Goal: Task Accomplishment & Management: Use online tool/utility

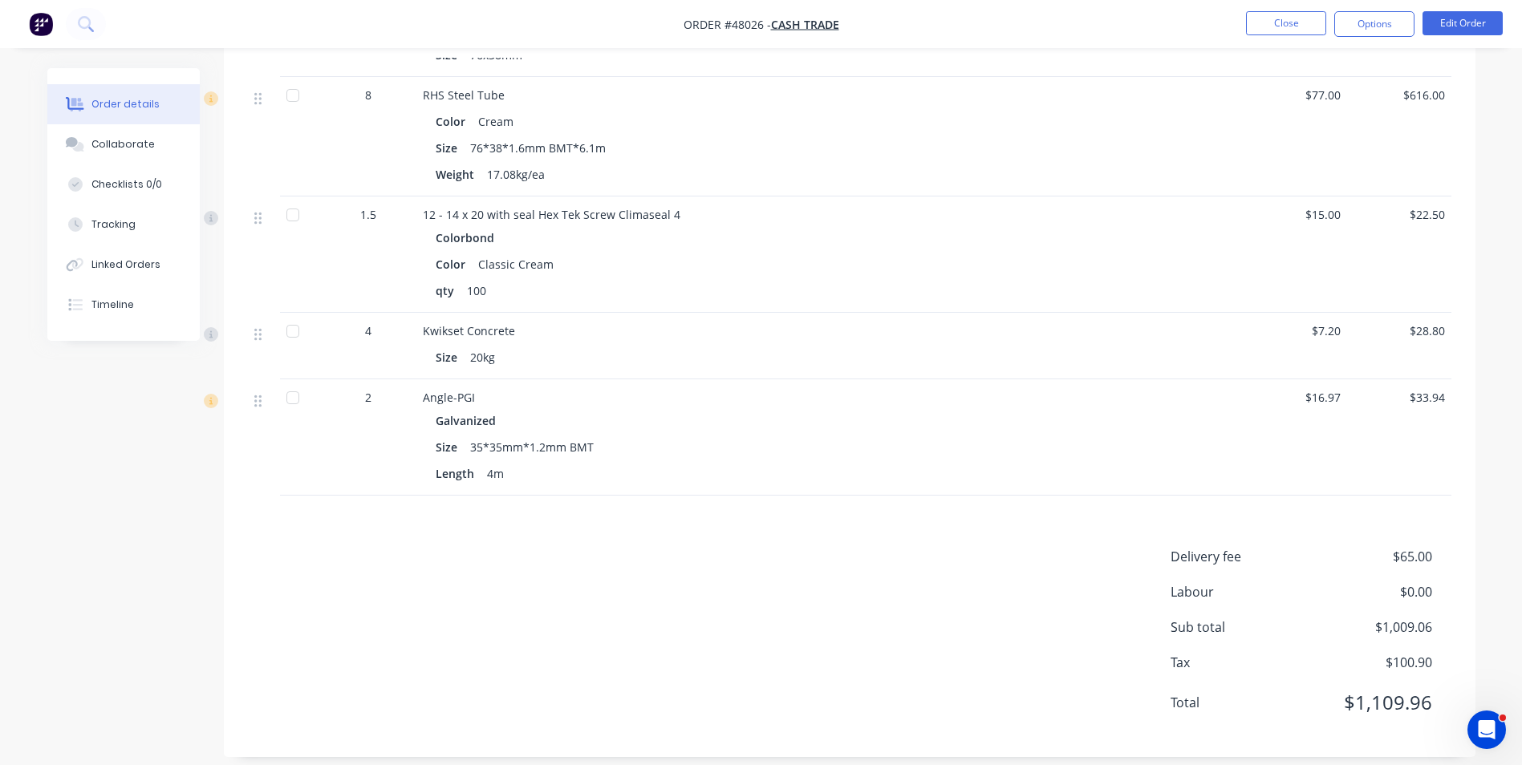
click at [672, 595] on div "Delivery fee $65.00 Labour $0.00 Sub total $1,009.06 Tax $100.90 Total $1,109.96" at bounding box center [849, 640] width 1203 height 186
click at [1312, 35] on li "Close" at bounding box center [1286, 24] width 80 height 26
click at [1312, 29] on button "Close" at bounding box center [1286, 23] width 80 height 24
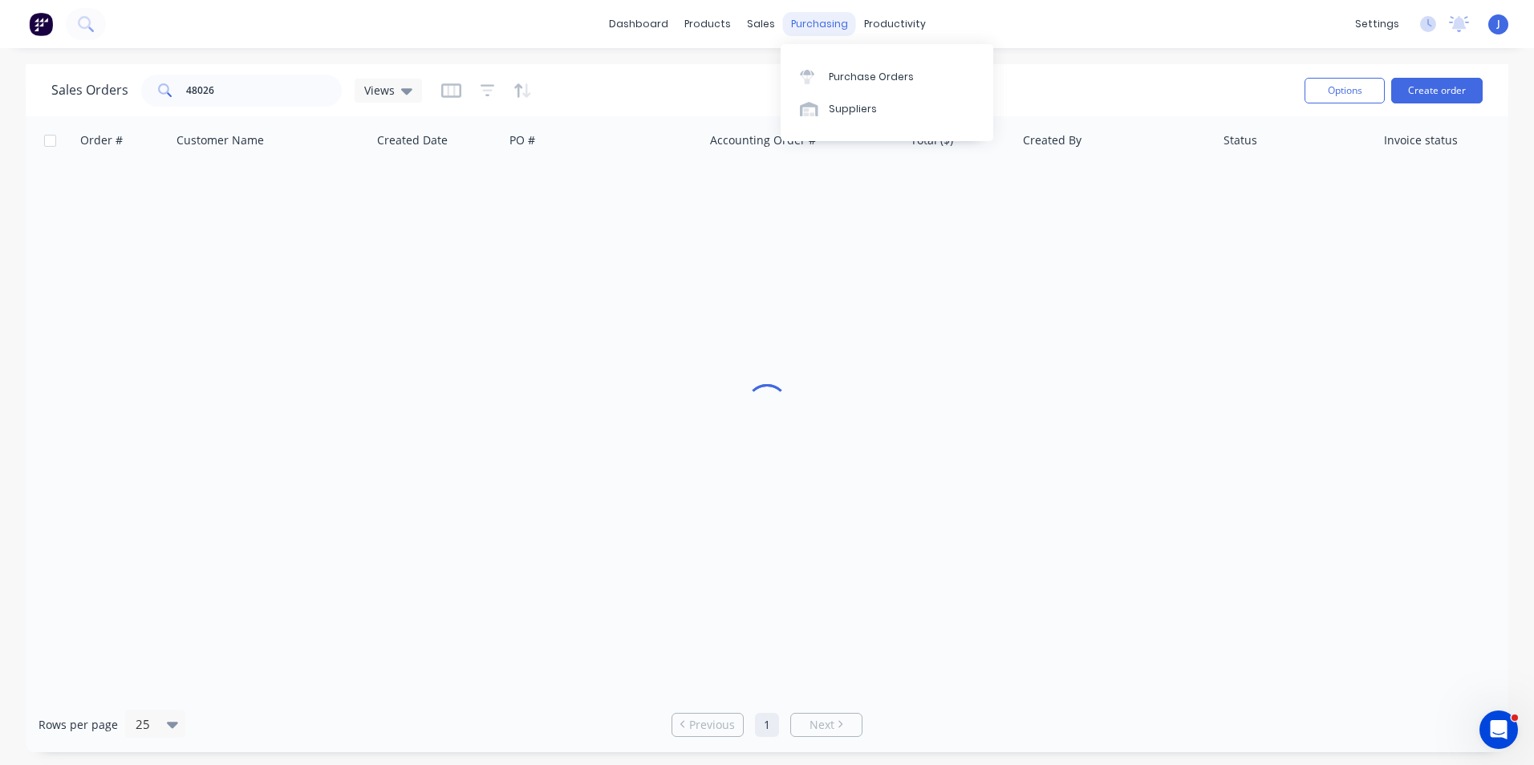
click at [810, 30] on div "purchasing" at bounding box center [819, 24] width 73 height 24
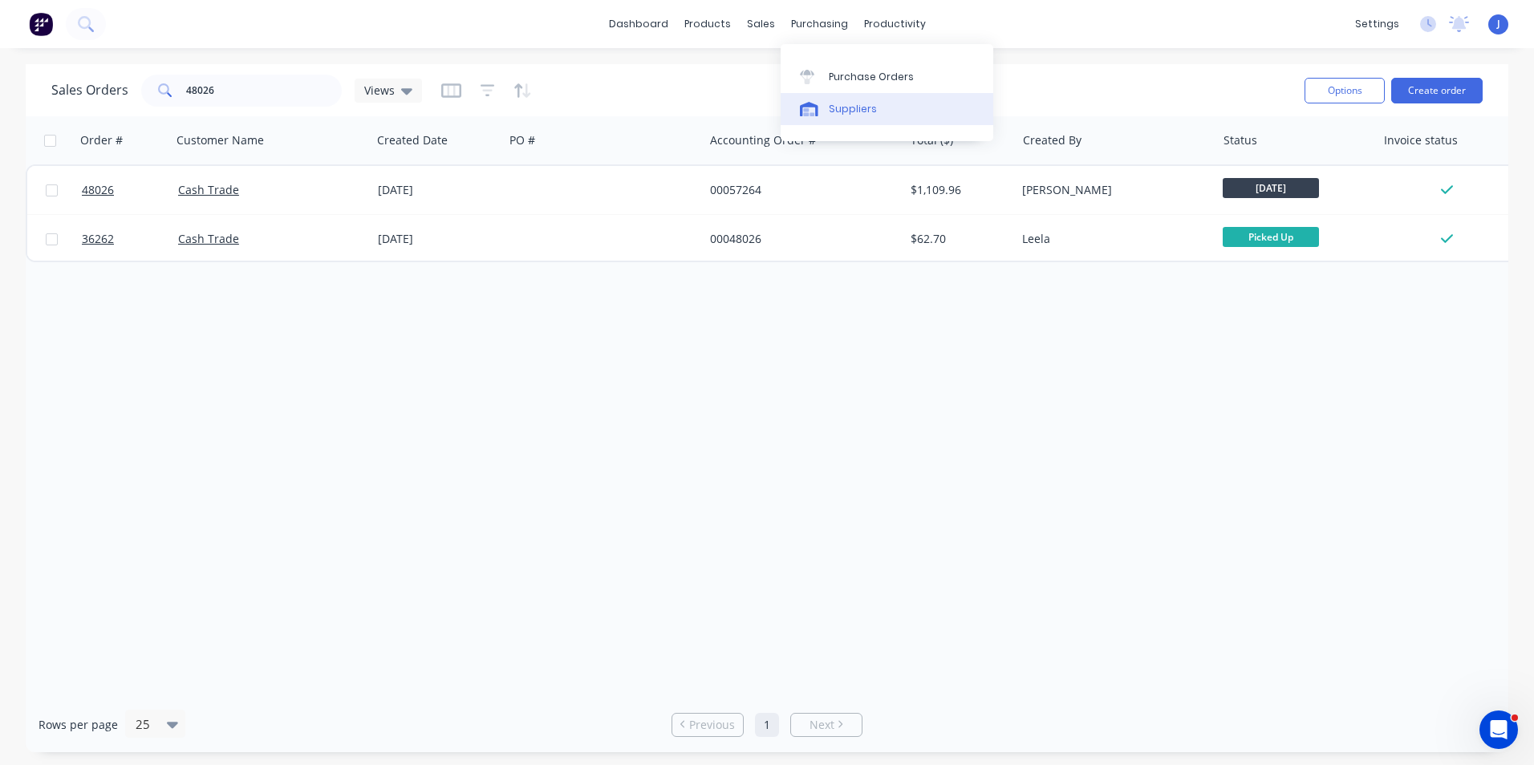
click at [822, 121] on link "Suppliers" at bounding box center [887, 109] width 213 height 32
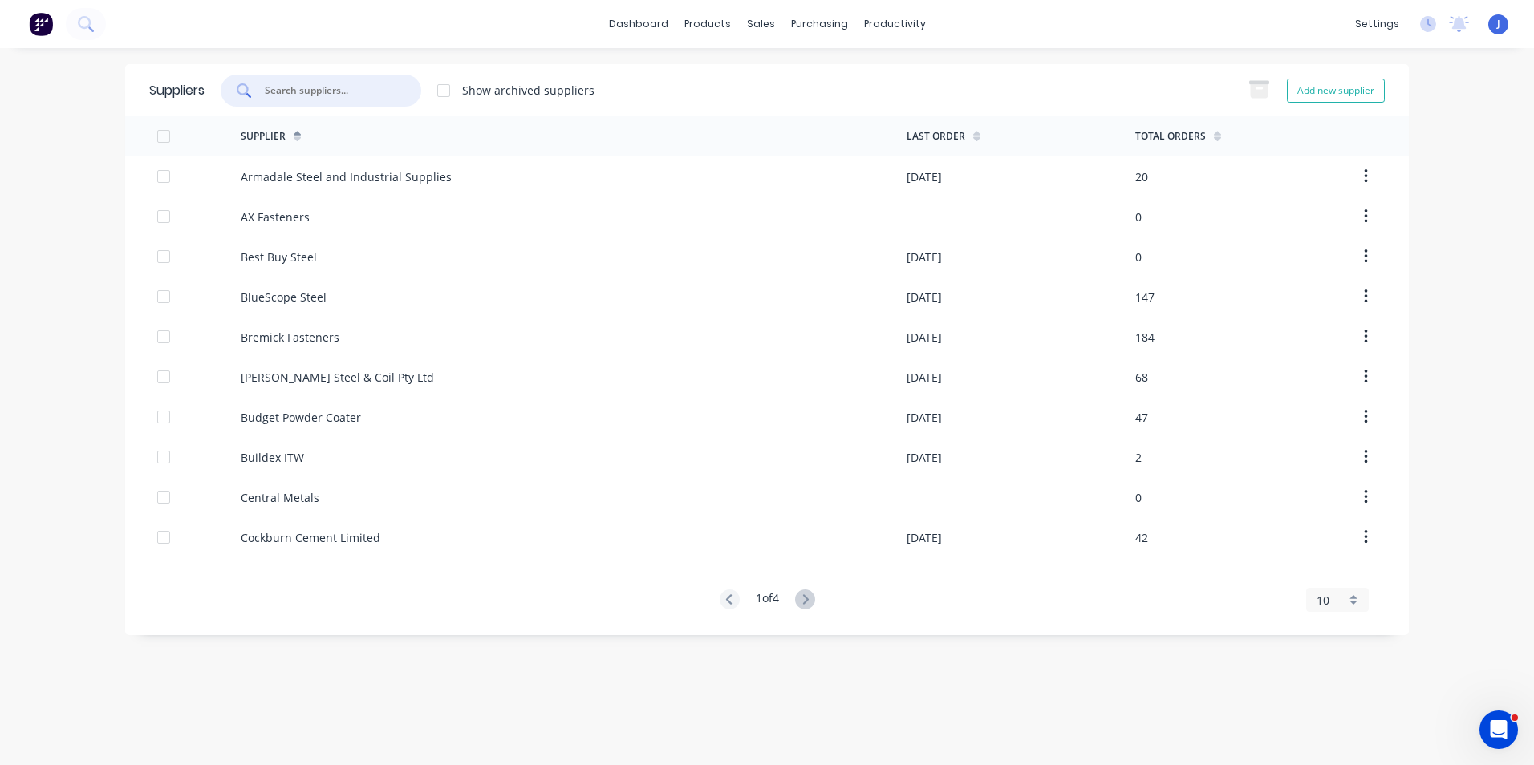
click at [376, 88] on input "text" at bounding box center [329, 91] width 133 height 16
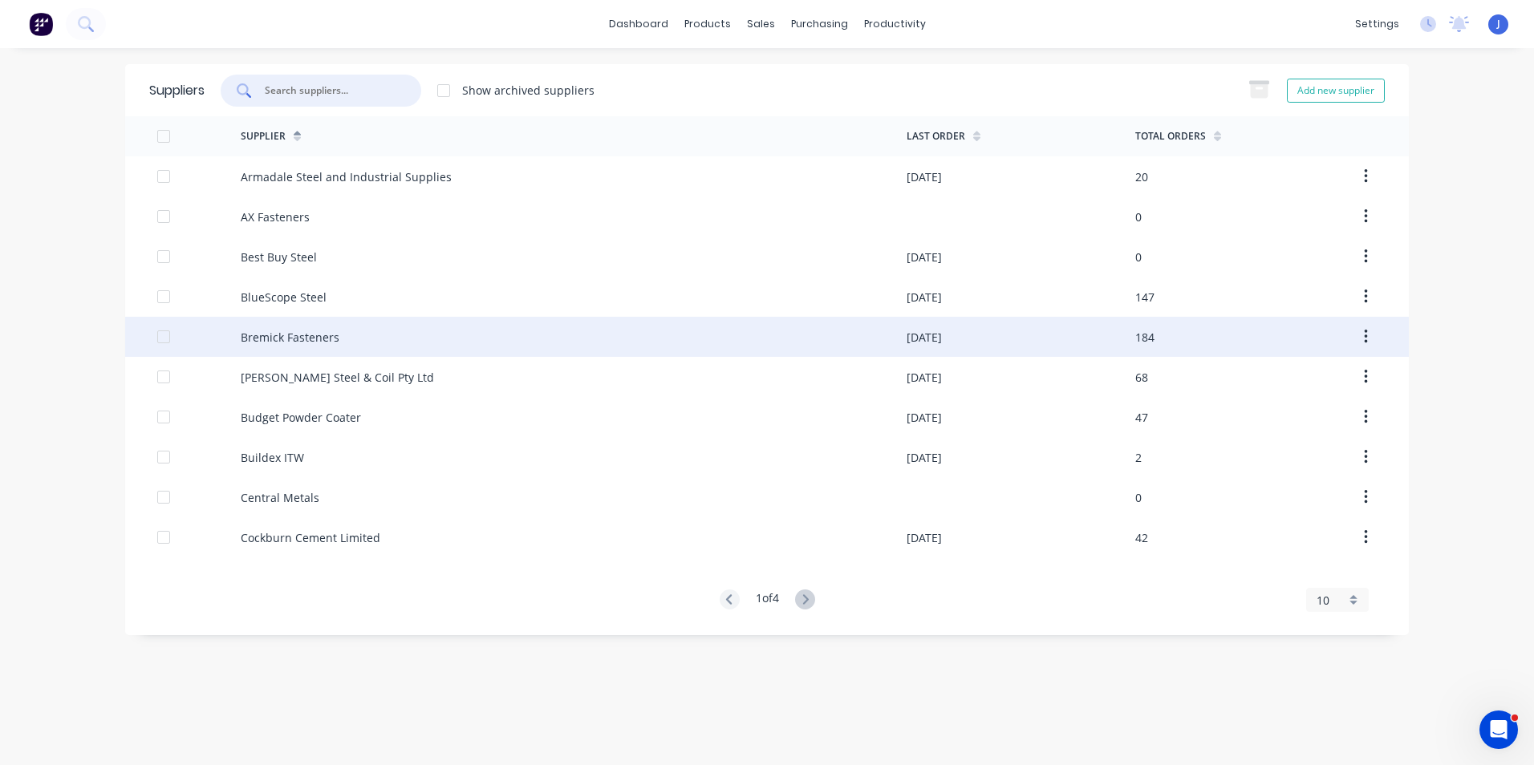
click at [331, 342] on div "Bremick Fasteners" at bounding box center [290, 337] width 99 height 17
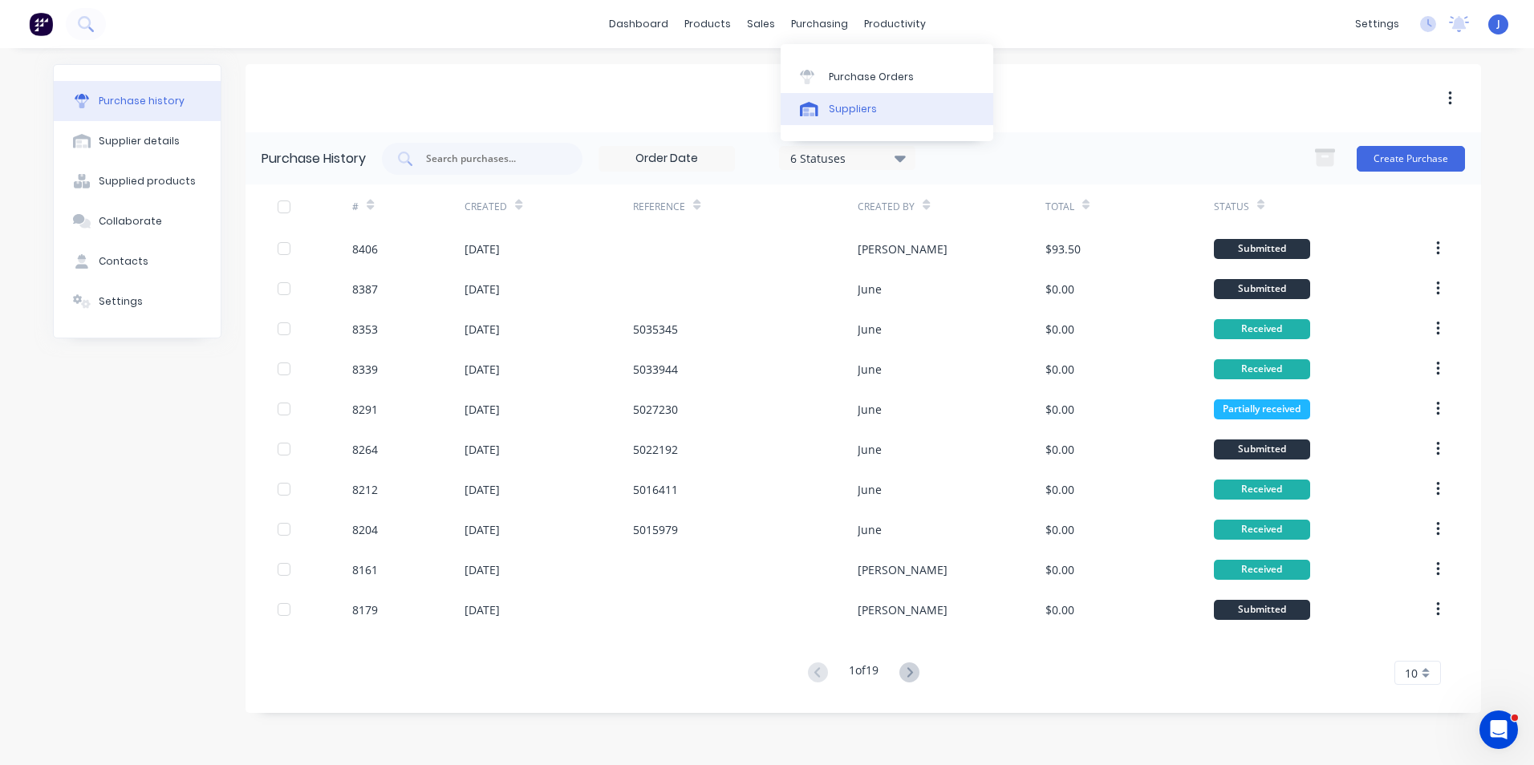
click at [834, 99] on link "Suppliers" at bounding box center [887, 109] width 213 height 32
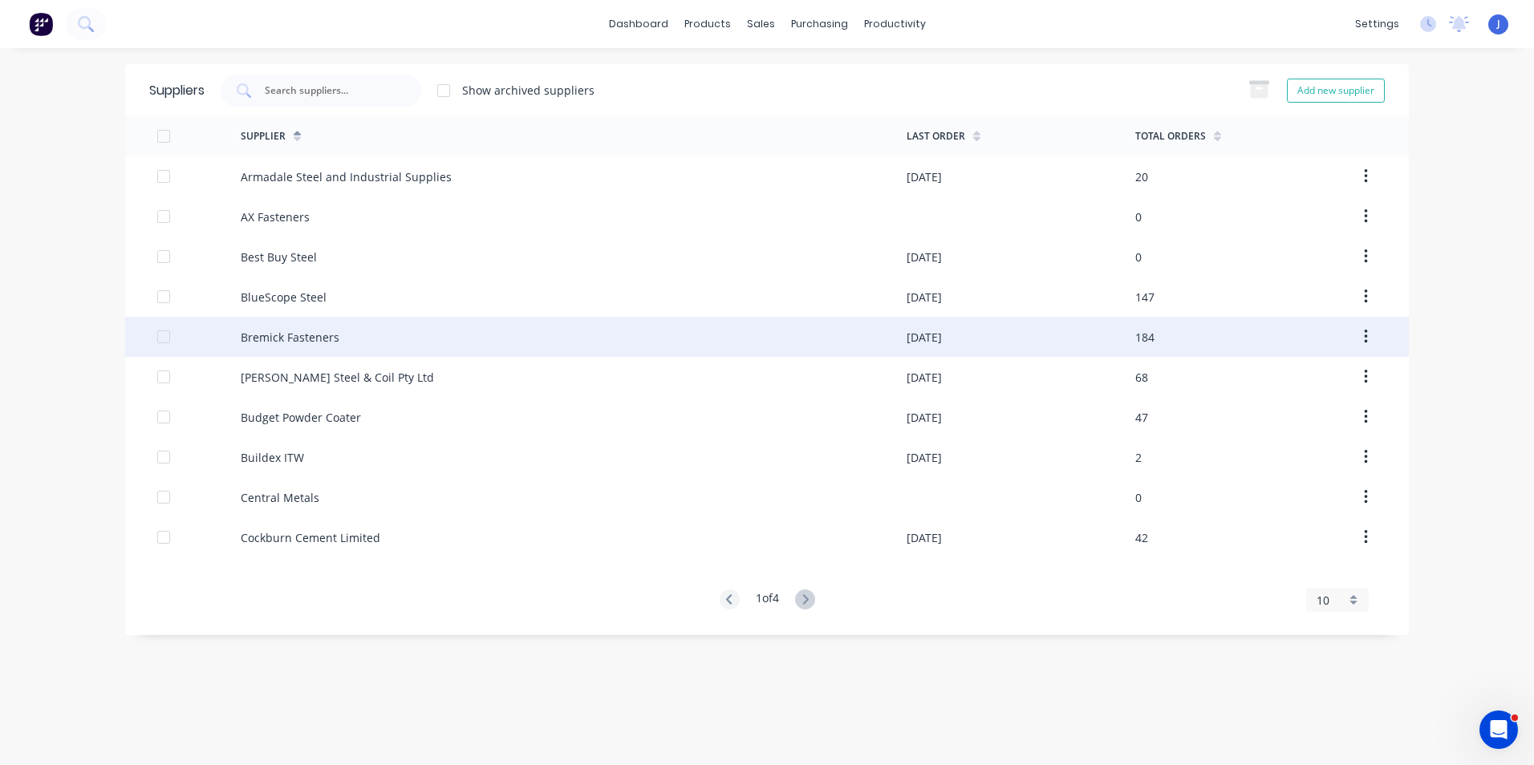
click at [421, 340] on div "Bremick Fasteners" at bounding box center [574, 337] width 666 height 40
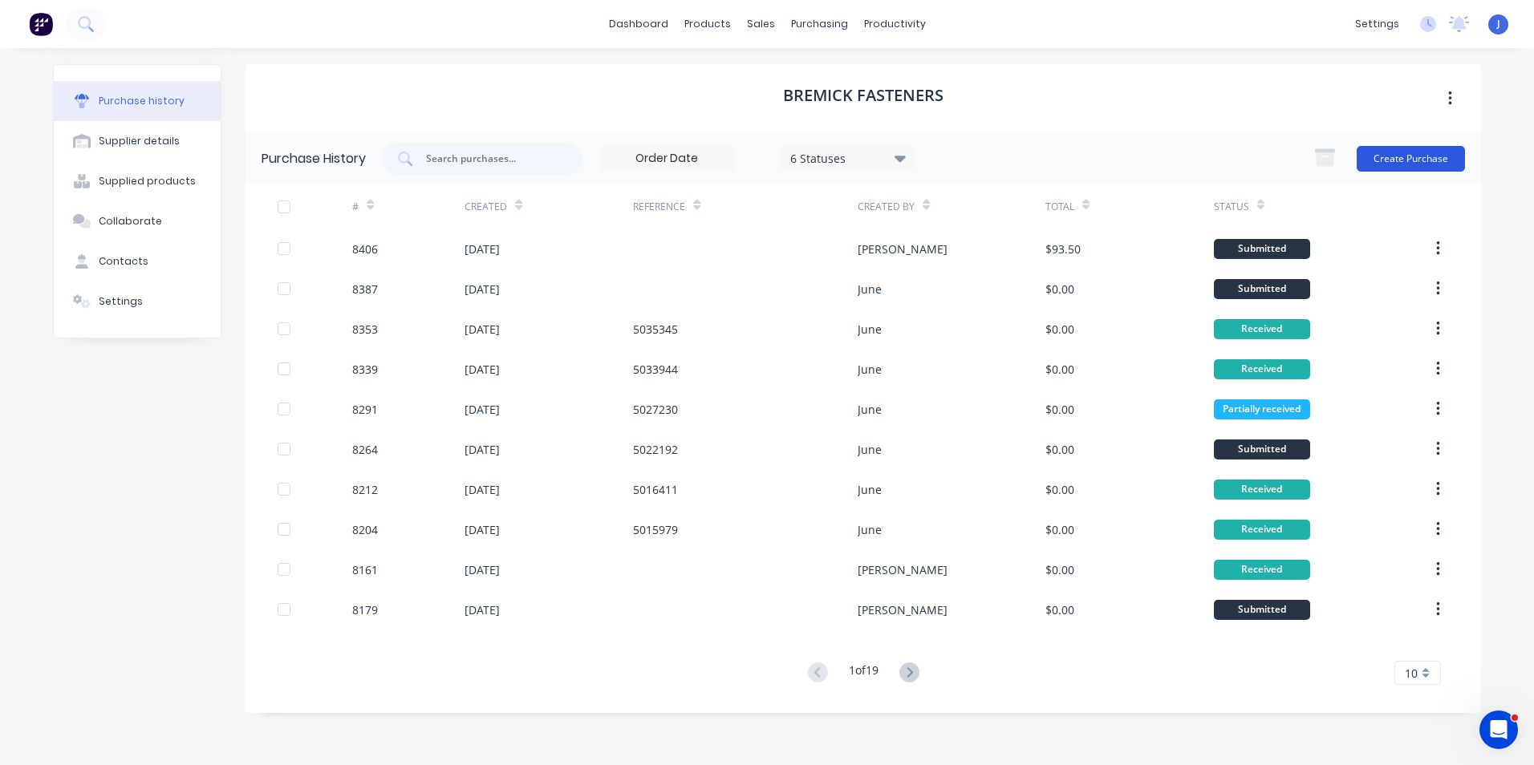
click at [1404, 164] on button "Create Purchase" at bounding box center [1411, 159] width 108 height 26
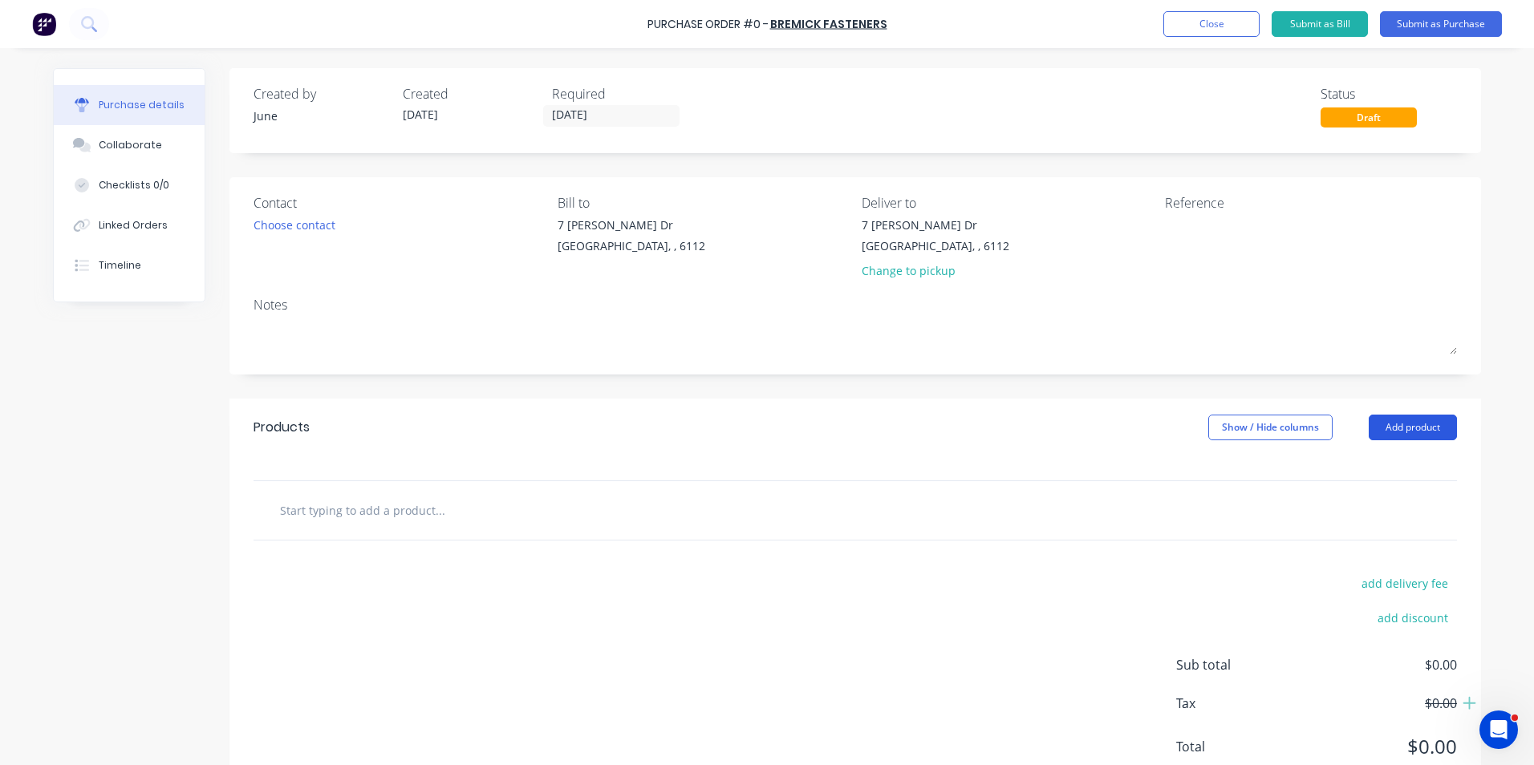
click at [1396, 425] on button "Add product" at bounding box center [1413, 428] width 88 height 26
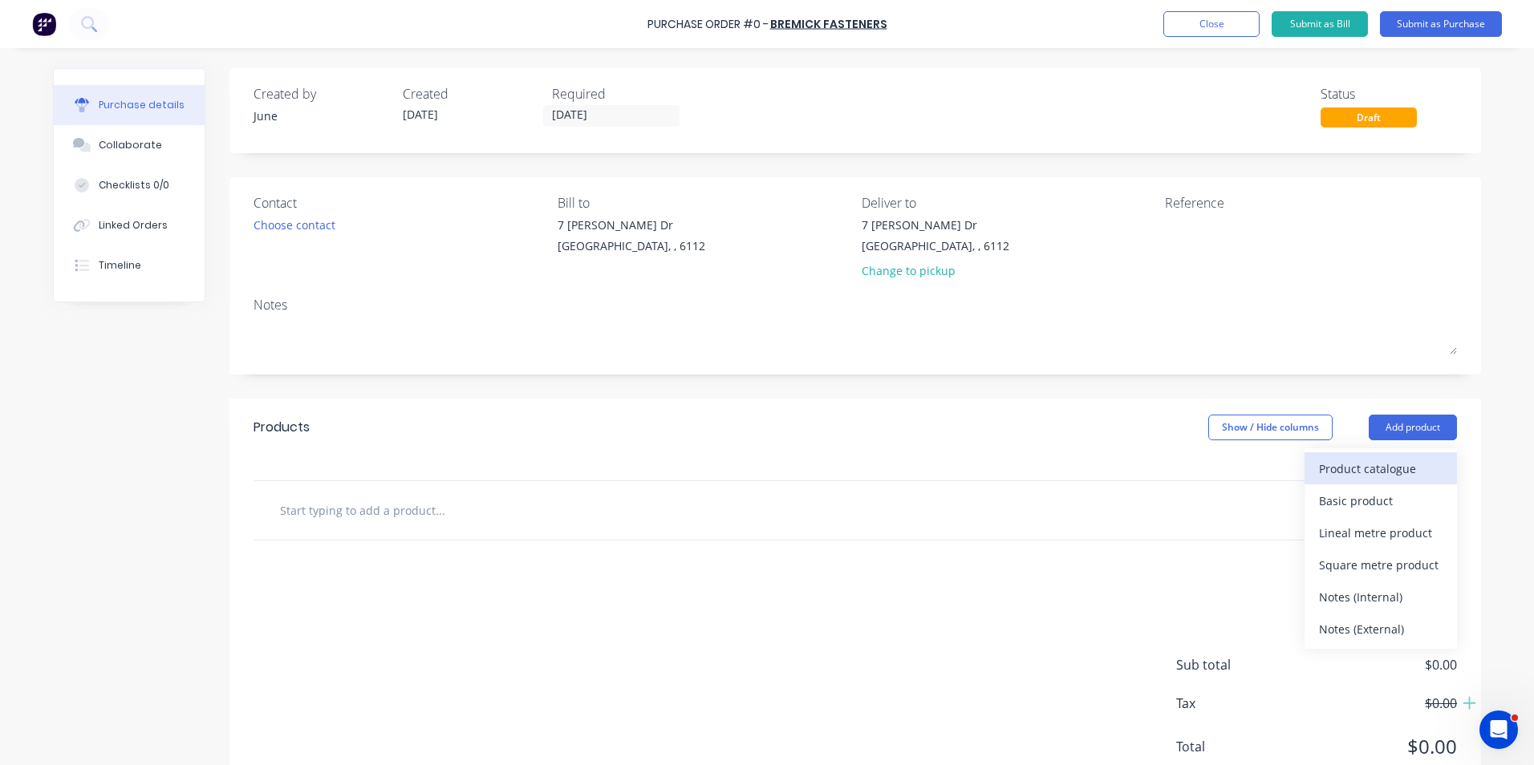
click at [1319, 466] on div "Product catalogue" at bounding box center [1381, 468] width 124 height 23
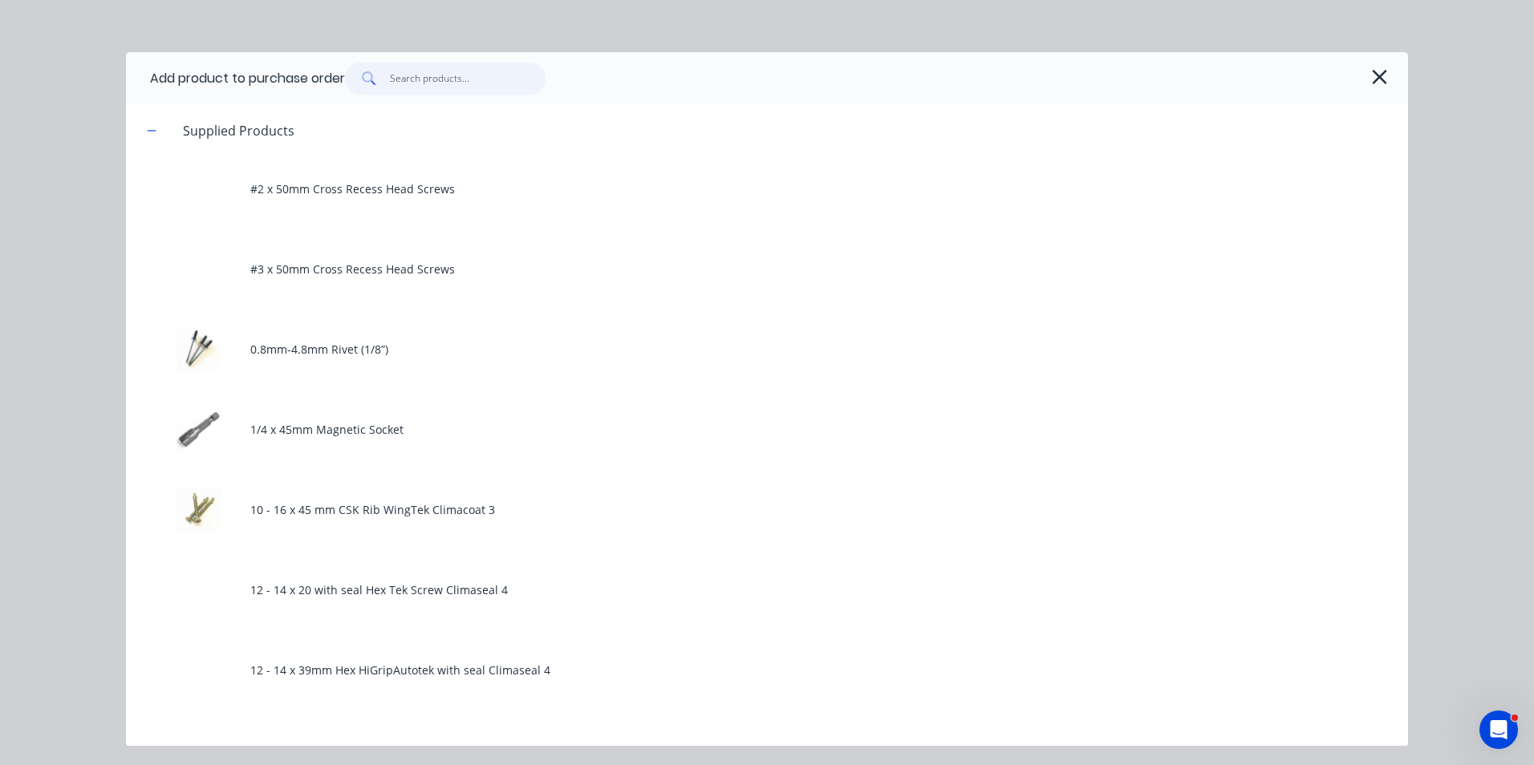
click at [467, 77] on input "text" at bounding box center [468, 79] width 156 height 32
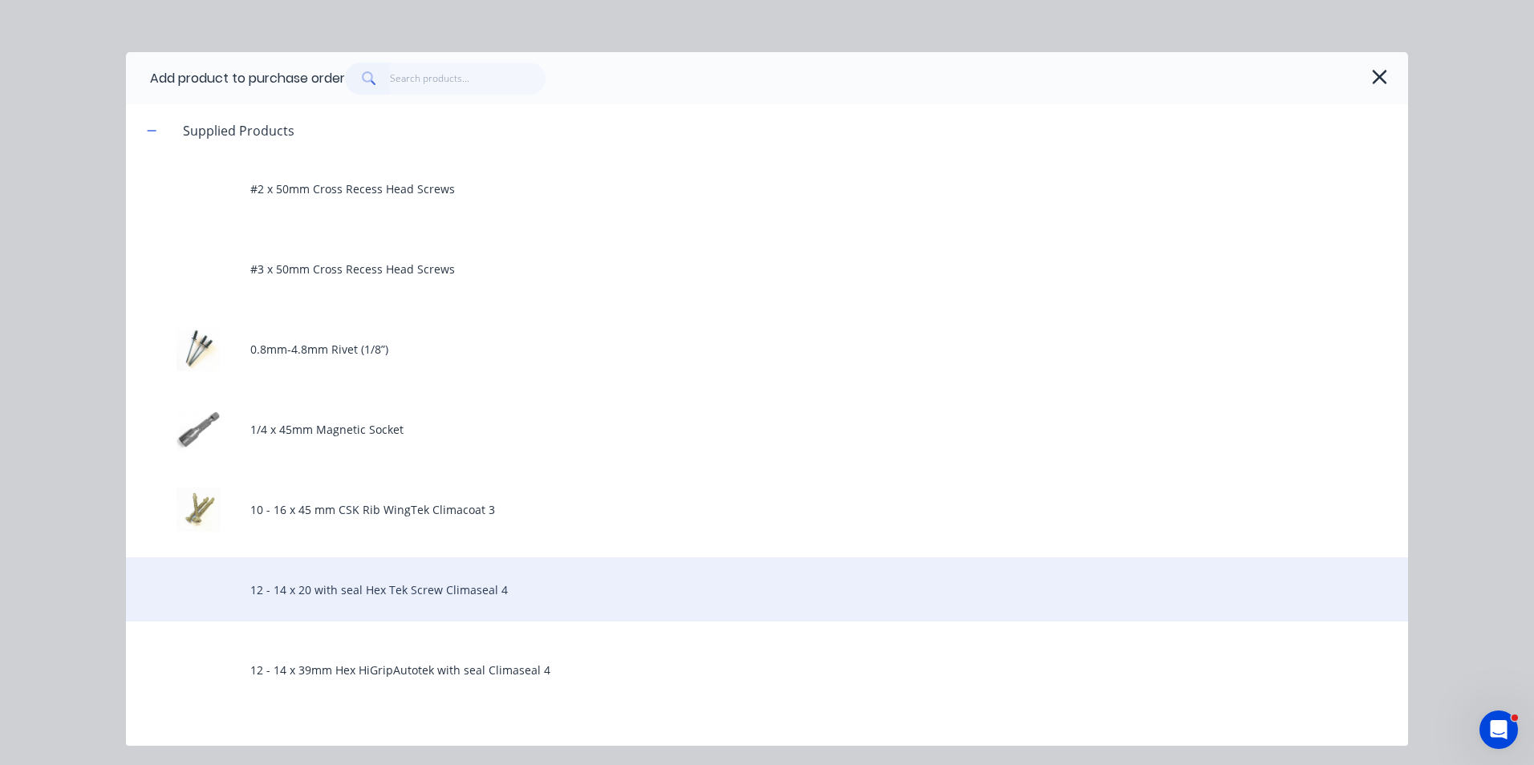
click at [392, 606] on div "12 - 14 x 20 with seal Hex Tek Screw Climaseal 4" at bounding box center [767, 590] width 1282 height 64
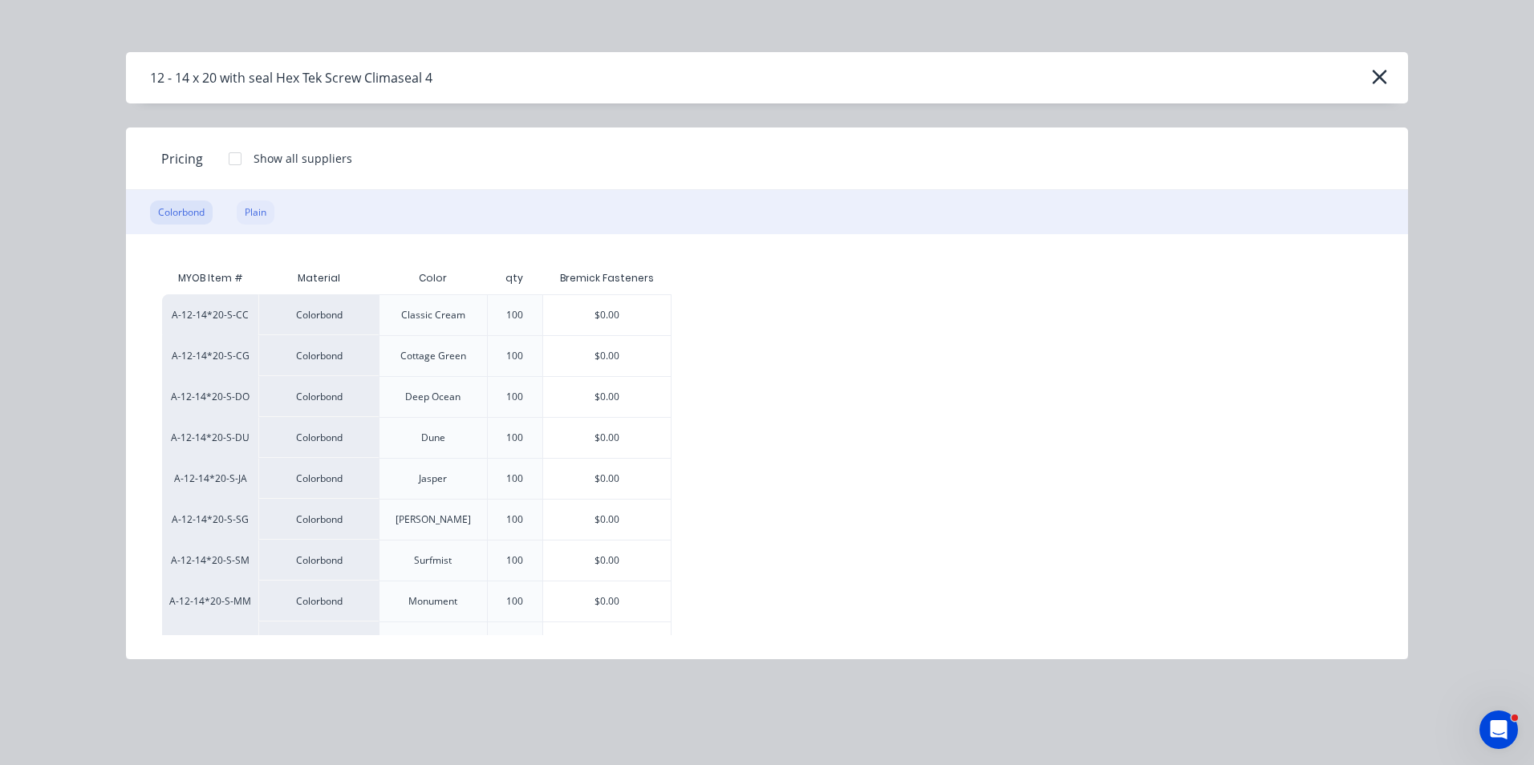
click at [274, 204] on div "Plain" at bounding box center [256, 213] width 38 height 24
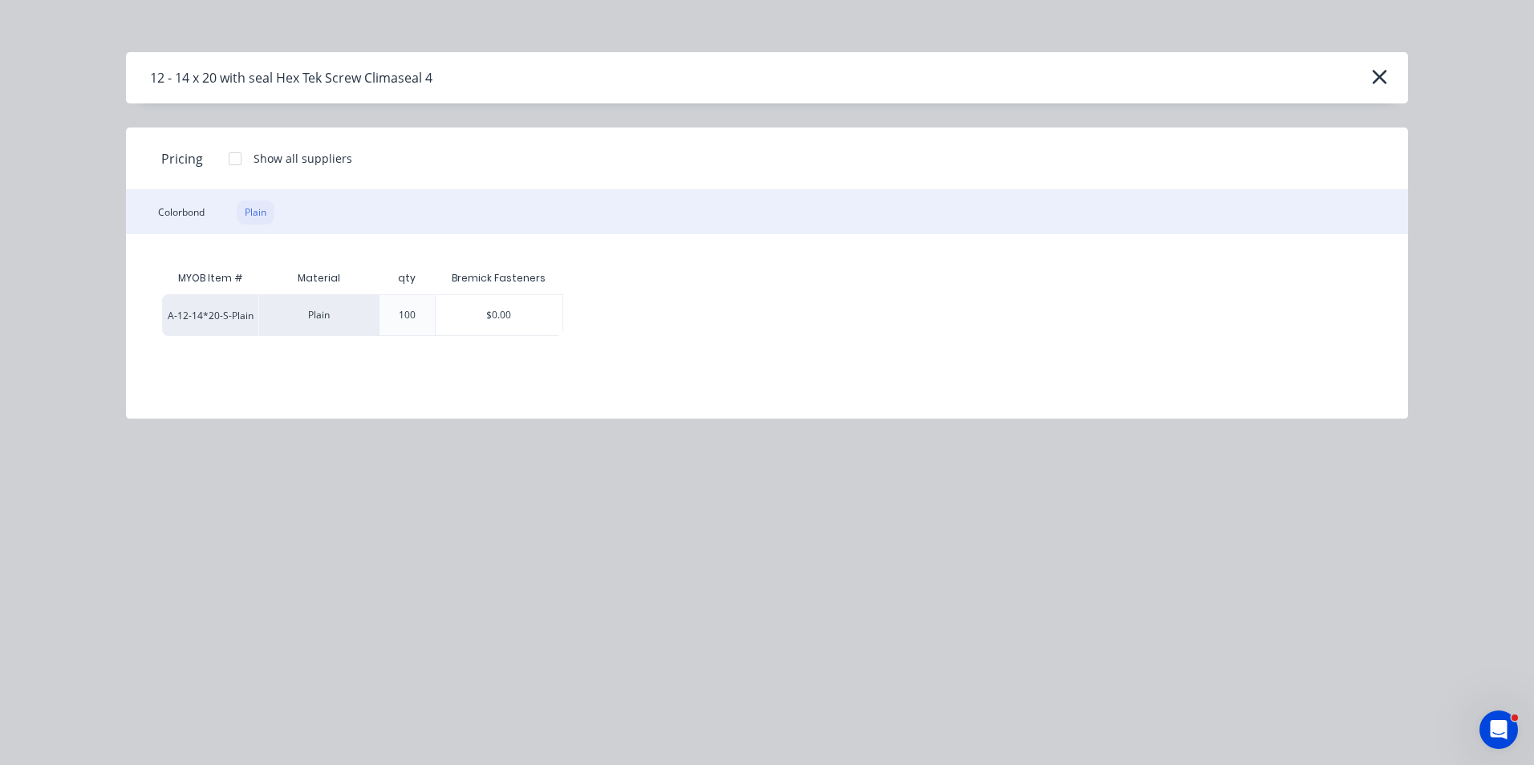
click at [254, 208] on div "Plain" at bounding box center [256, 213] width 38 height 24
click at [492, 311] on div "$0.00" at bounding box center [500, 315] width 128 height 40
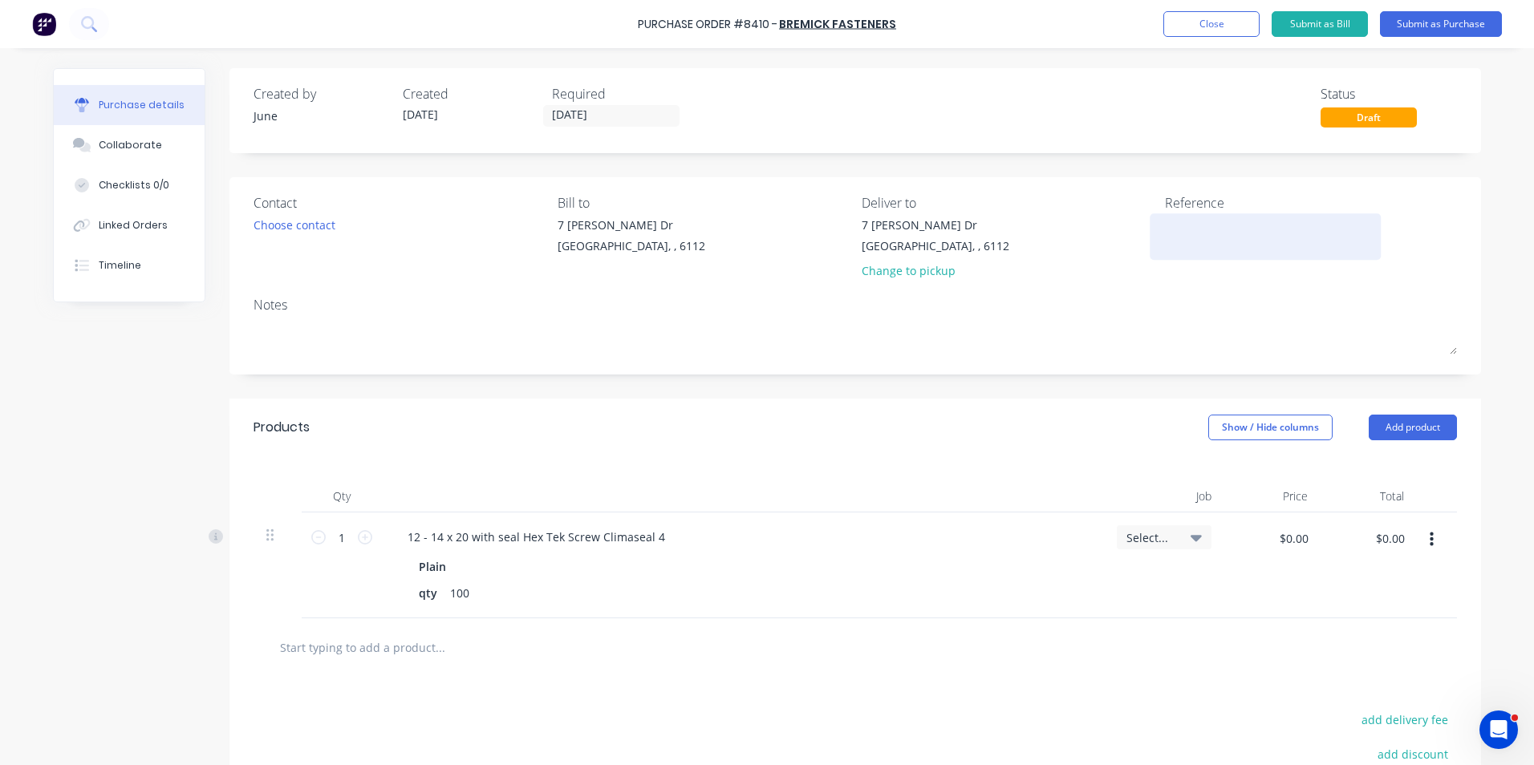
click at [1183, 240] on textarea at bounding box center [1265, 235] width 201 height 36
type textarea "504"
type textarea "x"
type textarea "5042"
type textarea "x"
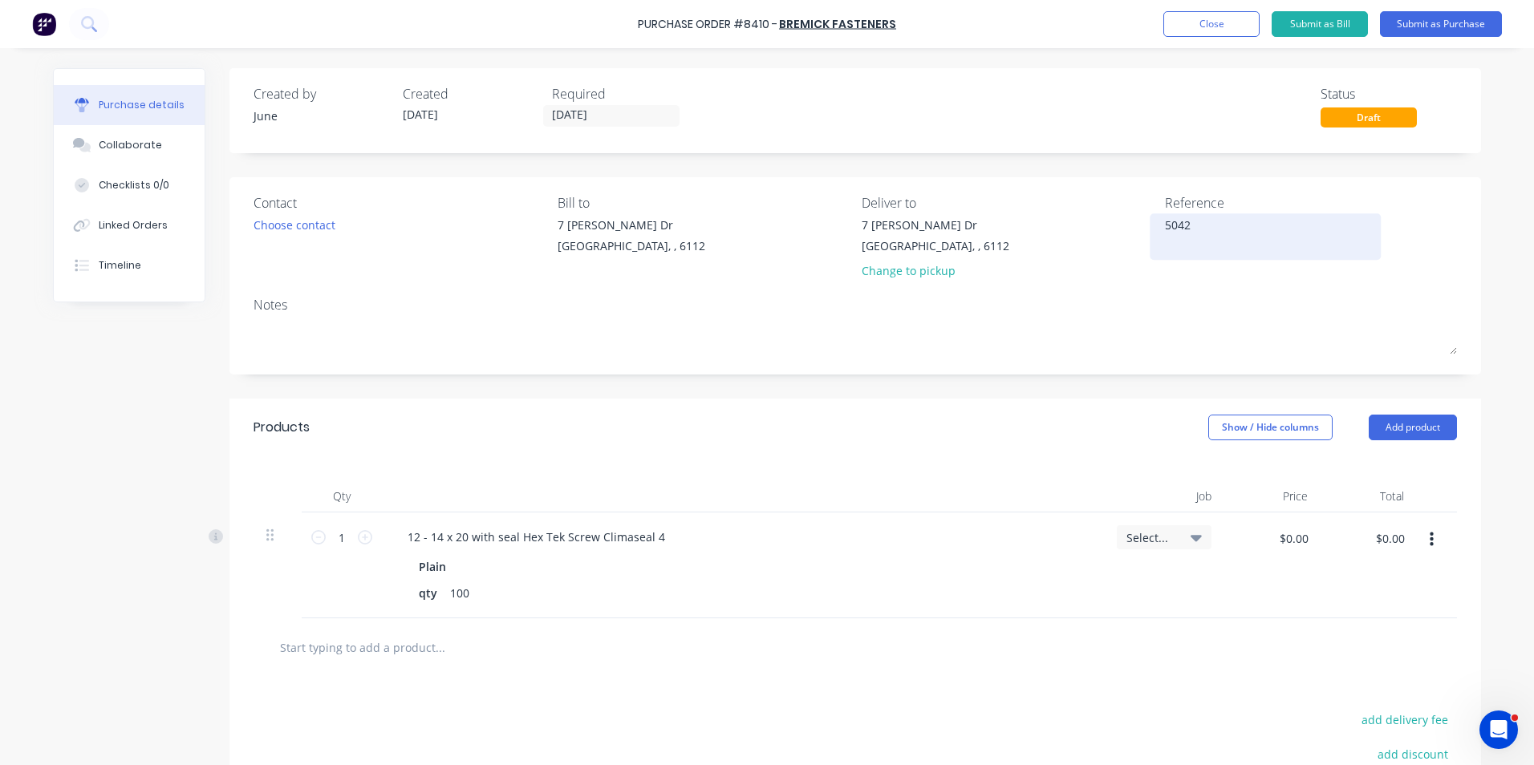
type textarea "50420"
type textarea "x"
type textarea "504203"
type textarea "x"
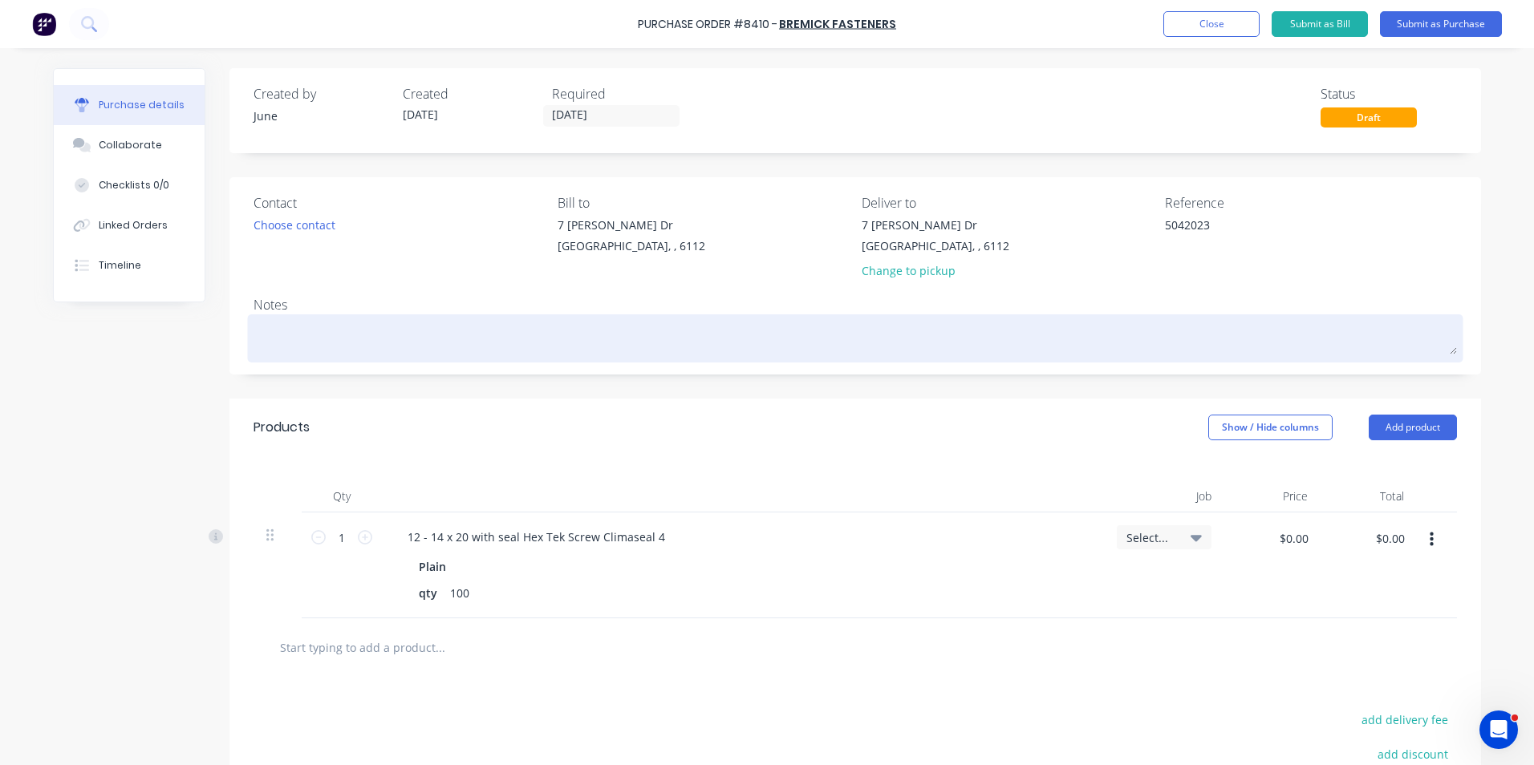
type textarea "5042023"
type textarea "x"
type textarea "5042023"
click at [1025, 343] on textarea at bounding box center [855, 337] width 1203 height 36
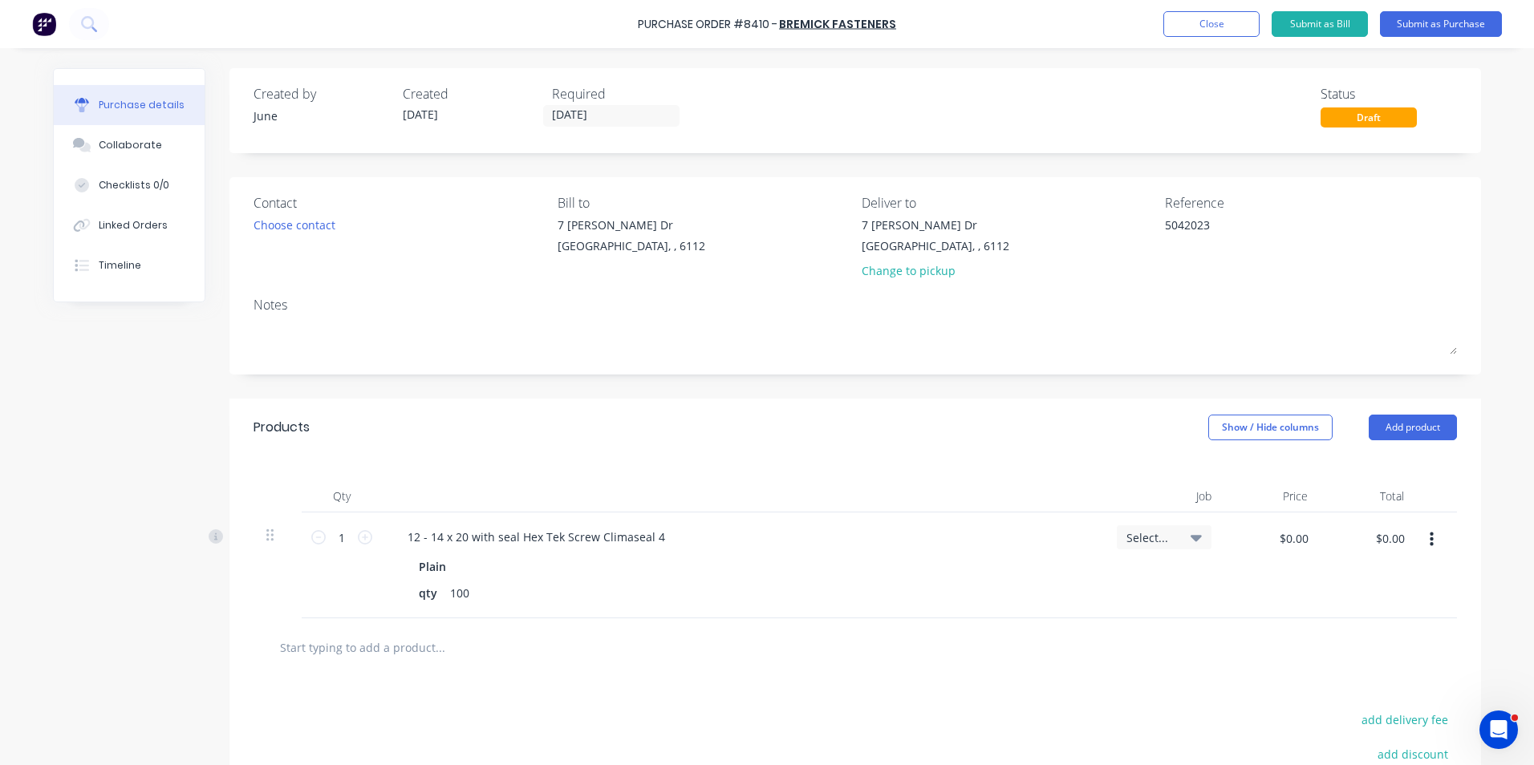
scroll to position [160, 0]
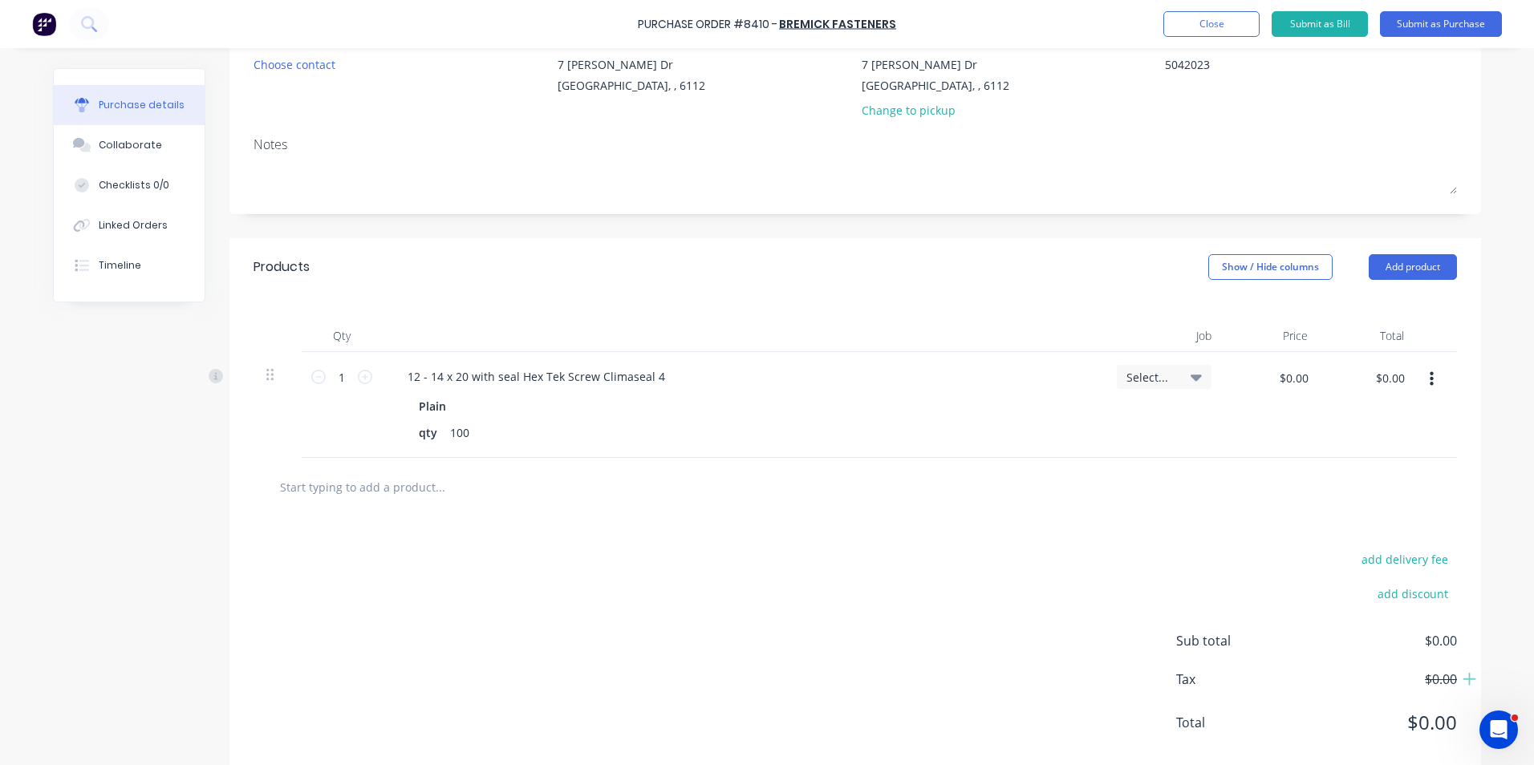
click at [1430, 376] on icon "button" at bounding box center [1432, 380] width 4 height 18
click at [1398, 450] on button "Duplicate" at bounding box center [1382, 454] width 136 height 32
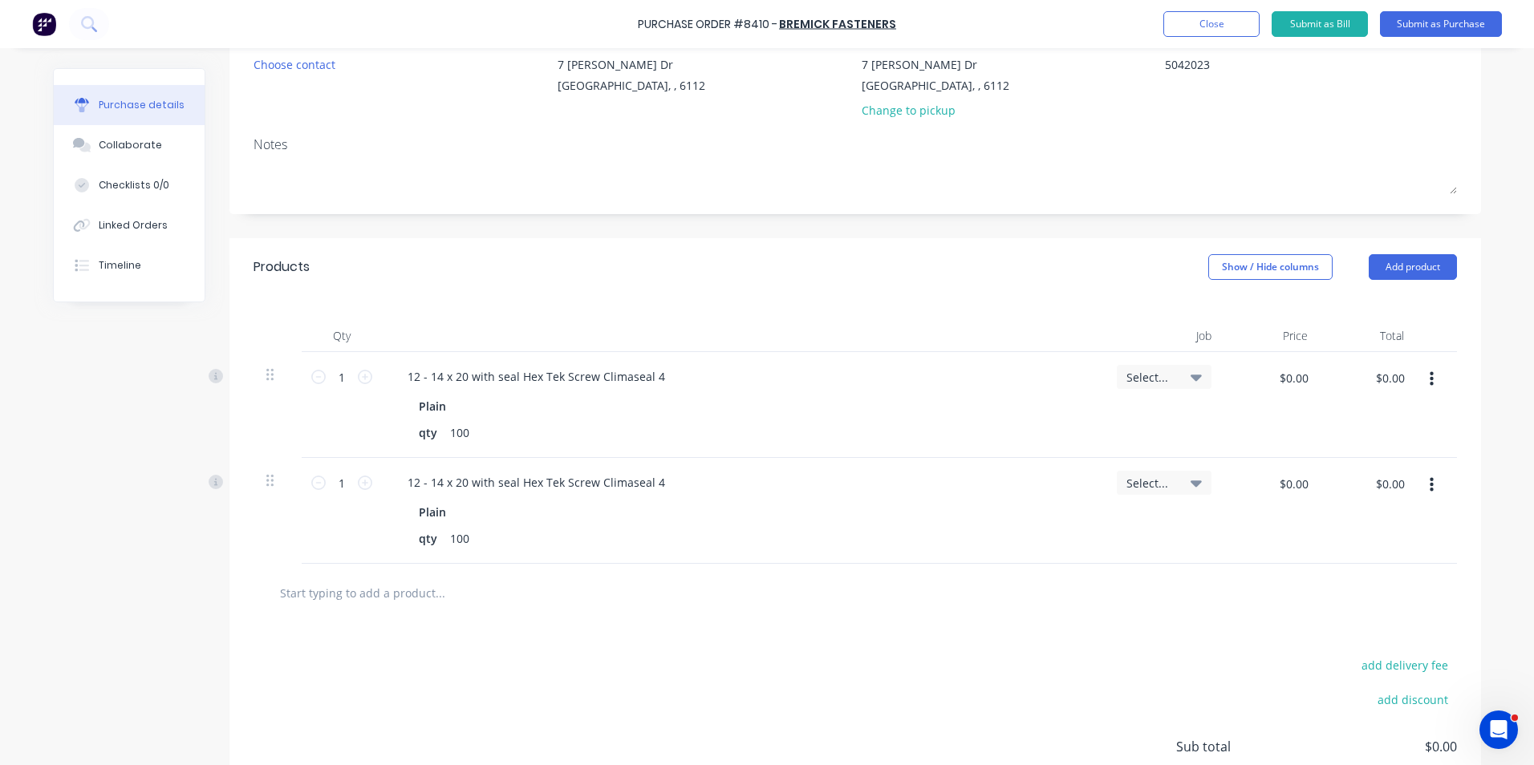
click at [1422, 482] on button "button" at bounding box center [1432, 485] width 38 height 29
click at [1397, 512] on button "Edit" at bounding box center [1382, 528] width 136 height 32
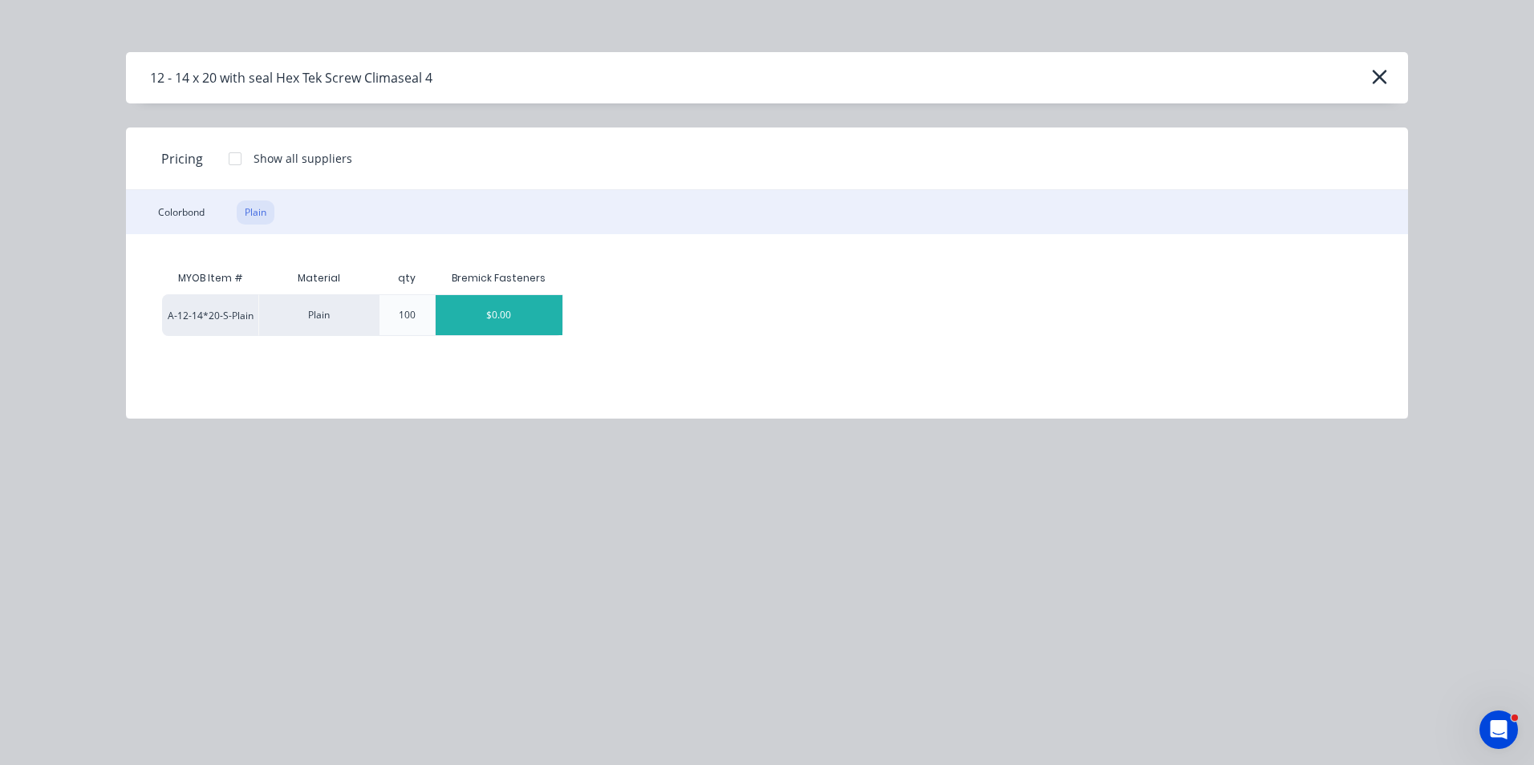
click at [215, 209] on div "Colorbond Plain" at bounding box center [767, 212] width 1282 height 44
click at [205, 209] on div "Colorbond" at bounding box center [181, 213] width 63 height 24
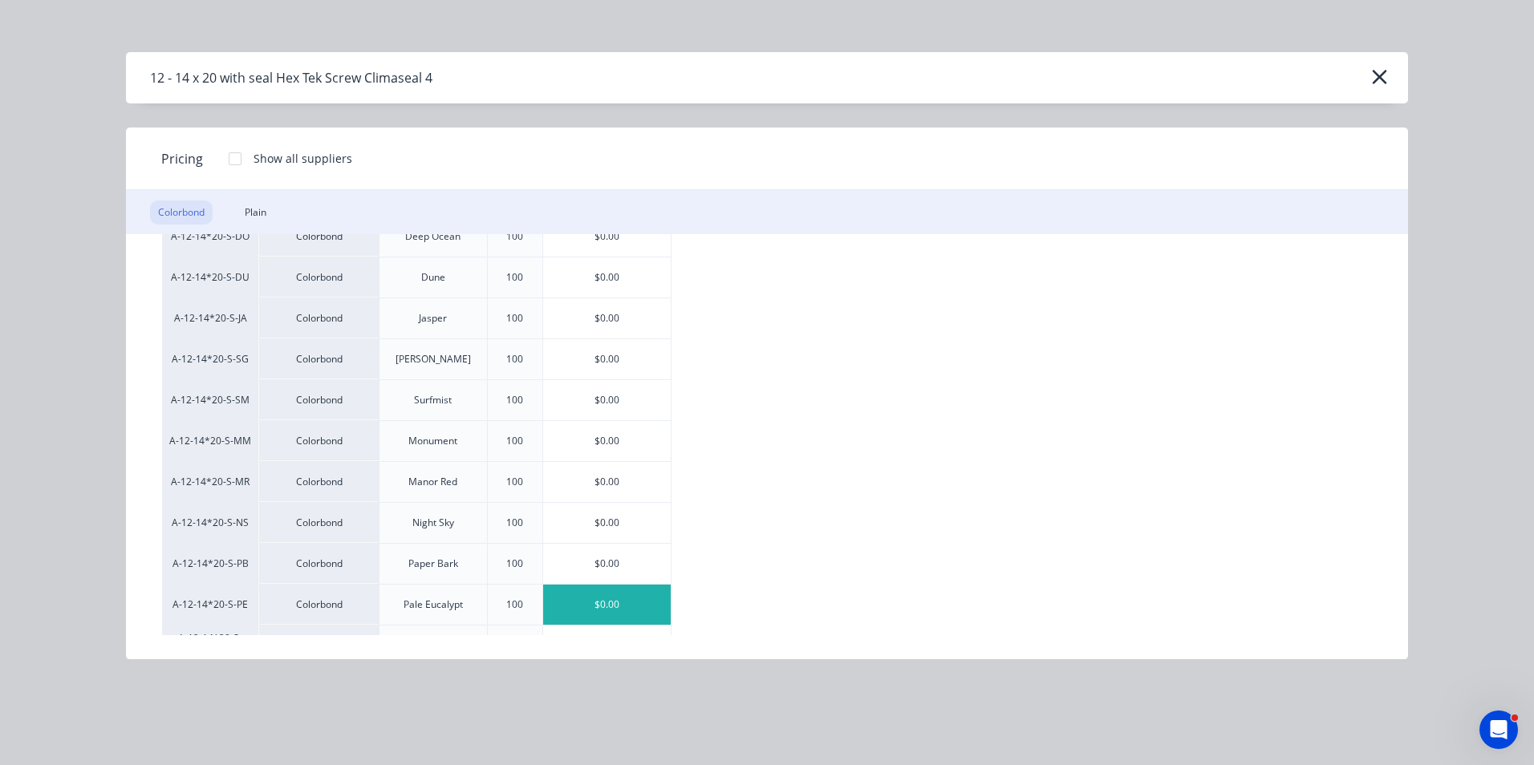
click at [627, 606] on div "$0.00" at bounding box center [607, 605] width 128 height 40
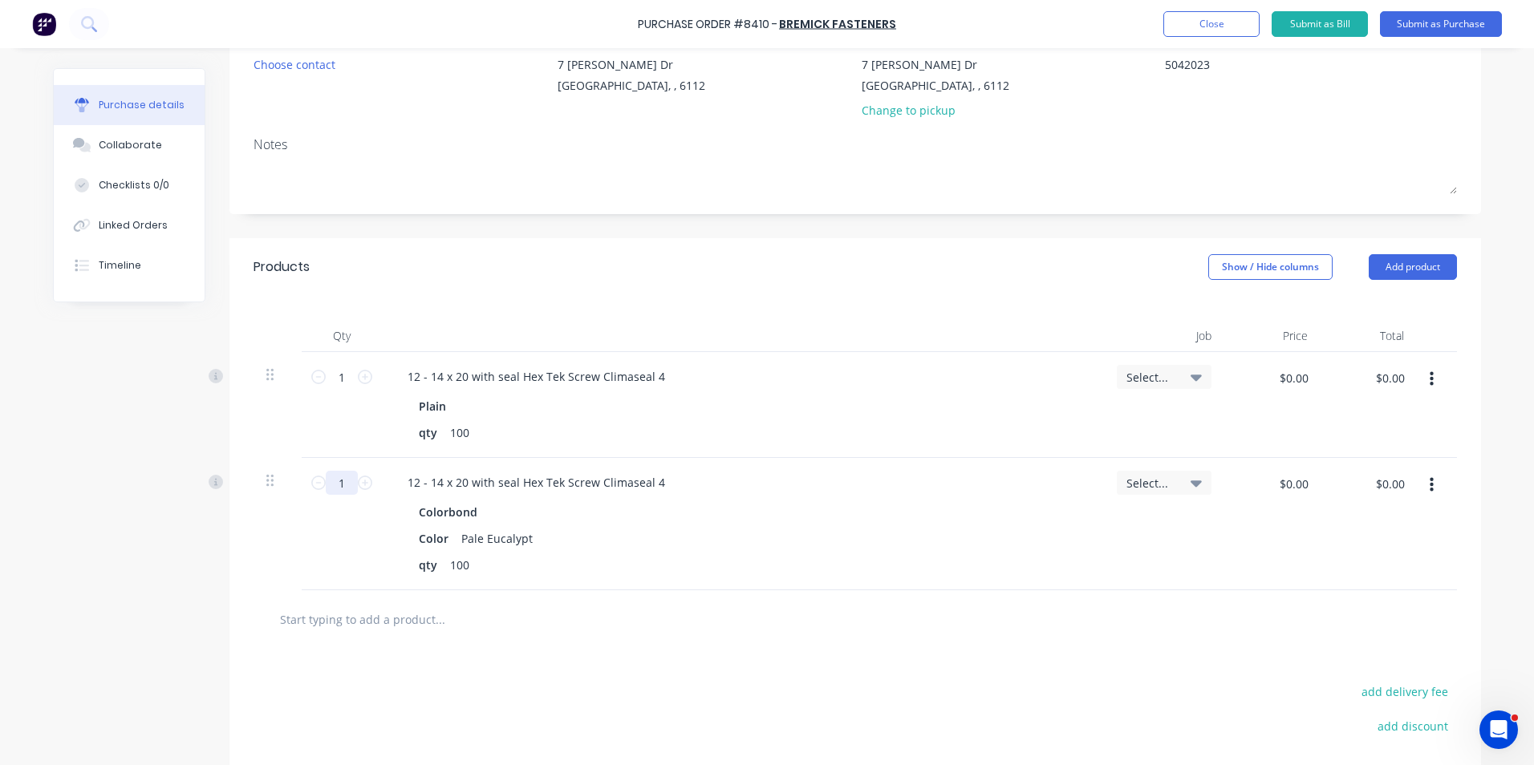
type textarea "x"
click at [337, 486] on input "1" at bounding box center [342, 483] width 32 height 24
type input "3"
type textarea "x"
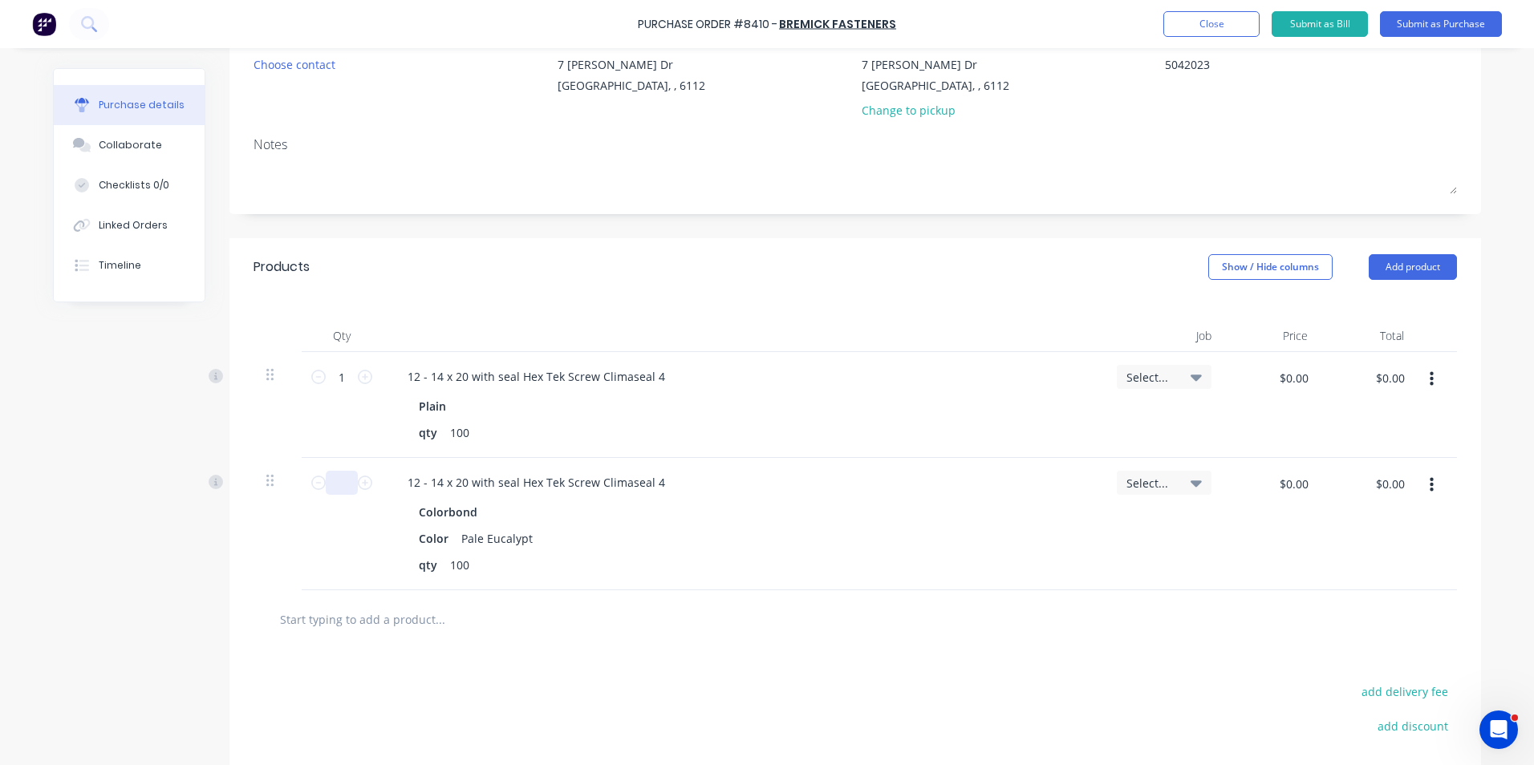
type input "1"
type textarea "x"
type input "15"
type textarea "x"
type input "15"
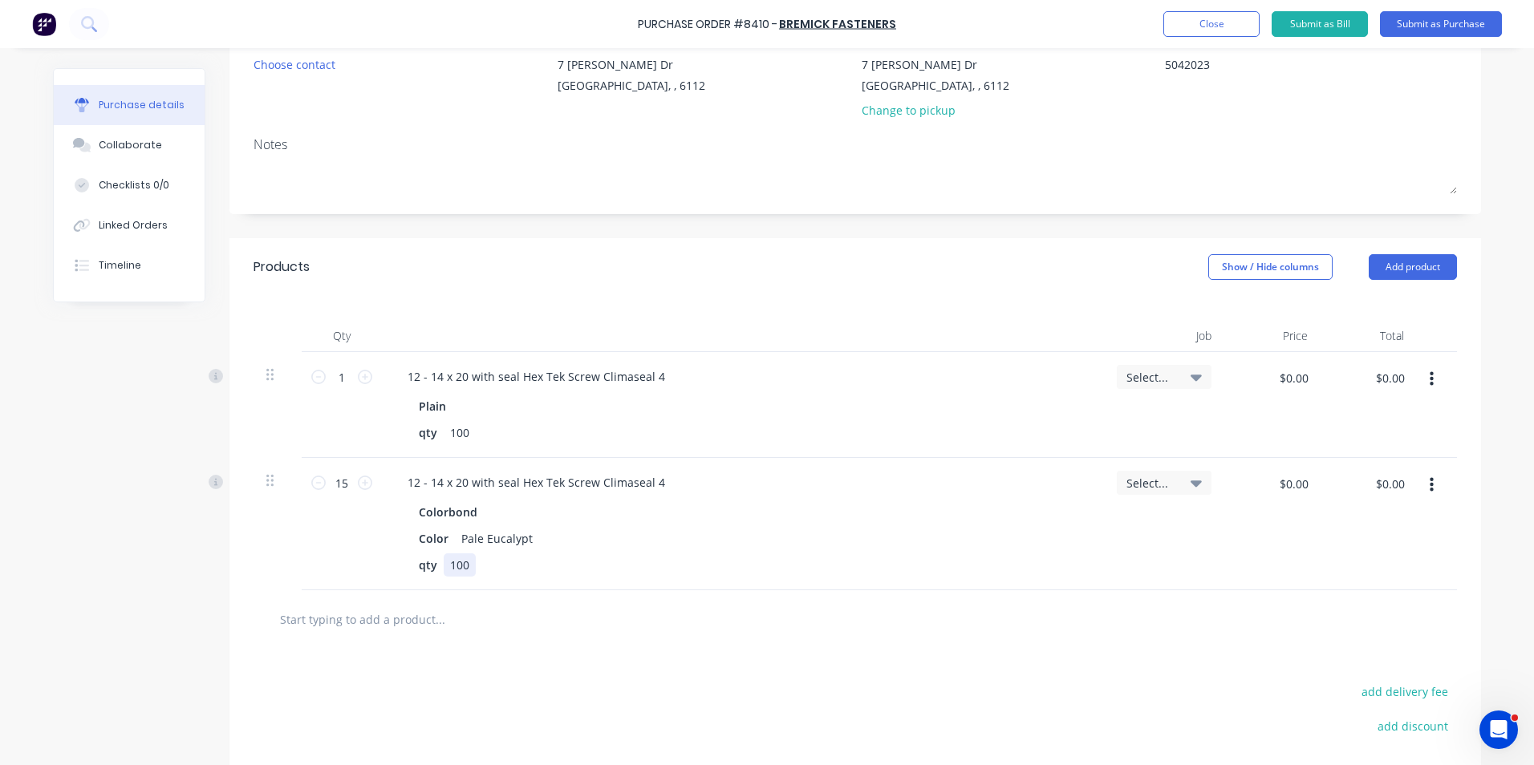
click at [501, 582] on div "12 - 14 x 20 with seal Hex Tek Screw Climaseal 4 Colorbond Color Pale Eucalypt …" at bounding box center [743, 524] width 722 height 132
click at [343, 379] on input "1" at bounding box center [342, 377] width 32 height 24
type textarea "x"
type input "5"
type textarea "x"
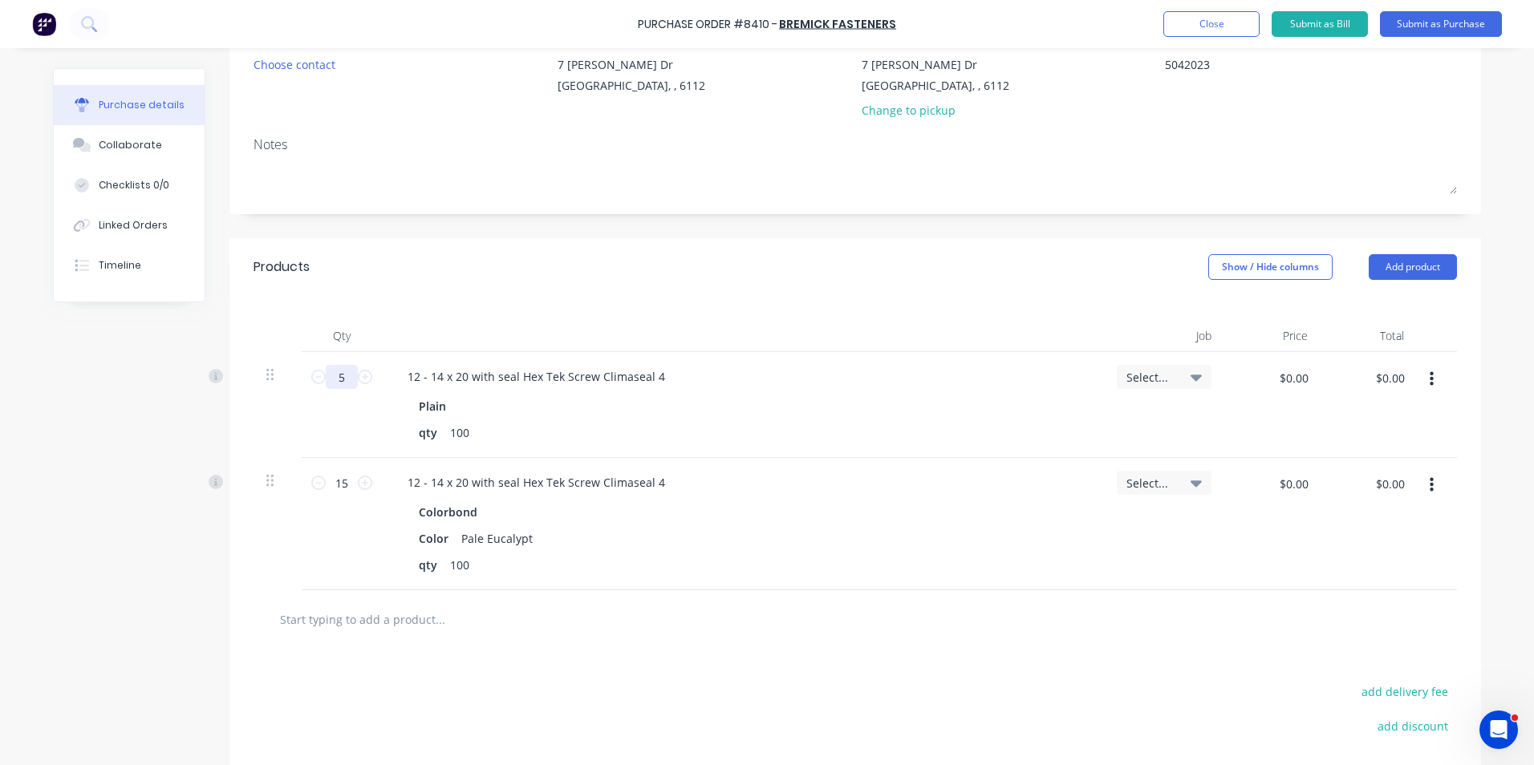
type input "5"
click at [927, 584] on div "12 - 14 x 20 with seal Hex Tek Screw Climaseal 4 Colorbond Color Pale Eucalypt …" at bounding box center [743, 524] width 722 height 132
click at [1414, 483] on button "button" at bounding box center [1432, 485] width 38 height 29
click at [1414, 550] on button "Duplicate" at bounding box center [1382, 560] width 136 height 32
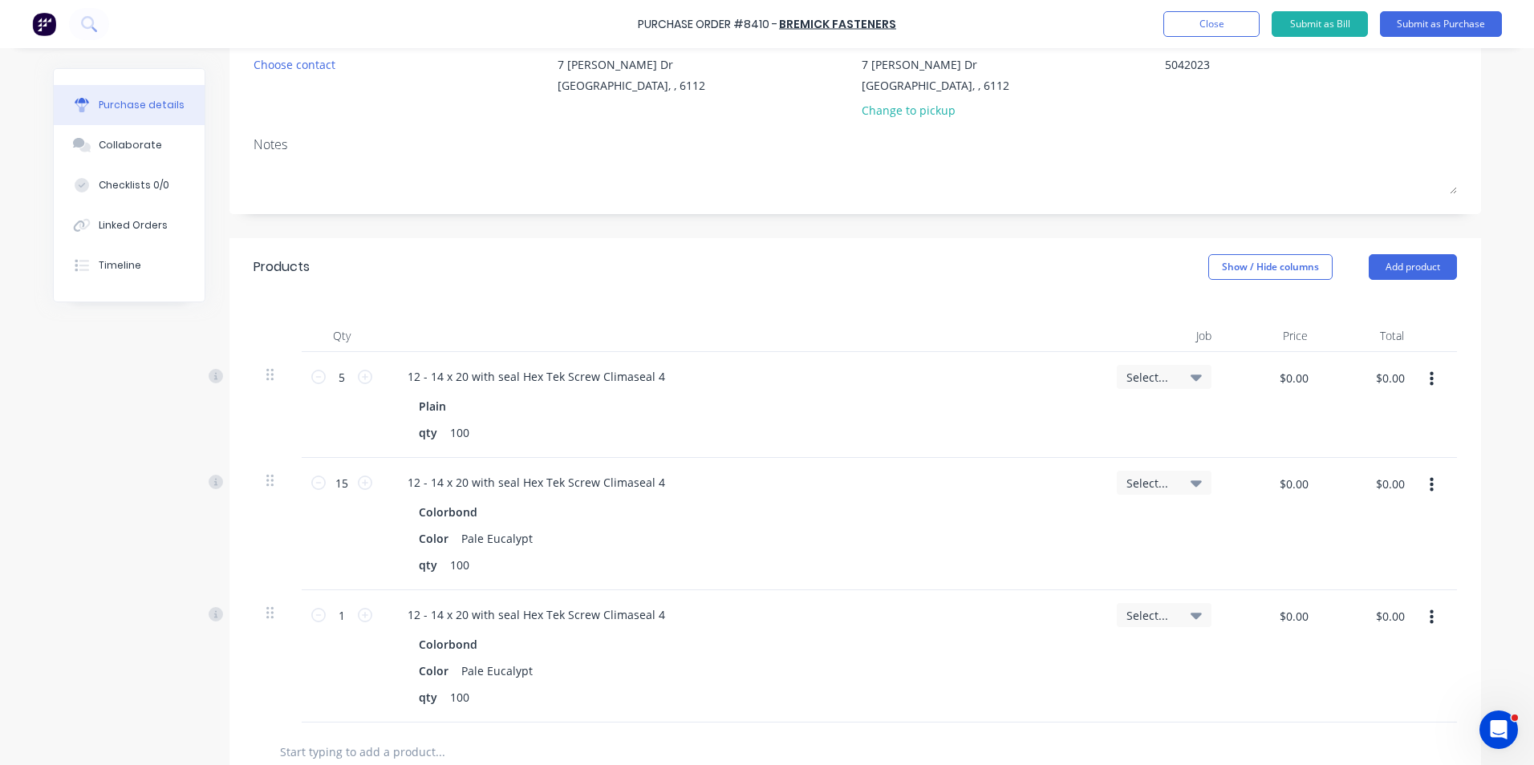
drag, startPoint x: 1424, startPoint y: 599, endPoint x: 1422, endPoint y: 633, distance: 34.6
click at [1424, 611] on div at bounding box center [1437, 656] width 40 height 132
drag, startPoint x: 1427, startPoint y: 611, endPoint x: 1418, endPoint y: 631, distance: 21.9
click at [1430, 613] on icon "button" at bounding box center [1432, 618] width 4 height 14
click at [1406, 661] on button "Edit" at bounding box center [1382, 660] width 136 height 32
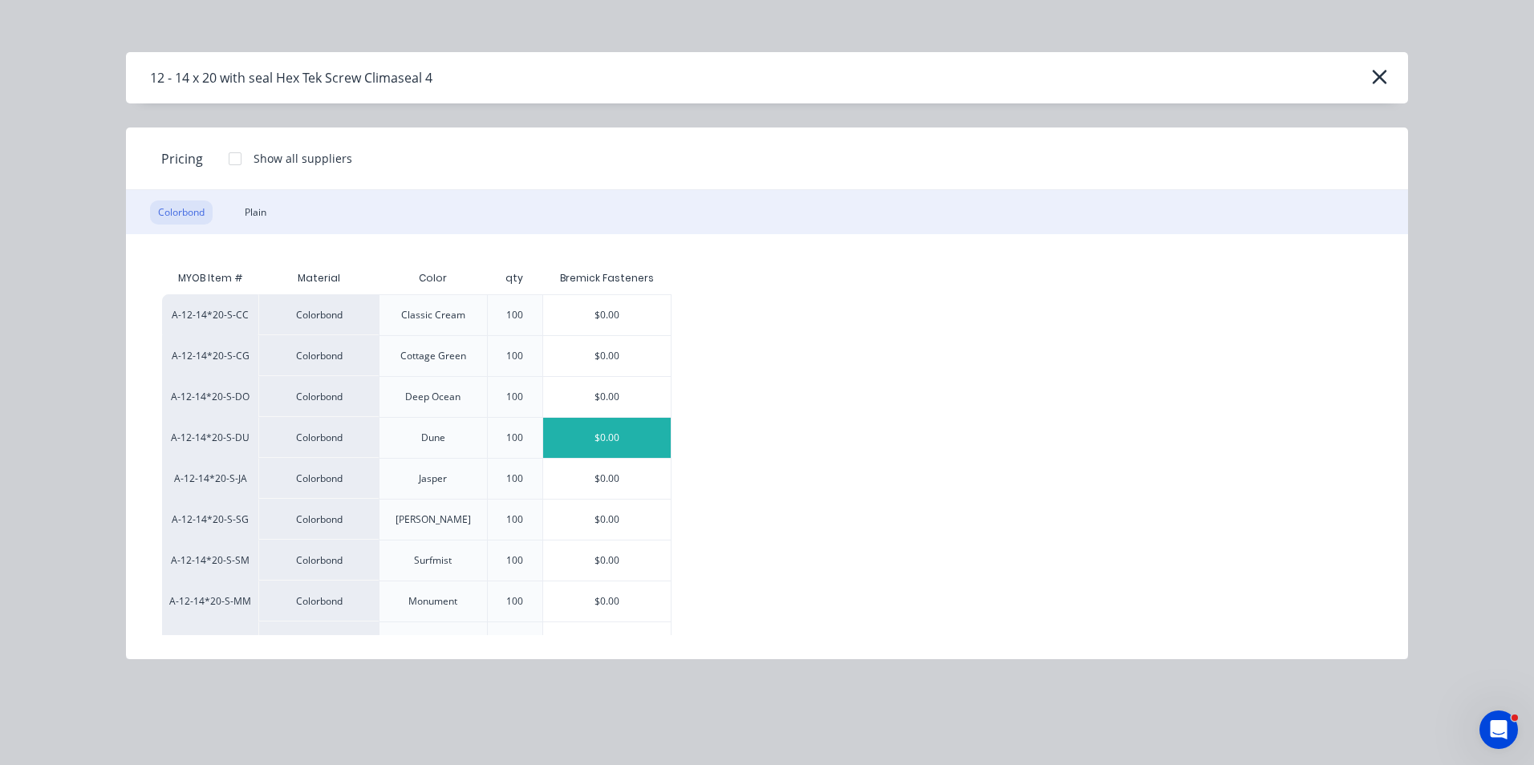
click at [595, 440] on div "$0.00" at bounding box center [607, 438] width 128 height 40
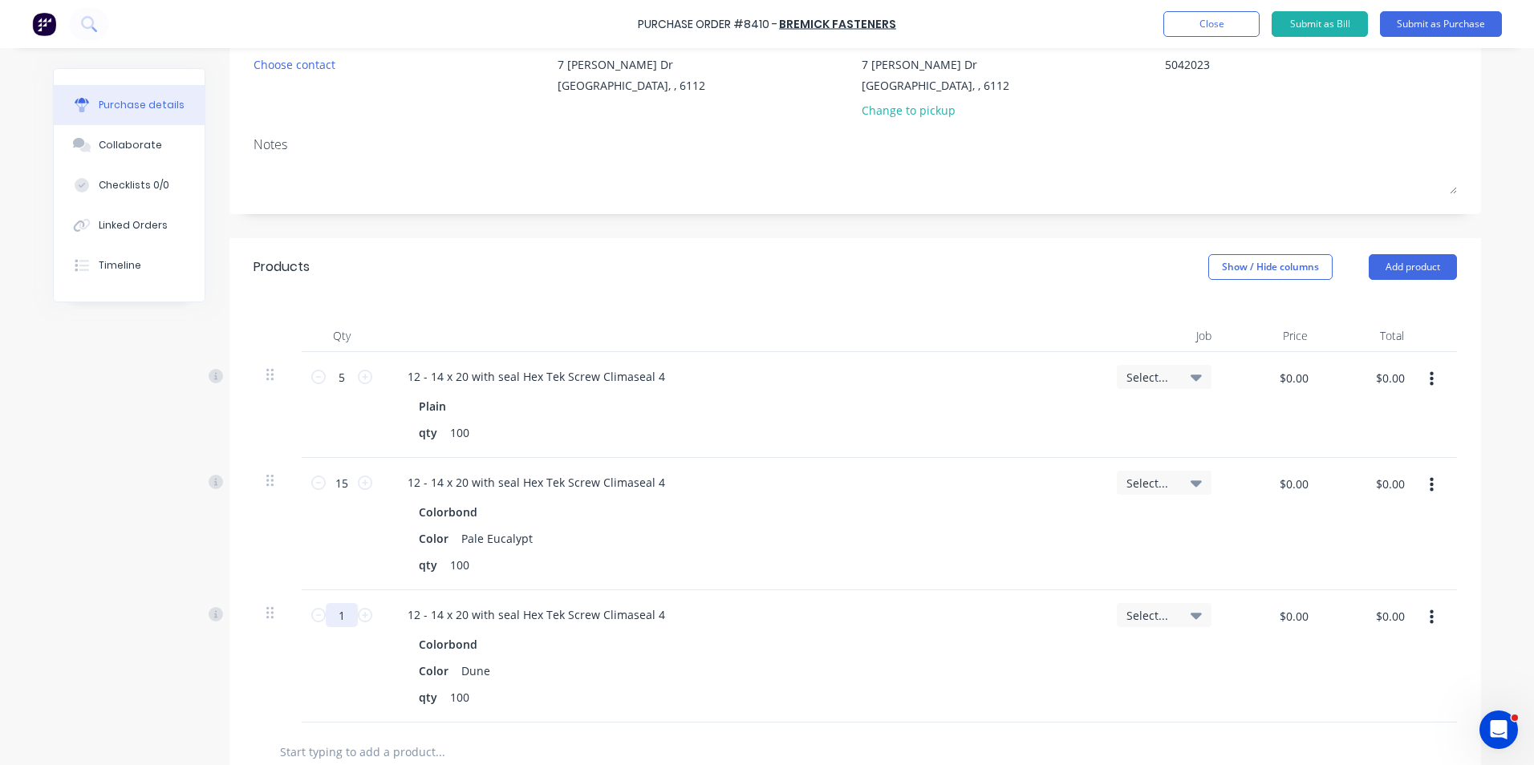
click at [347, 620] on input "1" at bounding box center [342, 615] width 32 height 24
type textarea "x"
type input "5"
type textarea "x"
type input "5"
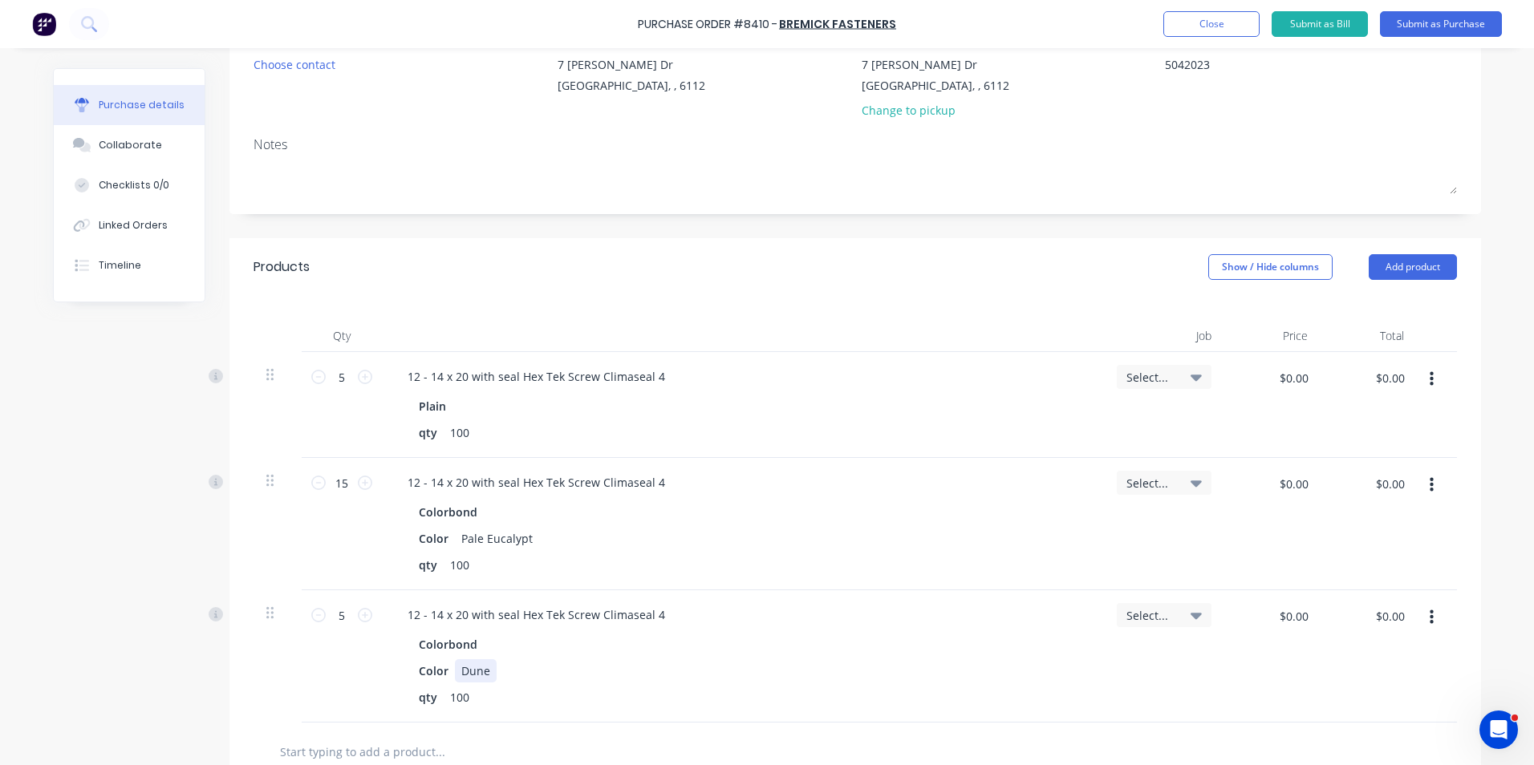
click at [808, 677] on div "Color Dune" at bounding box center [739, 670] width 655 height 23
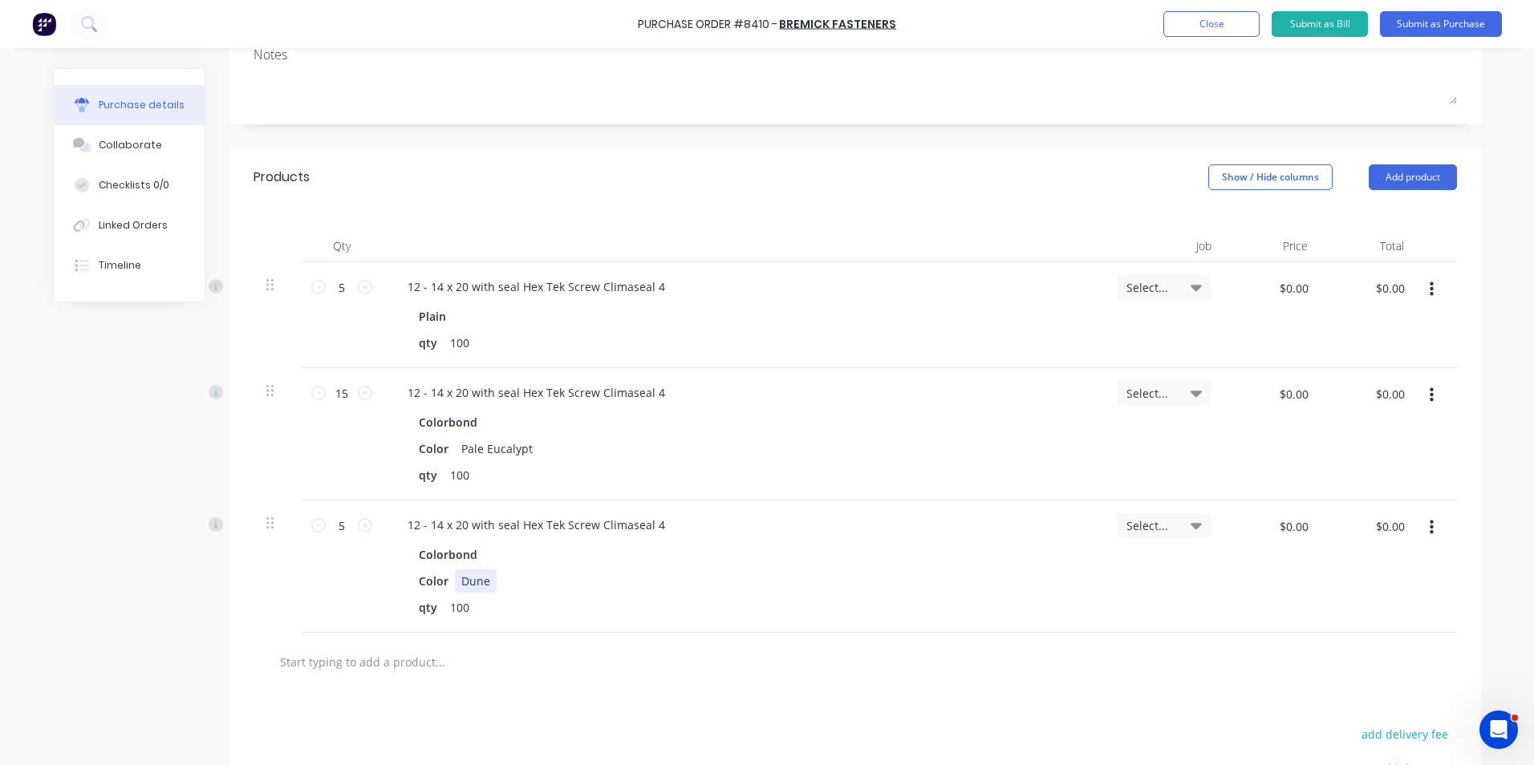
scroll to position [321, 0]
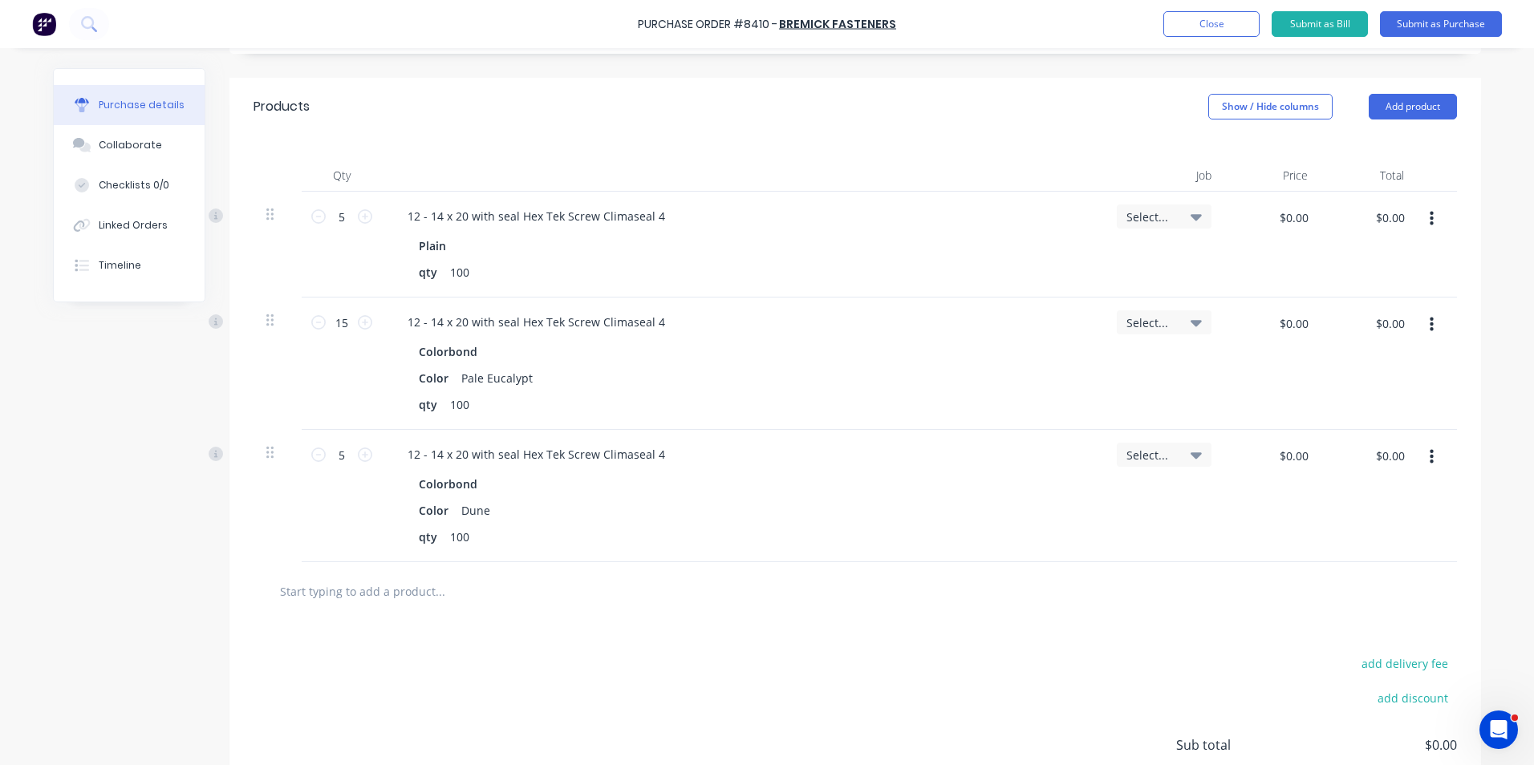
drag, startPoint x: 1445, startPoint y: 456, endPoint x: 1426, endPoint y: 467, distance: 22.3
click at [1444, 458] on div at bounding box center [1437, 496] width 40 height 132
click at [1425, 468] on button "button" at bounding box center [1432, 457] width 38 height 29
click at [1393, 540] on button "Duplicate" at bounding box center [1382, 532] width 136 height 32
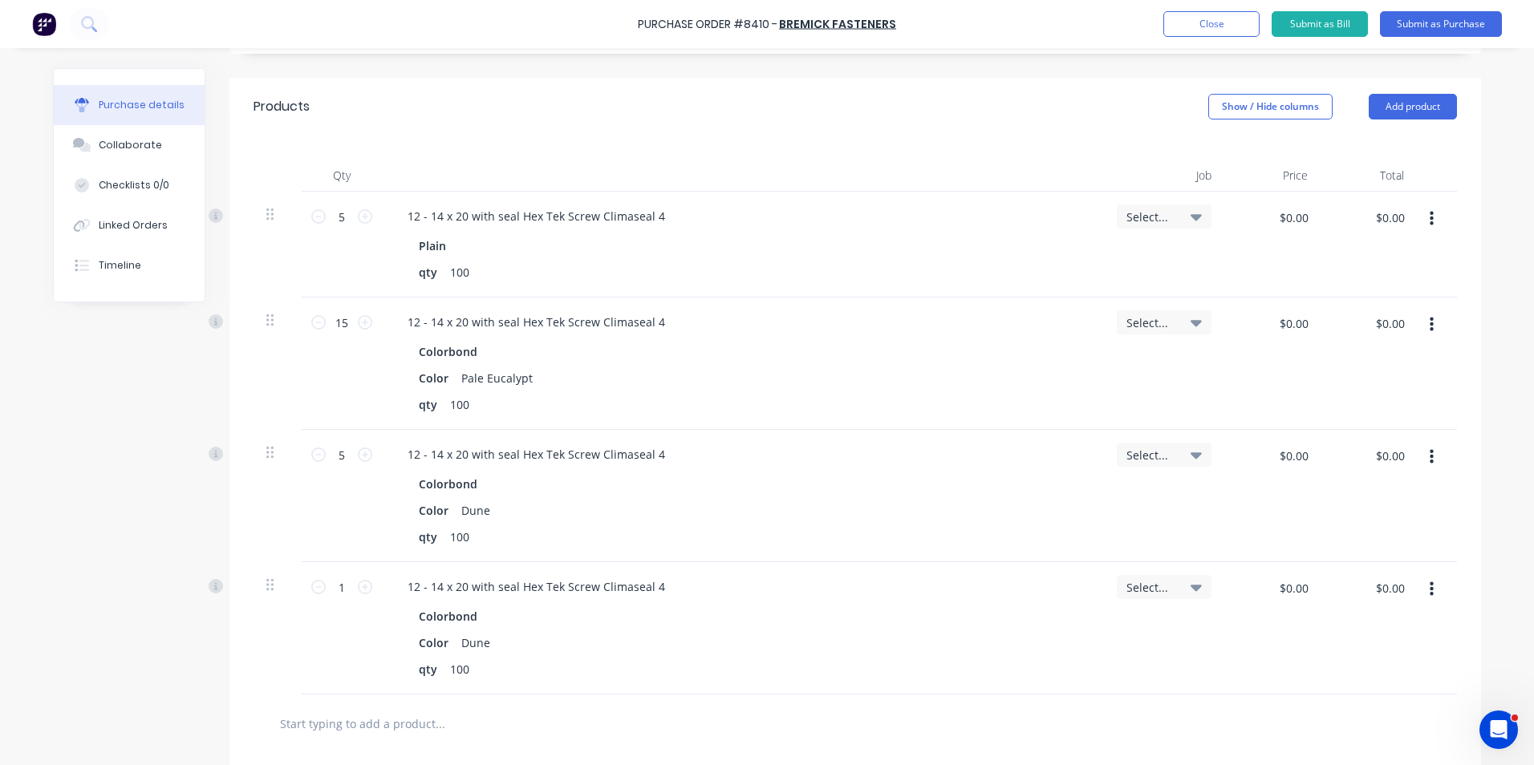
click at [1430, 590] on icon "button" at bounding box center [1432, 589] width 4 height 14
click at [1396, 638] on button "Edit" at bounding box center [1382, 632] width 136 height 32
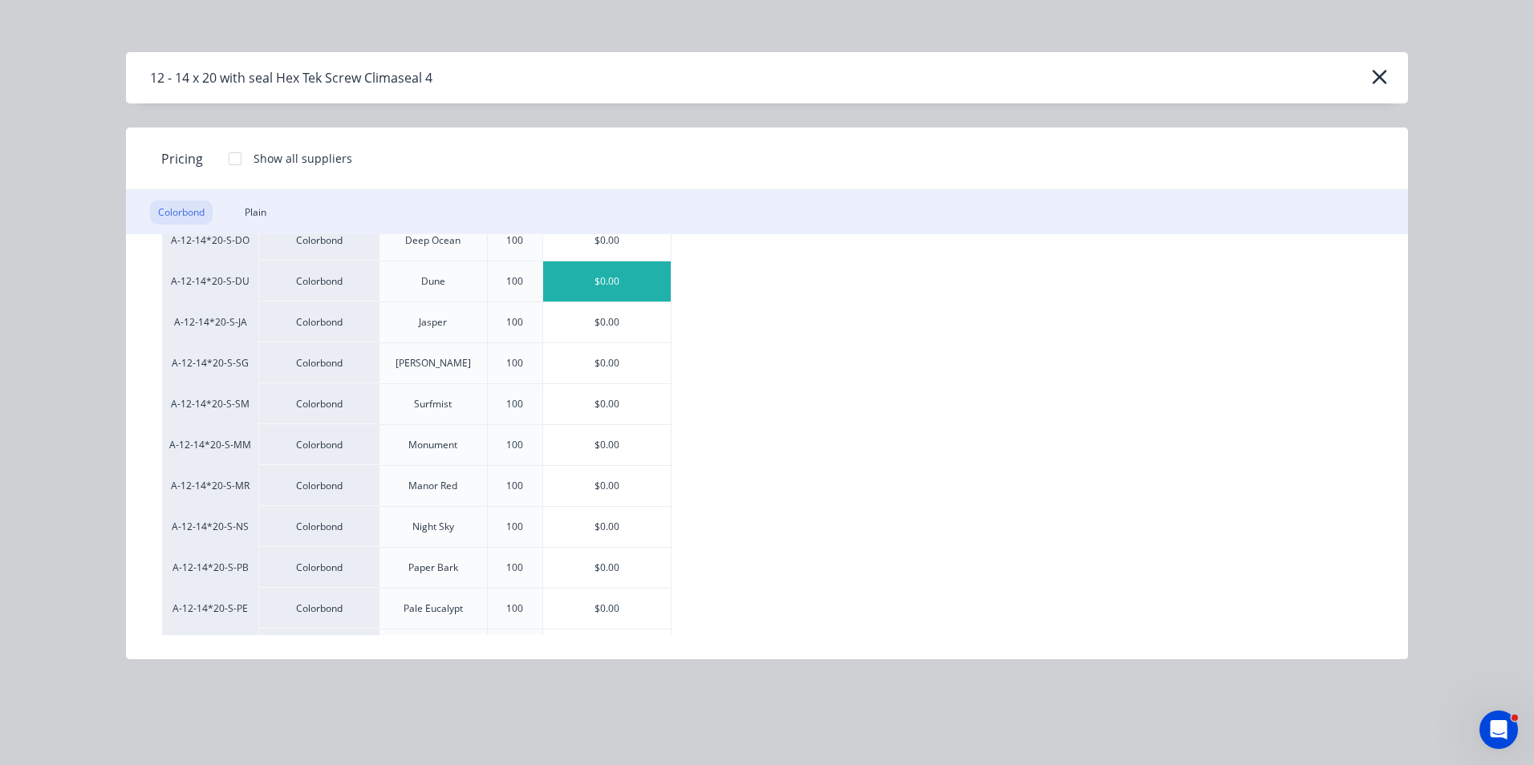
scroll to position [160, 0]
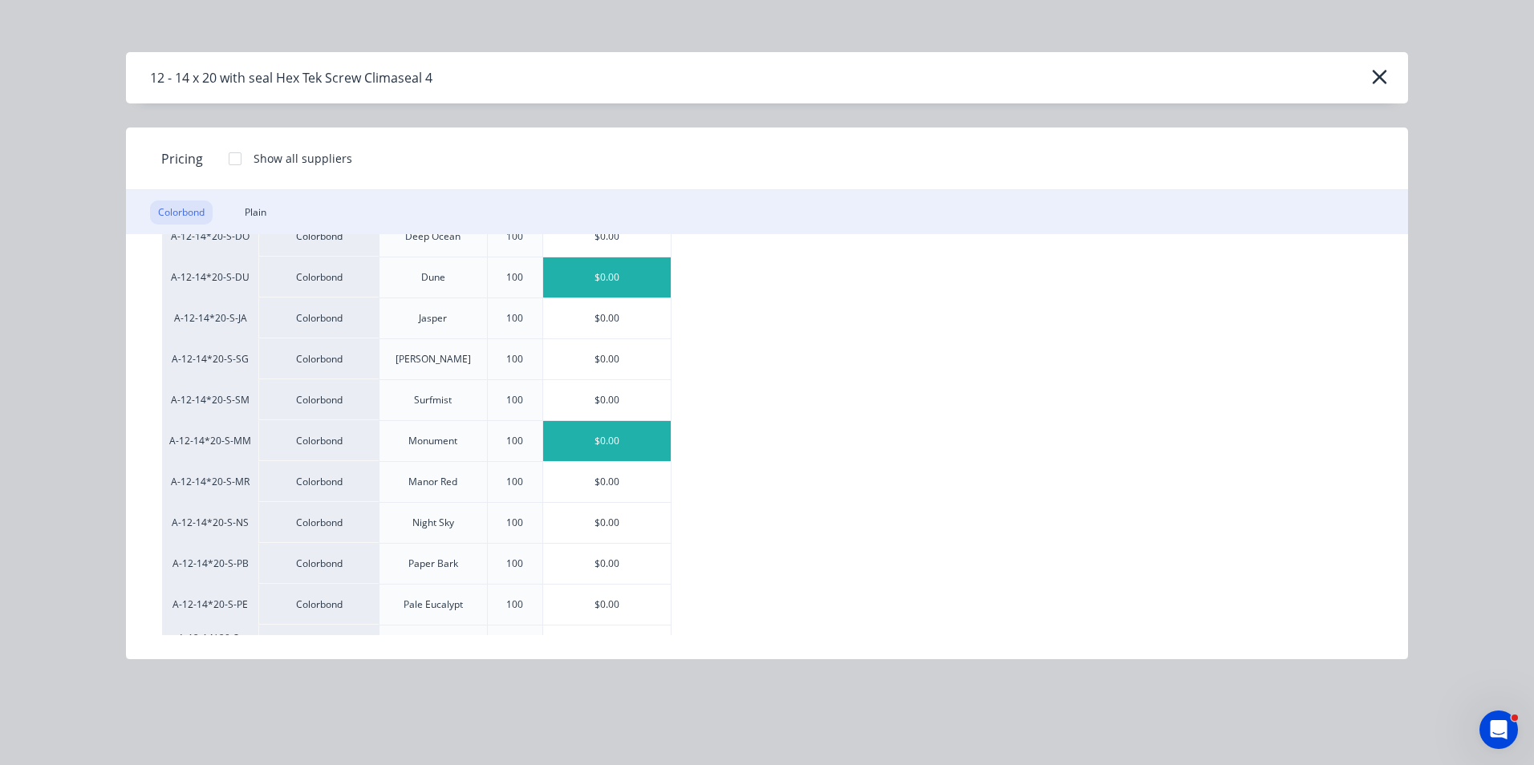
click at [606, 421] on div "$0.00" at bounding box center [607, 441] width 128 height 40
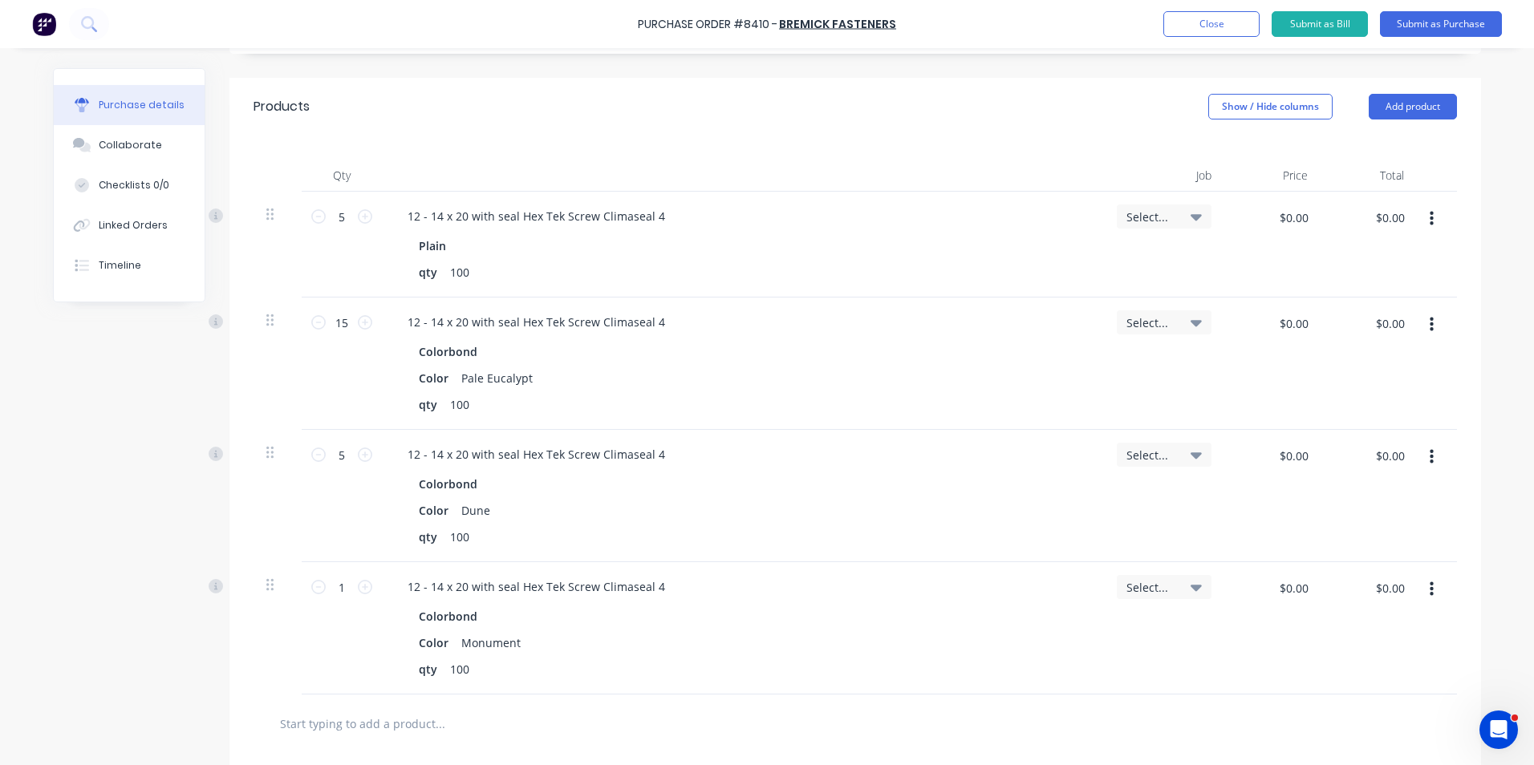
click at [1431, 590] on button "button" at bounding box center [1432, 589] width 38 height 29
click at [1361, 627] on button "Edit" at bounding box center [1382, 632] width 136 height 32
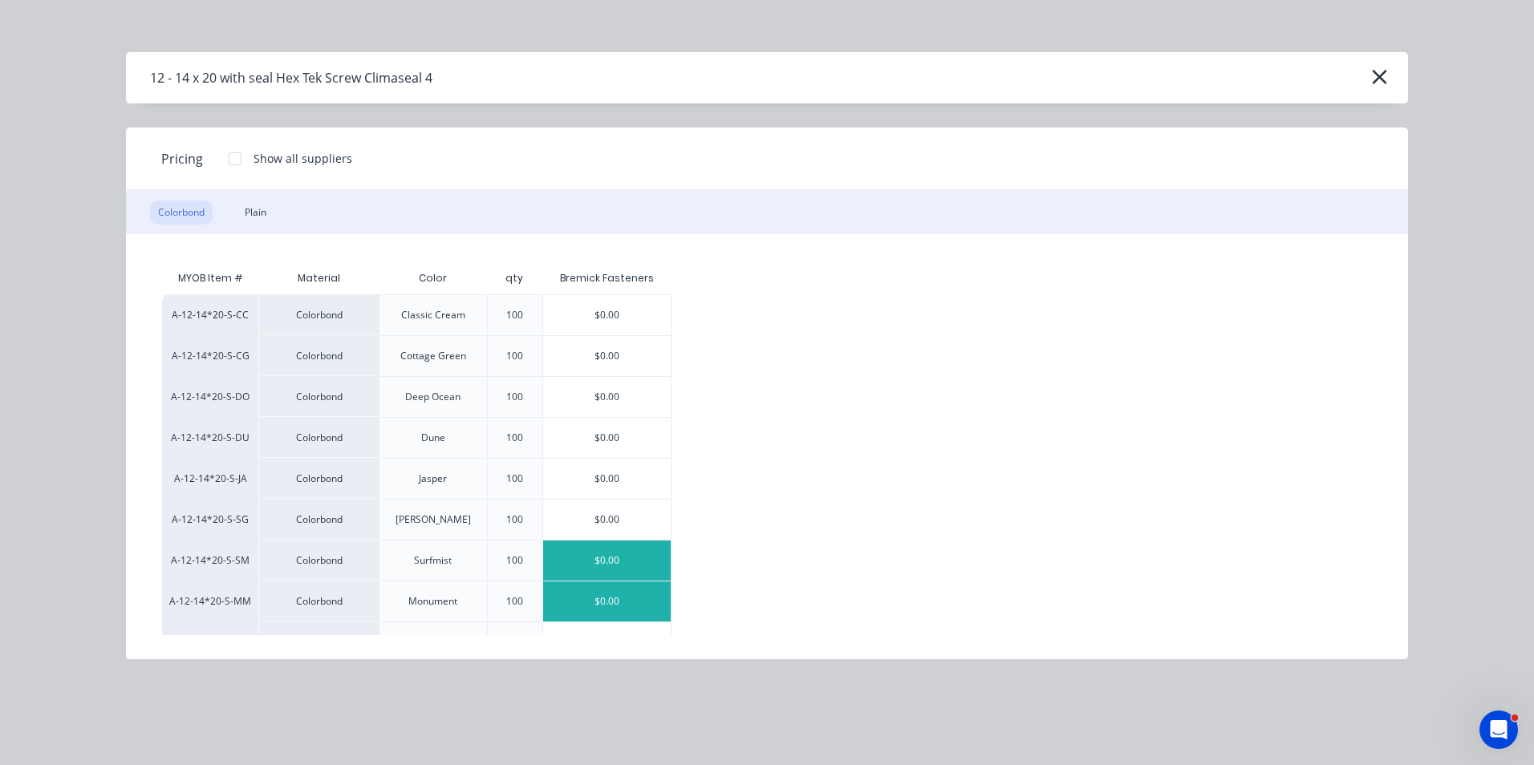
click at [619, 566] on div "$0.00" at bounding box center [607, 561] width 128 height 40
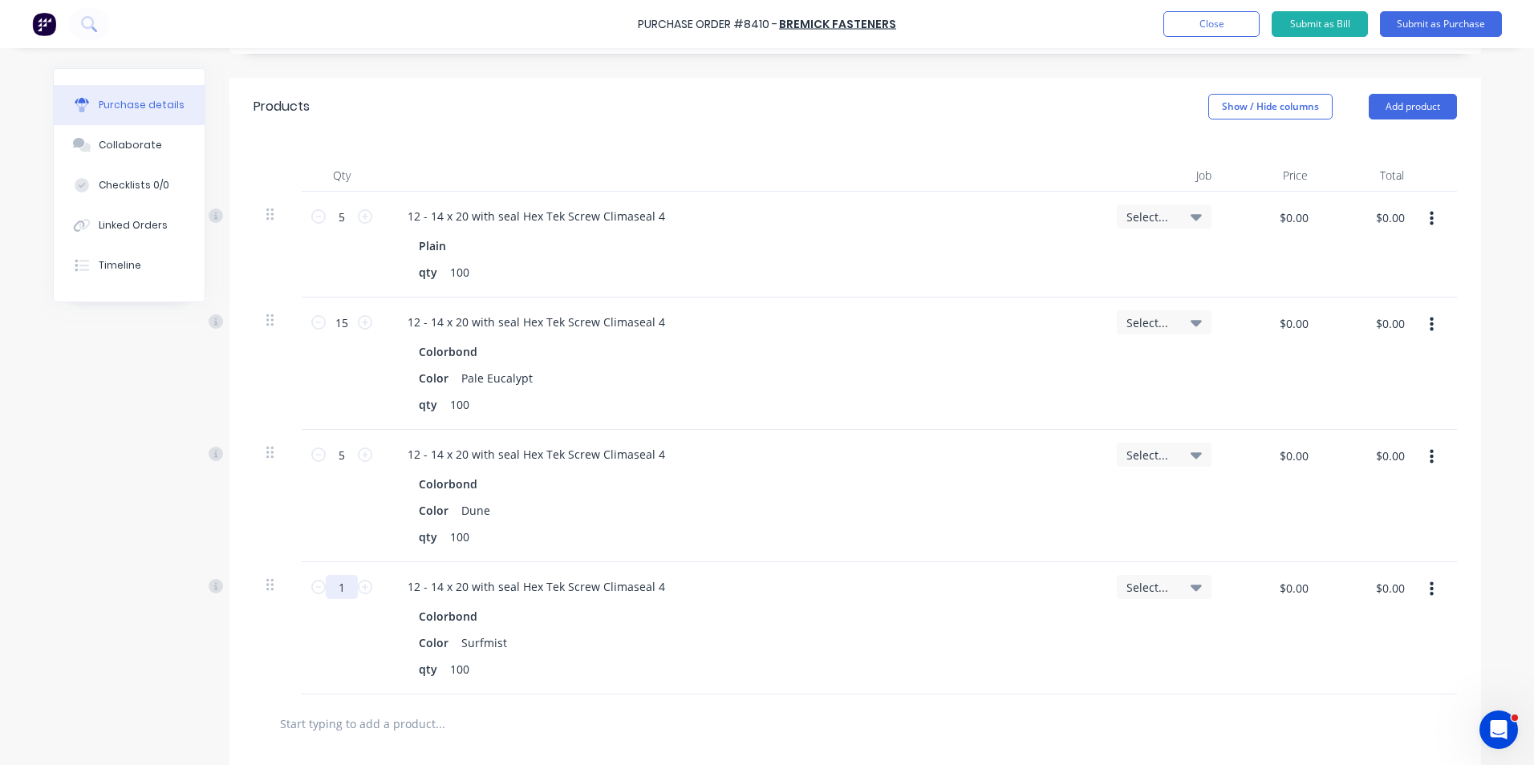
click at [345, 588] on input "1" at bounding box center [342, 587] width 32 height 24
type textarea "x"
type input "5"
type textarea "x"
type input "5"
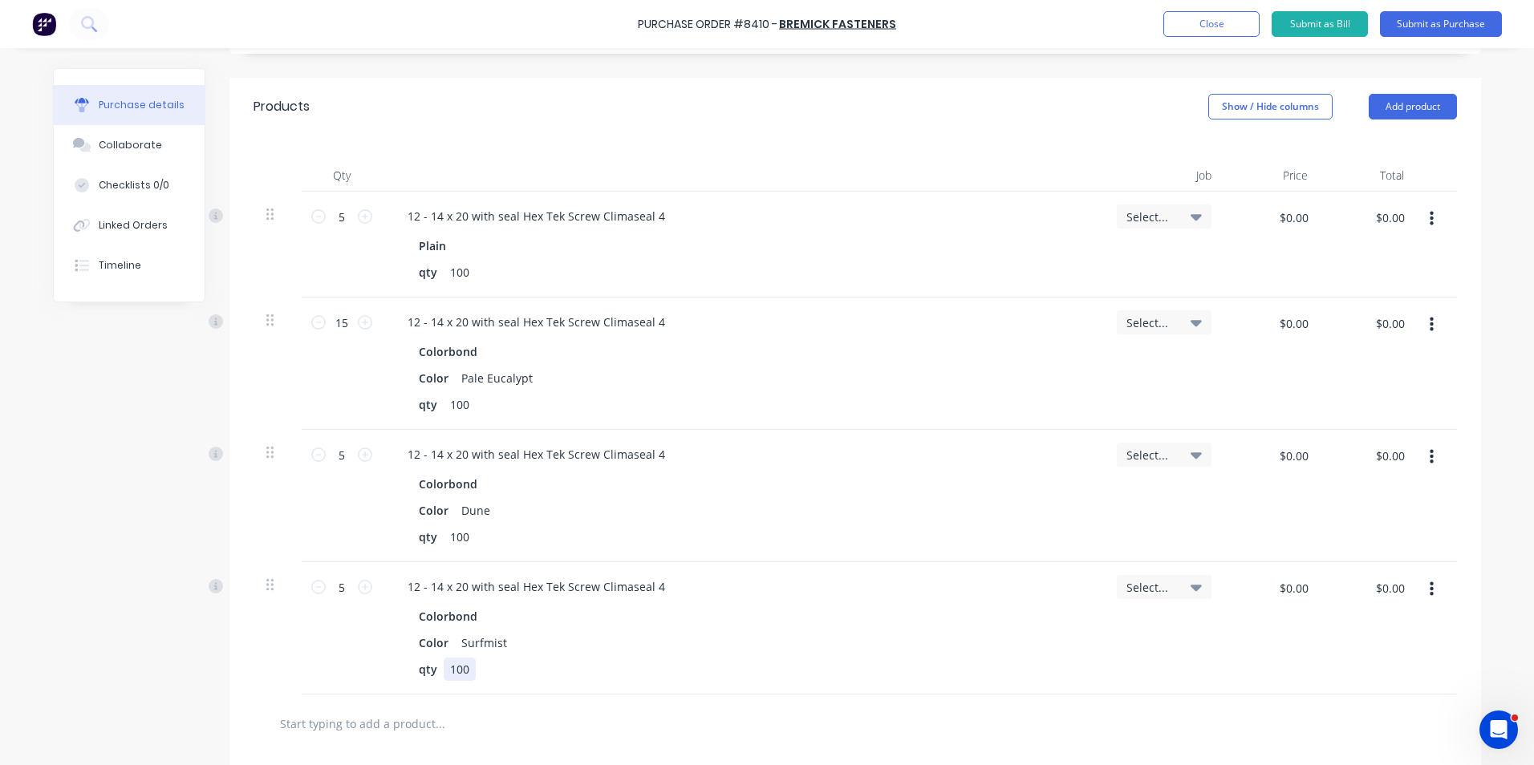
click at [679, 677] on div "qty 100" at bounding box center [739, 669] width 655 height 23
click at [1429, 589] on button "button" at bounding box center [1432, 589] width 38 height 29
click at [1403, 664] on button "Duplicate" at bounding box center [1382, 664] width 136 height 32
click at [1430, 724] on icon "button" at bounding box center [1432, 722] width 4 height 18
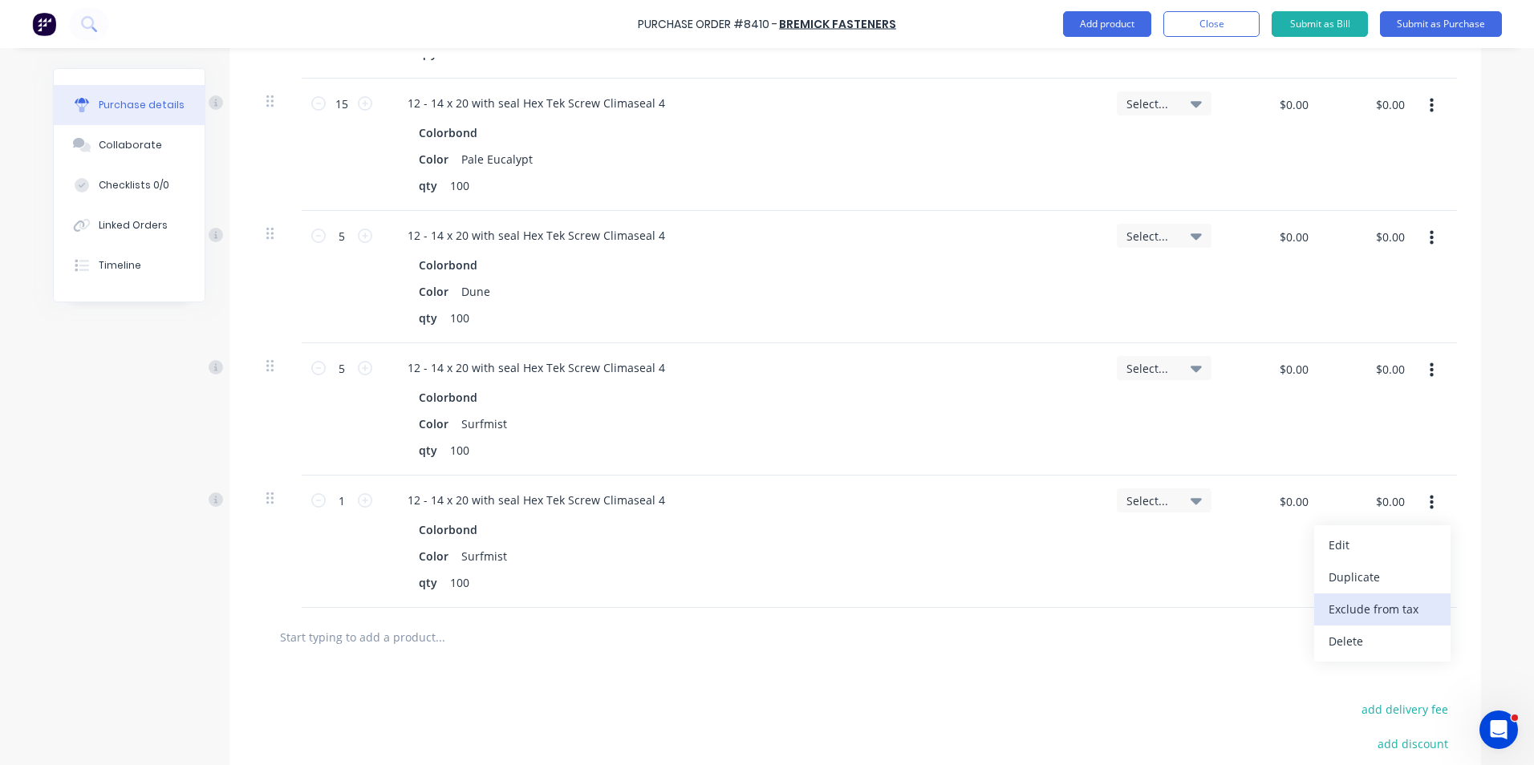
scroll to position [562, 0]
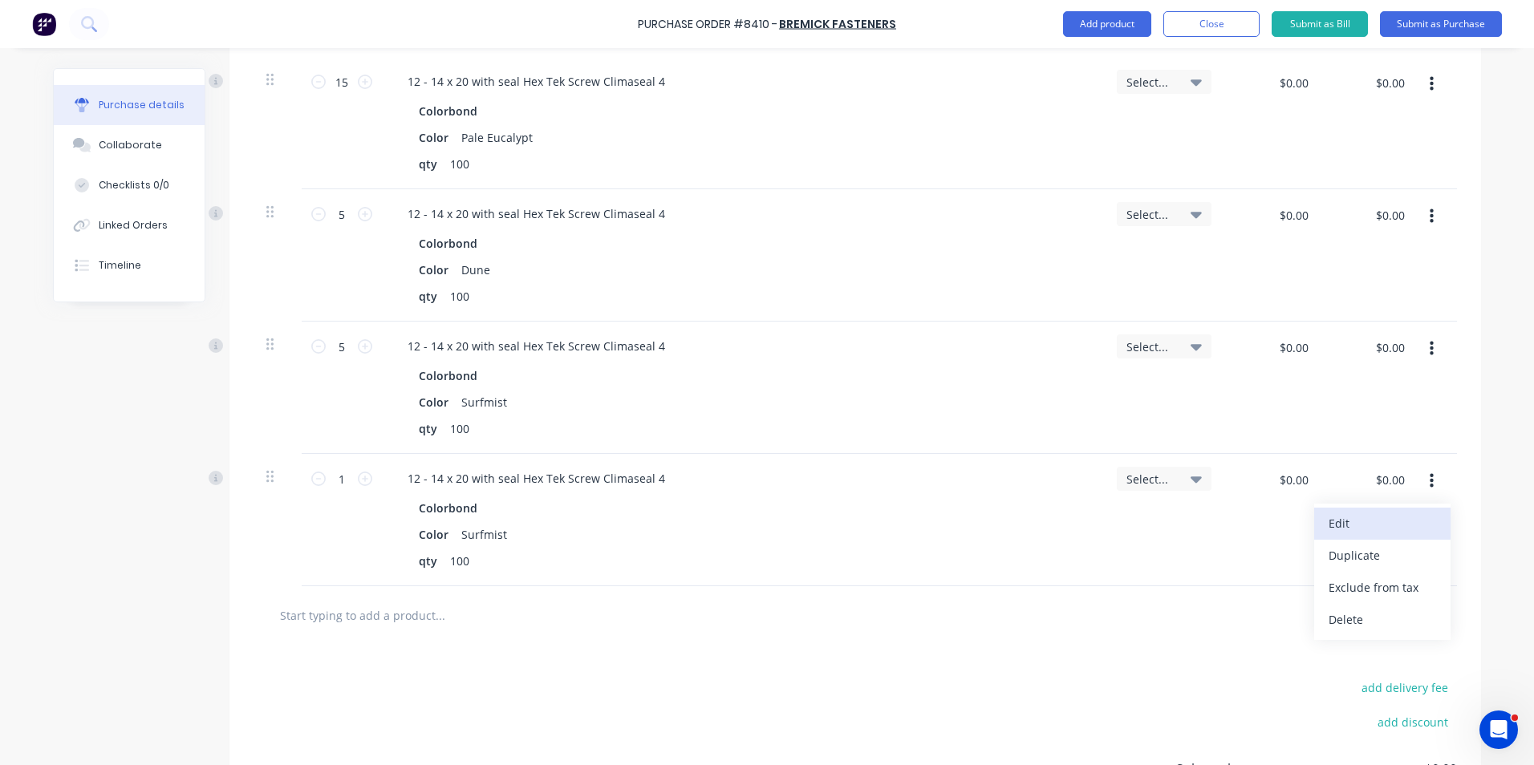
click at [1363, 526] on button "Edit" at bounding box center [1382, 524] width 136 height 32
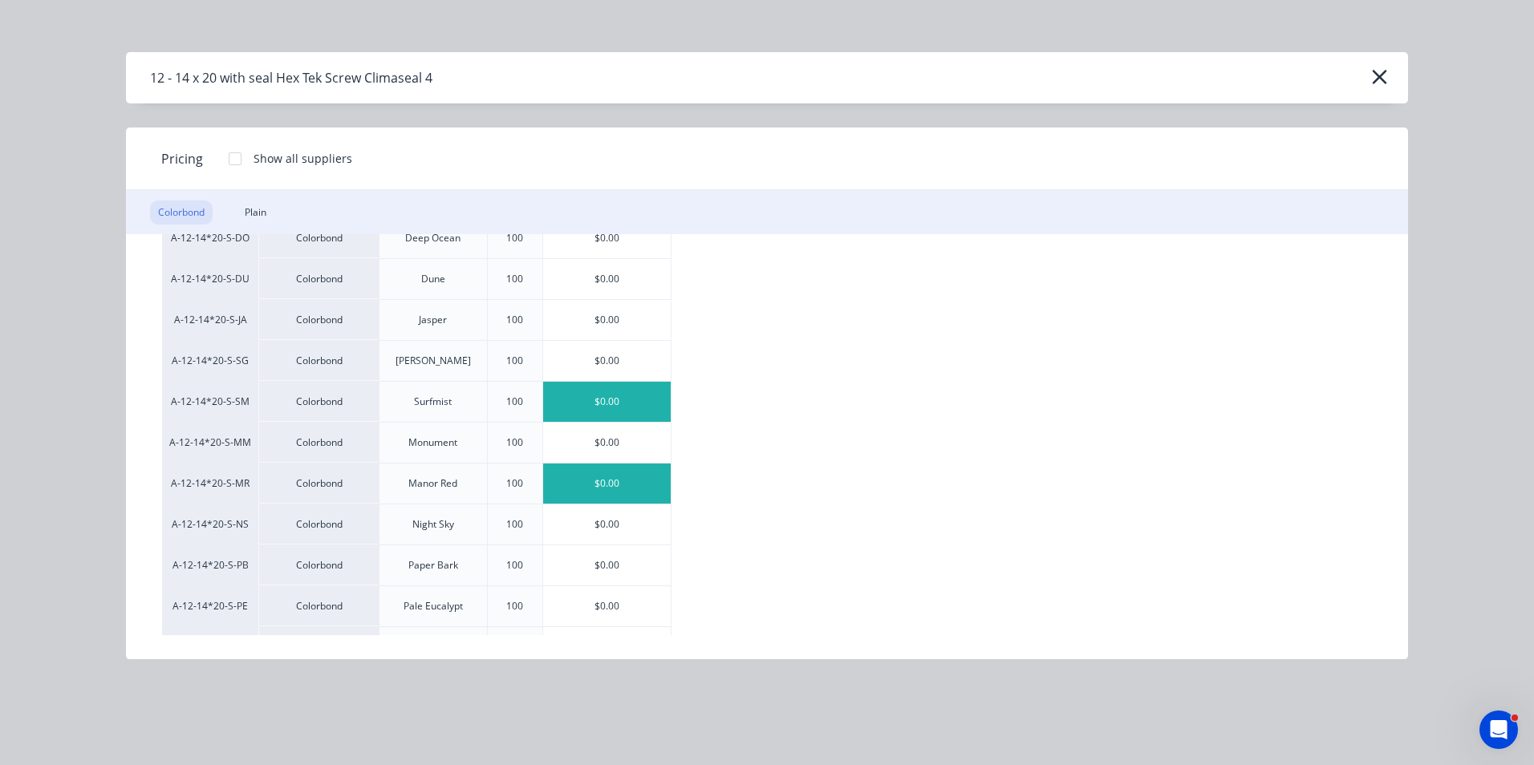
scroll to position [160, 0]
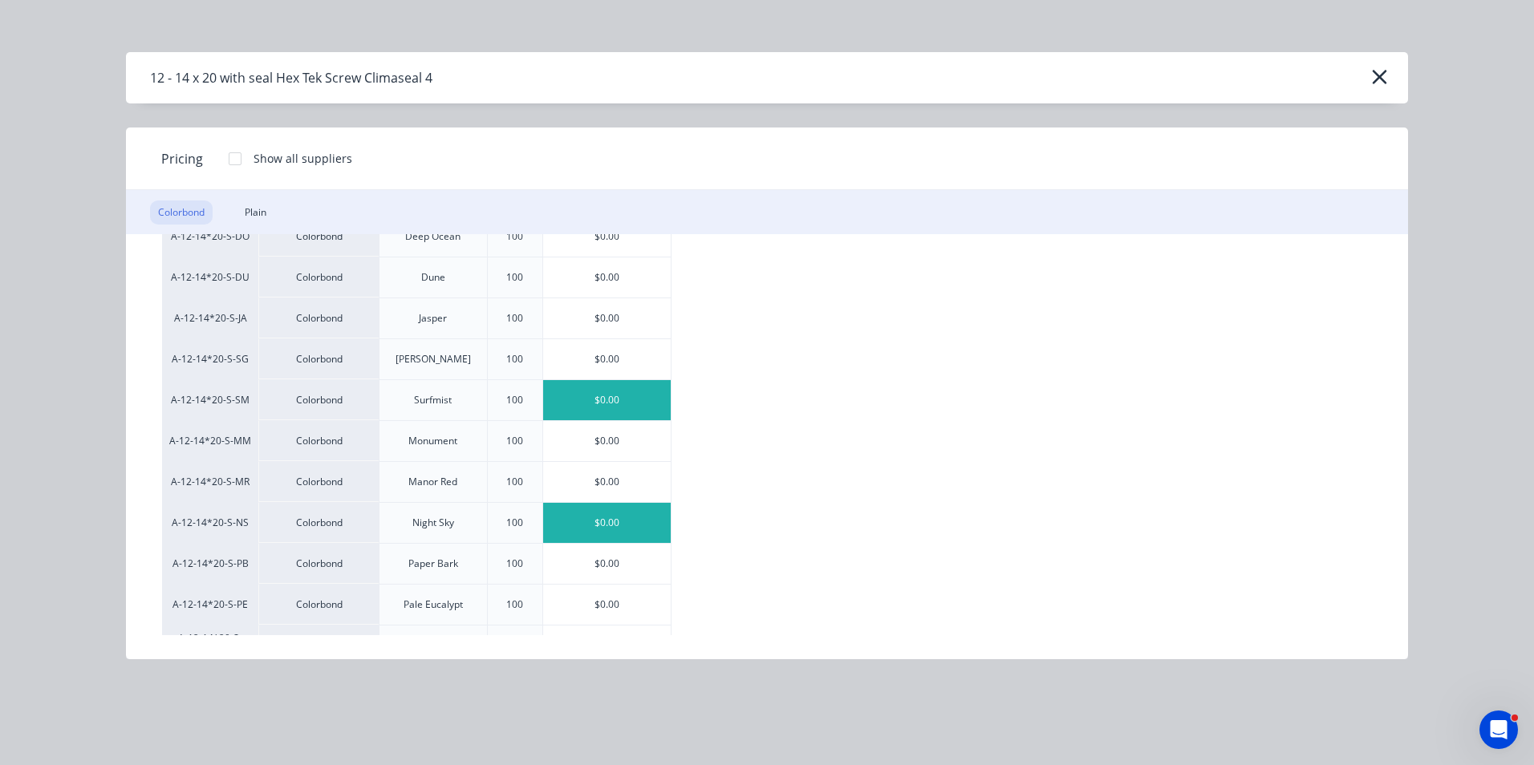
click at [623, 521] on div "$0.00" at bounding box center [607, 523] width 128 height 40
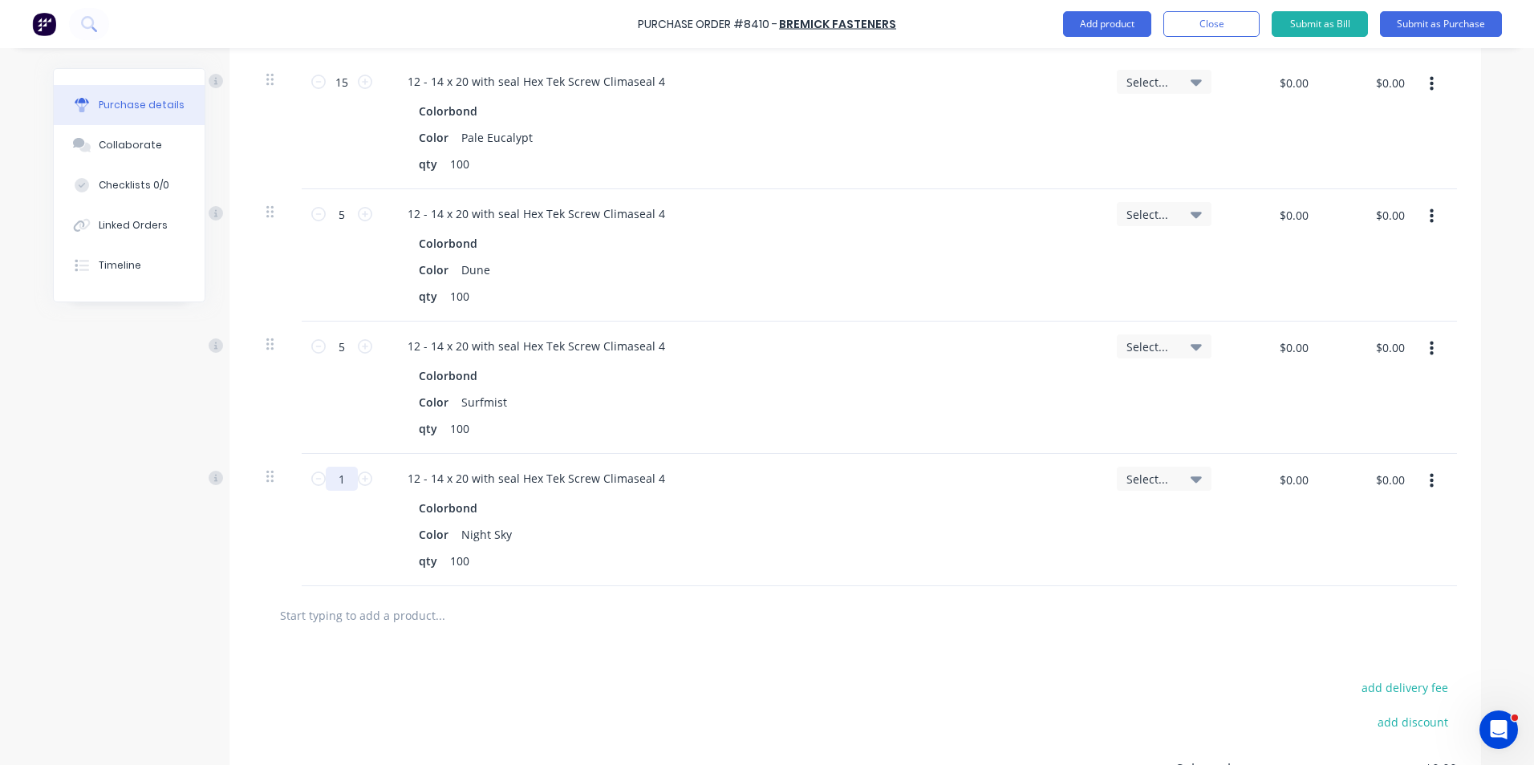
type textarea "x"
click at [339, 483] on input "1" at bounding box center [342, 479] width 32 height 24
type input "5"
type textarea "x"
type input "5"
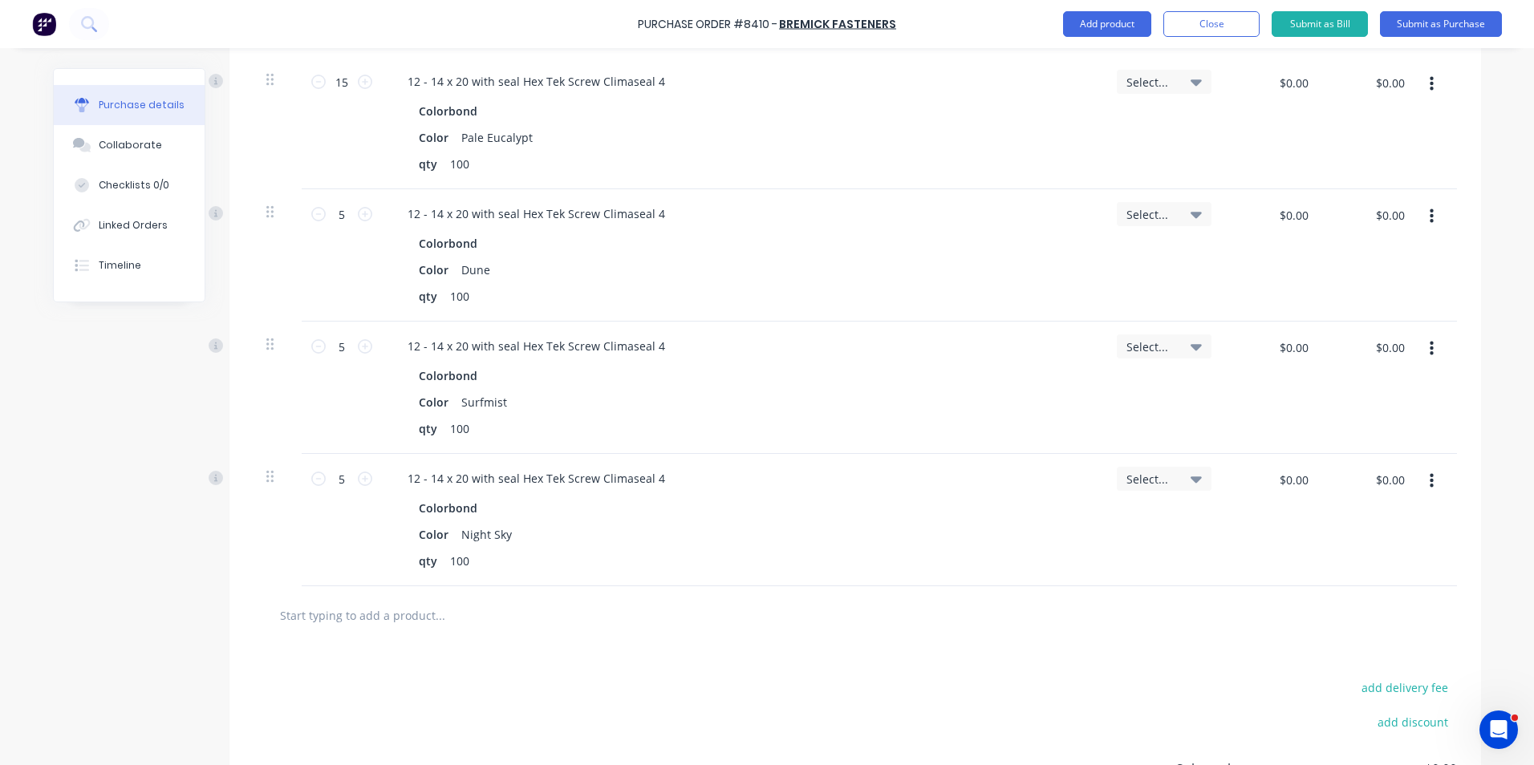
click at [343, 527] on div "5 5" at bounding box center [342, 520] width 80 height 132
click at [1136, 28] on button "Add product" at bounding box center [1107, 24] width 88 height 26
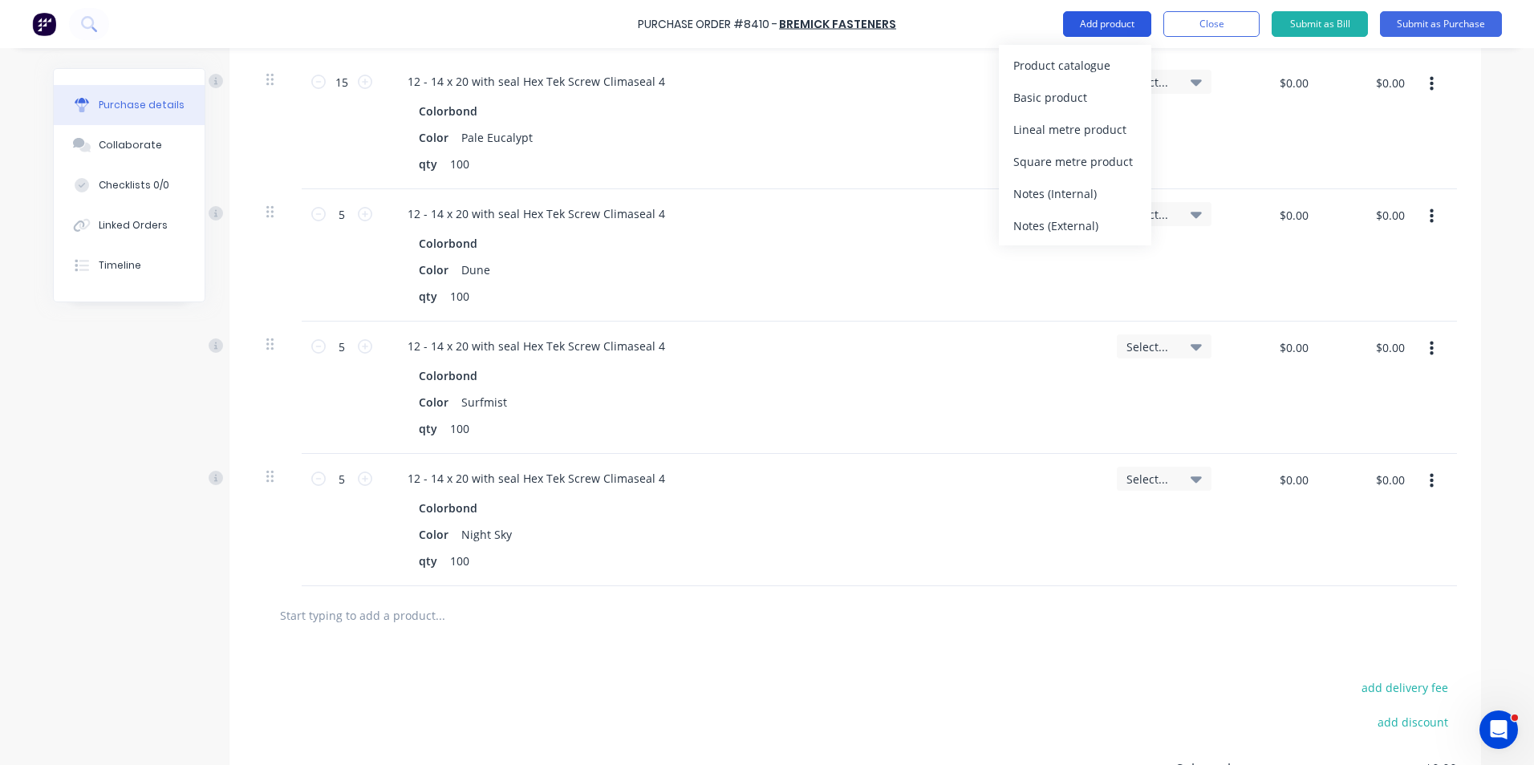
click at [1132, 66] on div "Product catalogue" at bounding box center [1075, 65] width 124 height 23
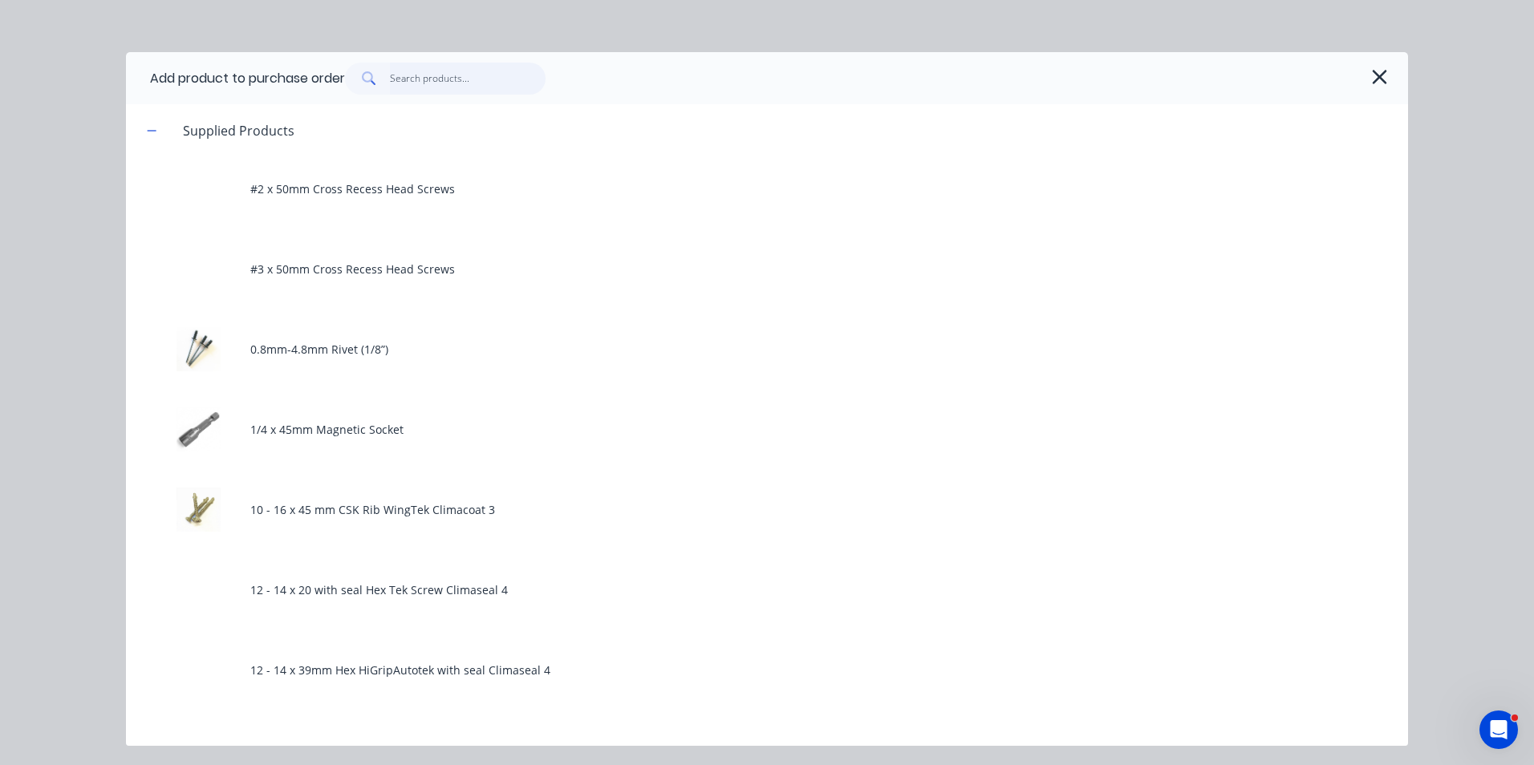
click at [457, 72] on input "text" at bounding box center [468, 79] width 156 height 32
type textarea "x"
type input "2"
type textarea "x"
type input "25"
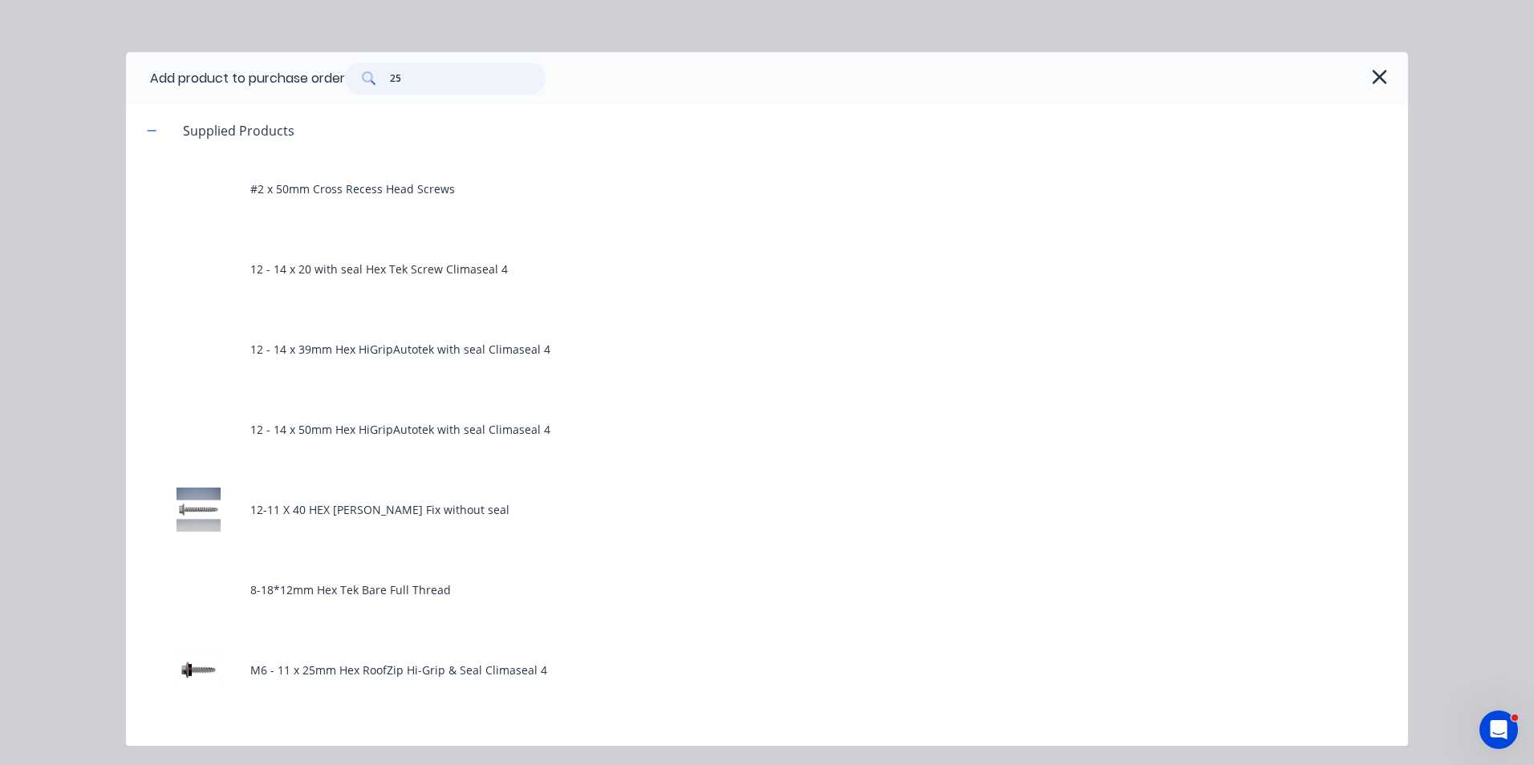
type textarea "x"
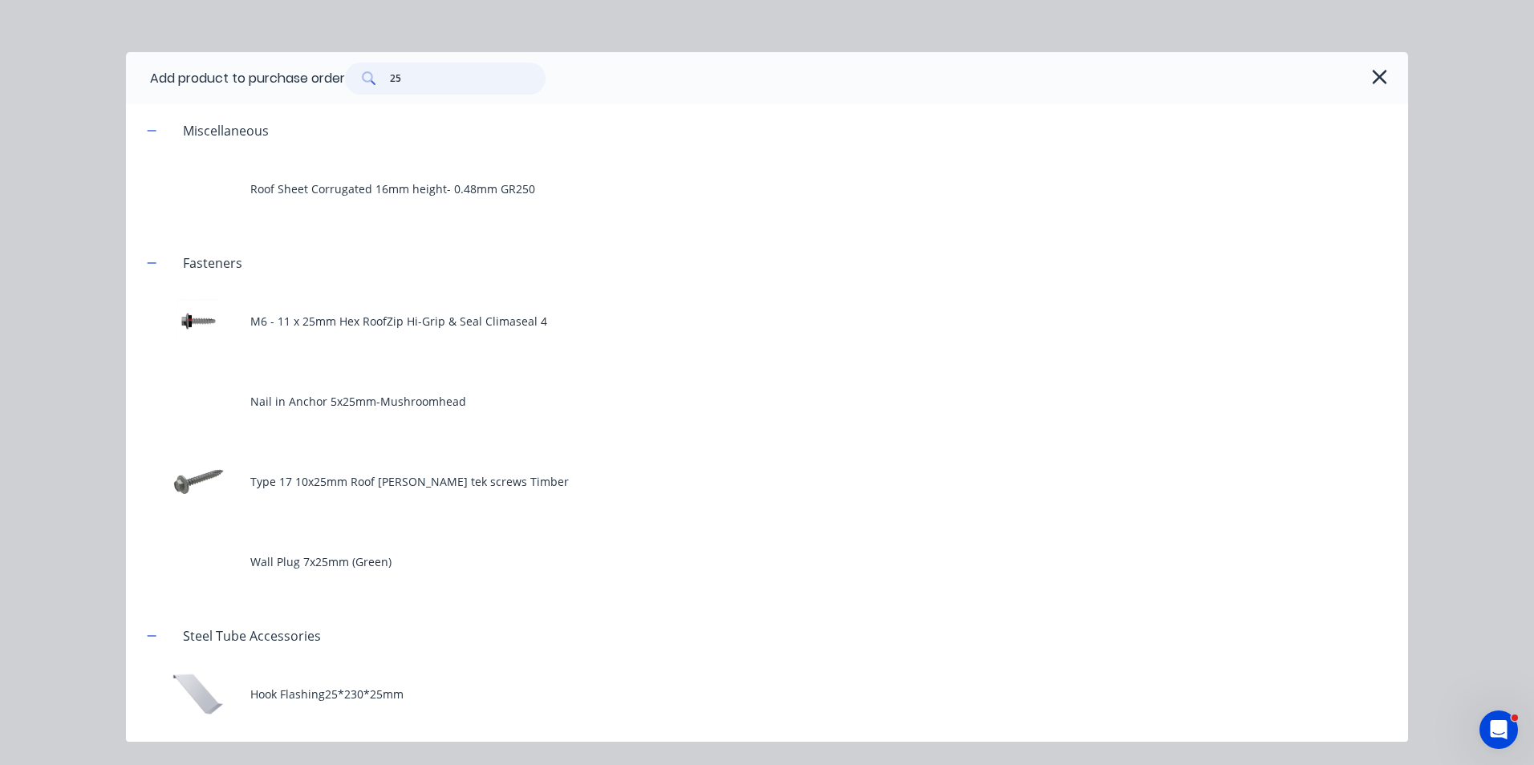
type input "25"
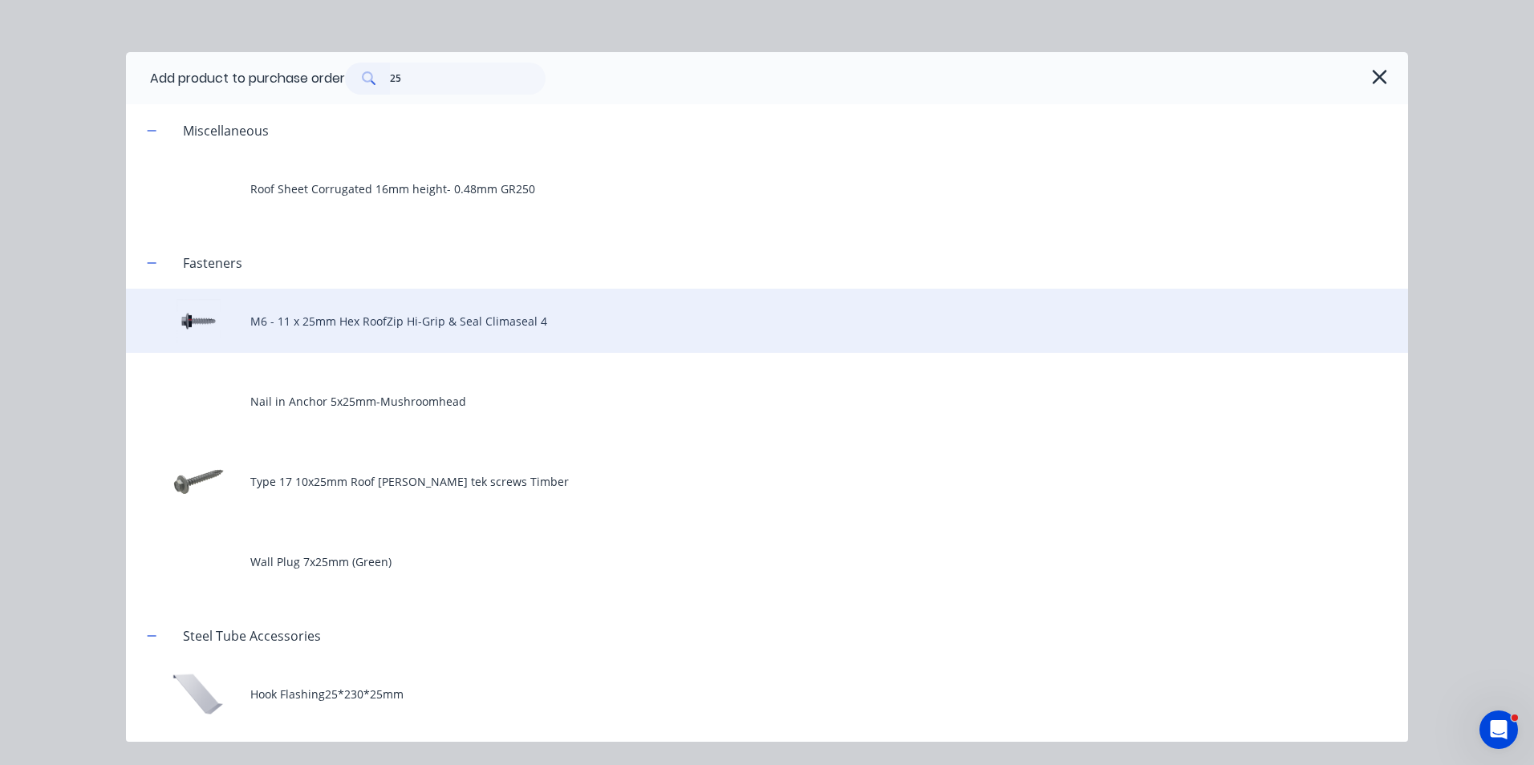
click at [424, 322] on div "M6 - 11 x 25mm Hex RoofZip Hi-Grip & Seal Climaseal 4" at bounding box center [767, 321] width 1282 height 64
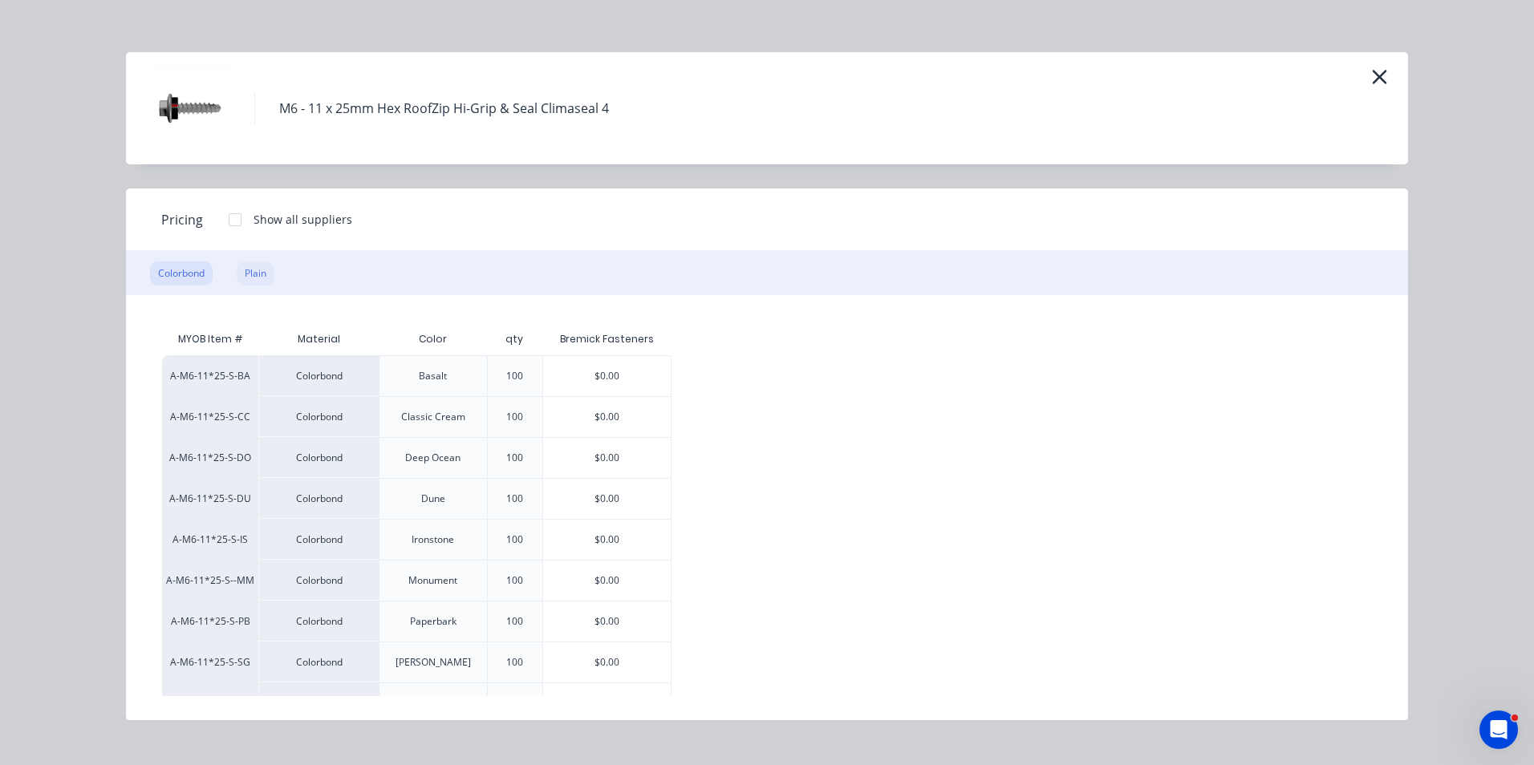
click at [258, 282] on div "Plain" at bounding box center [256, 274] width 38 height 24
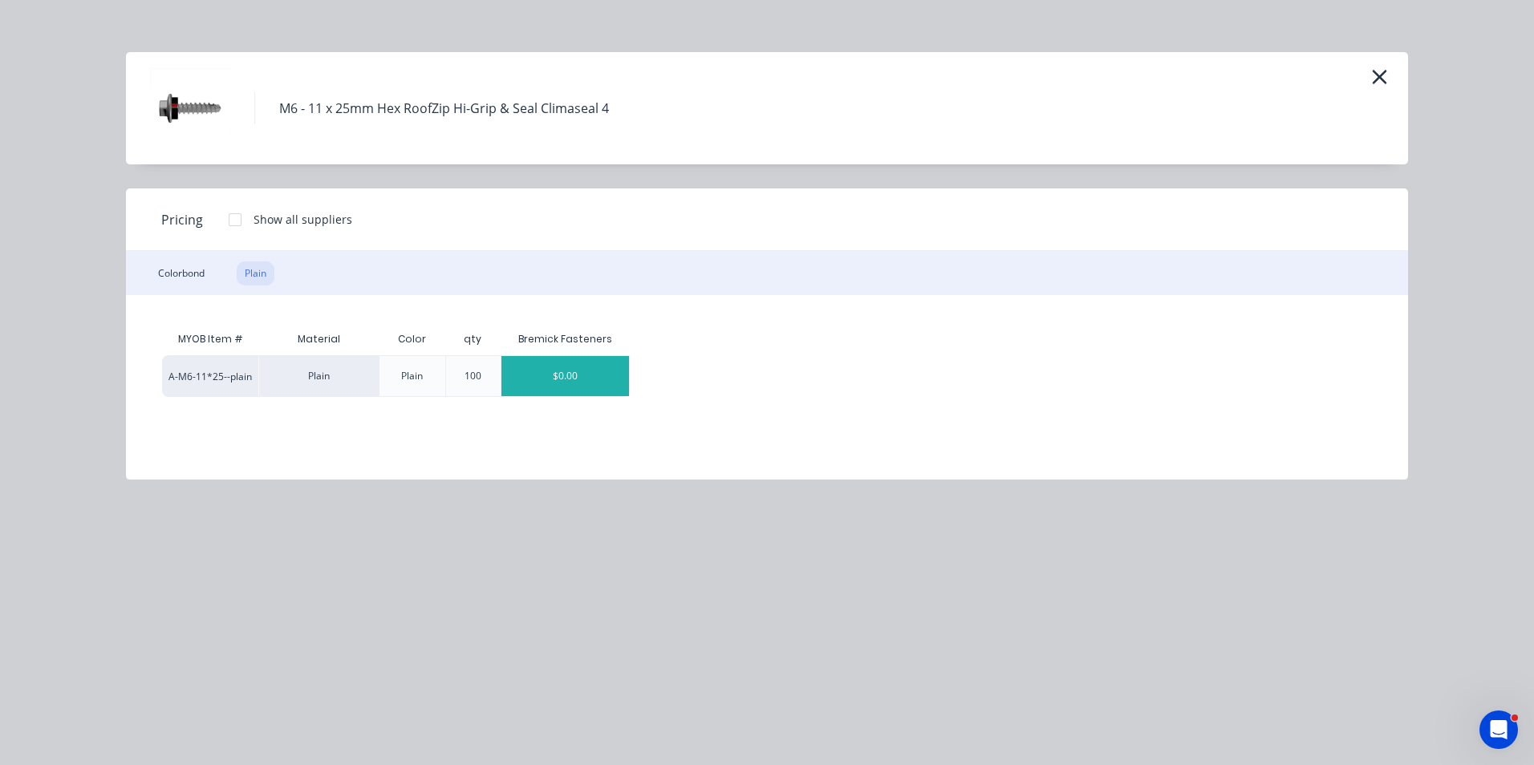
click at [570, 382] on div "$0.00" at bounding box center [565, 376] width 128 height 40
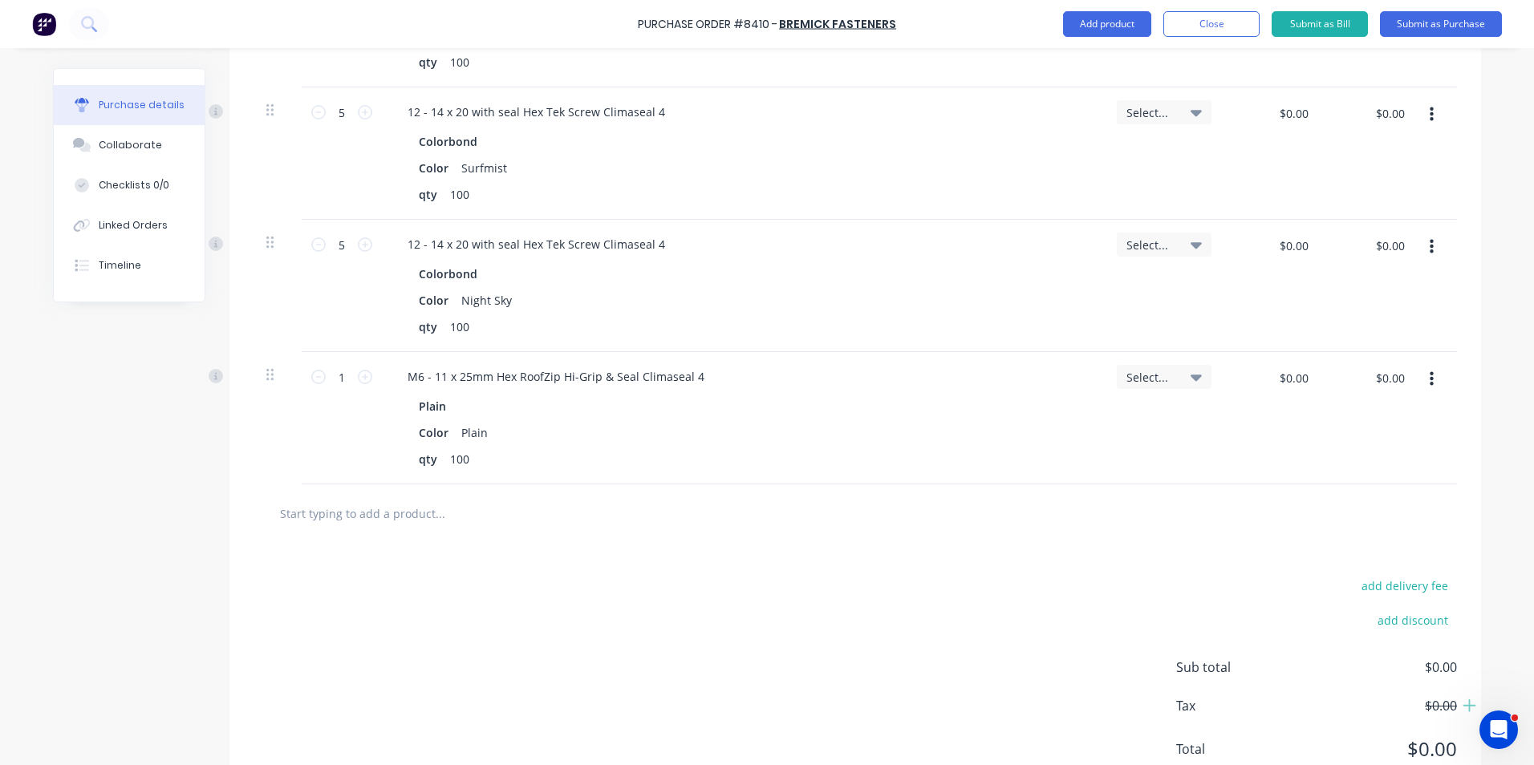
scroll to position [802, 0]
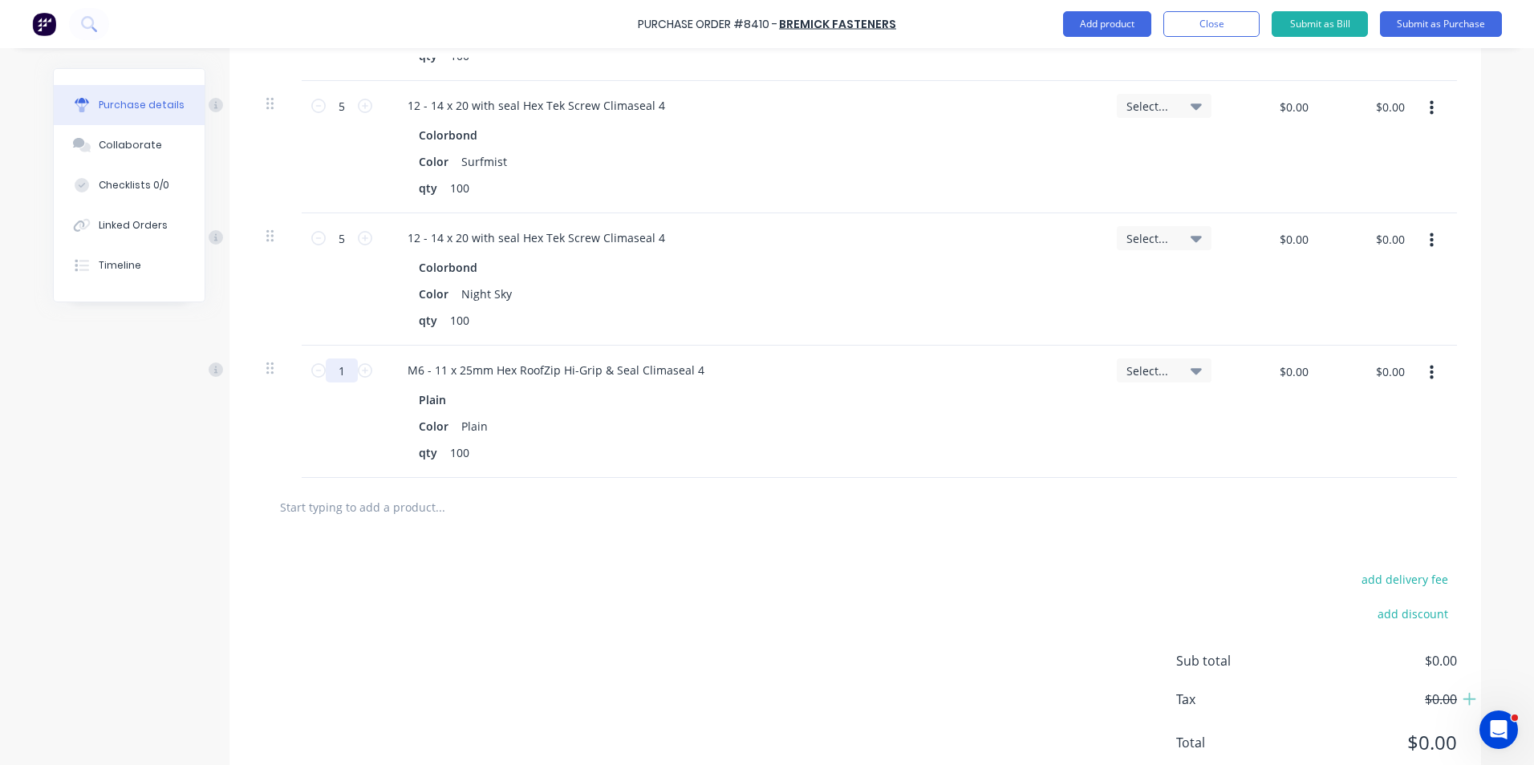
click at [343, 374] on input "1" at bounding box center [342, 371] width 32 height 24
type textarea "x"
type input "10"
type textarea "x"
type input "10"
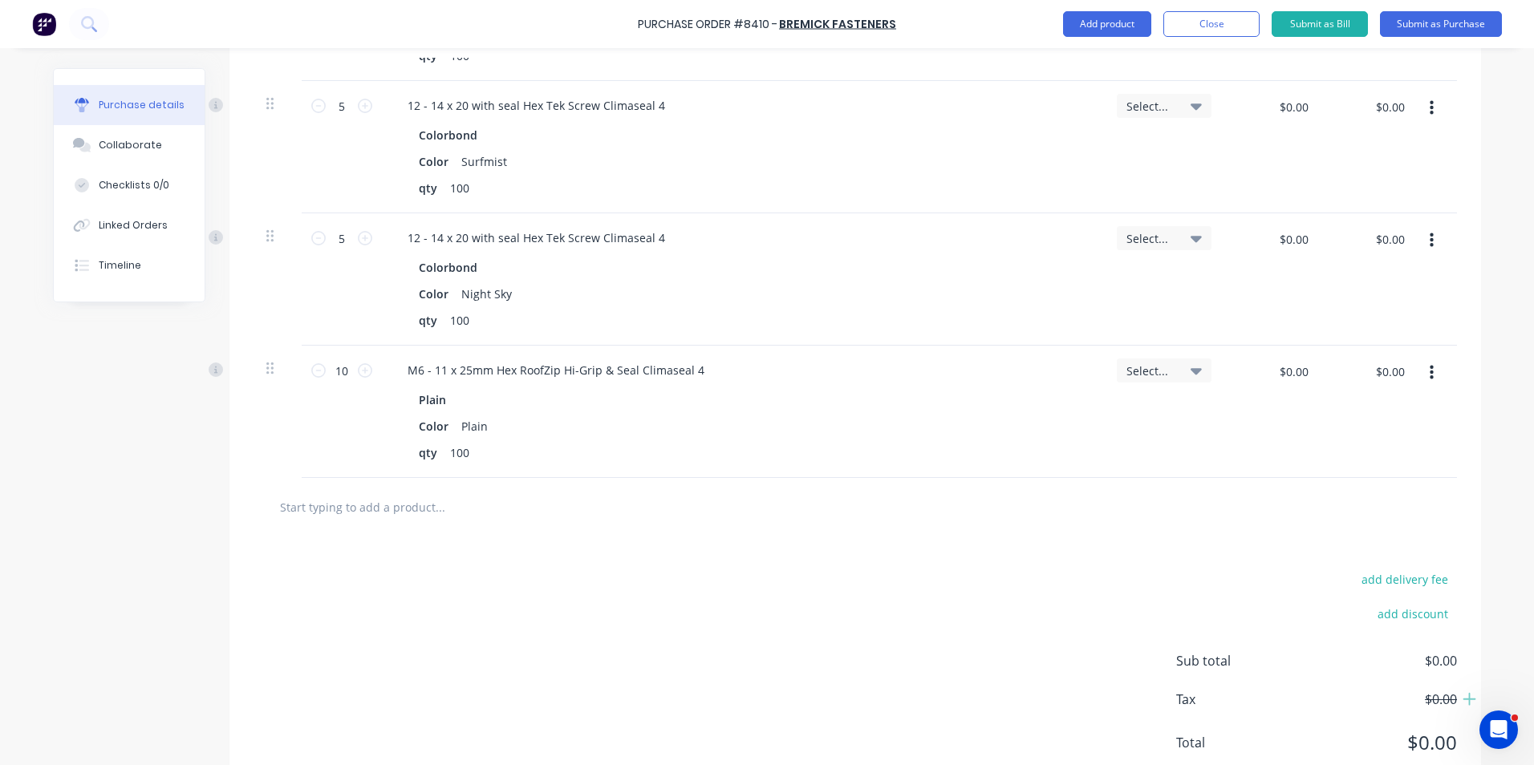
click at [583, 493] on input "text" at bounding box center [439, 507] width 321 height 32
click at [1429, 384] on button "button" at bounding box center [1432, 373] width 38 height 29
click at [1402, 441] on button "Duplicate" at bounding box center [1382, 448] width 136 height 32
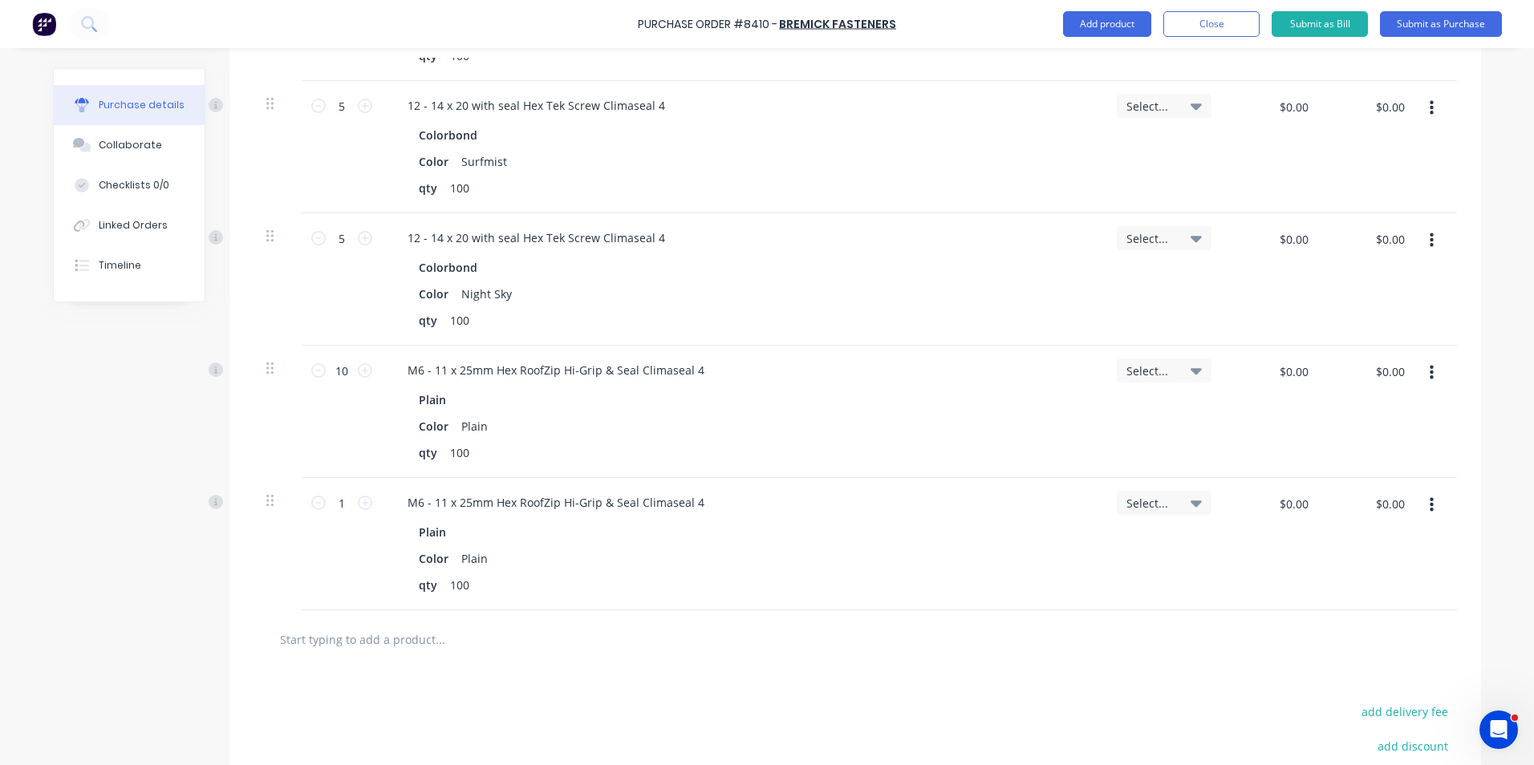
click at [1427, 515] on button "button" at bounding box center [1432, 505] width 38 height 29
click at [1418, 544] on button "Edit" at bounding box center [1382, 548] width 136 height 32
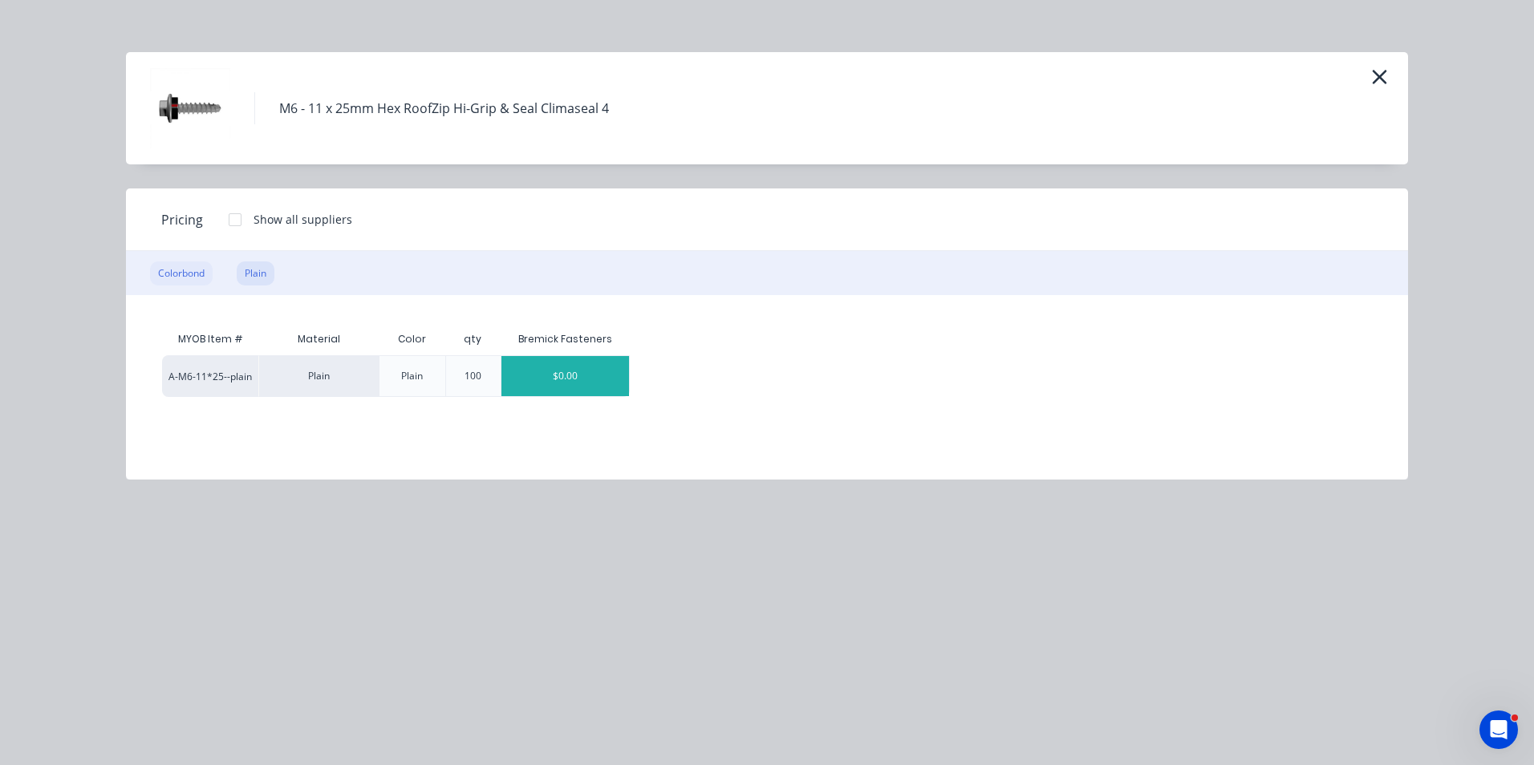
click at [207, 270] on div "Colorbond" at bounding box center [181, 274] width 63 height 24
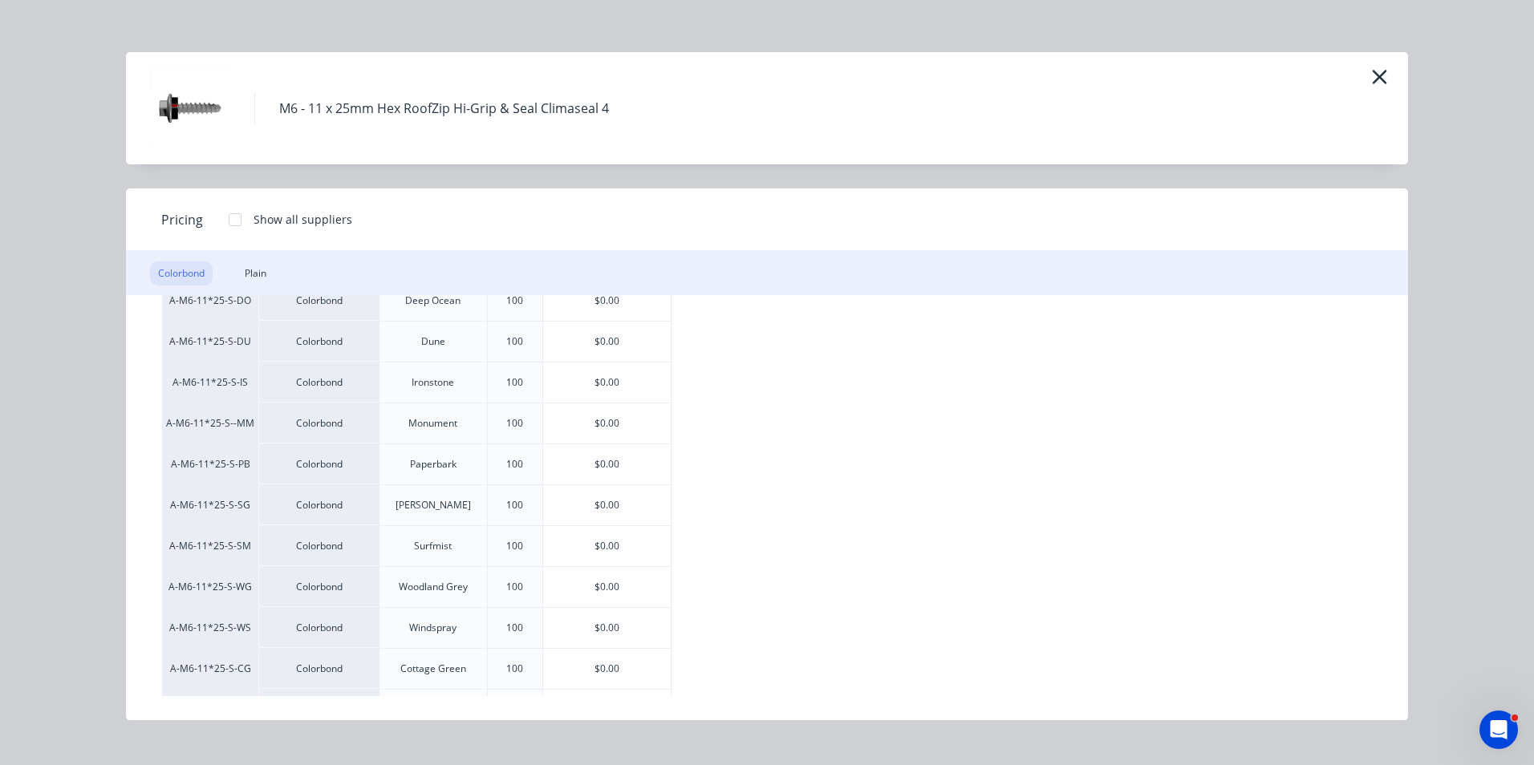
scroll to position [160, 0]
click at [595, 543] on div "$0.00" at bounding box center [607, 543] width 128 height 40
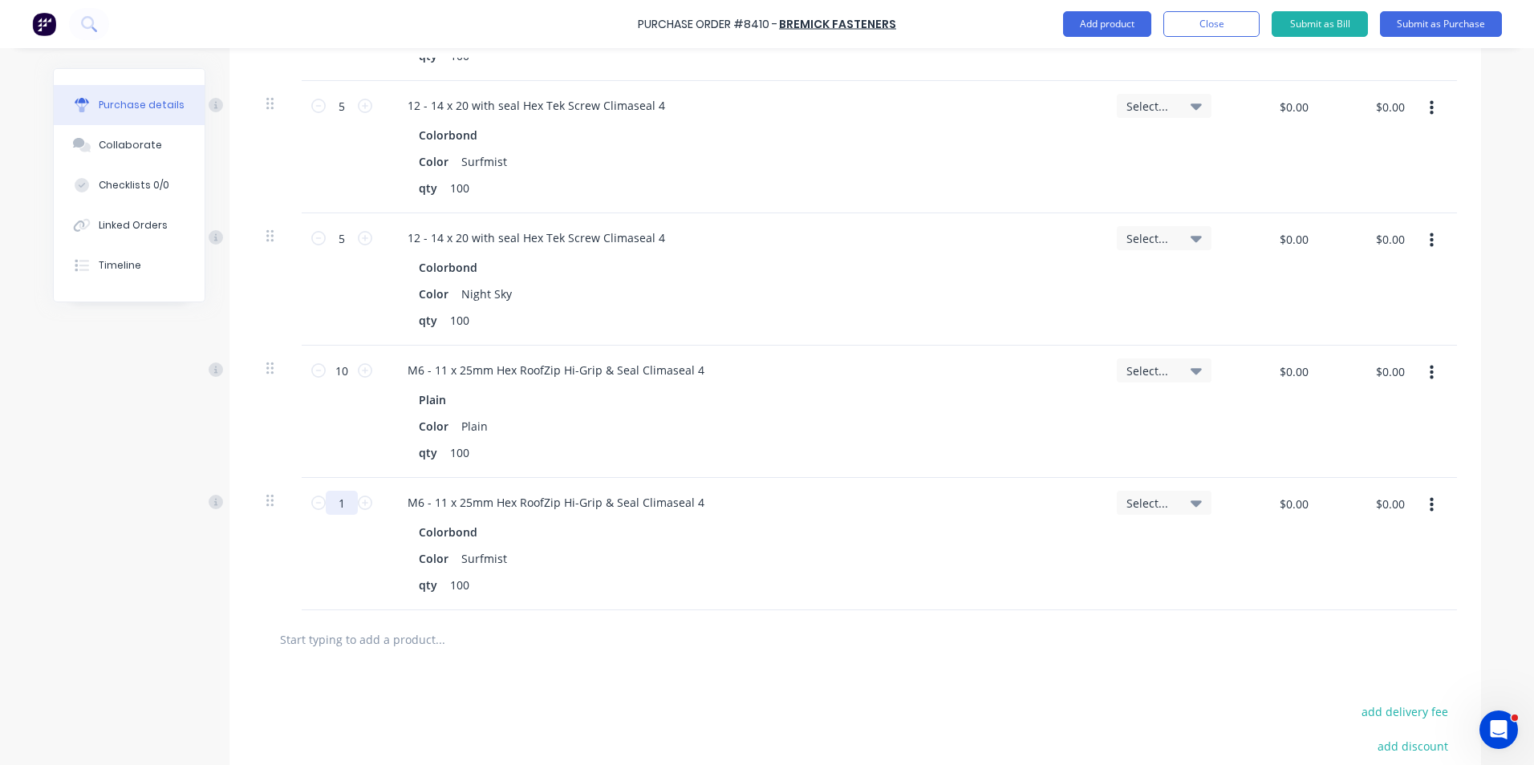
click at [341, 499] on input "1" at bounding box center [342, 503] width 32 height 24
type textarea "x"
type input "10"
type textarea "x"
type input "10"
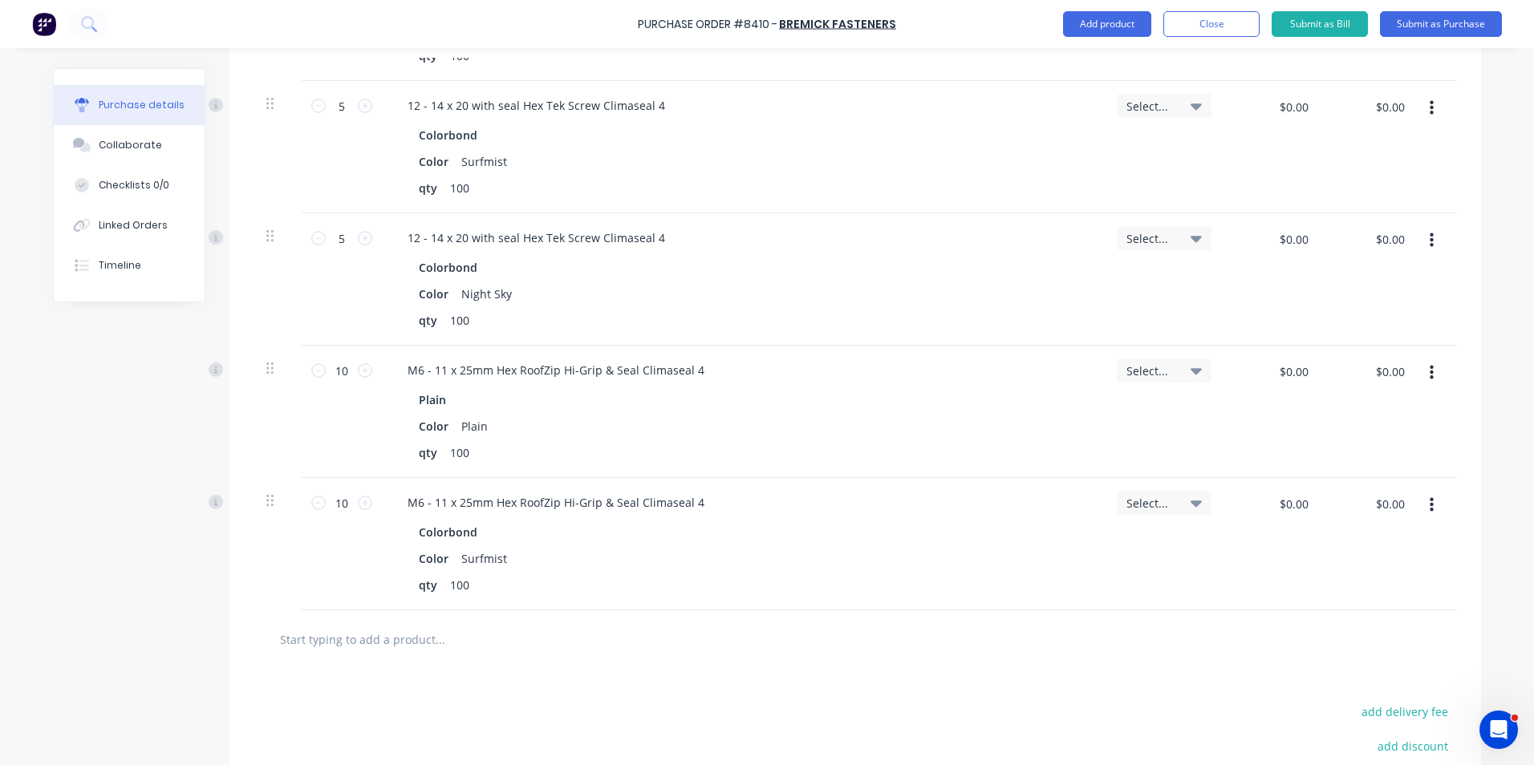
click at [337, 542] on div "10 10" at bounding box center [342, 544] width 80 height 132
click at [1069, 22] on button "Add product" at bounding box center [1107, 24] width 88 height 26
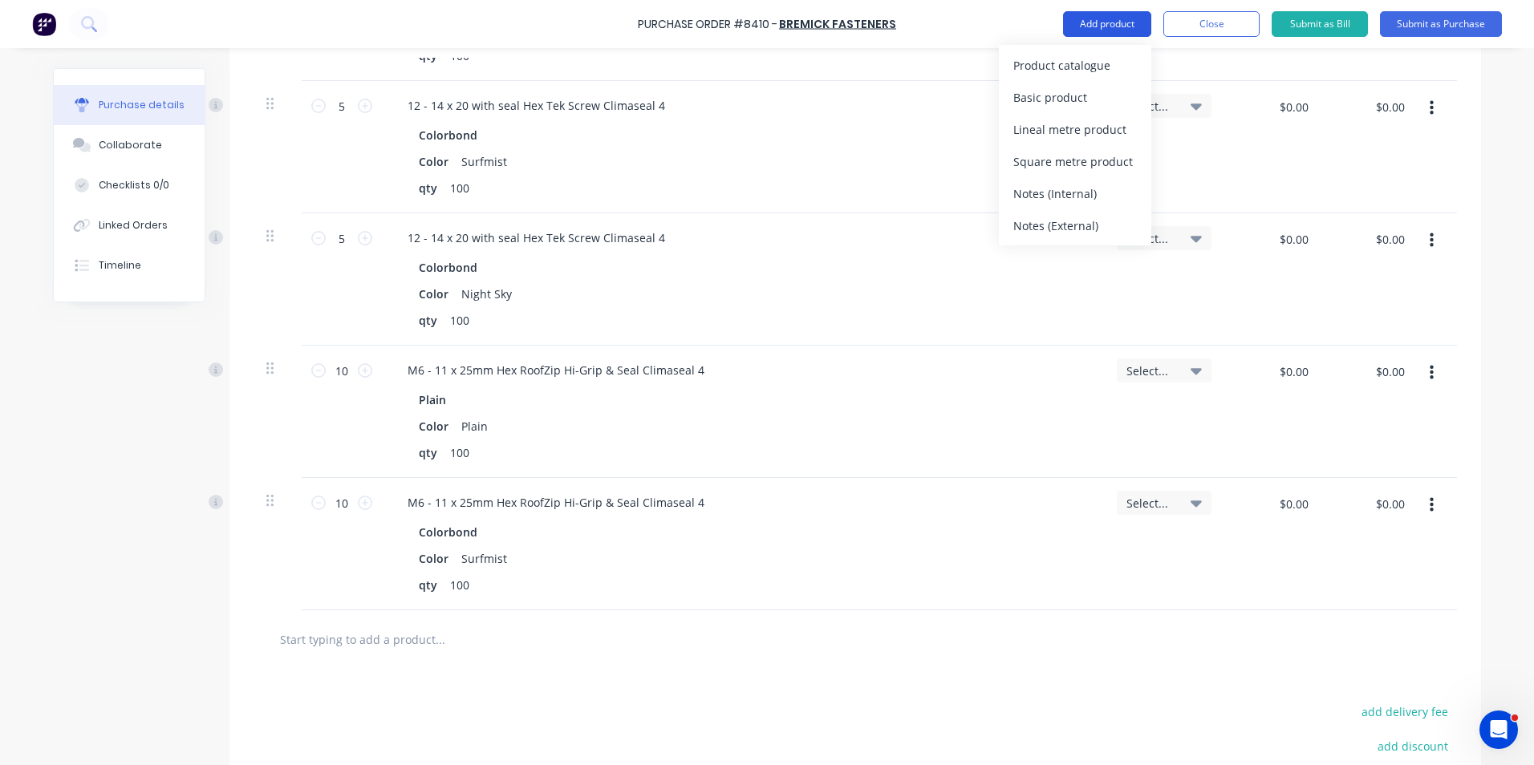
click at [1069, 59] on div "Product catalogue" at bounding box center [1075, 65] width 124 height 23
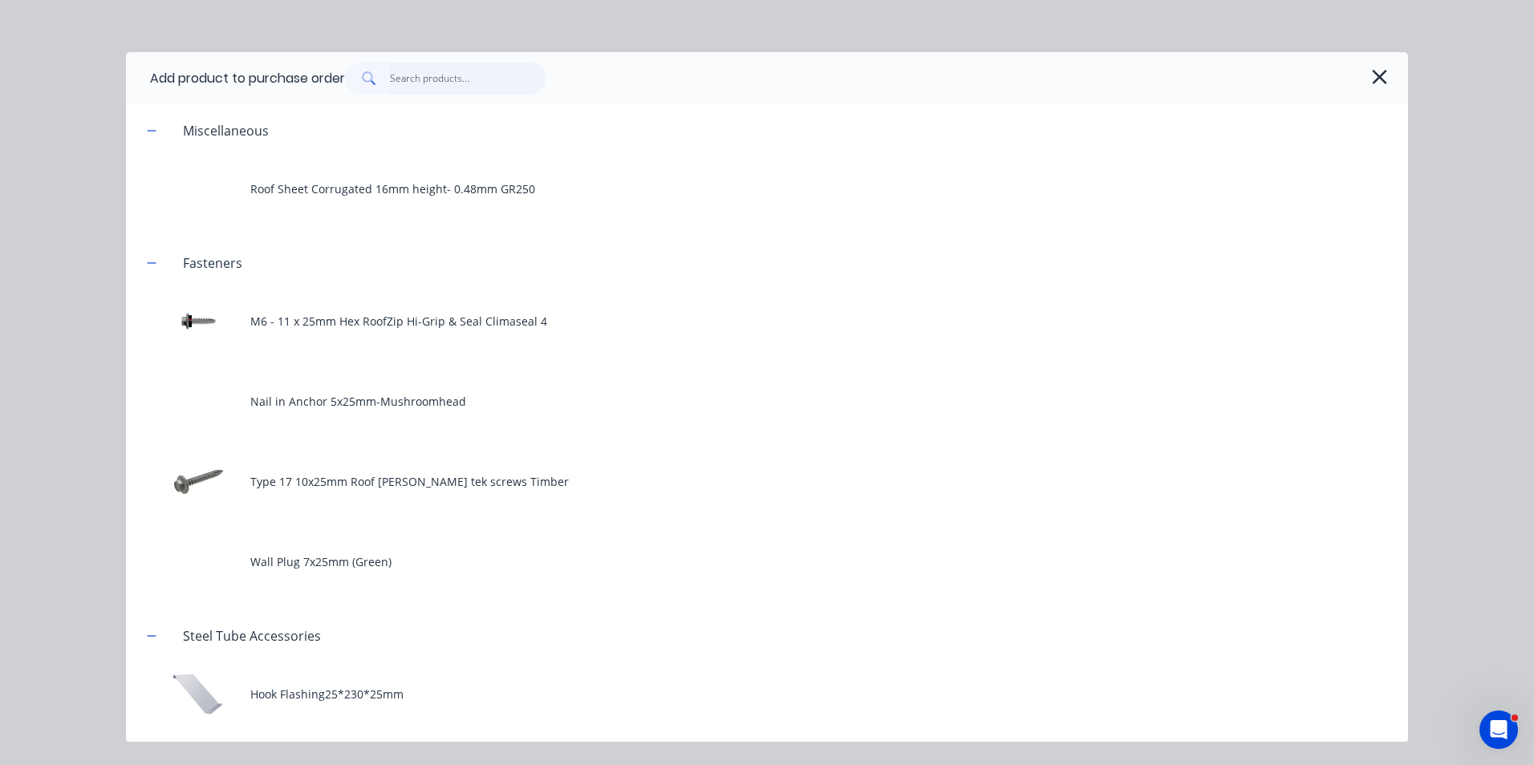
click at [437, 78] on input "text" at bounding box center [468, 79] width 156 height 32
type textarea "x"
type input "3"
type textarea "x"
type input "39"
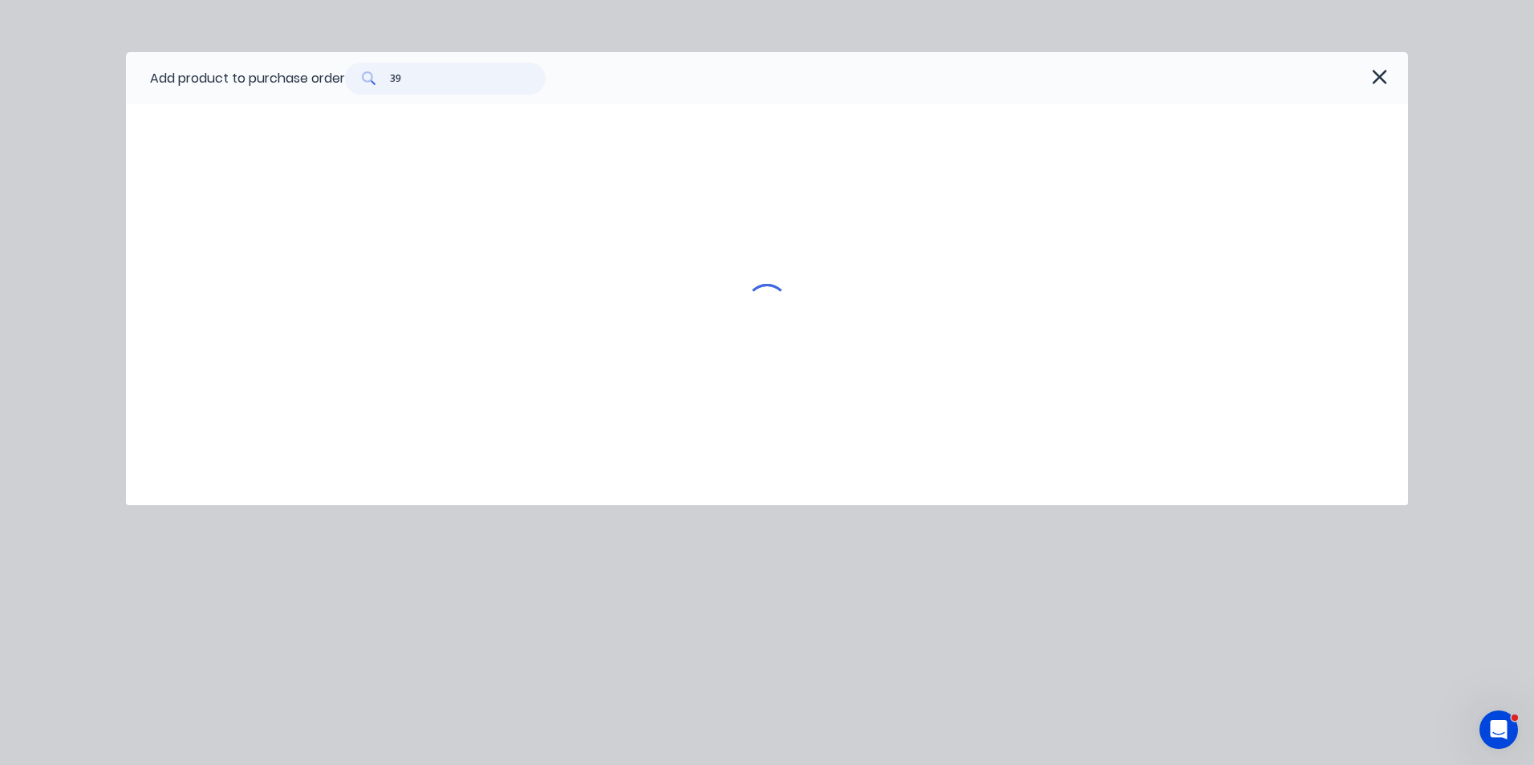
type textarea "x"
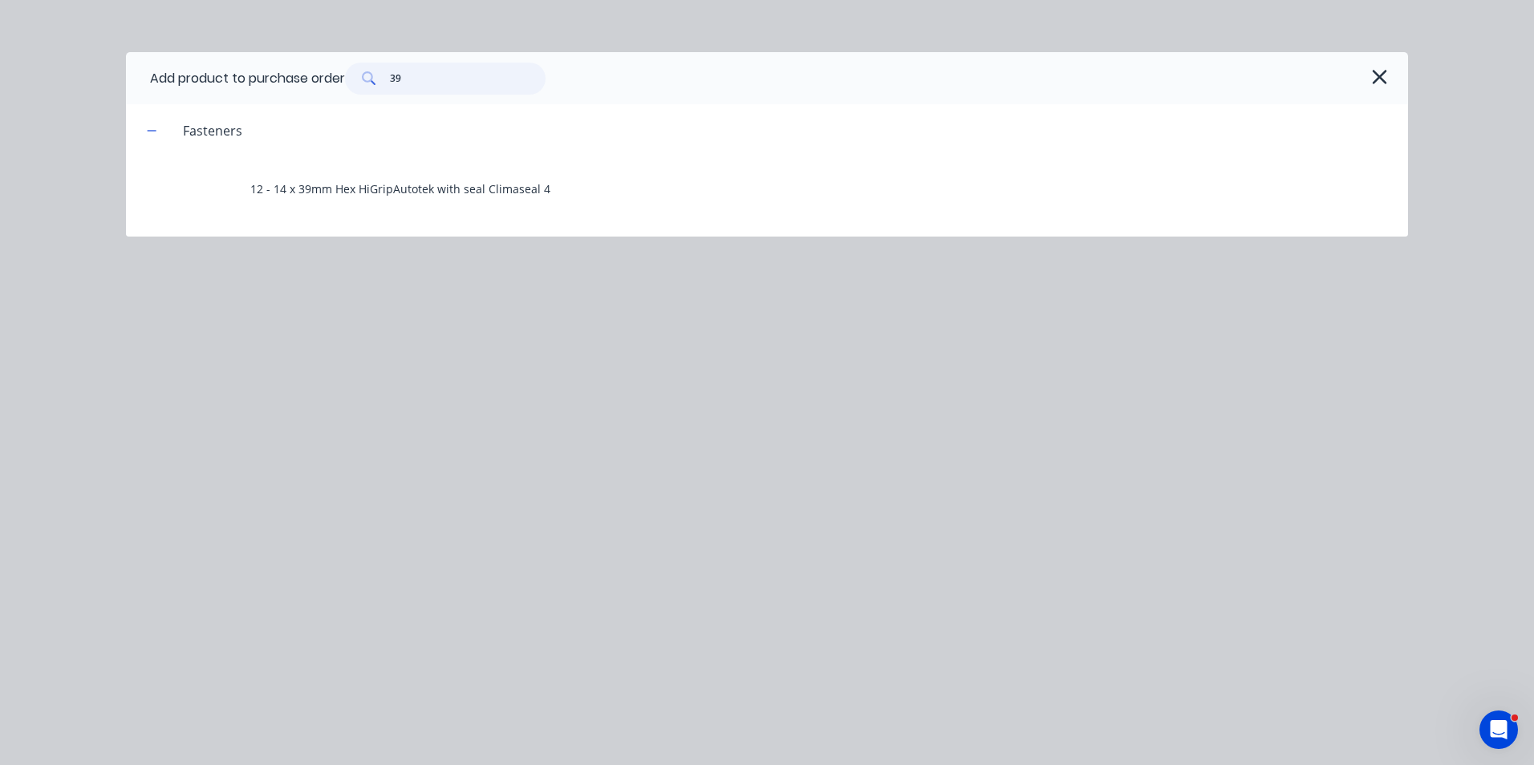
type input "39"
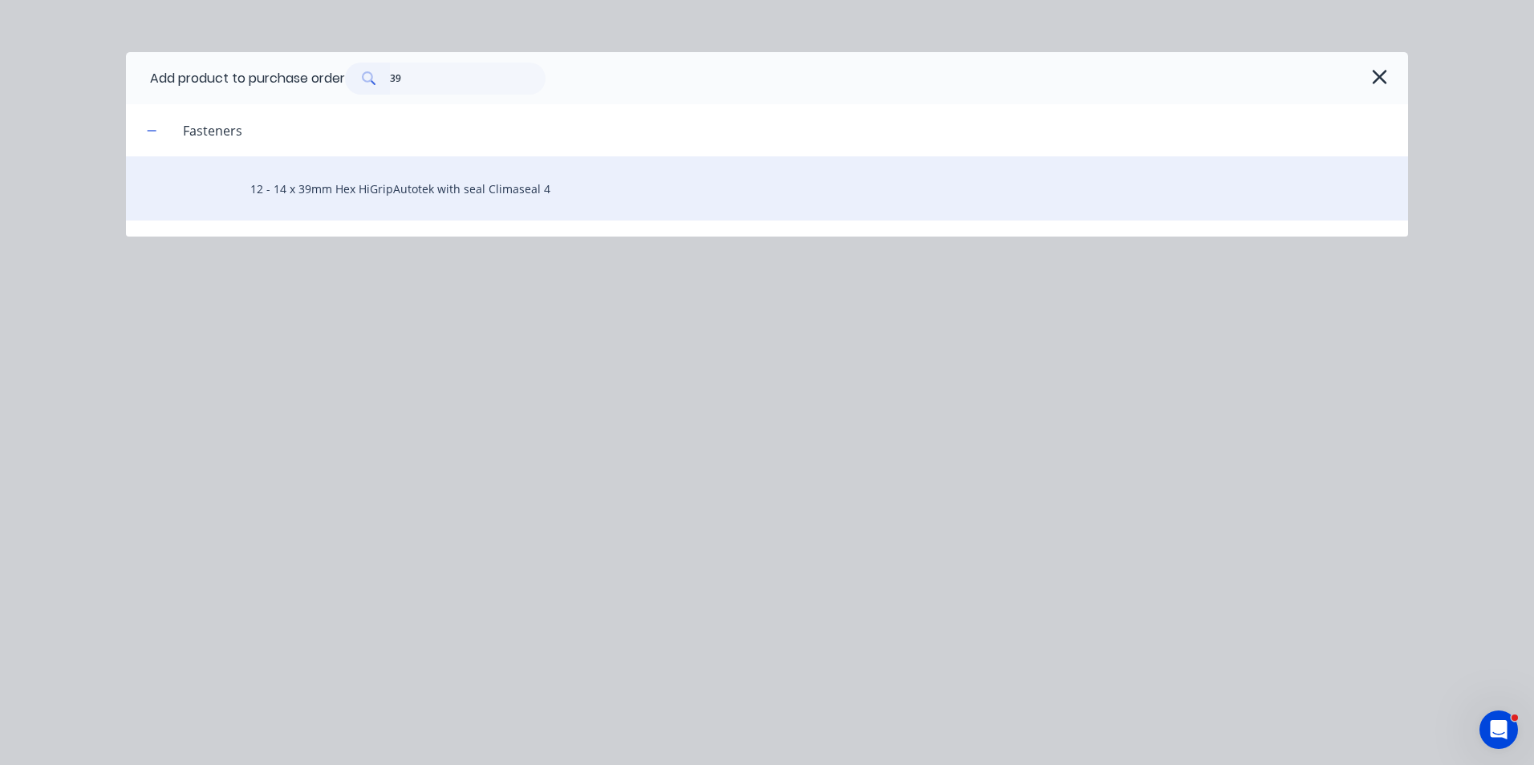
click at [483, 181] on div "12 - 14 x 39mm Hex HiGripAutotek with seal Climaseal 4" at bounding box center [767, 188] width 1282 height 64
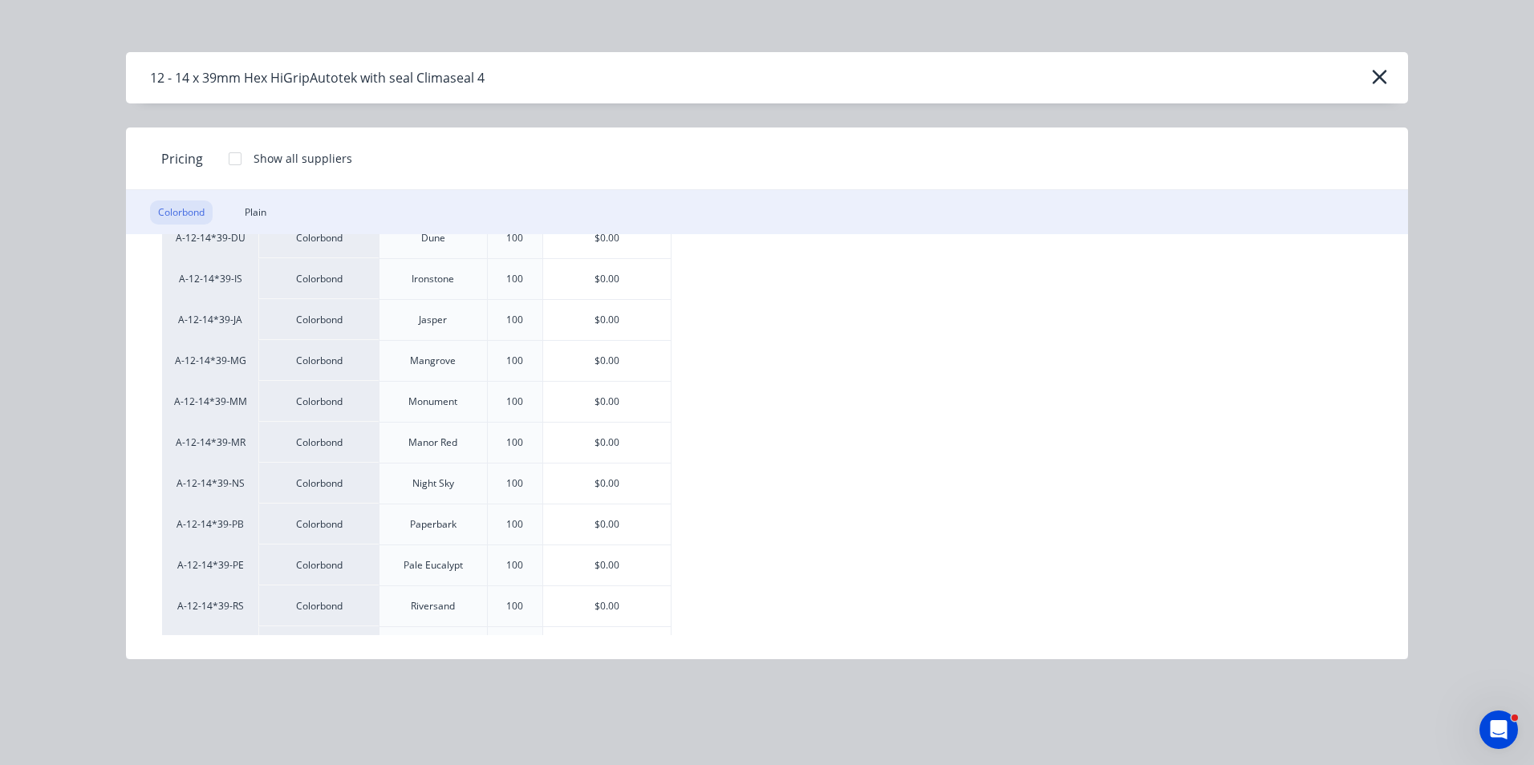
scroll to position [321, 0]
click at [594, 414] on div "$0.00" at bounding box center [607, 404] width 128 height 40
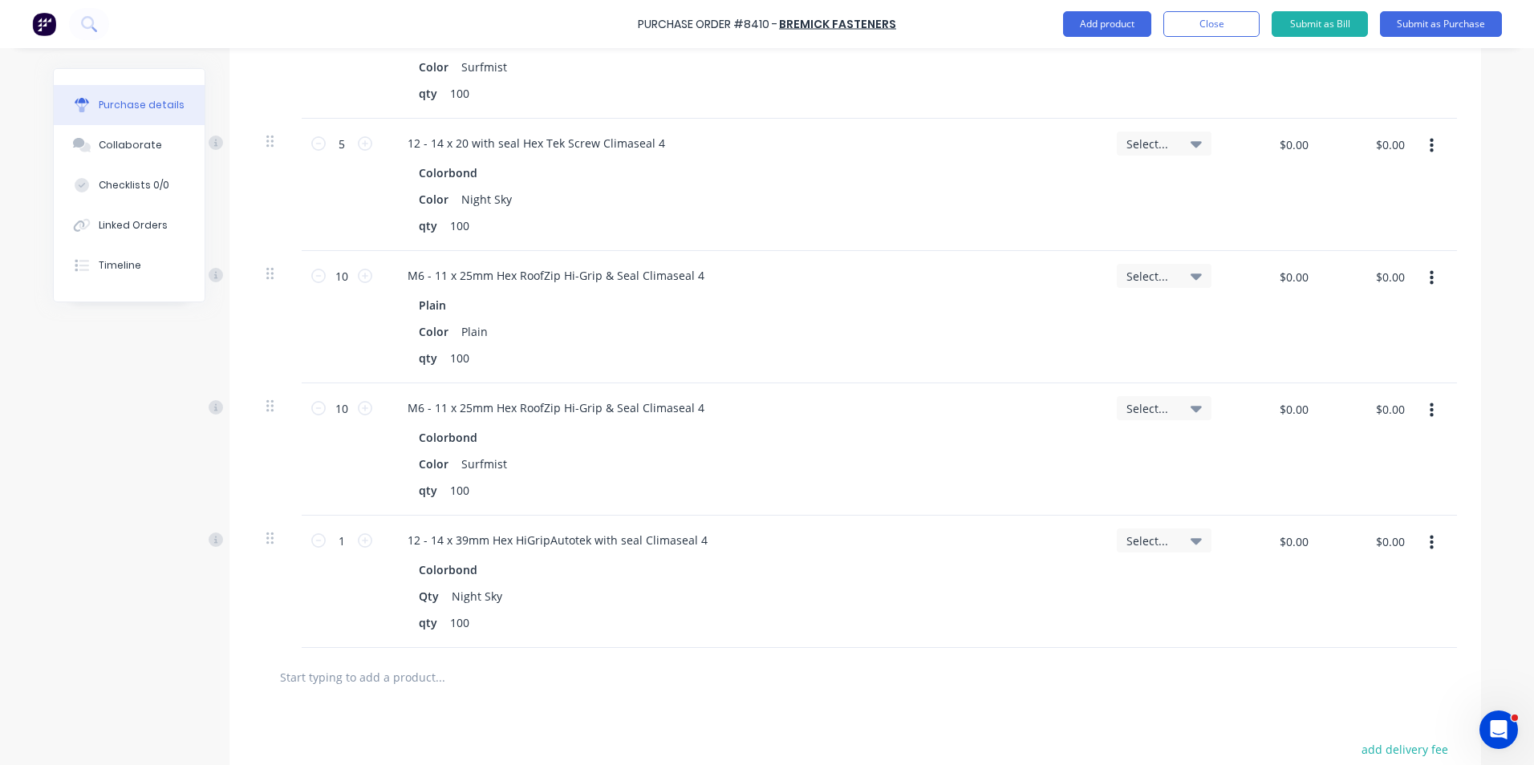
scroll to position [1043, 0]
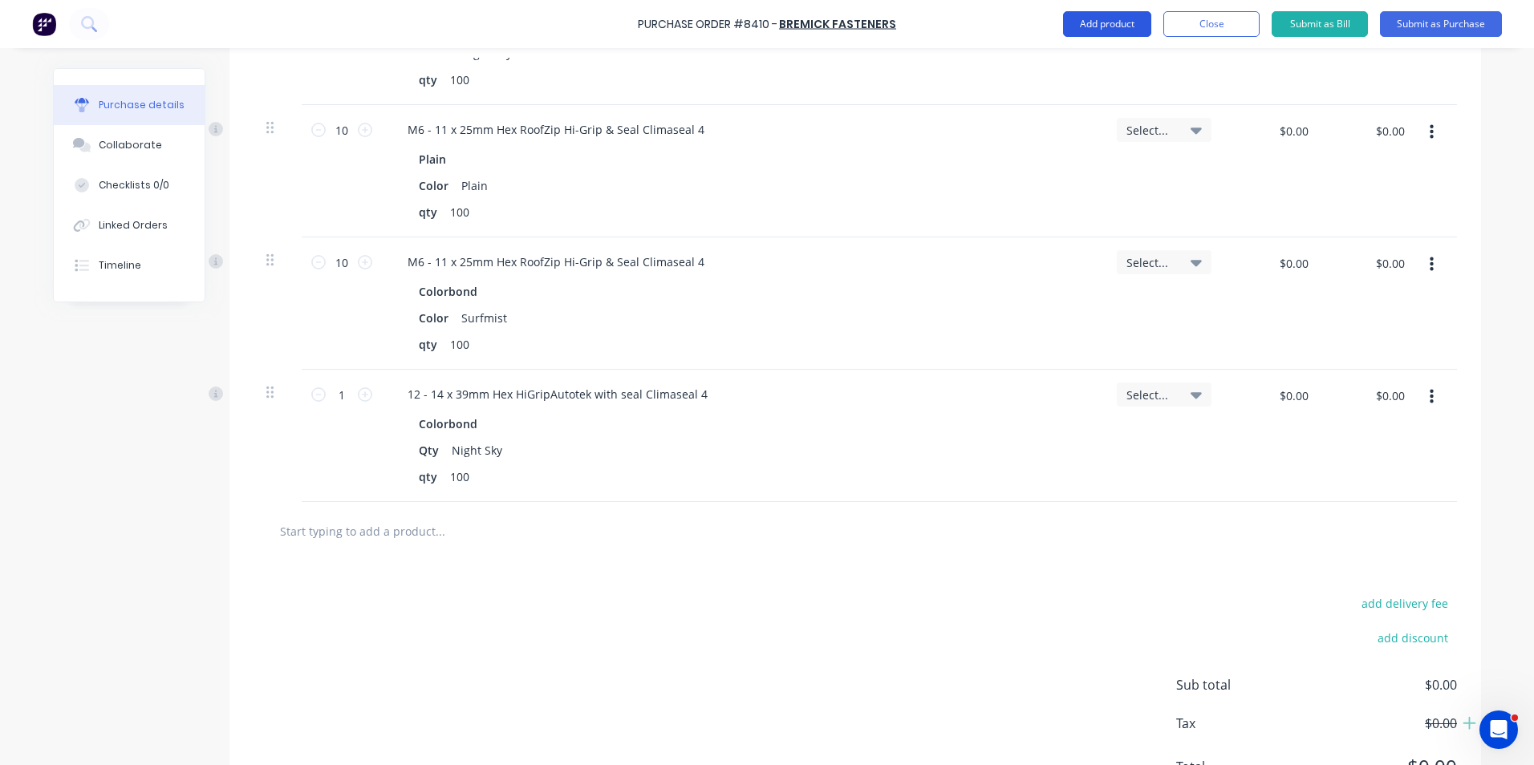
click at [1094, 31] on button "Add product" at bounding box center [1107, 24] width 88 height 26
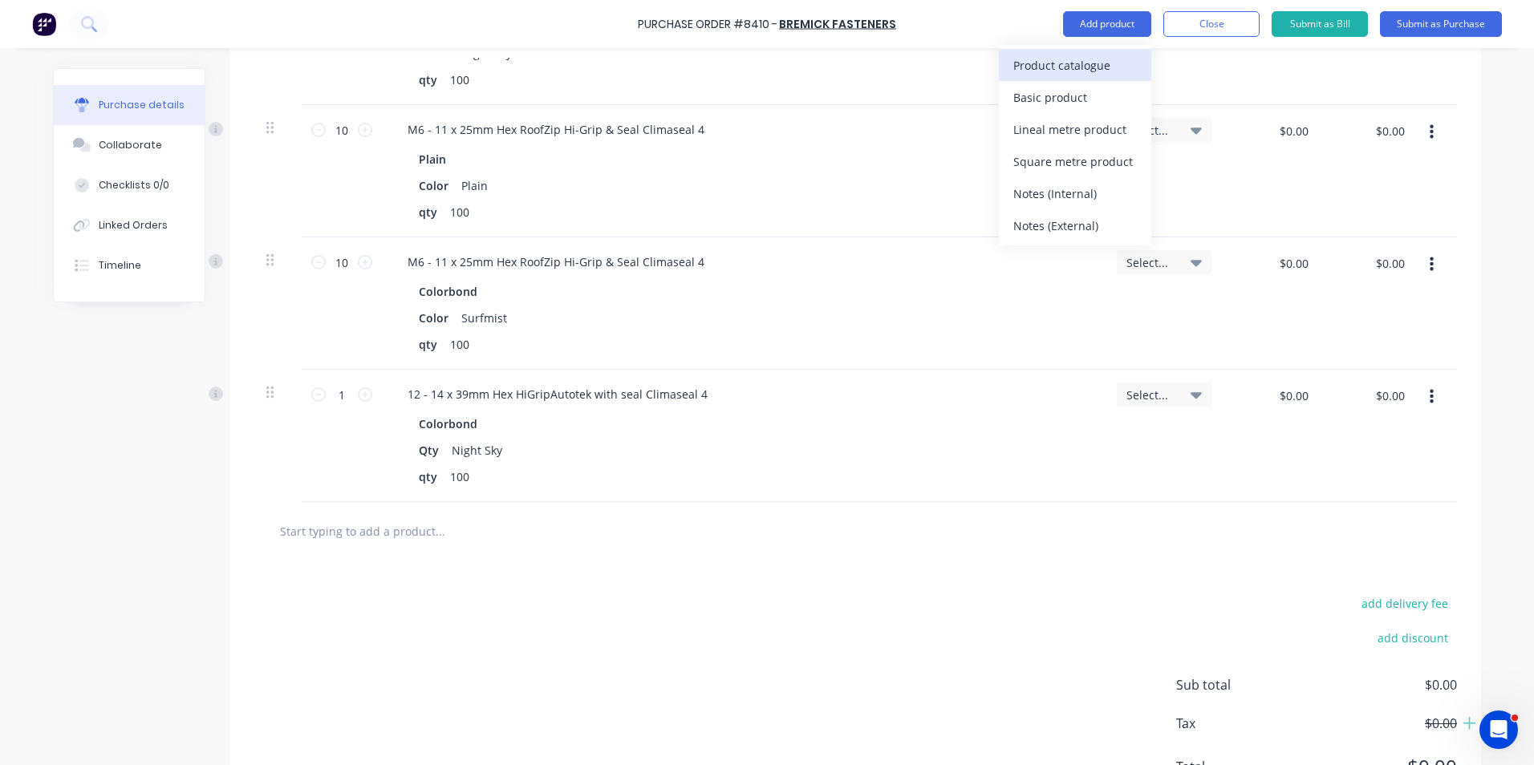
click at [1063, 60] on div "Product catalogue" at bounding box center [1075, 65] width 124 height 23
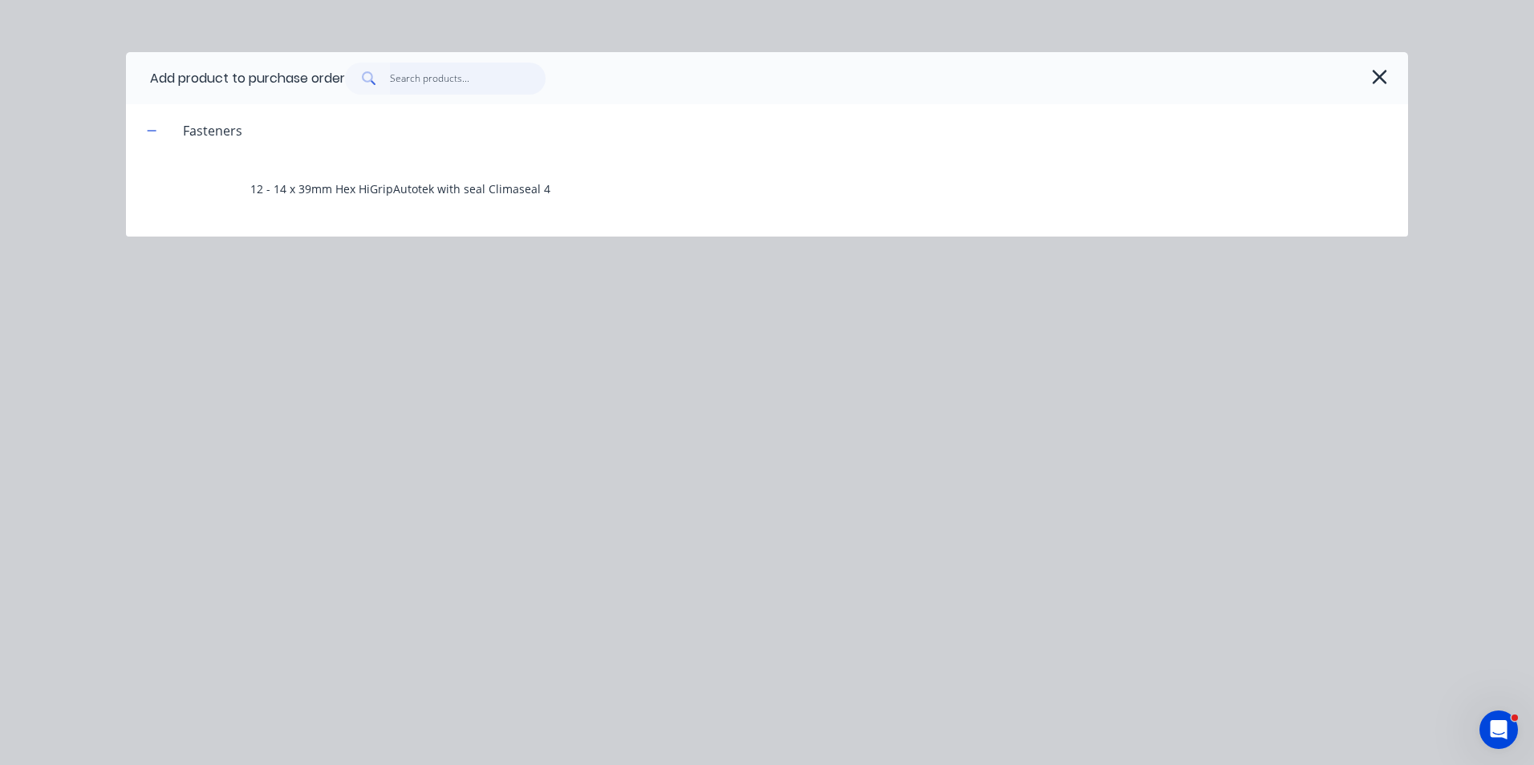
type textarea "x"
click at [450, 85] on input "text" at bounding box center [468, 79] width 156 height 32
type input "r"
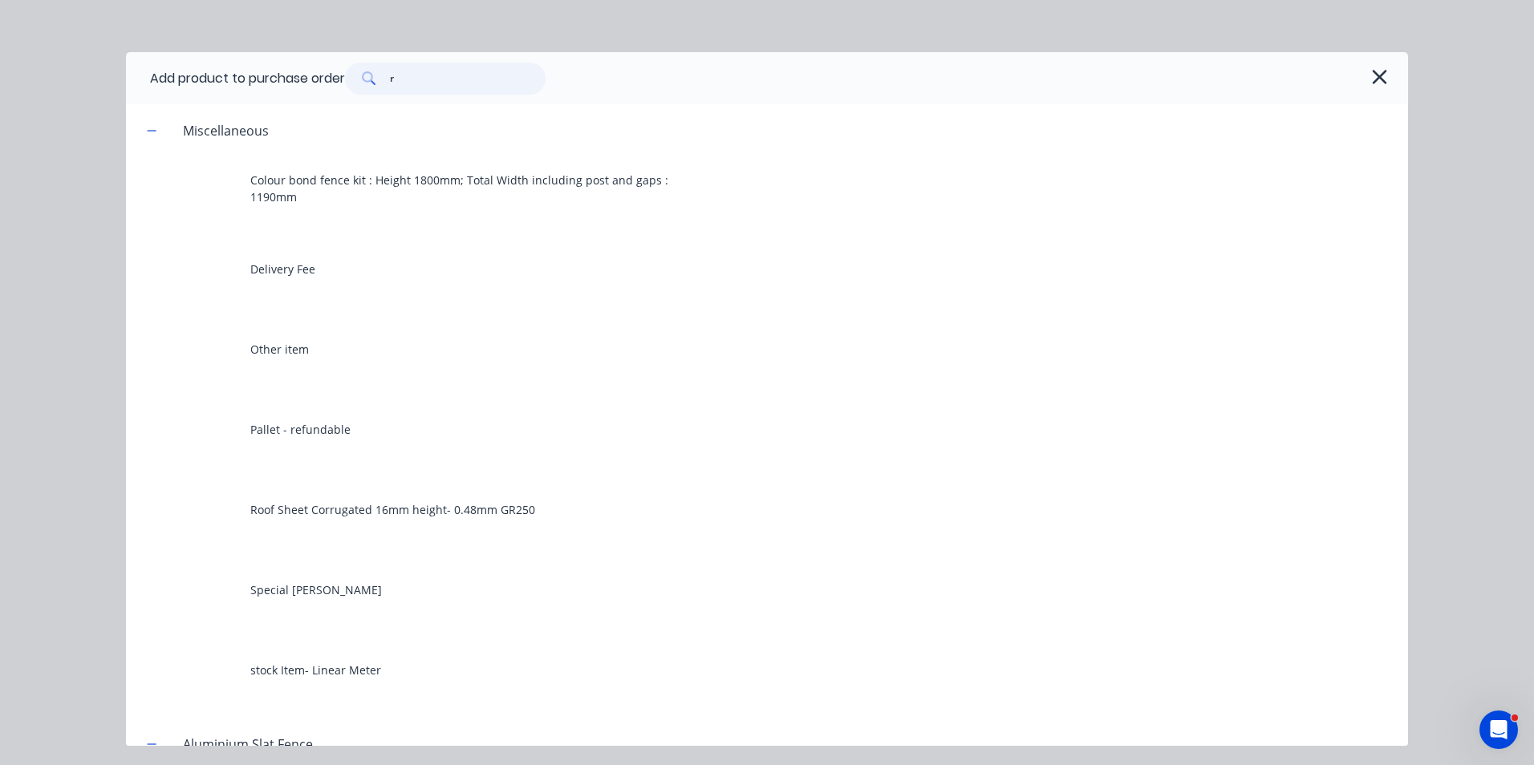
type textarea "x"
type input "ri"
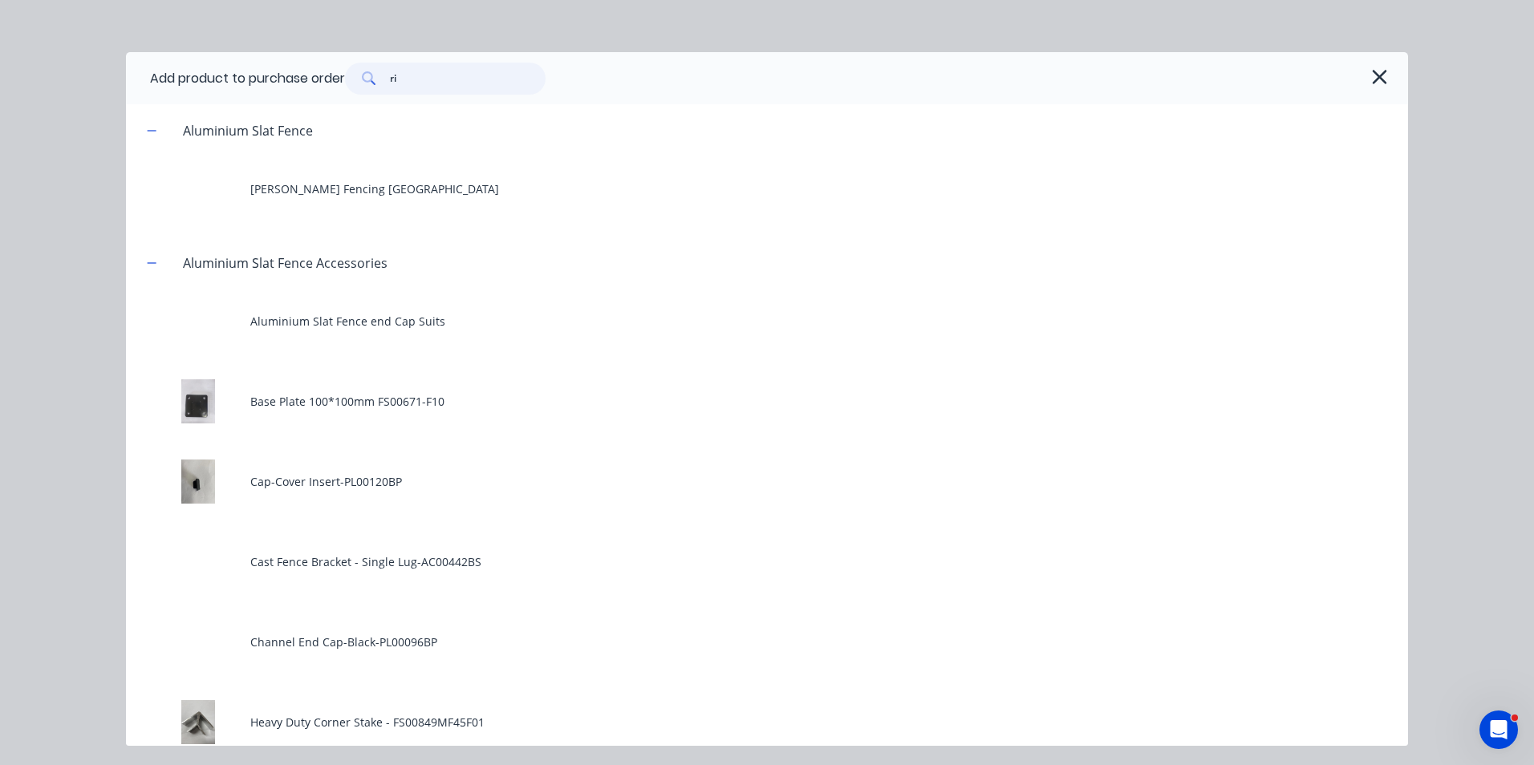
type textarea "x"
type input "riv"
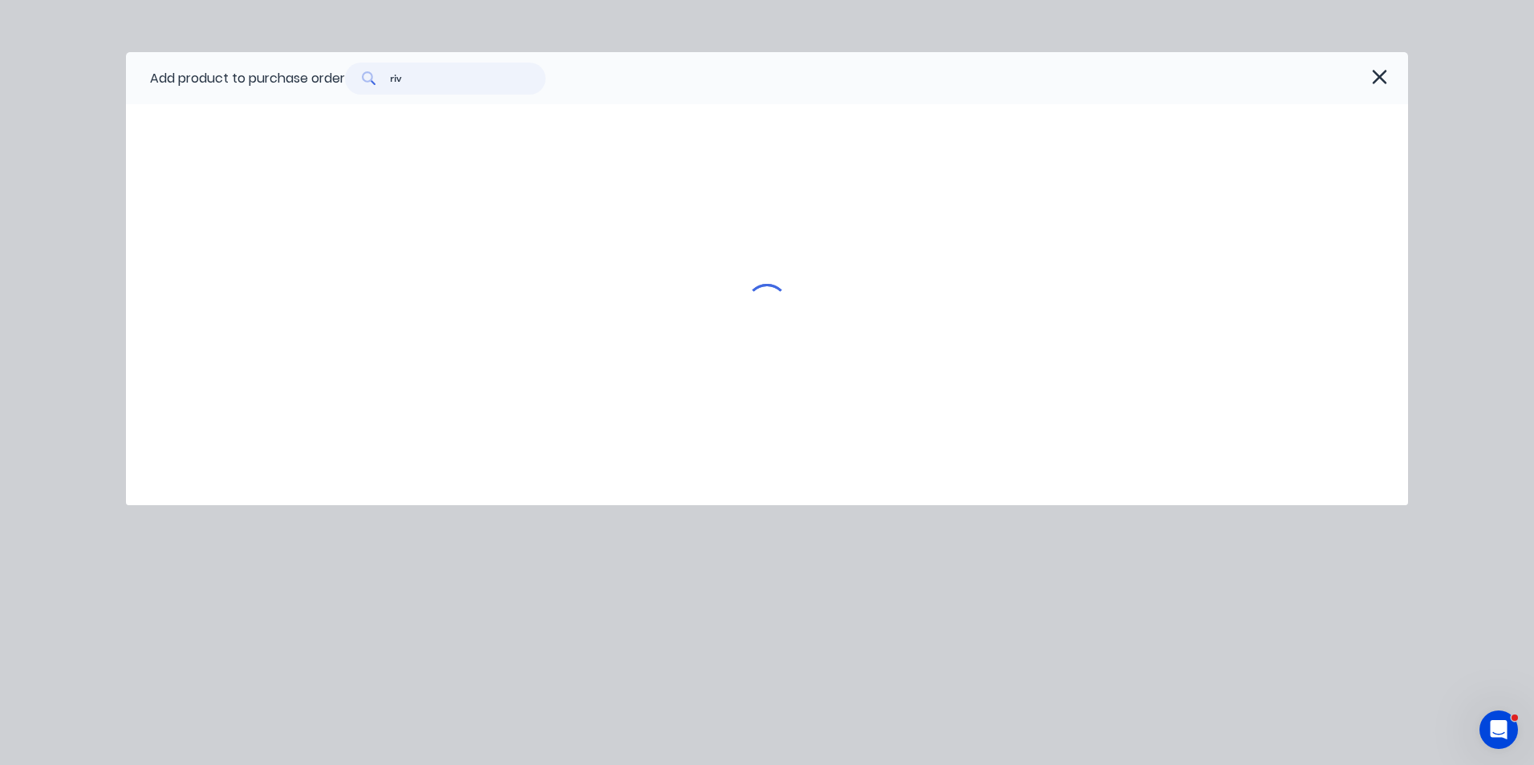
type textarea "x"
type input "rive"
type textarea "x"
type input "rivet"
type textarea "x"
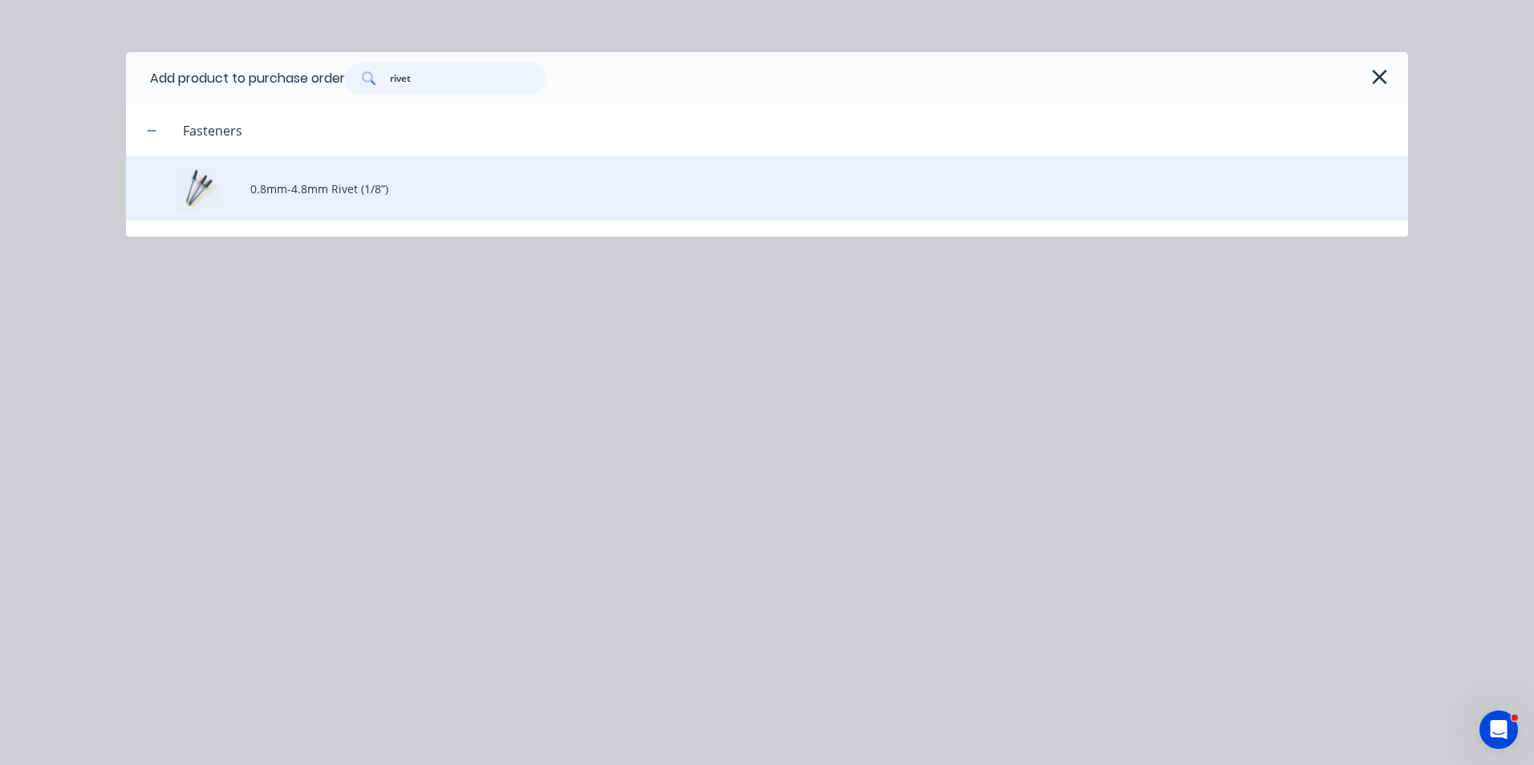
type input "rivet"
click at [432, 178] on div "0.8mm-4.8mm Rivet (1/8”)" at bounding box center [767, 188] width 1282 height 64
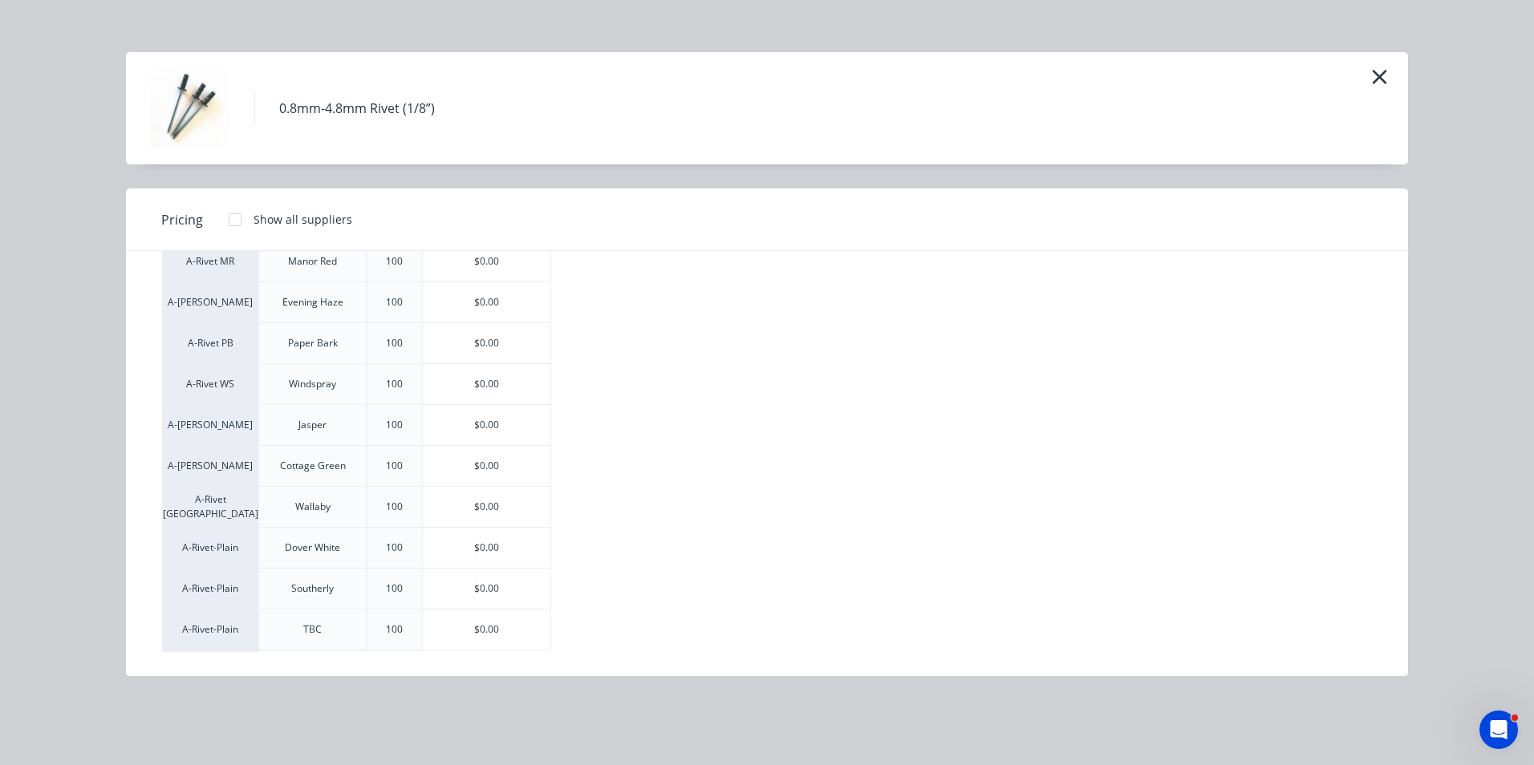
scroll to position [601, 0]
click at [506, 520] on div "$0.00" at bounding box center [487, 509] width 128 height 40
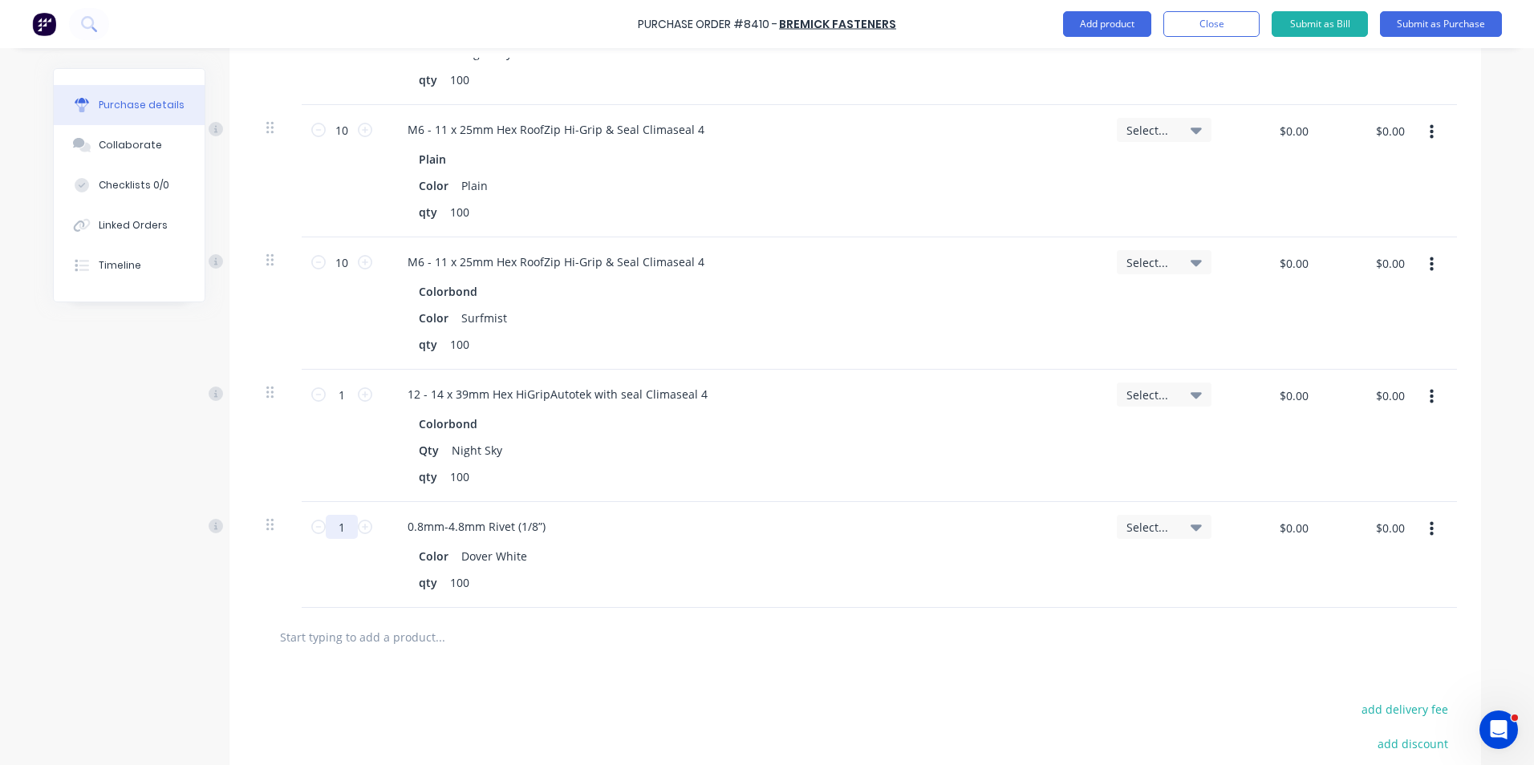
click at [328, 521] on input "1" at bounding box center [342, 527] width 32 height 24
type textarea "x"
type input "10"
type textarea "x"
type input "10"
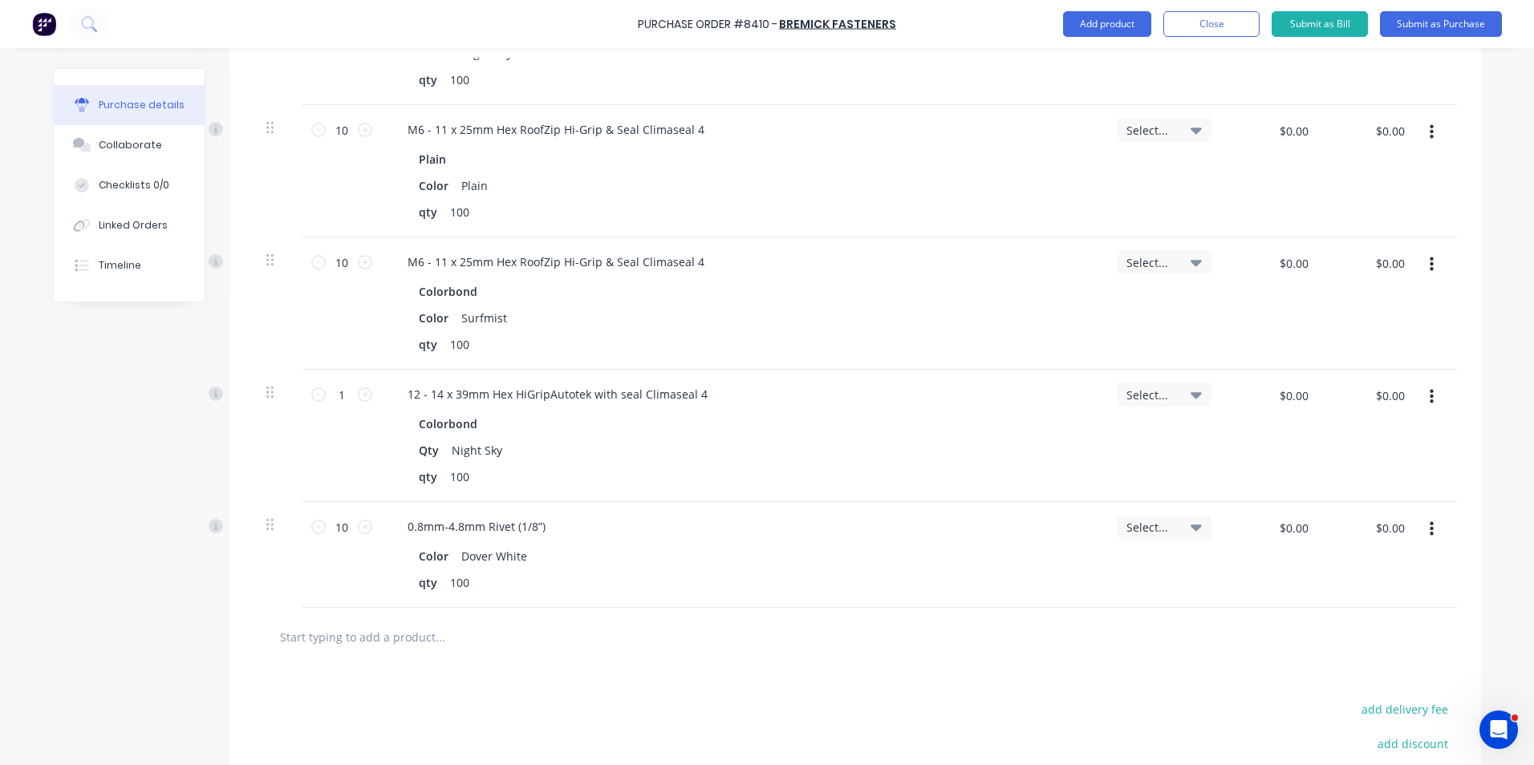
click at [820, 627] on div at bounding box center [855, 637] width 1178 height 32
click at [1406, 543] on div "$0.00 $0.00" at bounding box center [1390, 534] width 48 height 38
click at [1418, 538] on button "button" at bounding box center [1432, 529] width 38 height 29
click at [1394, 604] on button "Duplicate" at bounding box center [1382, 604] width 136 height 32
click at [1421, 633] on button "button" at bounding box center [1432, 635] width 38 height 29
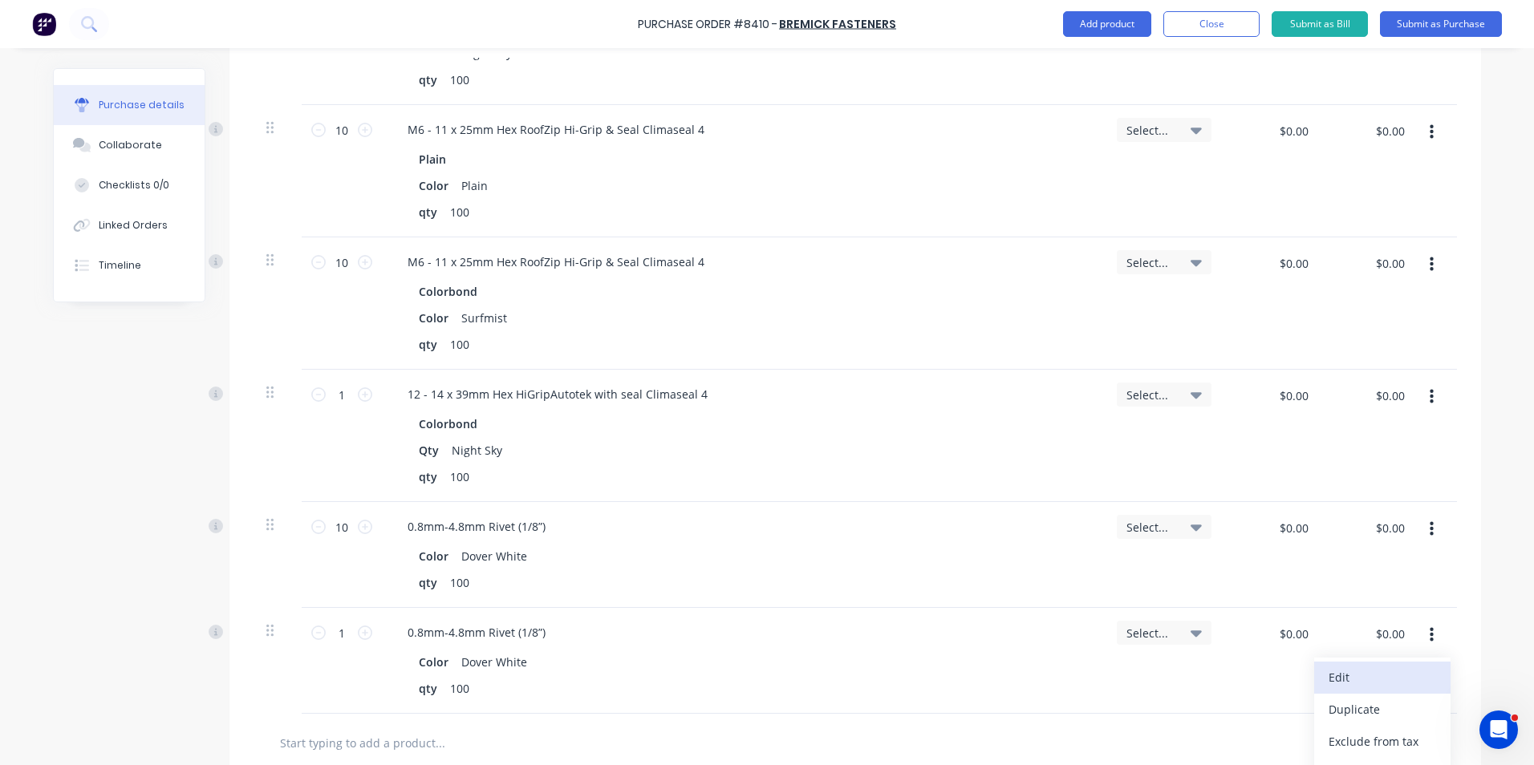
click at [1406, 684] on button "Edit" at bounding box center [1382, 678] width 136 height 32
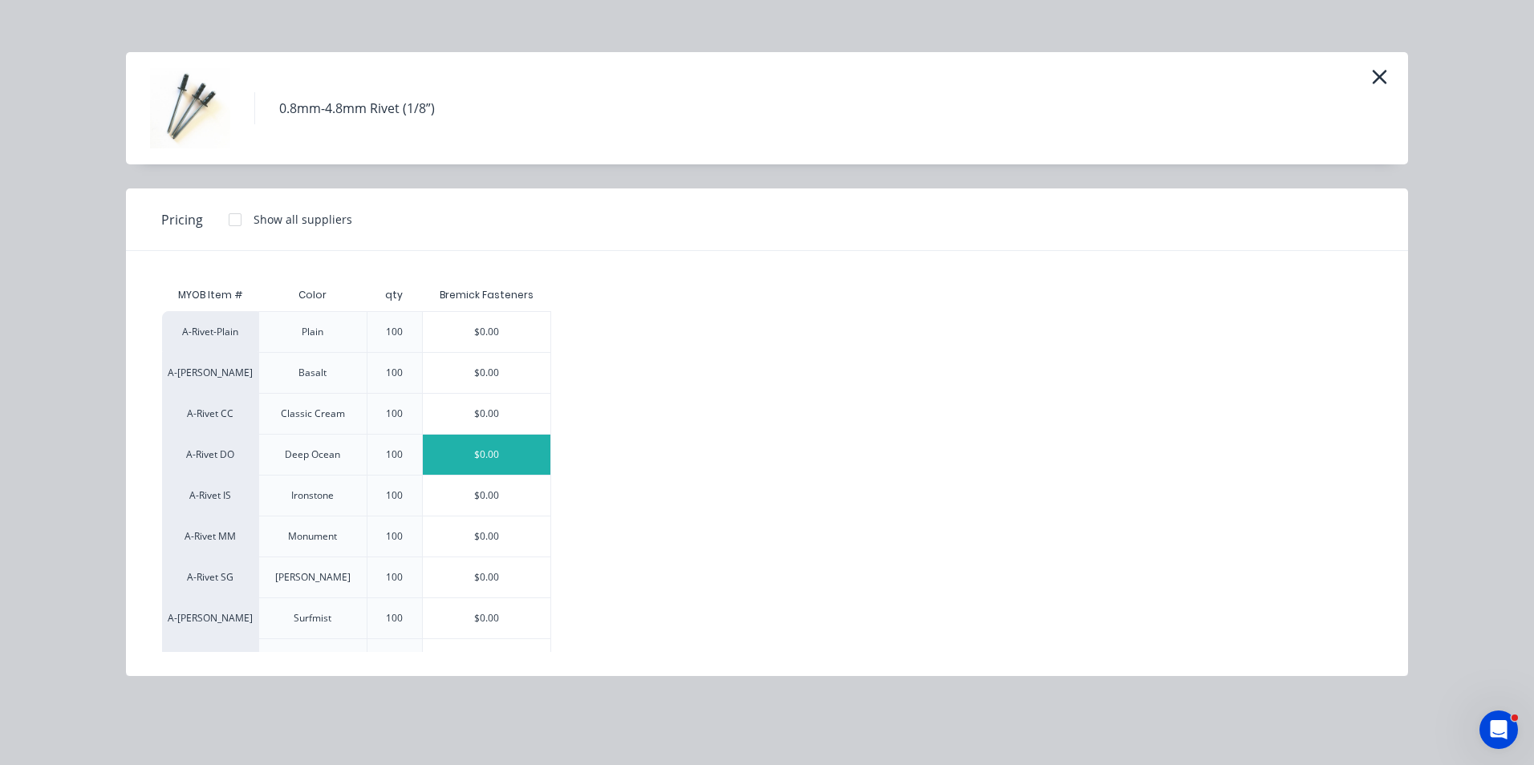
click at [510, 457] on div "$0.00" at bounding box center [487, 455] width 128 height 40
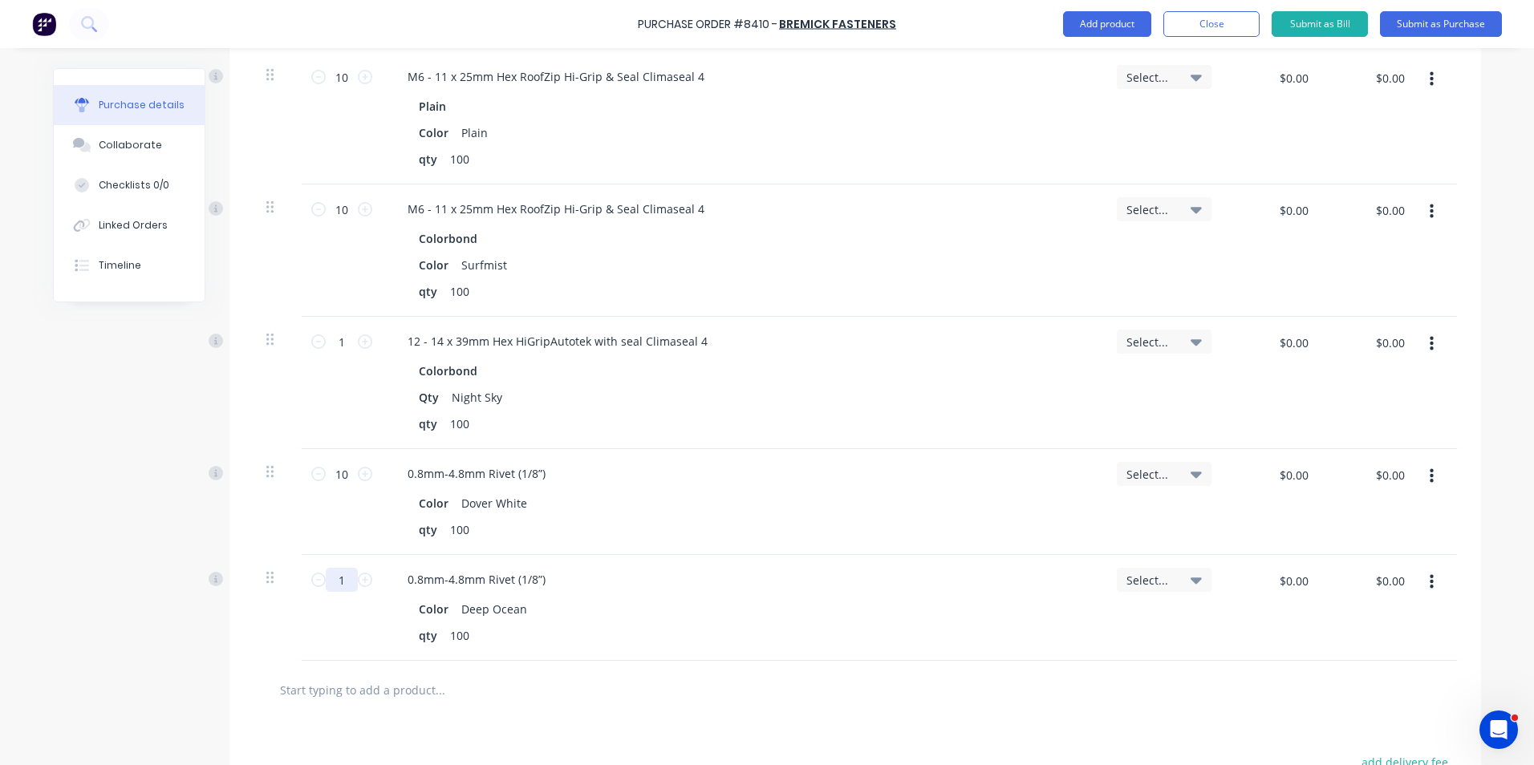
scroll to position [1123, 0]
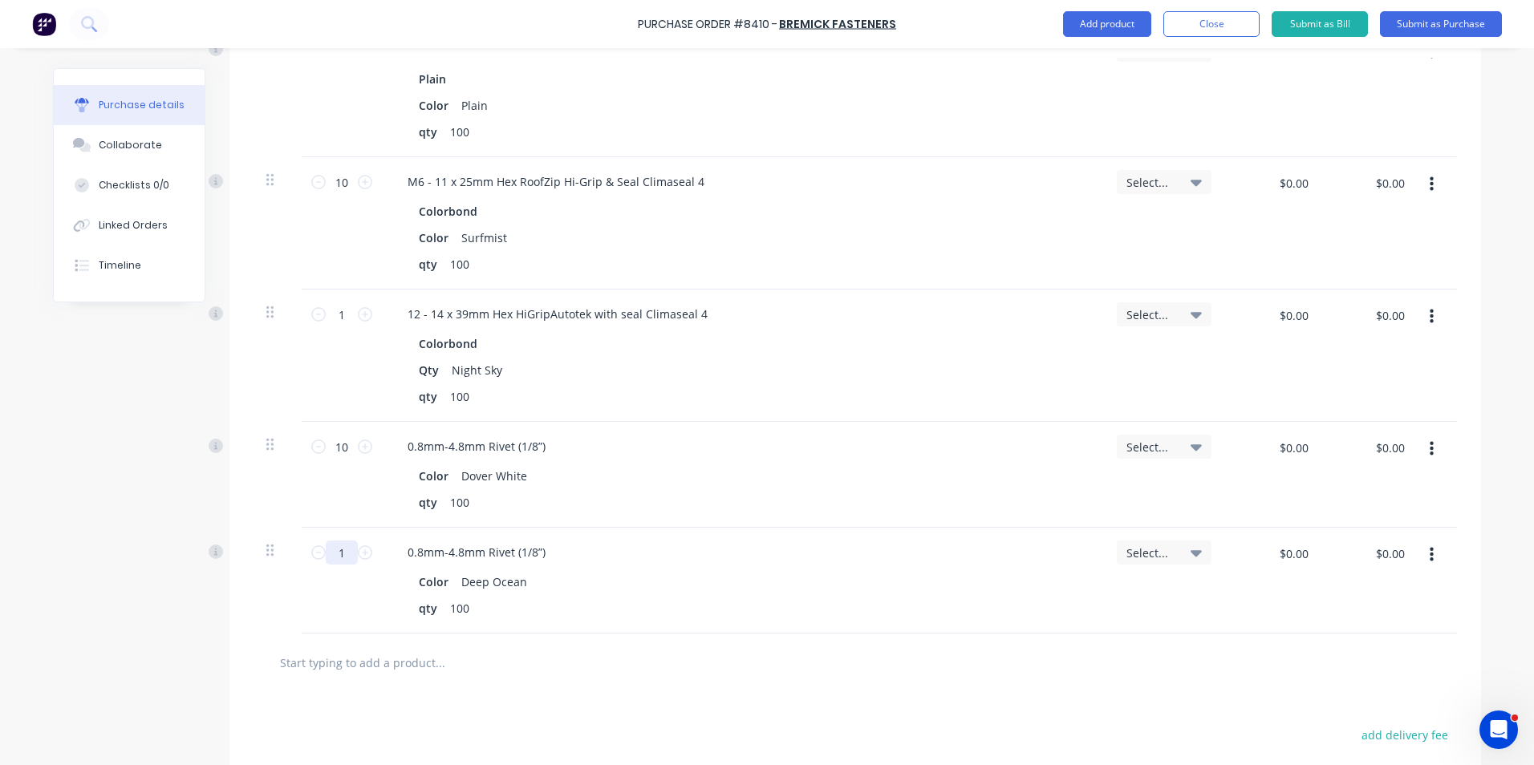
click at [345, 554] on input "1" at bounding box center [342, 553] width 32 height 24
type textarea "x"
type input "10"
type textarea "x"
type input "10"
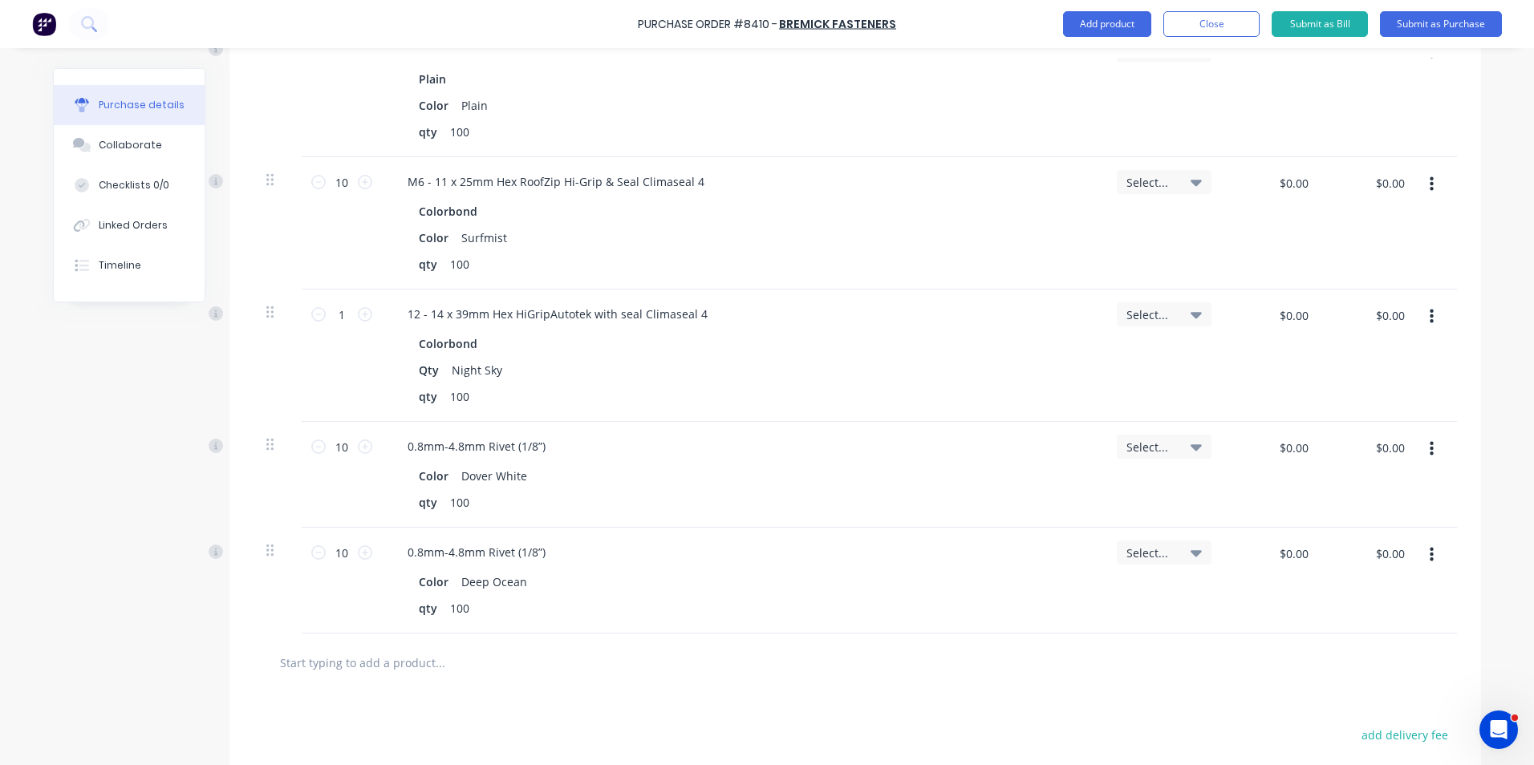
click at [307, 618] on div "10 10" at bounding box center [342, 581] width 80 height 106
click at [1430, 553] on icon "button" at bounding box center [1432, 555] width 4 height 18
click at [1387, 631] on button "Duplicate" at bounding box center [1382, 630] width 136 height 32
click at [1433, 660] on button "button" at bounding box center [1432, 661] width 38 height 29
click at [1398, 696] on button "Edit" at bounding box center [1382, 704] width 136 height 32
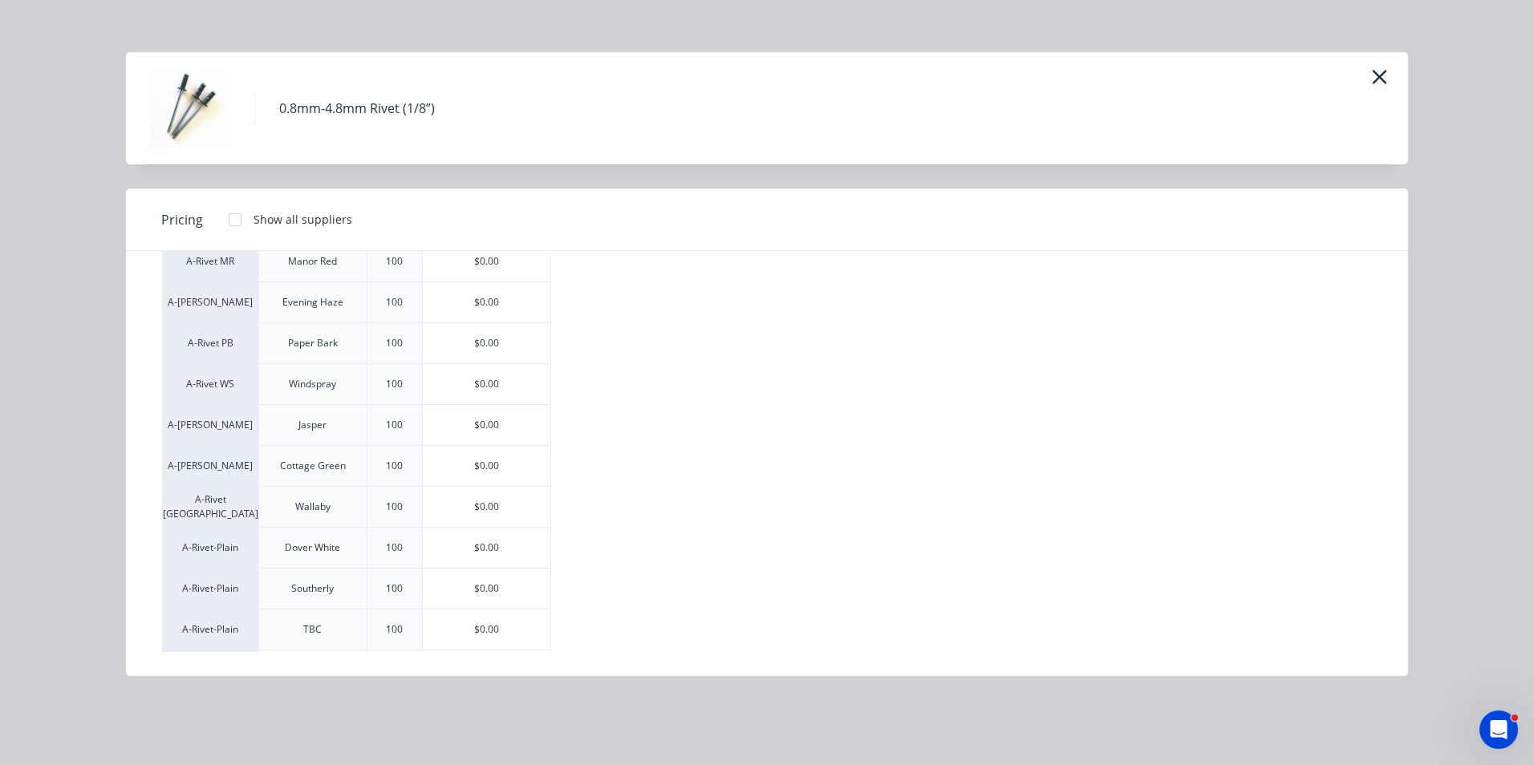
scroll to position [601, 0]
click at [493, 477] on div "$0.00" at bounding box center [487, 468] width 128 height 40
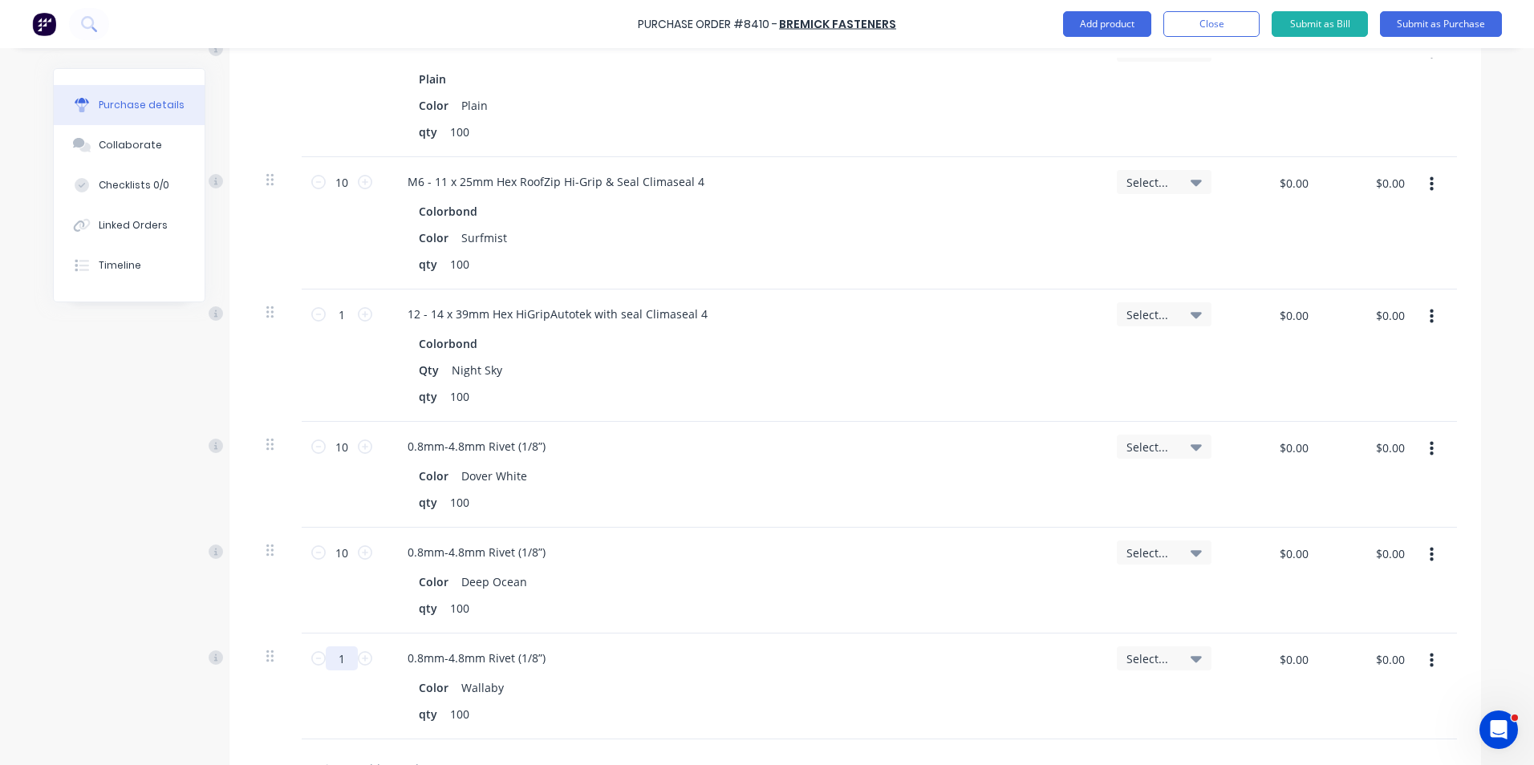
click at [341, 651] on input "1" at bounding box center [342, 659] width 32 height 24
type textarea "x"
type input "10"
type textarea "x"
type input "10"
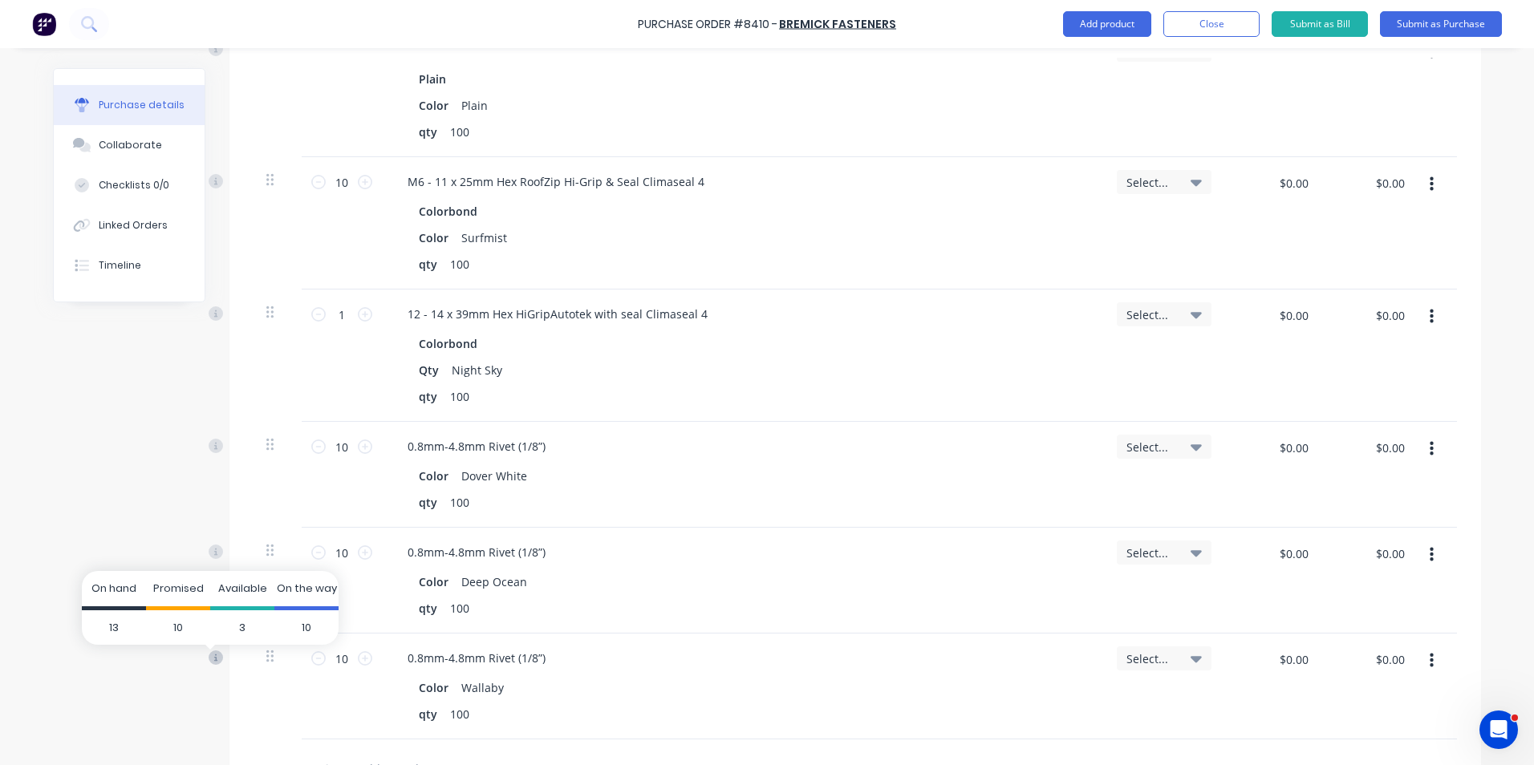
click at [174, 623] on span "10" at bounding box center [178, 628] width 64 height 35
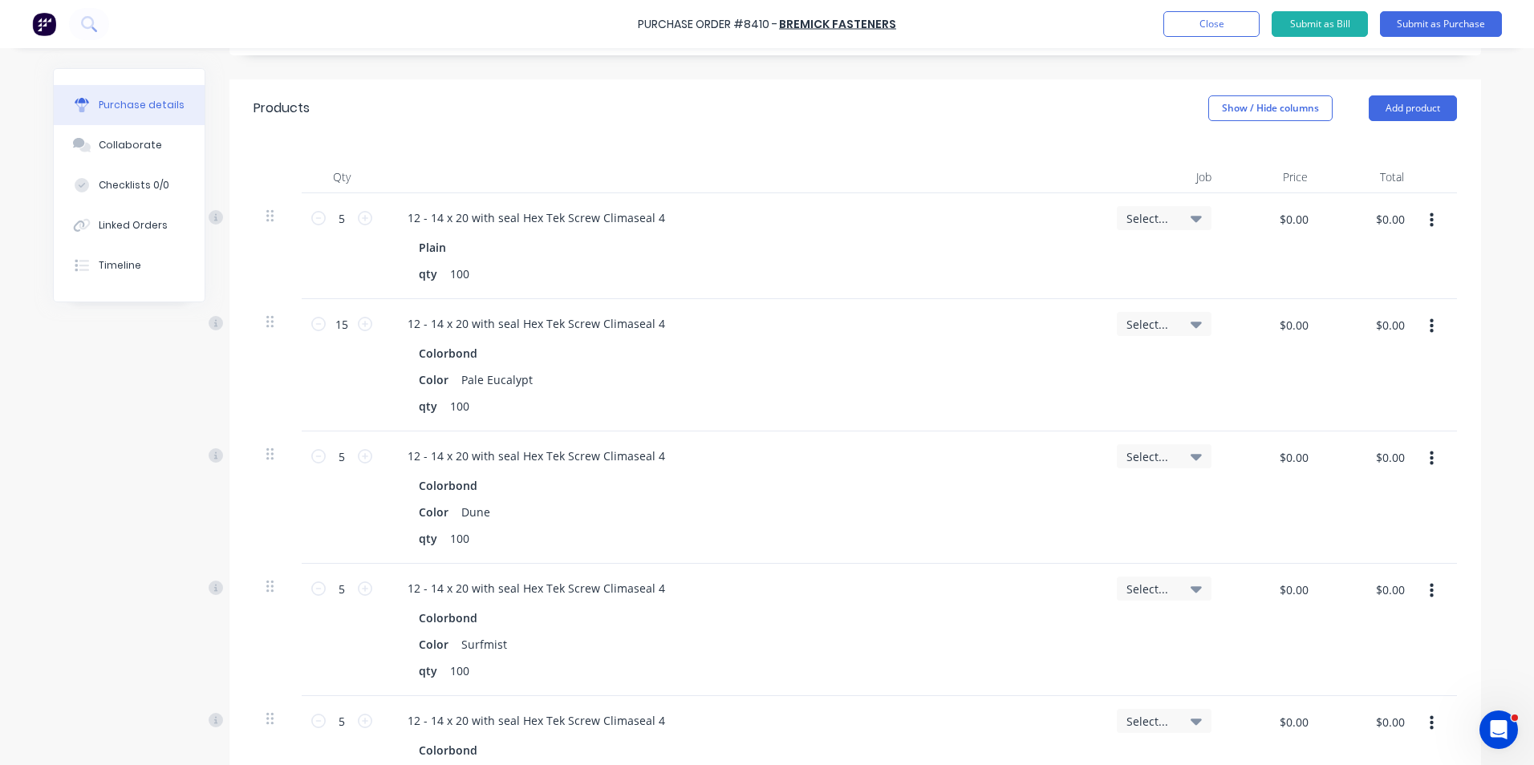
scroll to position [0, 0]
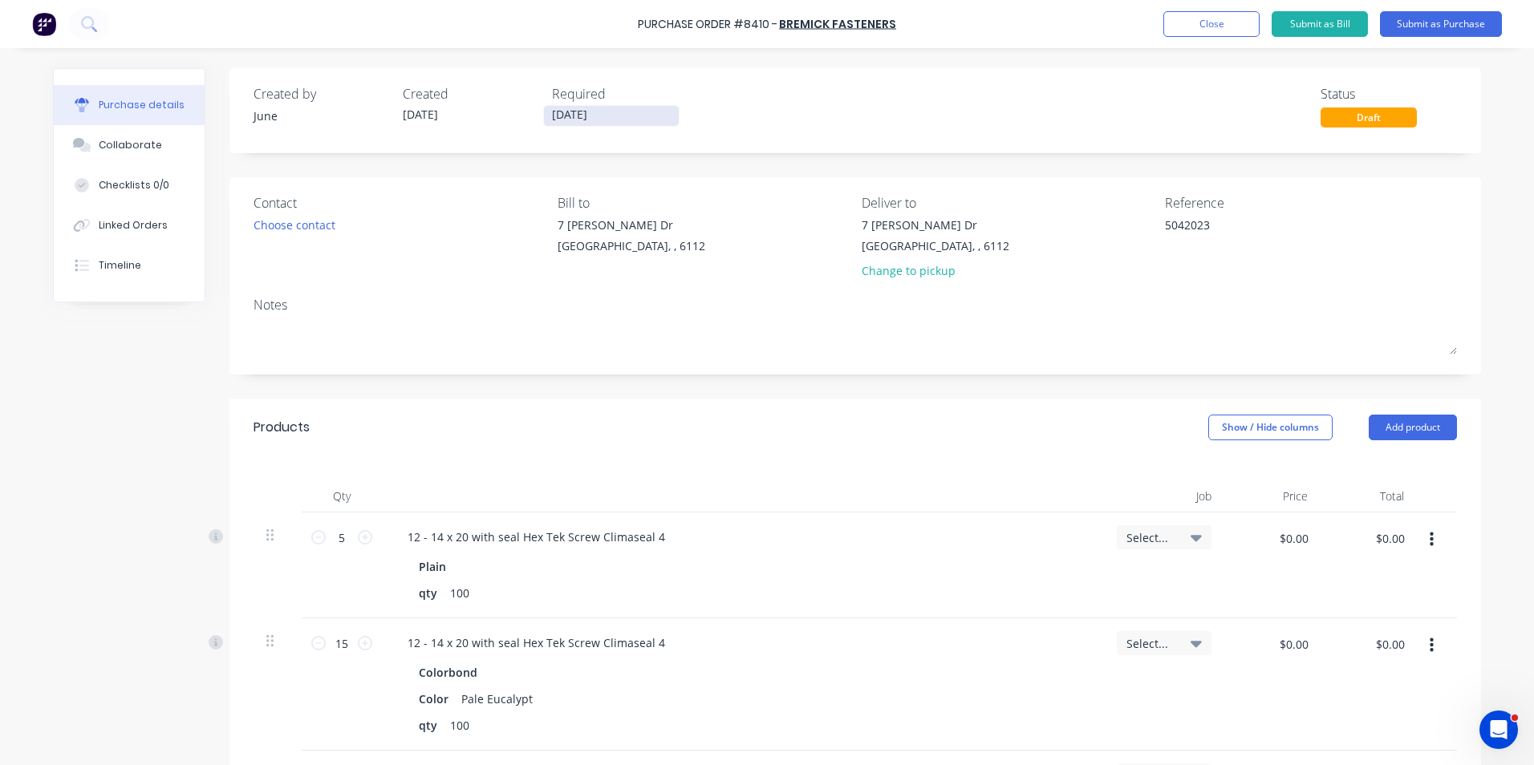
click at [627, 123] on input "[DATE]" at bounding box center [611, 116] width 135 height 20
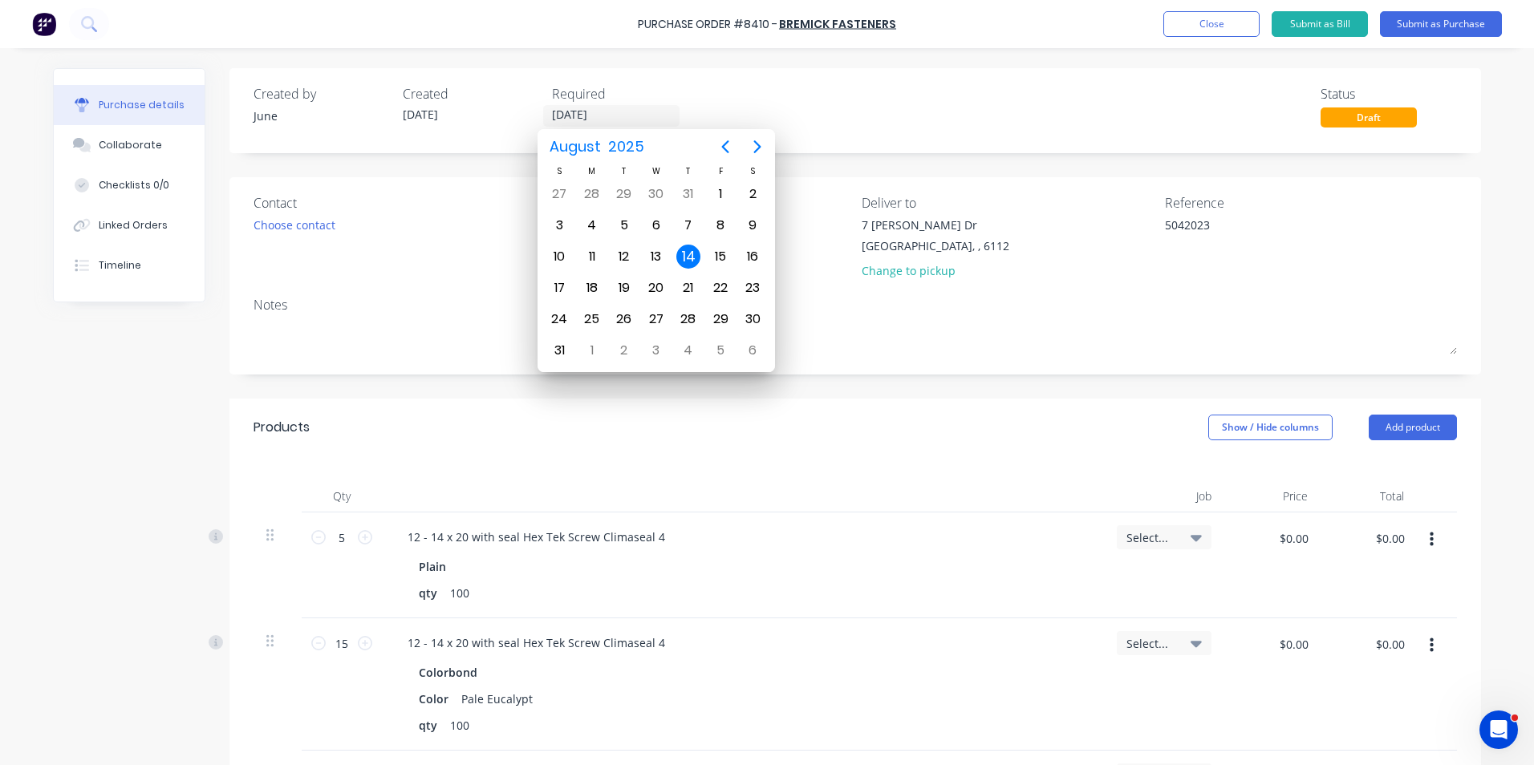
click at [737, 51] on div "Purchase details Collaborate Checklists 0/0 Linked Orders Timeline Created by J…" at bounding box center [767, 358] width 1460 height 685
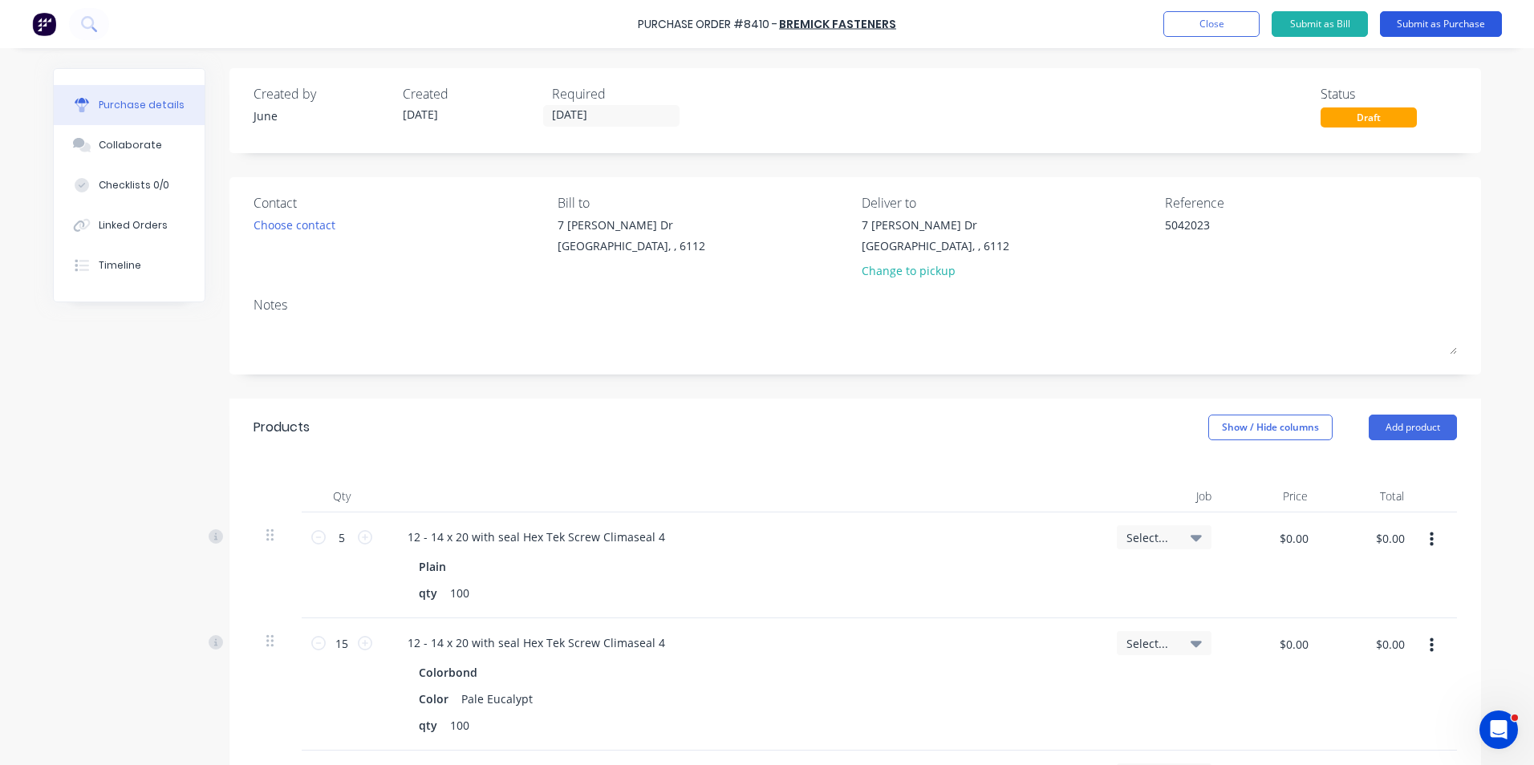
click at [1451, 31] on button "Submit as Purchase" at bounding box center [1441, 24] width 122 height 26
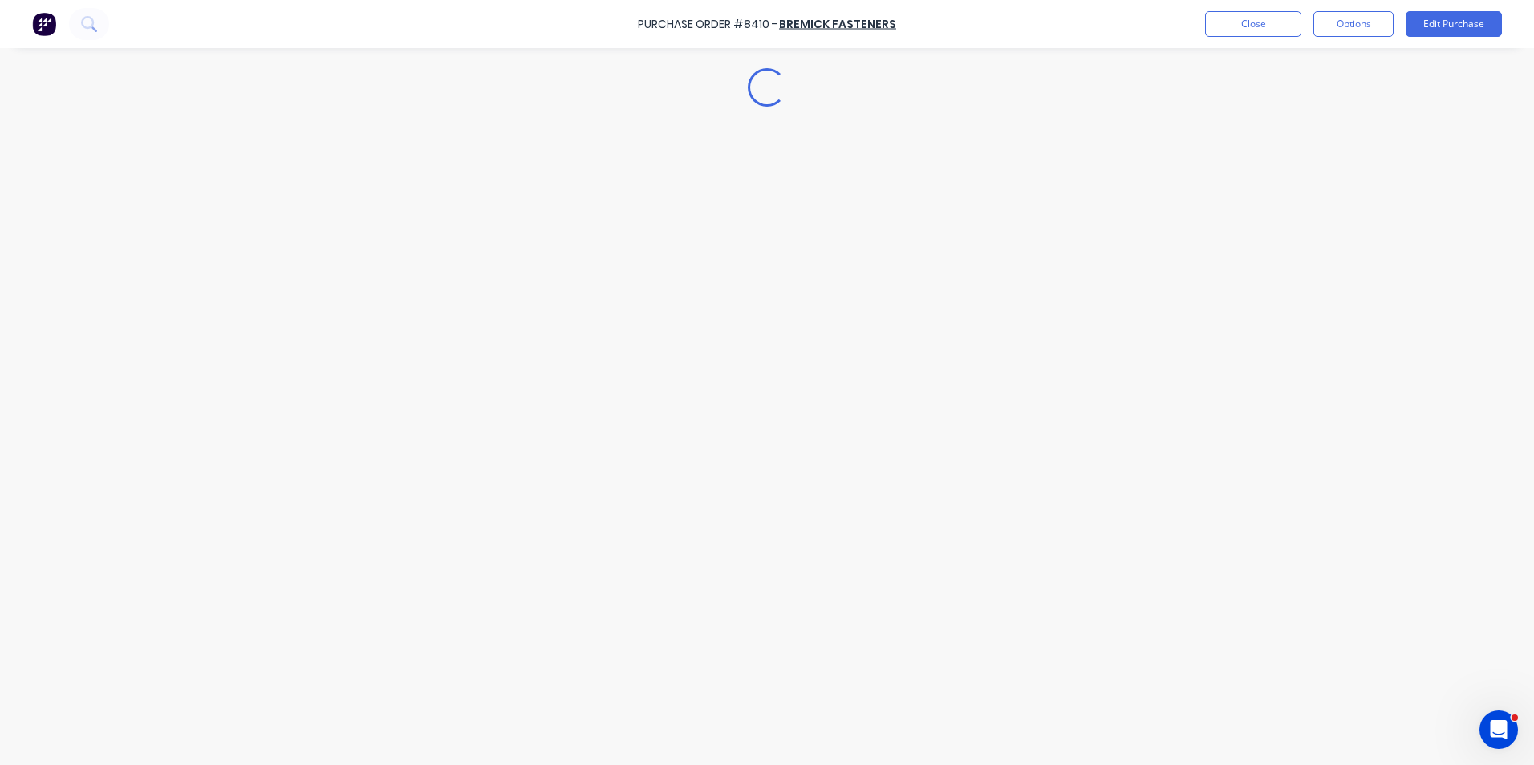
type textarea "x"
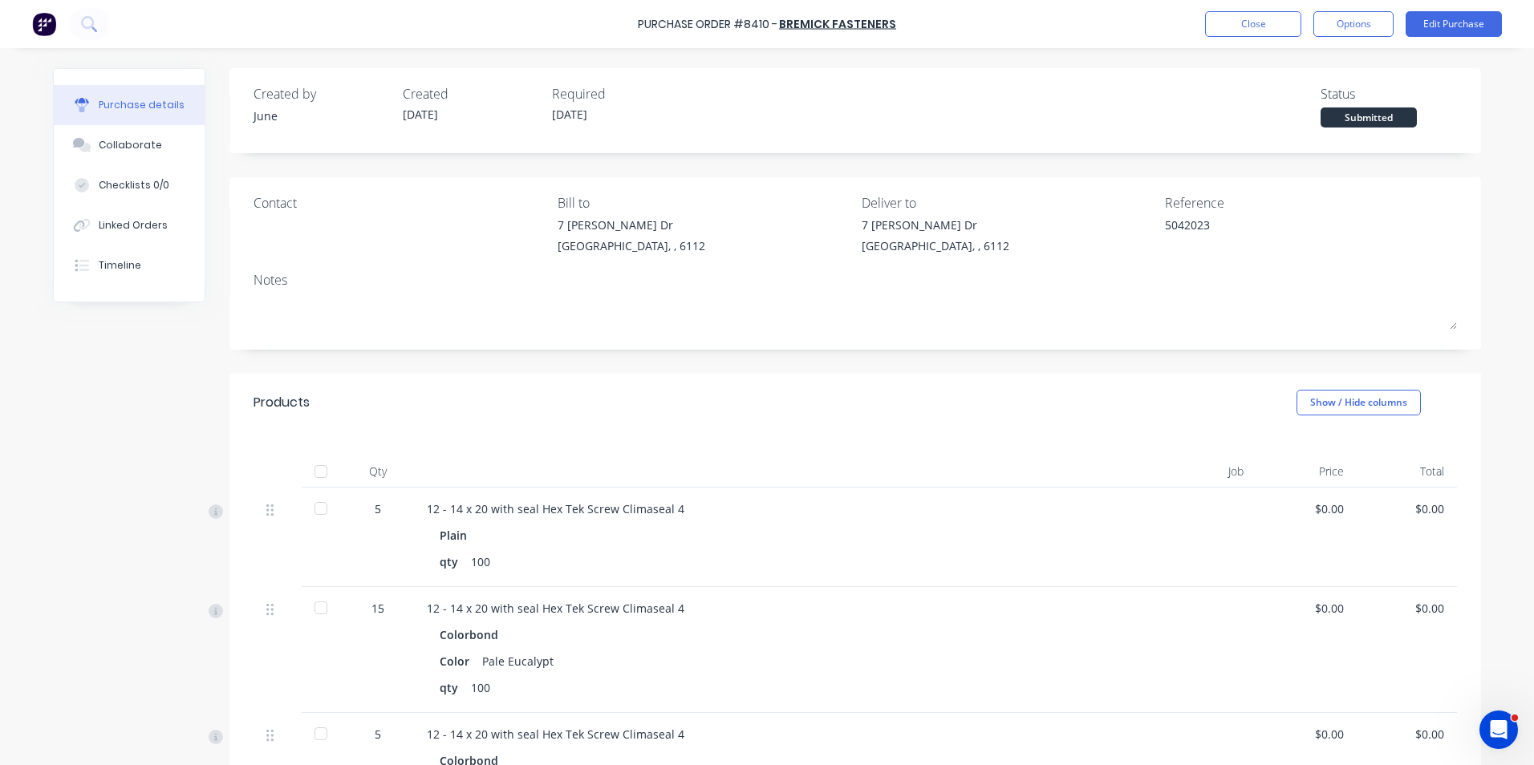
click at [1290, 40] on div "Purchase Order #8410 - Bremick Fasteners Close Options Edit Purchase" at bounding box center [767, 24] width 1534 height 48
click at [1238, 18] on button "Close" at bounding box center [1253, 24] width 96 height 26
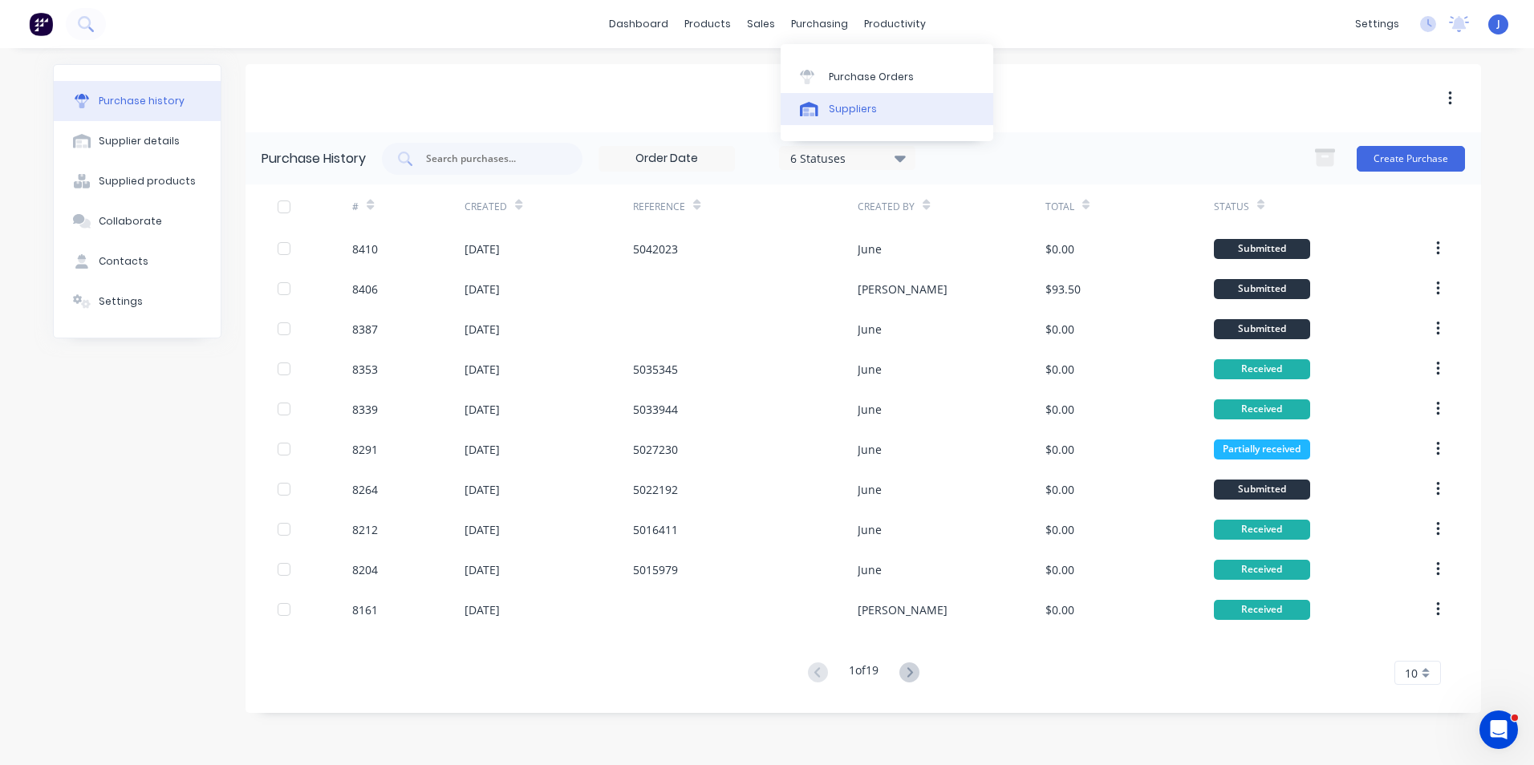
click at [830, 110] on div "Suppliers" at bounding box center [853, 109] width 48 height 14
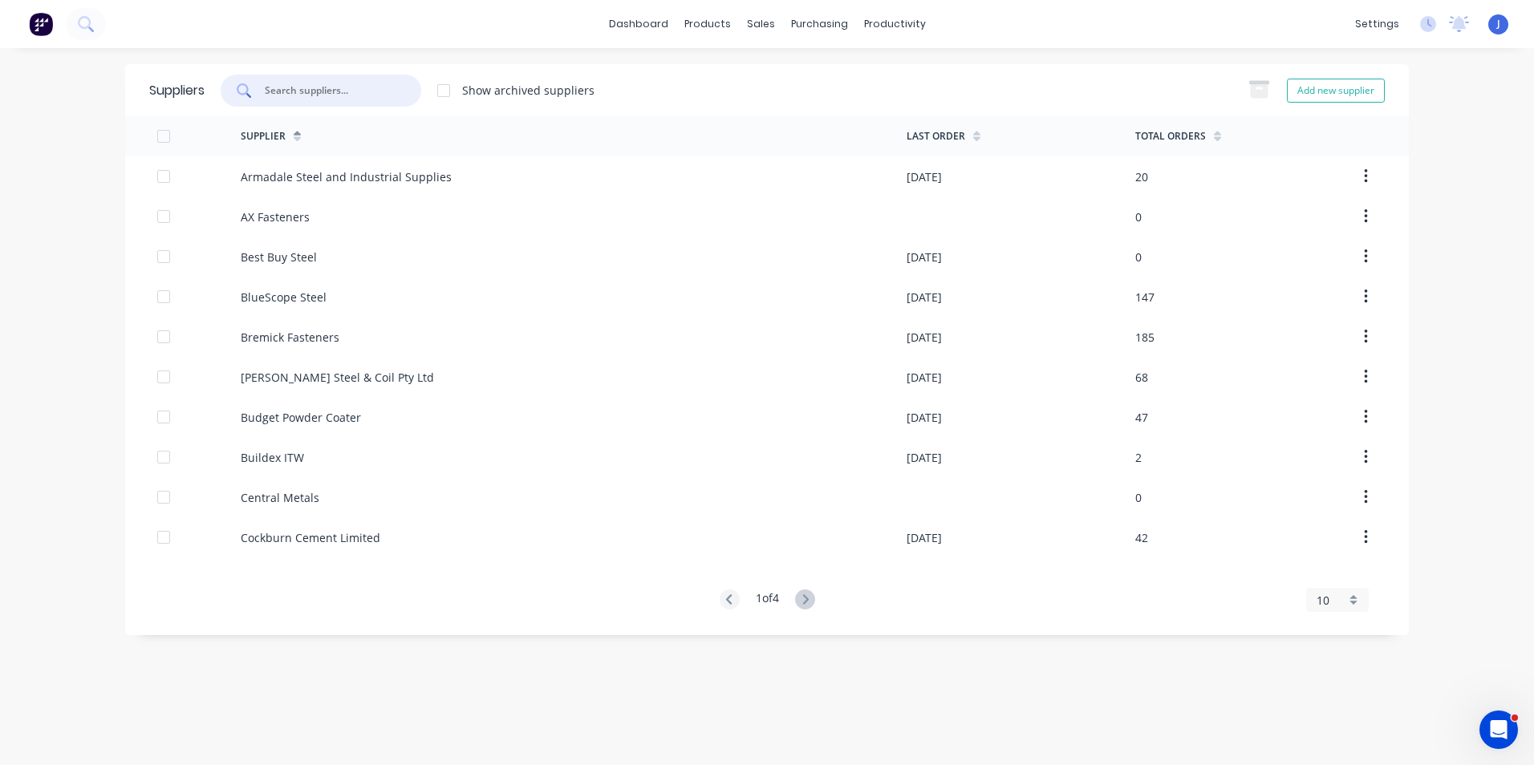
click at [359, 90] on input "text" at bounding box center [329, 91] width 133 height 16
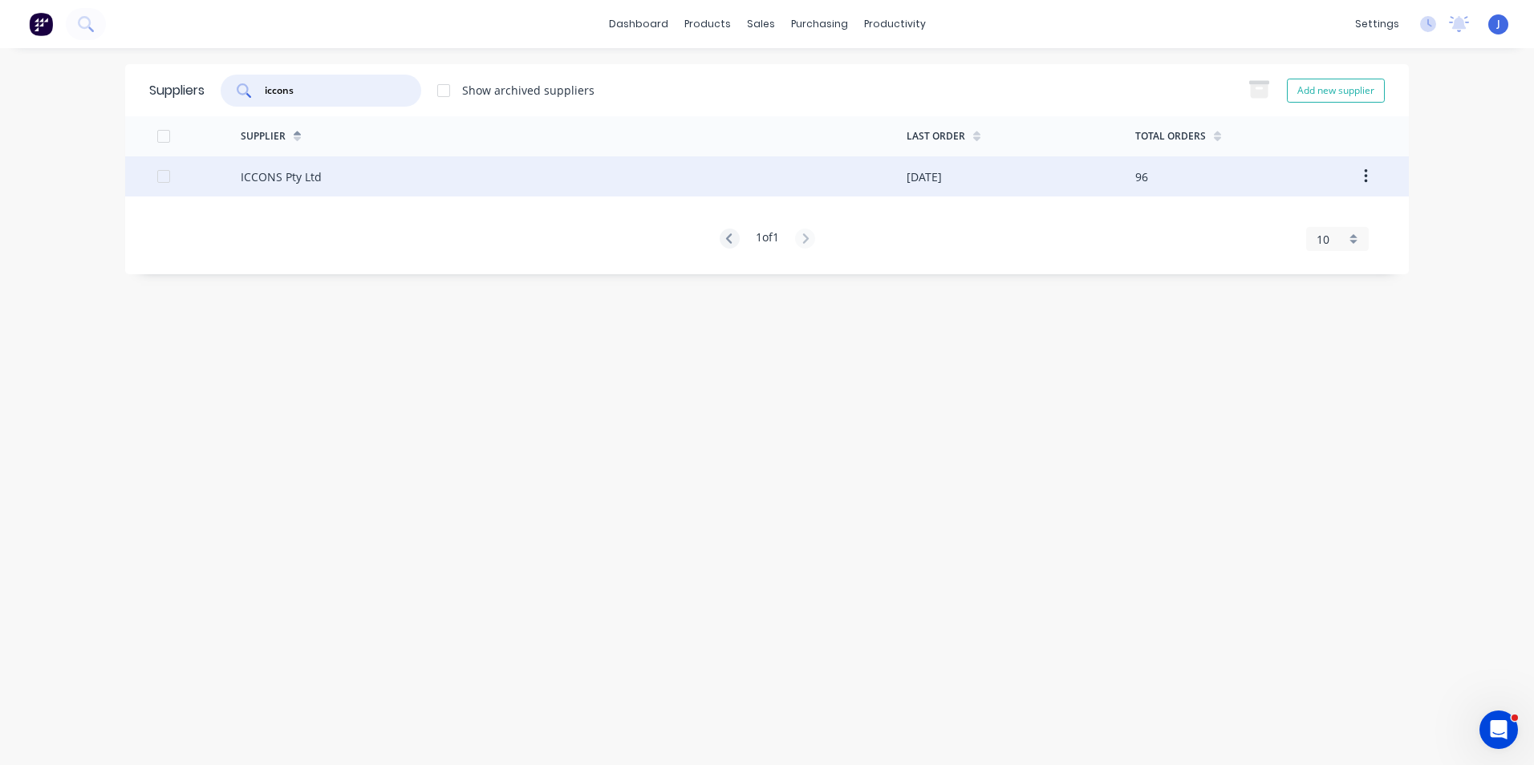
type input "iccons"
click at [397, 185] on div "ICCONS Pty Ltd" at bounding box center [574, 176] width 666 height 40
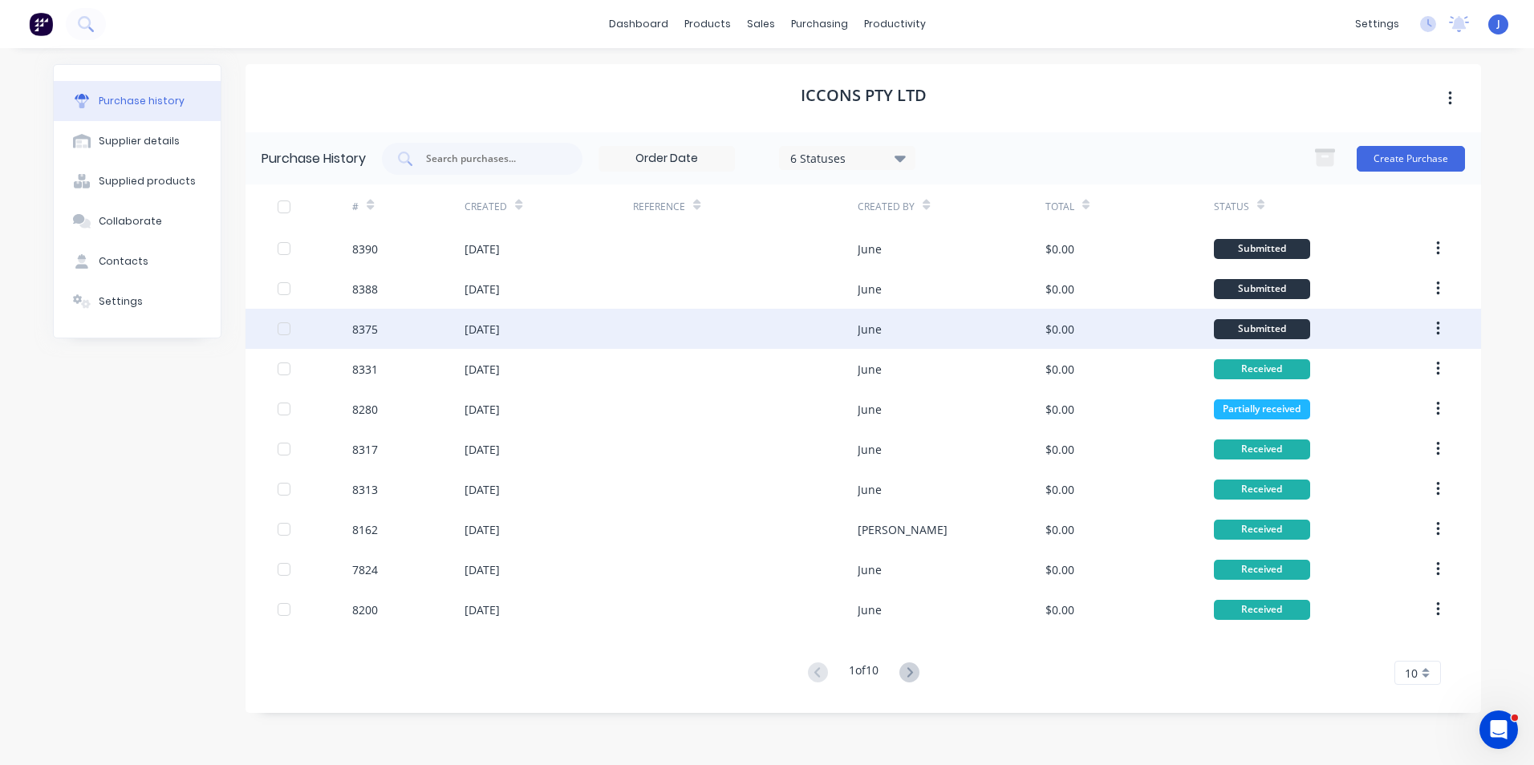
click at [967, 323] on div "June" at bounding box center [951, 329] width 187 height 40
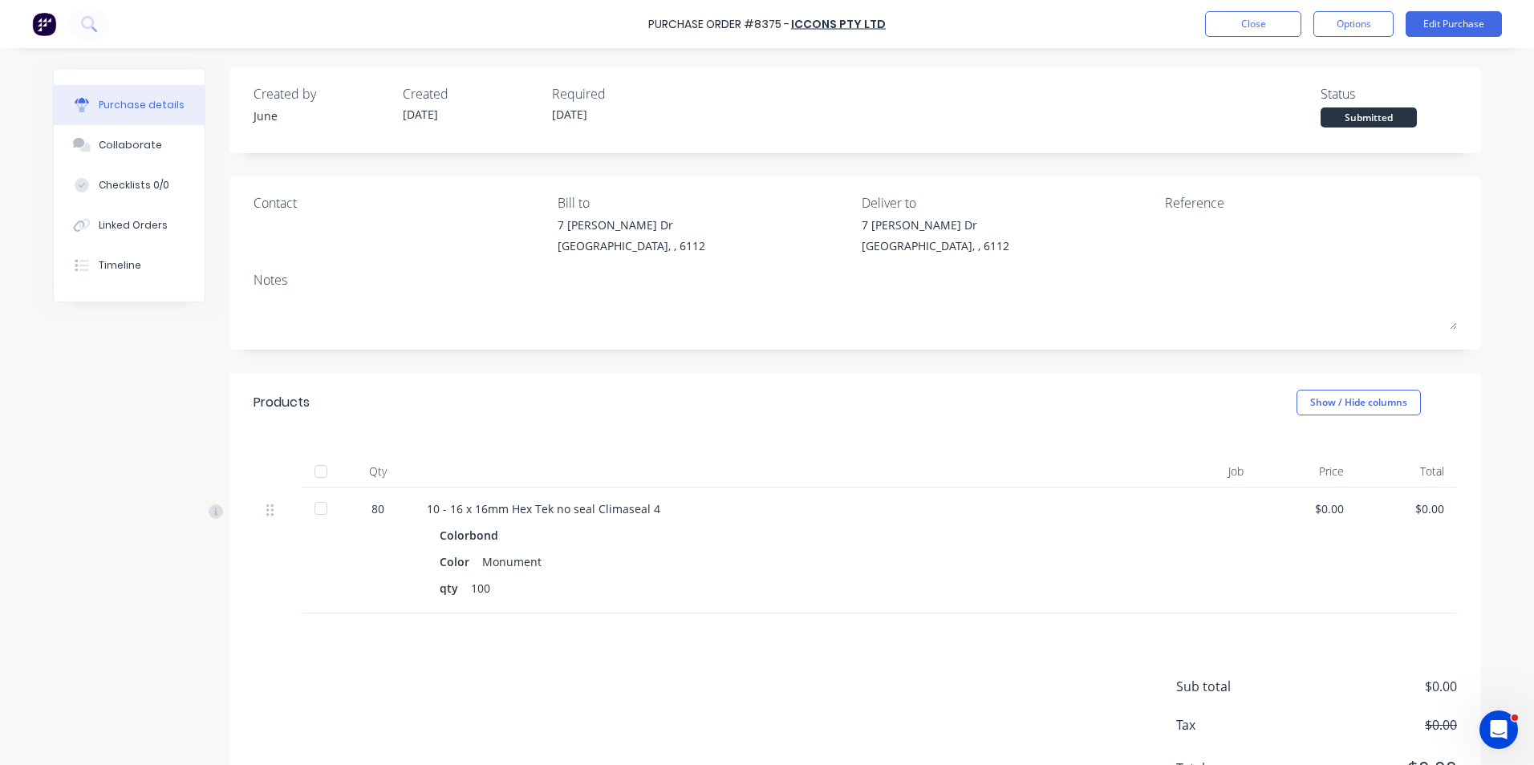
click at [315, 475] on div at bounding box center [321, 472] width 32 height 32
click at [1248, 27] on button "Close" at bounding box center [1253, 24] width 96 height 26
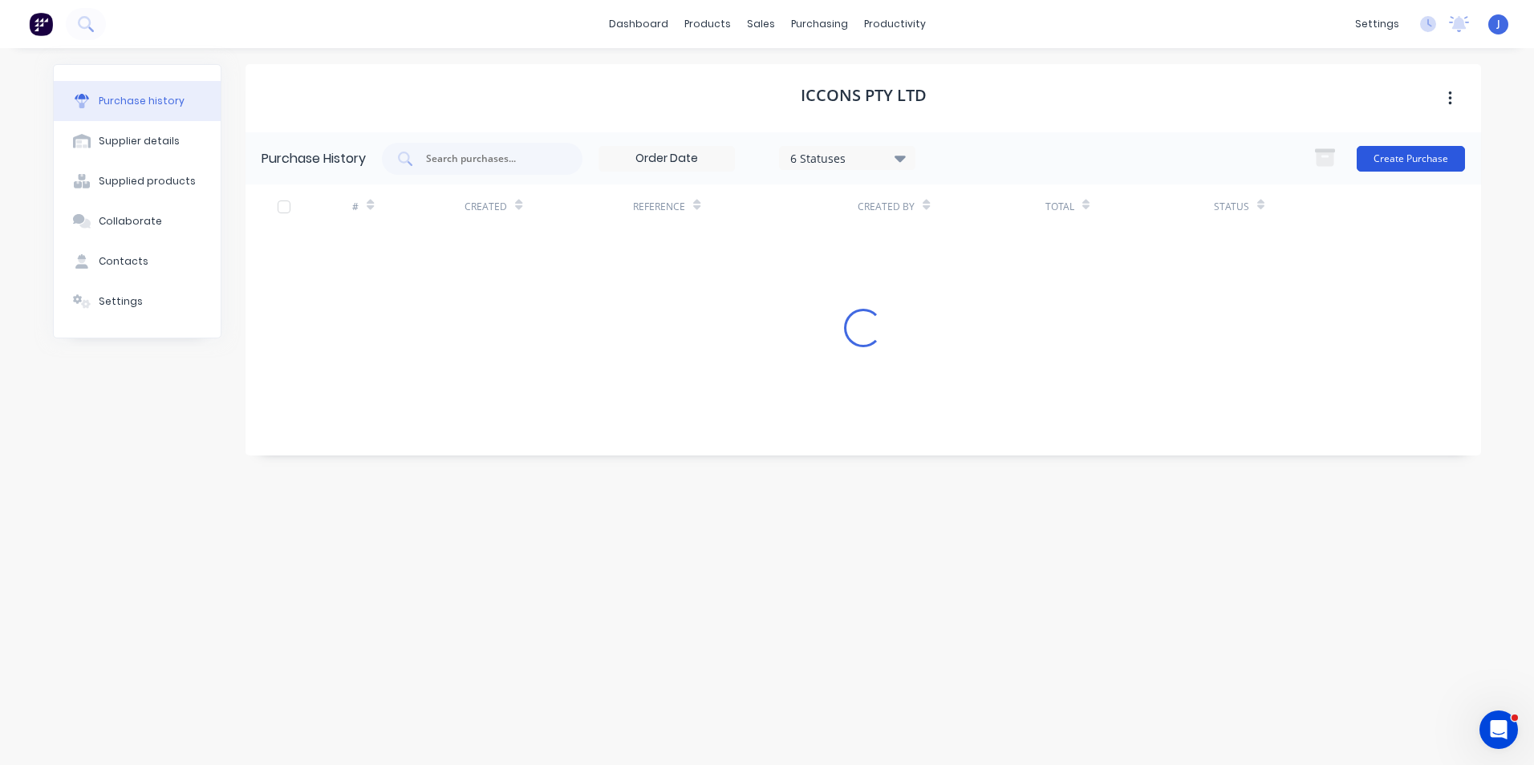
click at [1383, 164] on button "Create Purchase" at bounding box center [1411, 159] width 108 height 26
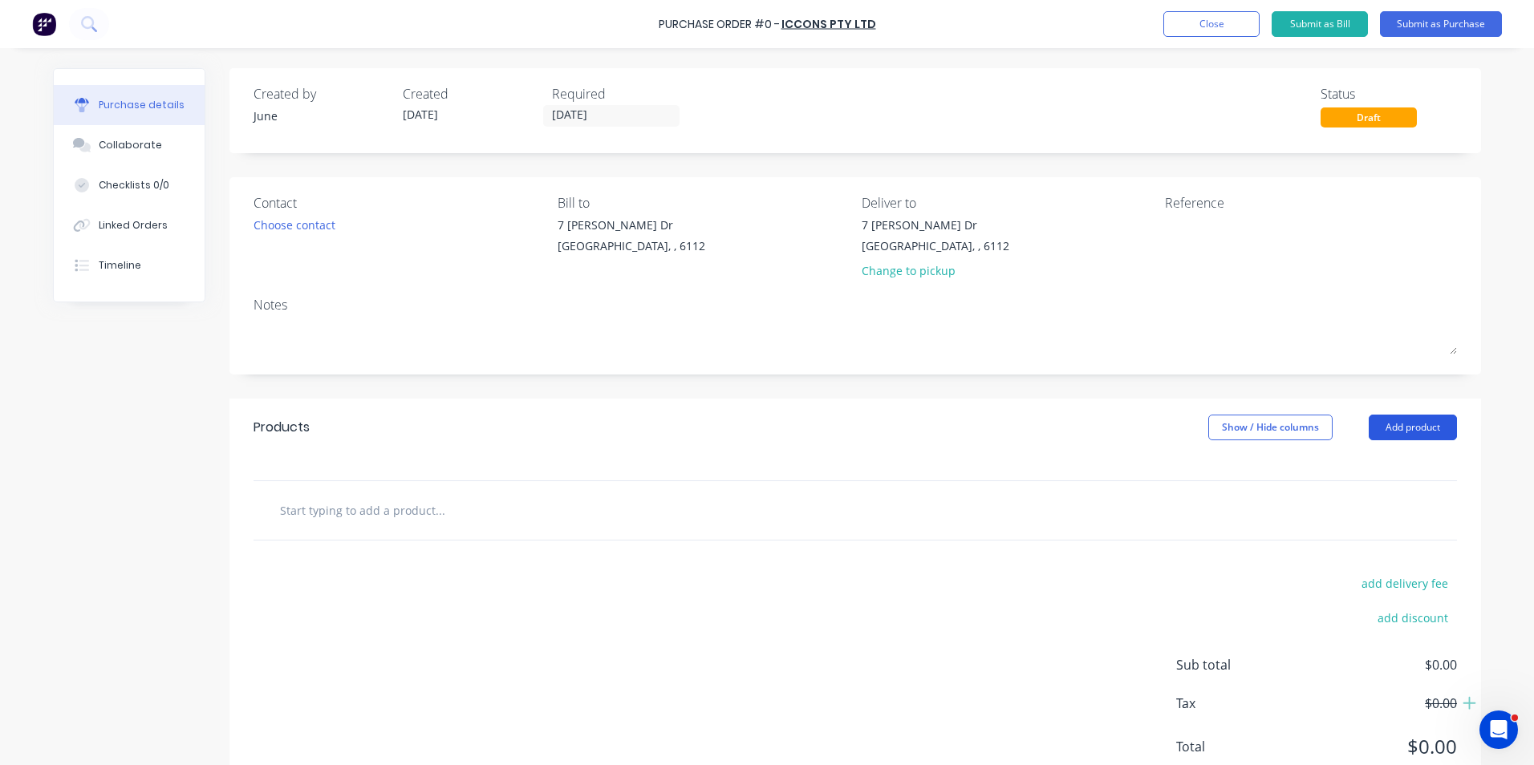
click at [1377, 432] on button "Add product" at bounding box center [1413, 428] width 88 height 26
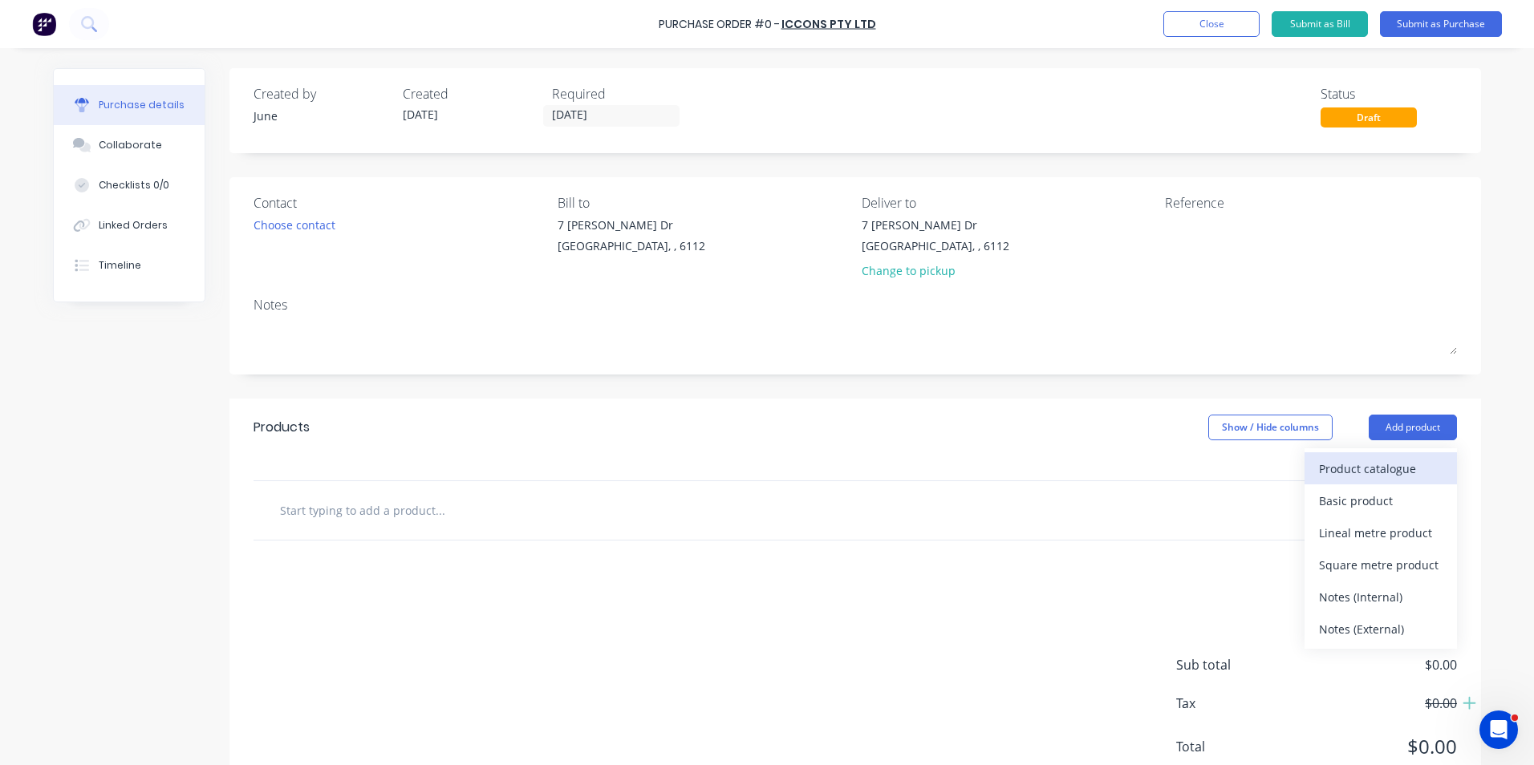
click at [1329, 469] on div "Product catalogue" at bounding box center [1381, 468] width 124 height 23
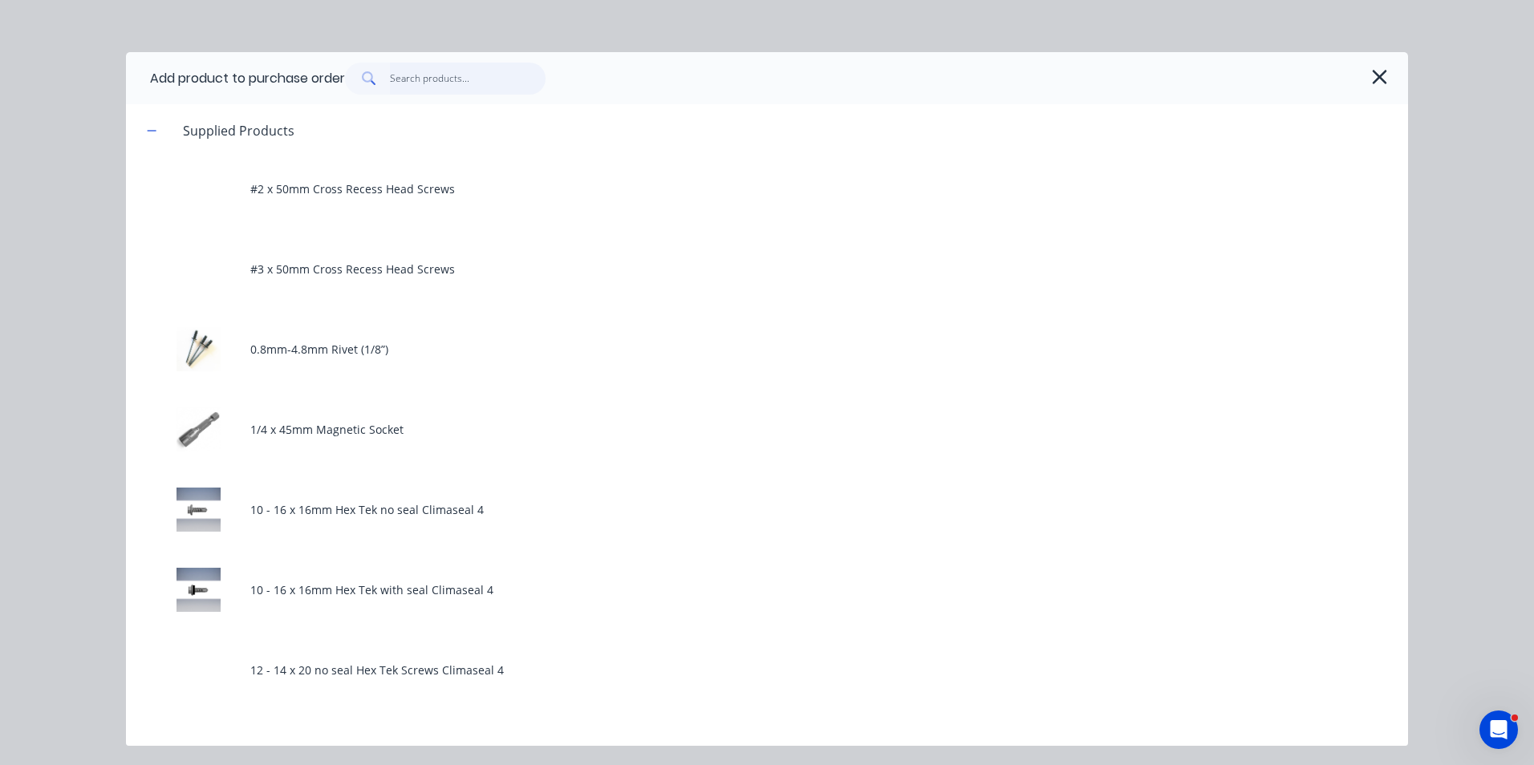
click at [482, 81] on input "text" at bounding box center [468, 79] width 156 height 32
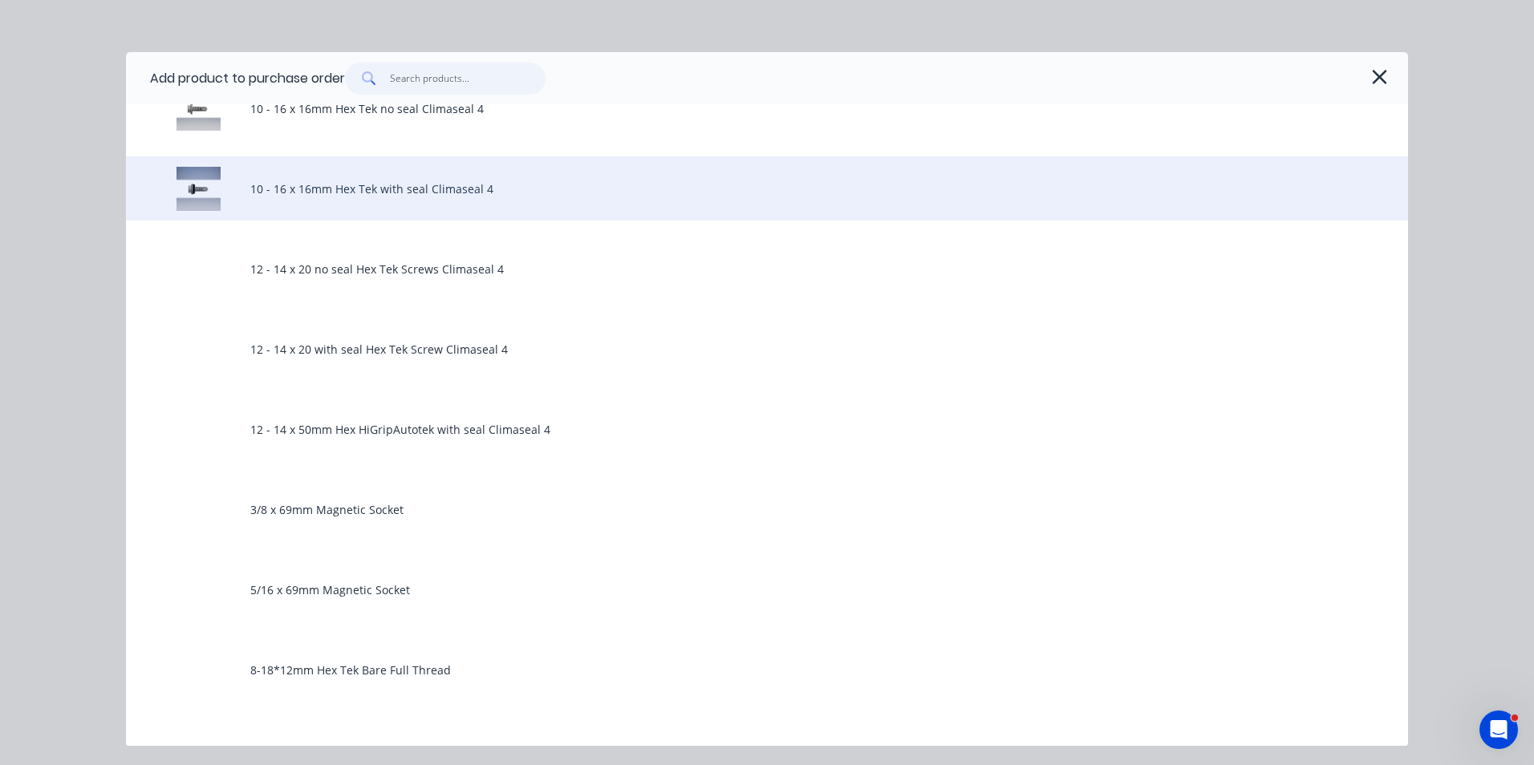
scroll to position [802, 0]
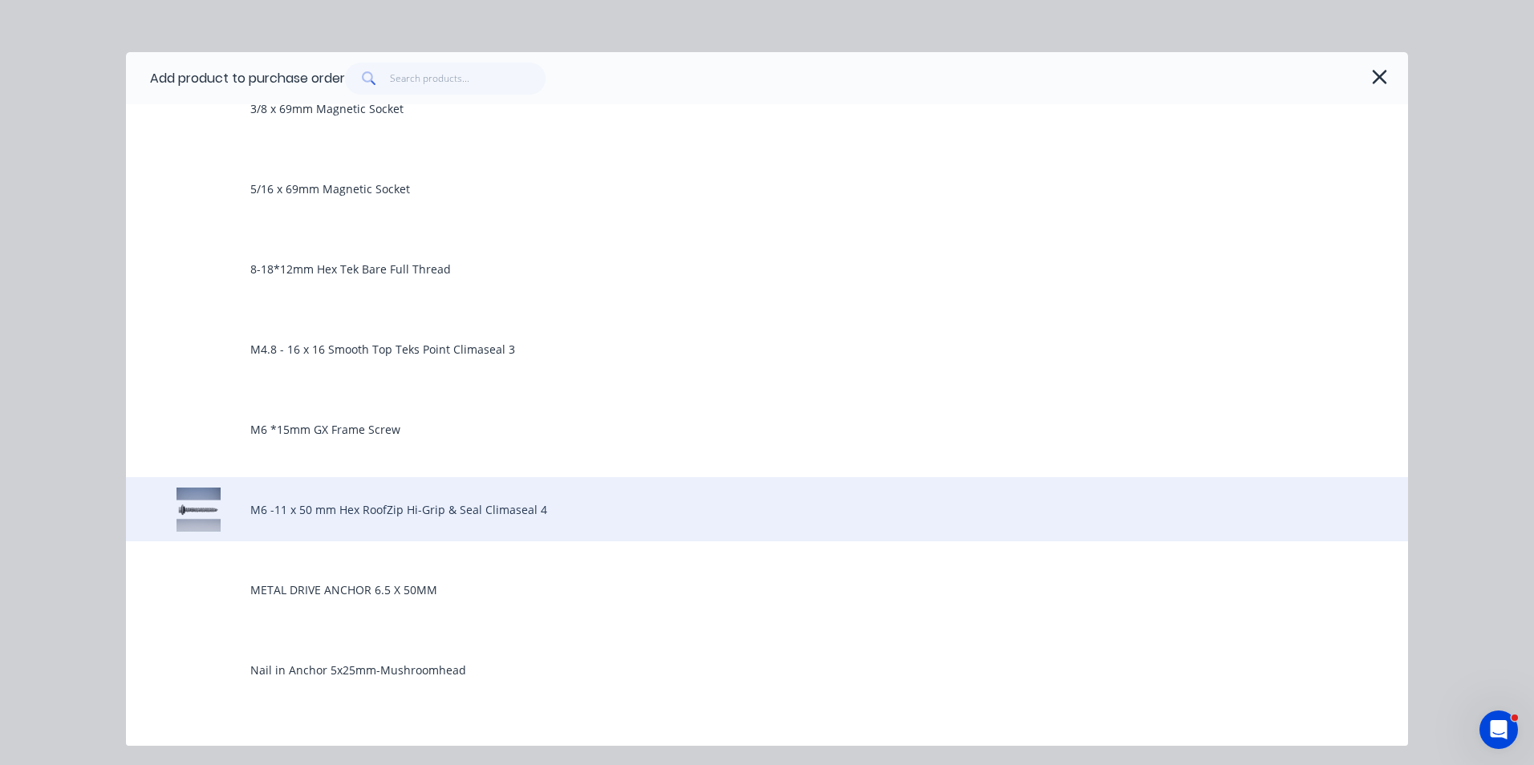
click at [335, 489] on div "M6 -11 x 50 mm Hex RoofZip Hi-Grip & Seal Climaseal 4" at bounding box center [767, 509] width 1282 height 64
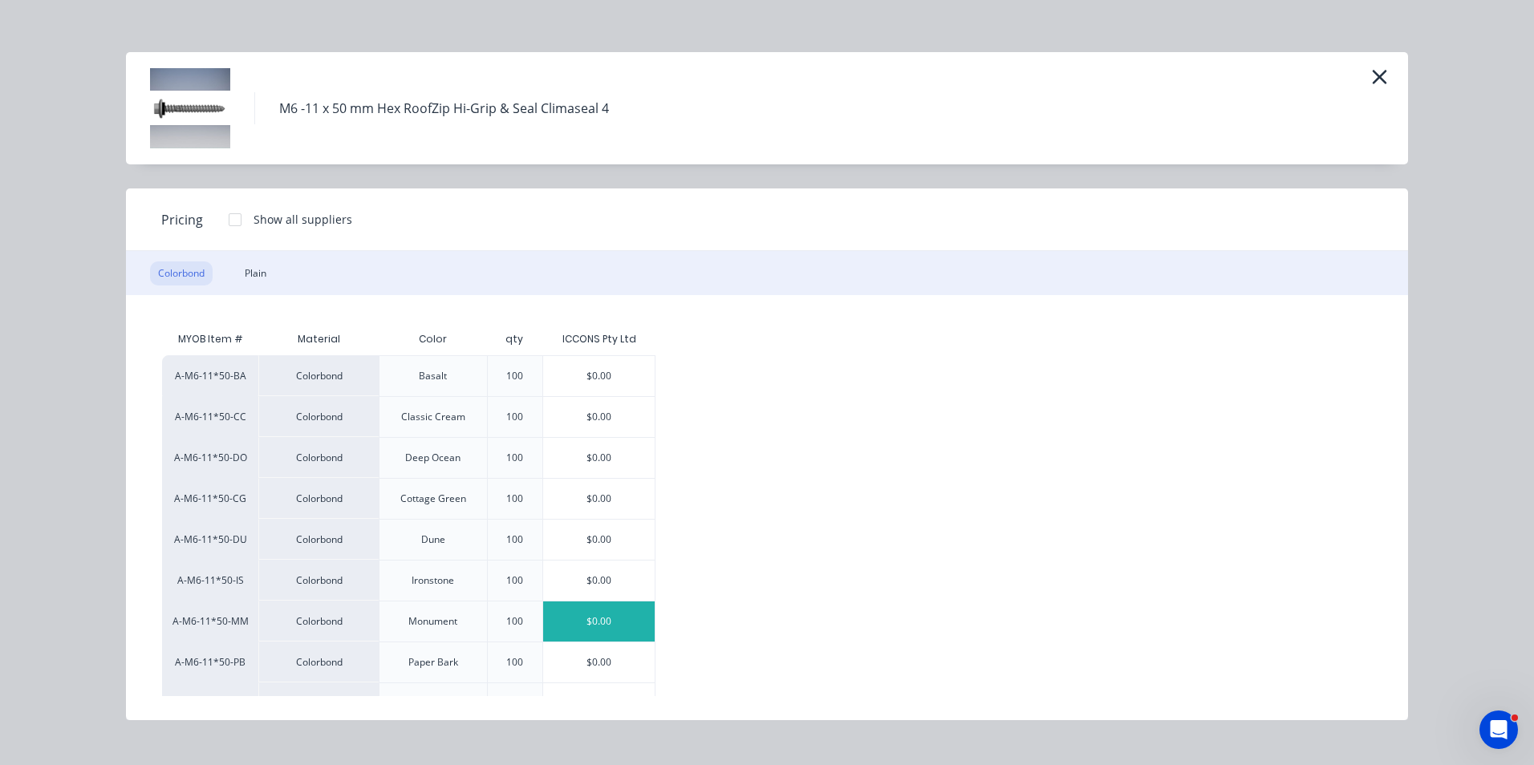
click at [593, 631] on div "$0.00" at bounding box center [599, 622] width 112 height 40
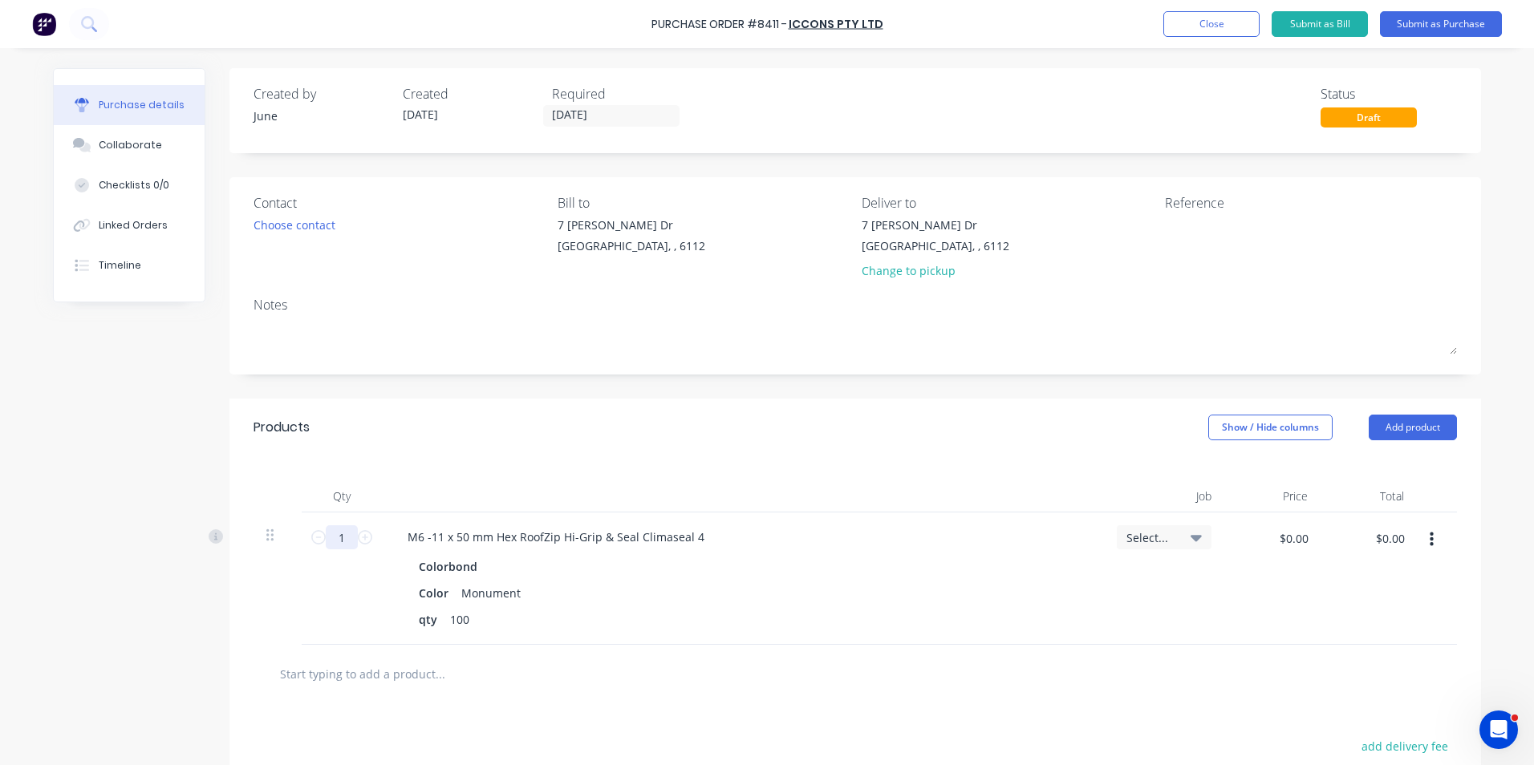
click at [343, 533] on input "1" at bounding box center [342, 538] width 32 height 24
type input "70"
click at [343, 604] on div "70 70" at bounding box center [342, 579] width 80 height 132
click at [1431, 547] on button "button" at bounding box center [1432, 540] width 38 height 29
click at [1397, 610] on button "Duplicate" at bounding box center [1382, 615] width 136 height 32
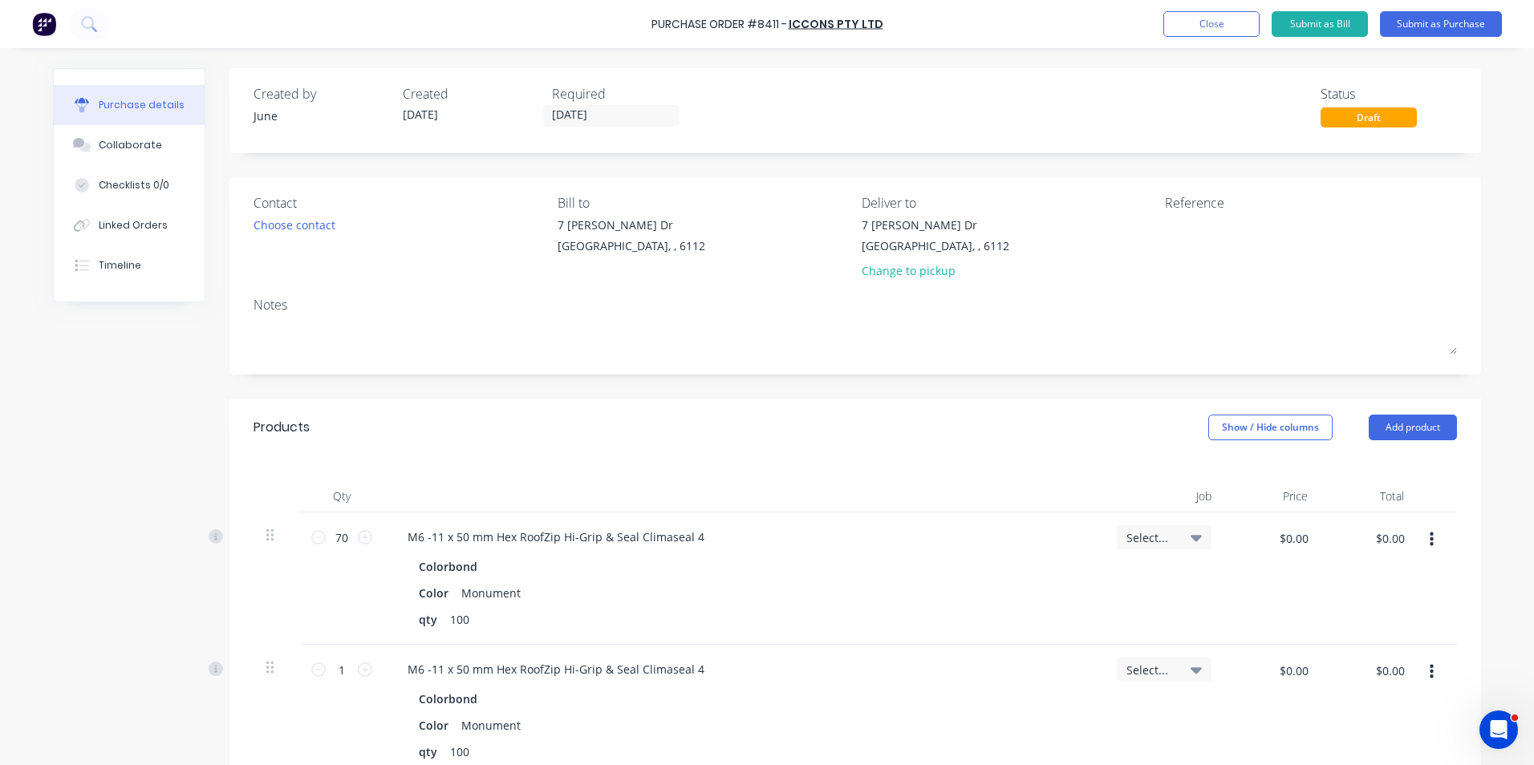
drag, startPoint x: 1430, startPoint y: 655, endPoint x: 1410, endPoint y: 692, distance: 42.3
click at [1430, 661] on div at bounding box center [1437, 711] width 40 height 132
click at [1414, 678] on button "button" at bounding box center [1432, 672] width 38 height 29
click at [1399, 721] on button "Edit" at bounding box center [1382, 715] width 136 height 32
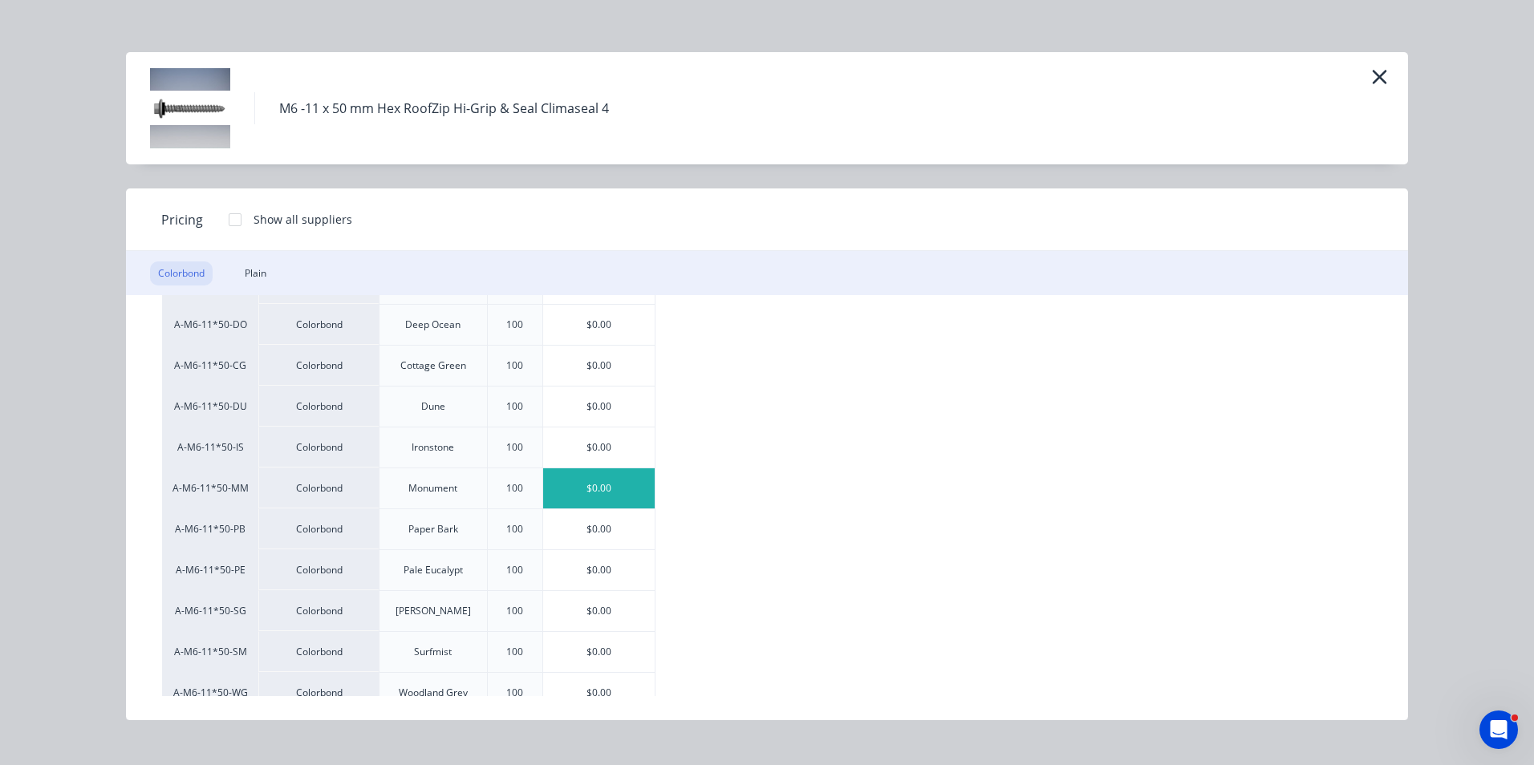
scroll to position [160, 0]
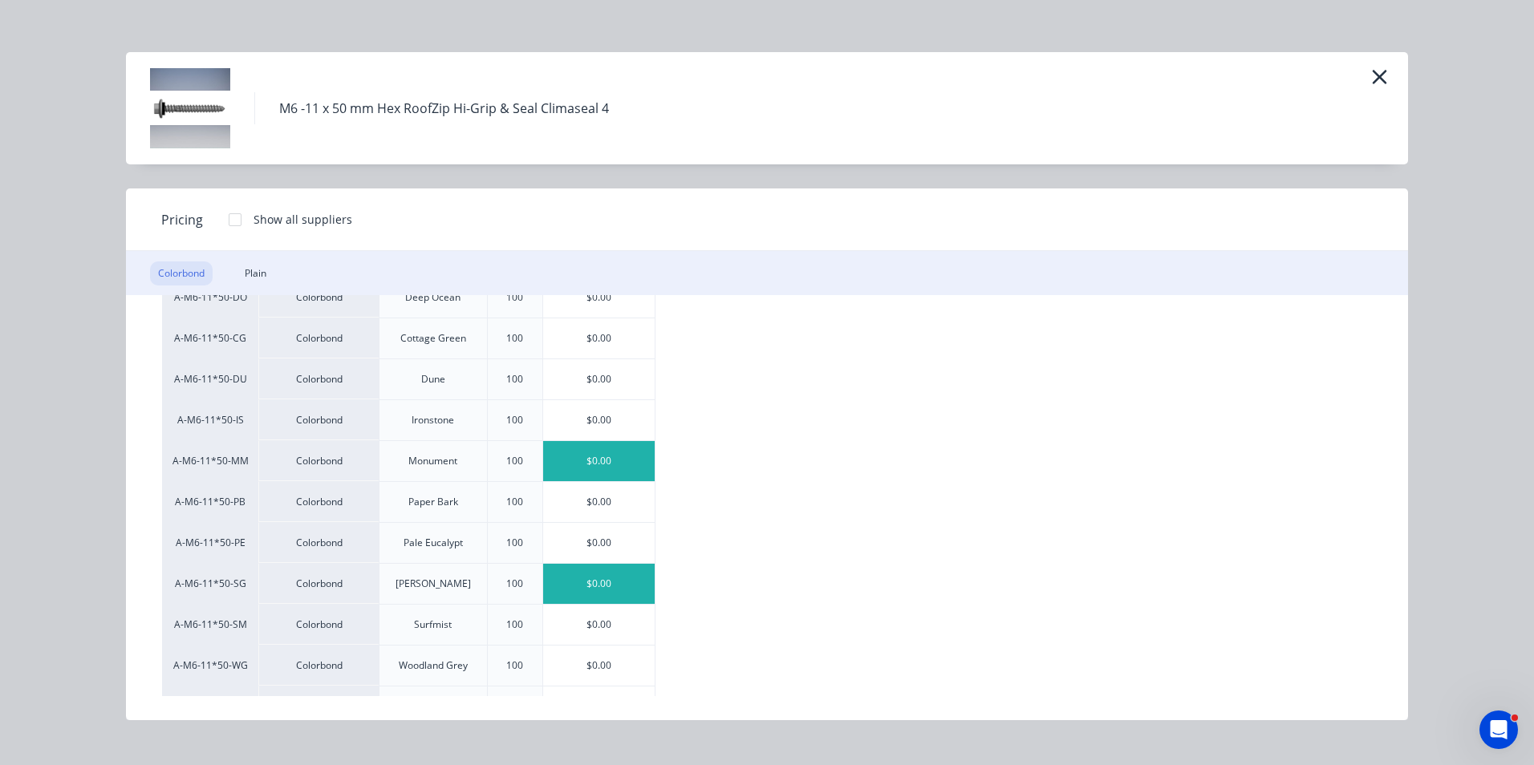
click at [582, 582] on div "$0.00" at bounding box center [599, 584] width 112 height 40
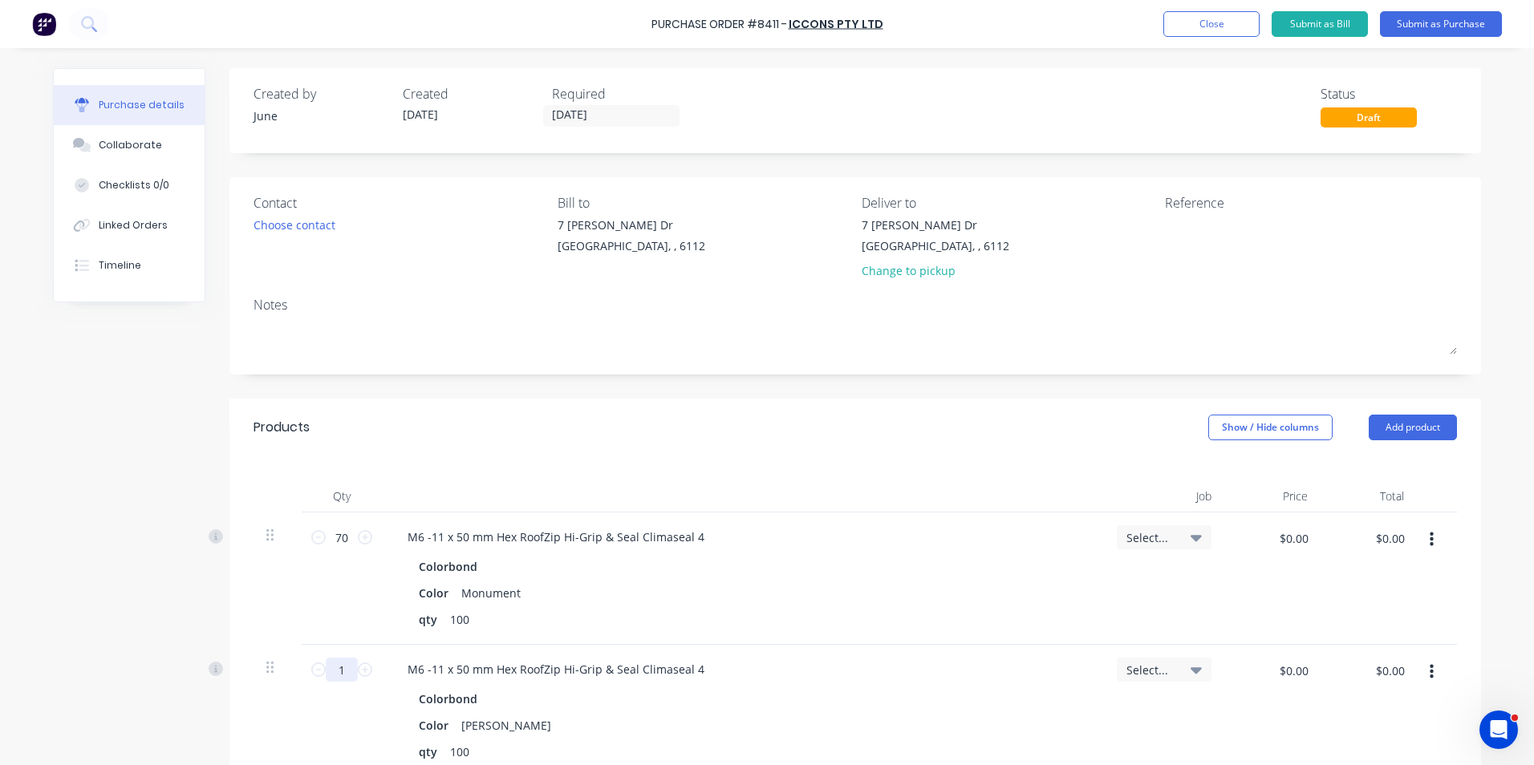
click at [341, 673] on input "1" at bounding box center [342, 670] width 32 height 24
type input "70"
click at [281, 728] on div at bounding box center [278, 711] width 48 height 132
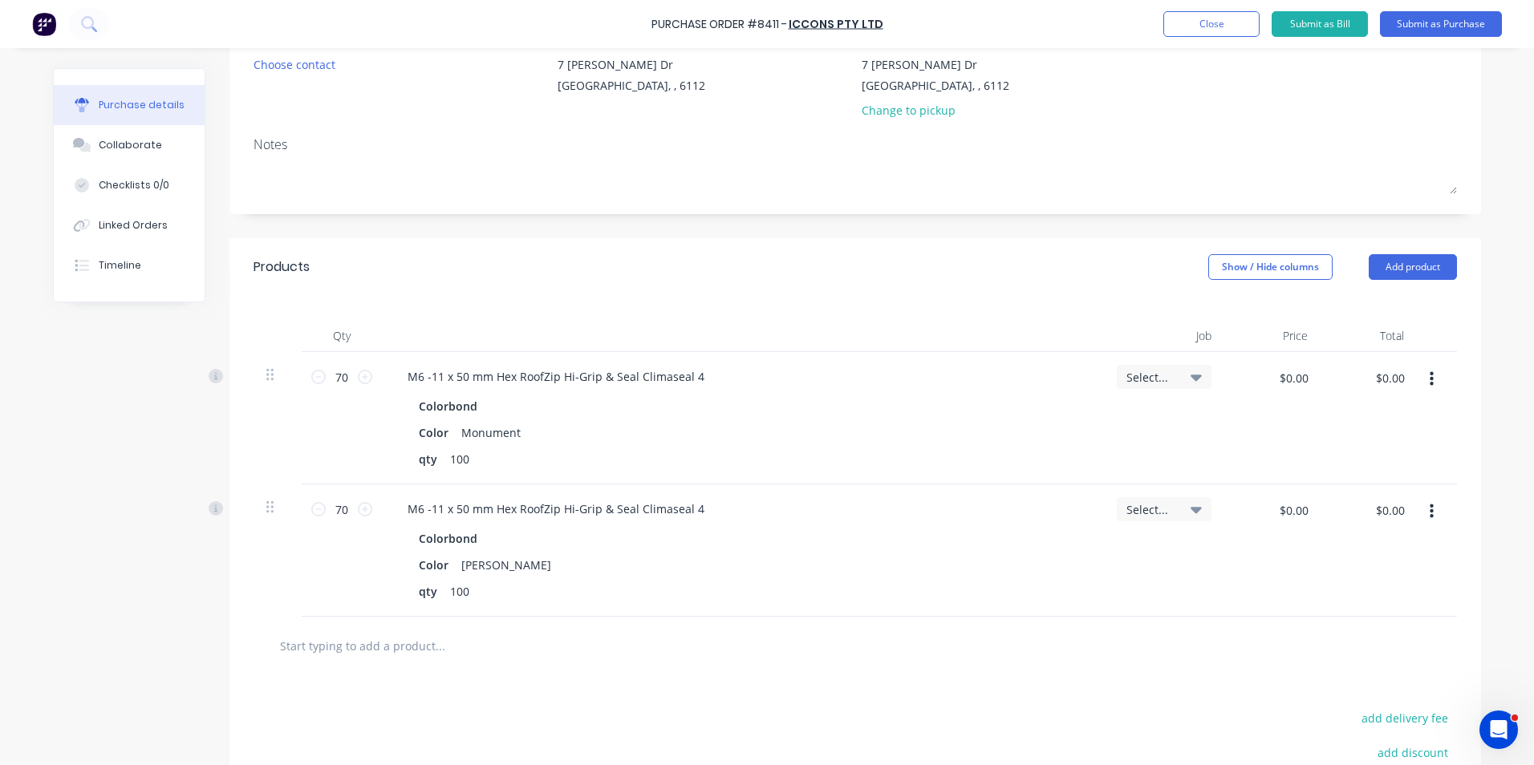
scroll to position [241, 0]
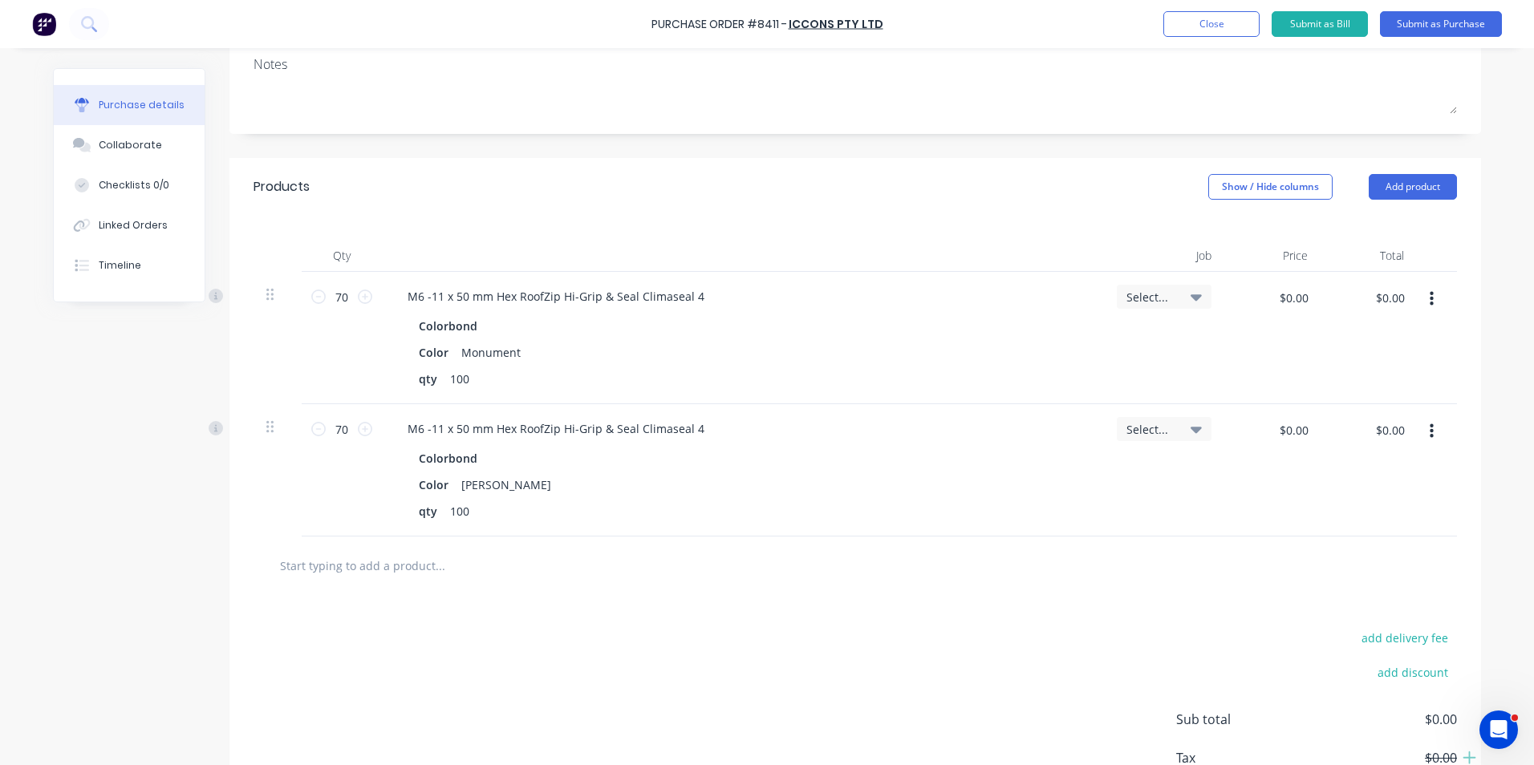
click at [1434, 443] on button "button" at bounding box center [1432, 431] width 38 height 29
click at [1420, 503] on button "Duplicate" at bounding box center [1382, 506] width 136 height 32
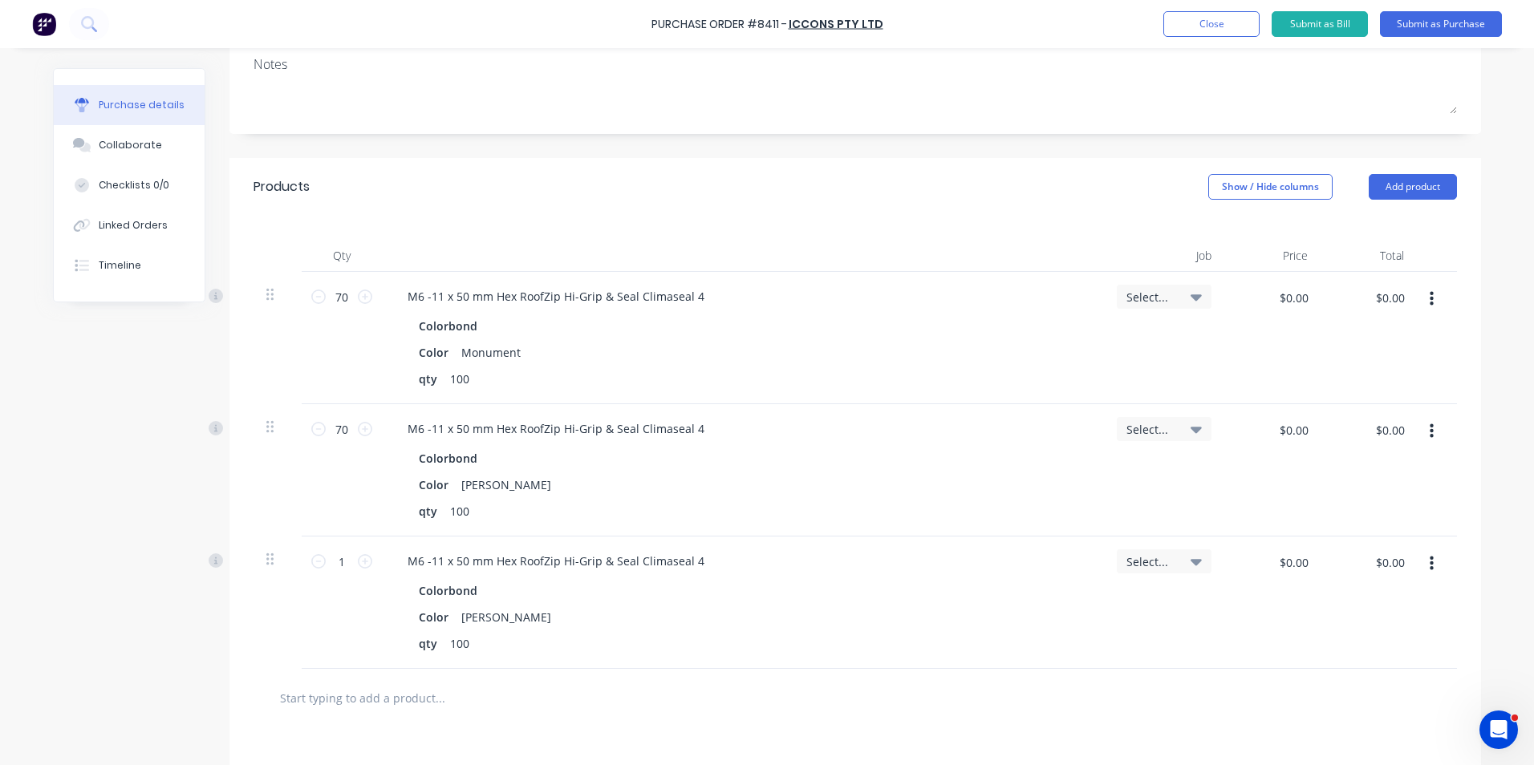
click at [1431, 569] on button "button" at bounding box center [1432, 564] width 38 height 29
click at [1414, 597] on button "Edit" at bounding box center [1382, 606] width 136 height 32
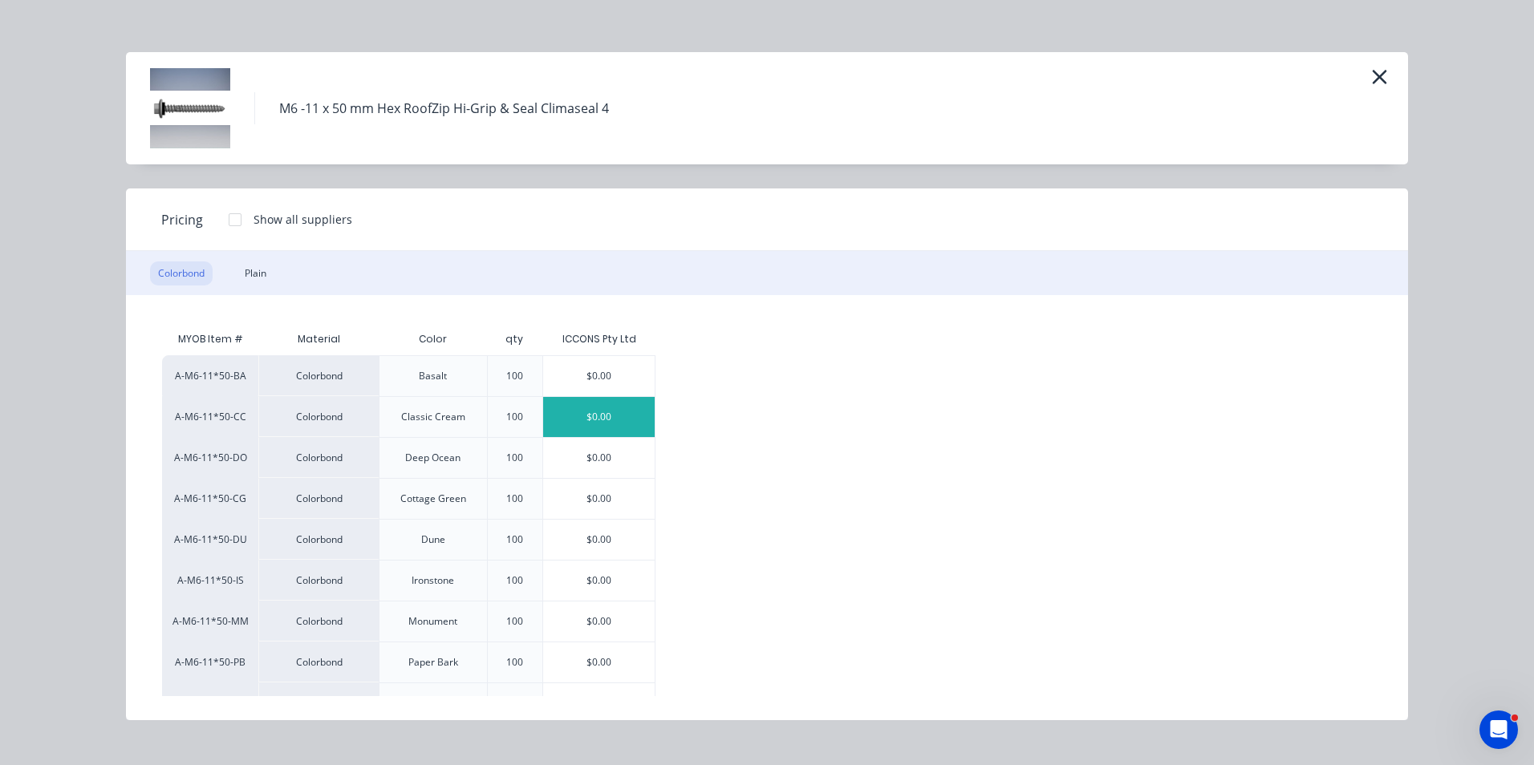
click at [590, 431] on div "$0.00" at bounding box center [599, 417] width 112 height 40
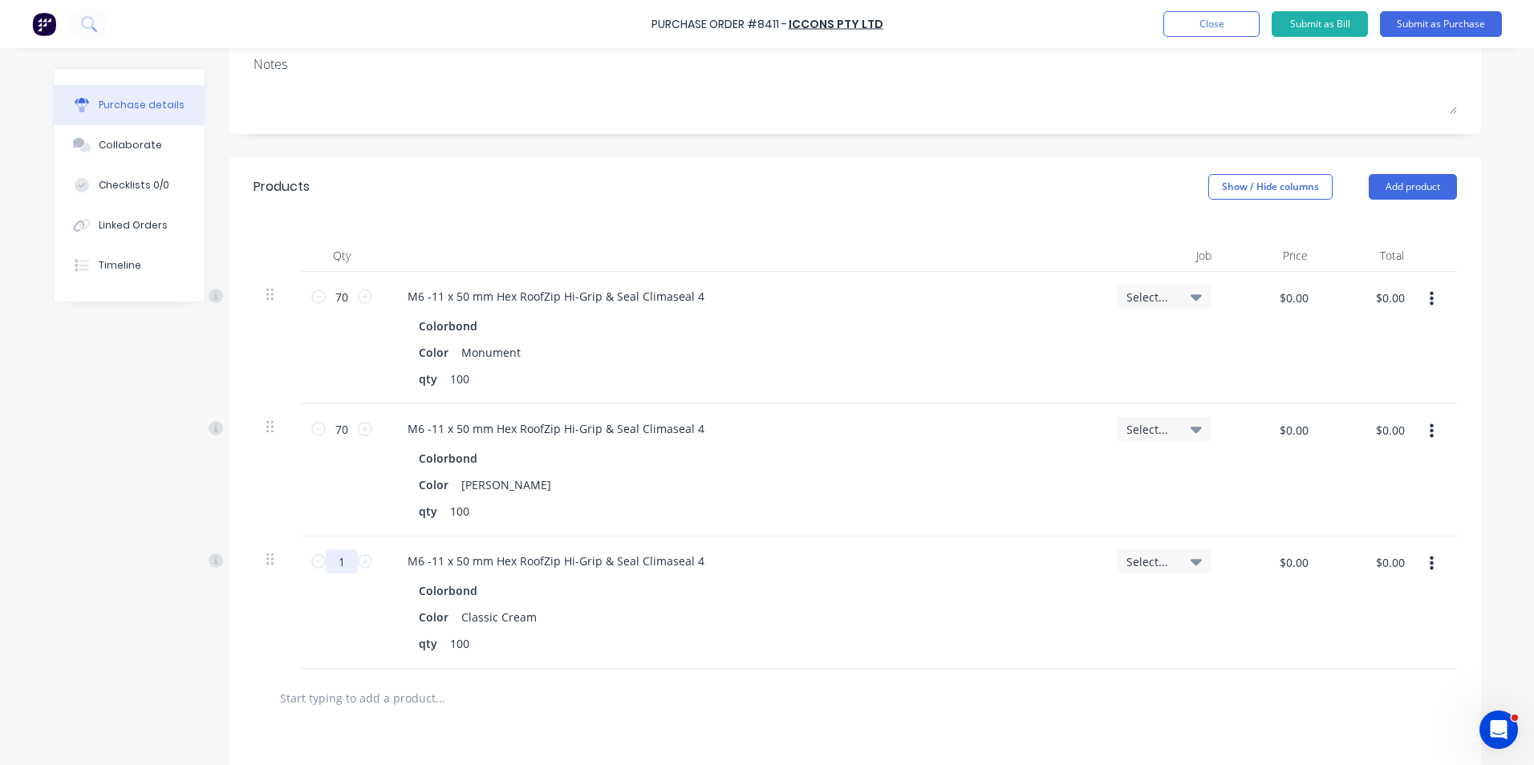
click at [335, 569] on input "1" at bounding box center [342, 562] width 32 height 24
type input "20"
click at [271, 660] on div at bounding box center [278, 603] width 48 height 132
click at [1430, 562] on icon "button" at bounding box center [1432, 564] width 4 height 18
click at [1401, 639] on button "Duplicate" at bounding box center [1382, 639] width 136 height 32
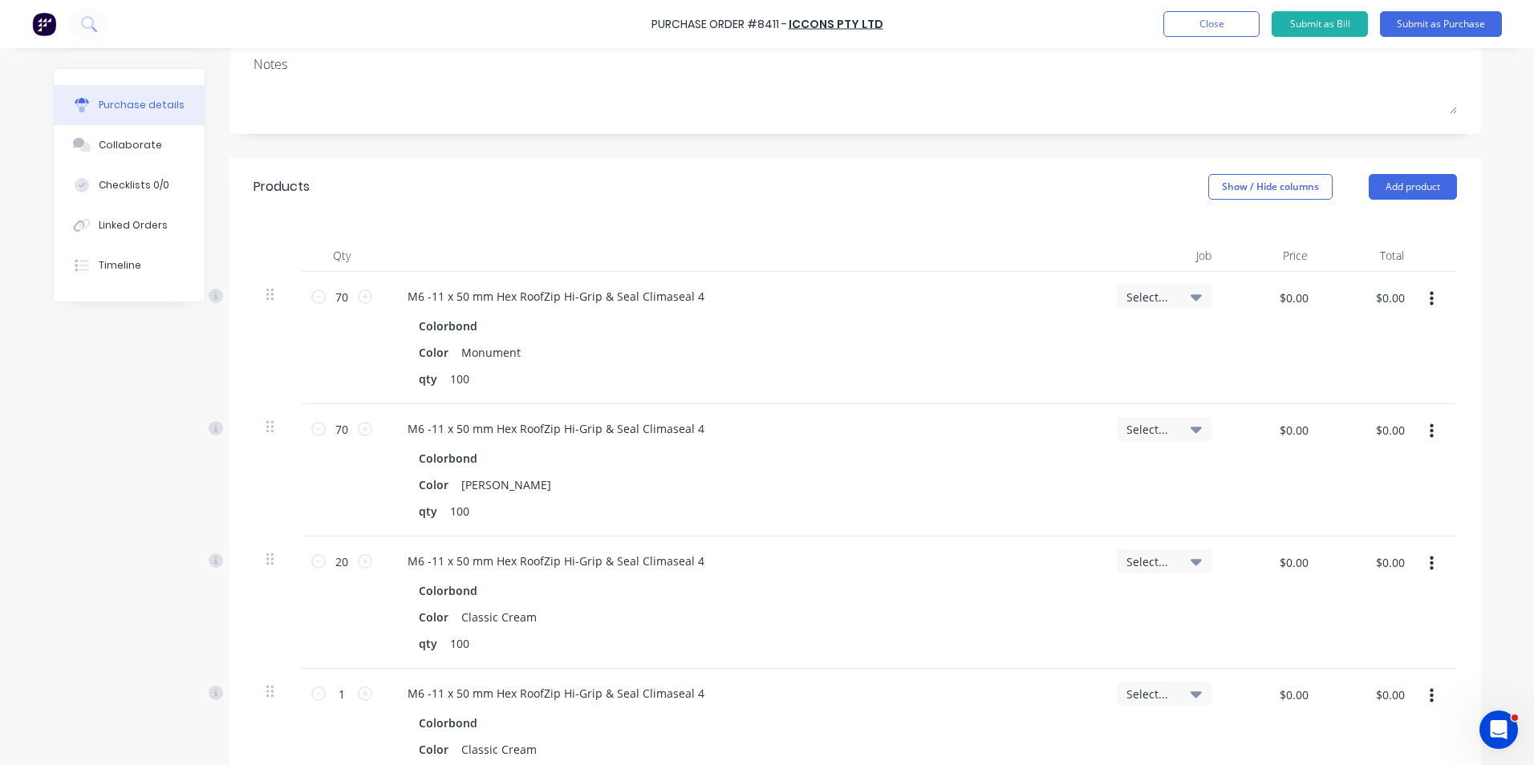
click at [1416, 692] on button "button" at bounding box center [1432, 696] width 38 height 29
click at [1413, 733] on button "Edit" at bounding box center [1382, 739] width 136 height 32
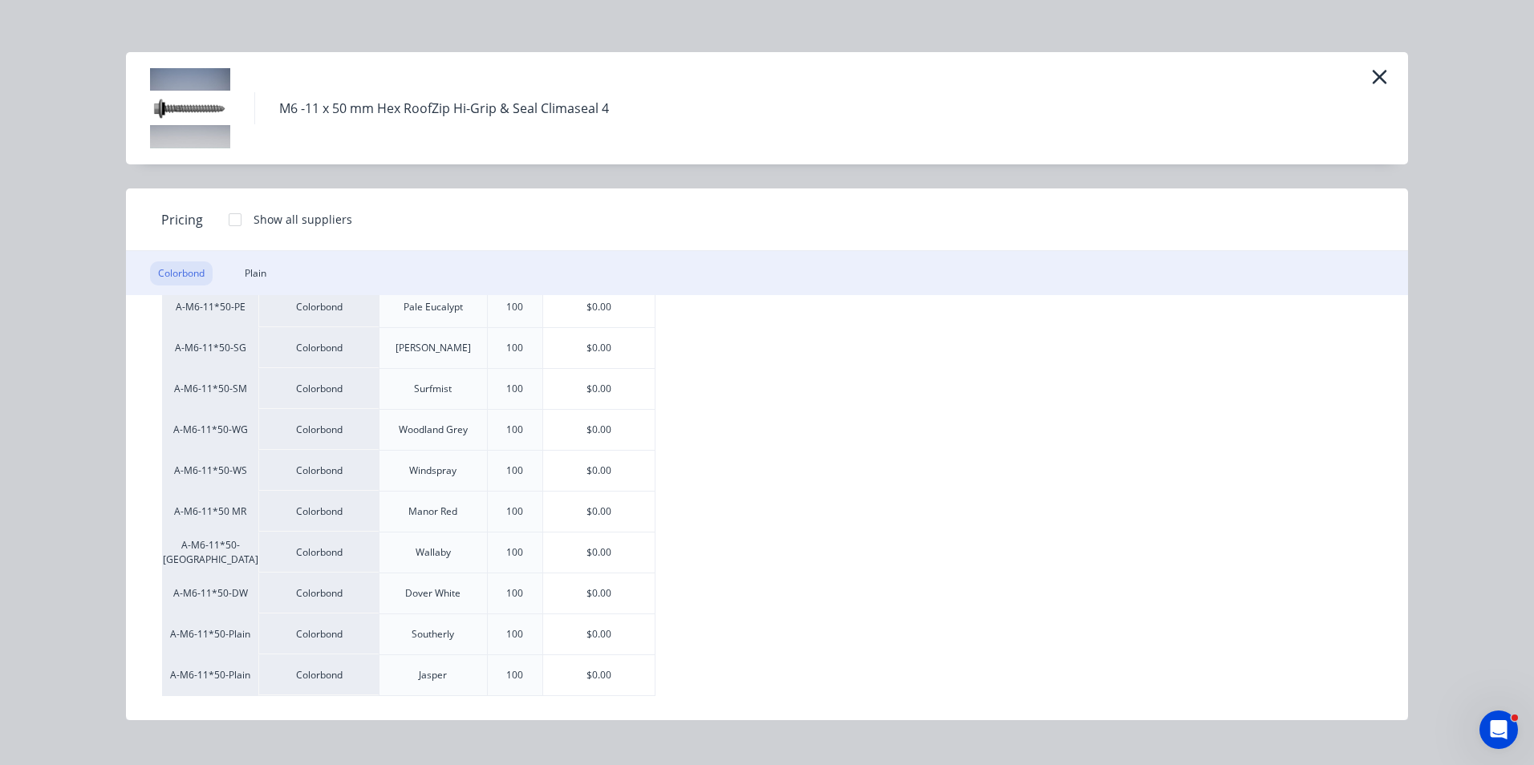
scroll to position [478, 0]
click at [603, 562] on div "$0.00" at bounding box center [599, 553] width 112 height 40
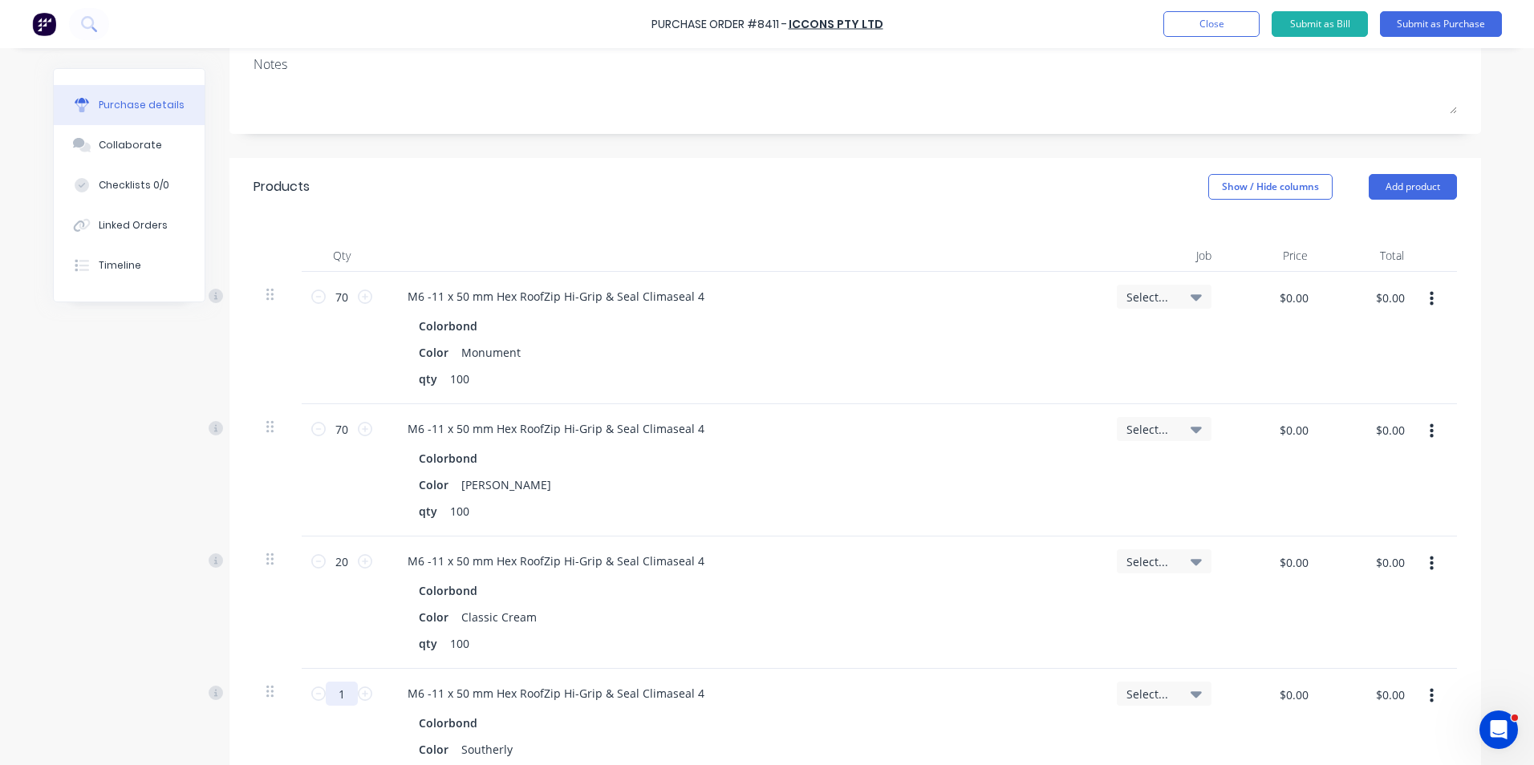
click at [337, 694] on input "1" at bounding box center [342, 694] width 32 height 24
type input "10"
click at [785, 604] on div "Colorbond Color Classic Cream qty 100" at bounding box center [743, 617] width 696 height 76
click at [824, 463] on div "Colorbond" at bounding box center [743, 458] width 648 height 23
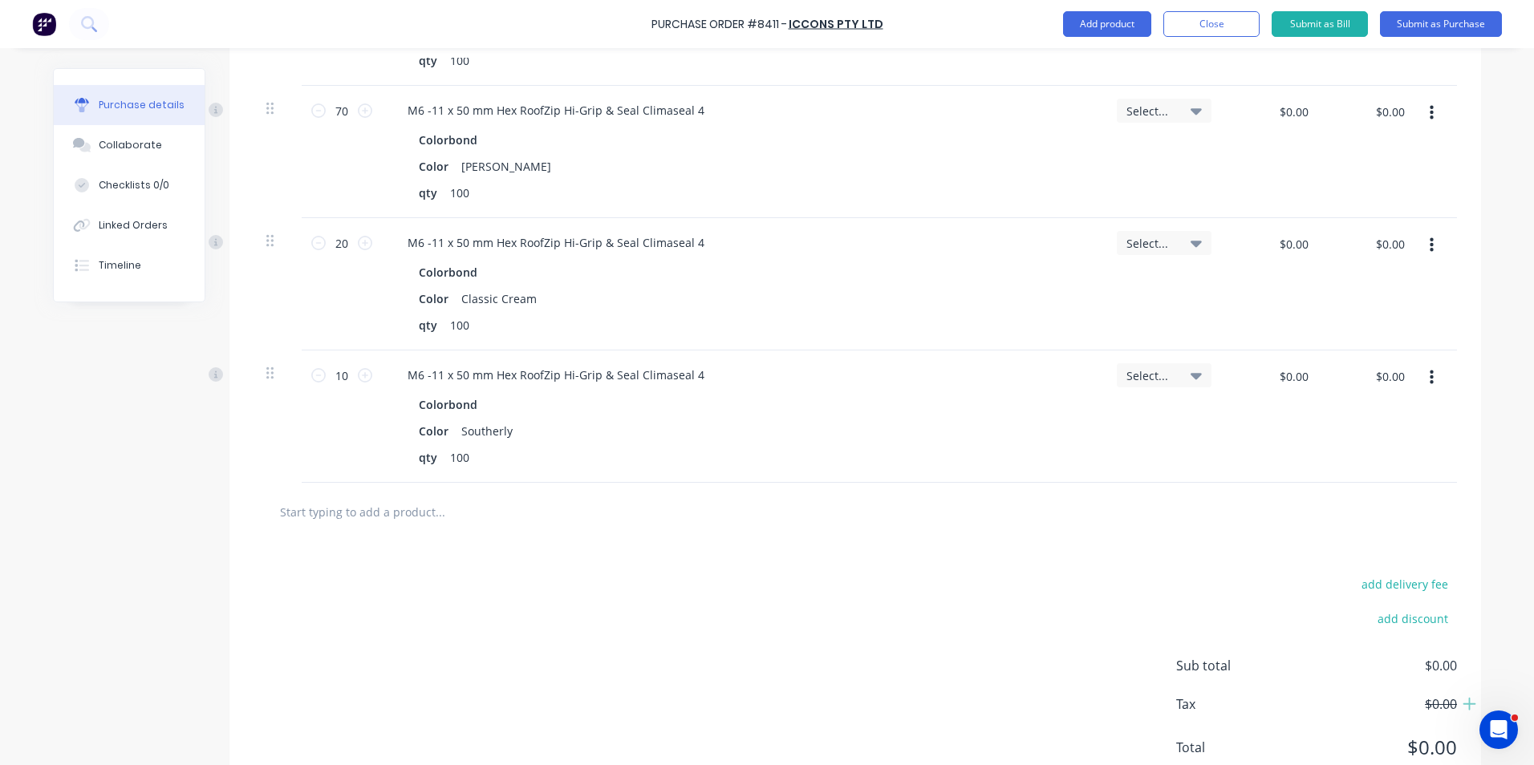
scroll to position [562, 0]
click at [1421, 375] on button "button" at bounding box center [1432, 375] width 38 height 29
click at [1398, 441] on button "Duplicate" at bounding box center [1382, 450] width 136 height 32
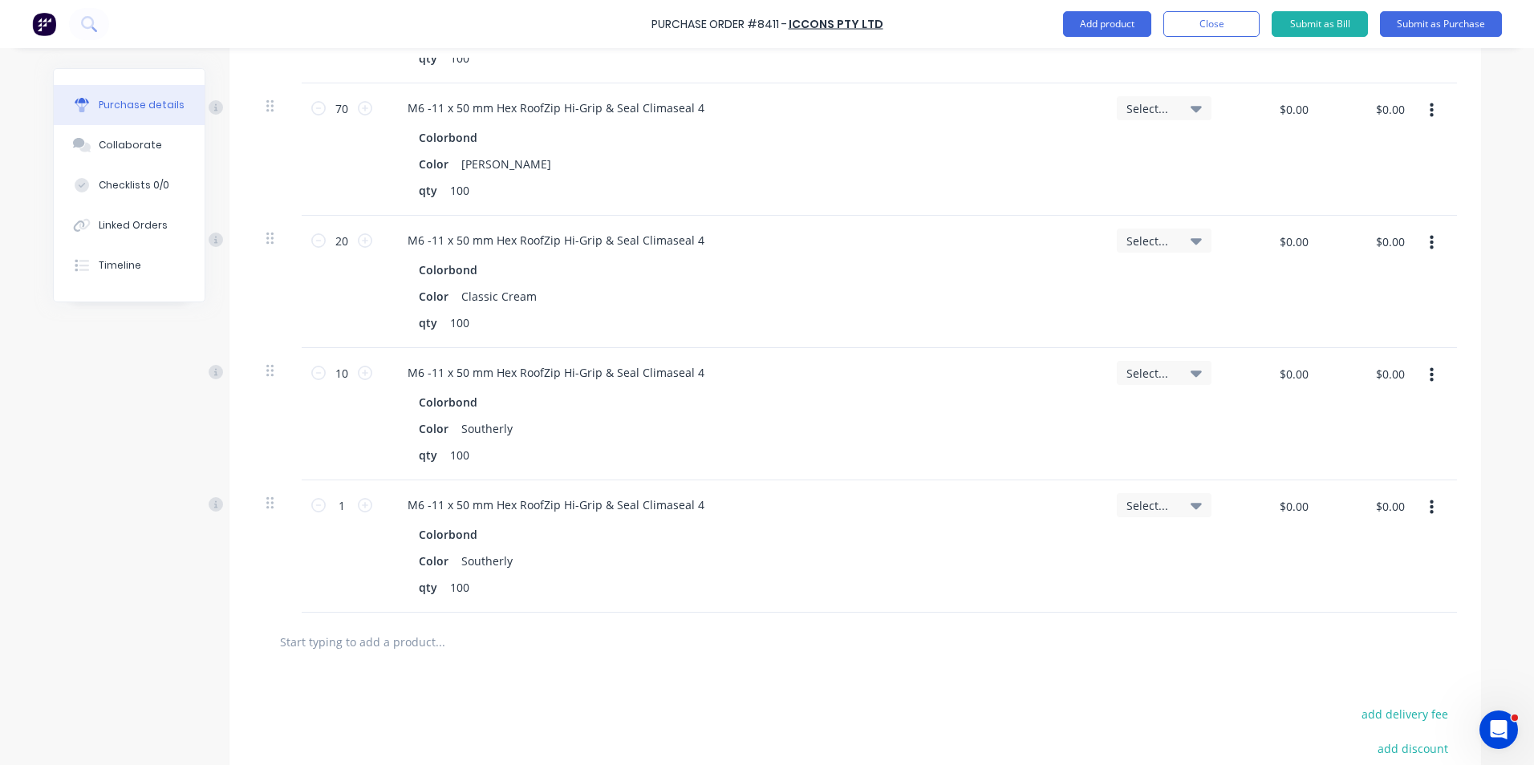
click at [1418, 501] on button "button" at bounding box center [1432, 507] width 38 height 29
click at [1406, 558] on button "Edit" at bounding box center [1382, 550] width 136 height 32
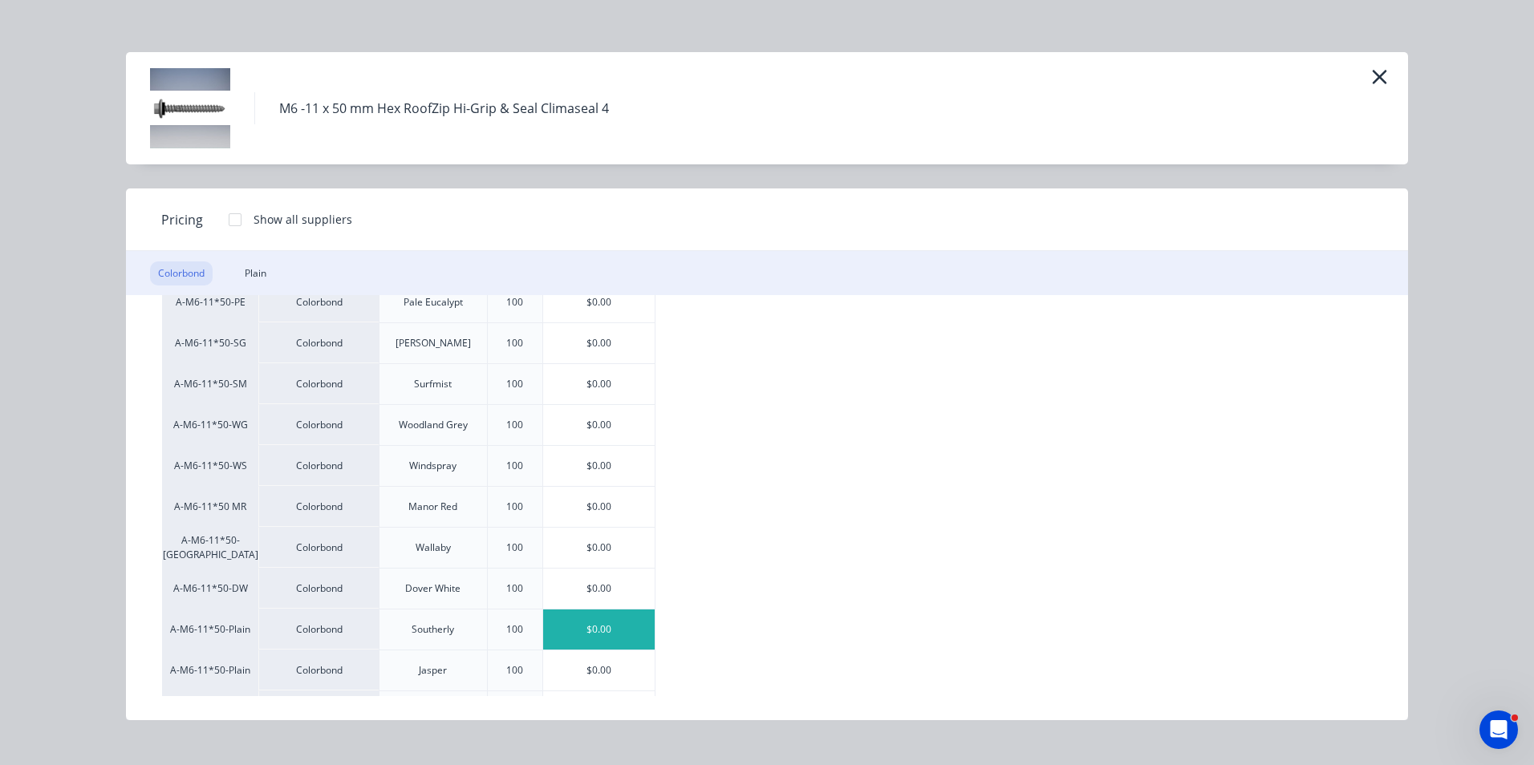
scroll to position [478, 0]
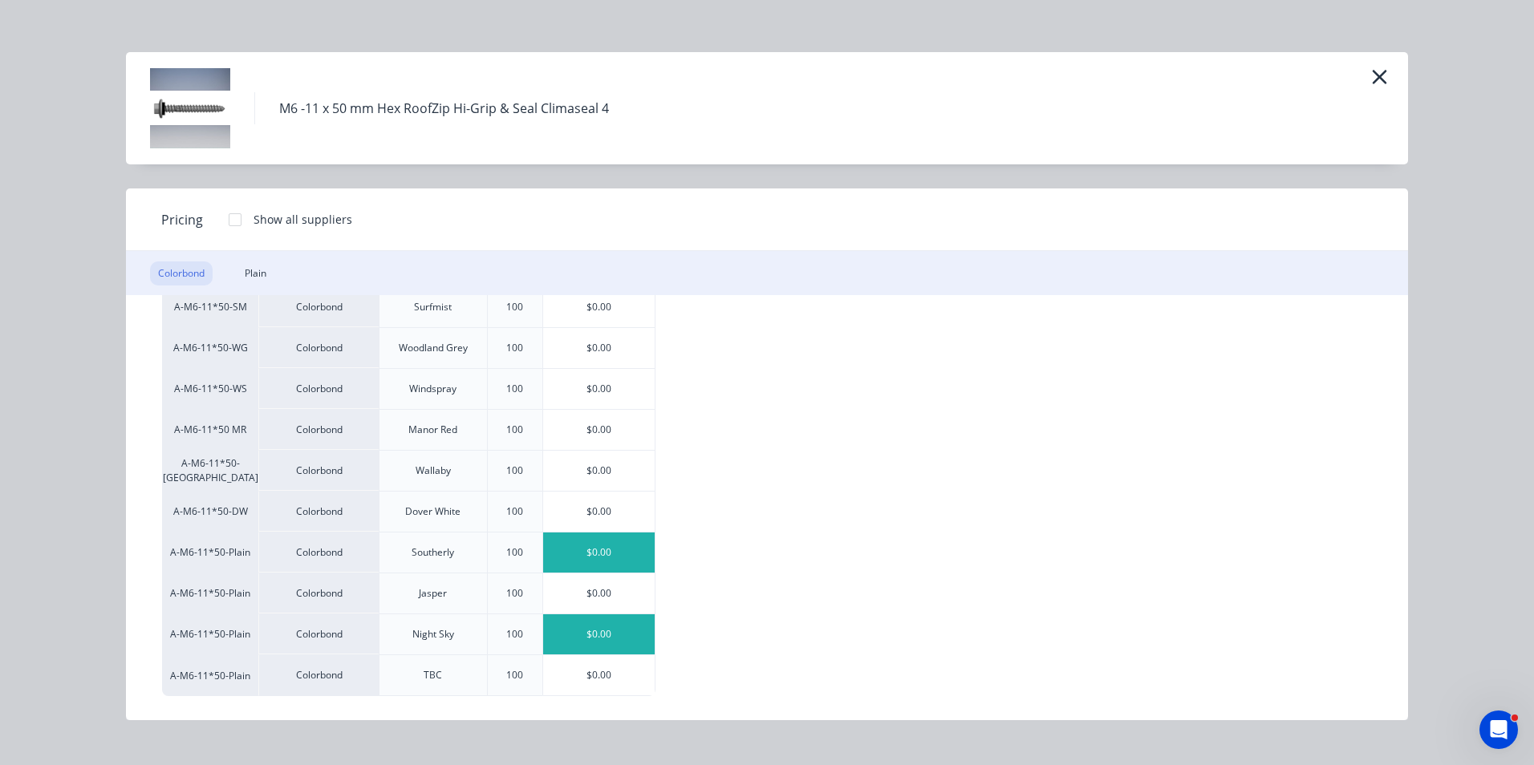
click at [593, 630] on div "$0.00" at bounding box center [599, 635] width 112 height 40
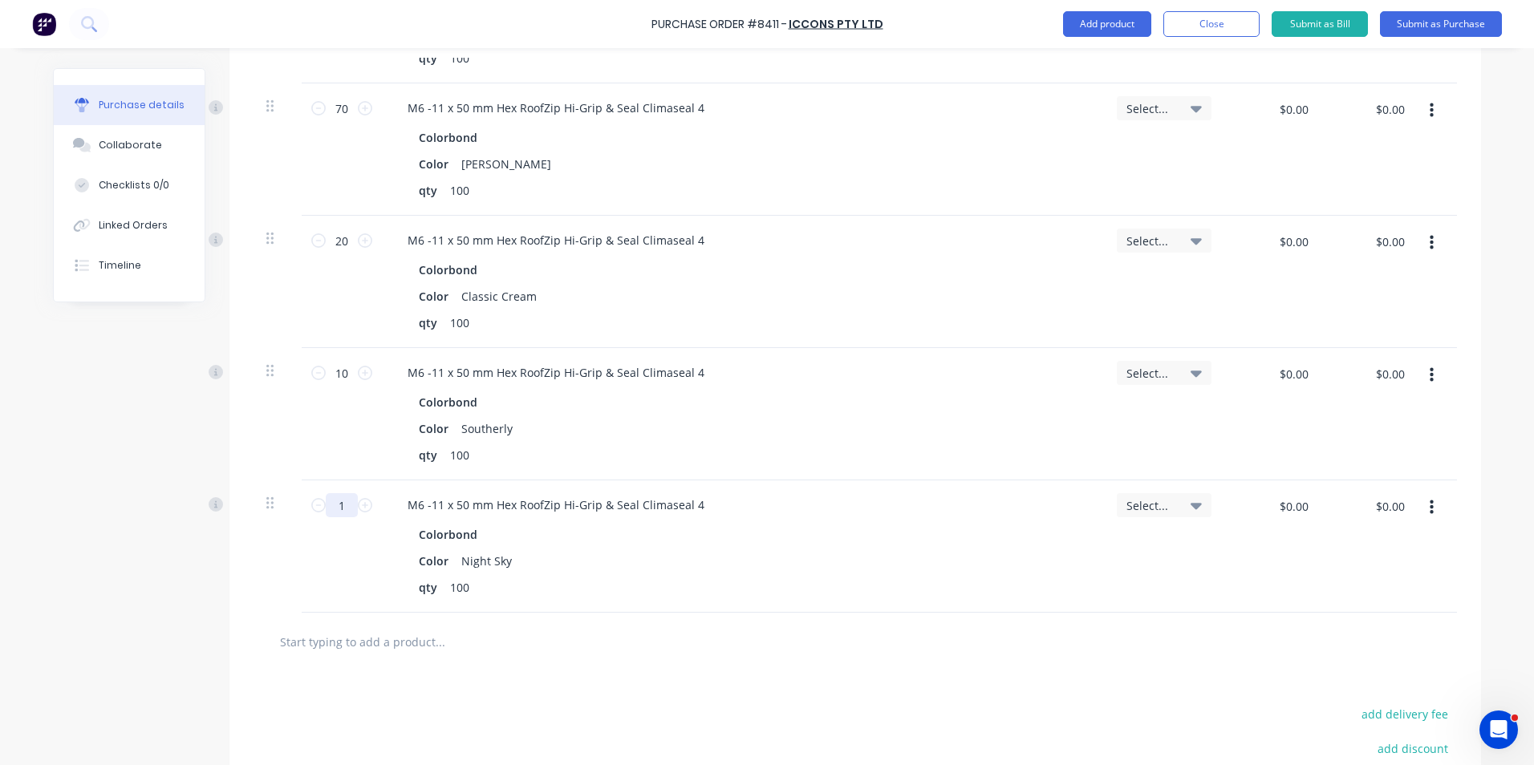
click at [336, 513] on input "1" at bounding box center [342, 505] width 32 height 24
type input "10"
click at [336, 545] on div "10 10" at bounding box center [342, 547] width 80 height 132
click at [1436, 507] on button "button" at bounding box center [1432, 507] width 38 height 29
click at [1388, 577] on button "Duplicate" at bounding box center [1382, 582] width 136 height 32
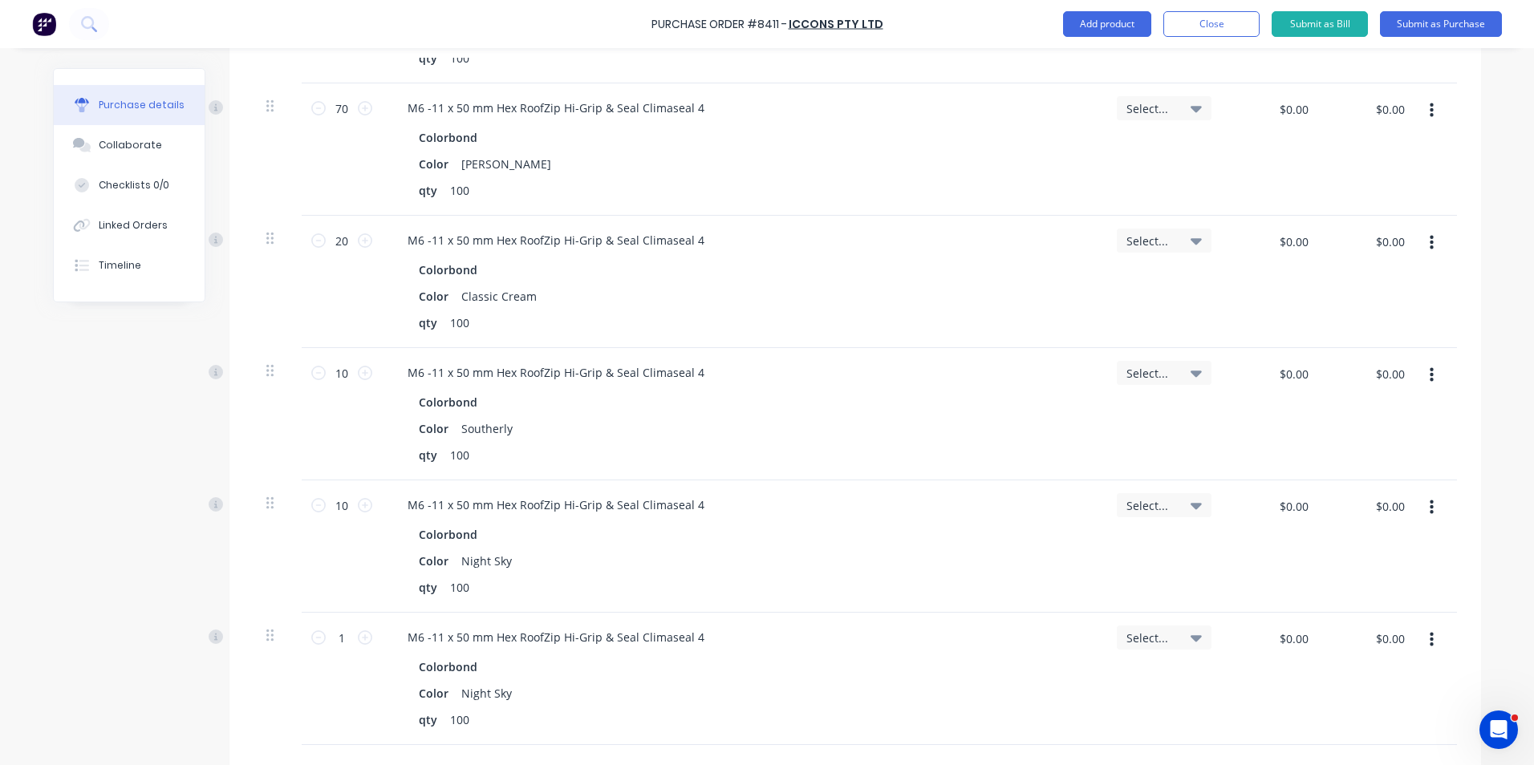
click at [1431, 647] on button "button" at bounding box center [1432, 640] width 38 height 29
click at [1397, 688] on button "Edit" at bounding box center [1382, 683] width 136 height 32
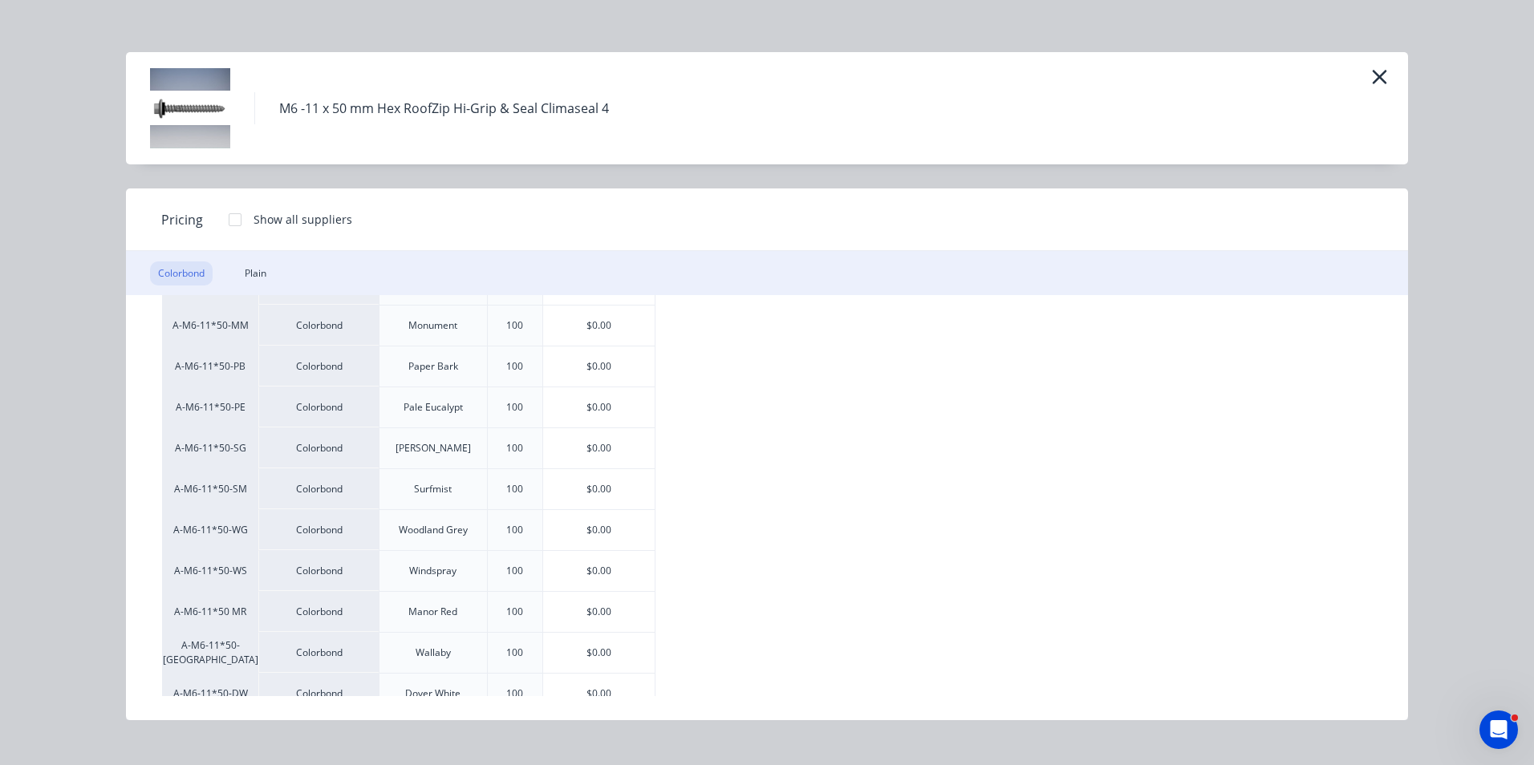
scroll to position [321, 0]
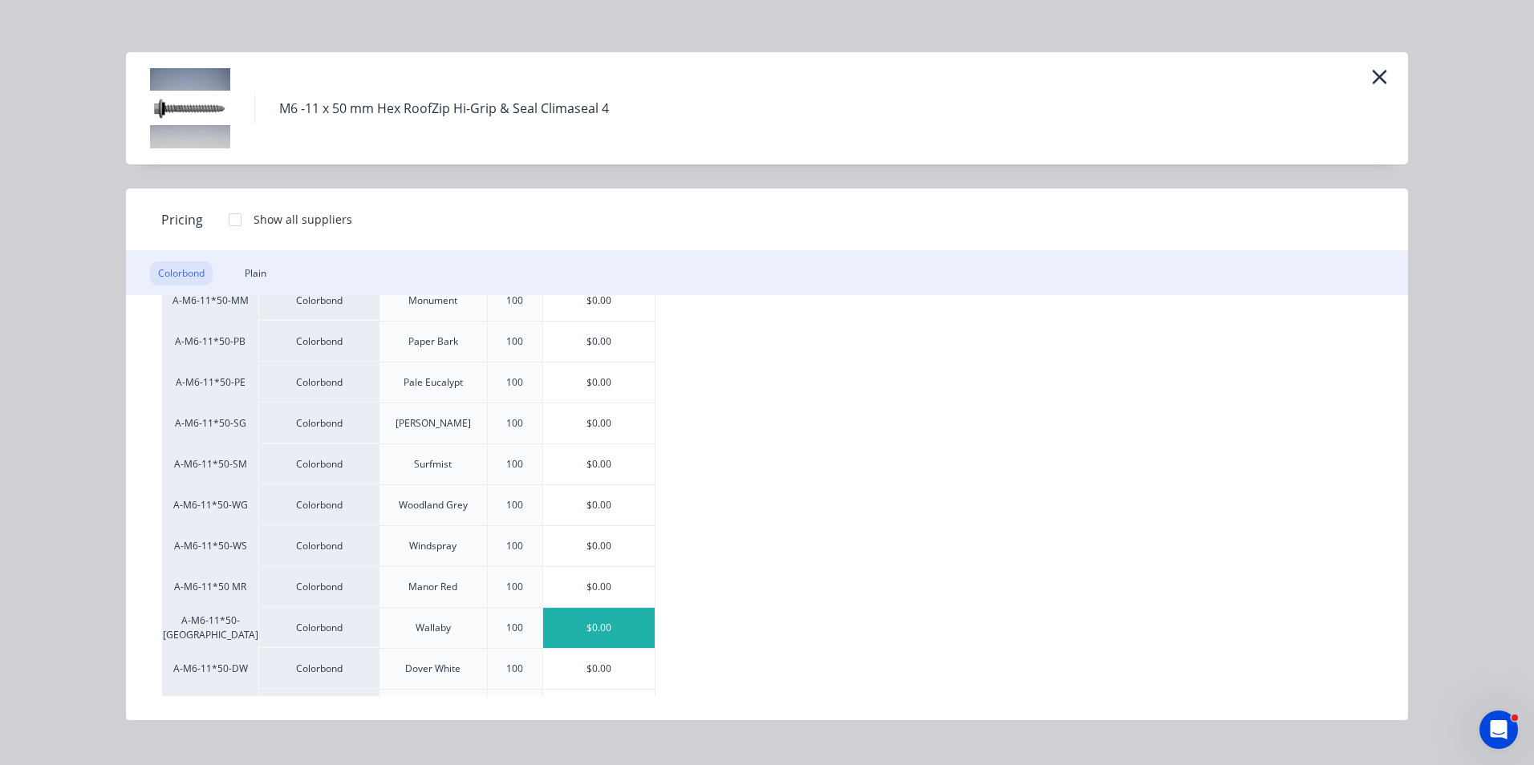
click at [564, 625] on div "$0.00" at bounding box center [599, 628] width 112 height 40
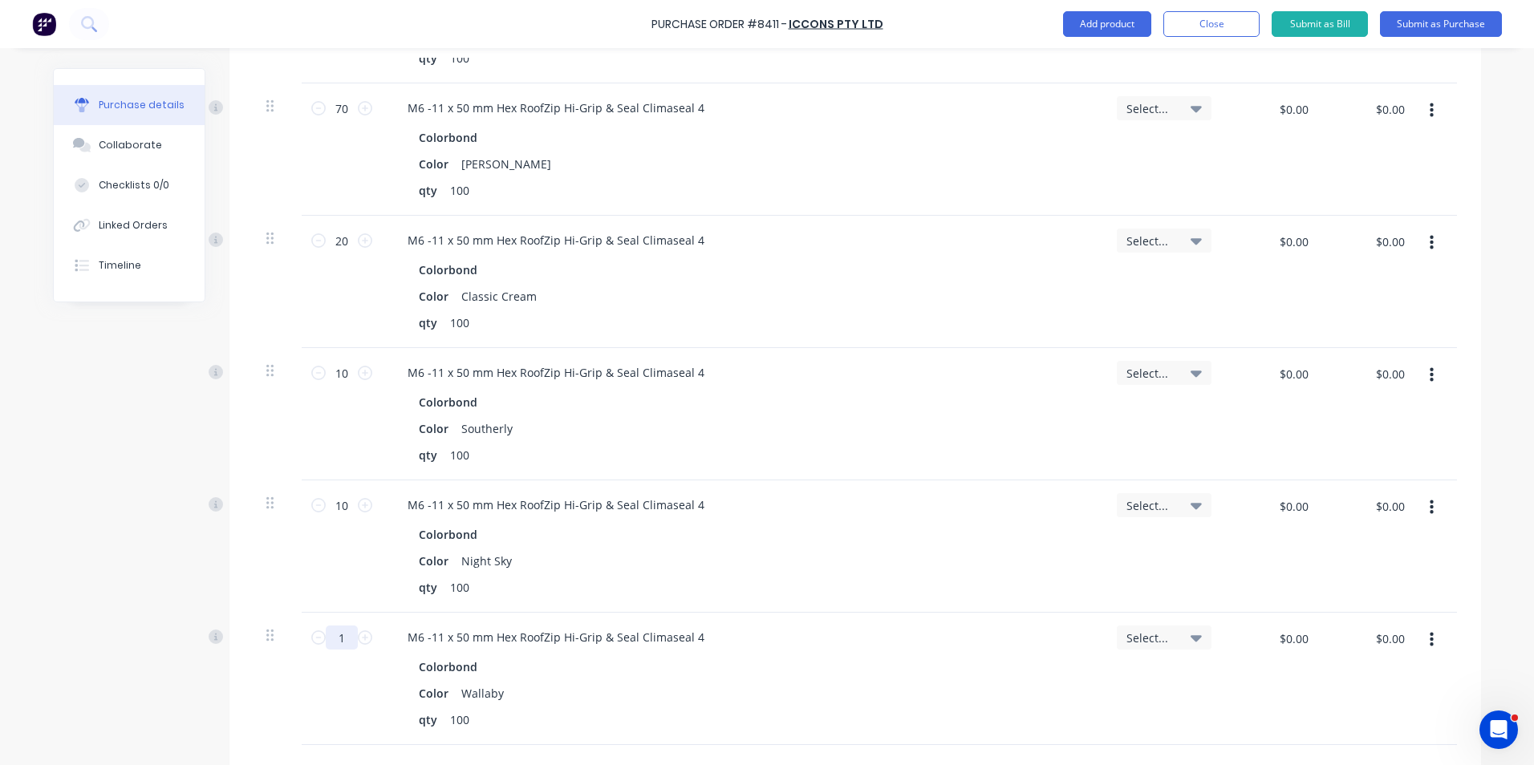
click at [344, 641] on input "1" at bounding box center [342, 638] width 32 height 24
type input "10"
click at [350, 672] on div "10 10" at bounding box center [342, 679] width 80 height 132
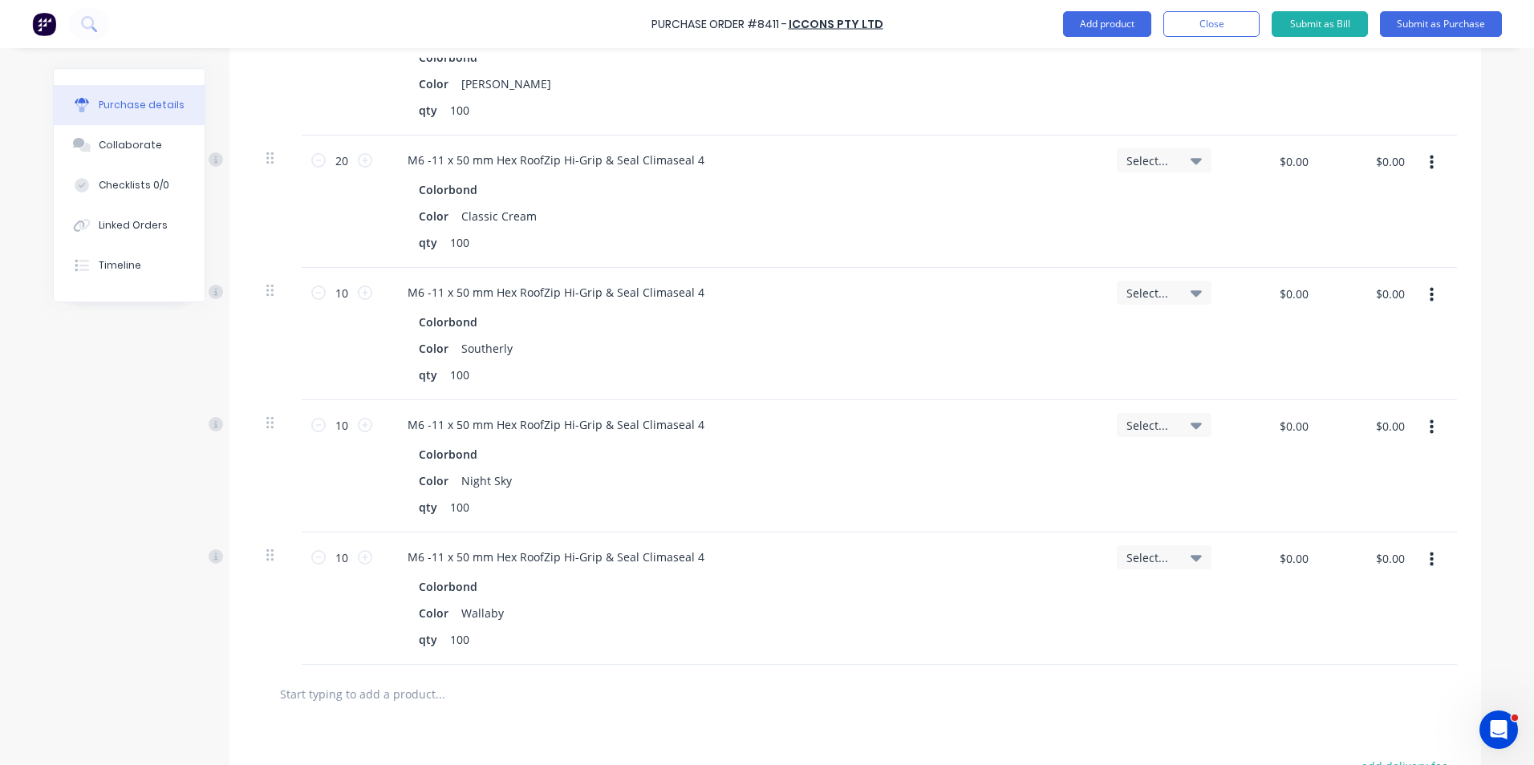
scroll to position [722, 0]
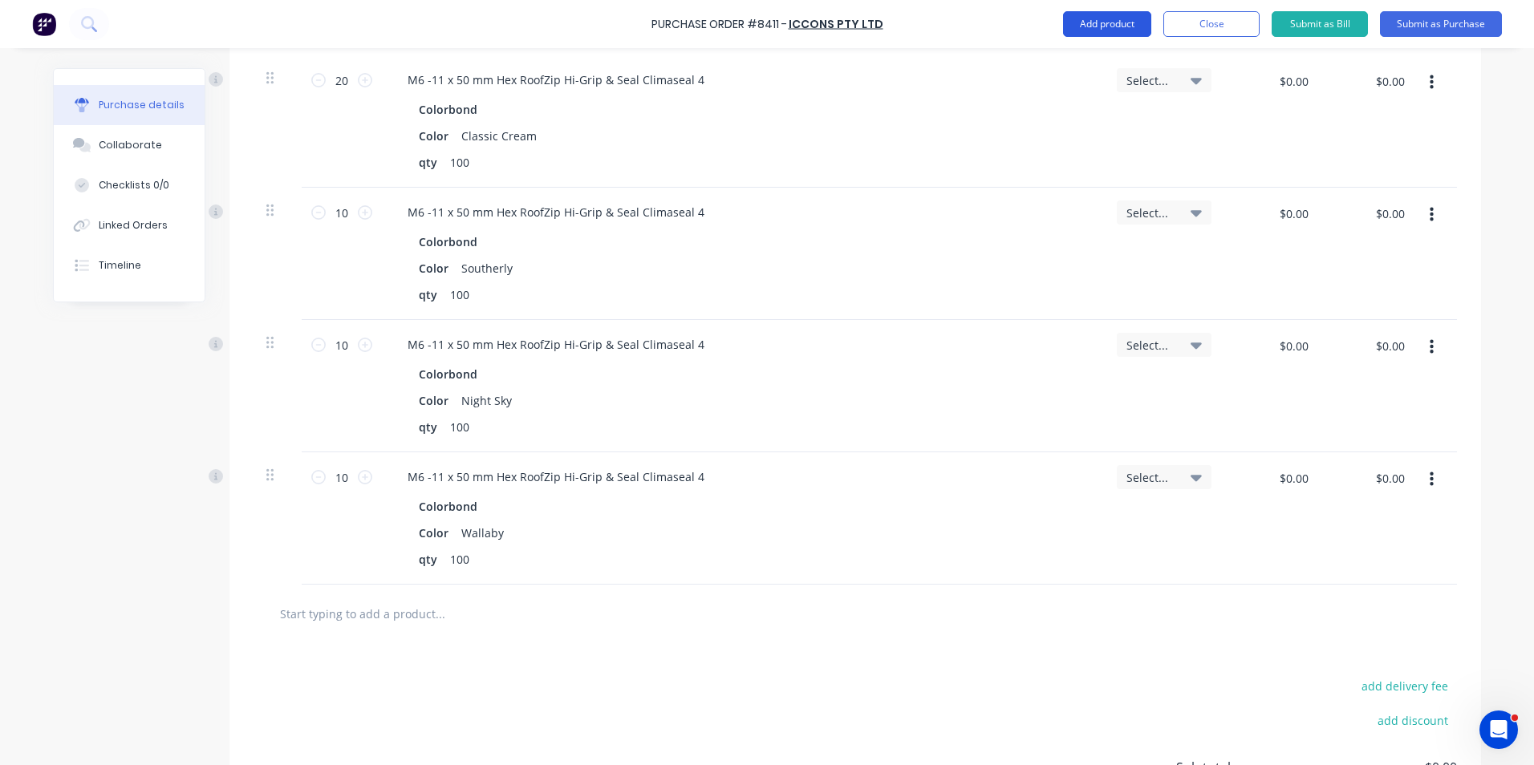
click at [1116, 27] on button "Add product" at bounding box center [1107, 24] width 88 height 26
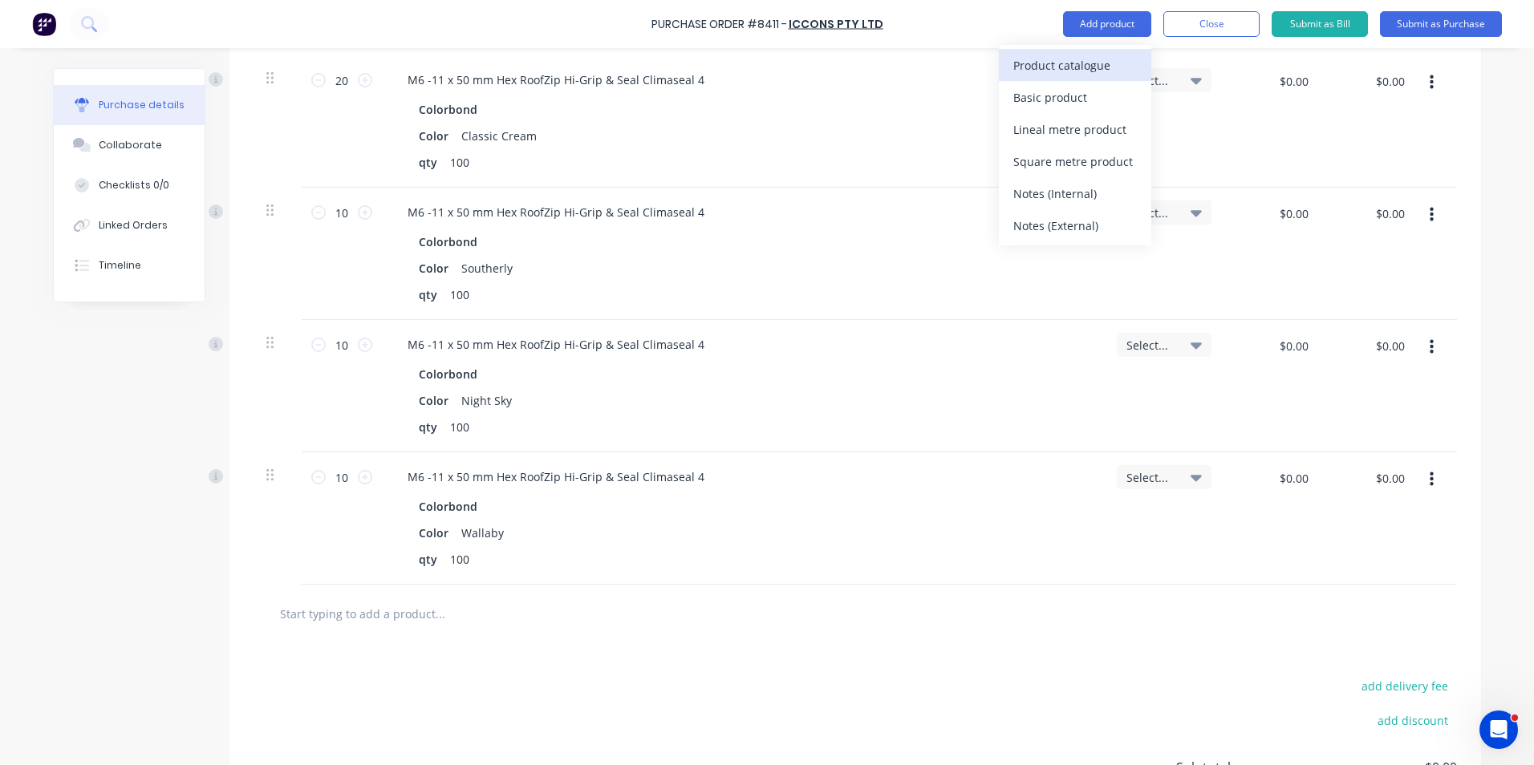
click at [1084, 60] on div "Product catalogue" at bounding box center [1075, 65] width 124 height 23
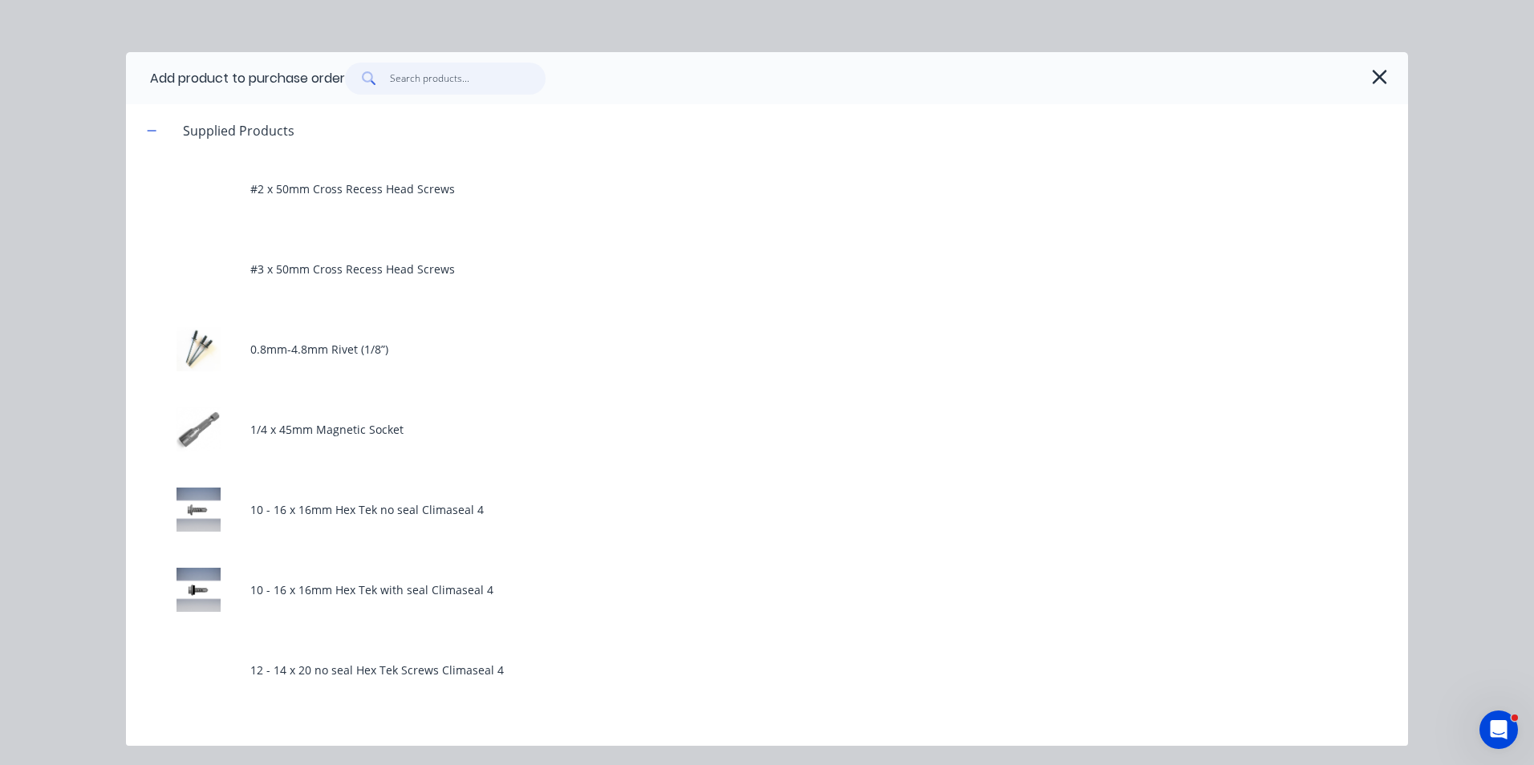
click at [440, 69] on input "text" at bounding box center [468, 79] width 156 height 32
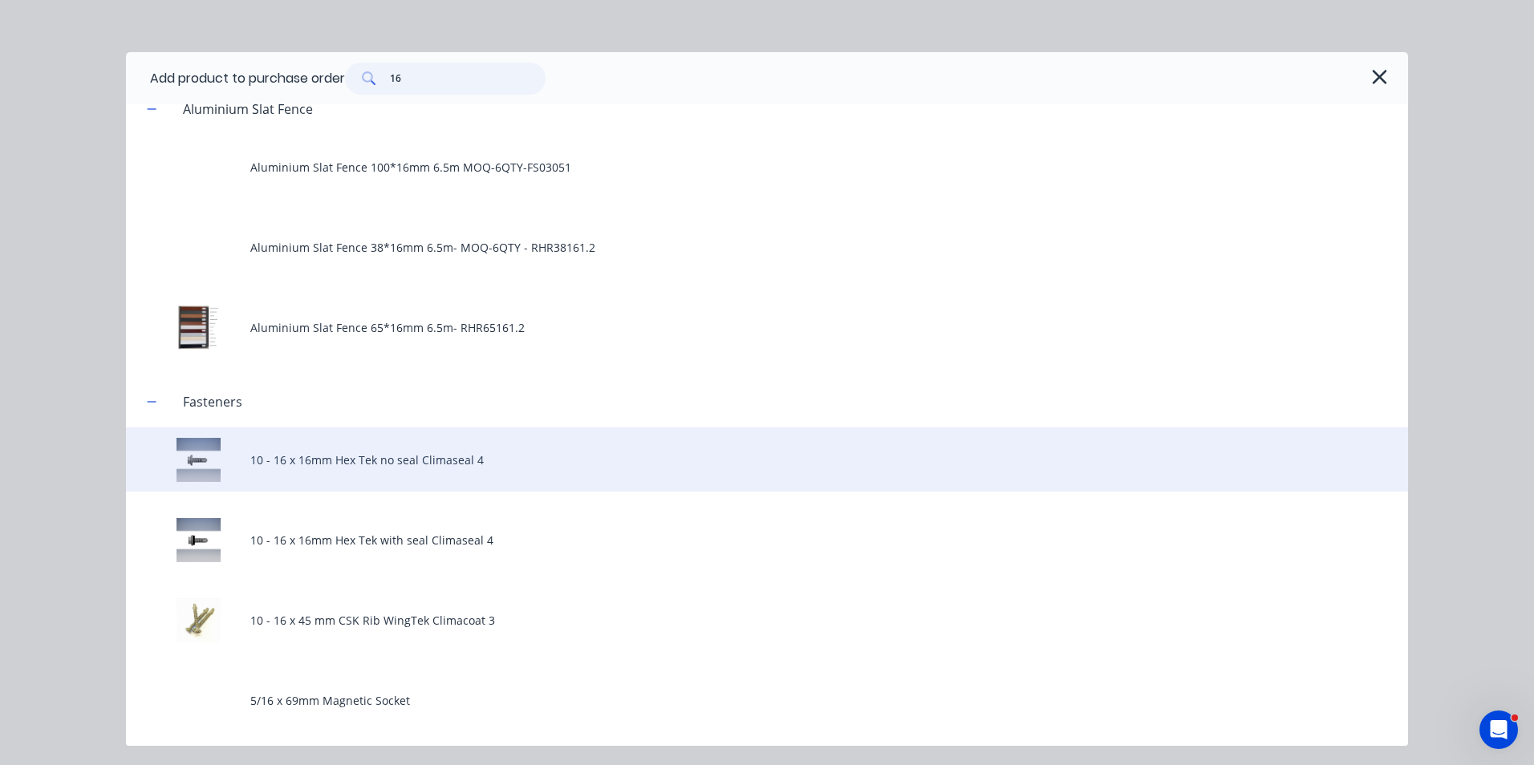
scroll to position [160, 0]
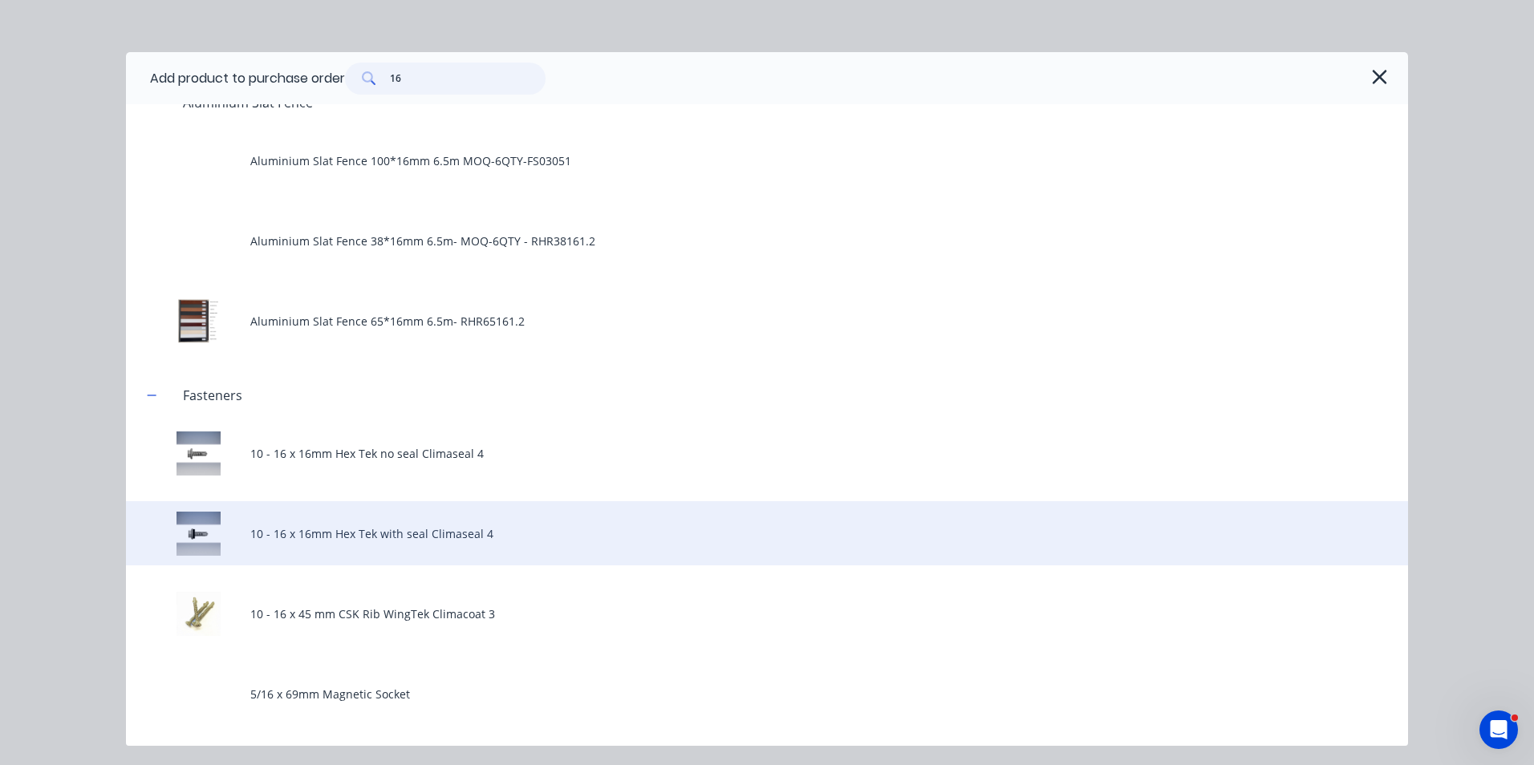
type input "16"
click at [439, 552] on div "10 - 16 x 16mm Hex Tek with seal Climaseal 4" at bounding box center [767, 533] width 1282 height 64
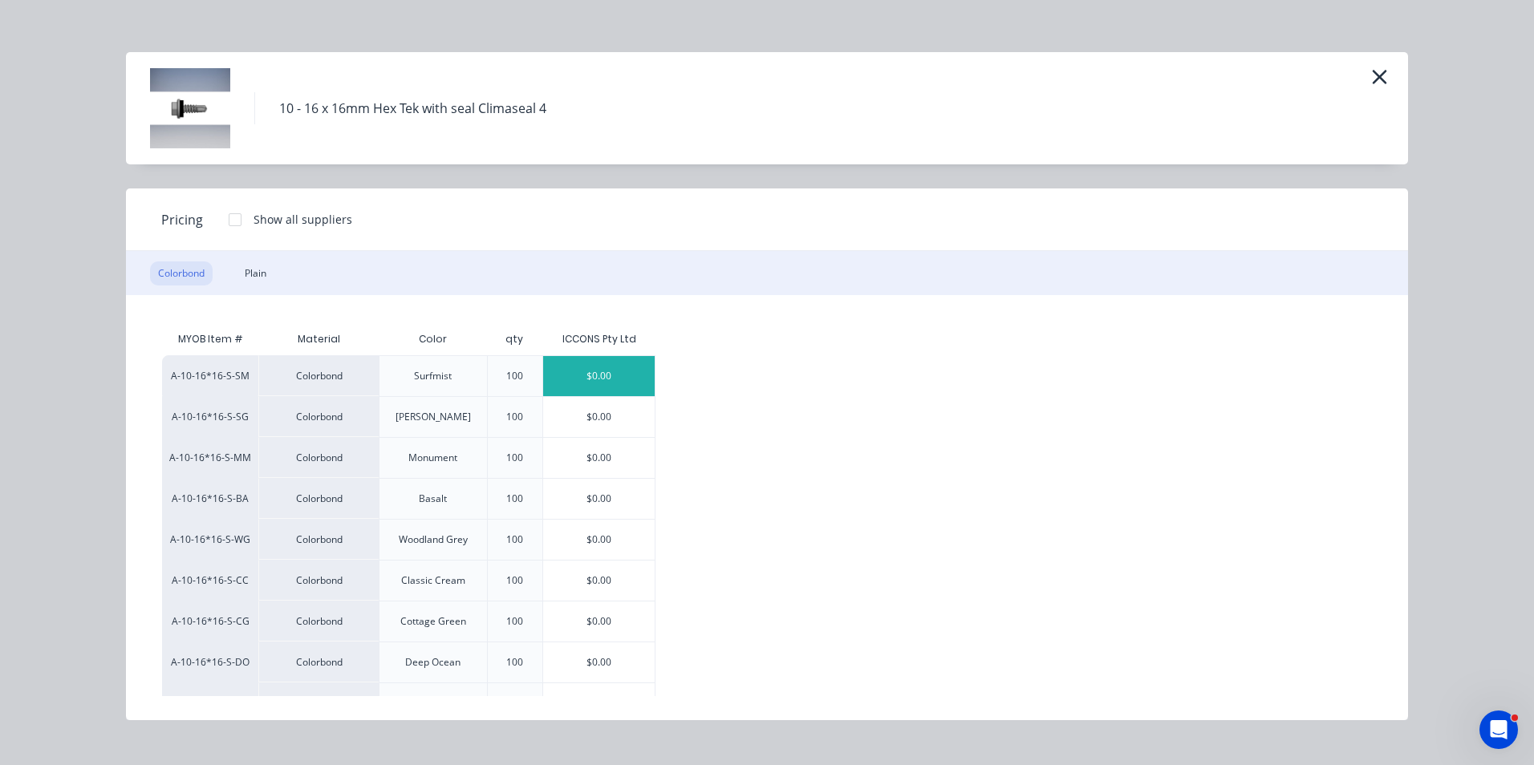
click at [577, 359] on div "$0.00" at bounding box center [599, 376] width 112 height 40
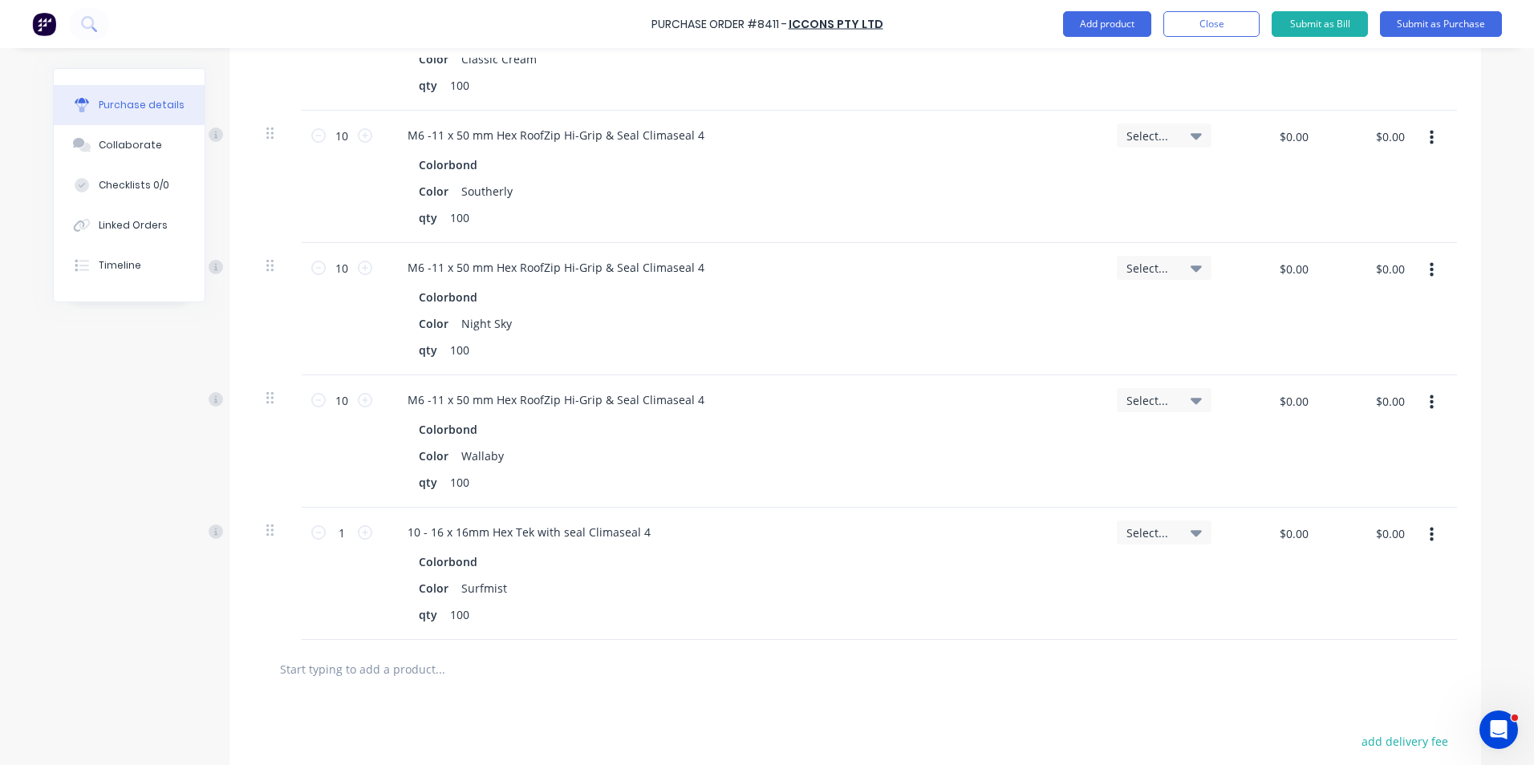
scroll to position [883, 0]
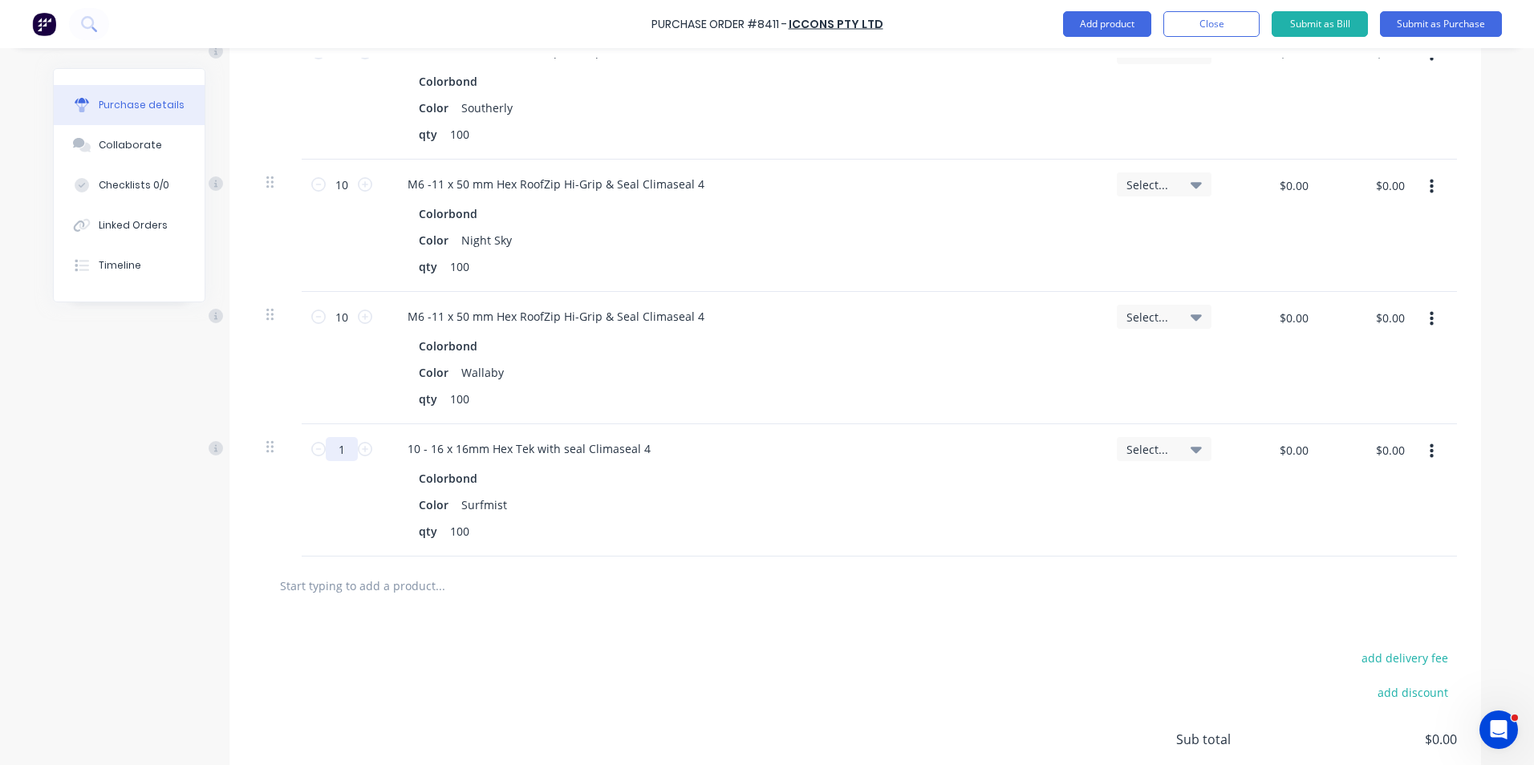
click at [345, 452] on input "1" at bounding box center [342, 449] width 32 height 24
type input "20"
click at [679, 526] on div "qty 100" at bounding box center [739, 531] width 655 height 23
click at [760, 524] on div "qty 100" at bounding box center [739, 531] width 655 height 23
click at [1122, 13] on button "Add product" at bounding box center [1107, 24] width 88 height 26
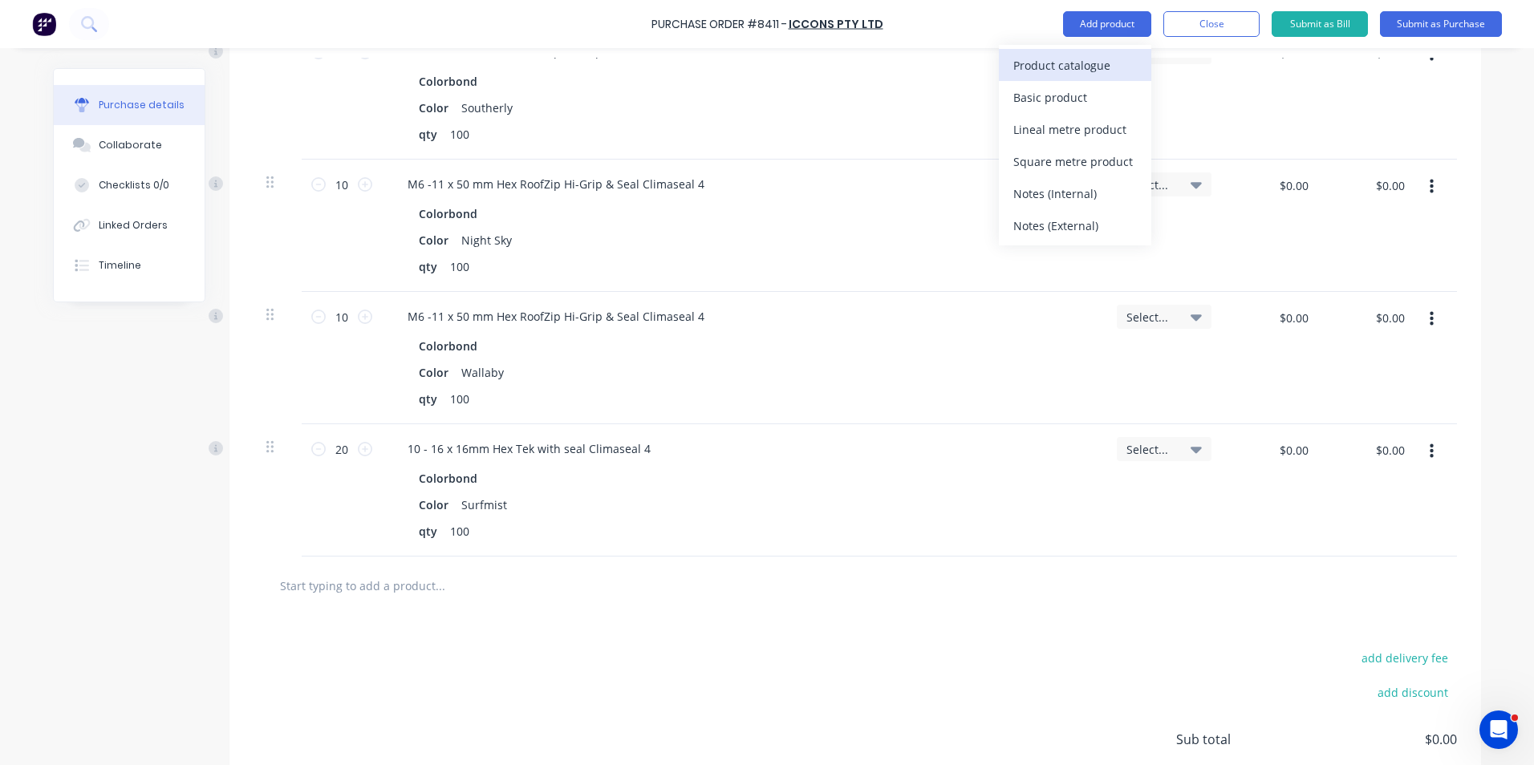
click at [1120, 59] on div "Product catalogue" at bounding box center [1075, 65] width 124 height 23
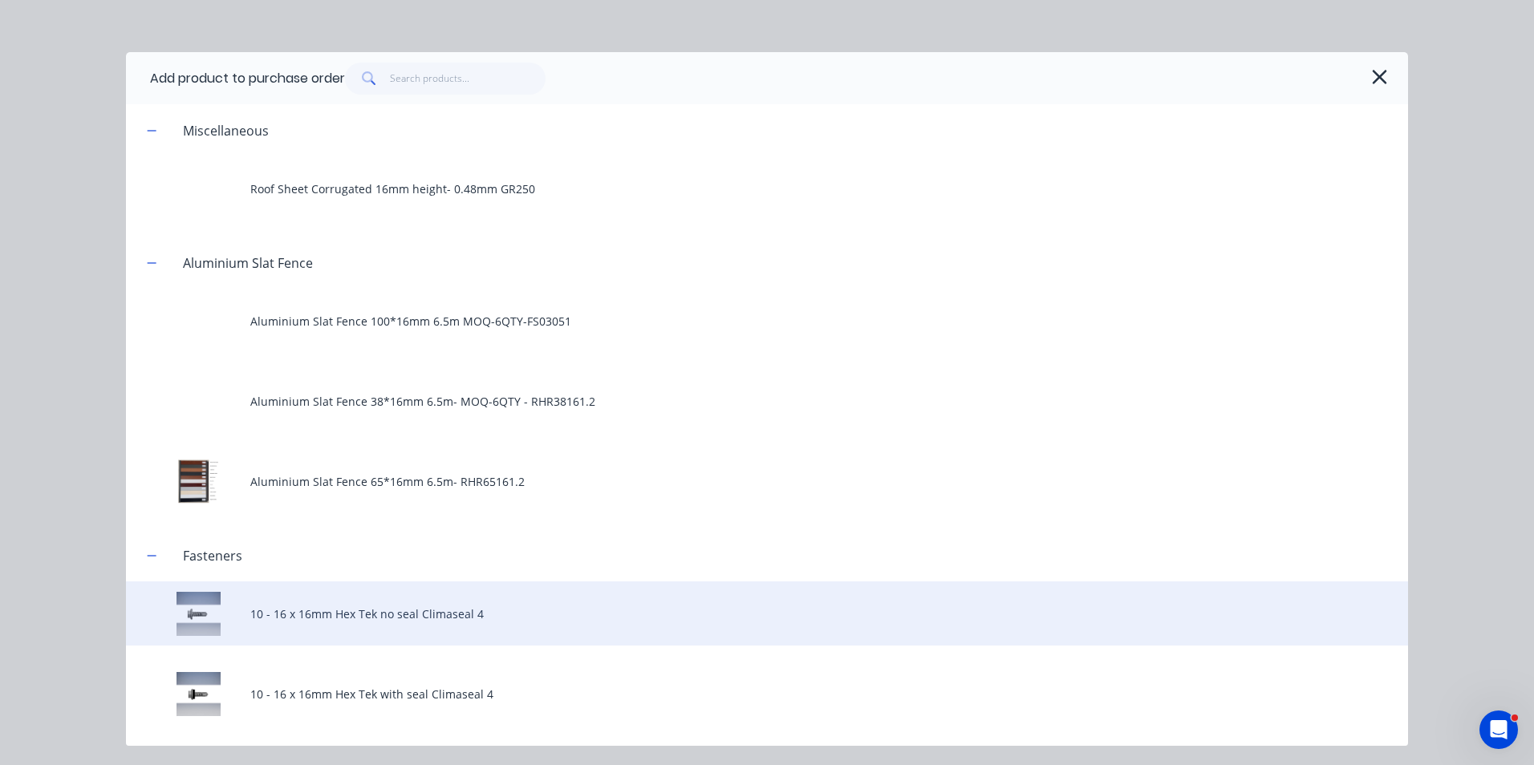
click at [364, 603] on div "10 - 16 x 16mm Hex Tek no seal Climaseal 4" at bounding box center [767, 614] width 1282 height 64
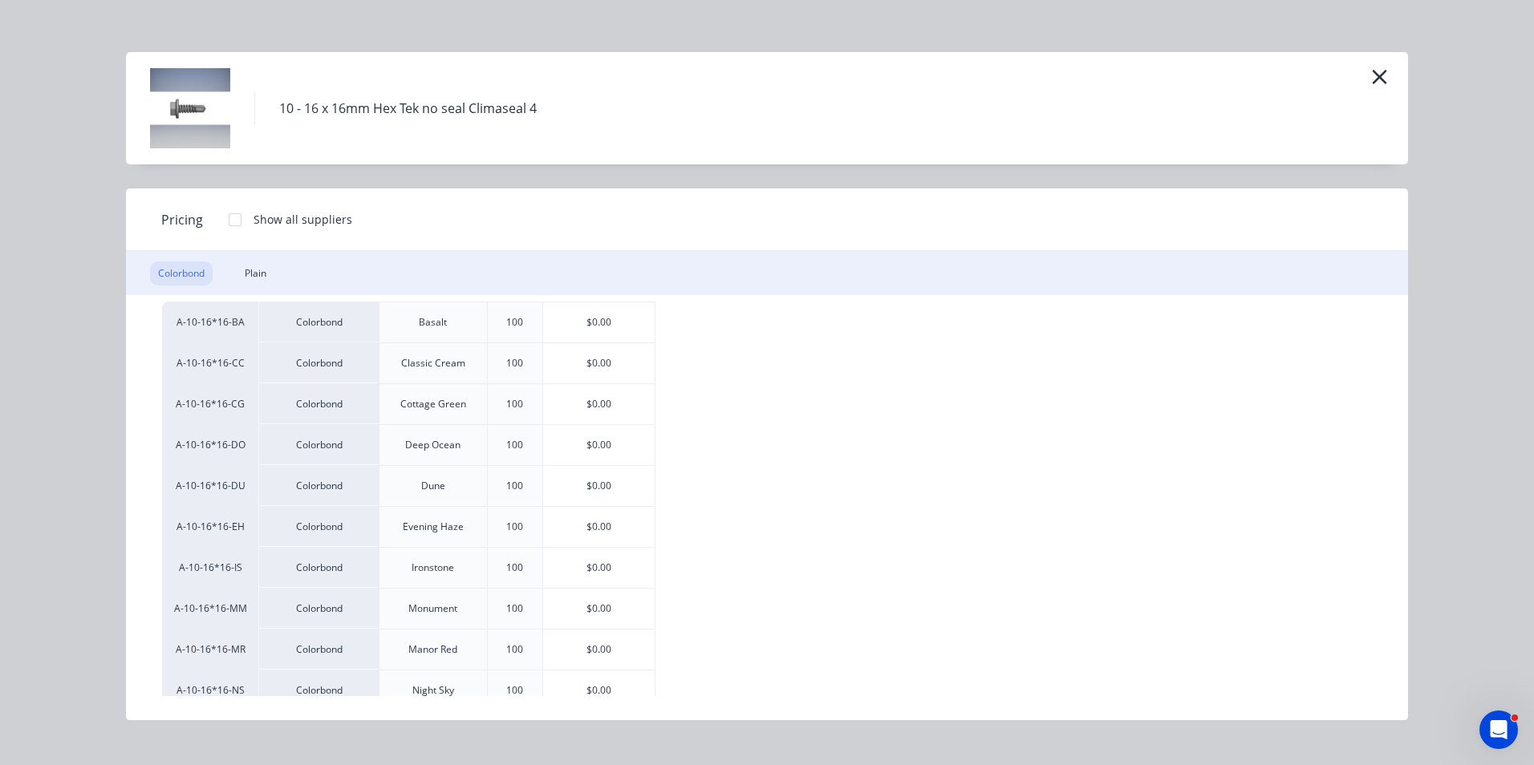
scroll to position [80, 0]
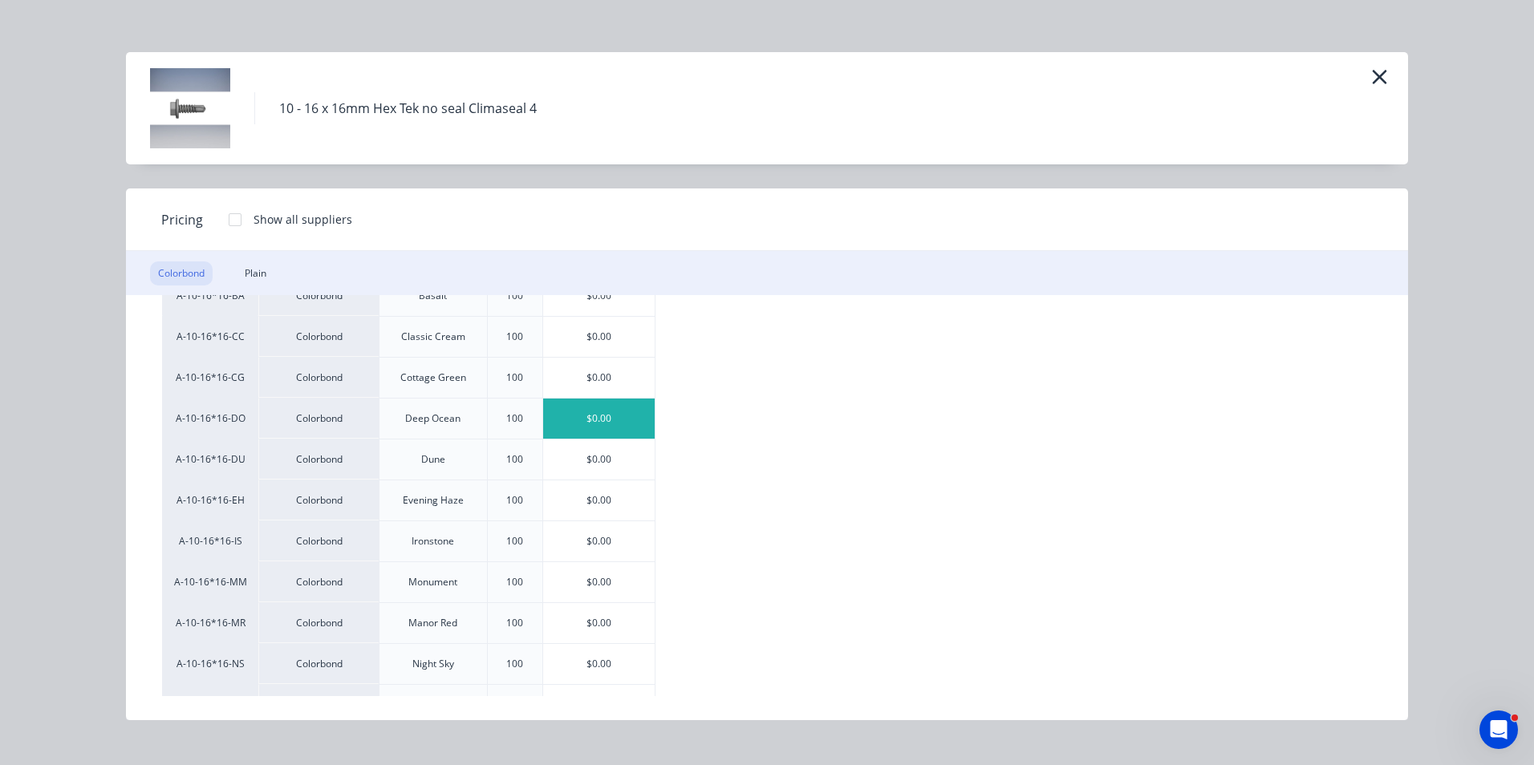
click at [601, 417] on div "$0.00" at bounding box center [599, 419] width 112 height 40
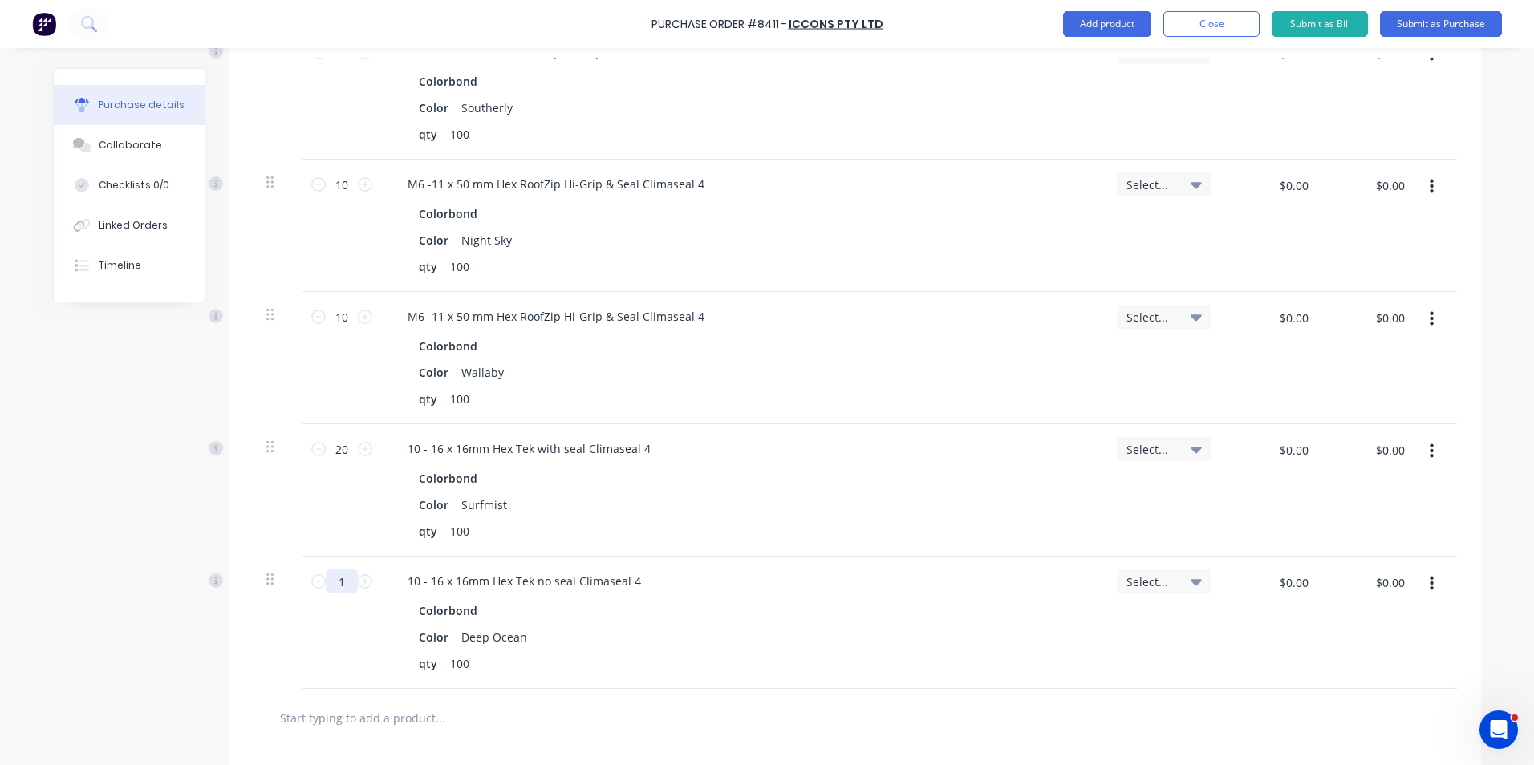
click at [347, 590] on input "1" at bounding box center [342, 582] width 32 height 24
type input "20"
click at [774, 713] on div at bounding box center [855, 718] width 1178 height 32
click at [1419, 580] on button "button" at bounding box center [1432, 584] width 38 height 29
click at [1432, 662] on button "Duplicate" at bounding box center [1382, 659] width 136 height 32
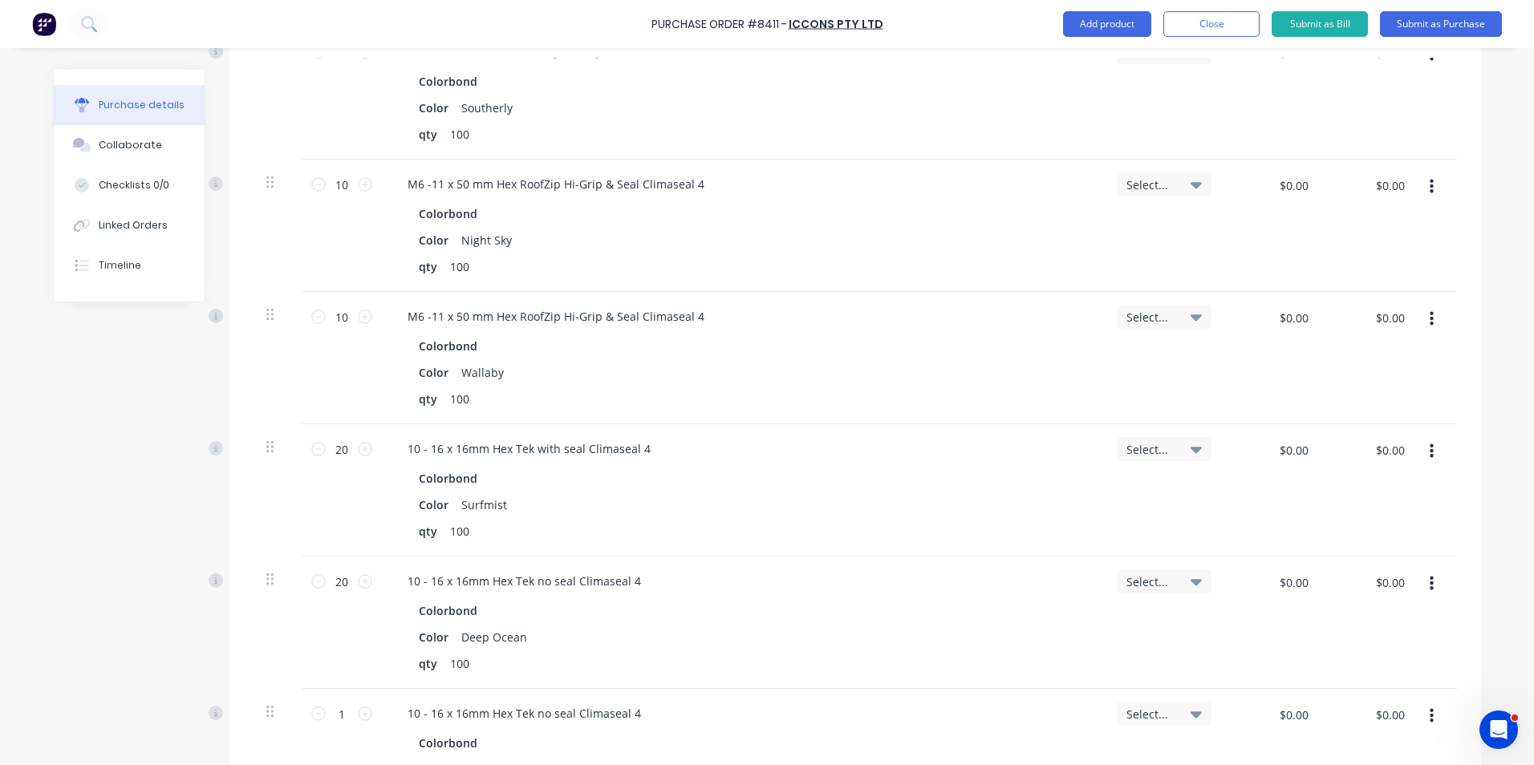
click at [1421, 706] on button "button" at bounding box center [1432, 716] width 38 height 29
click at [1404, 749] on button "Edit" at bounding box center [1382, 759] width 136 height 32
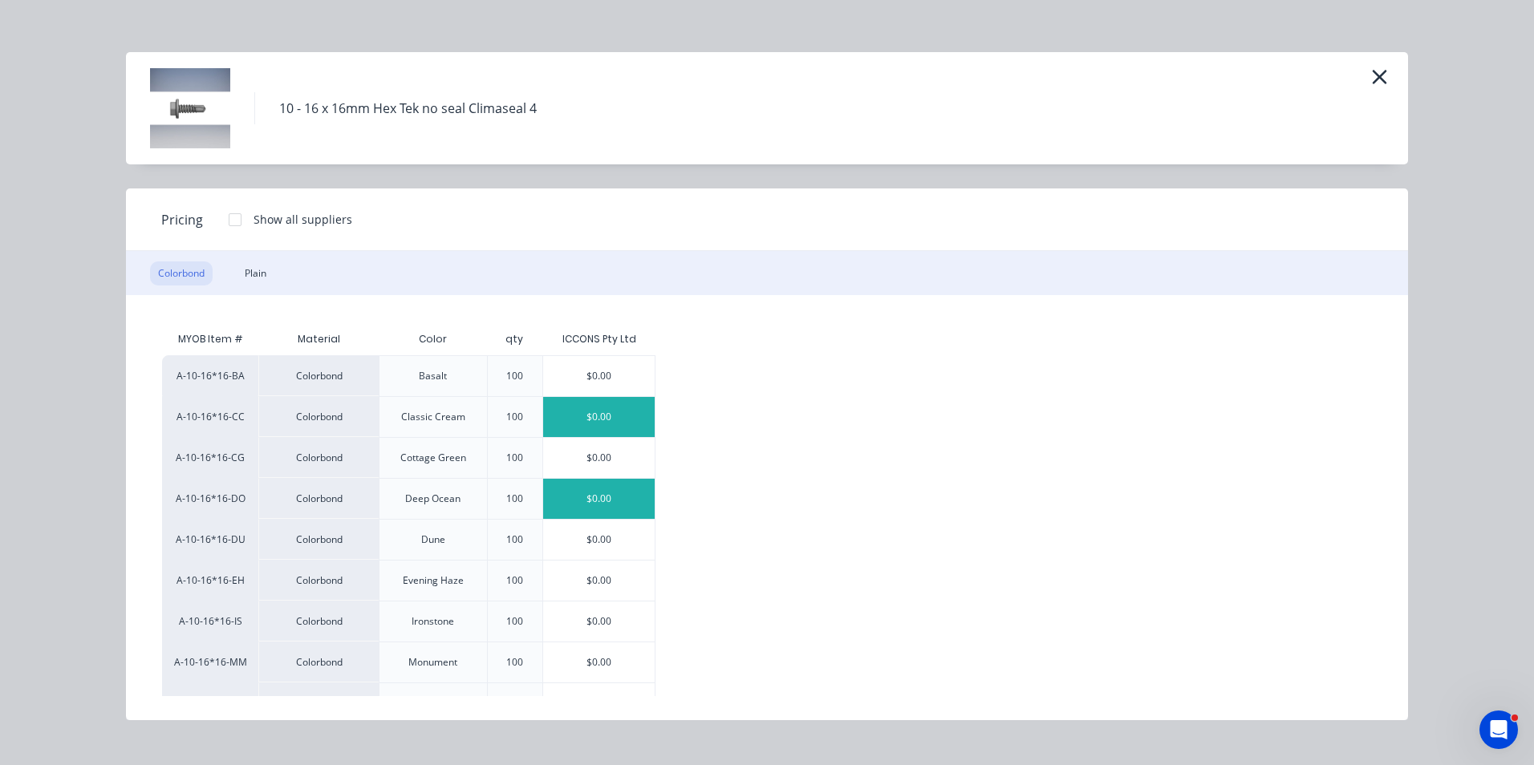
click at [590, 407] on div "$0.00" at bounding box center [599, 417] width 112 height 40
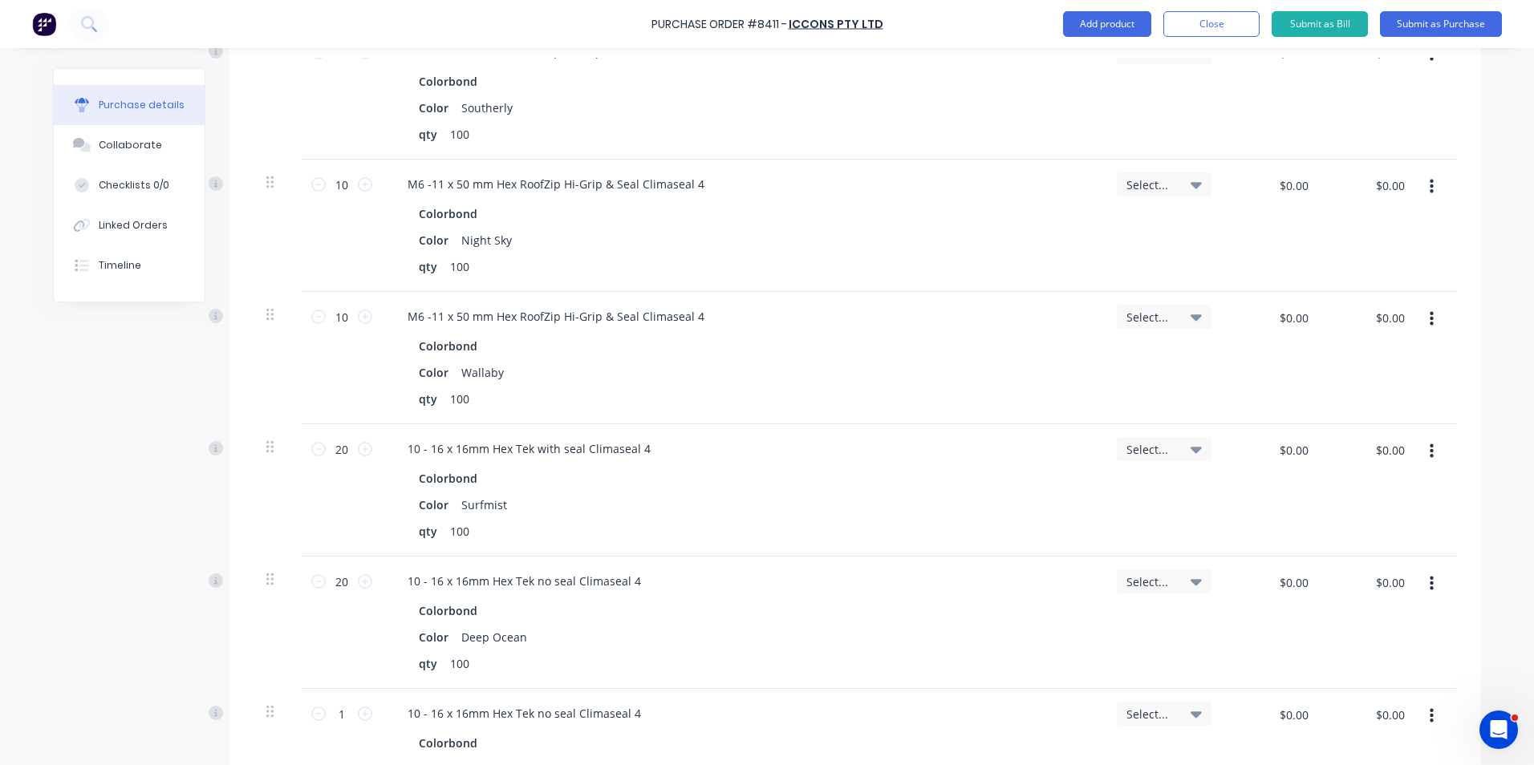
scroll to position [1123, 0]
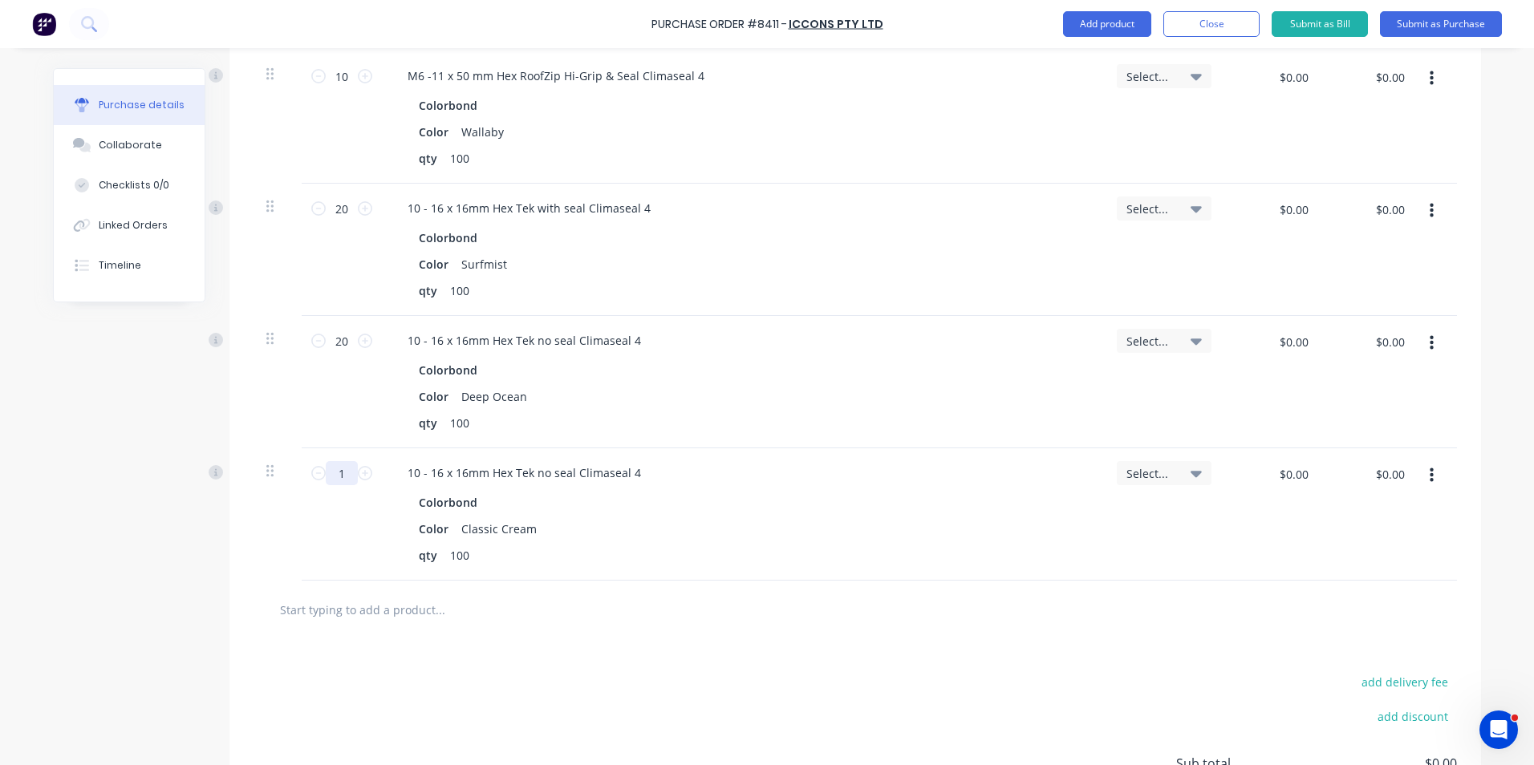
click at [334, 470] on input "1" at bounding box center [342, 473] width 32 height 24
type input "20"
click at [805, 610] on div at bounding box center [855, 610] width 1178 height 32
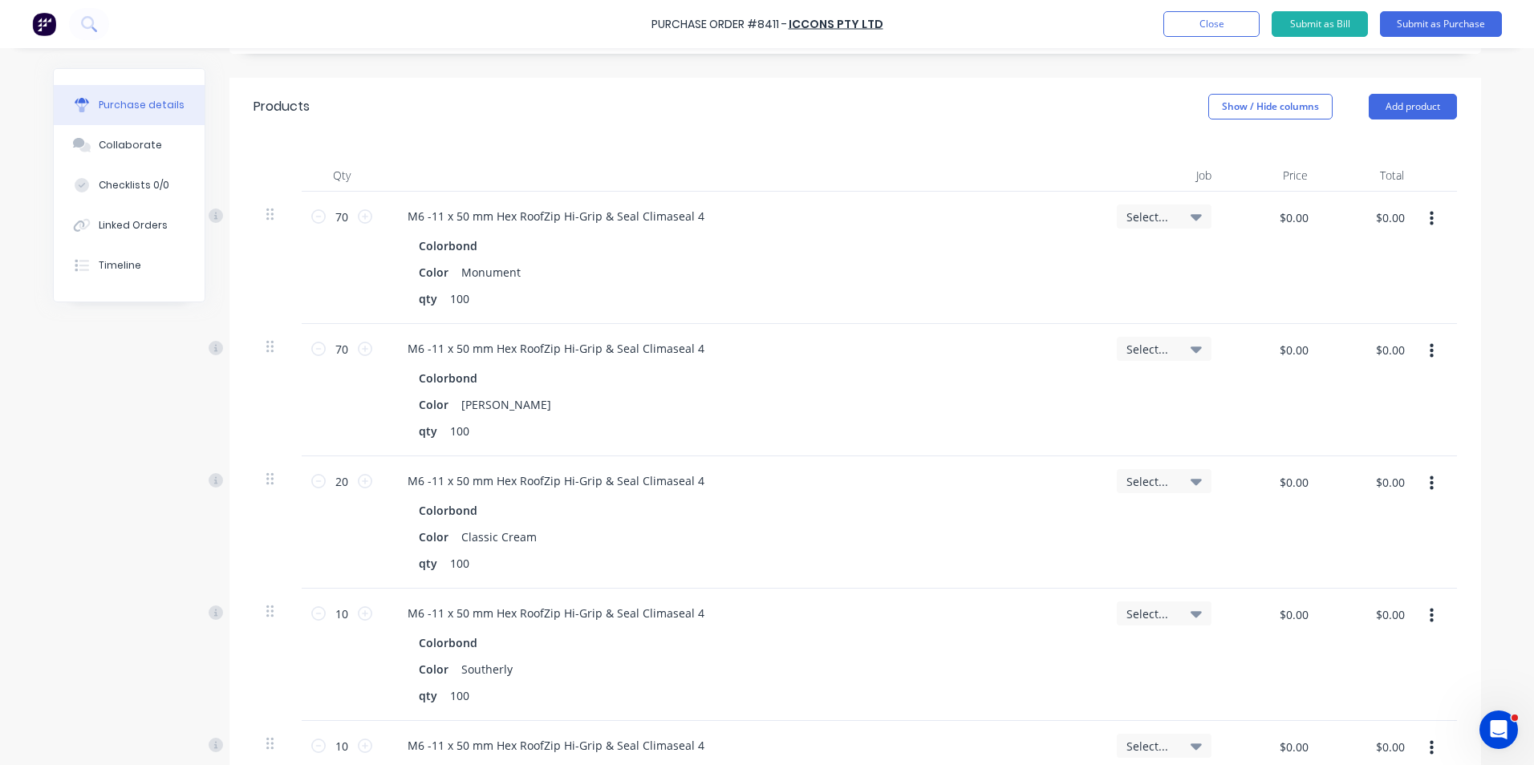
scroll to position [0, 0]
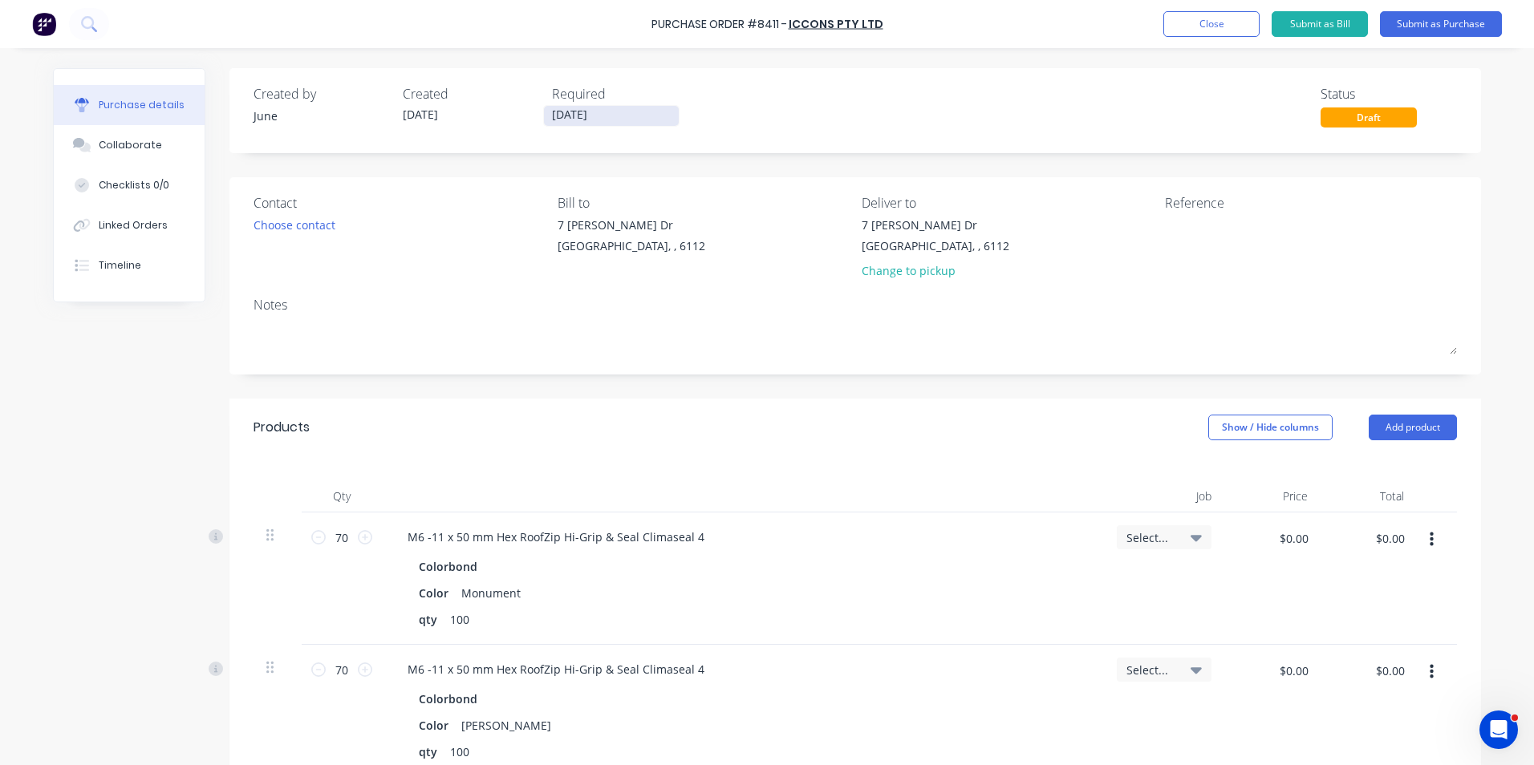
click at [577, 116] on input "[DATE]" at bounding box center [611, 116] width 135 height 20
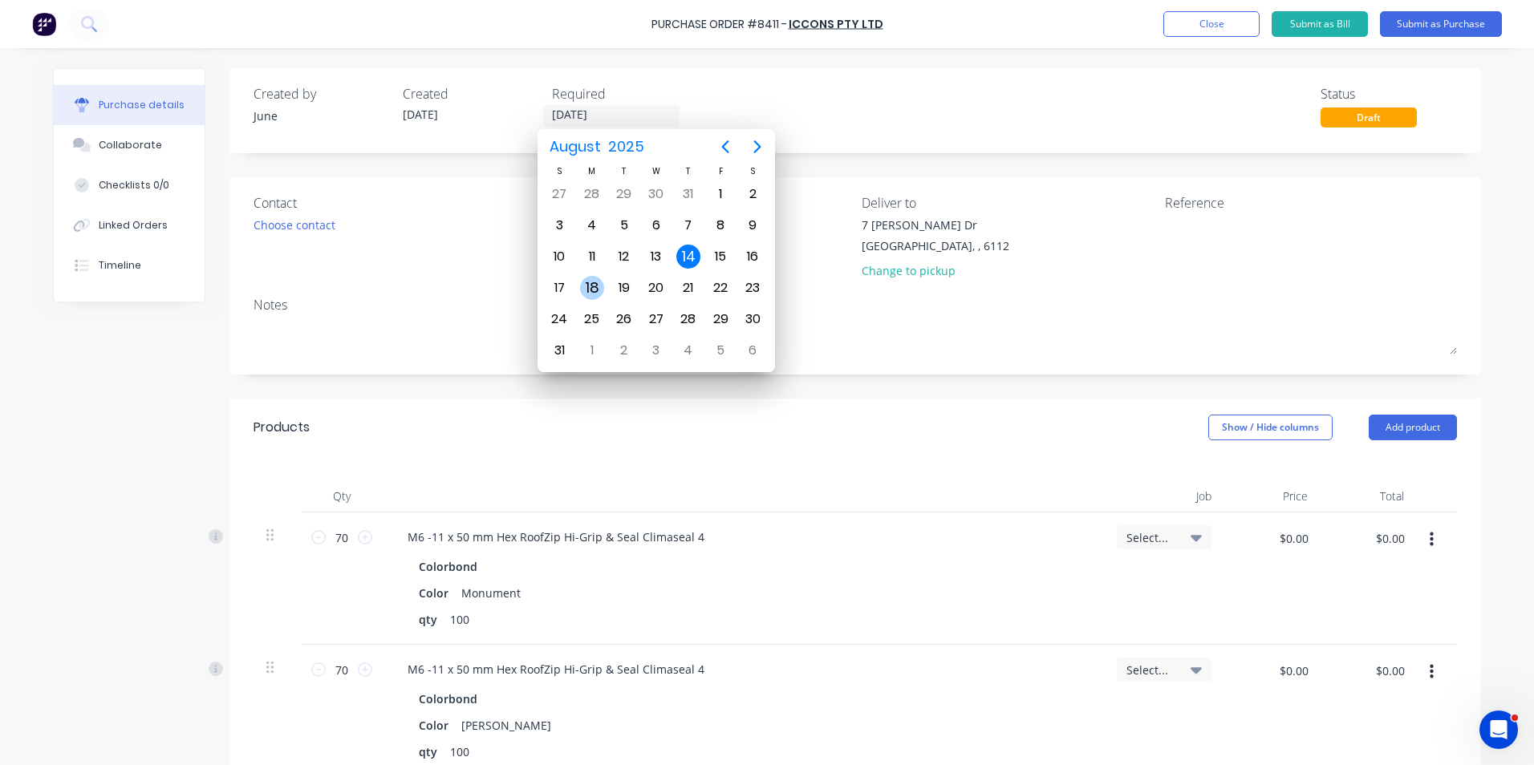
click at [585, 294] on div "18" at bounding box center [592, 288] width 24 height 24
type input "[DATE]"
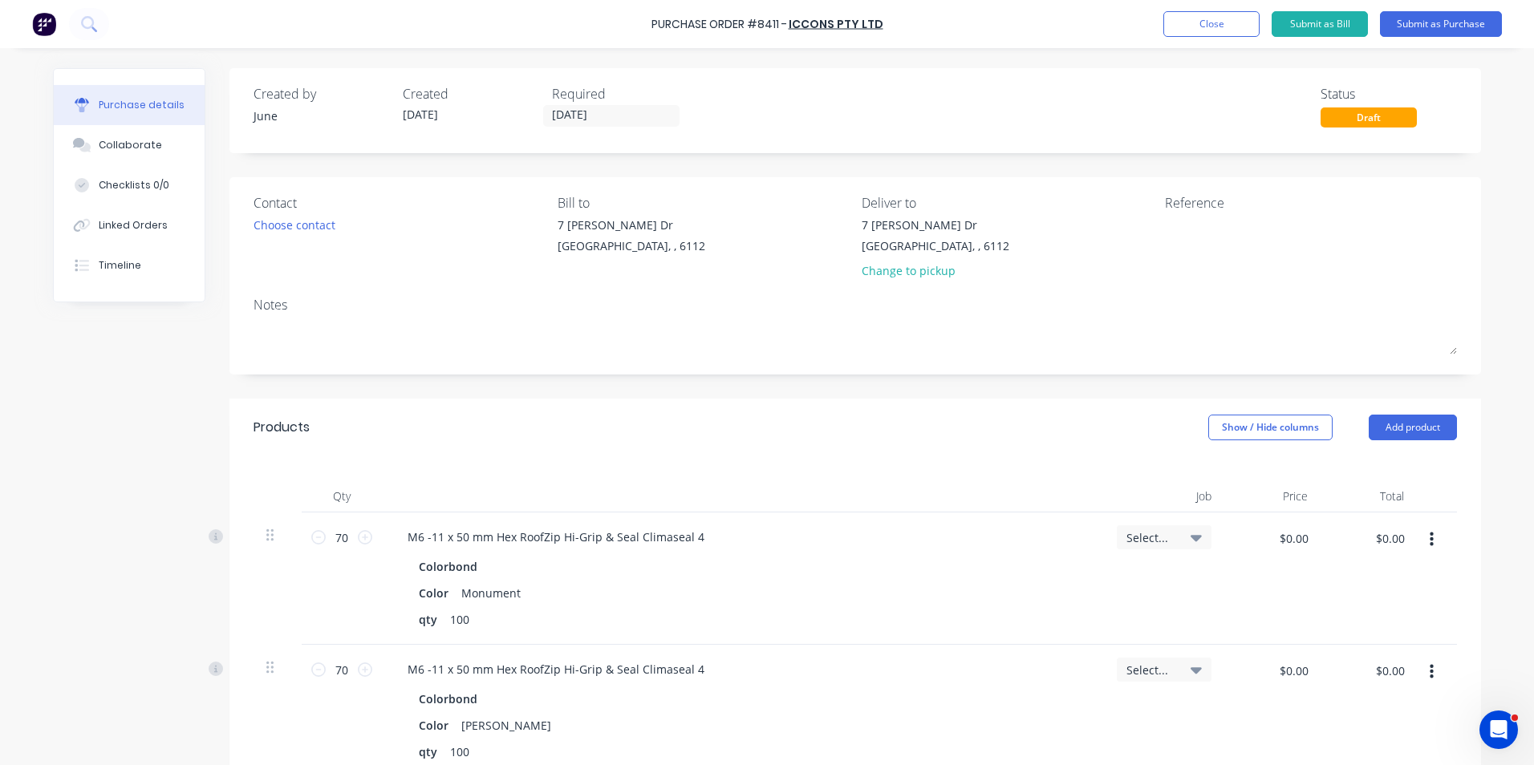
click at [1425, 21] on button "Submit as Purchase" at bounding box center [1441, 24] width 122 height 26
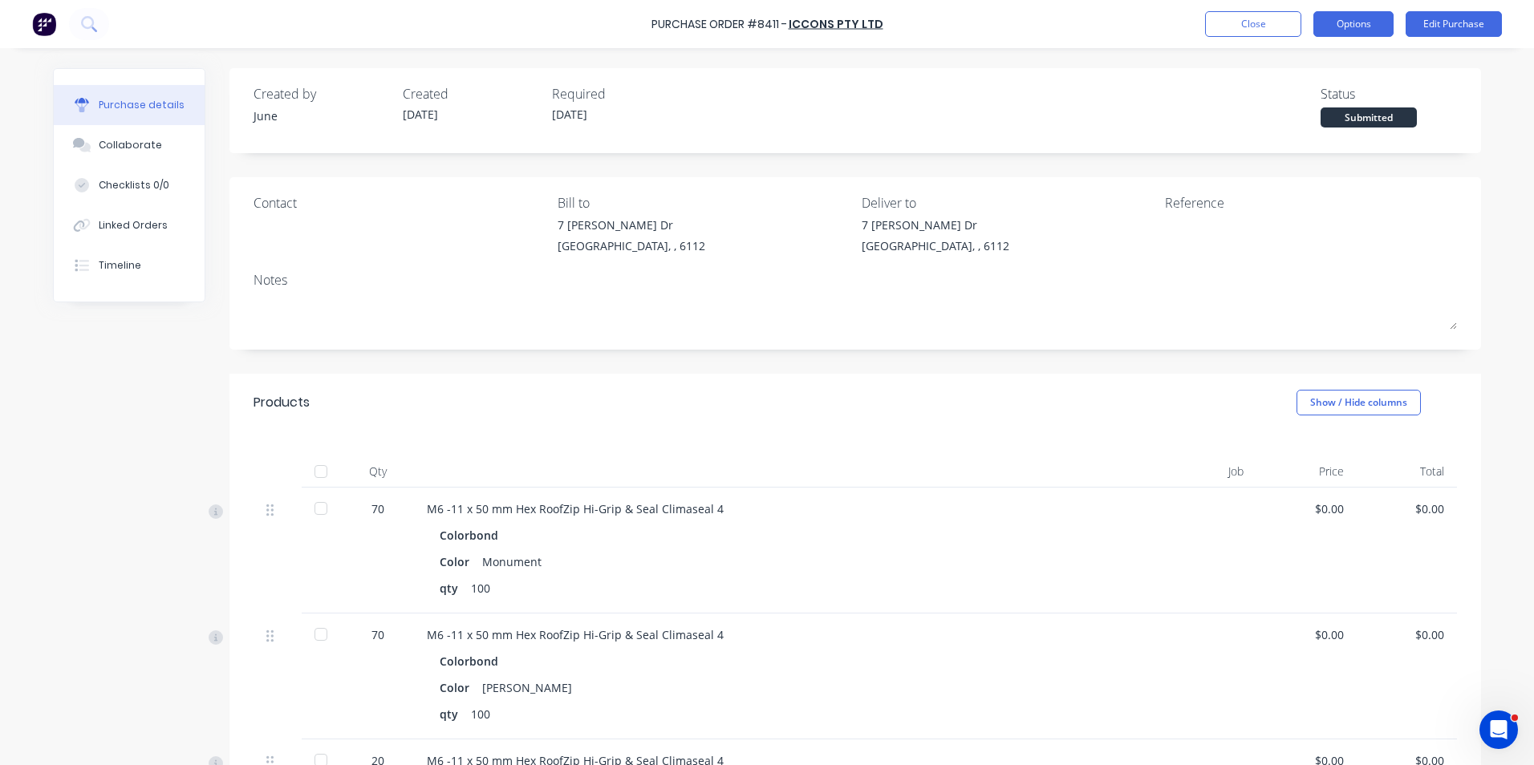
click at [1365, 28] on button "Options" at bounding box center [1353, 24] width 80 height 26
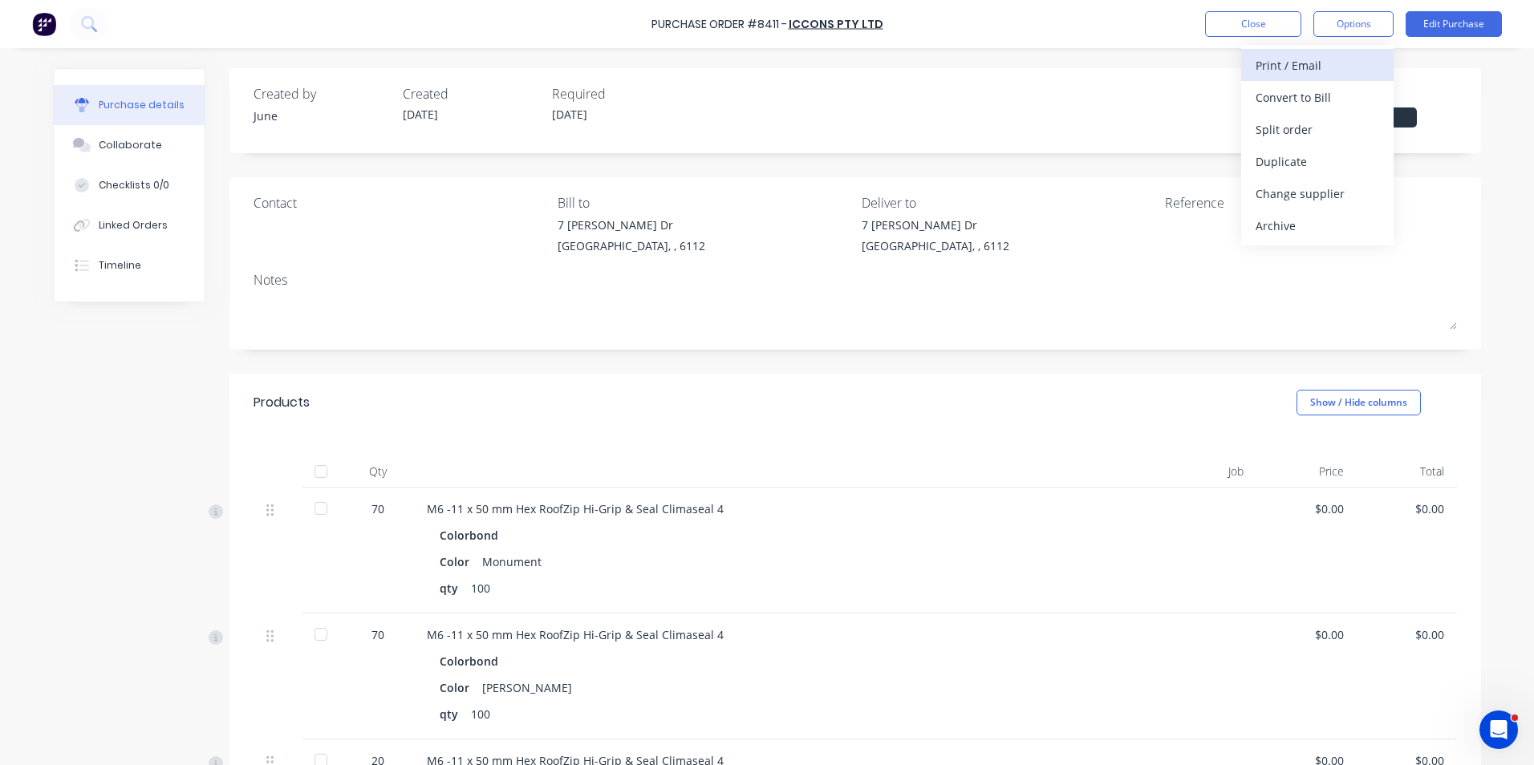
click at [1343, 77] on button "Print / Email" at bounding box center [1317, 65] width 152 height 32
click at [1322, 127] on div "Without pricing" at bounding box center [1318, 129] width 124 height 23
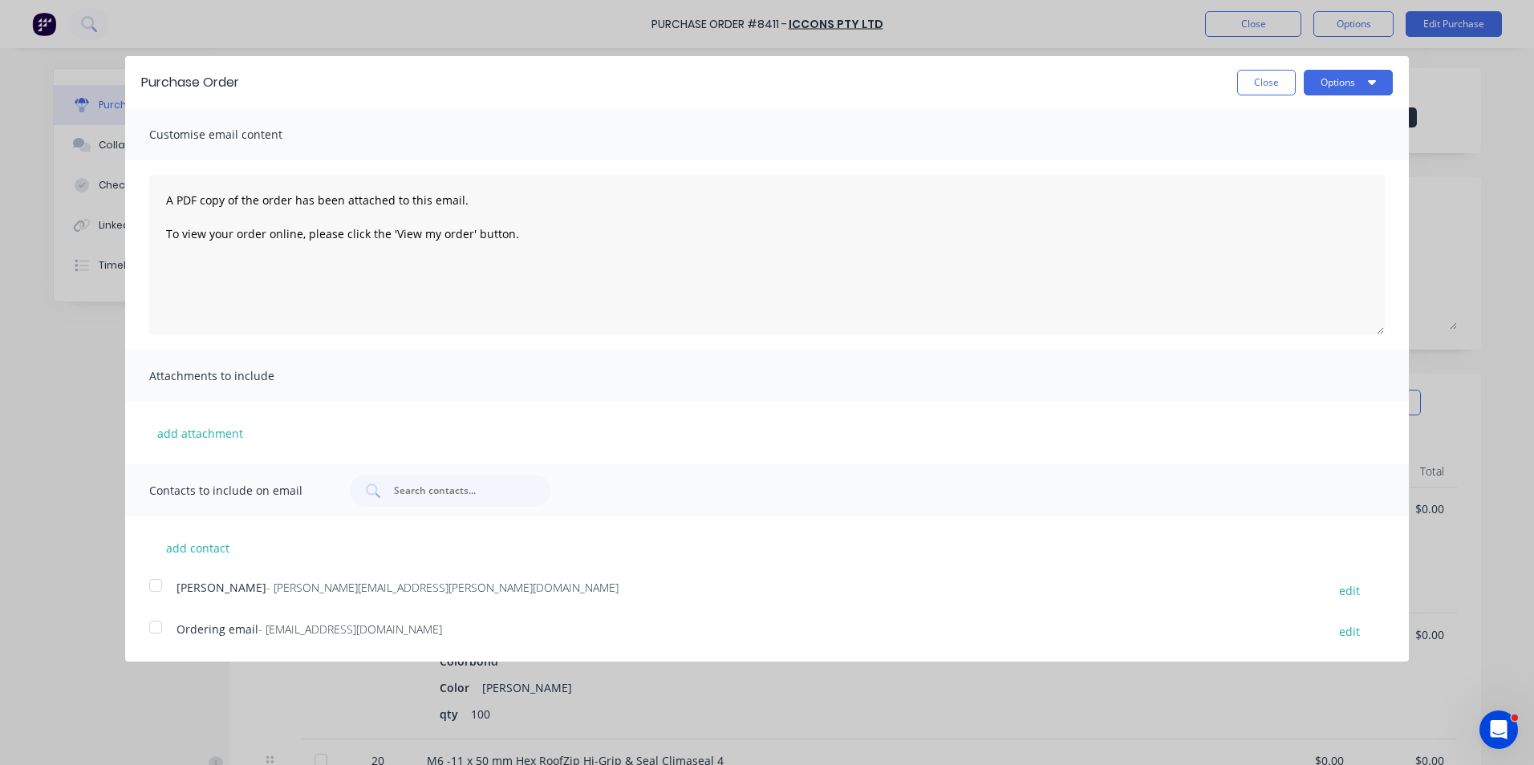
click at [167, 629] on div at bounding box center [156, 627] width 32 height 32
click at [1347, 70] on button "Options" at bounding box center [1348, 83] width 89 height 26
click at [1317, 150] on div "Email" at bounding box center [1317, 155] width 124 height 23
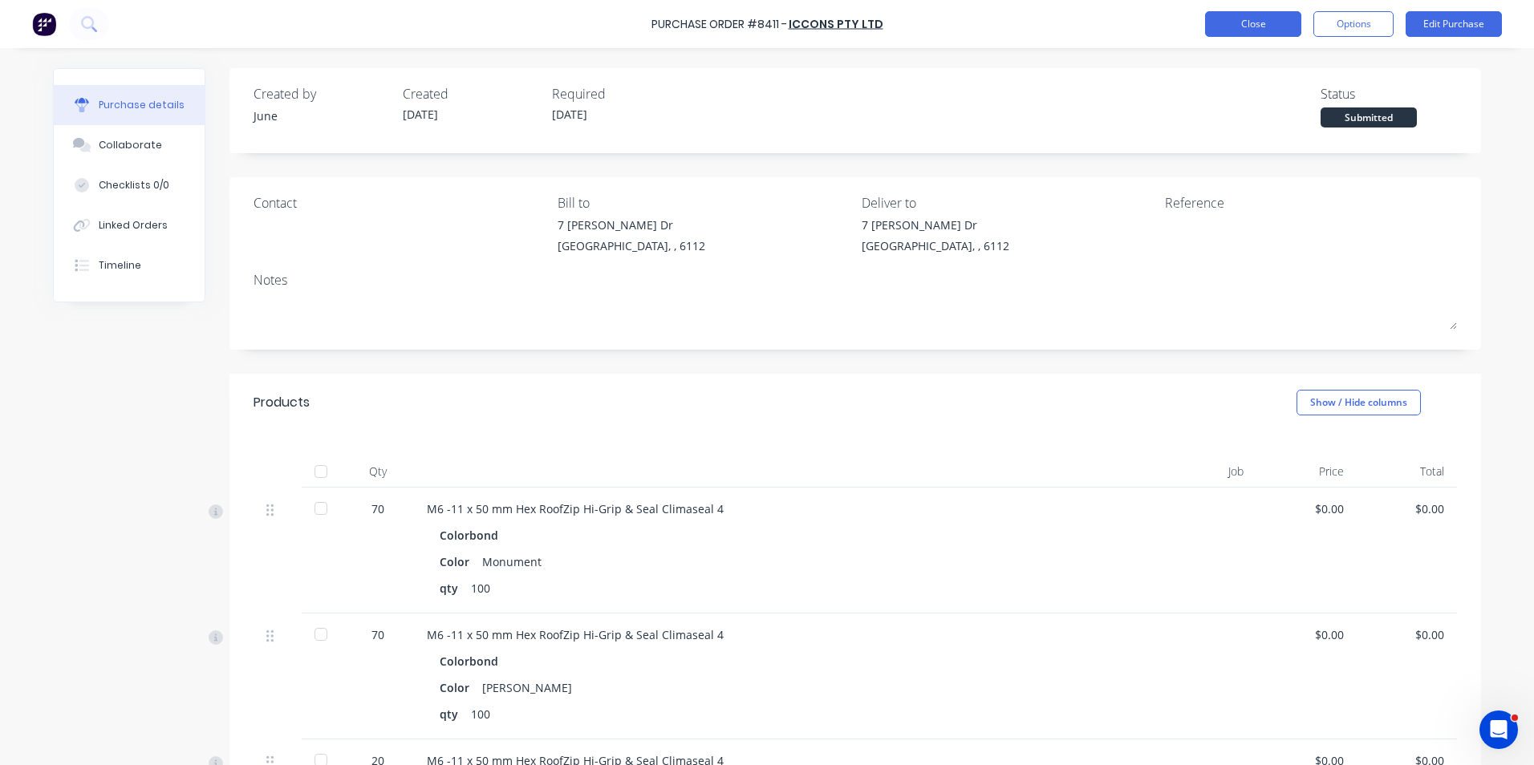
click at [1252, 31] on button "Close" at bounding box center [1253, 24] width 96 height 26
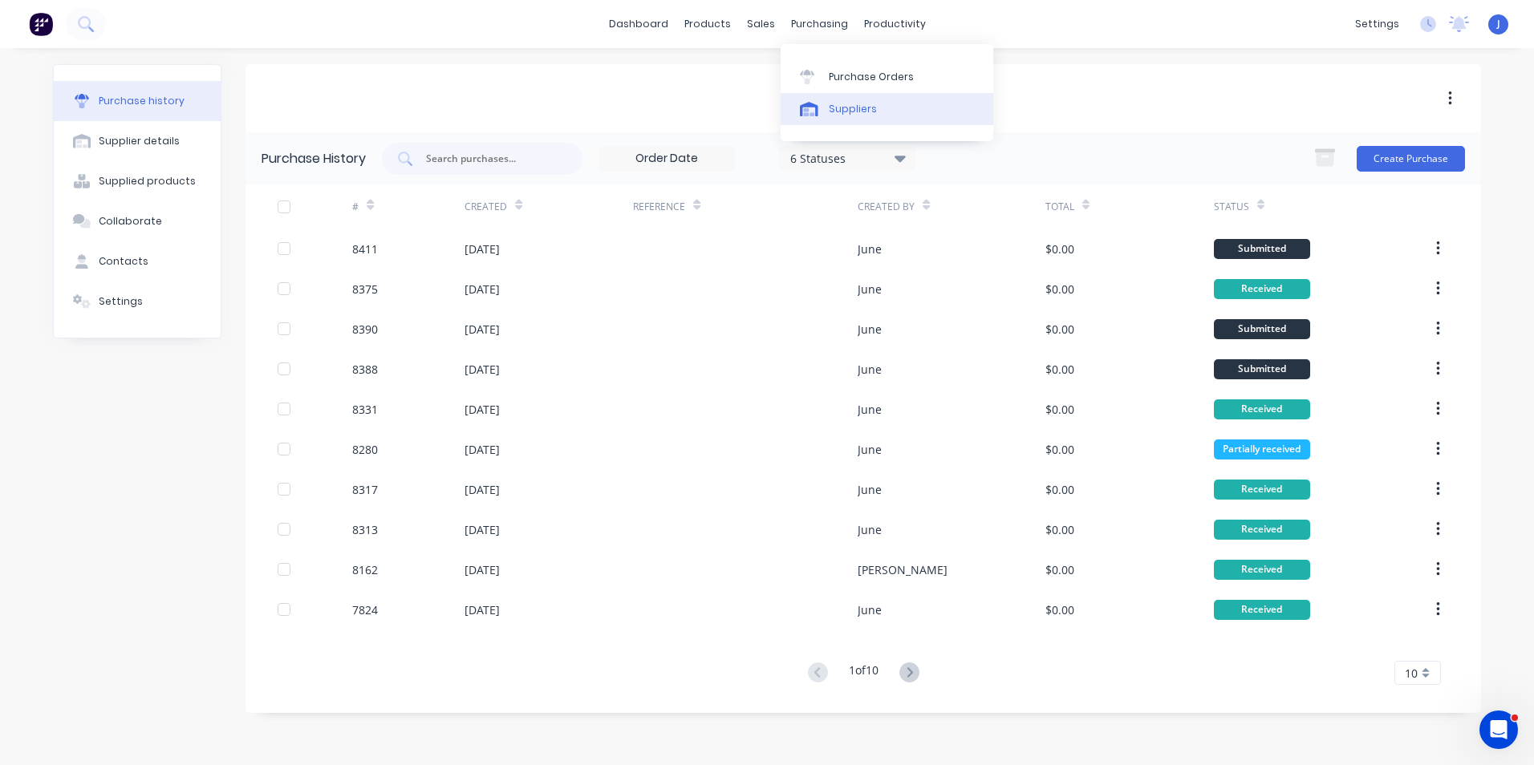
click at [822, 111] on div at bounding box center [812, 109] width 24 height 14
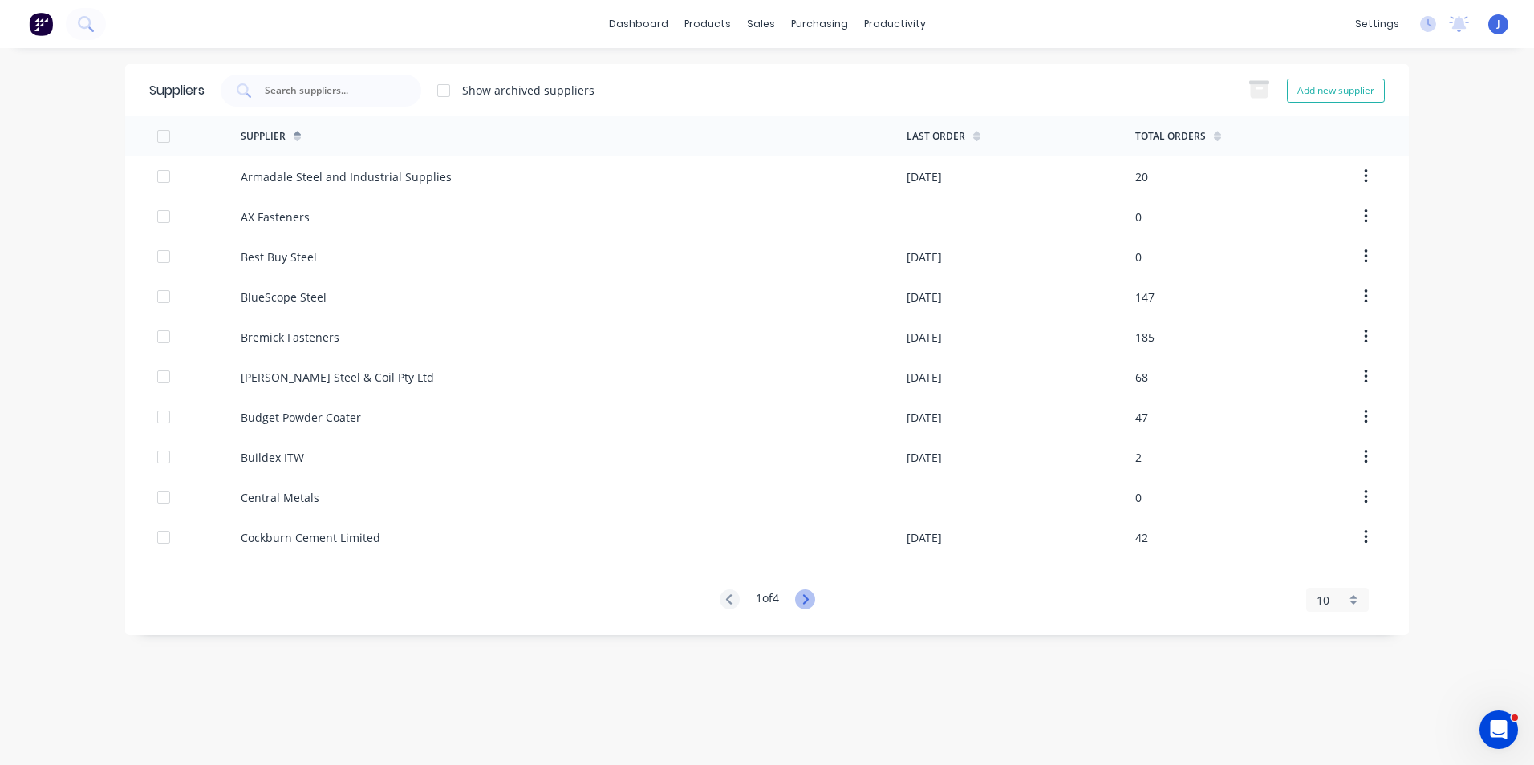
click at [808, 601] on icon at bounding box center [805, 600] width 6 height 10
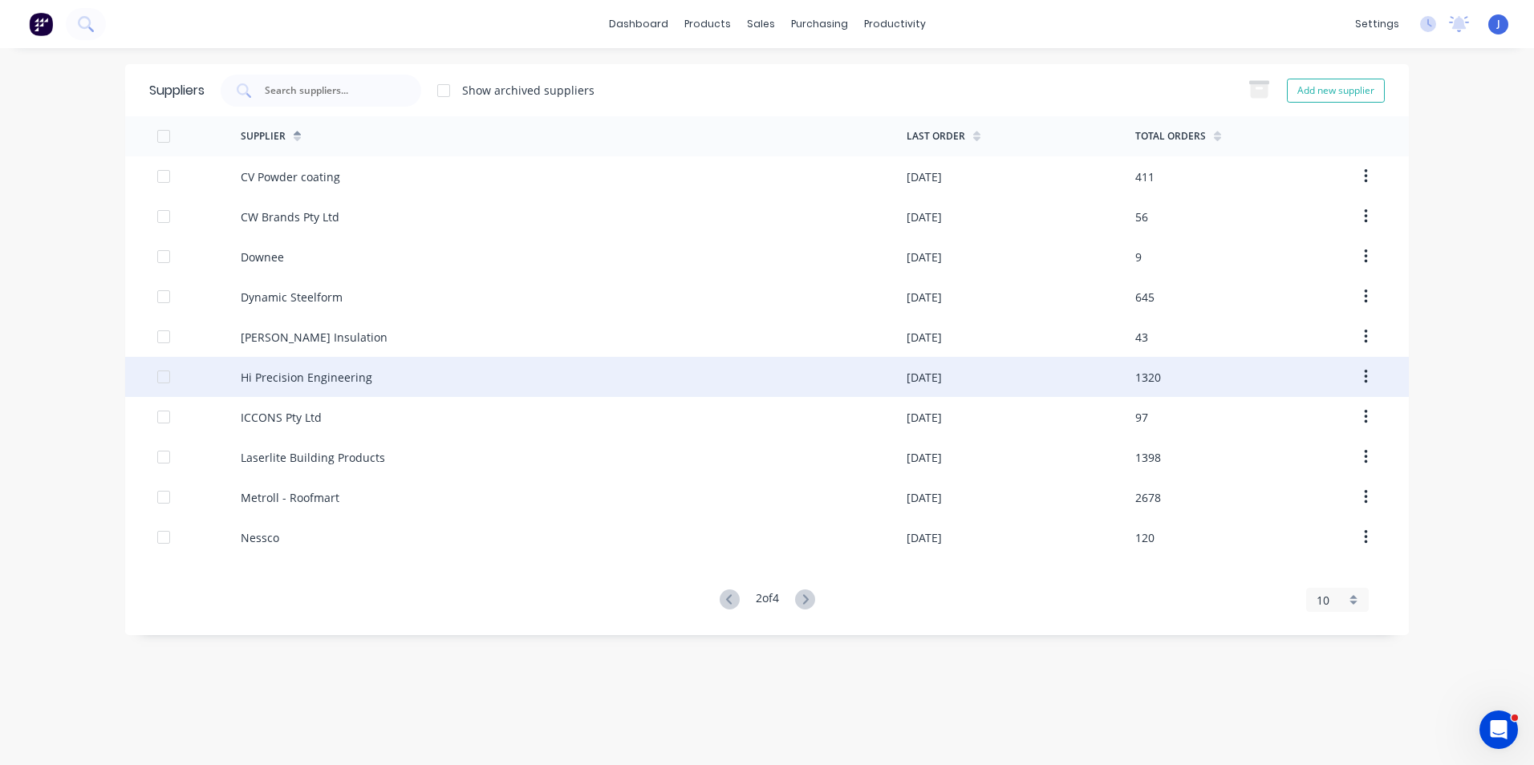
click at [319, 373] on div "Hi Precision Engineering" at bounding box center [307, 377] width 132 height 17
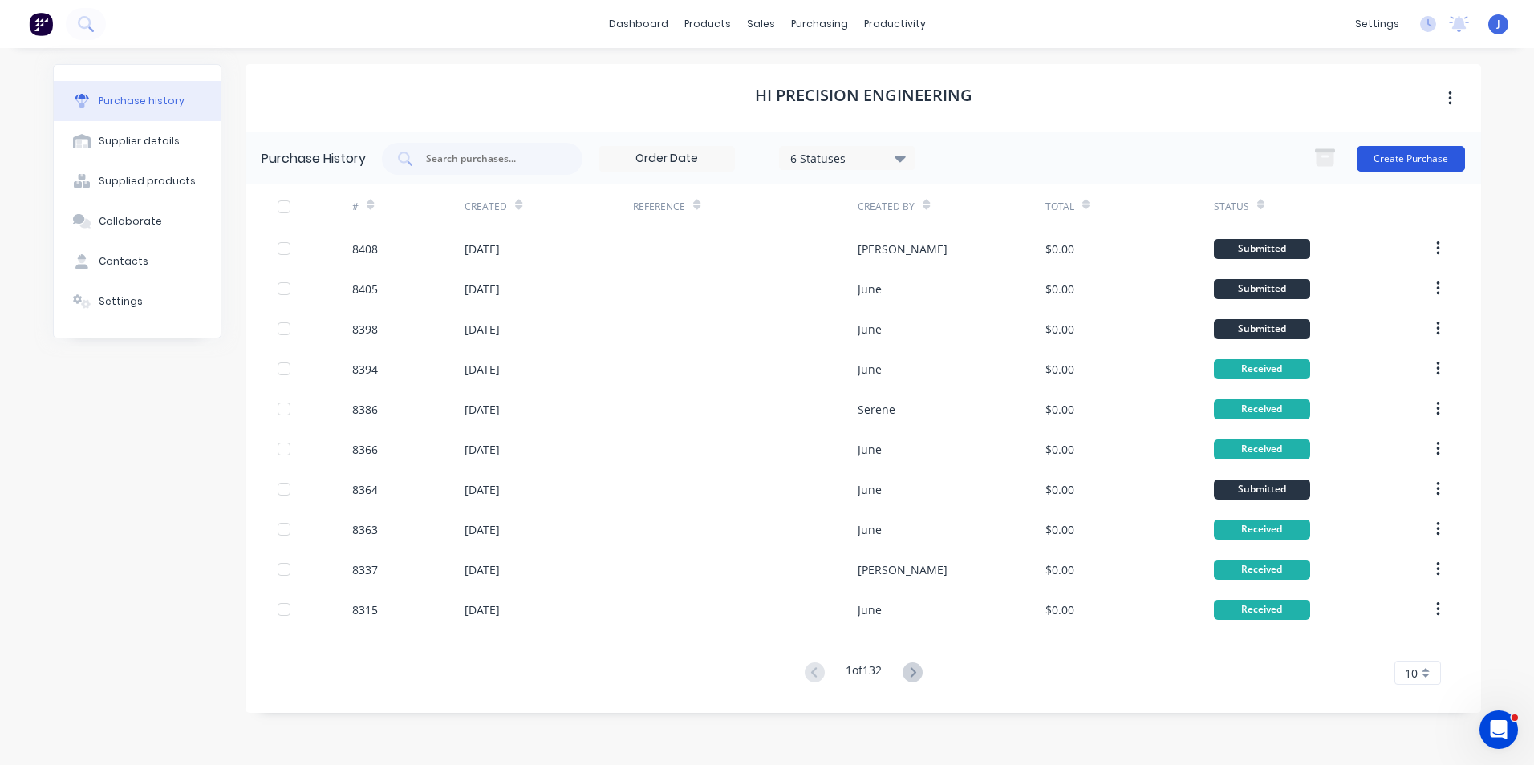
click at [1410, 159] on button "Create Purchase" at bounding box center [1411, 159] width 108 height 26
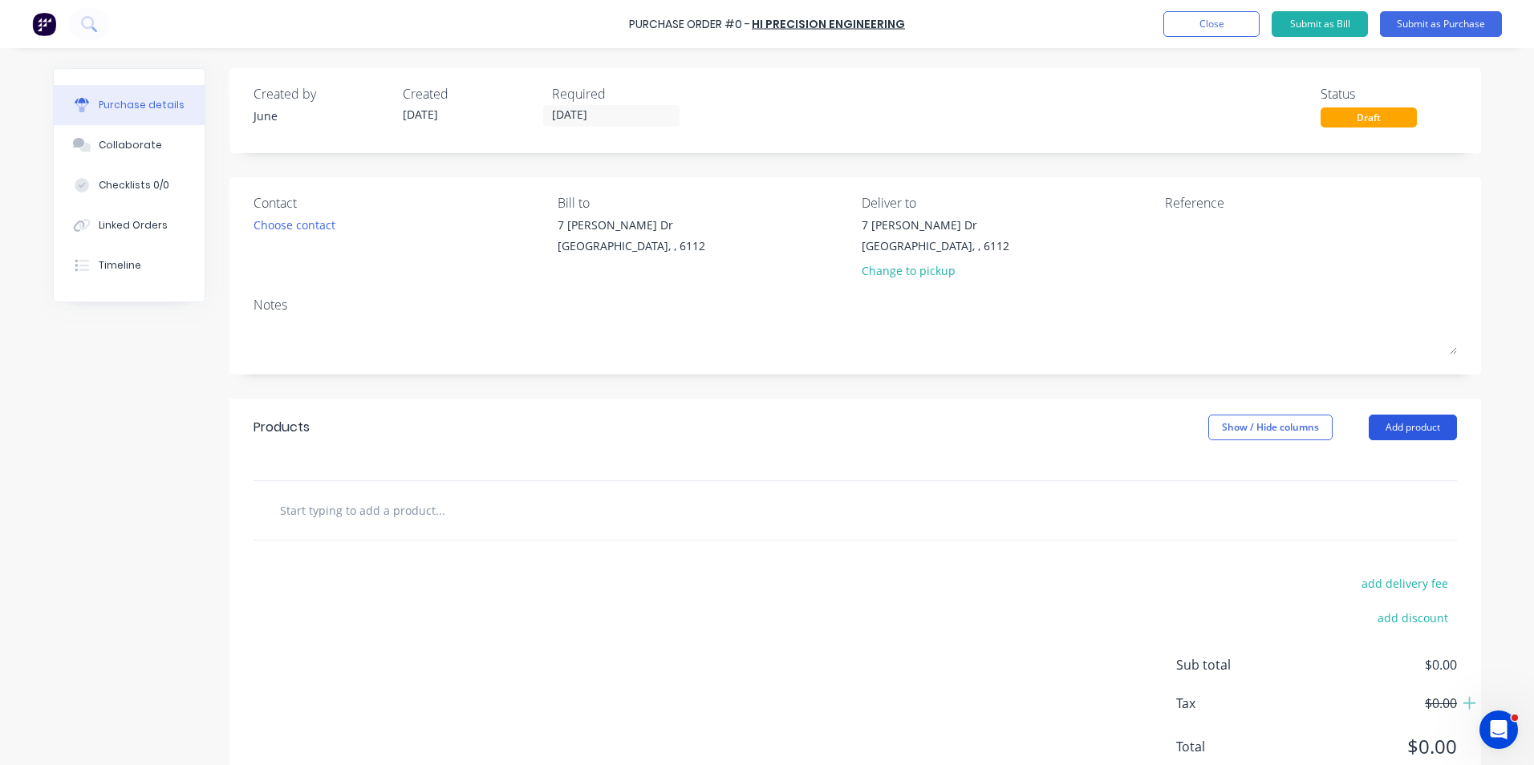
click at [1422, 432] on button "Add product" at bounding box center [1413, 428] width 88 height 26
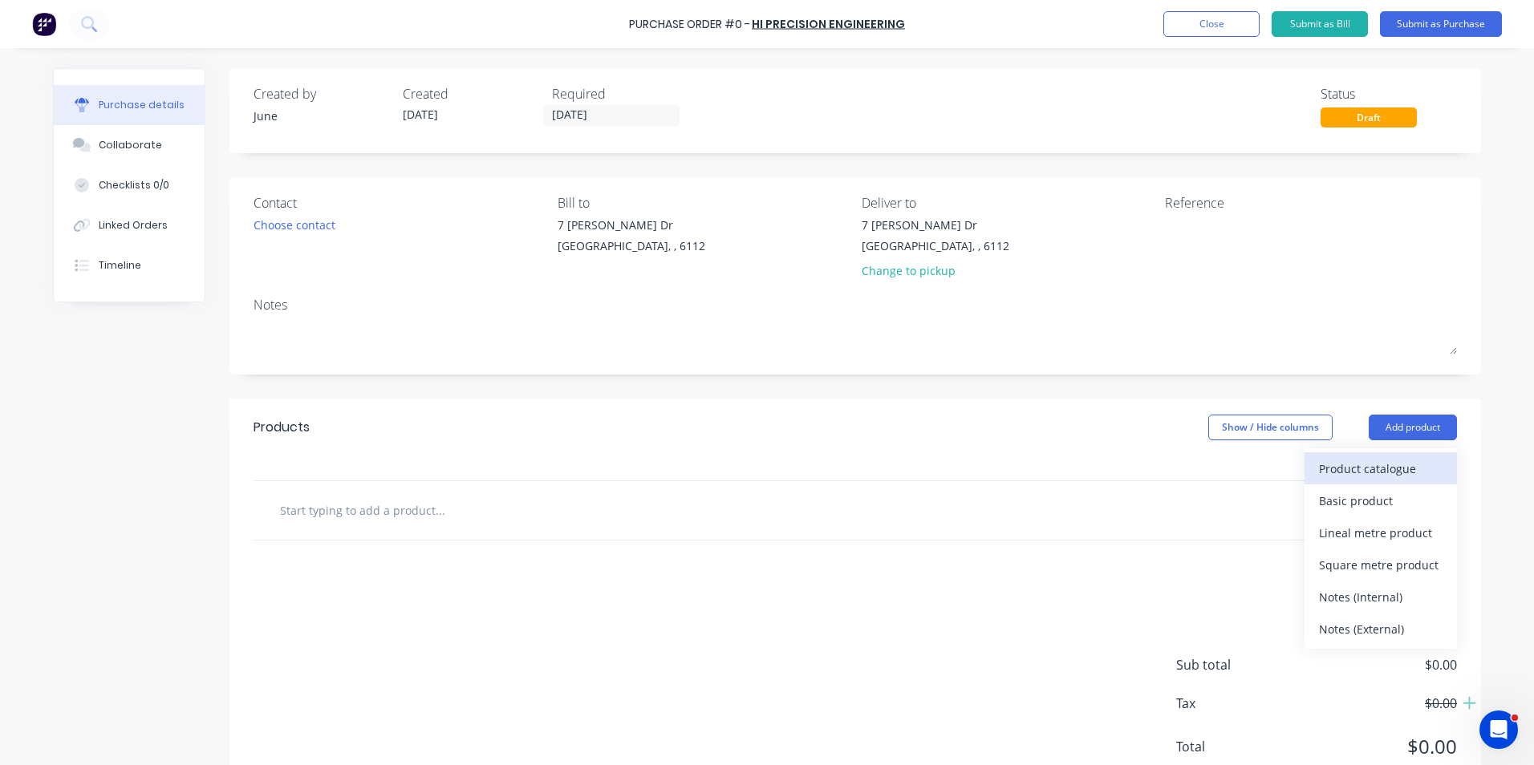
click at [1381, 477] on div "Product catalogue" at bounding box center [1381, 468] width 124 height 23
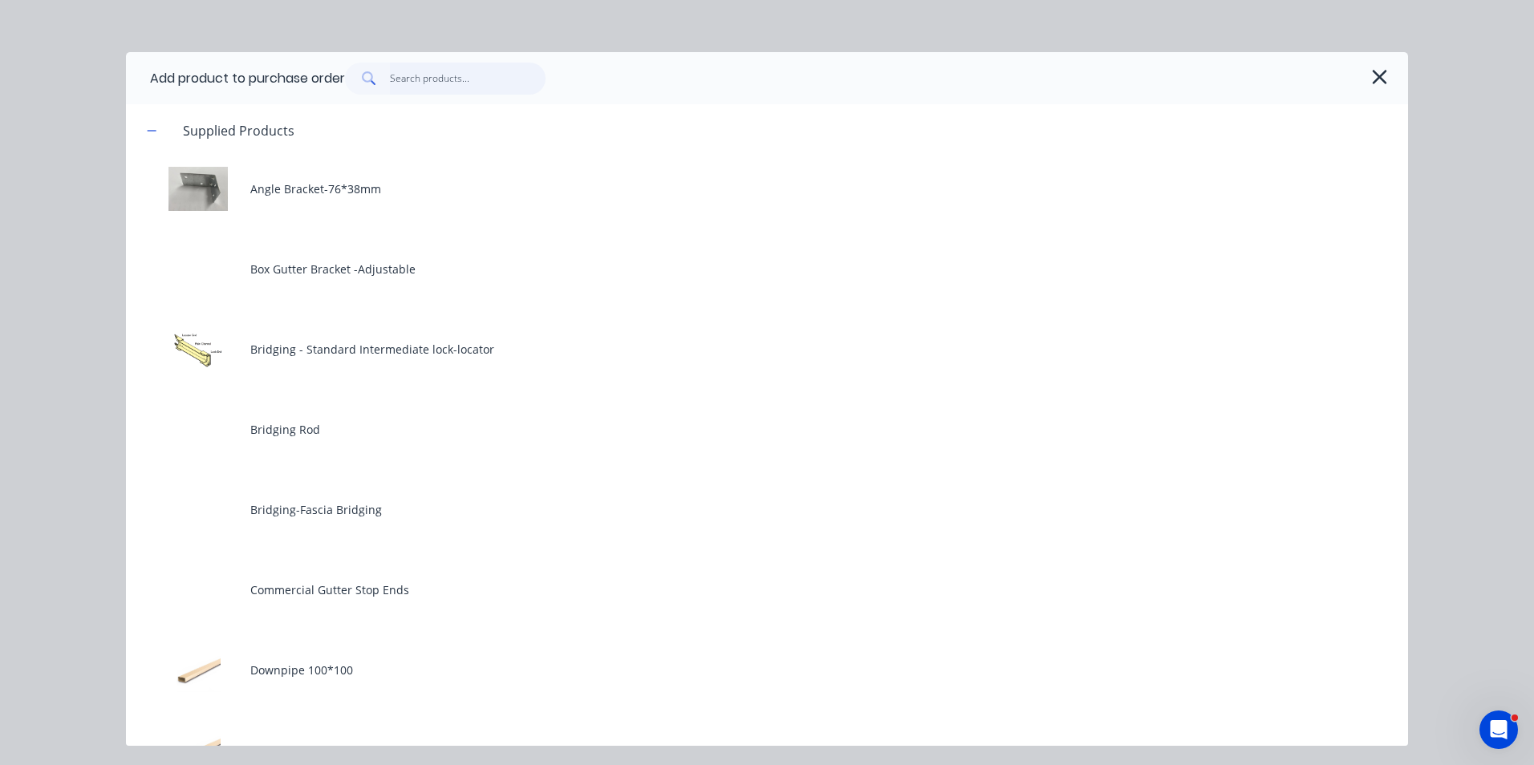
click at [450, 74] on input "text" at bounding box center [468, 79] width 156 height 32
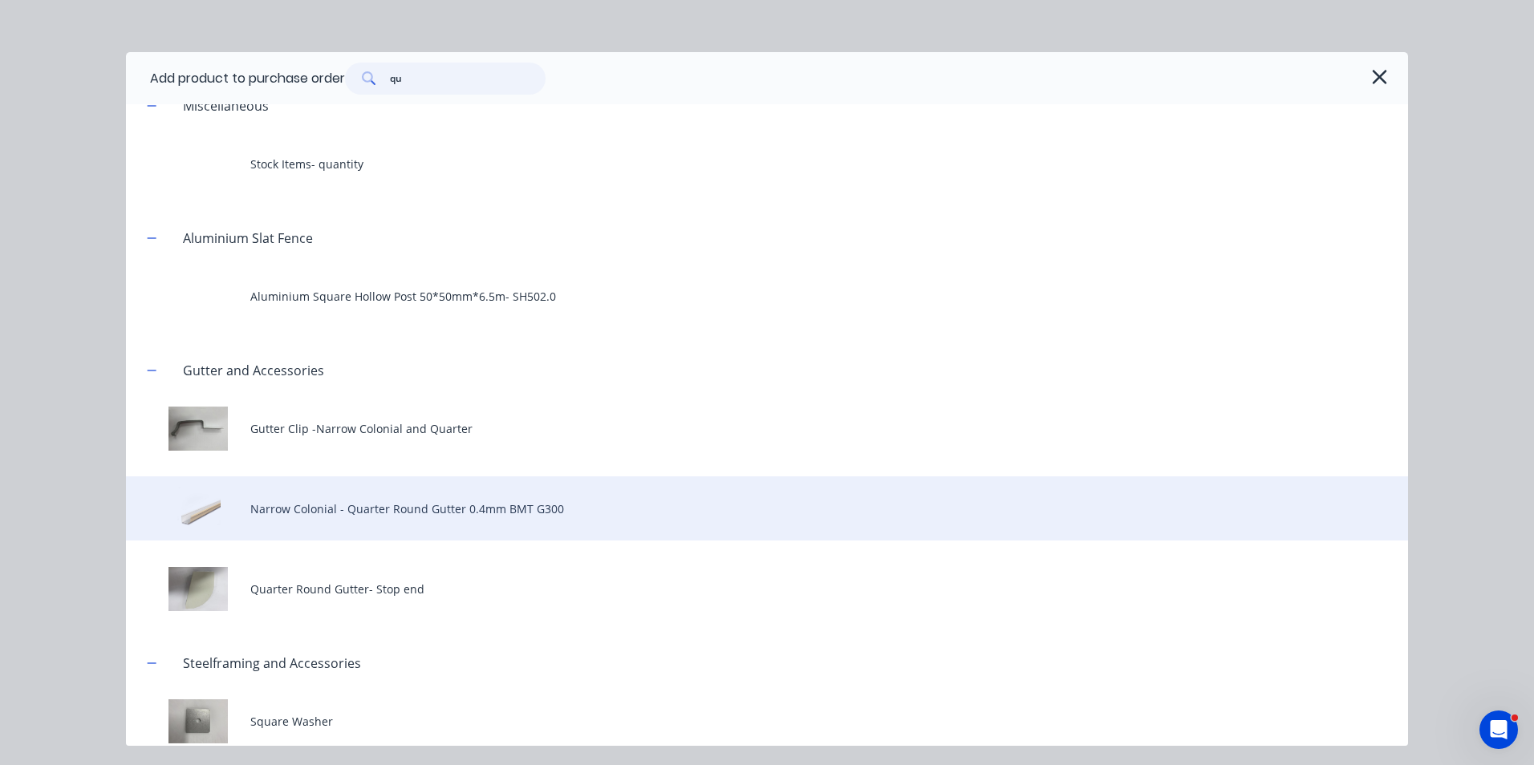
scroll to position [48, 0]
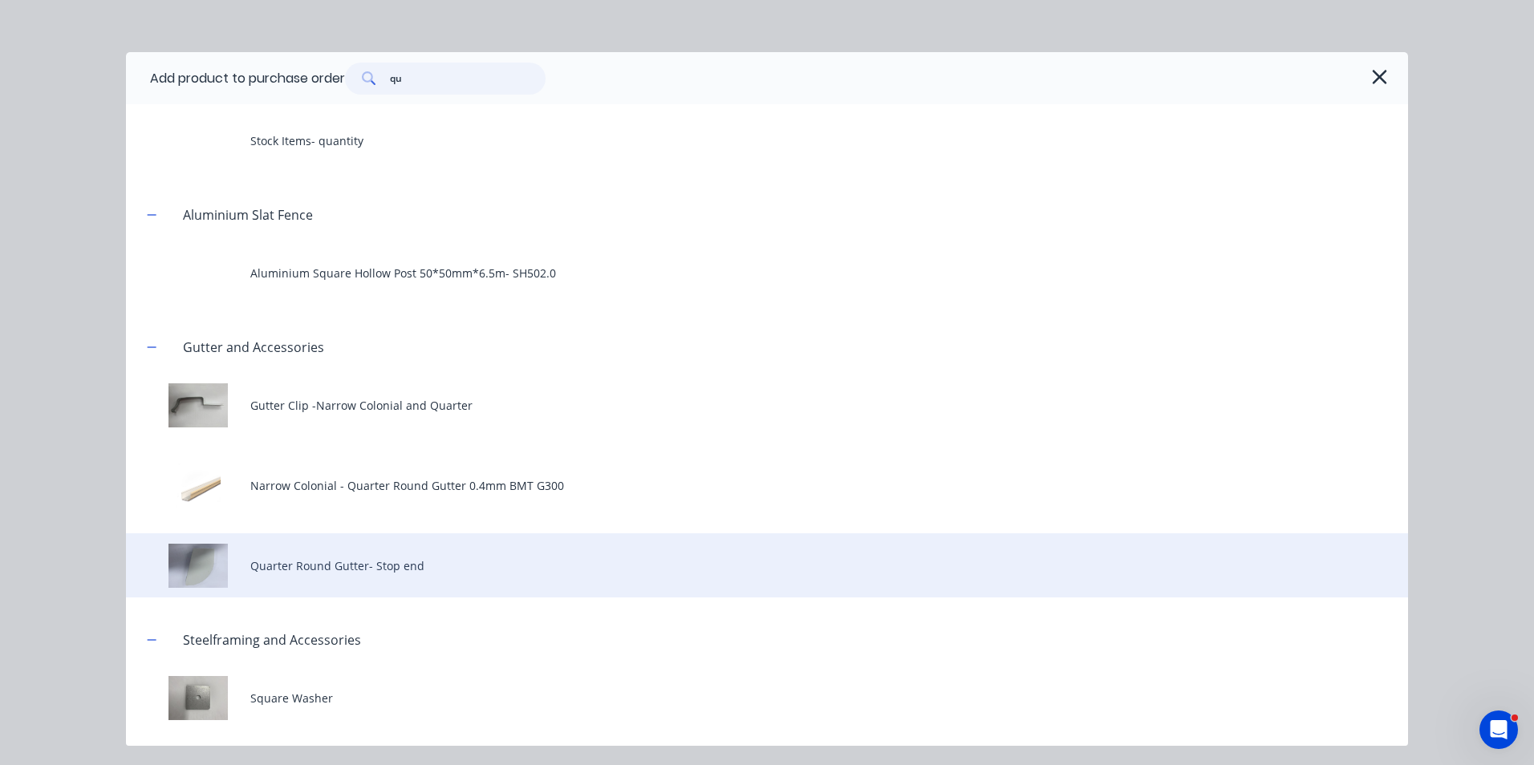
type input "qu"
click at [361, 594] on div "Quarter Round Gutter- Stop end" at bounding box center [767, 566] width 1282 height 64
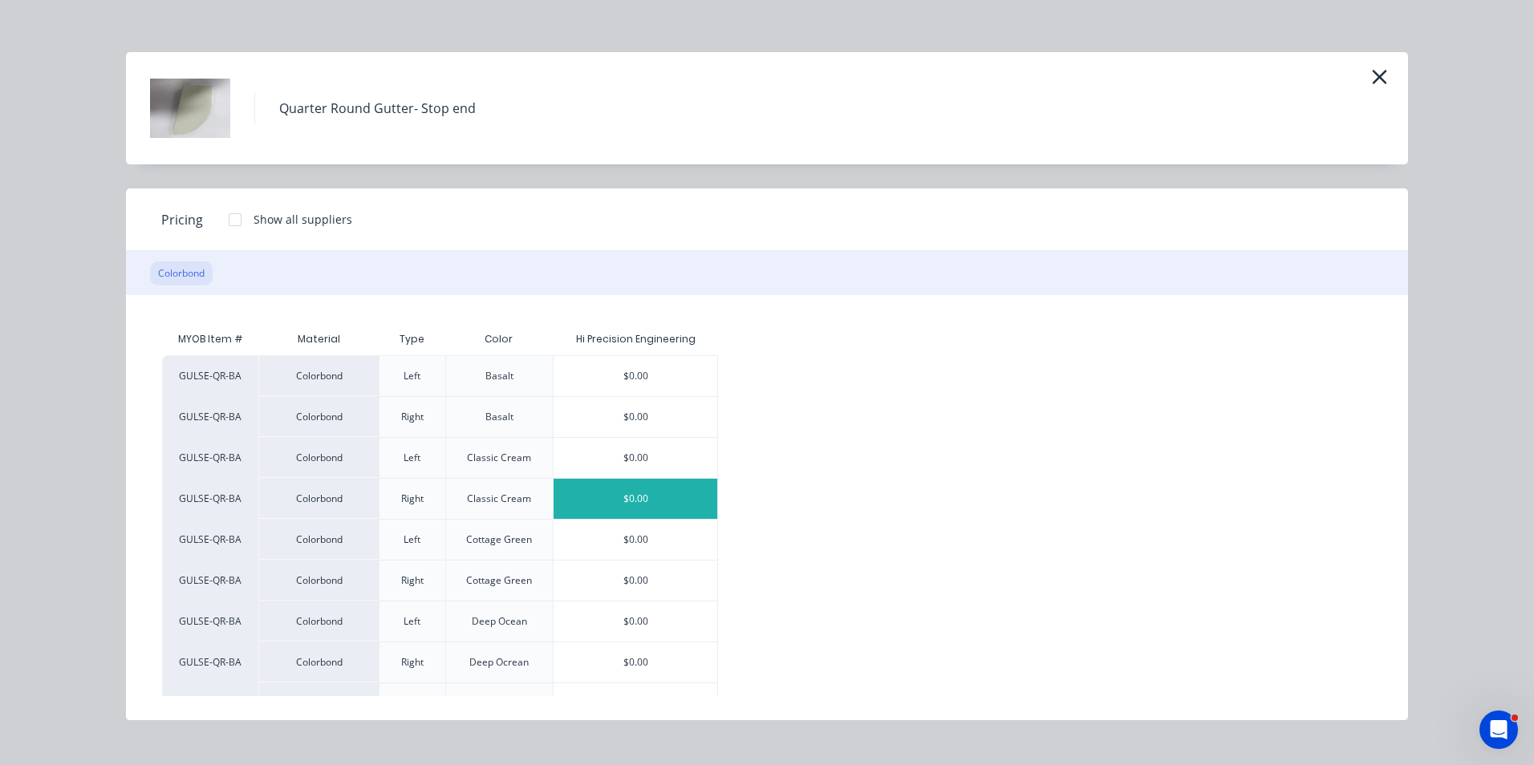
scroll to position [321, 0]
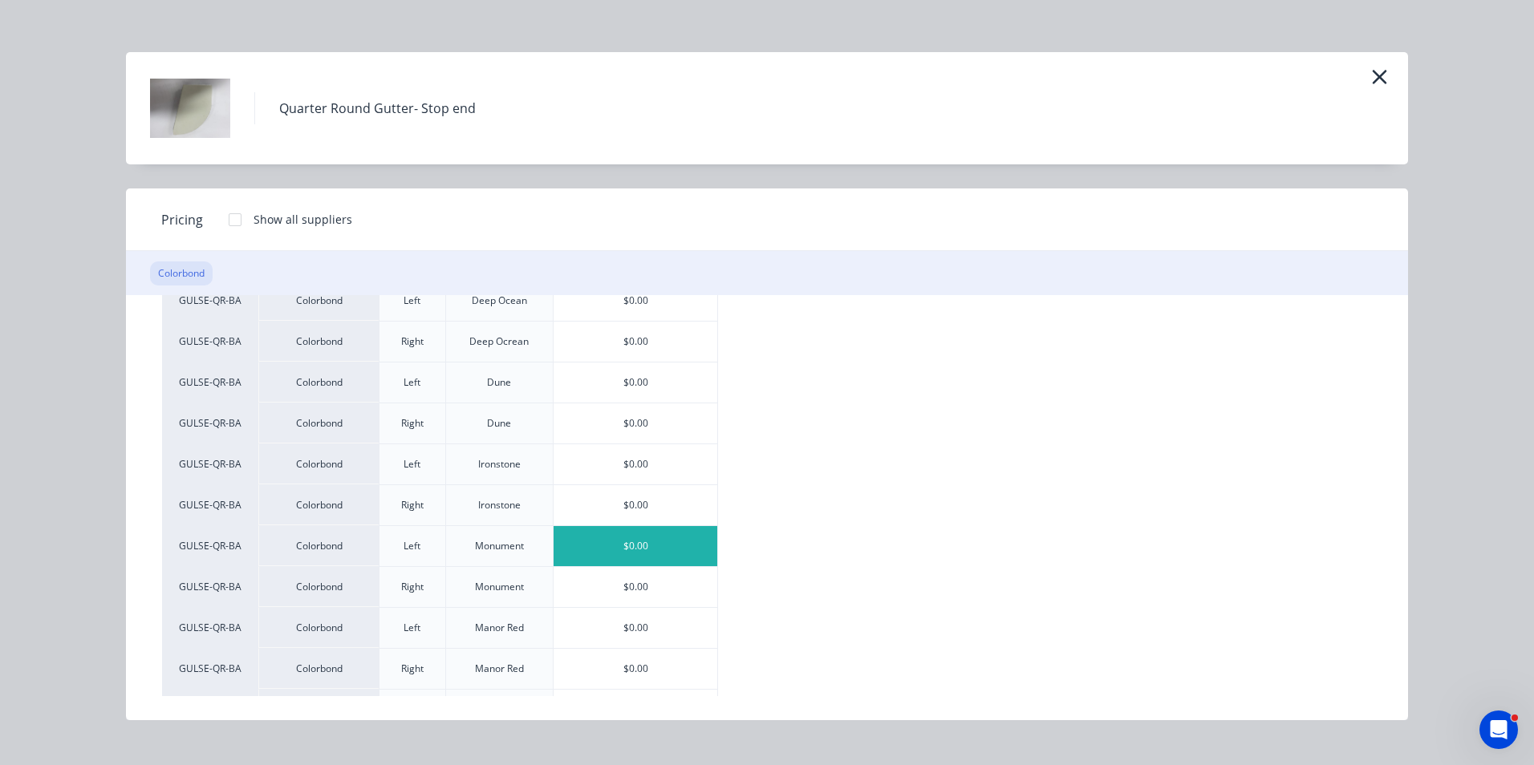
click at [608, 543] on div "$0.00" at bounding box center [636, 546] width 164 height 40
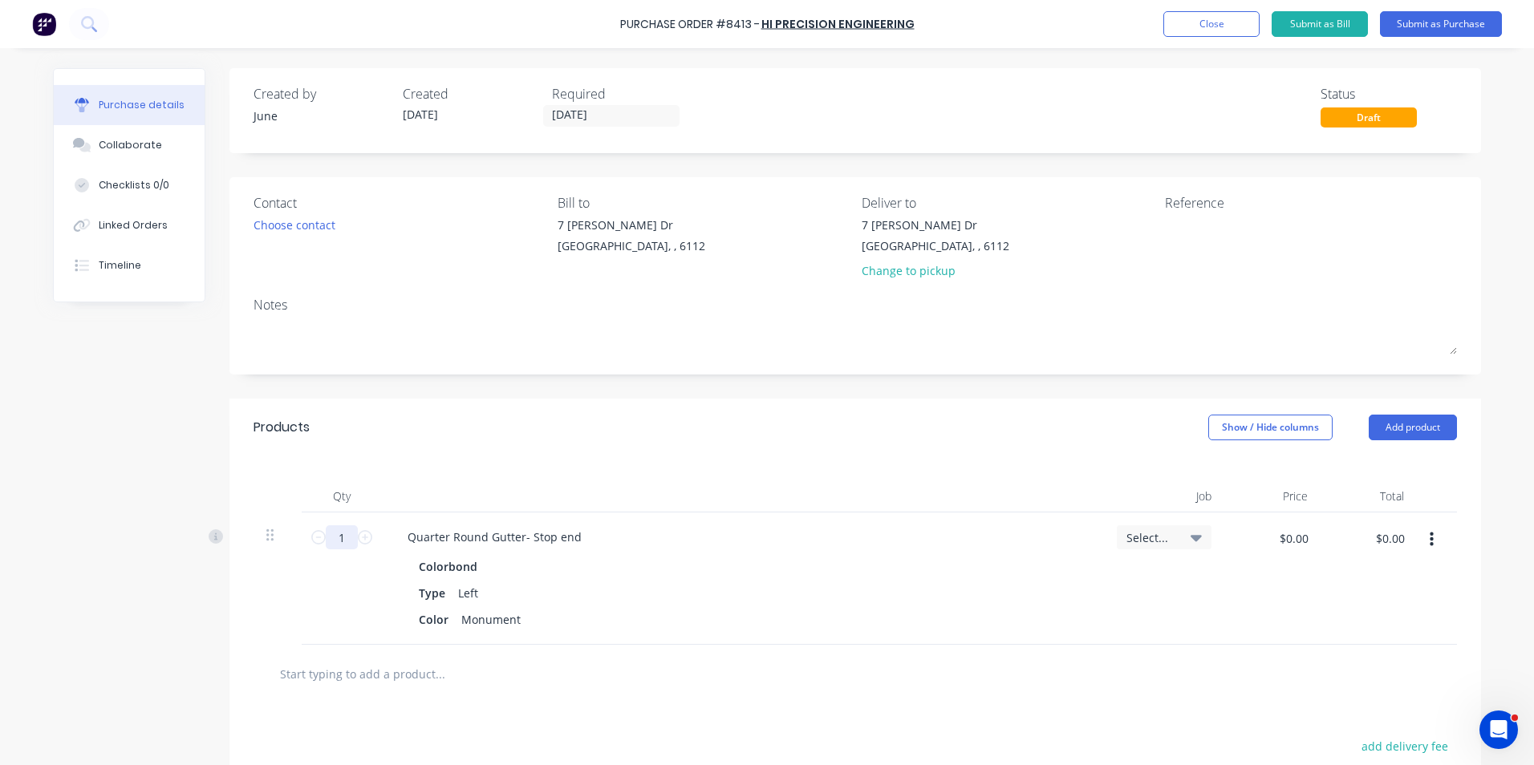
click at [339, 544] on input "1" at bounding box center [342, 538] width 32 height 24
type input "25"
click at [822, 663] on div at bounding box center [855, 674] width 1178 height 32
click at [1421, 534] on button "button" at bounding box center [1432, 540] width 38 height 29
click at [1412, 613] on button "Duplicate" at bounding box center [1382, 615] width 136 height 32
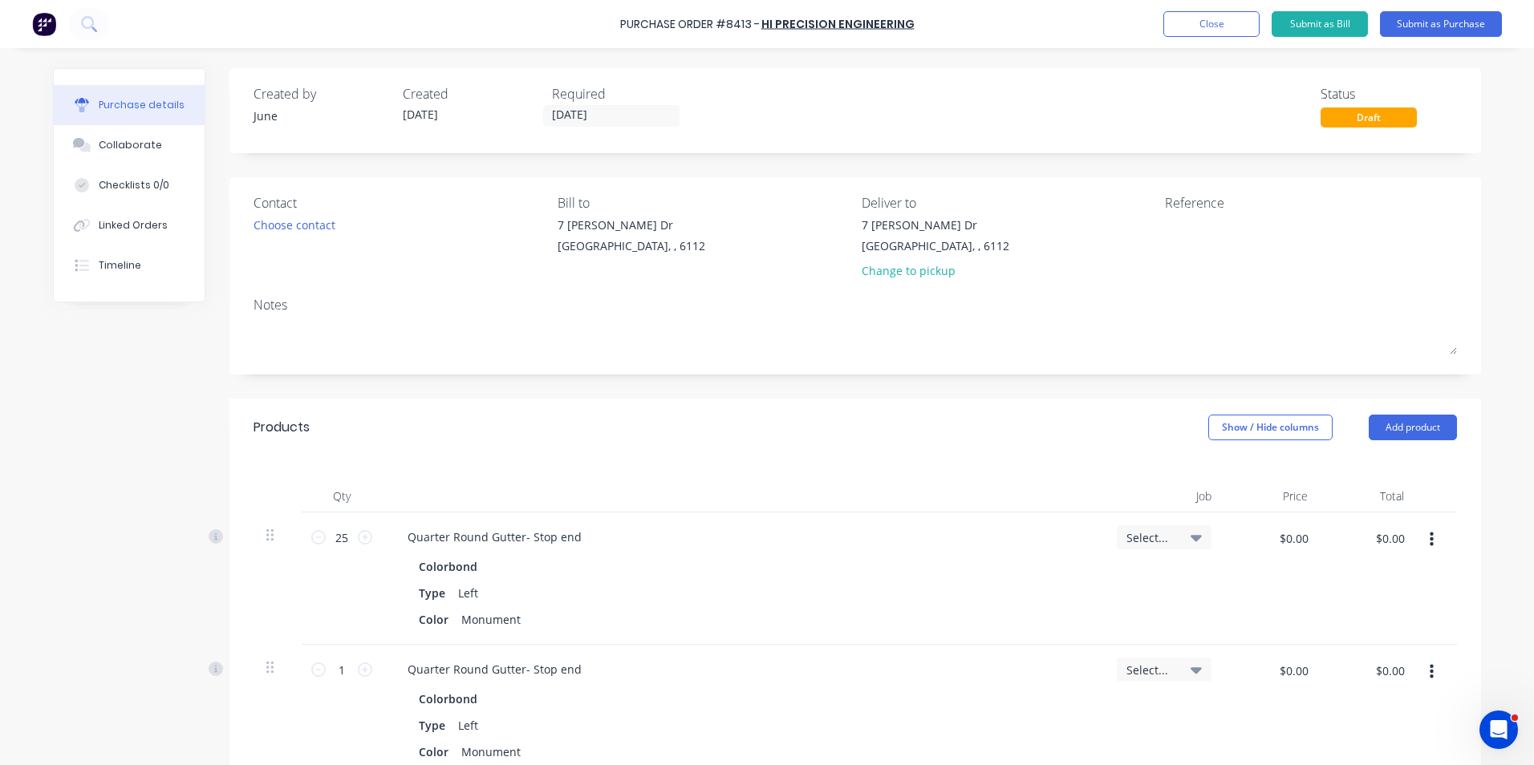
click at [1430, 672] on icon "button" at bounding box center [1432, 672] width 4 height 14
click at [1403, 716] on button "Edit" at bounding box center [1382, 715] width 136 height 32
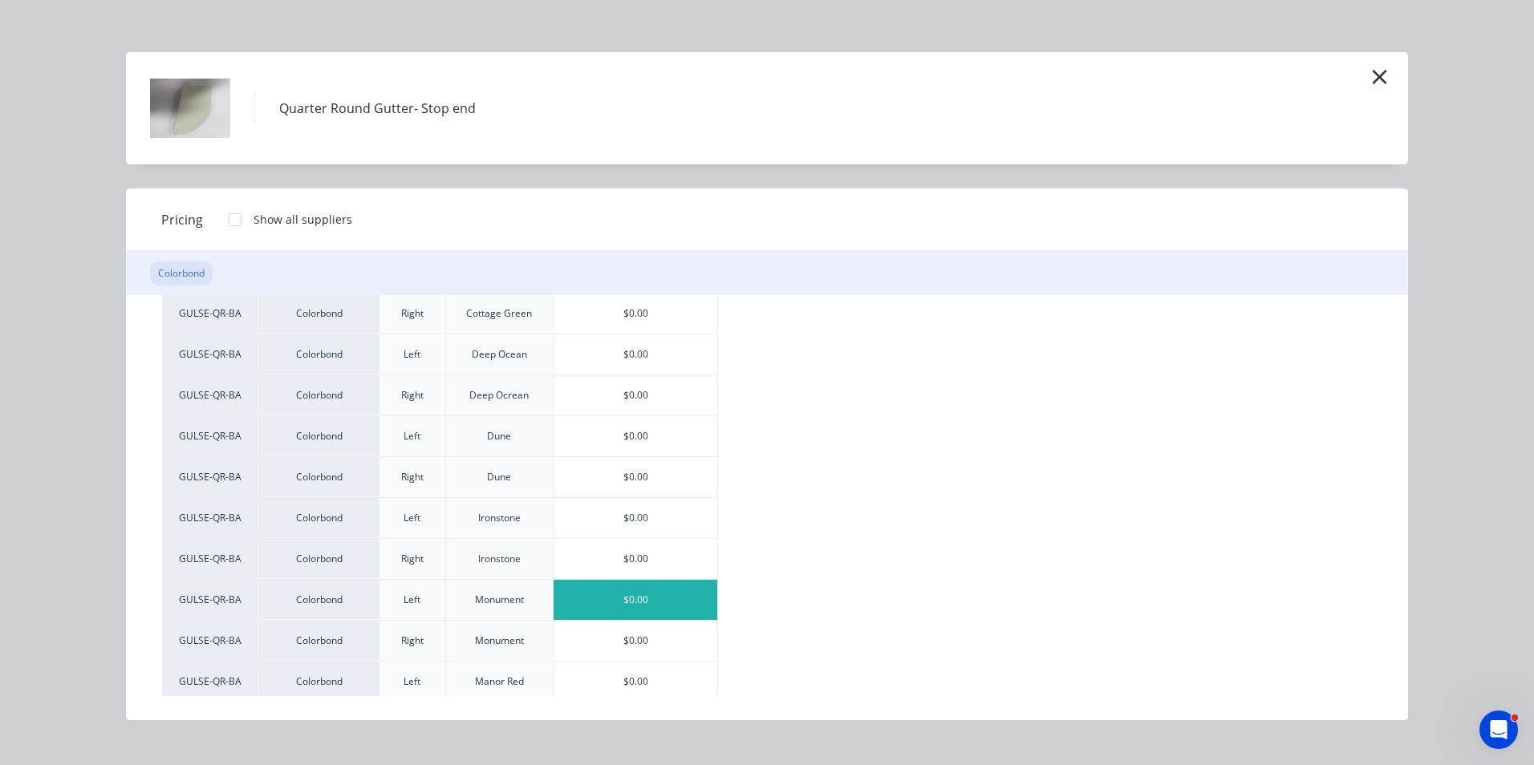
scroll to position [321, 0]
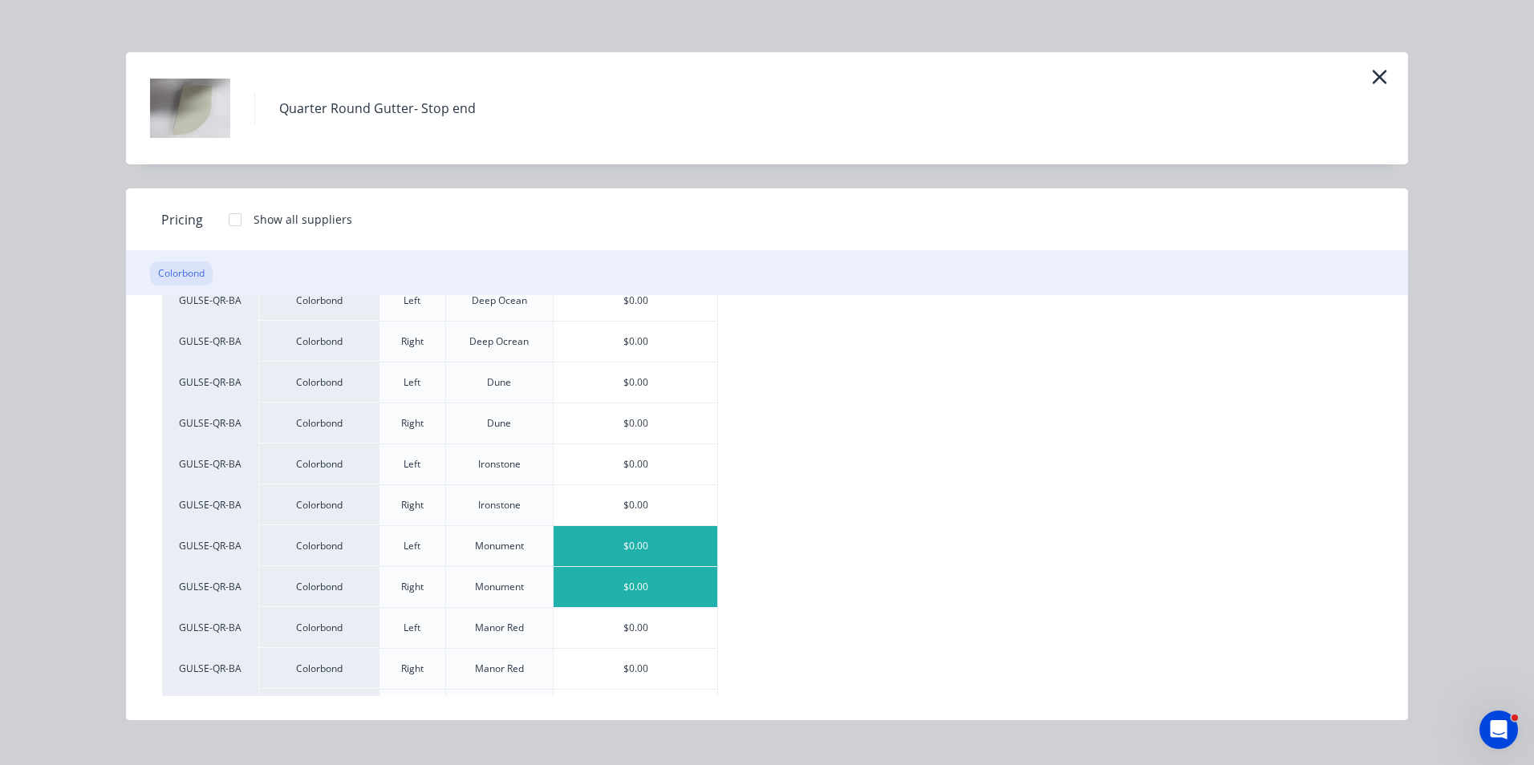
click at [597, 579] on div "$0.00" at bounding box center [636, 587] width 164 height 40
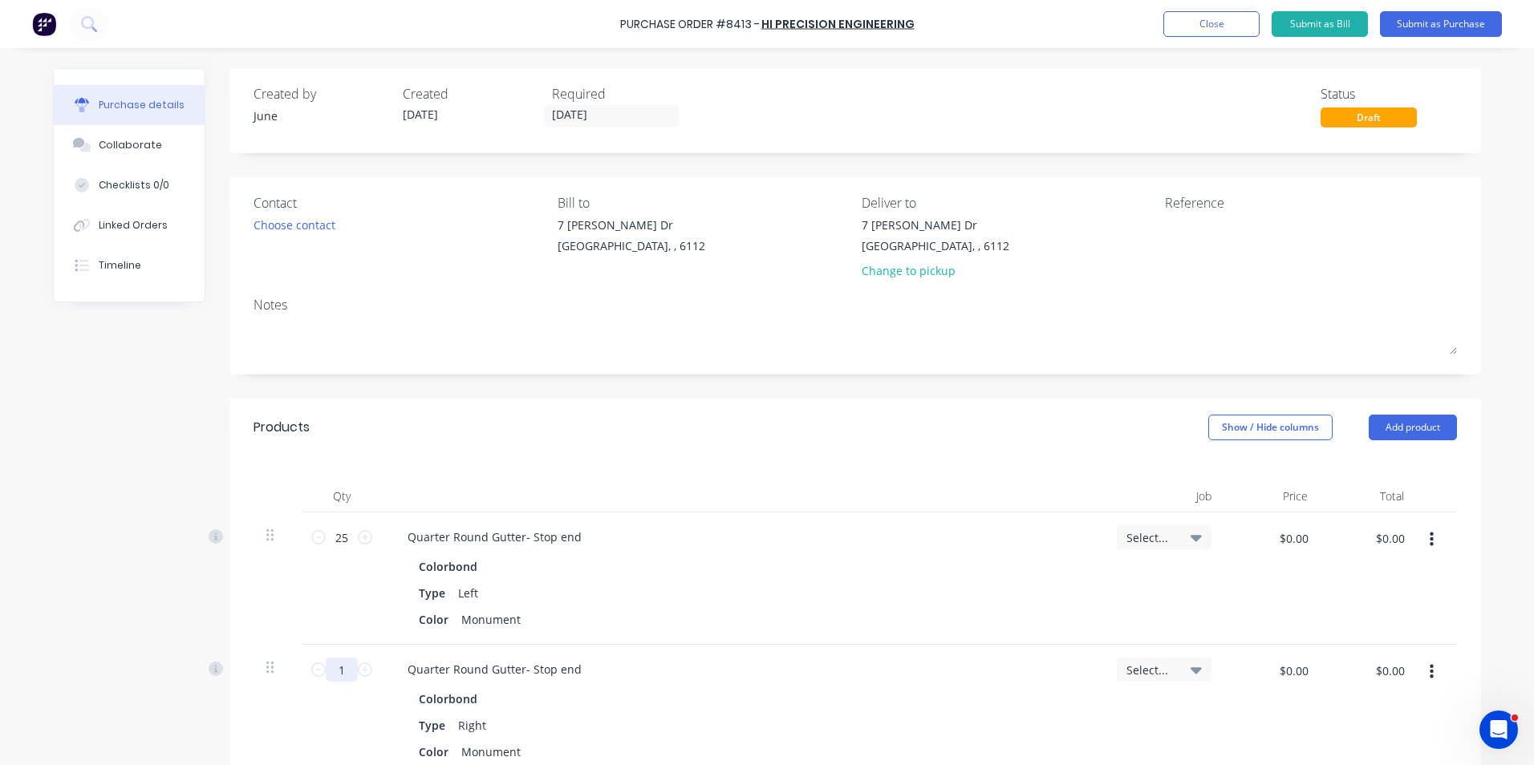
click at [332, 680] on input "1" at bounding box center [342, 670] width 32 height 24
type input "25"
click at [337, 703] on div "25 25" at bounding box center [342, 711] width 80 height 132
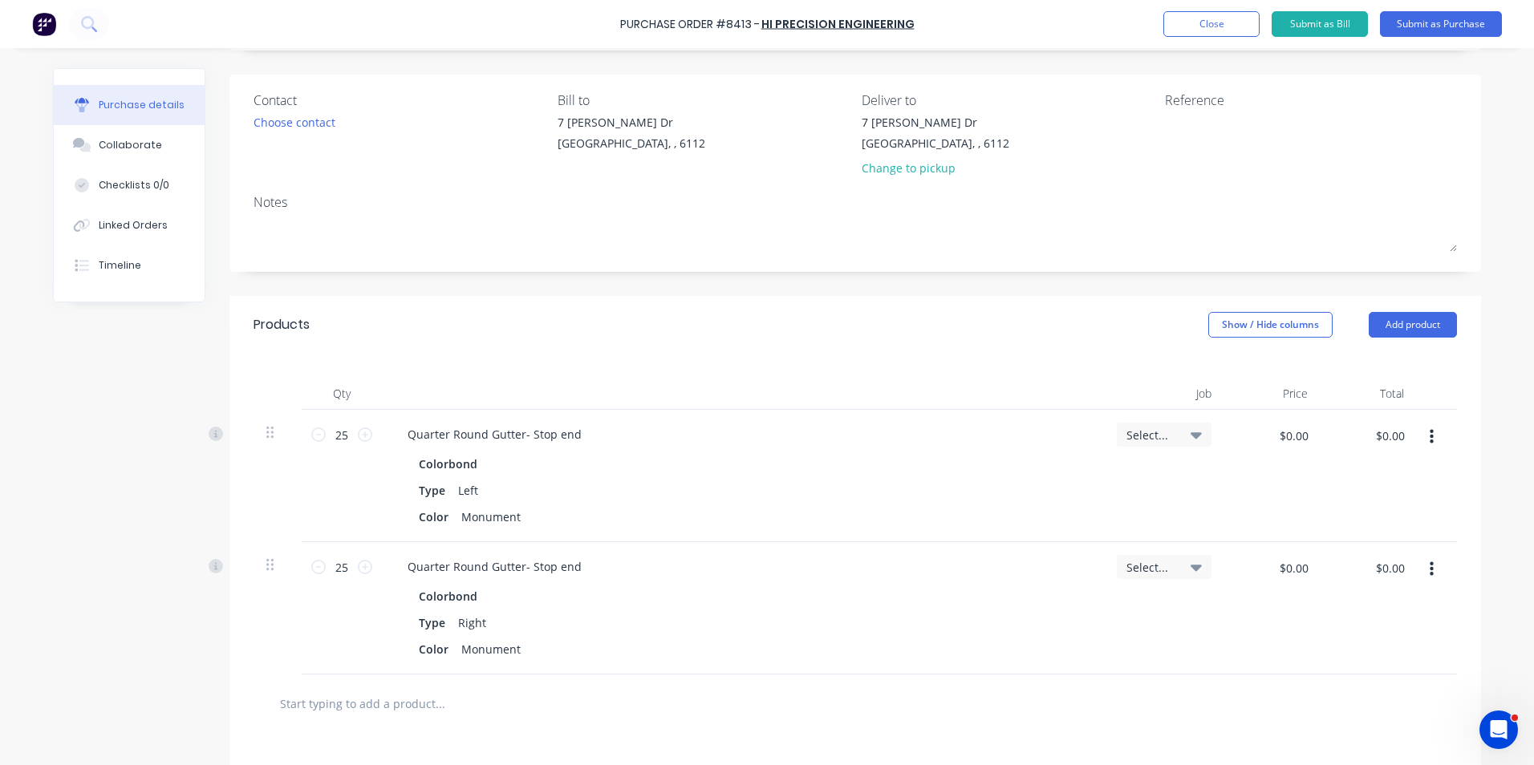
scroll to position [241, 0]
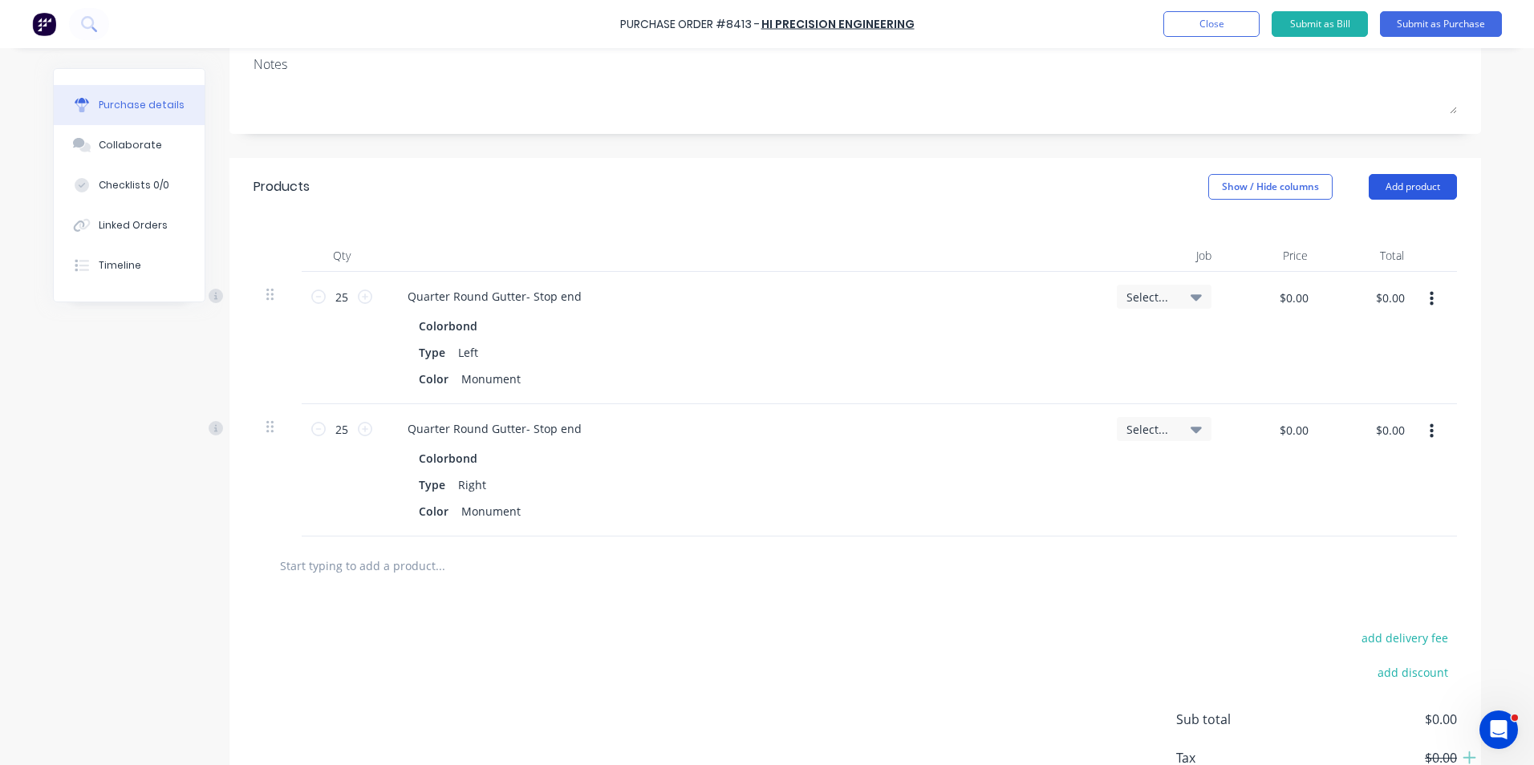
click at [1394, 189] on button "Add product" at bounding box center [1413, 187] width 88 height 26
click at [1370, 228] on div "Product catalogue" at bounding box center [1381, 228] width 124 height 23
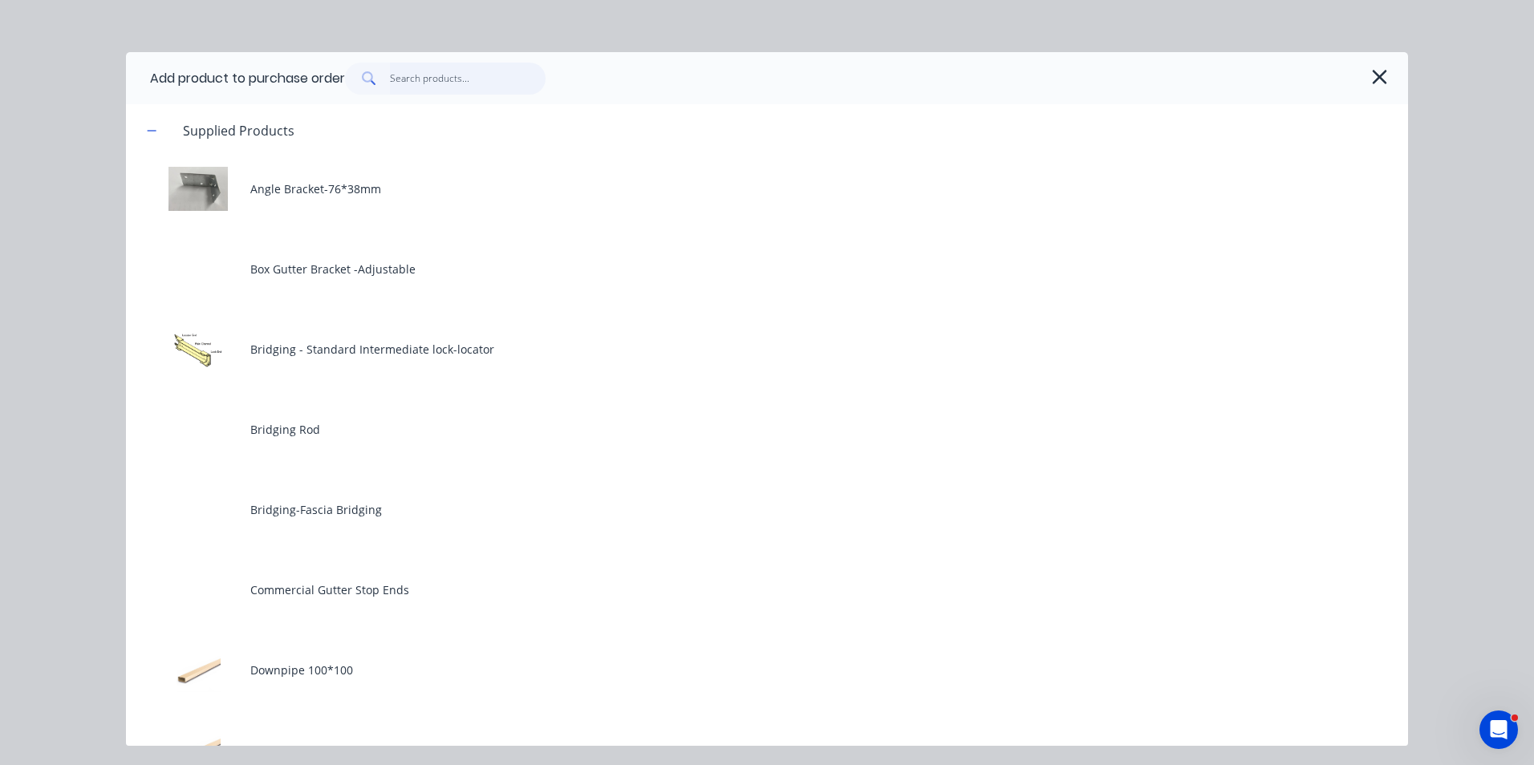
click at [429, 70] on input "text" at bounding box center [468, 79] width 156 height 32
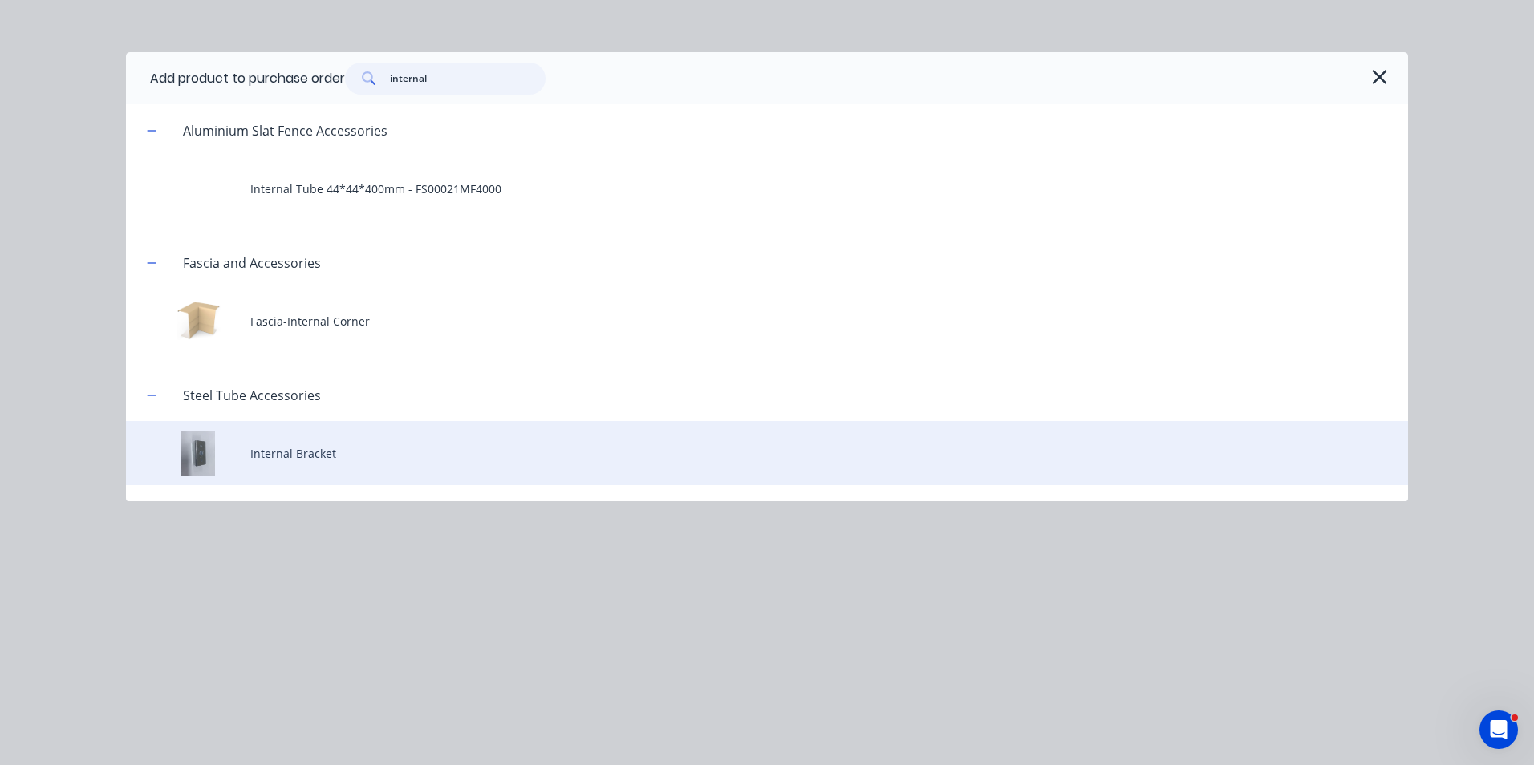
type input "internal"
click at [417, 440] on div "Internal Bracket" at bounding box center [767, 453] width 1282 height 64
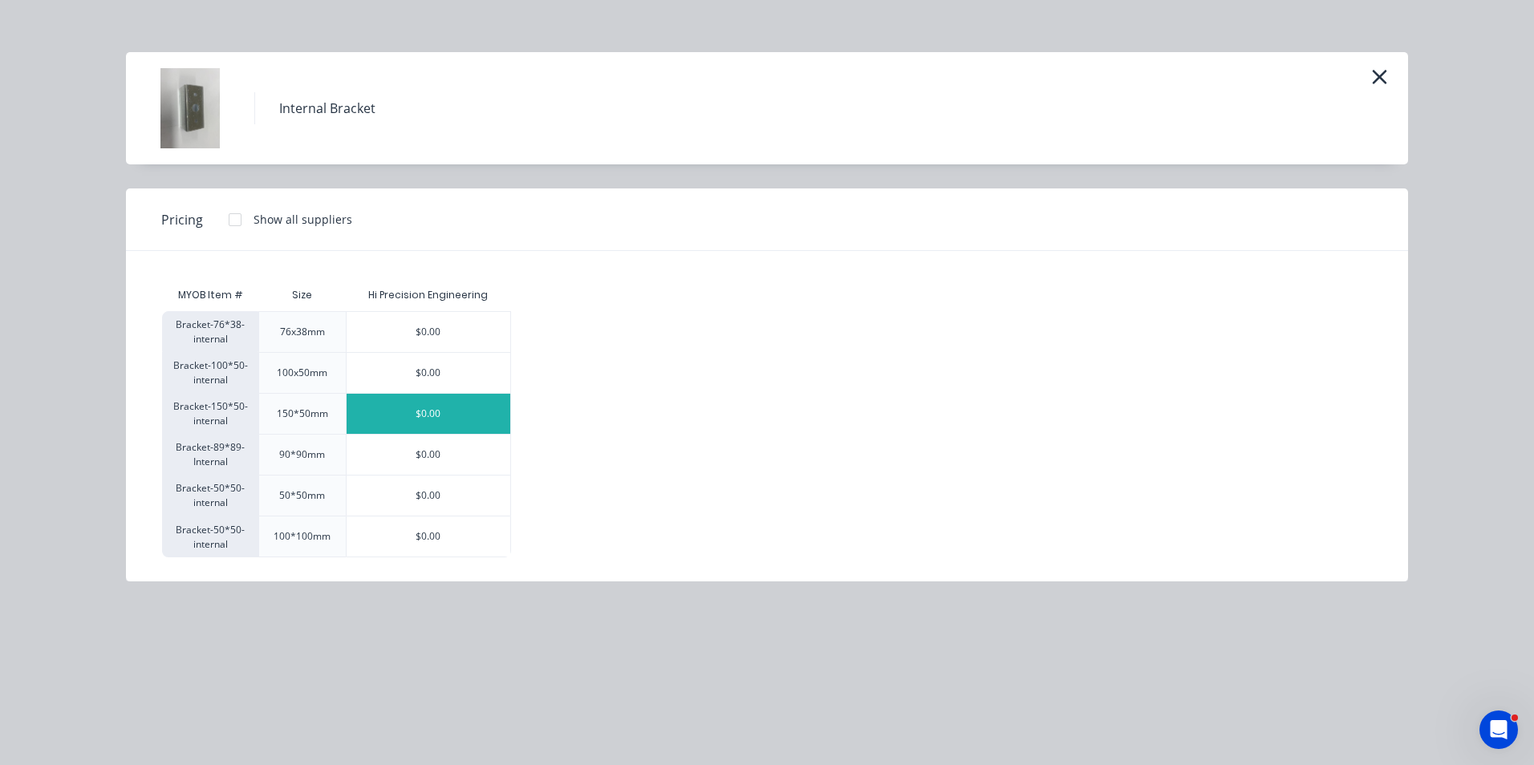
click at [388, 401] on div "$0.00" at bounding box center [429, 414] width 164 height 40
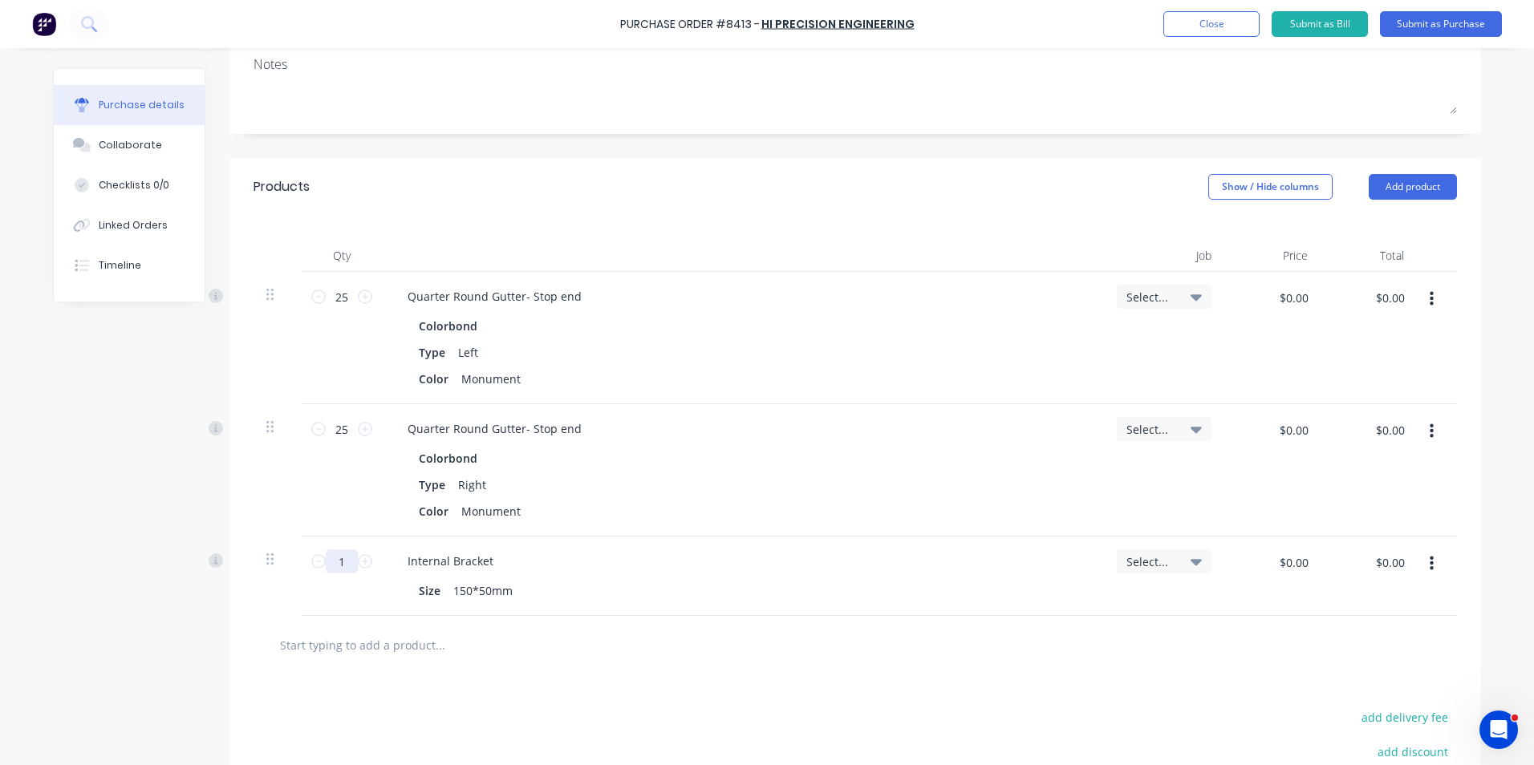
click at [337, 554] on input "1" at bounding box center [342, 562] width 32 height 24
type input "100"
click at [884, 550] on div "Internal Bracket" at bounding box center [743, 561] width 696 height 23
click at [1422, 565] on button "button" at bounding box center [1432, 564] width 38 height 29
click at [1413, 635] on button "Duplicate" at bounding box center [1382, 639] width 136 height 32
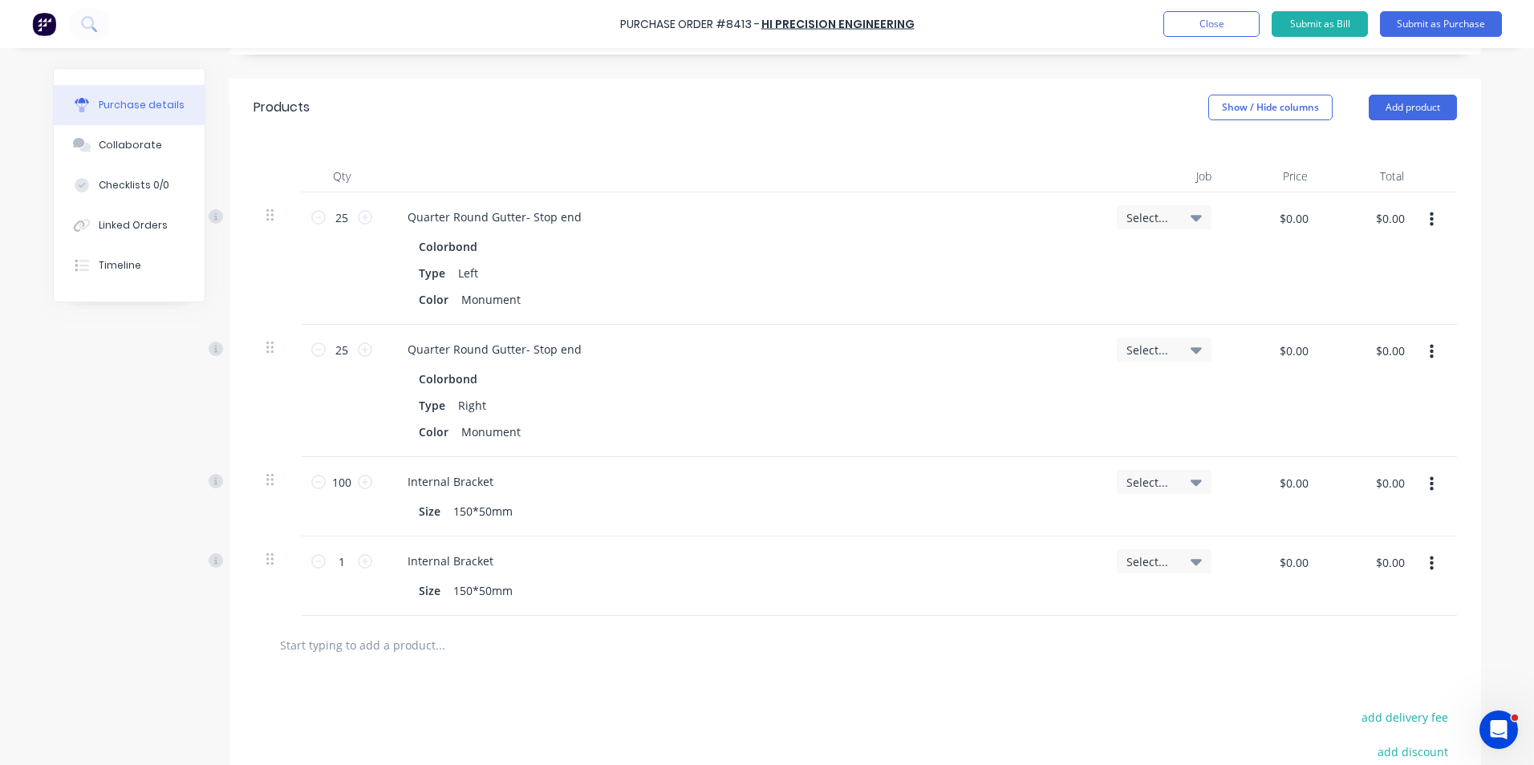
scroll to position [321, 0]
click at [1431, 574] on button "button" at bounding box center [1432, 563] width 38 height 29
click at [1410, 610] on button "Edit" at bounding box center [1382, 606] width 136 height 32
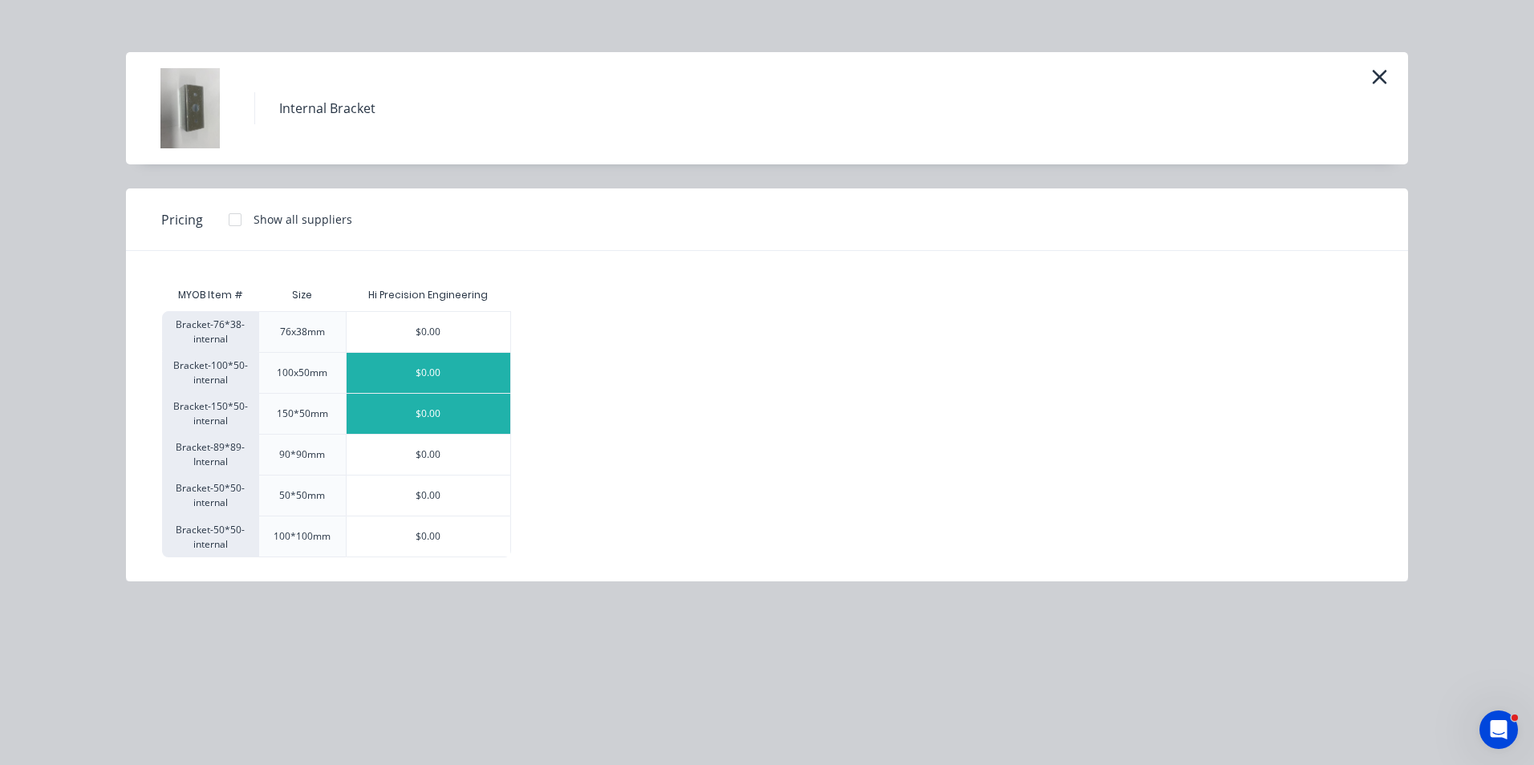
click at [453, 363] on div "$0.00" at bounding box center [429, 373] width 164 height 40
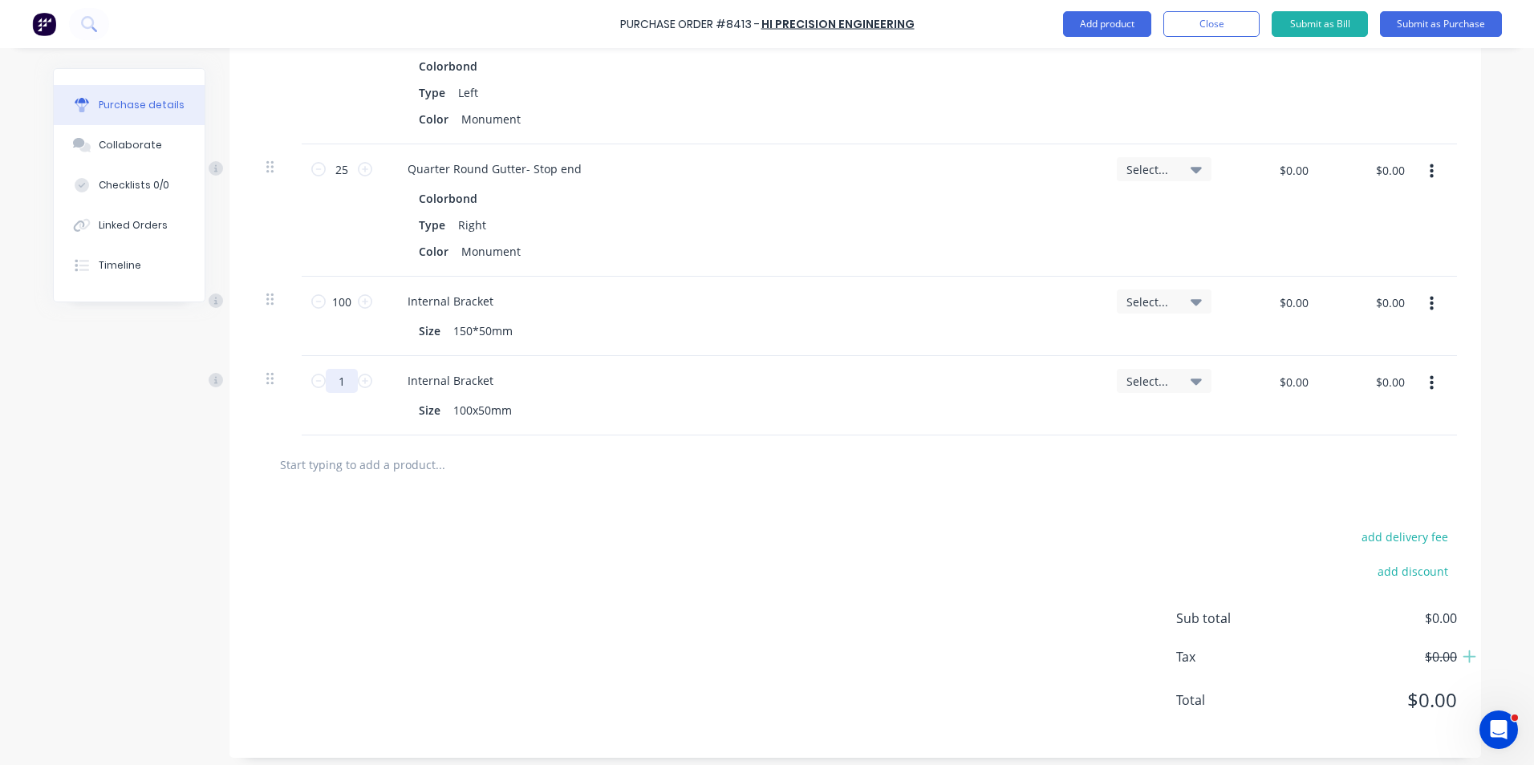
scroll to position [509, 0]
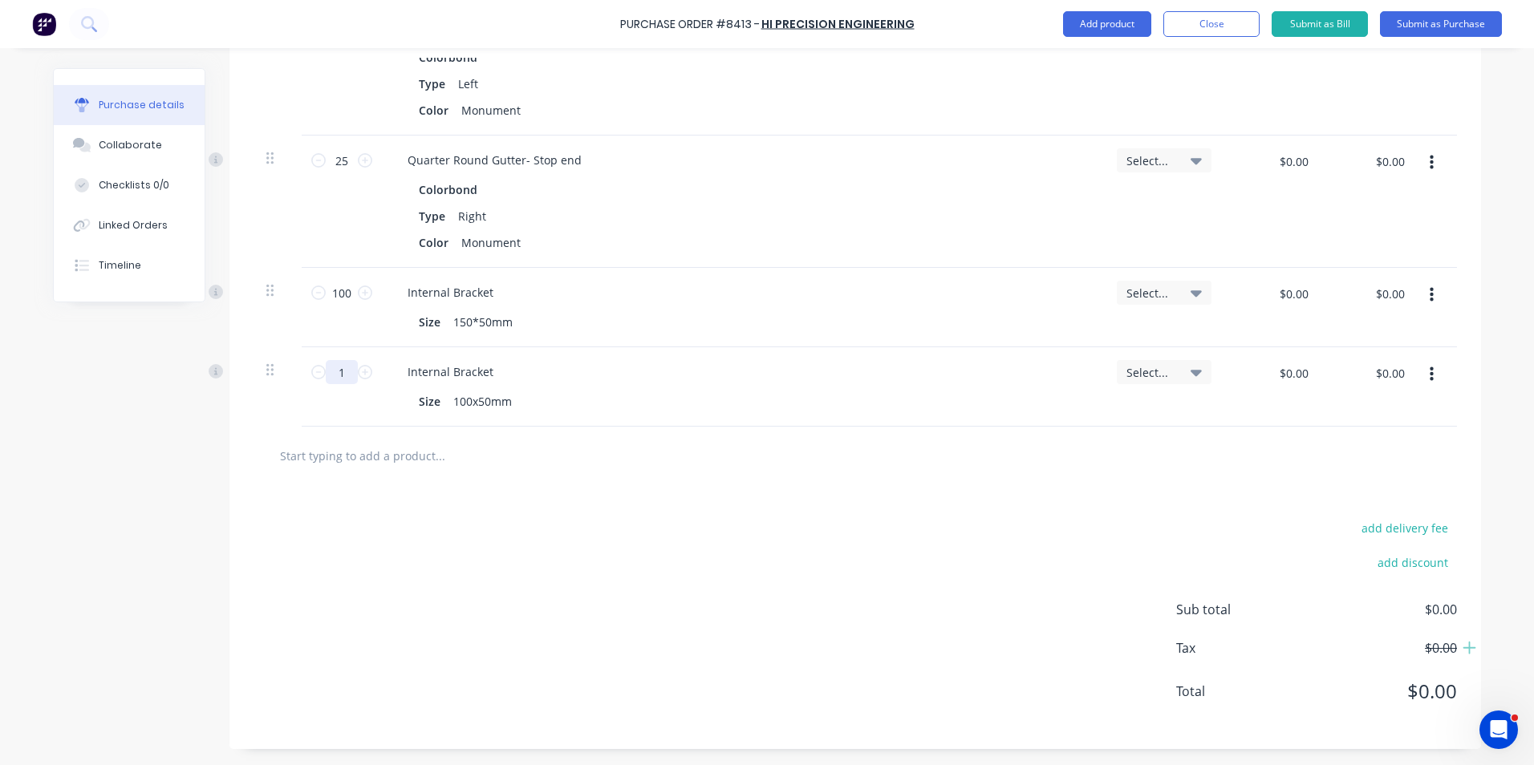
click at [343, 378] on input "1" at bounding box center [342, 372] width 32 height 24
type input "200"
click at [417, 477] on div at bounding box center [855, 456] width 1203 height 59
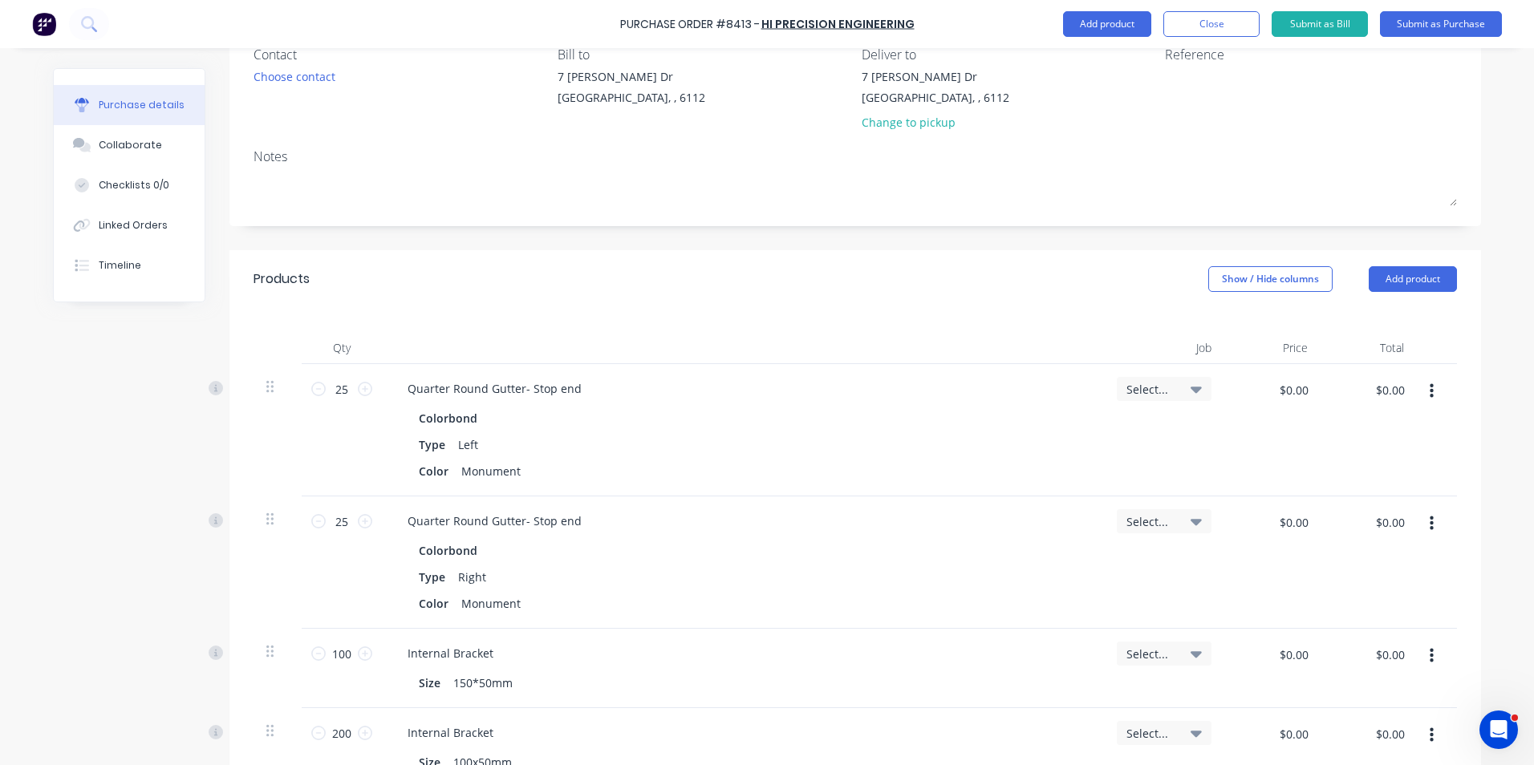
scroll to position [108, 0]
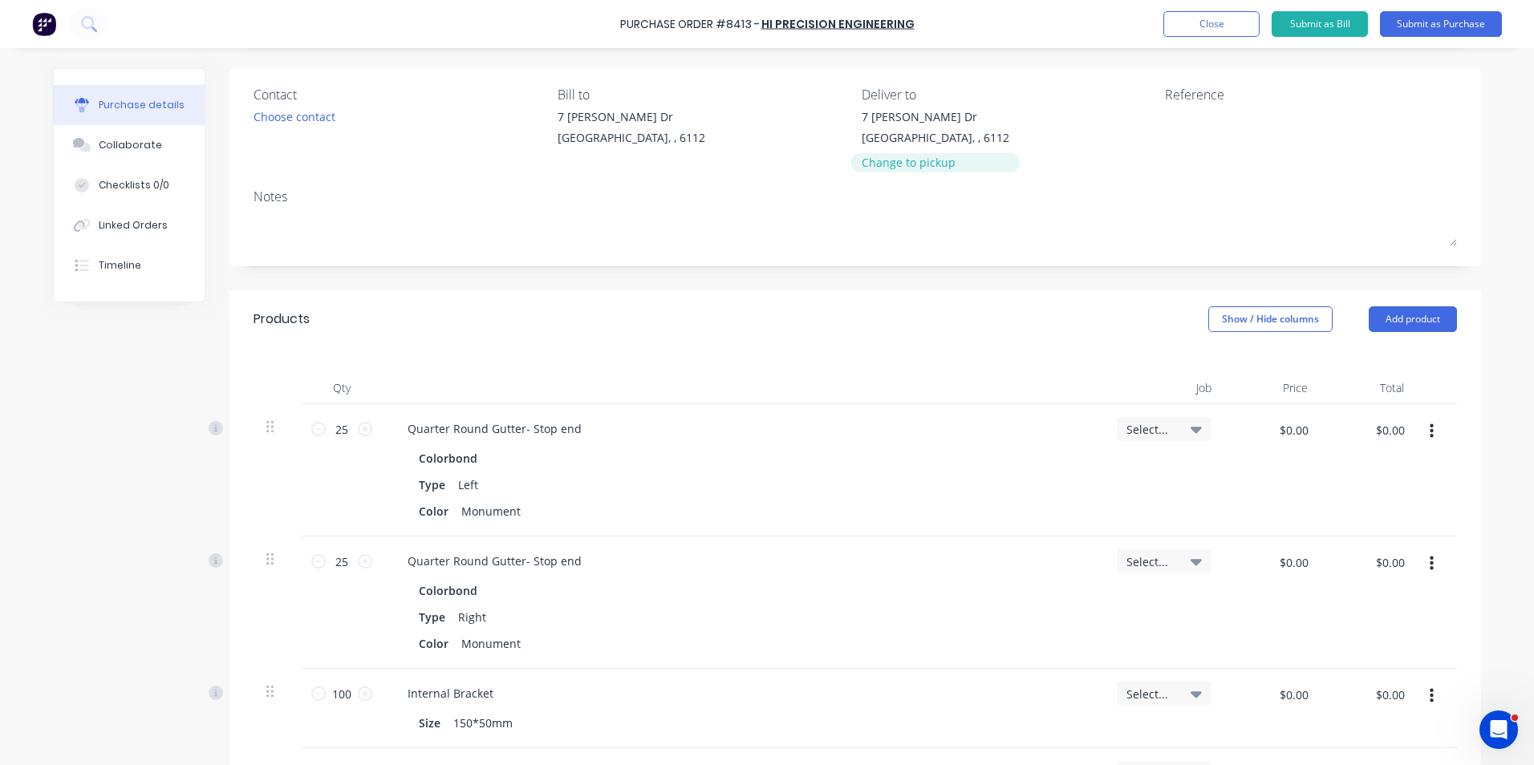
click at [931, 168] on div "Change to pickup" at bounding box center [936, 162] width 148 height 17
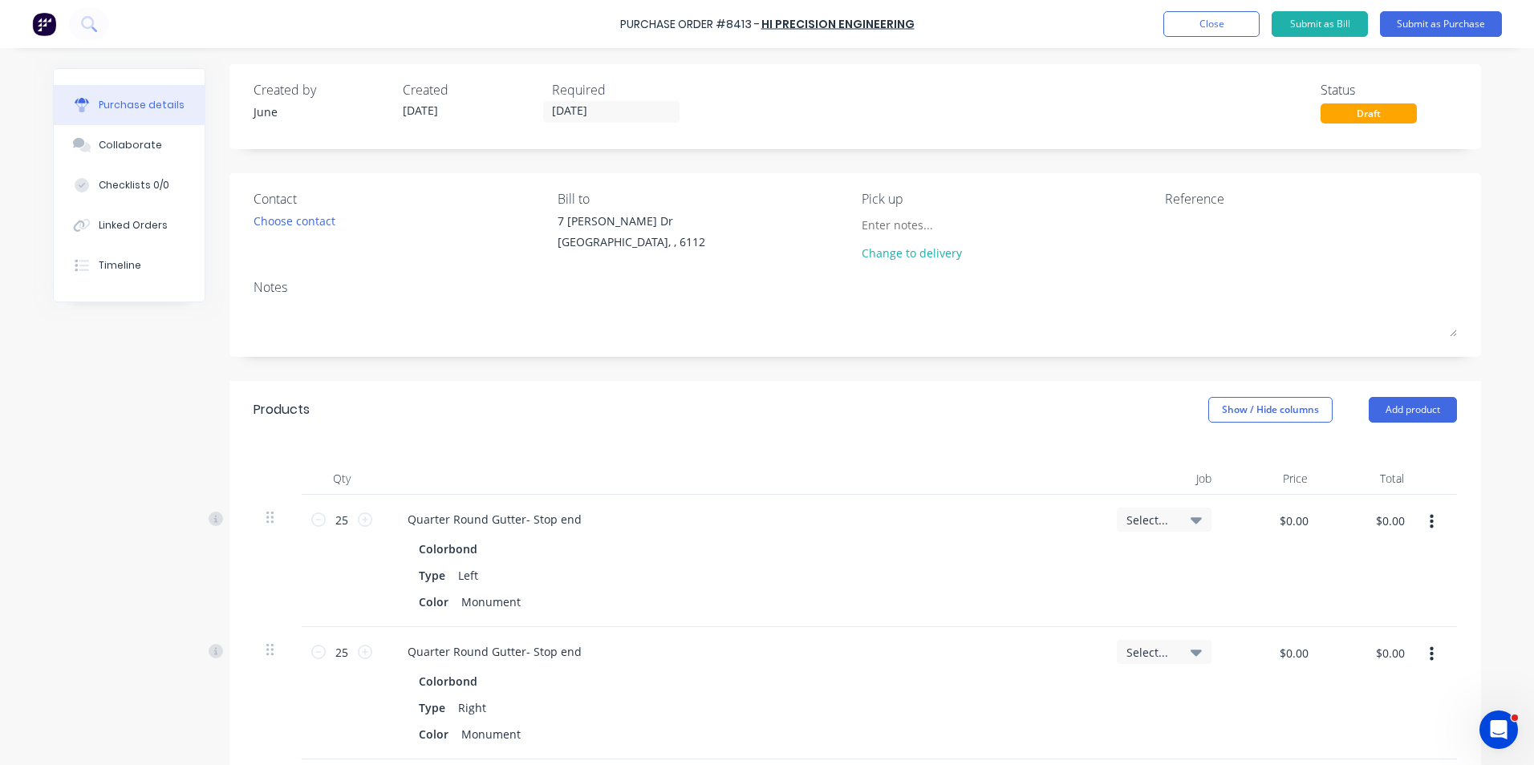
scroll to position [0, 0]
click at [610, 123] on input "[DATE]" at bounding box center [611, 116] width 135 height 20
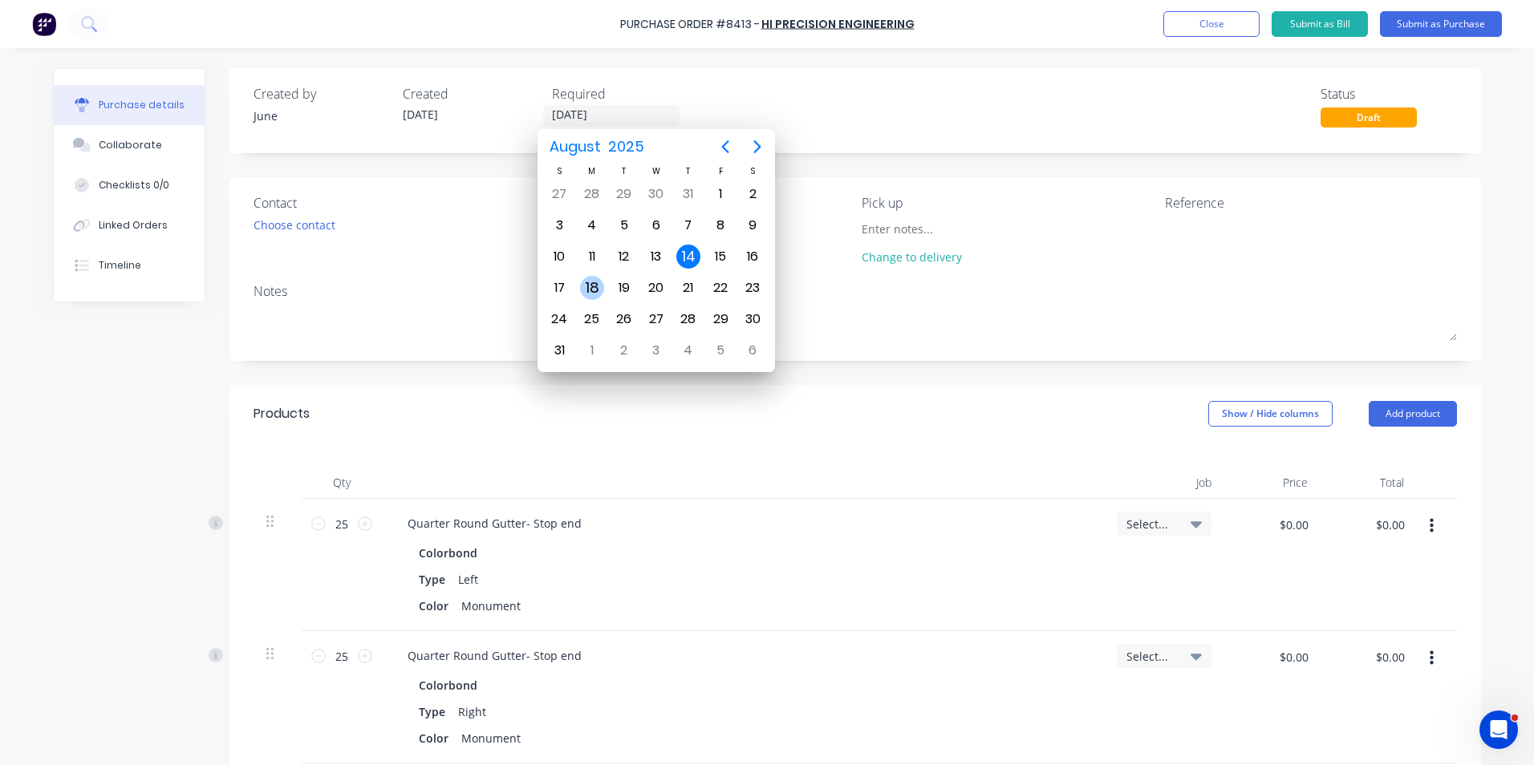
click at [595, 289] on div "18" at bounding box center [592, 288] width 24 height 24
type input "[DATE]"
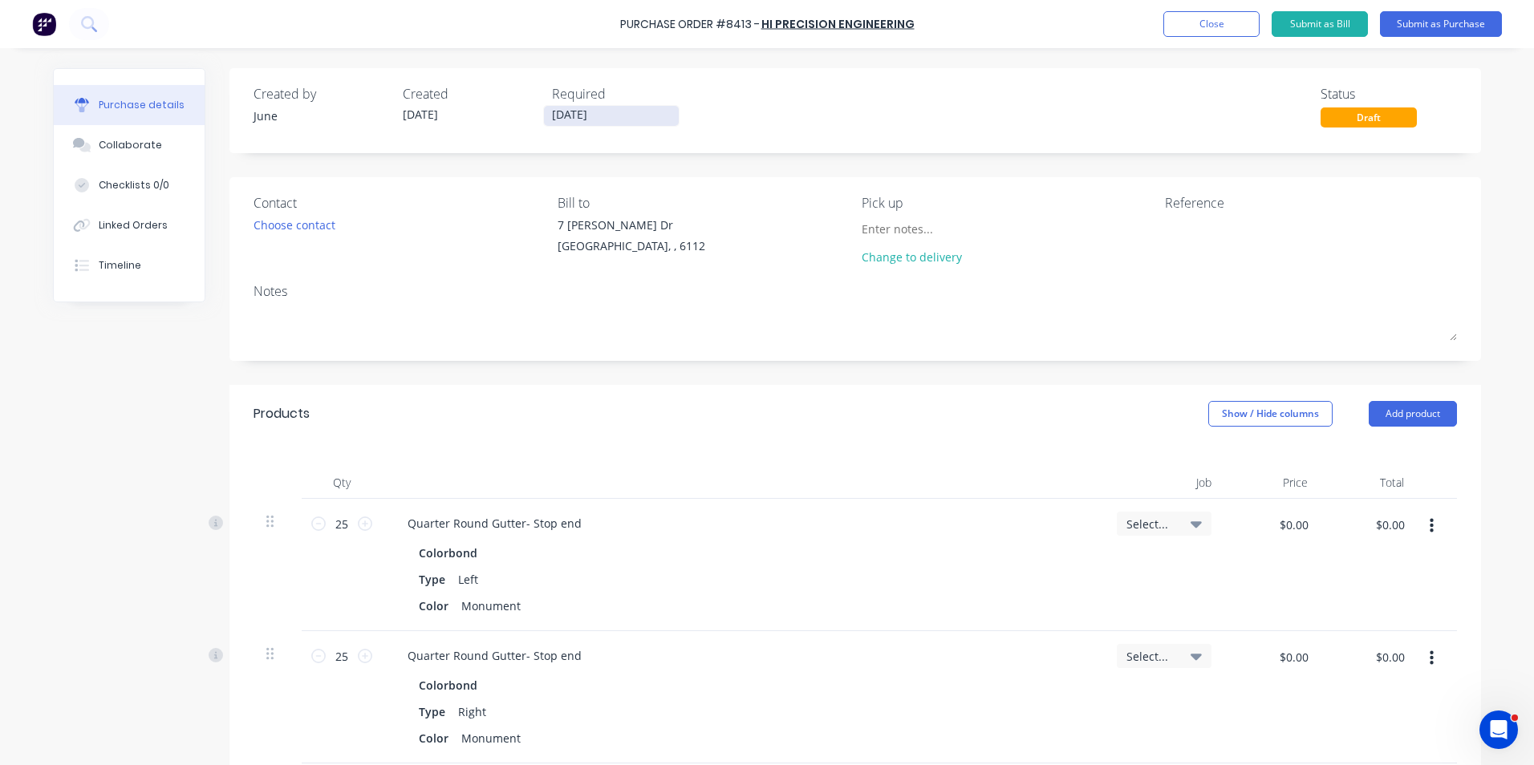
click at [632, 116] on input "[DATE]" at bounding box center [611, 116] width 135 height 20
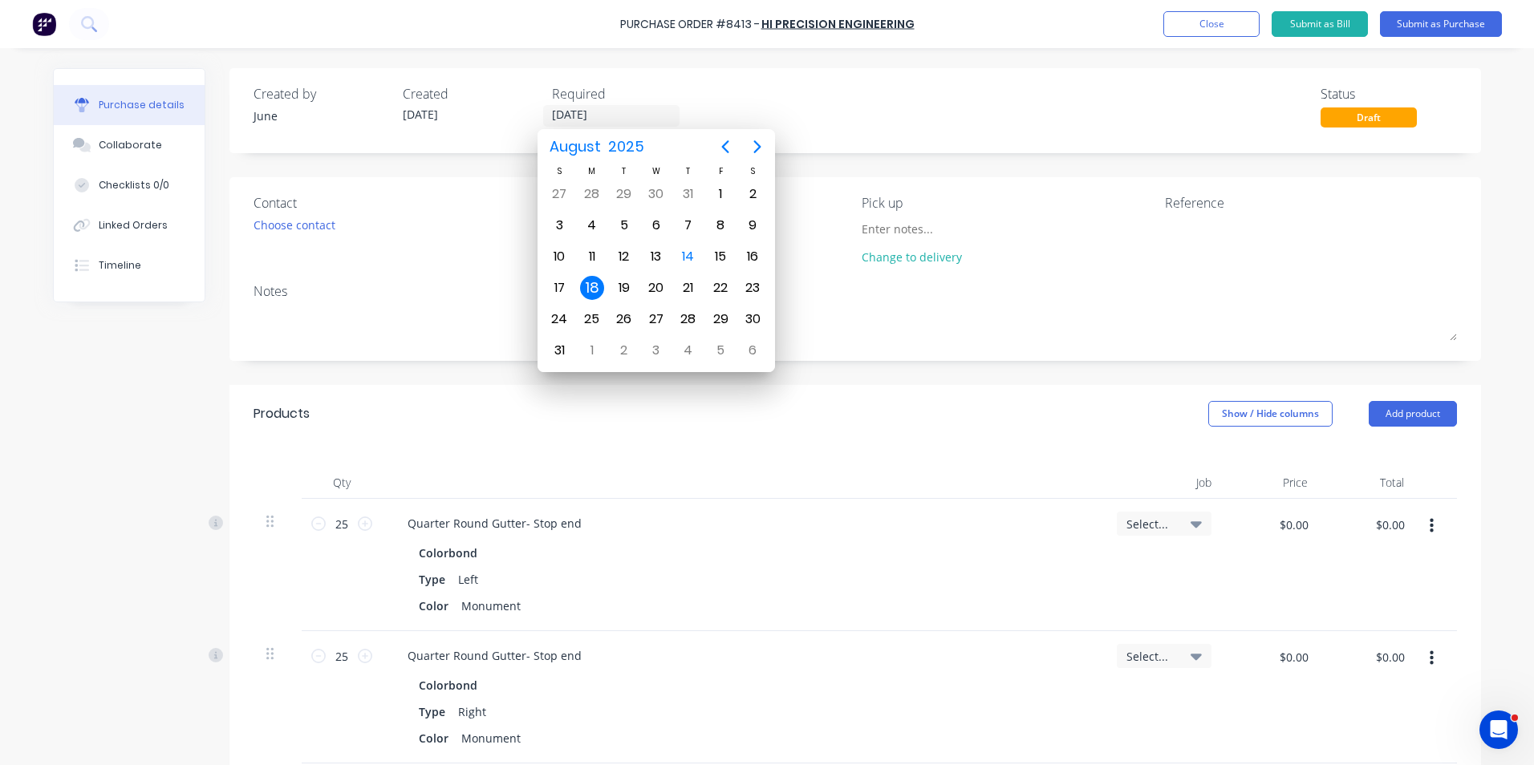
click at [976, 110] on div "Created by June Created [DATE] Required [DATE] Status Draft" at bounding box center [855, 105] width 1203 height 43
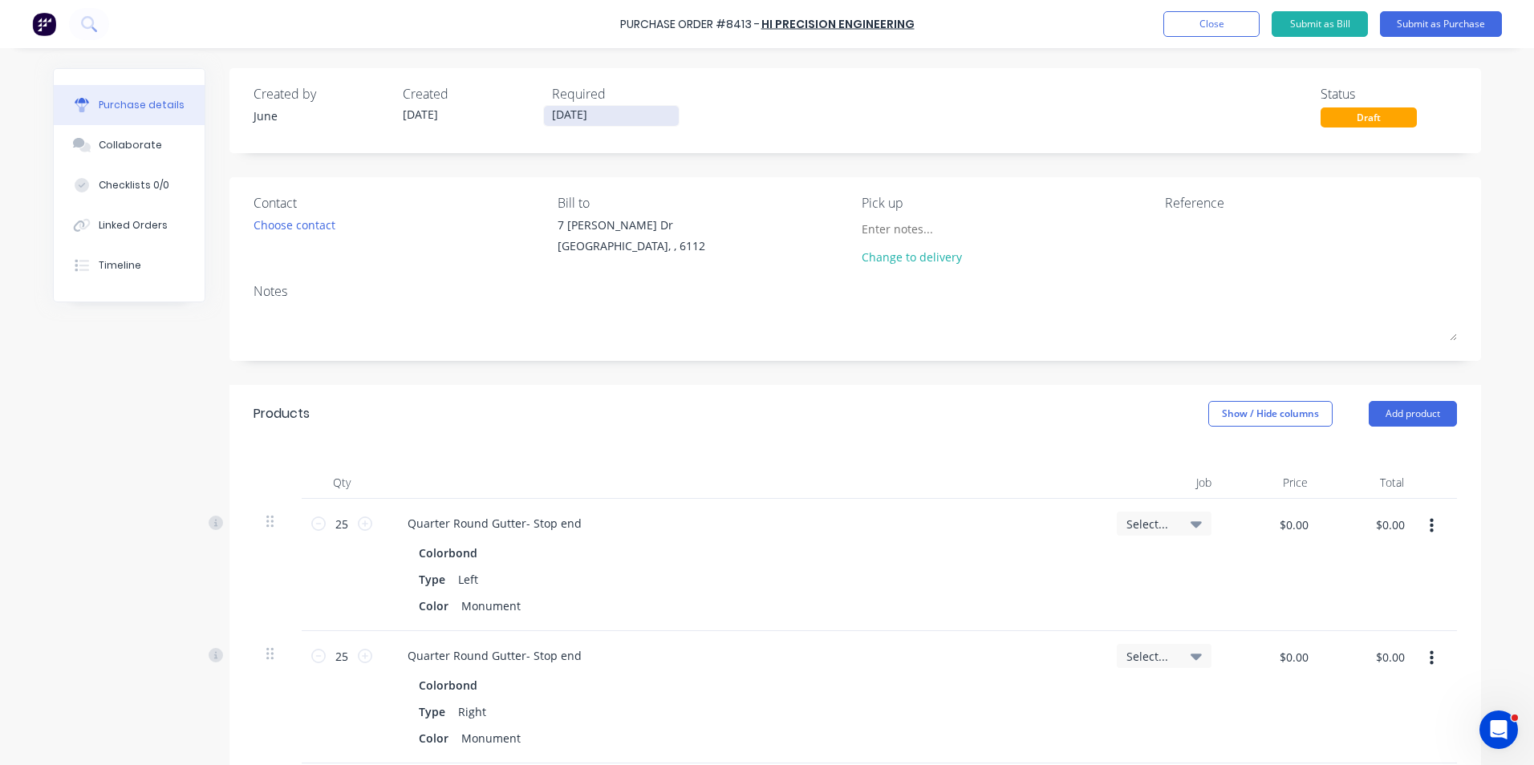
click at [579, 120] on input "[DATE]" at bounding box center [611, 116] width 135 height 20
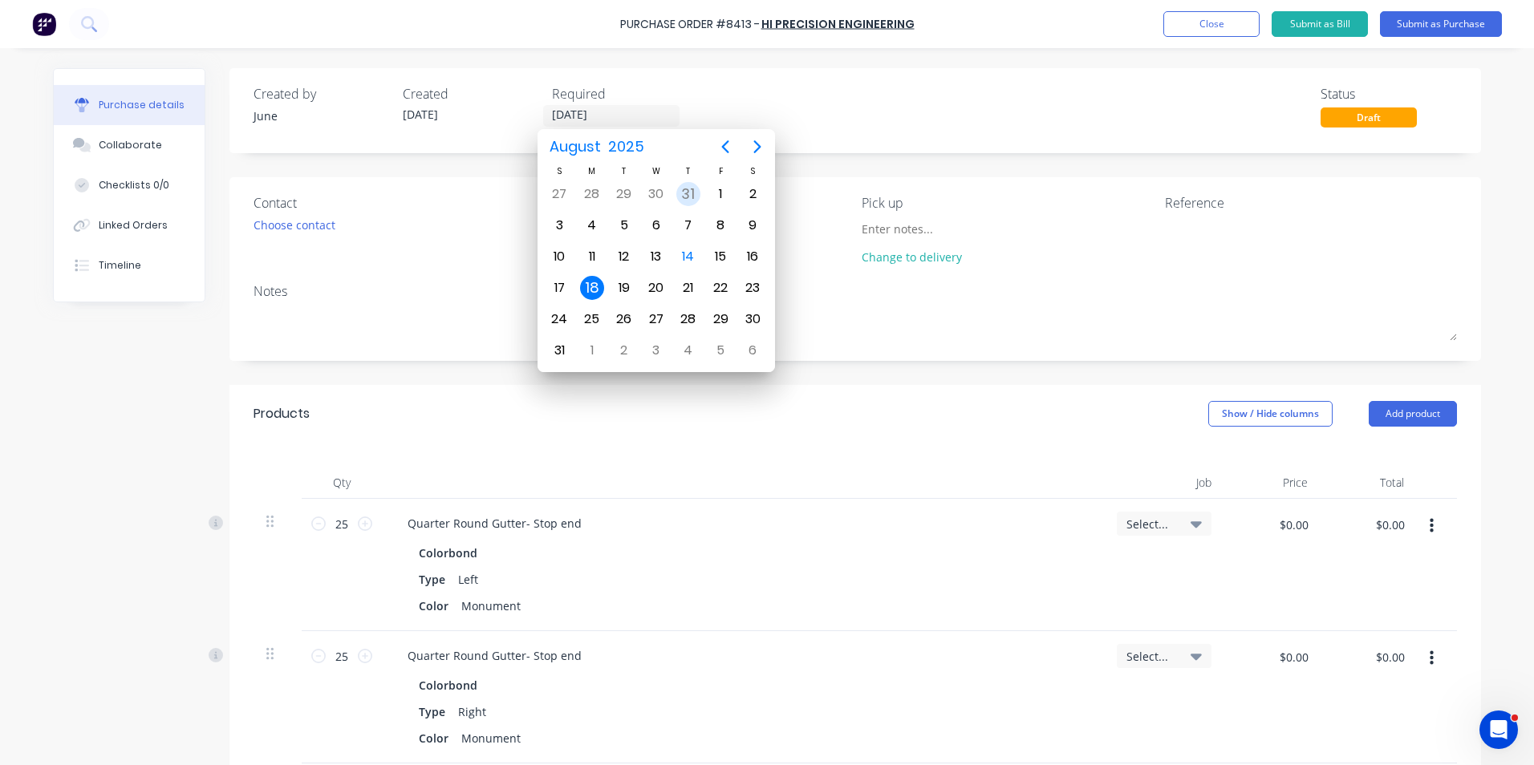
click at [807, 83] on div "Created by June Created [DATE] Required [DATE] Status Draft" at bounding box center [855, 110] width 1252 height 85
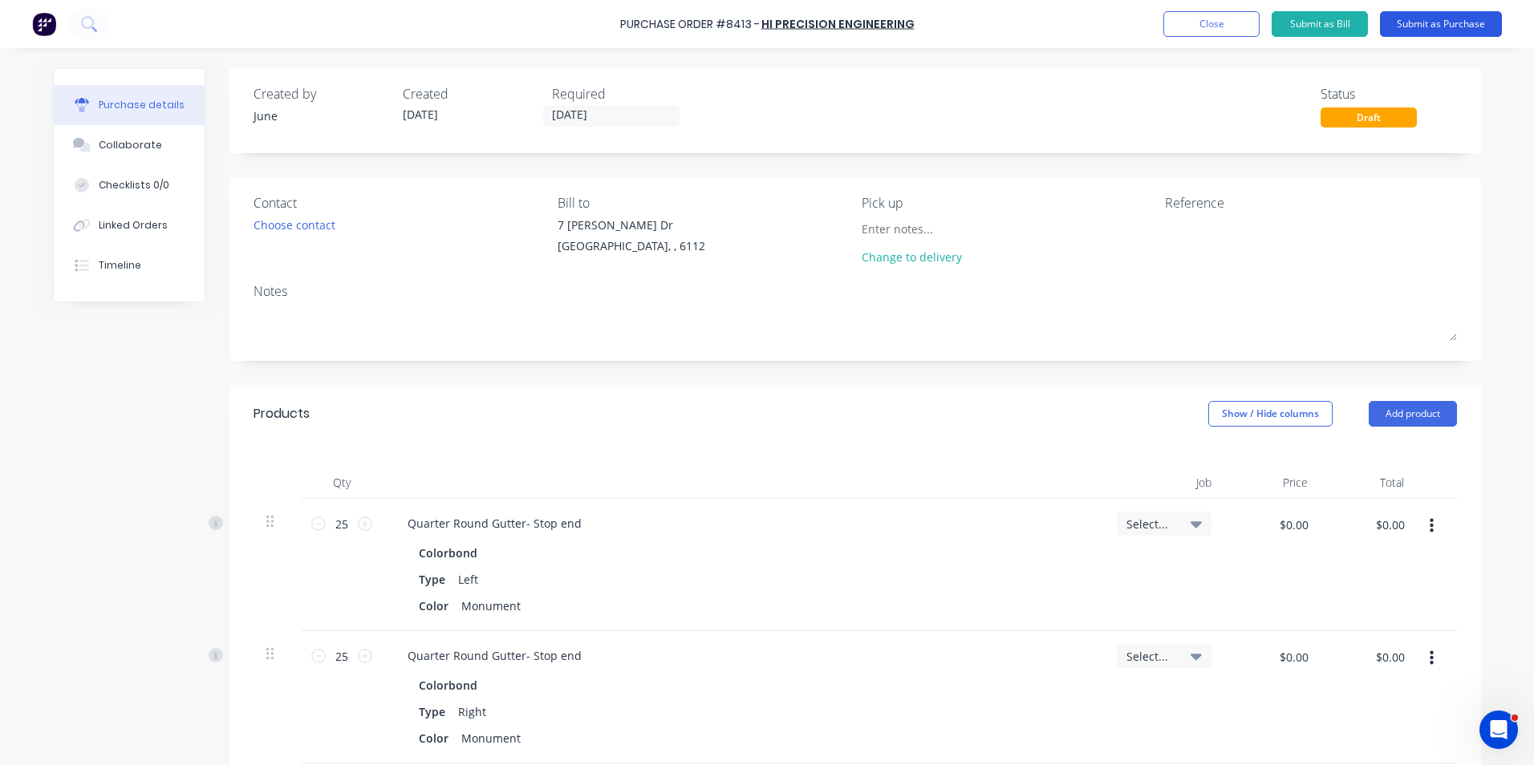
click at [1443, 22] on button "Submit as Purchase" at bounding box center [1441, 24] width 122 height 26
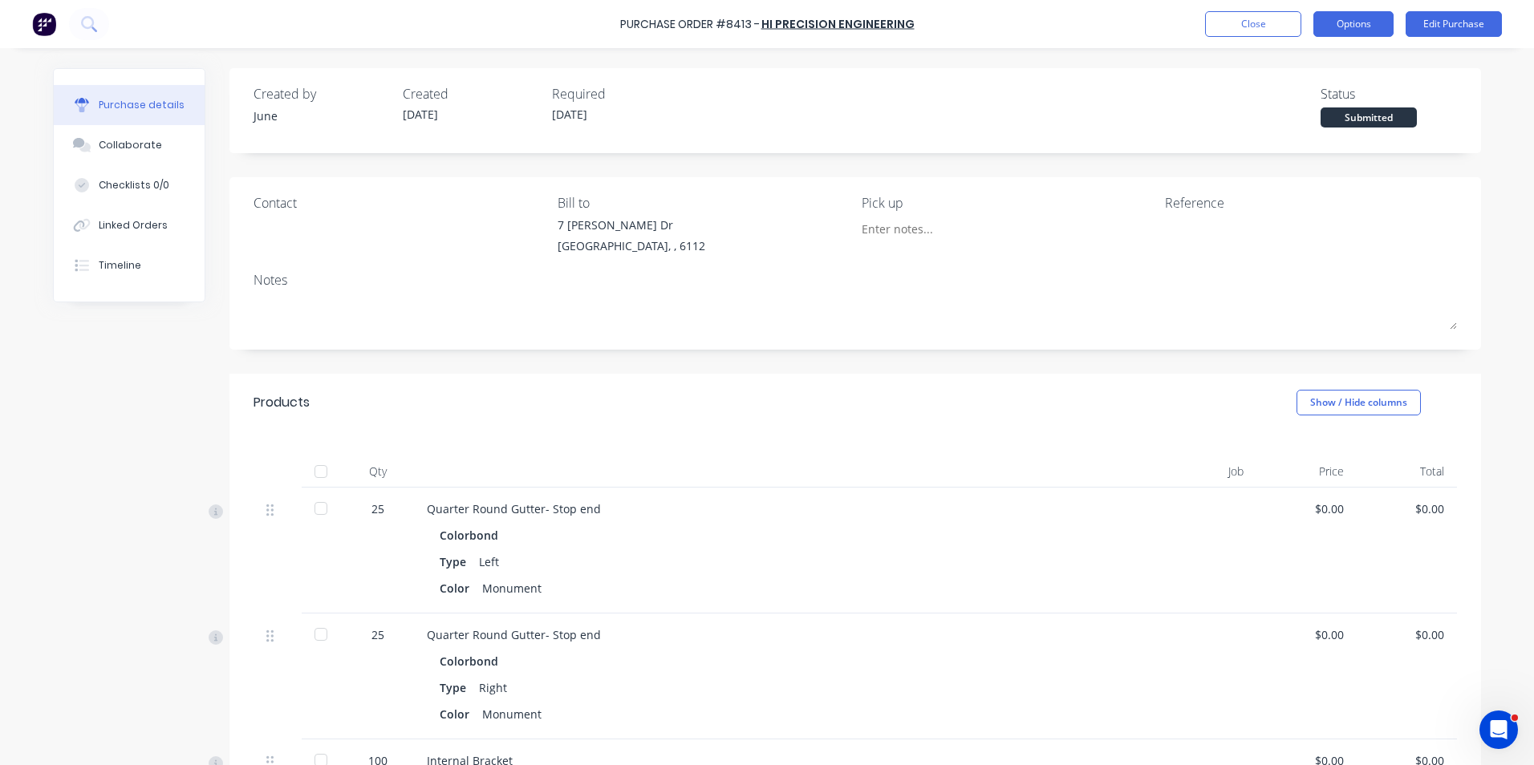
click at [1377, 18] on button "Options" at bounding box center [1353, 24] width 80 height 26
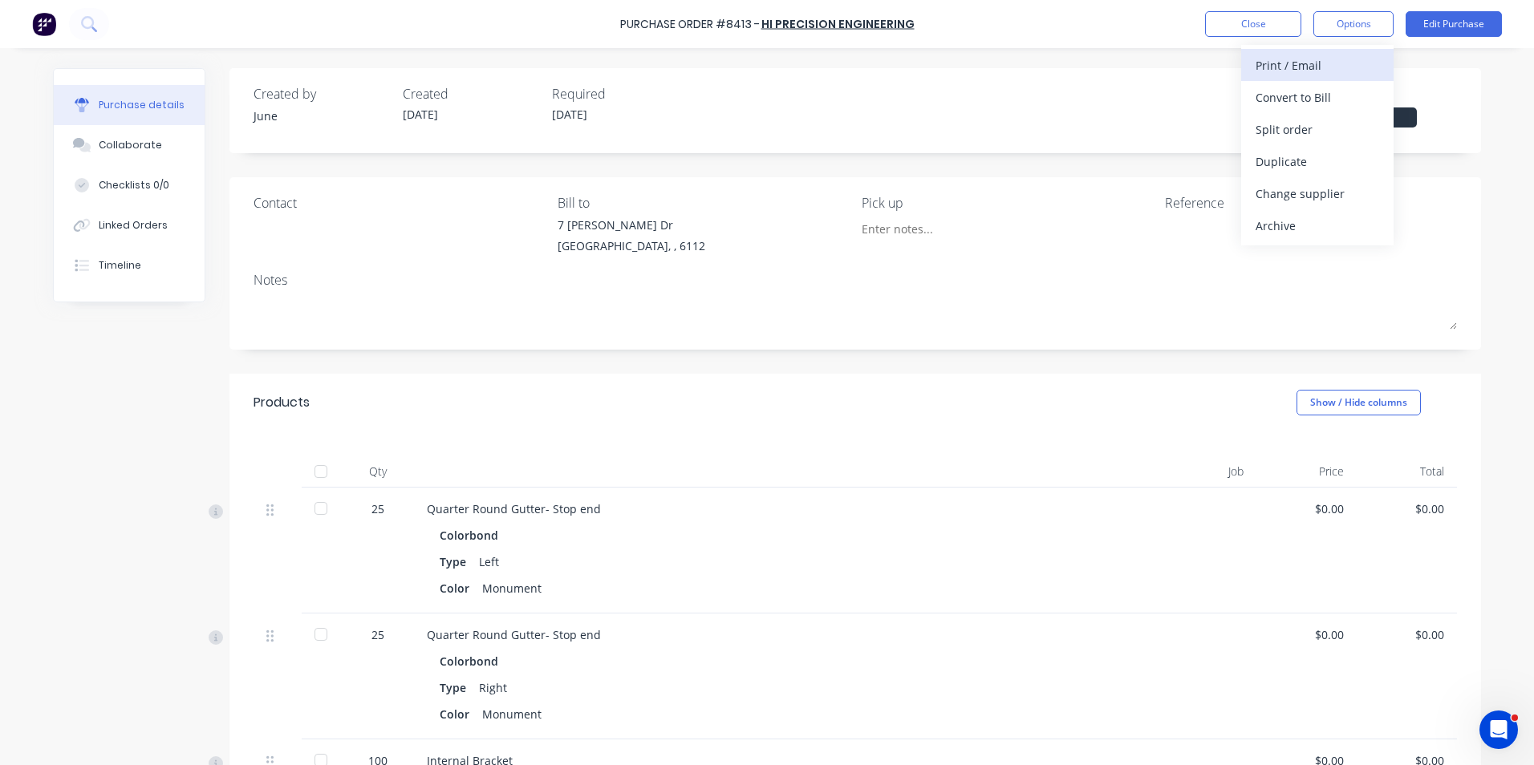
click at [1335, 76] on div "Print / Email" at bounding box center [1318, 65] width 124 height 23
click at [1306, 124] on div "Without pricing" at bounding box center [1318, 129] width 124 height 23
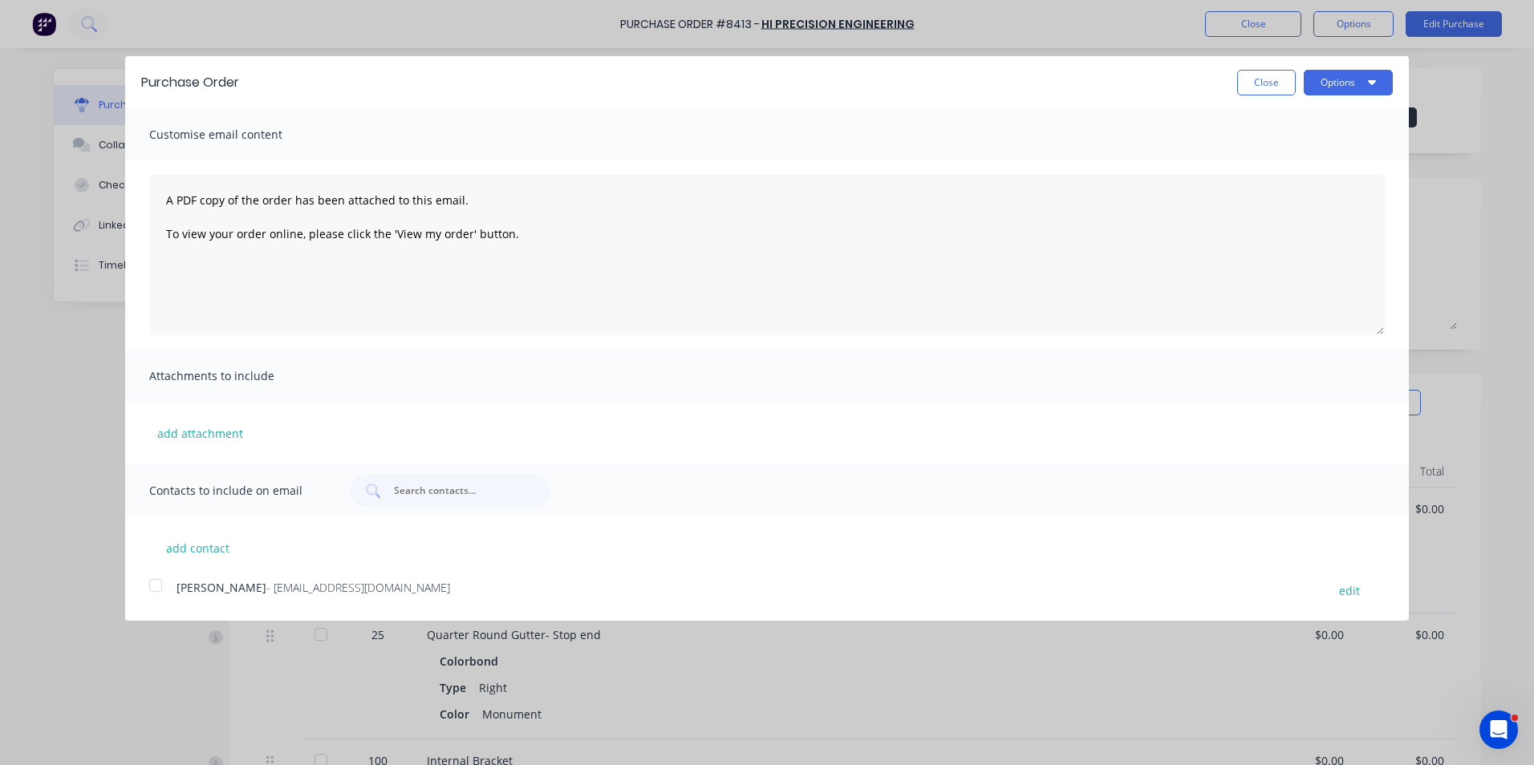
click at [157, 592] on div at bounding box center [156, 586] width 32 height 32
click at [1325, 80] on button "Options" at bounding box center [1348, 83] width 89 height 26
click at [1281, 157] on div "Email" at bounding box center [1317, 155] width 124 height 23
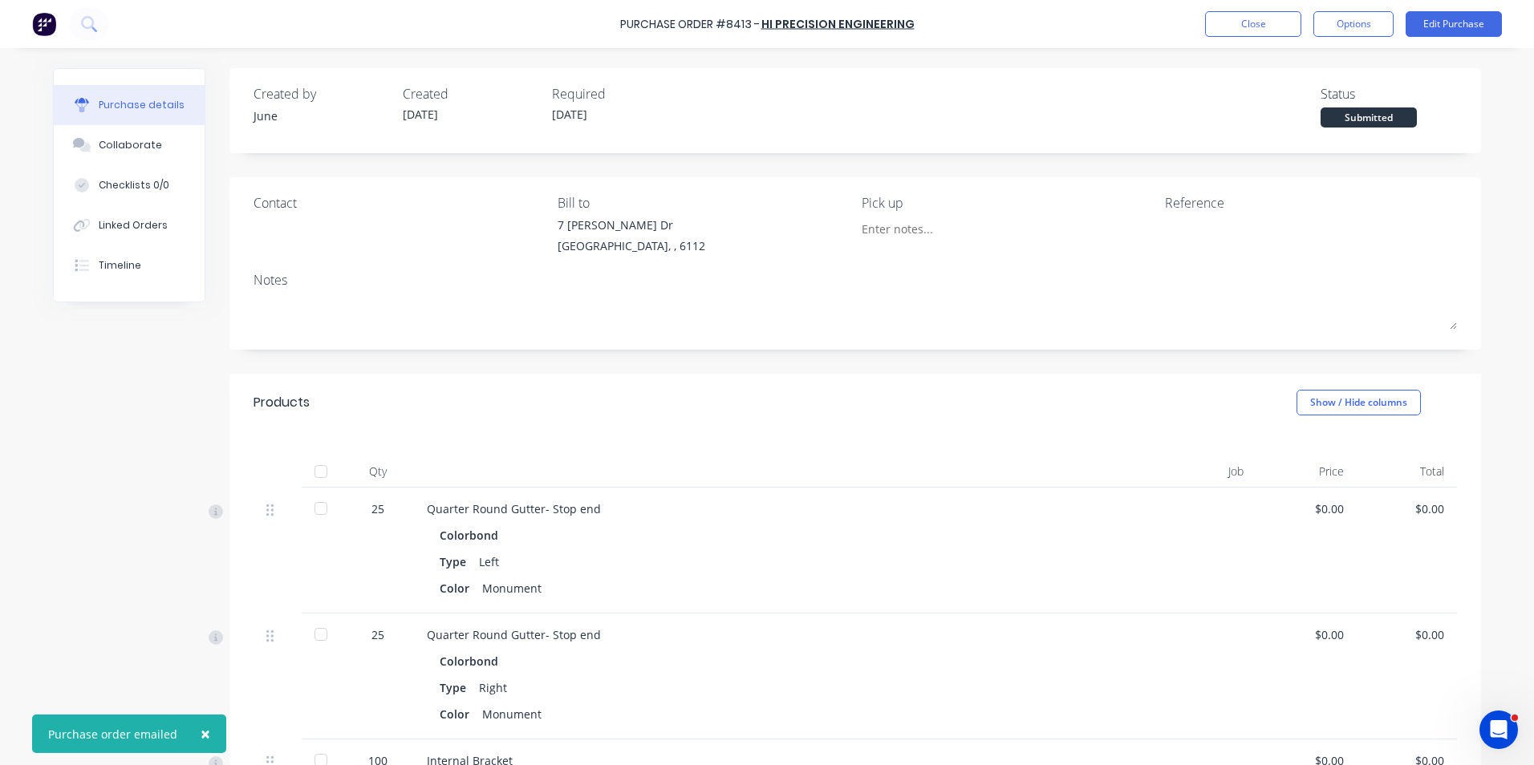
click at [1275, 41] on div "Purchase Order #8413 - Hi Precision Engineering Close Options Edit Purchase" at bounding box center [767, 24] width 1534 height 48
click at [1275, 30] on button "Close" at bounding box center [1253, 24] width 96 height 26
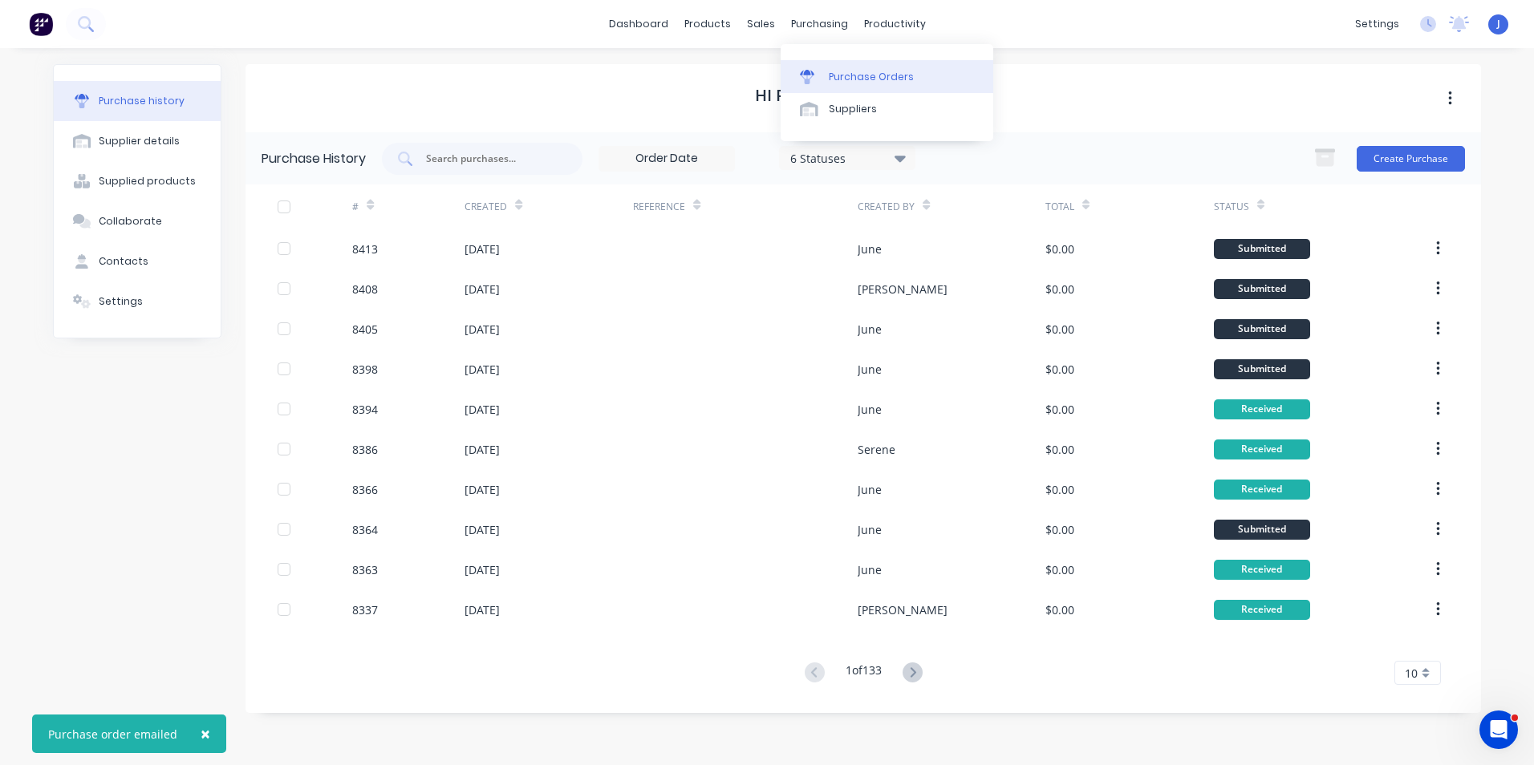
click at [826, 67] on link "Purchase Orders" at bounding box center [887, 76] width 213 height 32
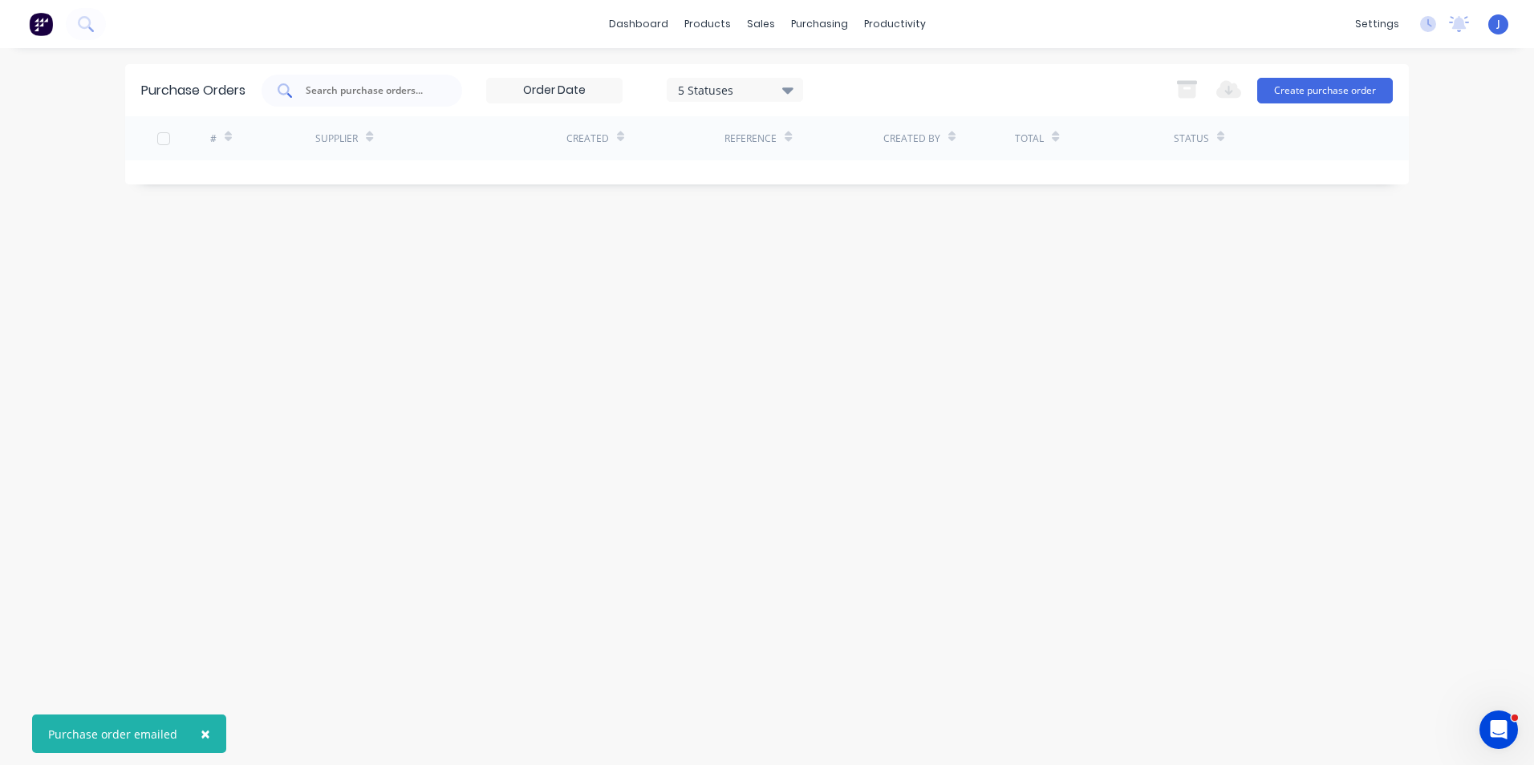
click at [362, 91] on input "text" at bounding box center [370, 91] width 133 height 16
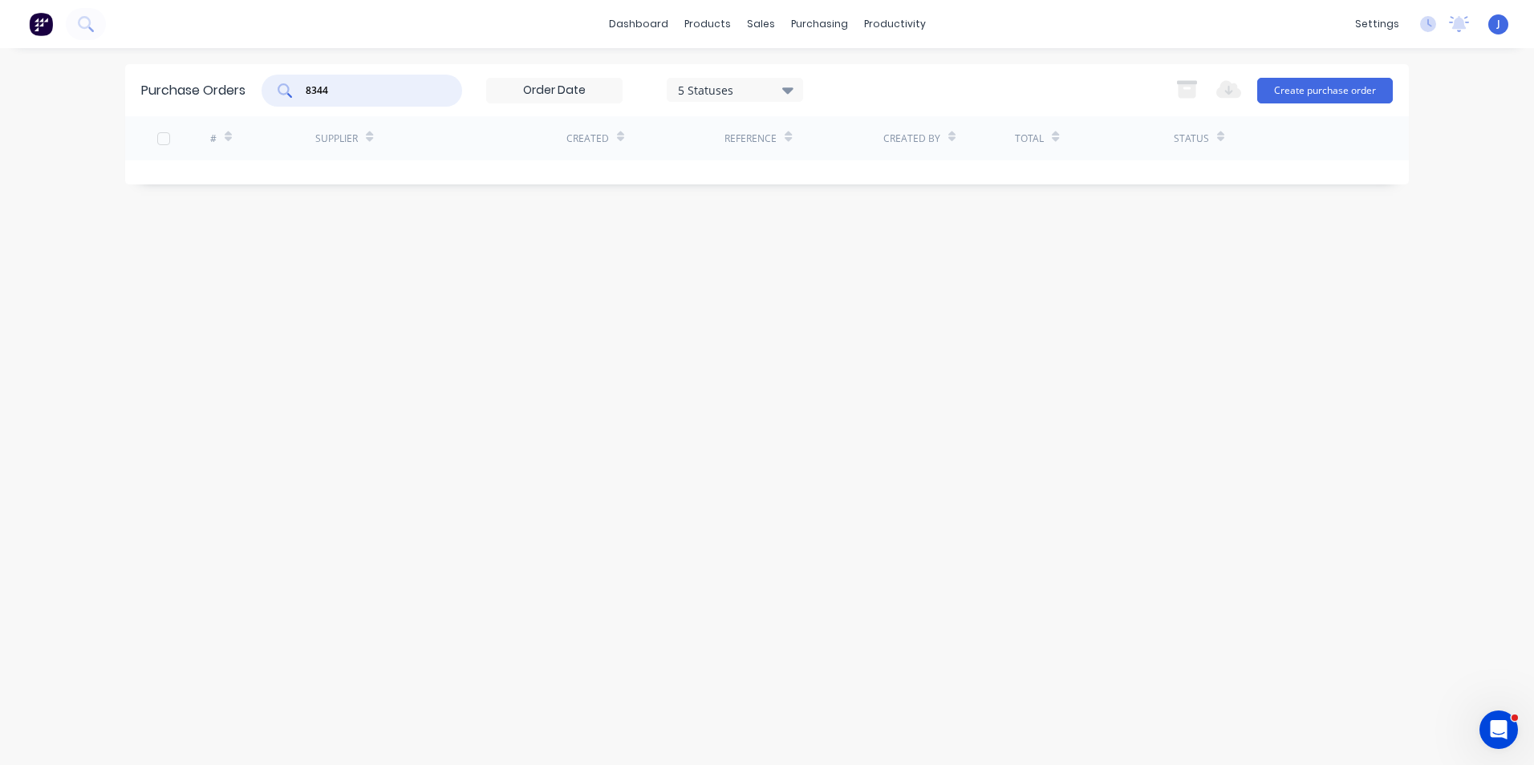
type input "8344"
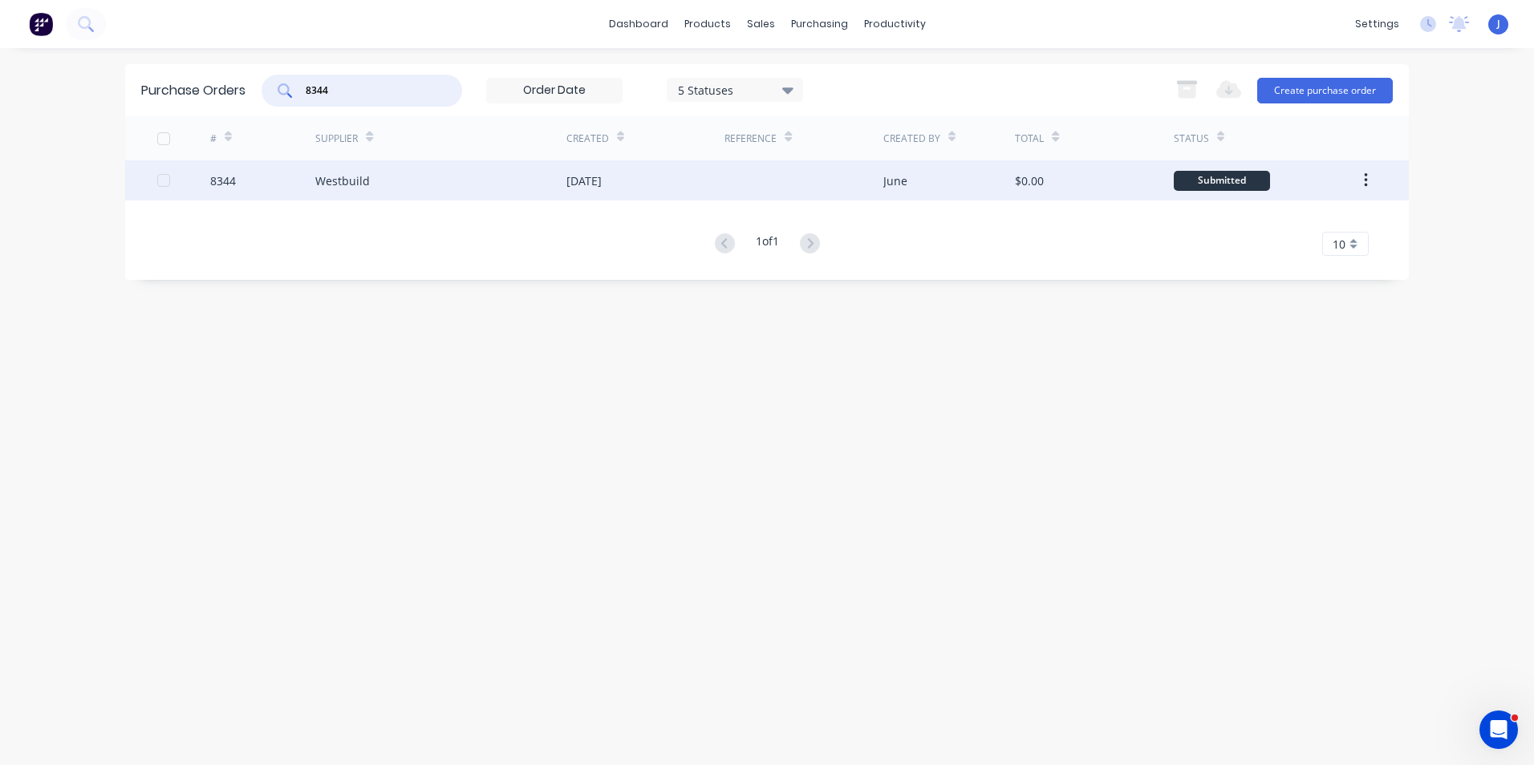
click at [429, 178] on div "Westbuild" at bounding box center [440, 180] width 251 height 40
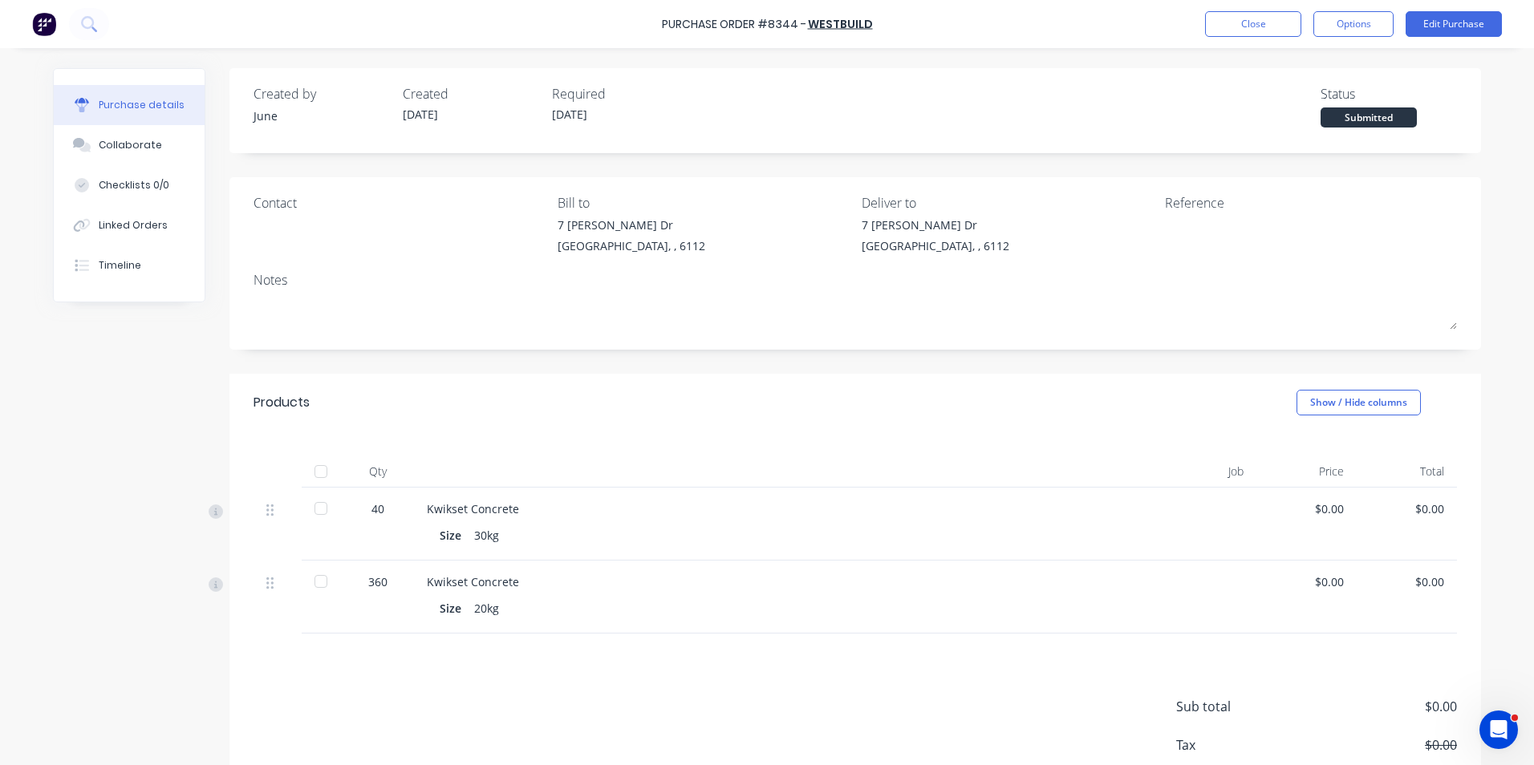
click at [310, 464] on div at bounding box center [321, 472] width 32 height 32
click at [1236, 38] on div "Purchase Order #8344 - Westbuild Close Options Edit Purchase" at bounding box center [767, 24] width 1534 height 48
click at [1207, 33] on button "Close" at bounding box center [1253, 24] width 96 height 26
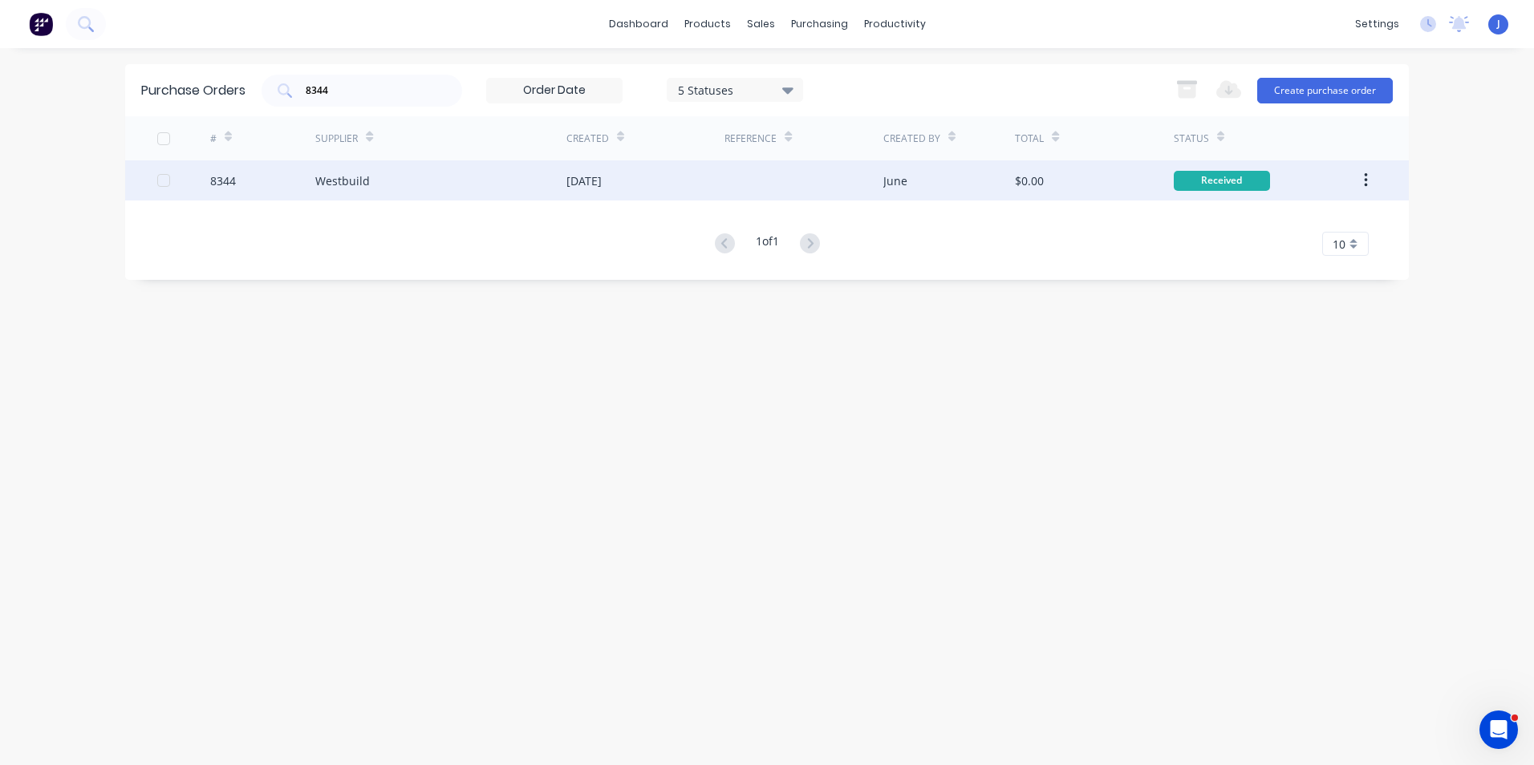
click at [359, 187] on div "Westbuild" at bounding box center [342, 180] width 55 height 17
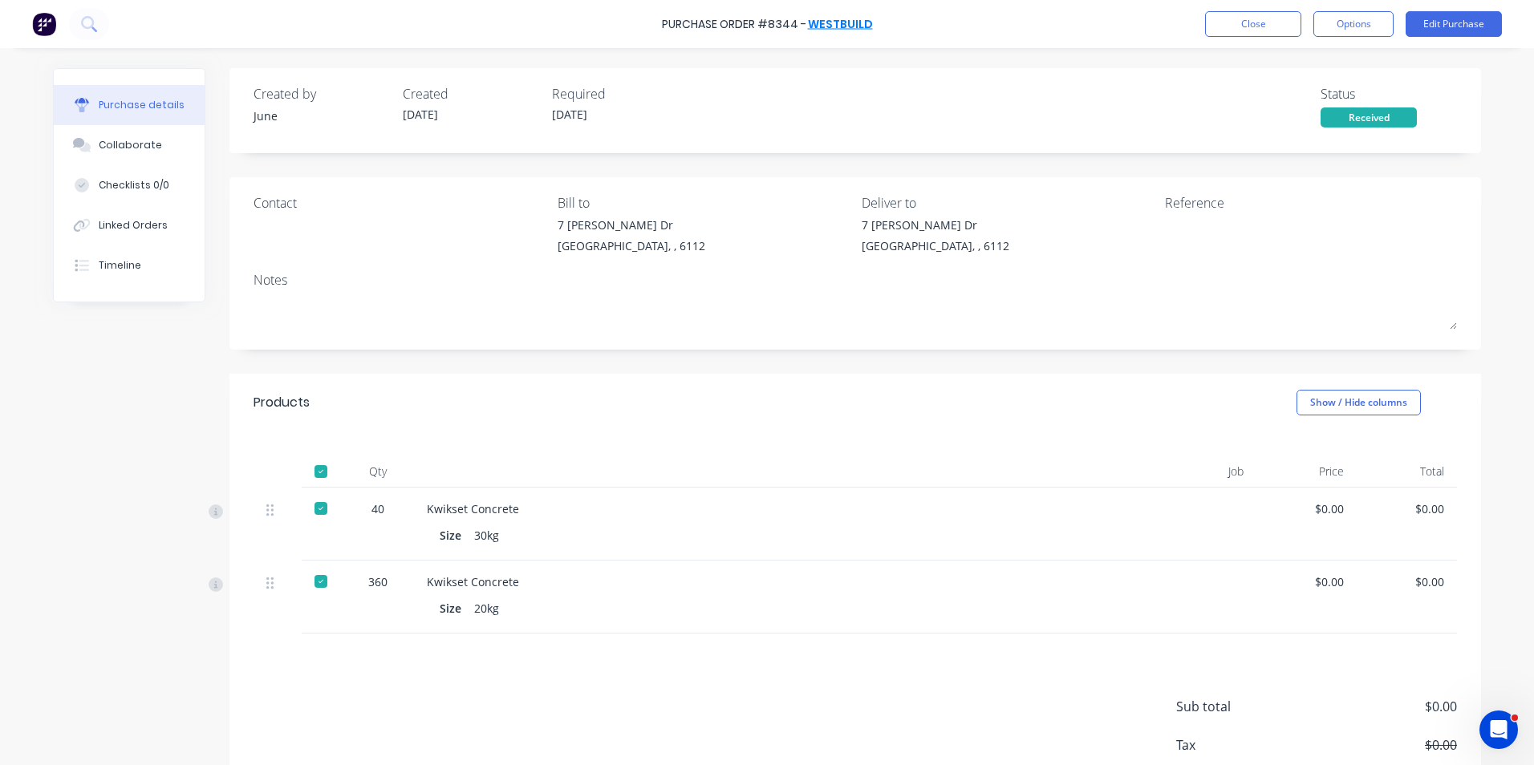
click at [825, 23] on link "Westbuild" at bounding box center [840, 24] width 65 height 16
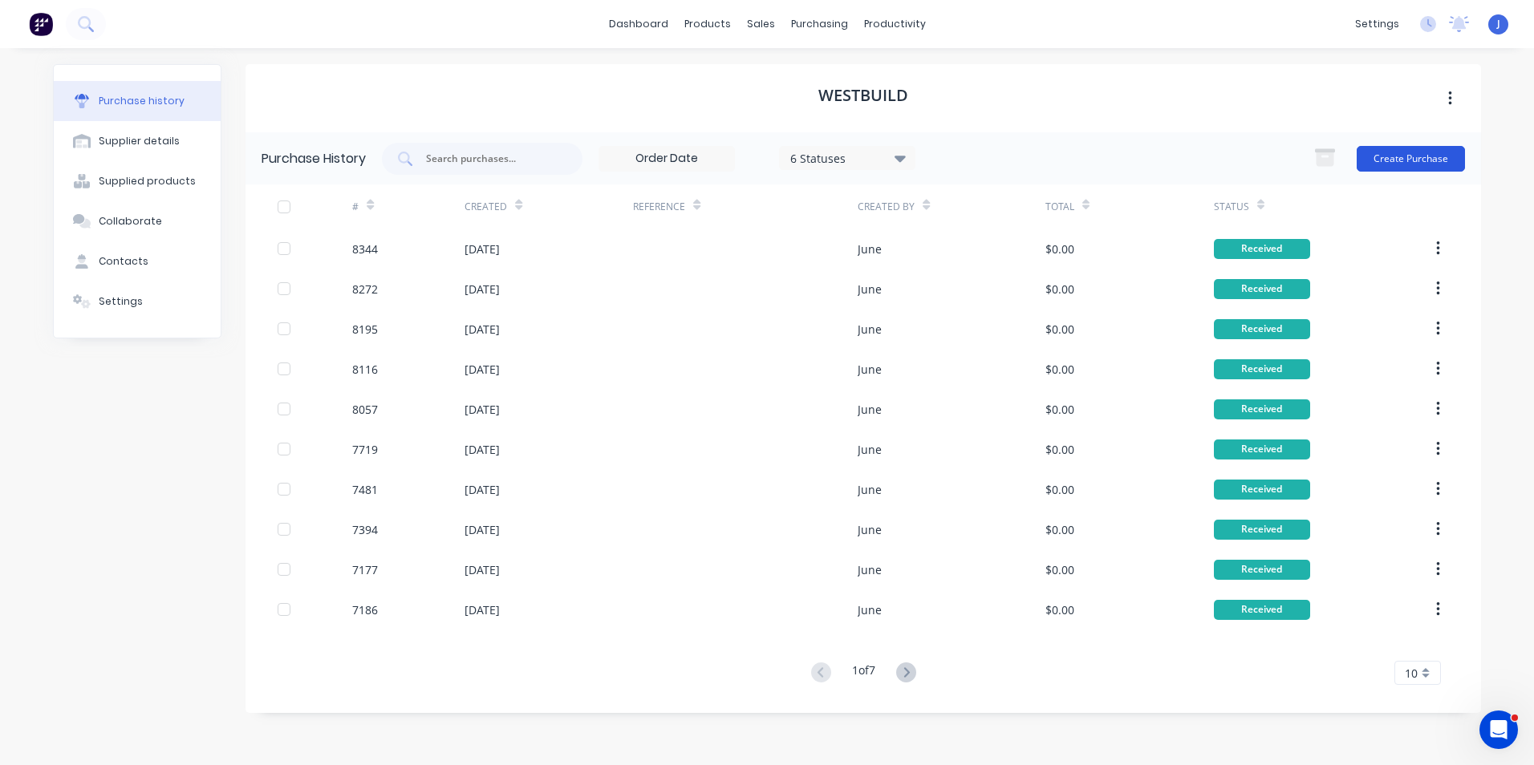
click at [1422, 152] on button "Create Purchase" at bounding box center [1411, 159] width 108 height 26
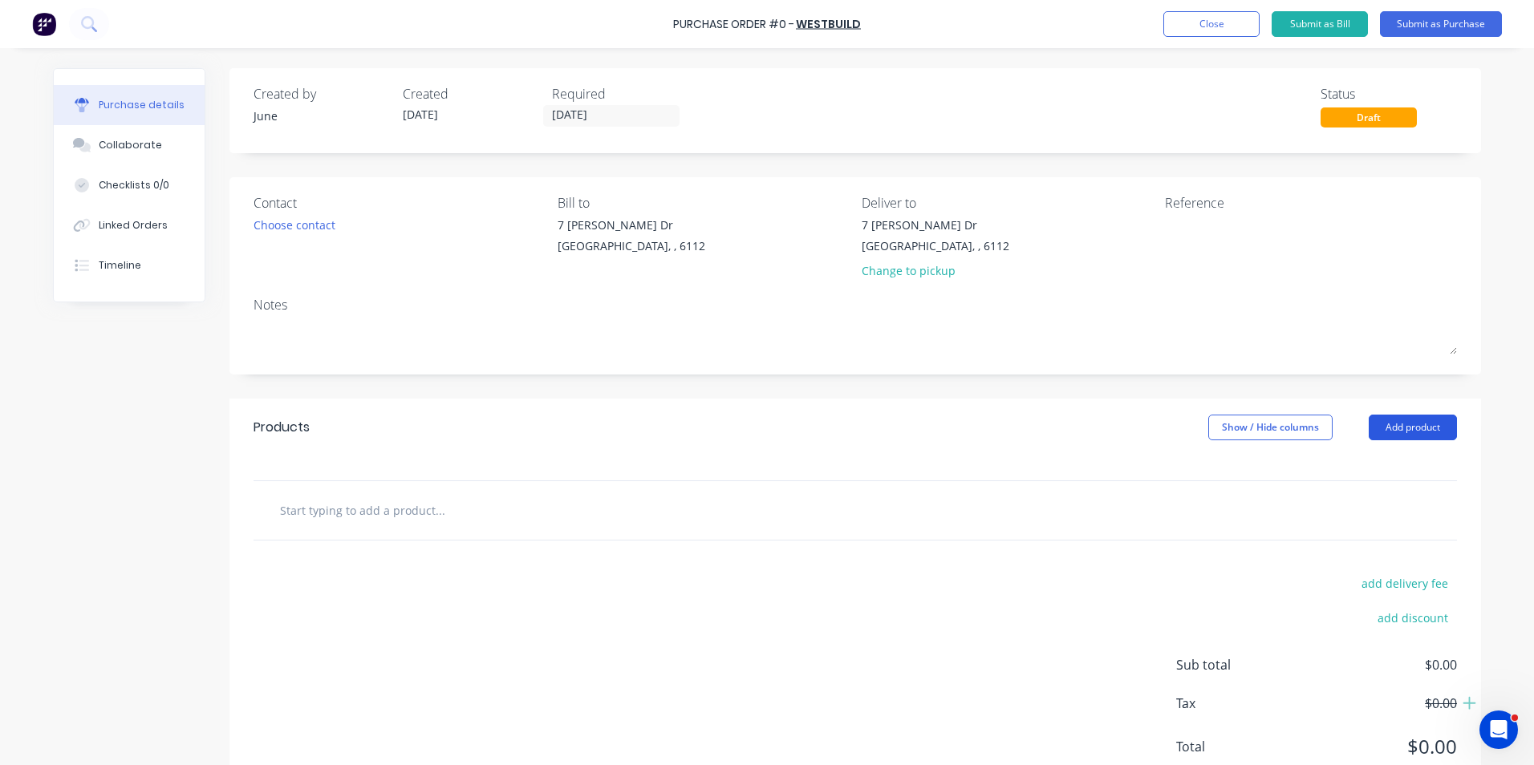
click at [1402, 422] on button "Add product" at bounding box center [1413, 428] width 88 height 26
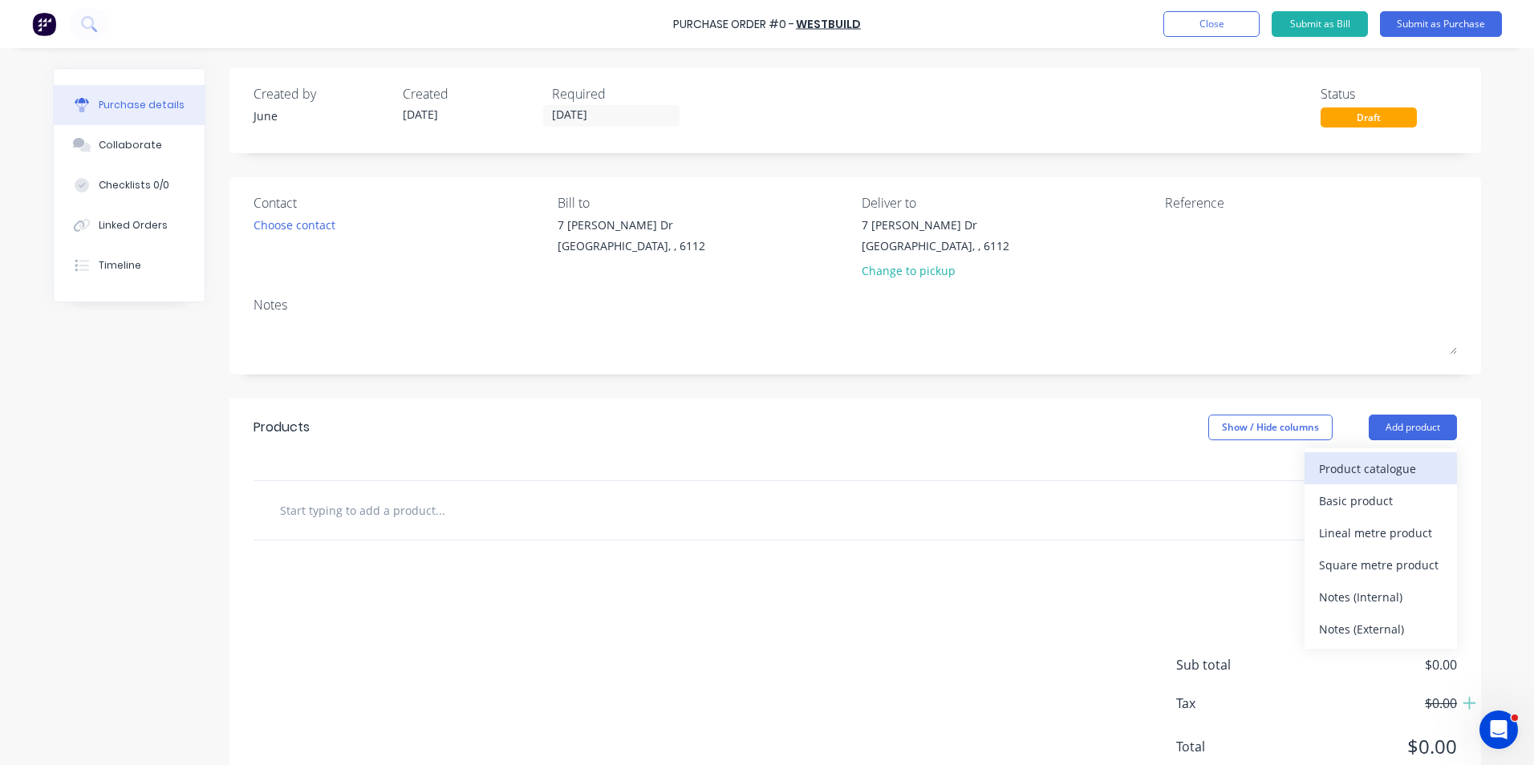
click at [1386, 465] on div "Product catalogue" at bounding box center [1381, 468] width 124 height 23
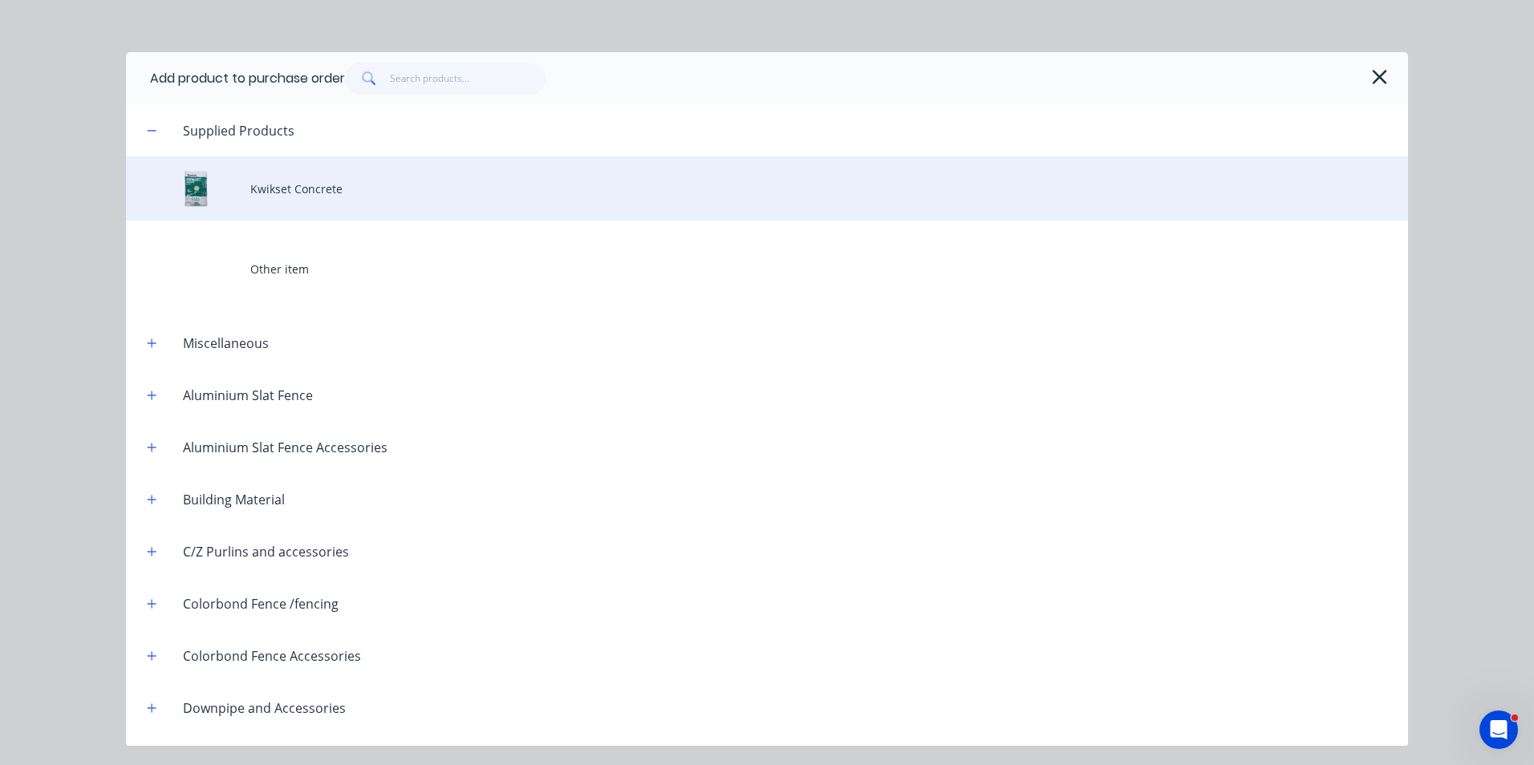
click at [280, 207] on div "Kwikset Concrete" at bounding box center [767, 188] width 1282 height 64
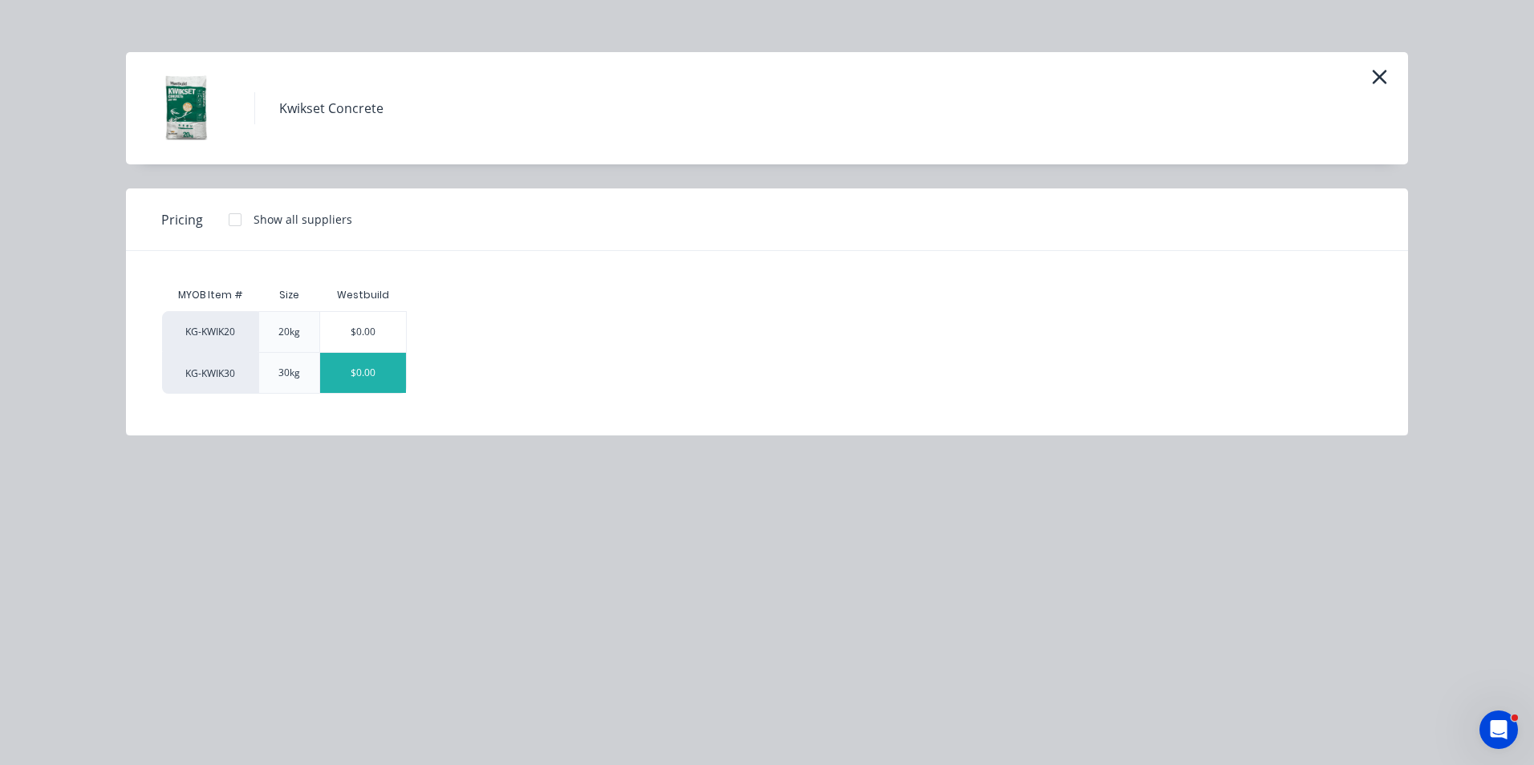
click at [342, 379] on div "$0.00" at bounding box center [363, 373] width 86 height 40
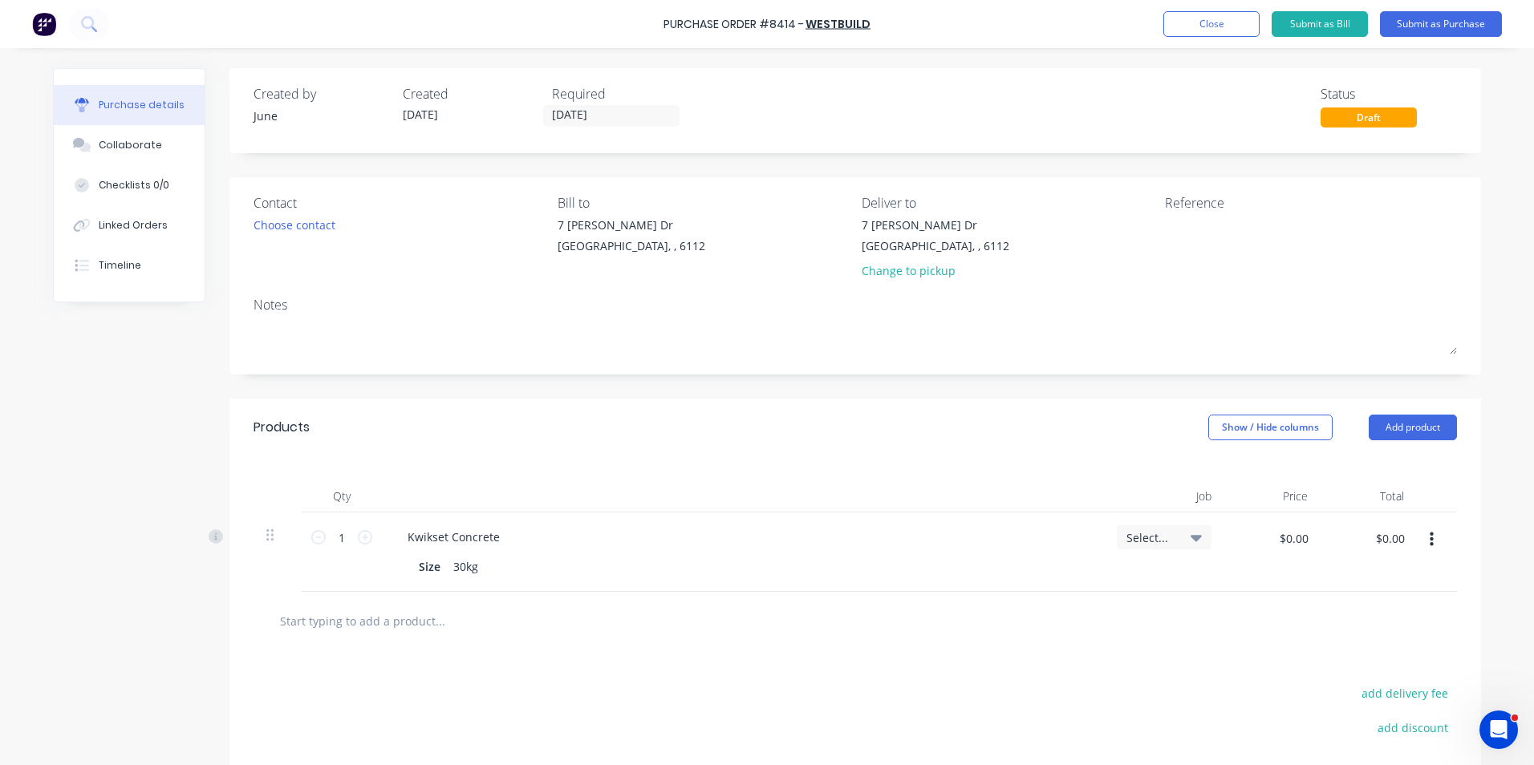
click at [333, 523] on div "1 1" at bounding box center [342, 552] width 80 height 79
click at [342, 531] on input "1" at bounding box center [342, 538] width 32 height 24
type input "40"
click at [624, 499] on div at bounding box center [743, 497] width 722 height 32
click at [1430, 542] on icon "button" at bounding box center [1432, 540] width 4 height 18
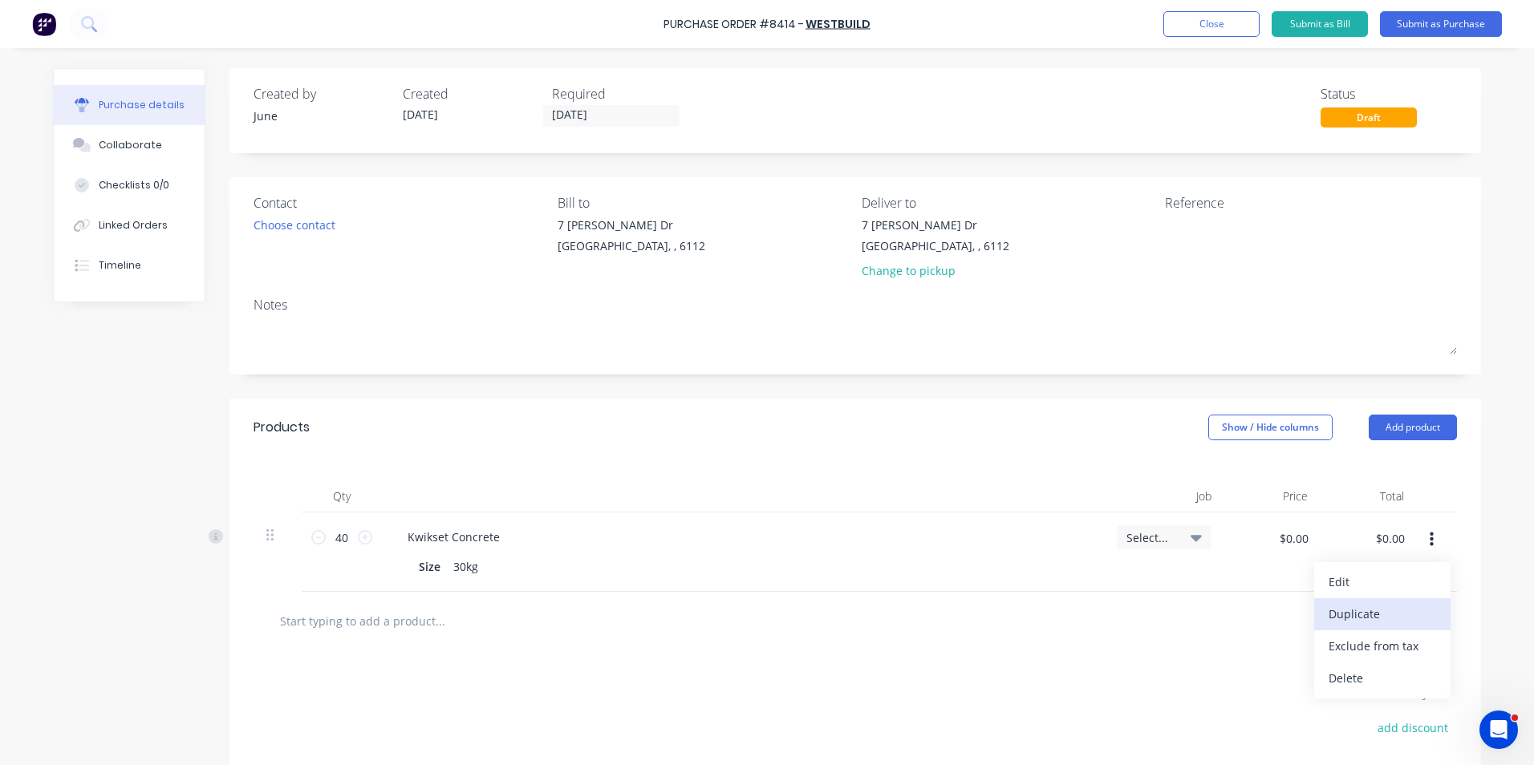
click at [1408, 622] on button "Duplicate" at bounding box center [1382, 615] width 136 height 32
click at [1430, 615] on icon "button" at bounding box center [1432, 620] width 4 height 18
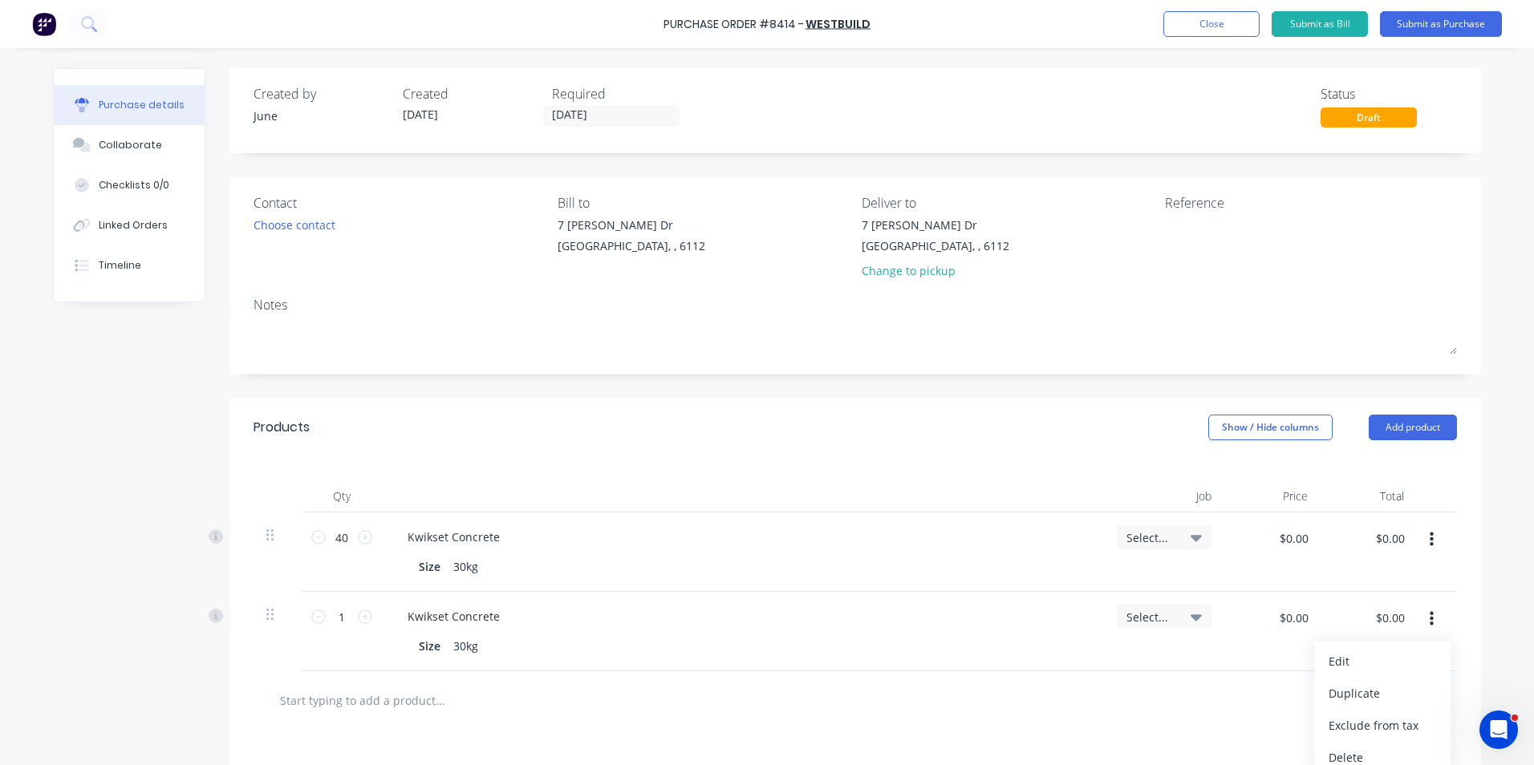
click at [1414, 655] on button "Edit" at bounding box center [1382, 662] width 136 height 32
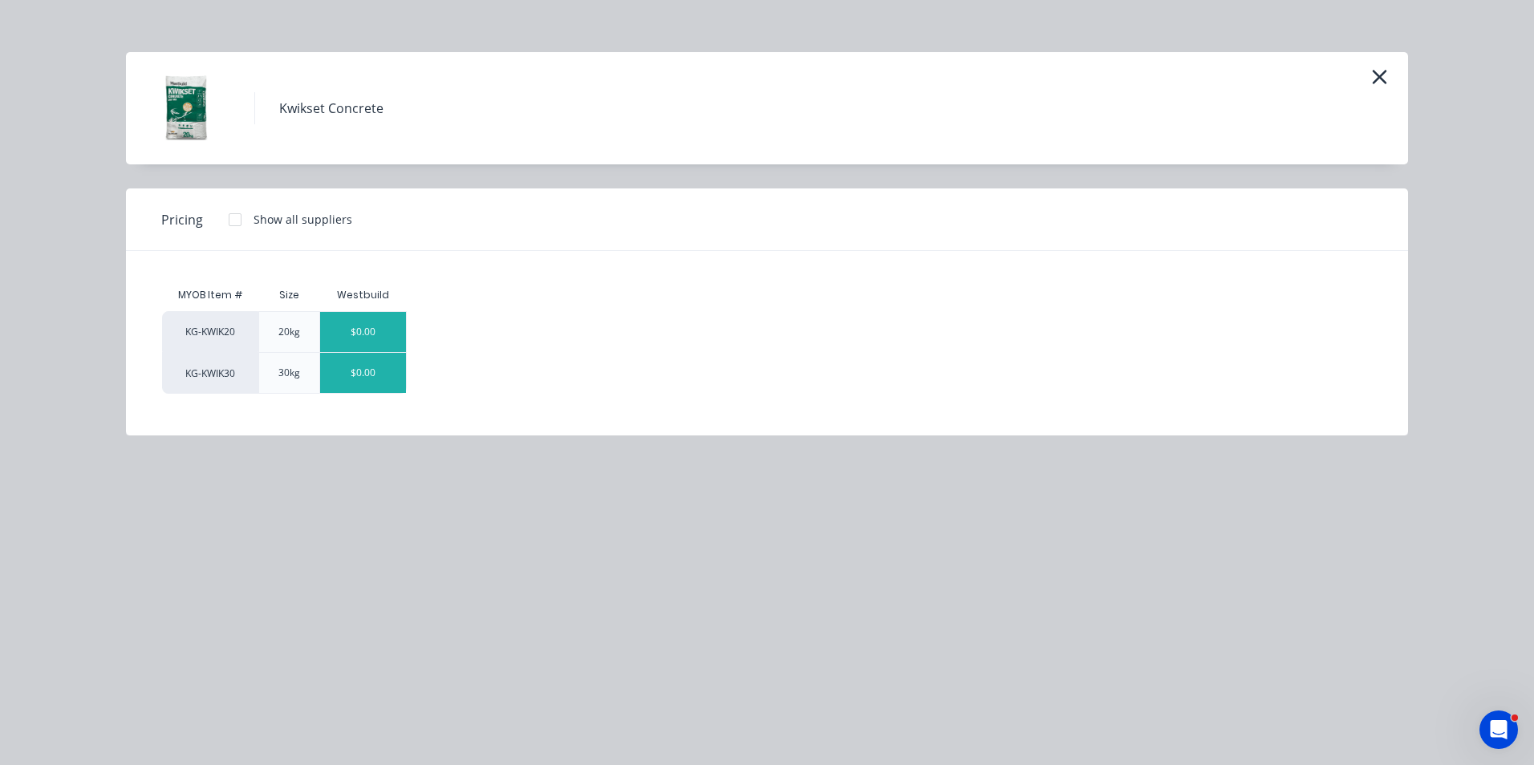
click at [375, 343] on div "$0.00" at bounding box center [363, 332] width 86 height 40
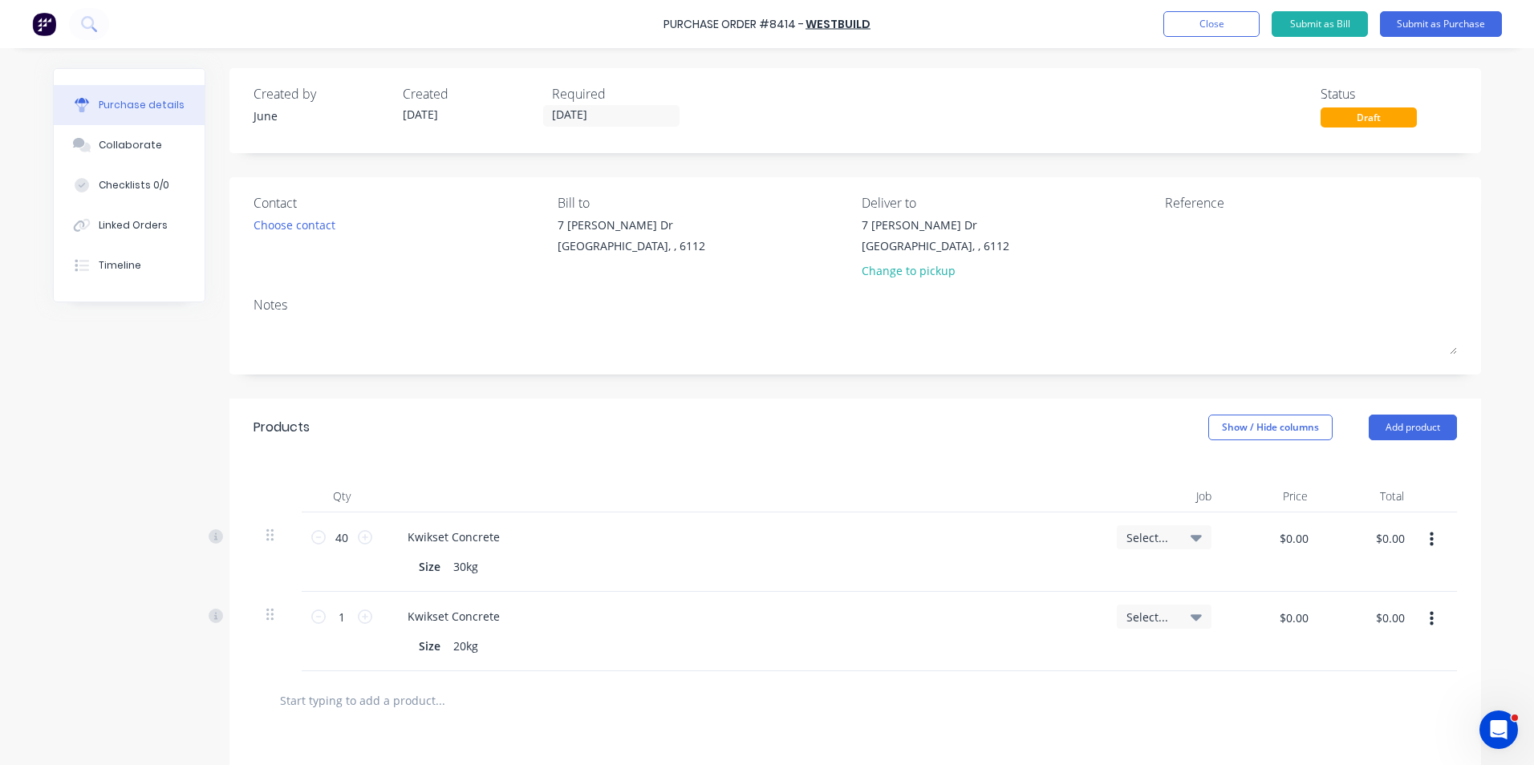
scroll to position [241, 0]
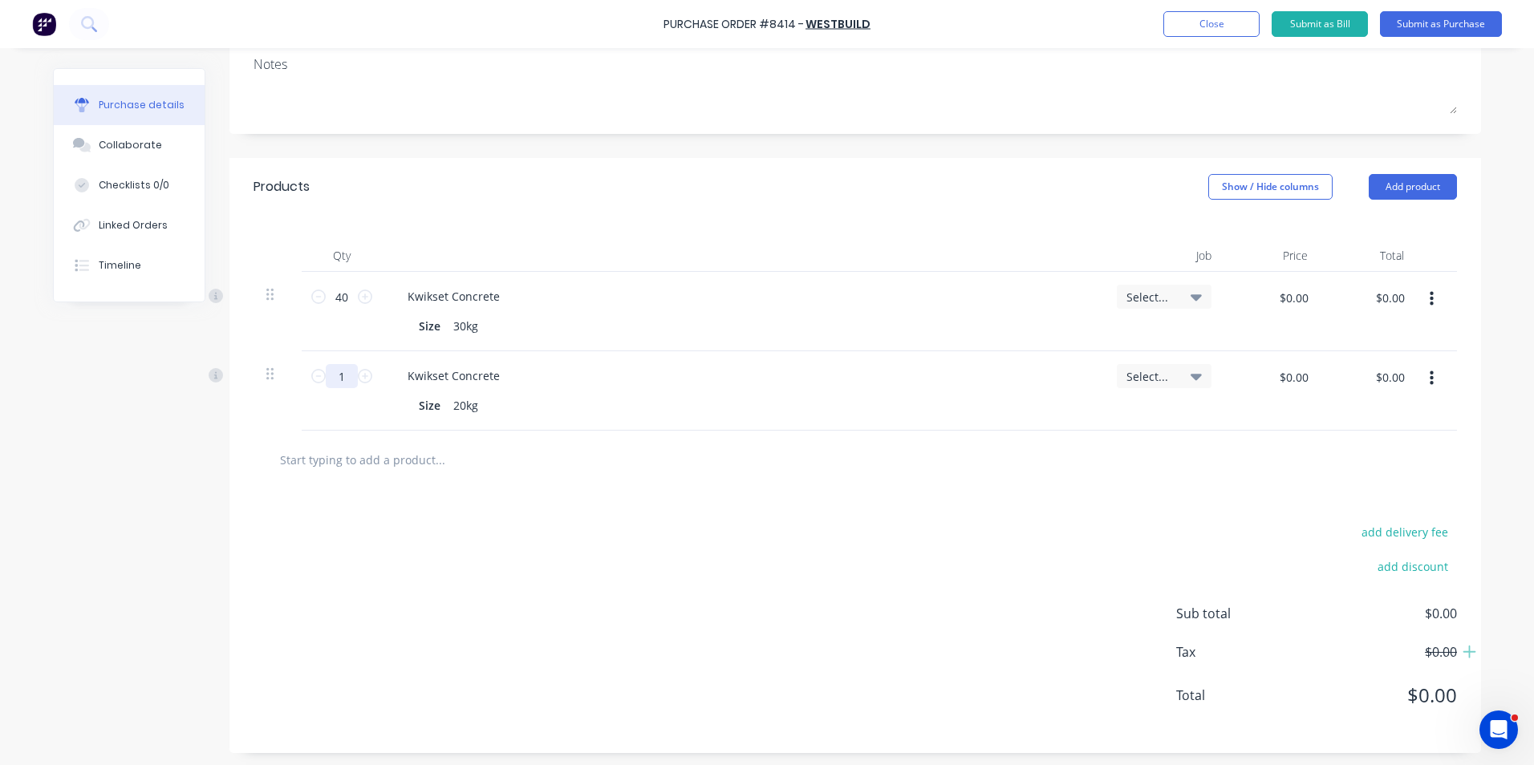
click at [335, 372] on input "1" at bounding box center [342, 376] width 32 height 24
type input "60"
click at [1043, 627] on div "add delivery fee add discount Sub total $0.00 Tax $0.00 Total $0.00" at bounding box center [855, 621] width 1252 height 264
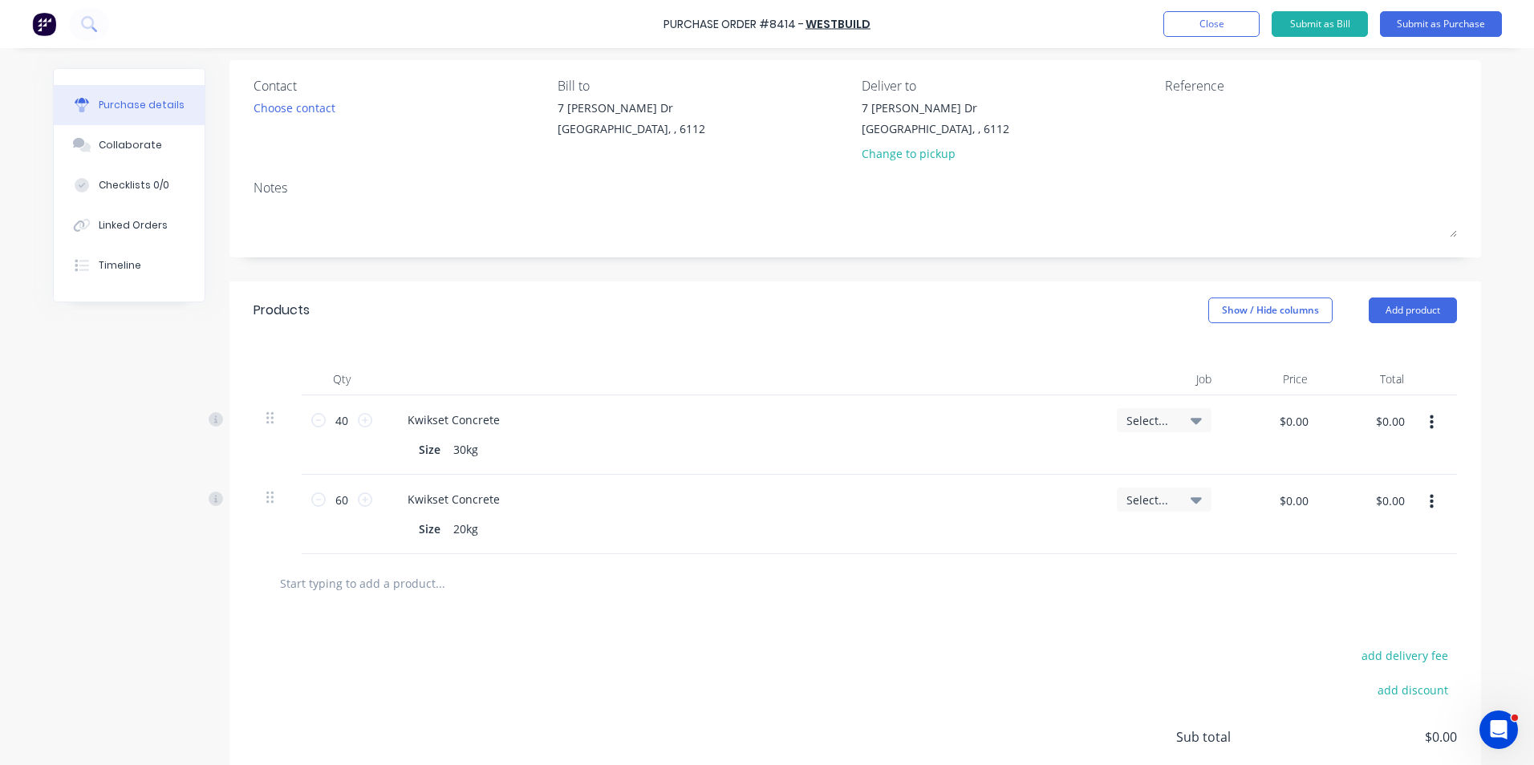
scroll to position [0, 0]
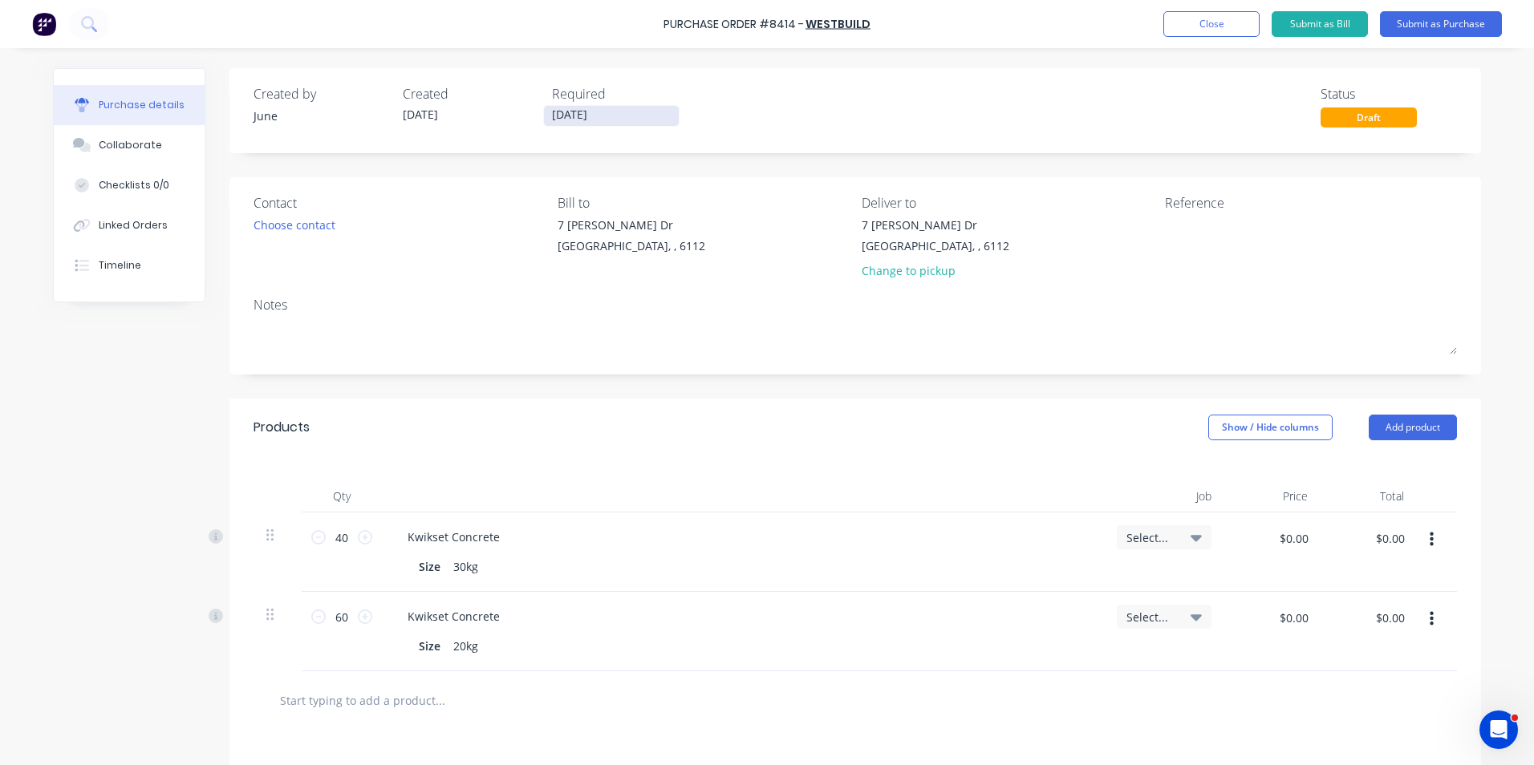
click at [588, 116] on input "[DATE]" at bounding box center [611, 116] width 135 height 20
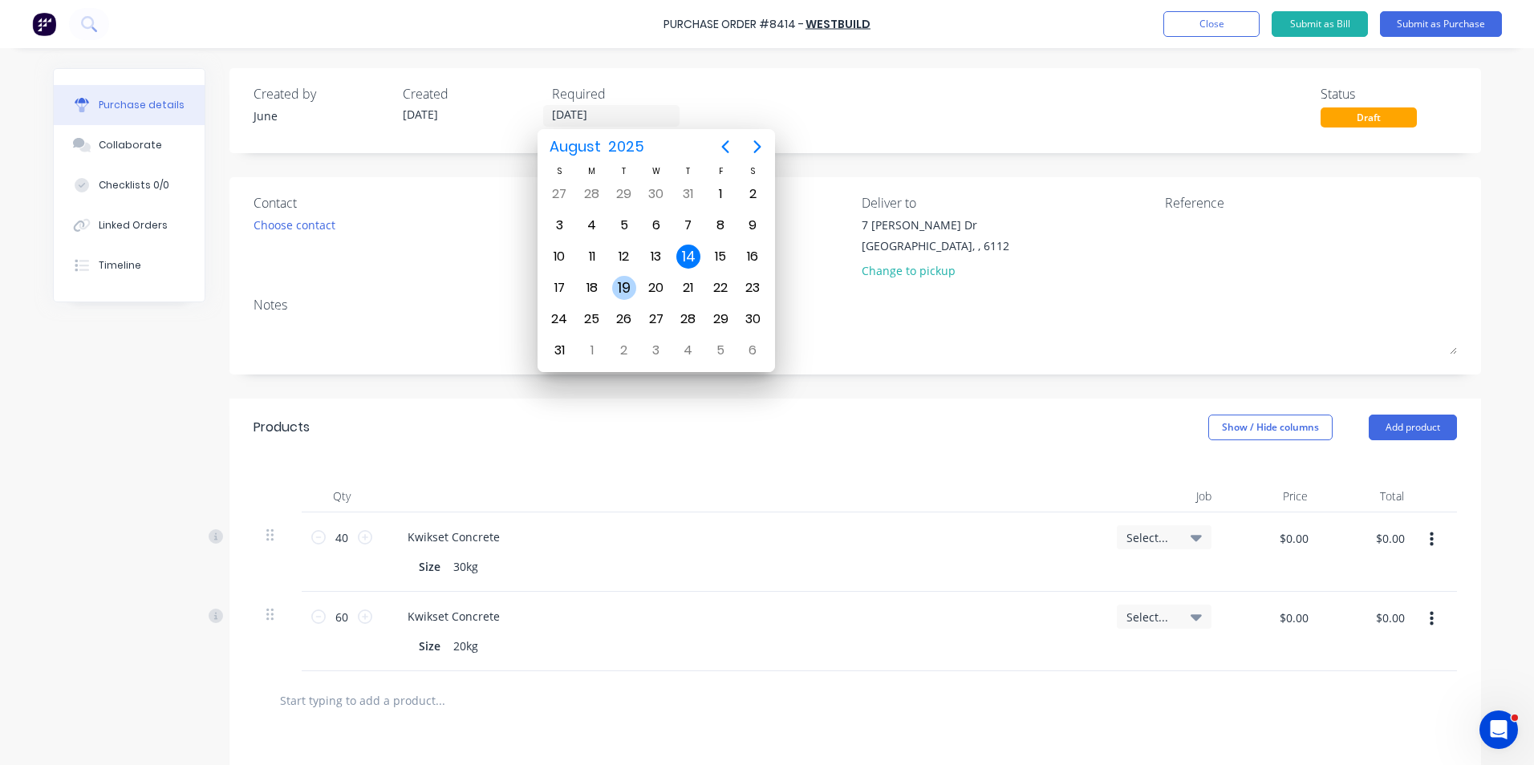
click at [631, 294] on div "19" at bounding box center [624, 288] width 24 height 24
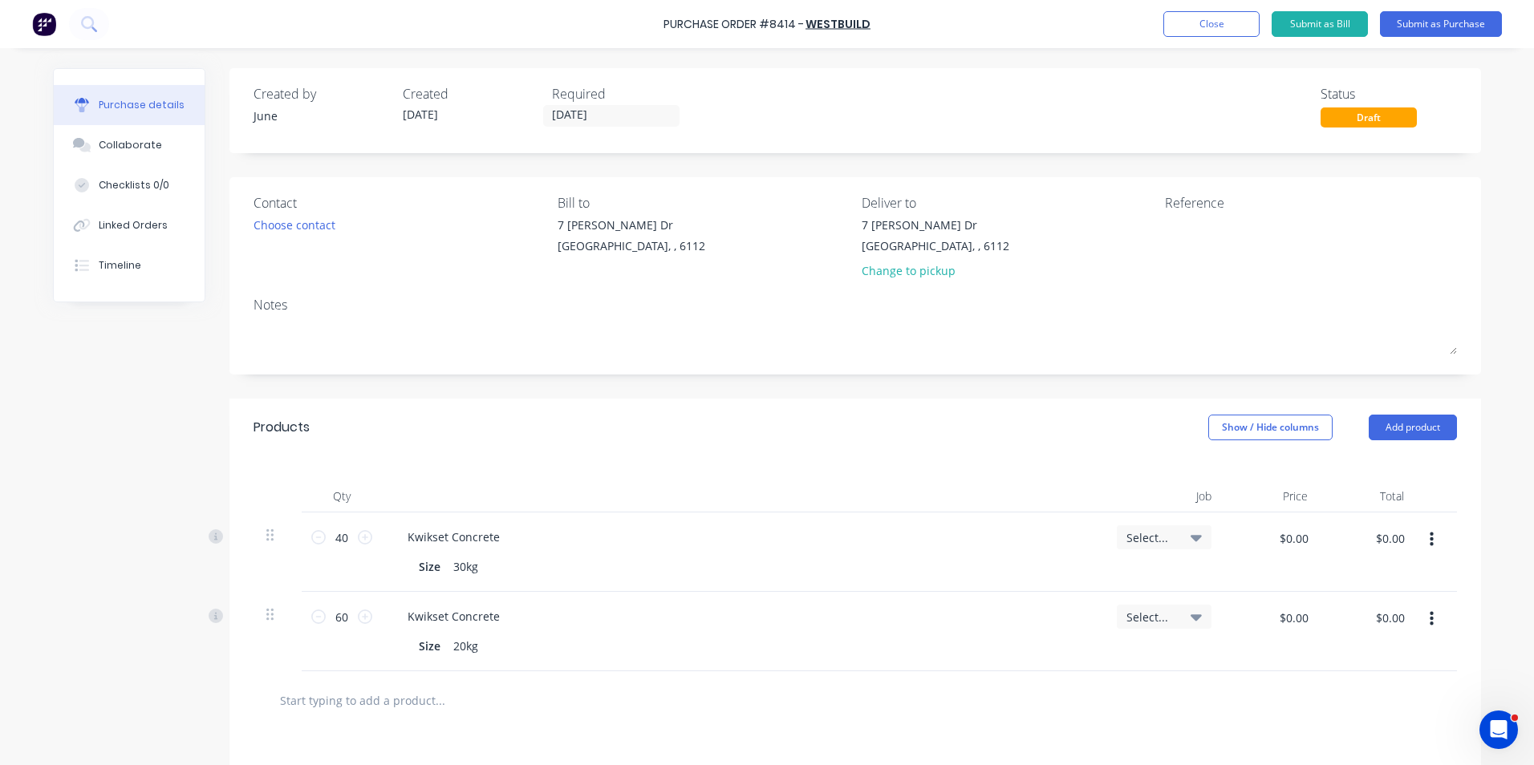
click at [721, 177] on div "Created by June Created [DATE] Required [DATE] Status Draft Contact Choose cont…" at bounding box center [855, 531] width 1252 height 926
click at [640, 124] on label "[DATE]" at bounding box center [611, 116] width 136 height 22
click at [640, 124] on input "[DATE]" at bounding box center [611, 116] width 135 height 20
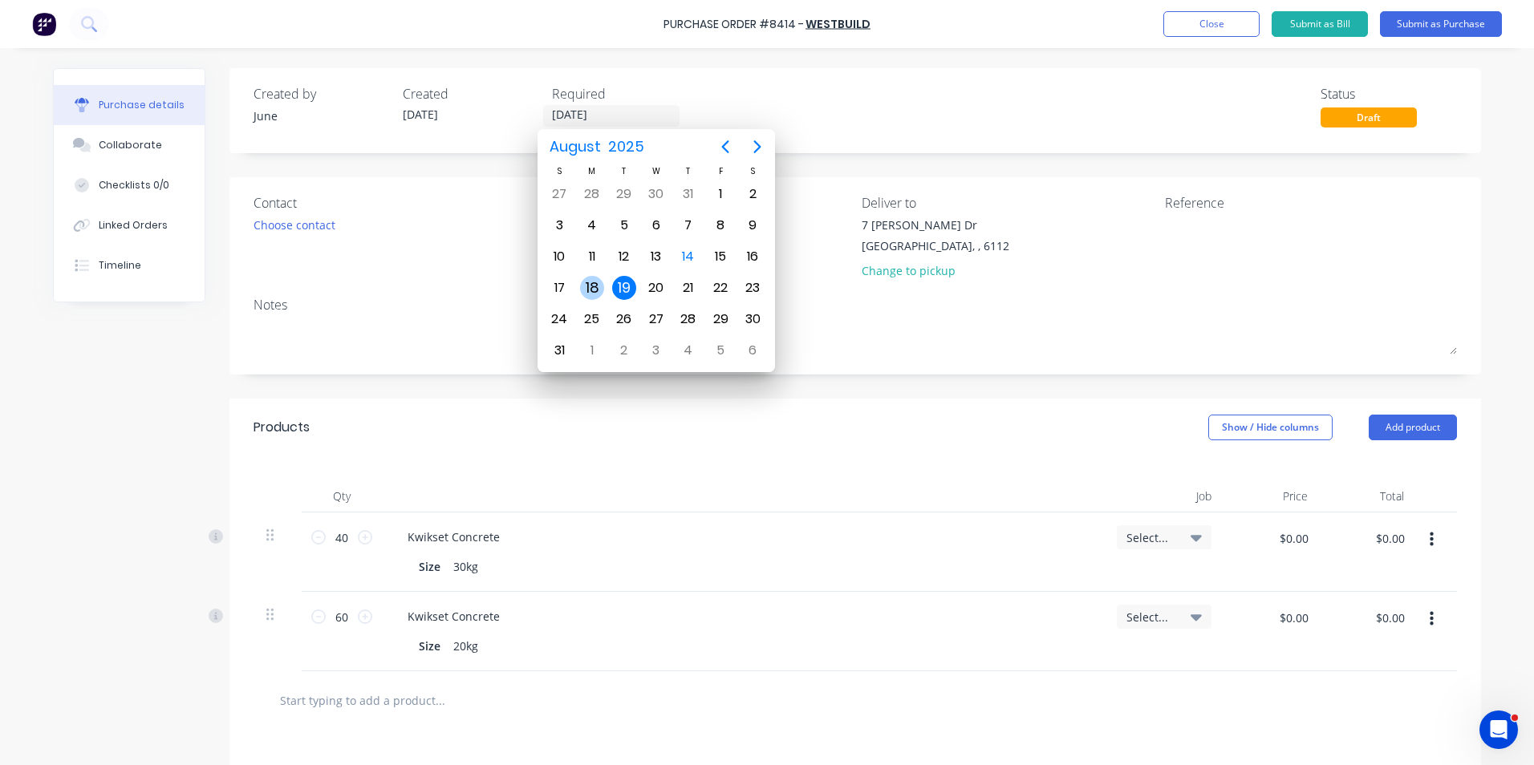
click at [587, 286] on div "18" at bounding box center [592, 288] width 24 height 24
type input "[DATE]"
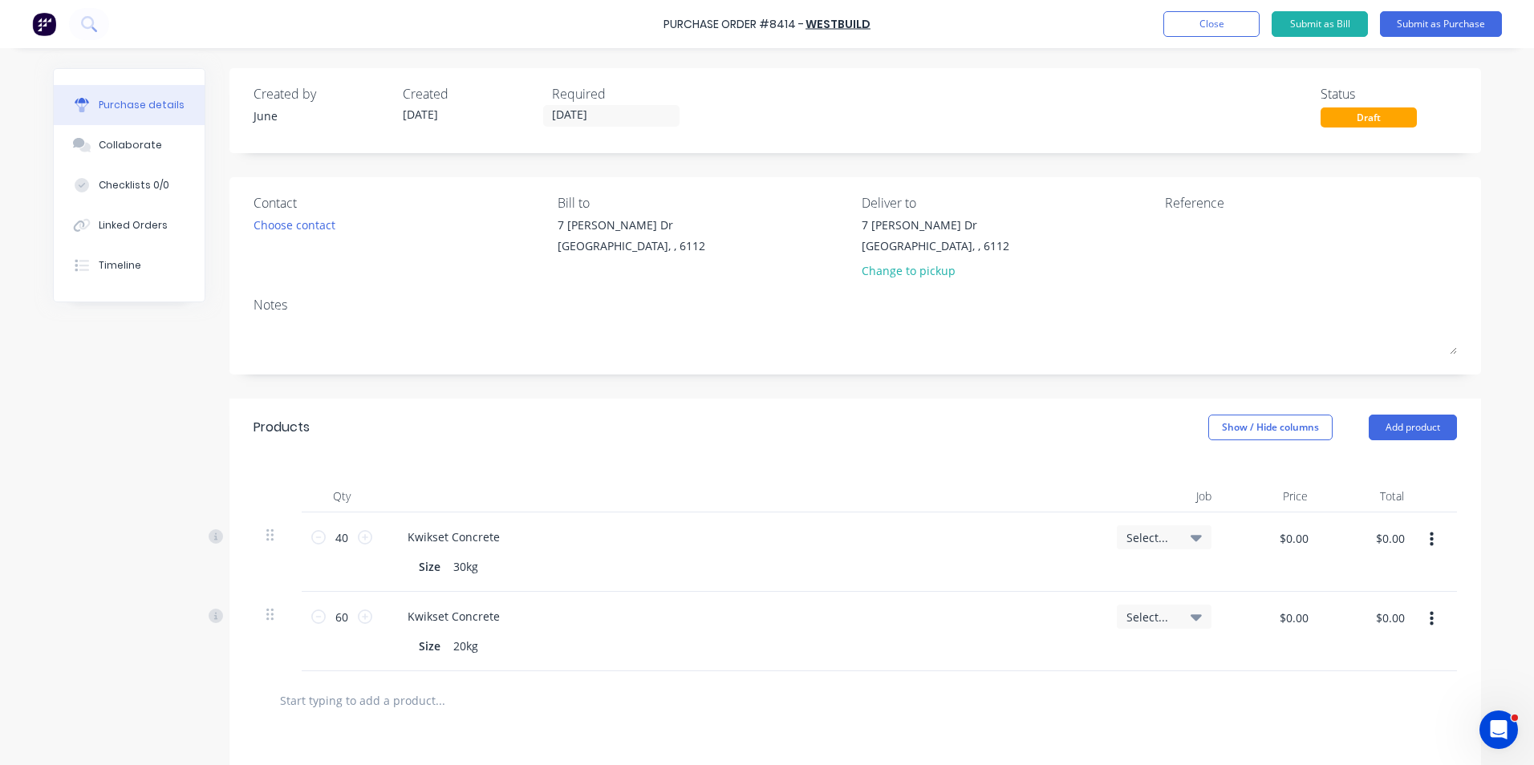
click at [787, 108] on div "Created by June Created [DATE] Required [DATE] Status Draft" at bounding box center [855, 105] width 1203 height 43
click at [1431, 24] on button "Submit as Purchase" at bounding box center [1441, 24] width 122 height 26
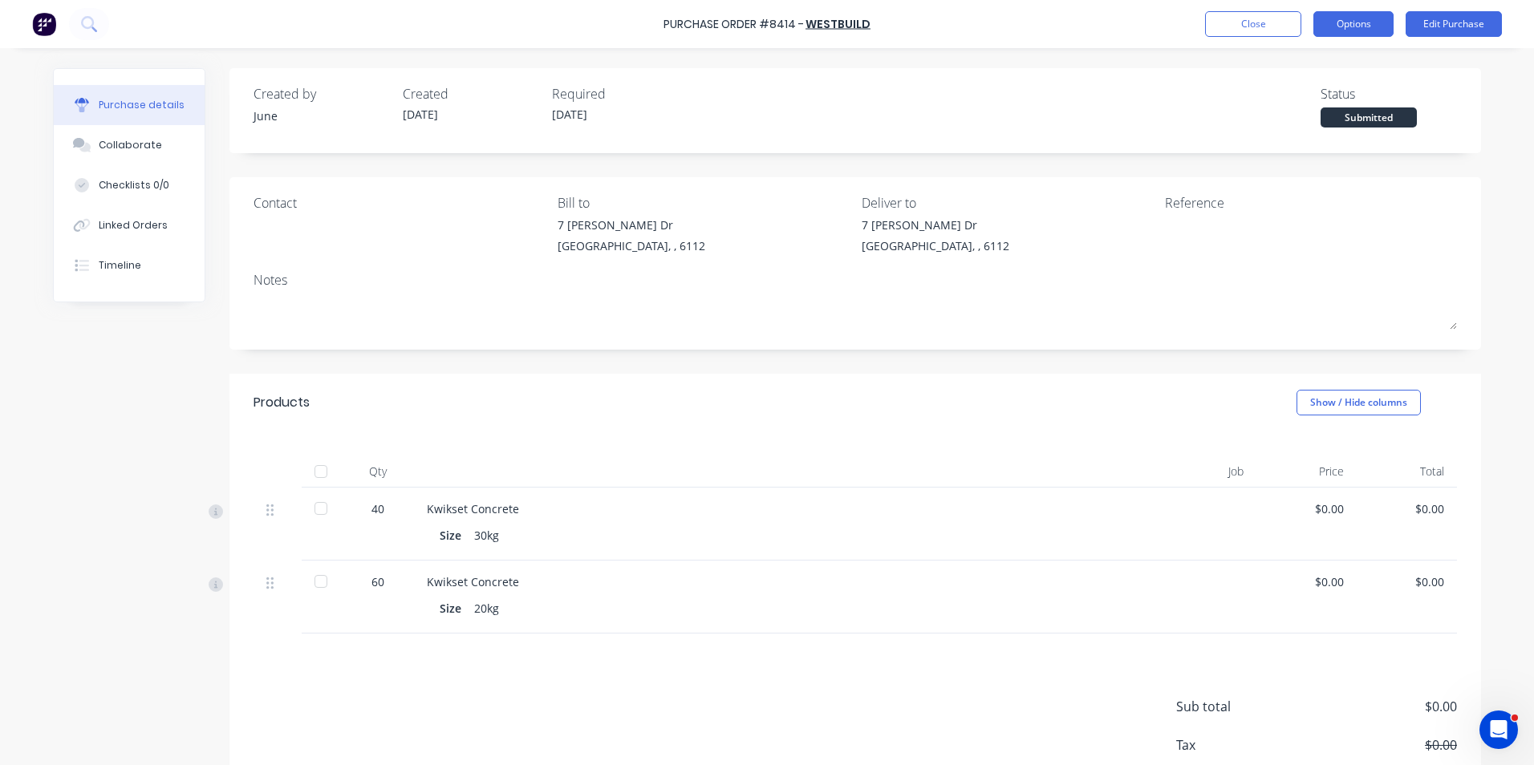
click at [1368, 21] on button "Options" at bounding box center [1353, 24] width 80 height 26
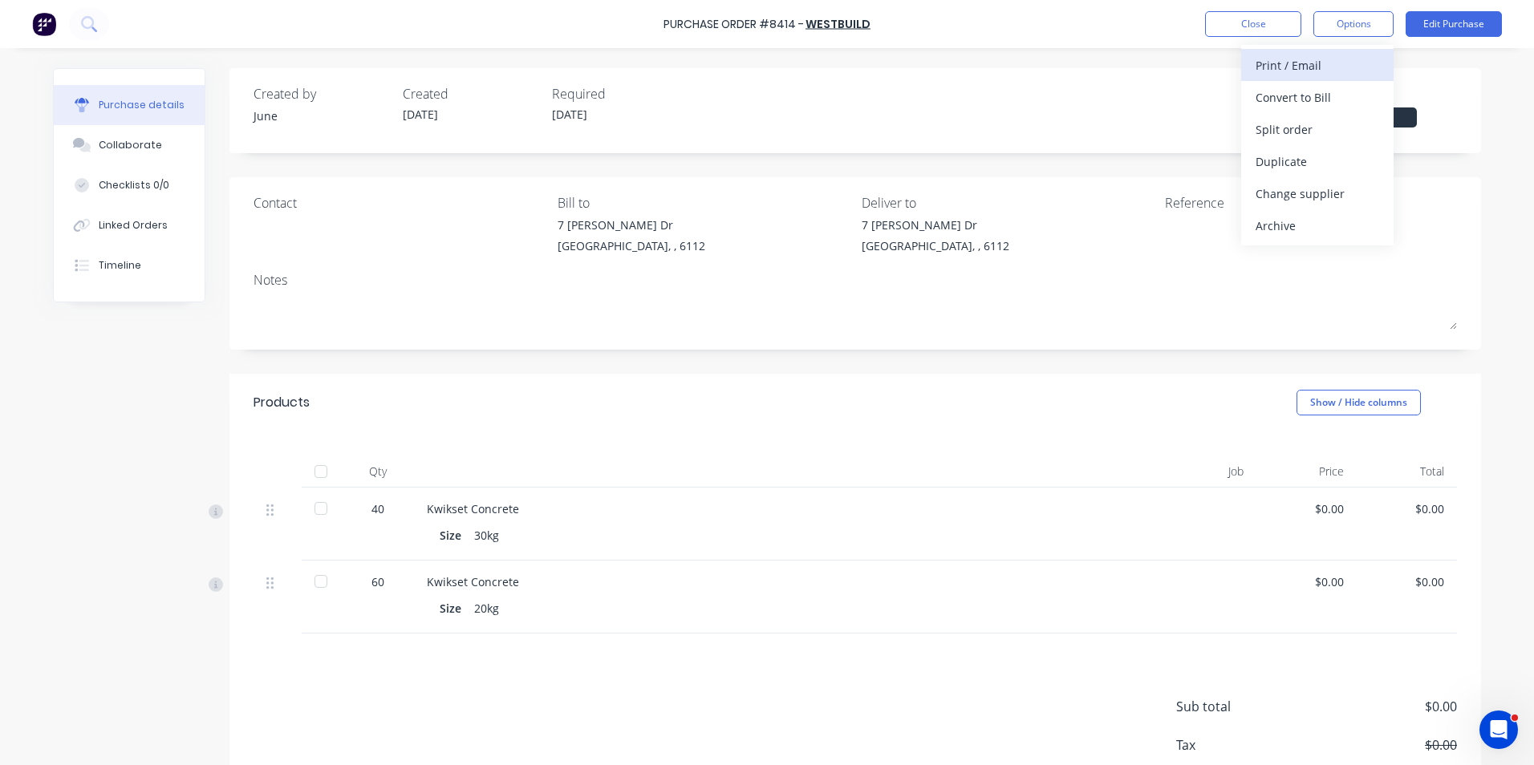
click at [1356, 75] on div "Print / Email" at bounding box center [1318, 65] width 124 height 23
click at [1325, 136] on div "Without pricing" at bounding box center [1318, 129] width 124 height 23
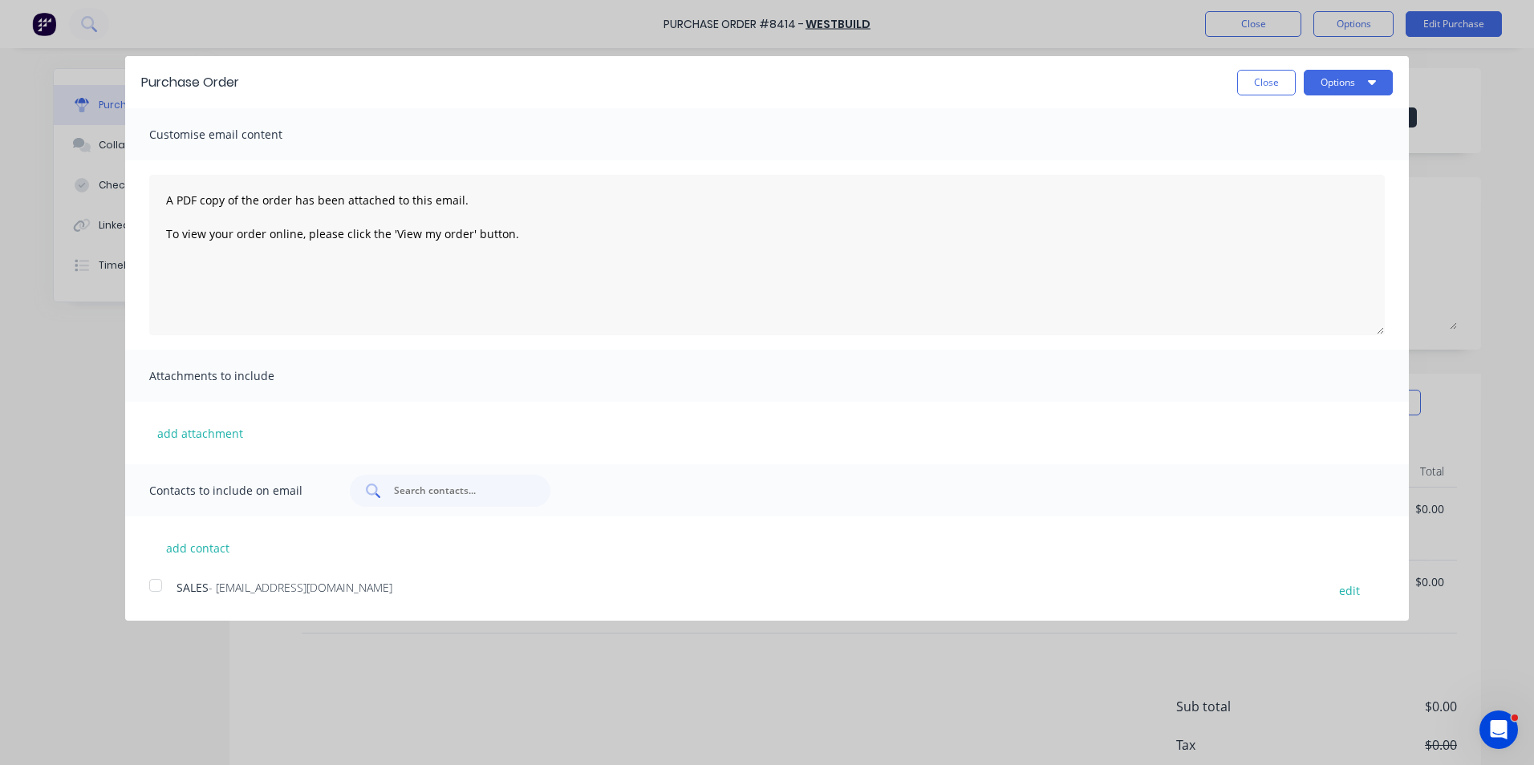
drag, startPoint x: 260, startPoint y: 584, endPoint x: 444, endPoint y: 496, distance: 203.8
click at [260, 586] on span "- [EMAIL_ADDRESS][DOMAIN_NAME]" at bounding box center [301, 587] width 184 height 15
click at [1329, 82] on button "Options" at bounding box center [1348, 83] width 89 height 26
click at [1295, 154] on div "Email" at bounding box center [1317, 155] width 124 height 23
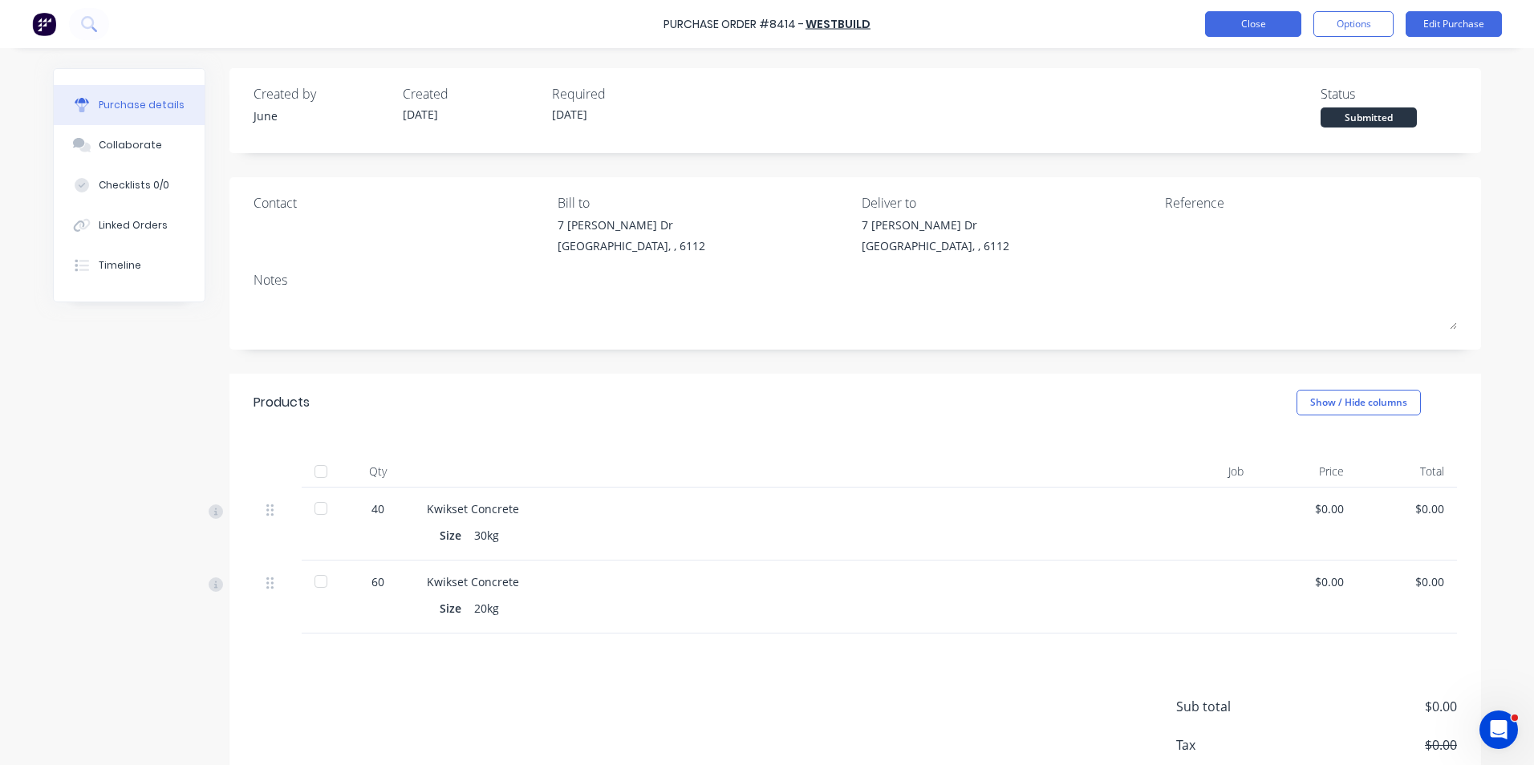
click at [1259, 20] on button "Close" at bounding box center [1253, 24] width 96 height 26
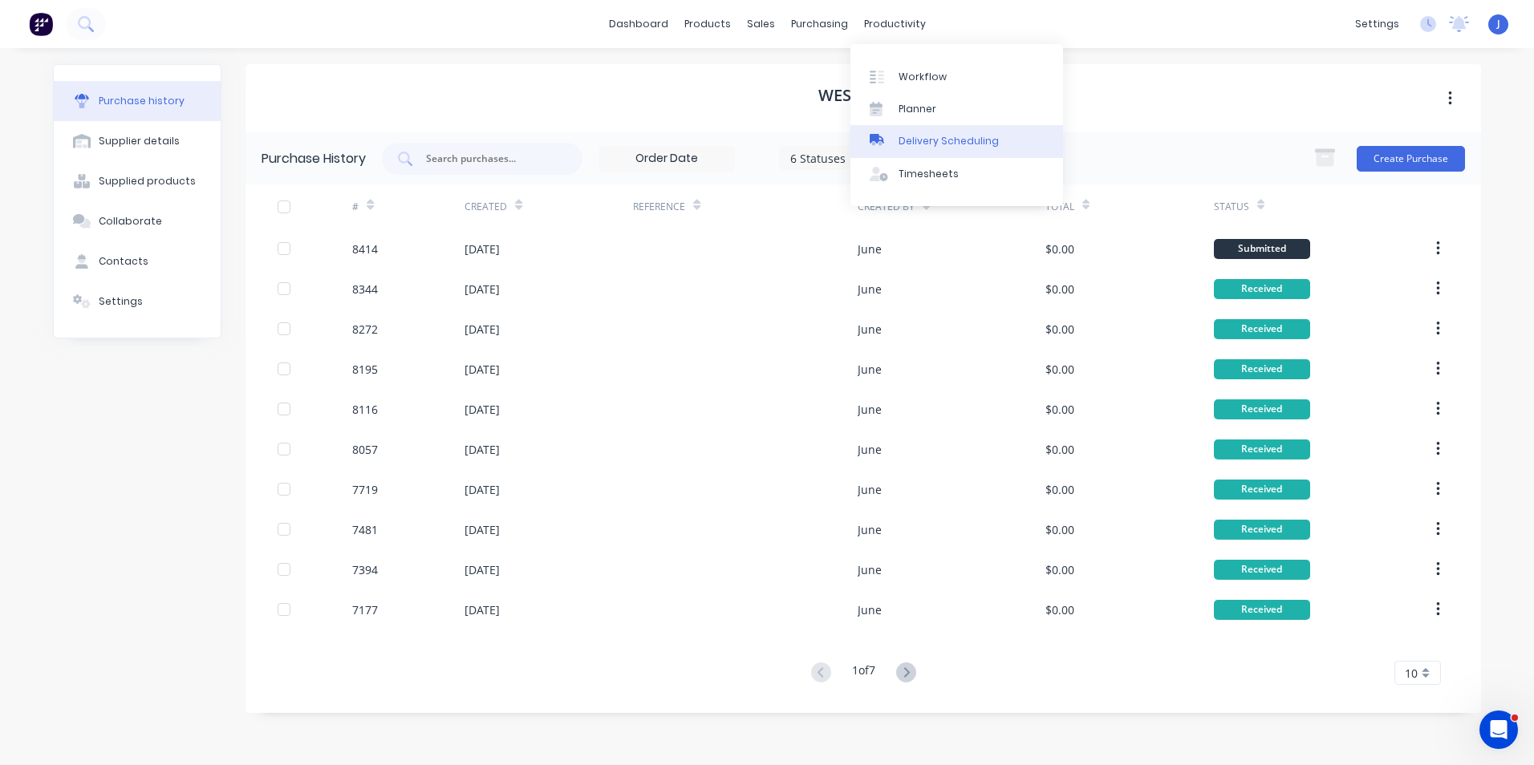
click at [942, 145] on div "Delivery Scheduling" at bounding box center [949, 141] width 100 height 14
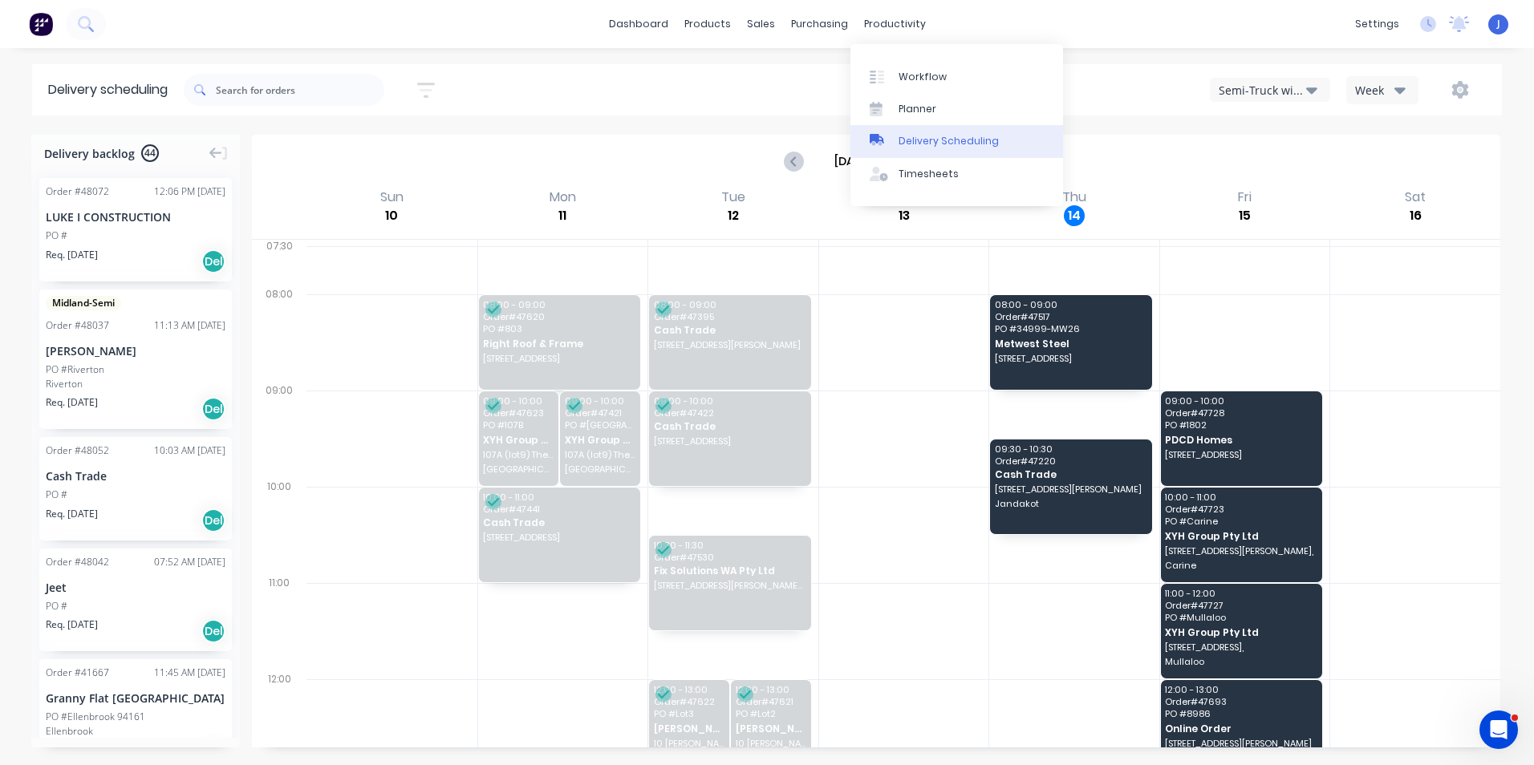
click at [909, 129] on link "Delivery Scheduling" at bounding box center [956, 141] width 213 height 32
click at [1271, 80] on button "Semi-Truck with Hiab" at bounding box center [1270, 90] width 120 height 24
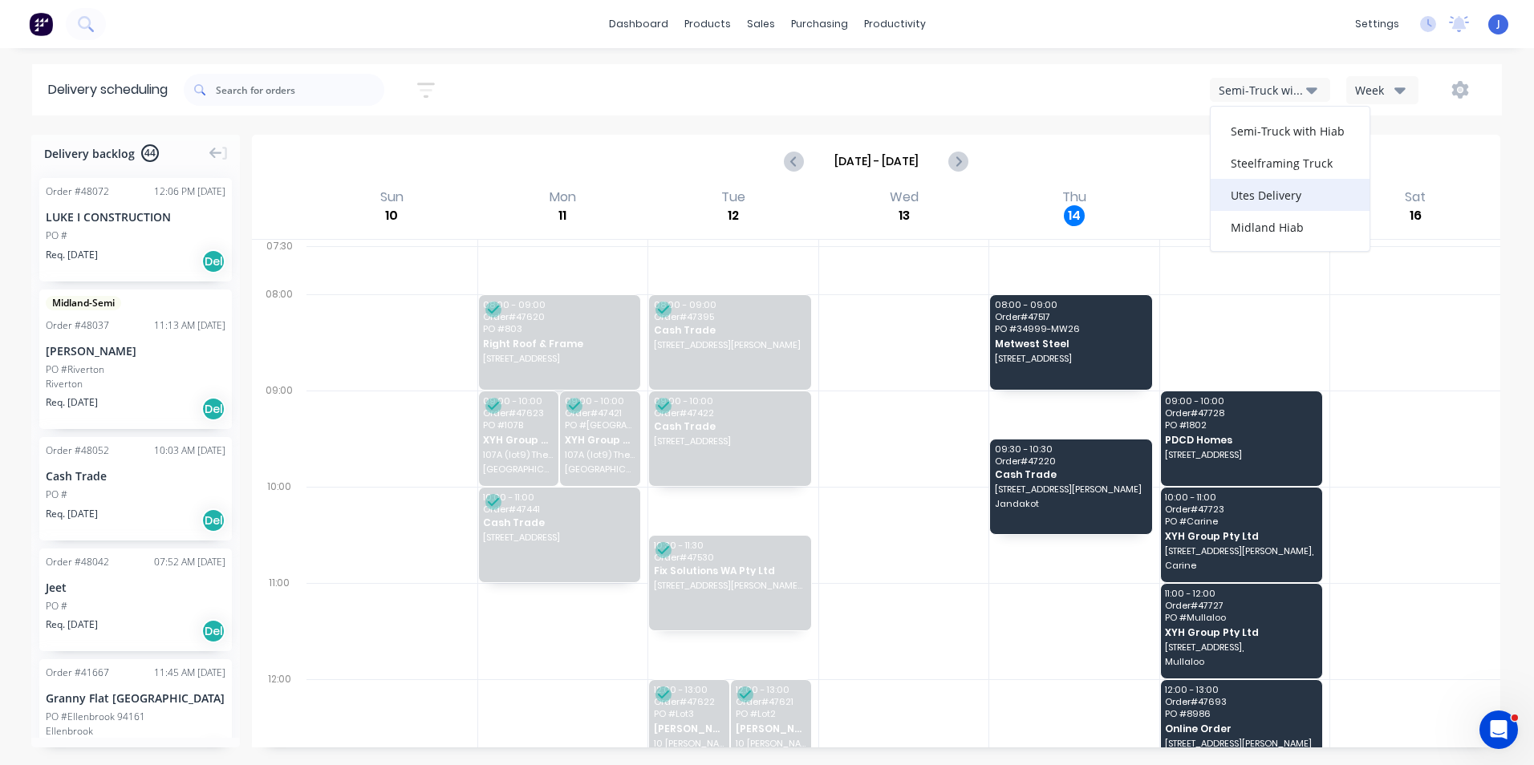
click at [1276, 184] on div "Utes Delivery" at bounding box center [1290, 195] width 159 height 32
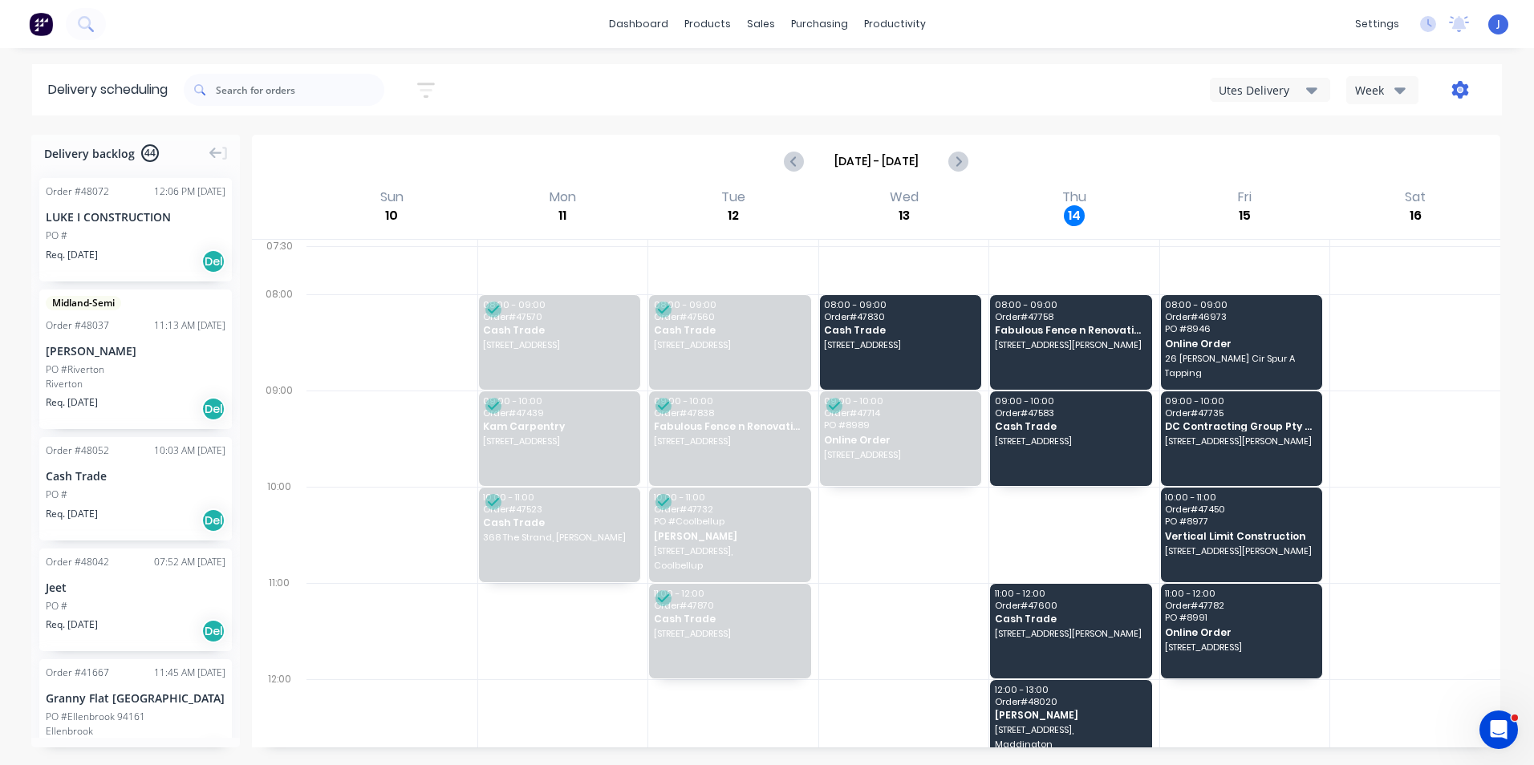
click at [1455, 89] on icon "button" at bounding box center [1460, 90] width 17 height 18
click at [1415, 140] on div "Run Sheet" at bounding box center [1410, 132] width 124 height 23
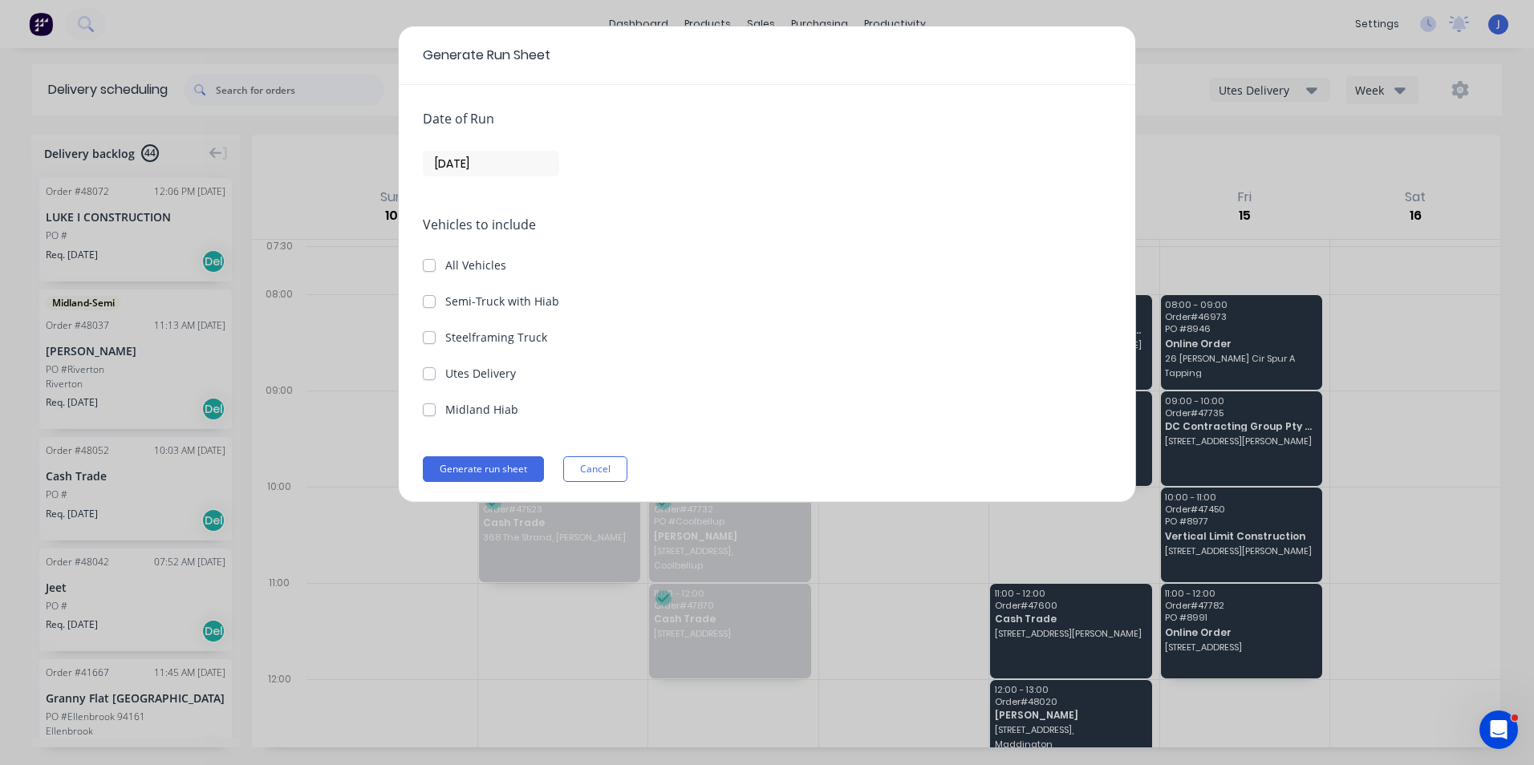
click at [492, 382] on div "Vehicles to include All Vehicles Semi-Truck with Hiab Steelframing Truck Utes D…" at bounding box center [767, 316] width 688 height 203
click at [490, 370] on label "Utes Delivery" at bounding box center [480, 373] width 71 height 17
click at [436, 370] on Delivery "Utes Delivery" at bounding box center [429, 372] width 13 height 15
checkbox Delivery "true"
click at [500, 171] on input "[DATE]" at bounding box center [491, 164] width 135 height 24
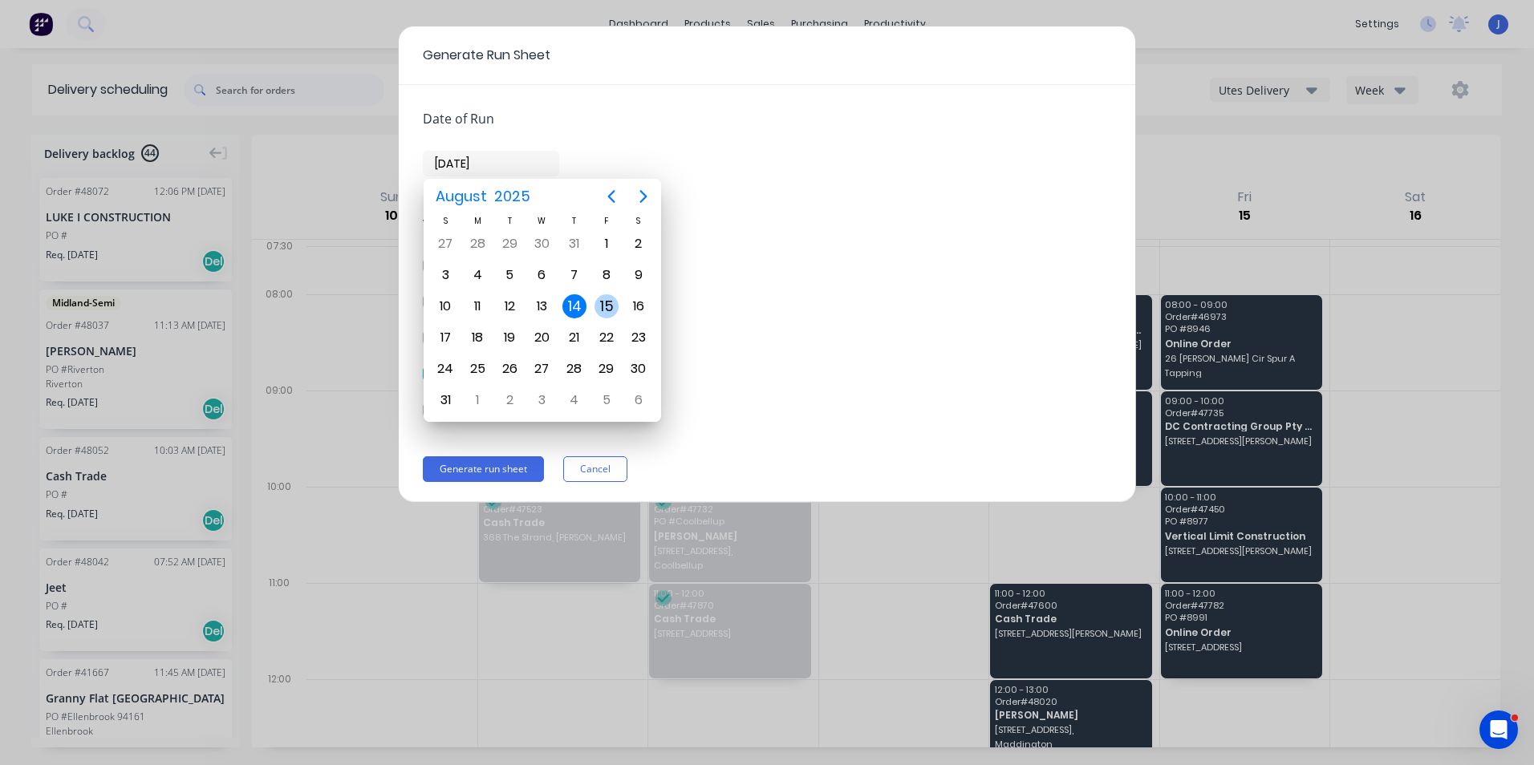
click at [605, 307] on div "15" at bounding box center [607, 306] width 24 height 24
type input "[DATE]"
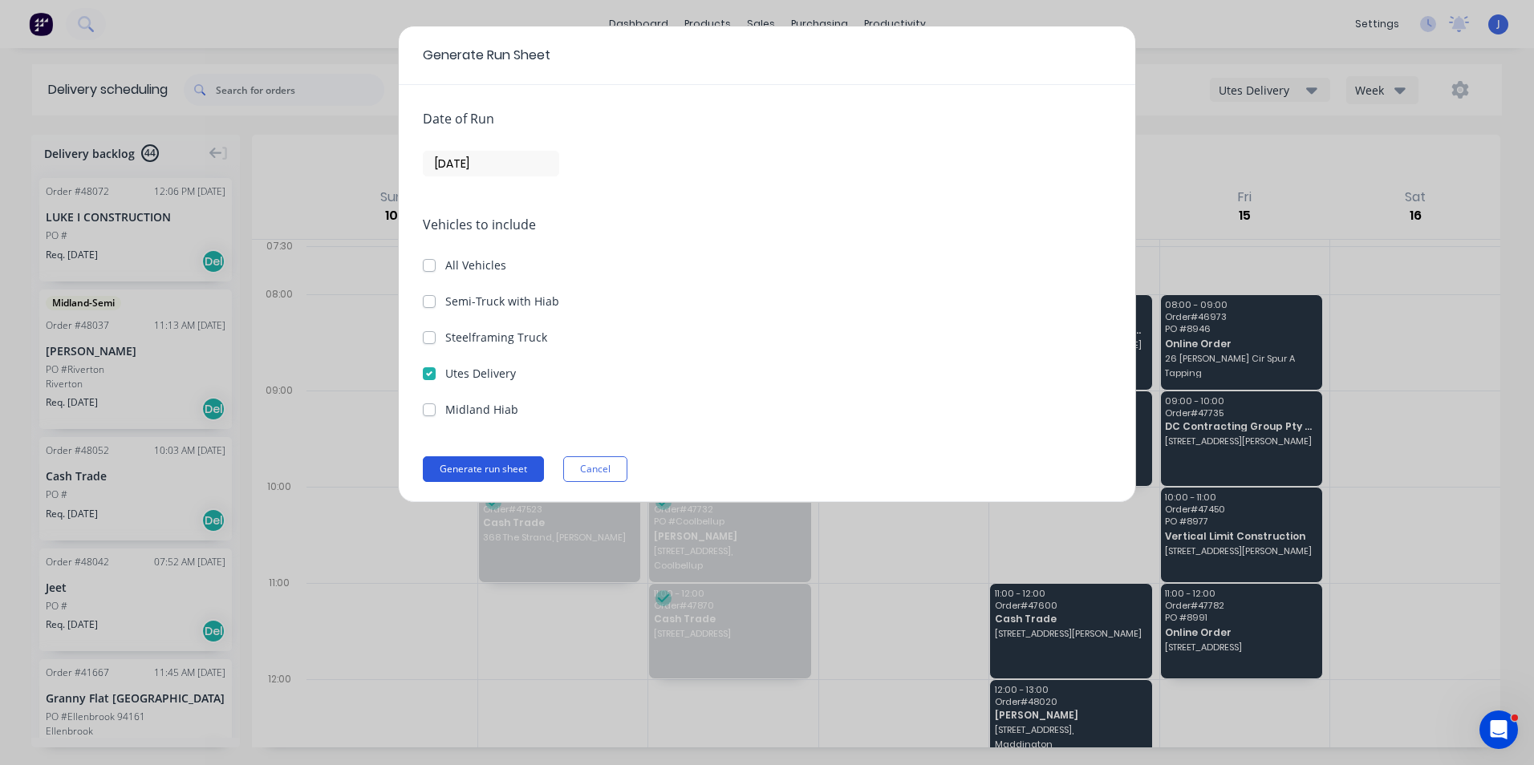
click at [527, 473] on button "Generate run sheet" at bounding box center [483, 470] width 121 height 26
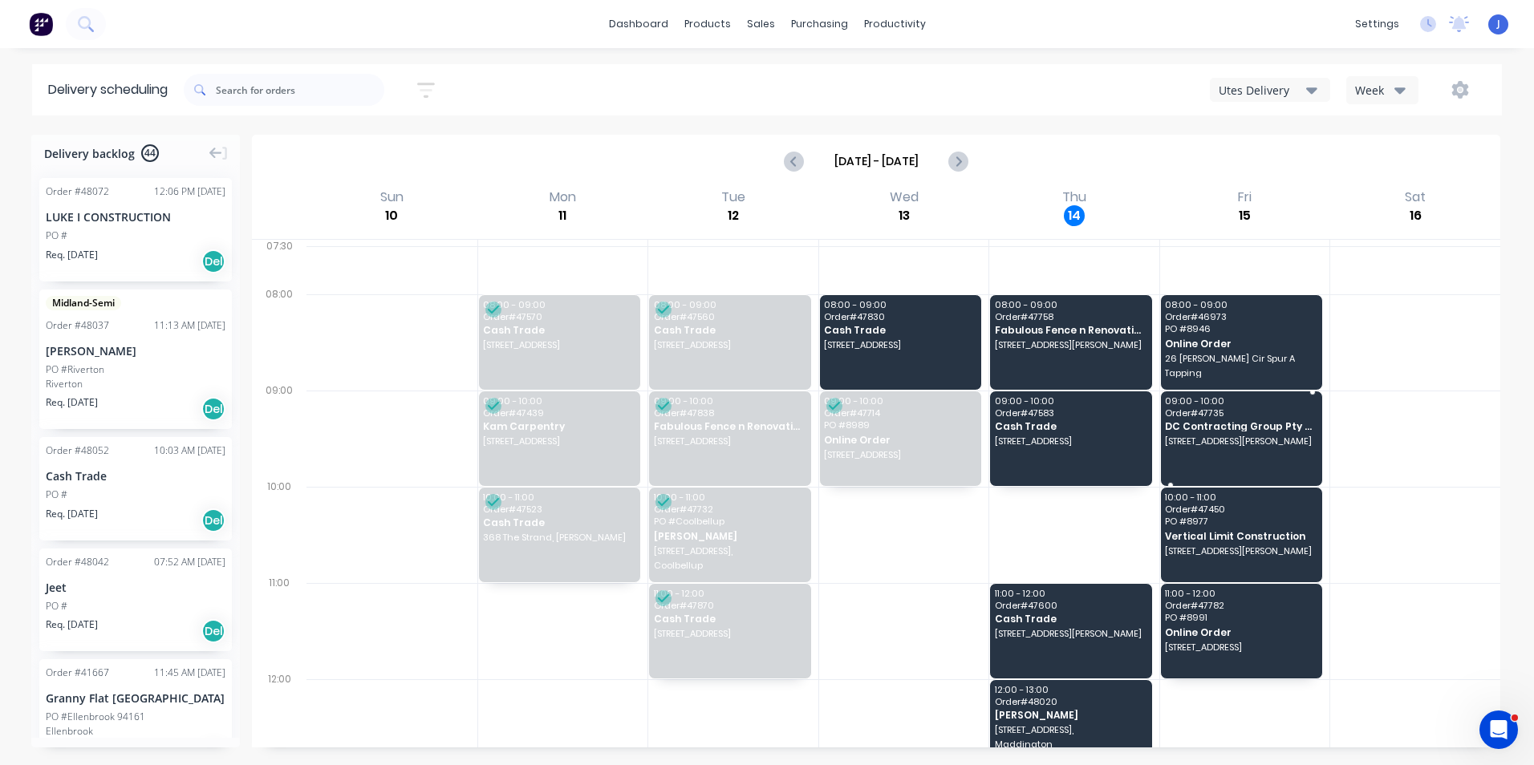
click at [1270, 454] on div "09:00 - 10:00 Order # 47735 DC Contracting Group Pty Ltd [STREET_ADDRESS][PERSO…" at bounding box center [1242, 439] width 162 height 95
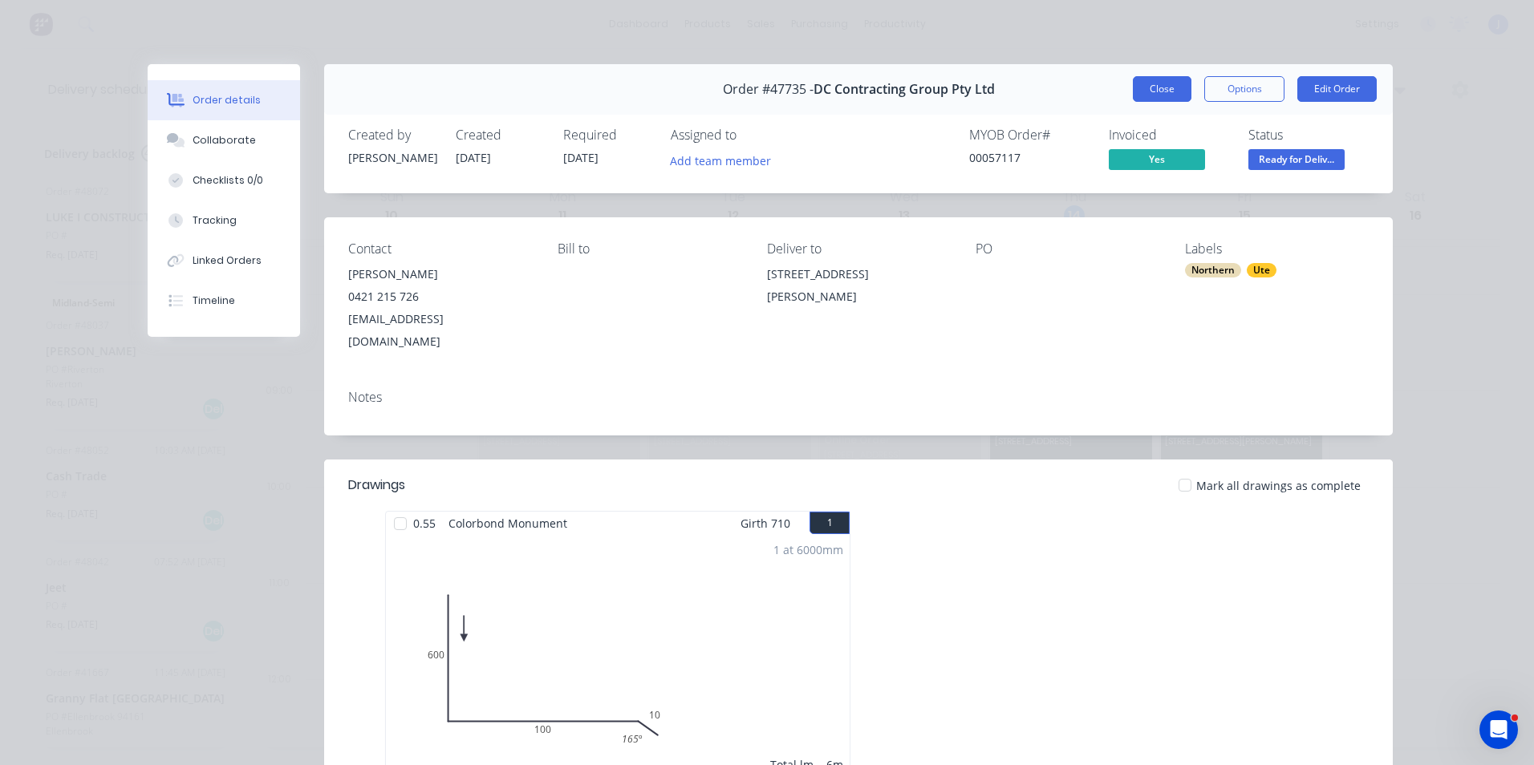
click at [1167, 87] on button "Close" at bounding box center [1162, 89] width 59 height 26
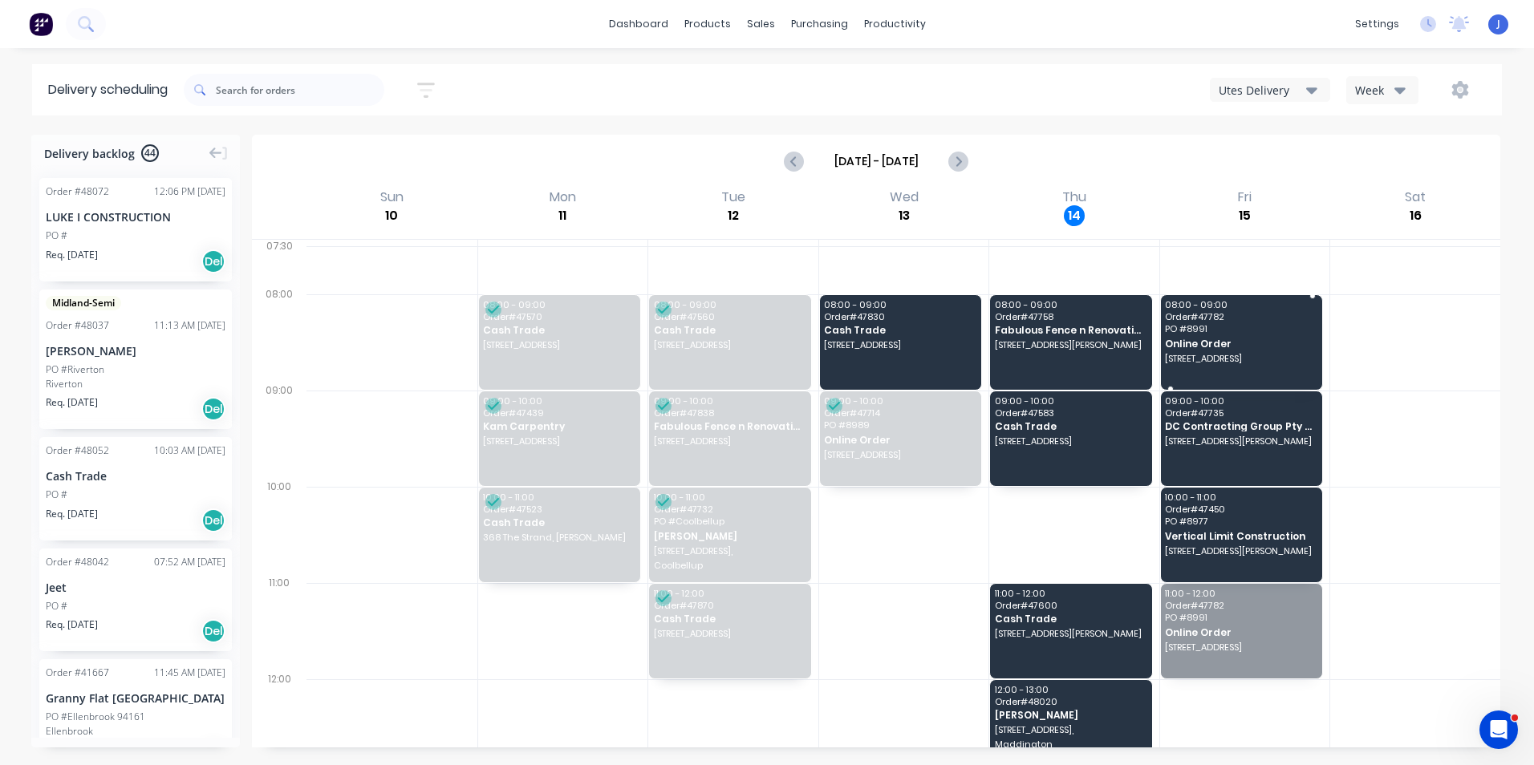
drag, startPoint x: 1209, startPoint y: 635, endPoint x: 1220, endPoint y: 354, distance: 281.8
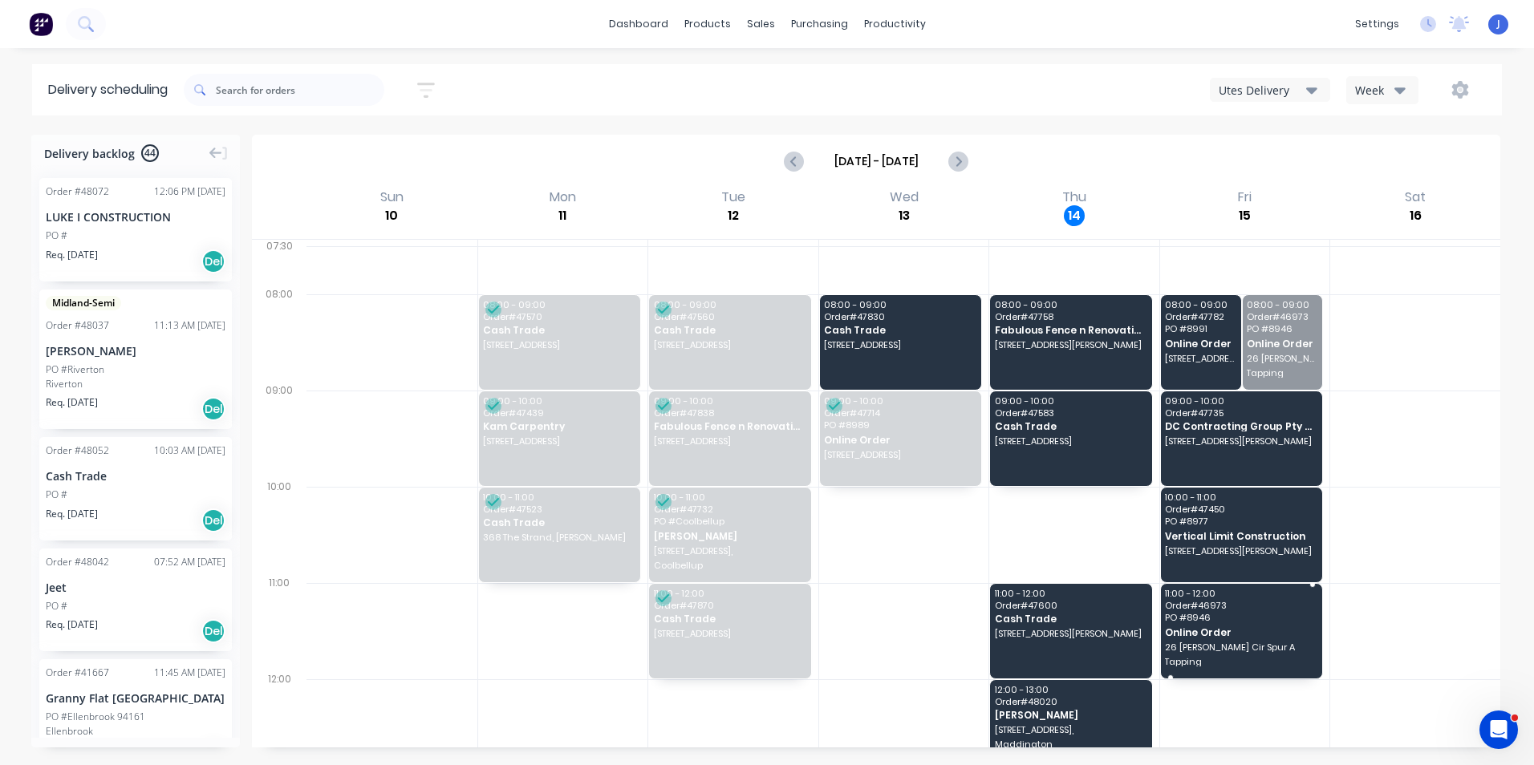
drag, startPoint x: 1272, startPoint y: 355, endPoint x: 1272, endPoint y: 635, distance: 280.0
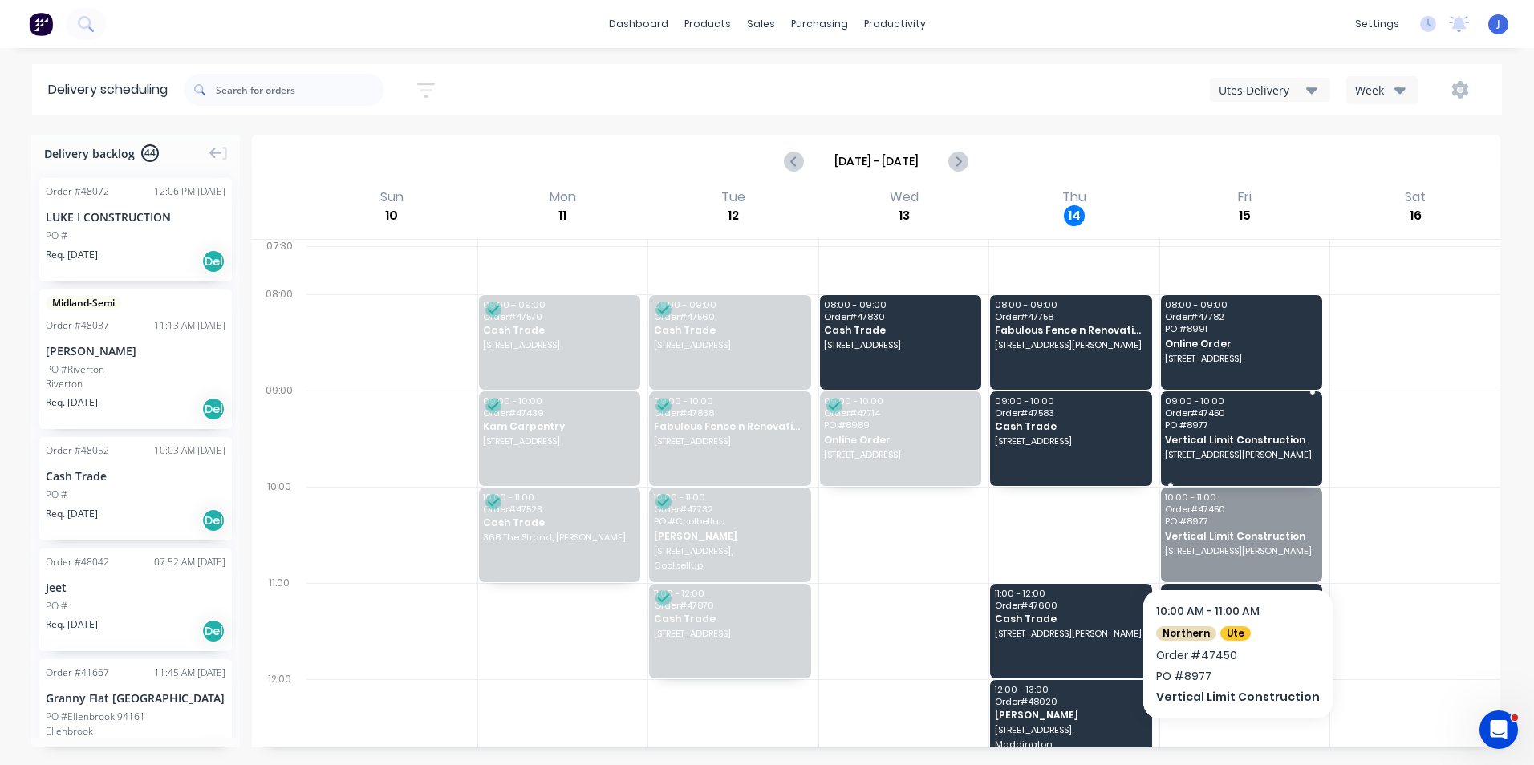
drag, startPoint x: 1276, startPoint y: 550, endPoint x: 1274, endPoint y: 535, distance: 15.4
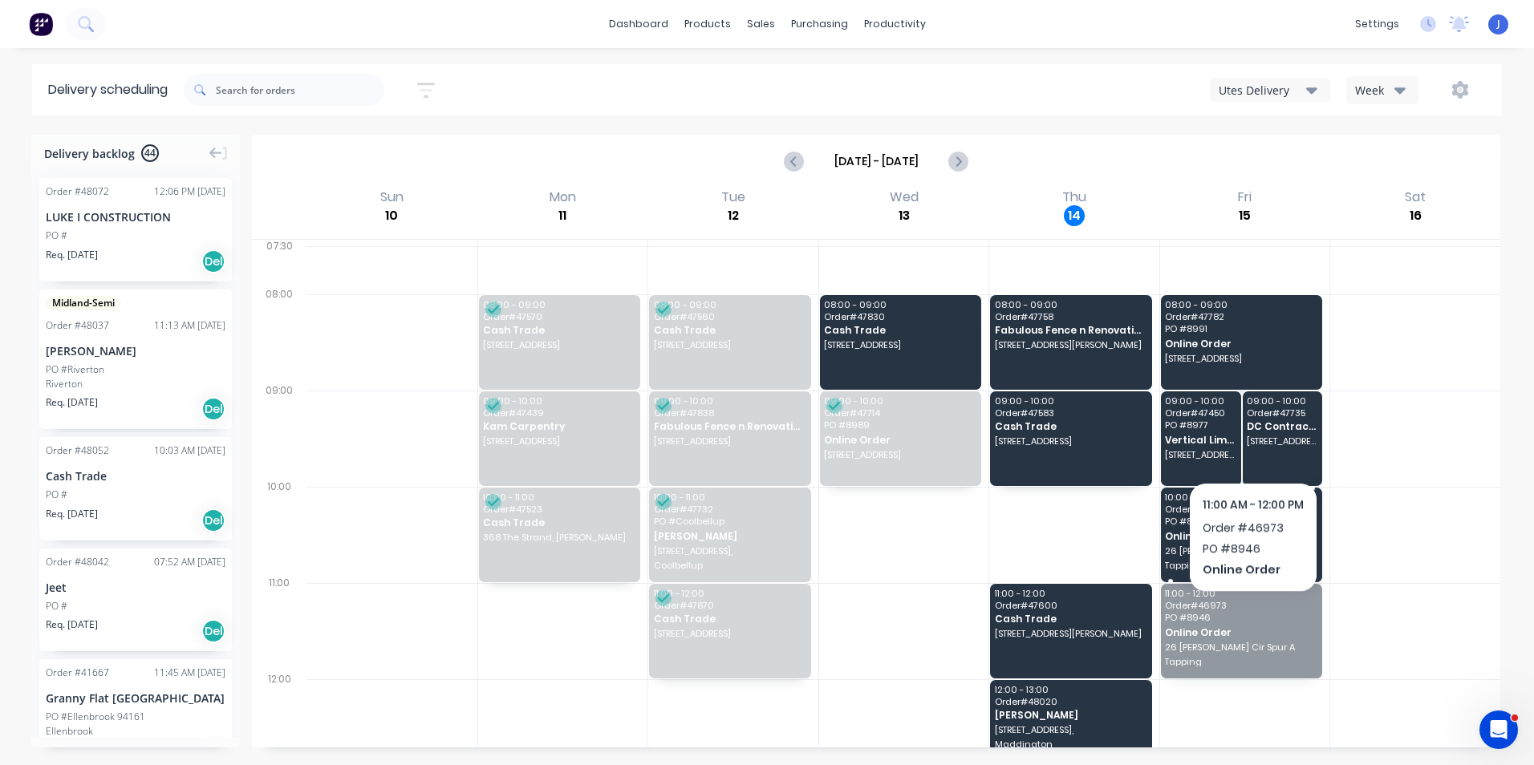
drag, startPoint x: 1252, startPoint y: 613, endPoint x: 1264, endPoint y: 461, distance: 152.1
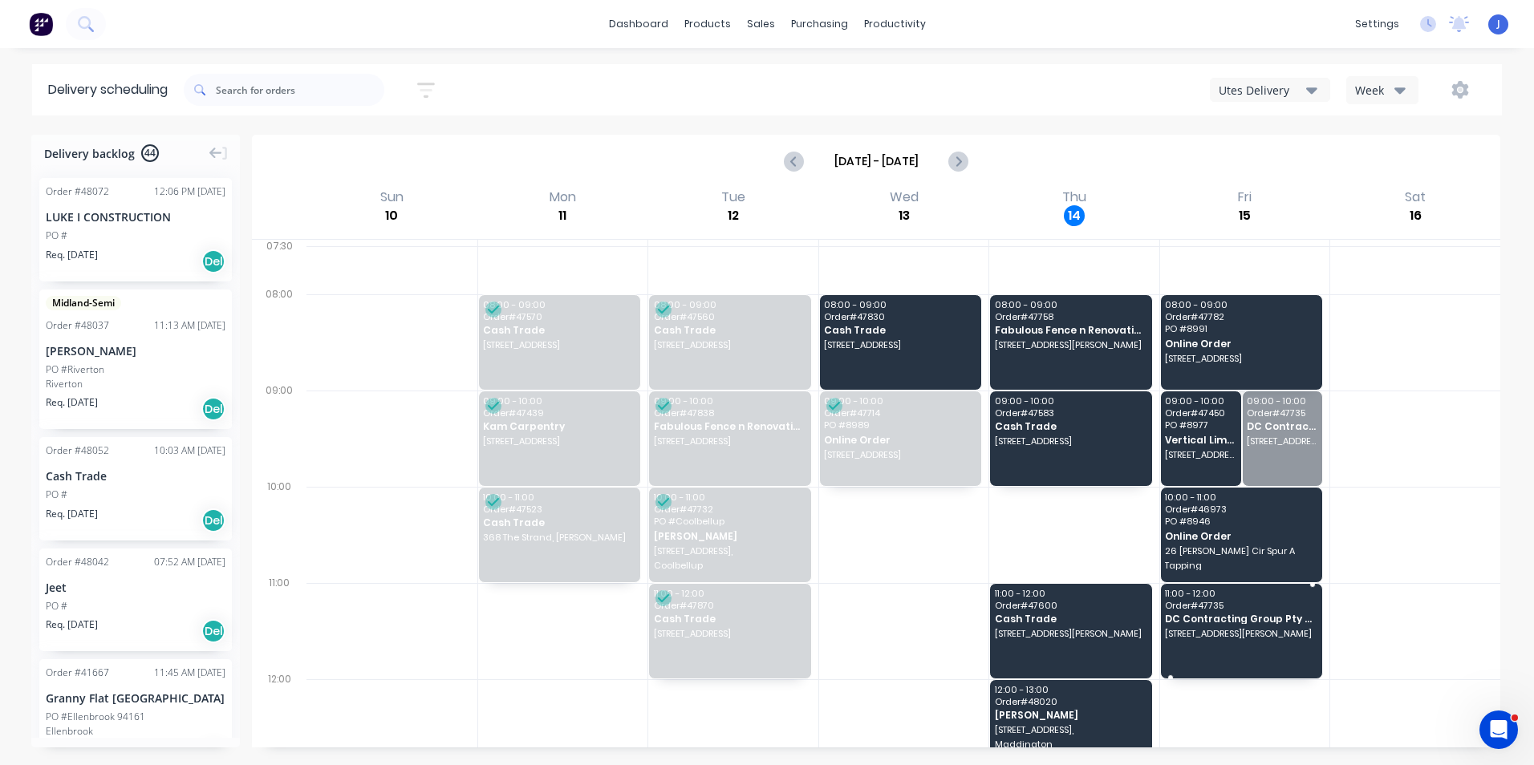
drag, startPoint x: 1261, startPoint y: 439, endPoint x: 1263, endPoint y: 619, distance: 179.7
click at [1471, 92] on button "button" at bounding box center [1460, 89] width 51 height 29
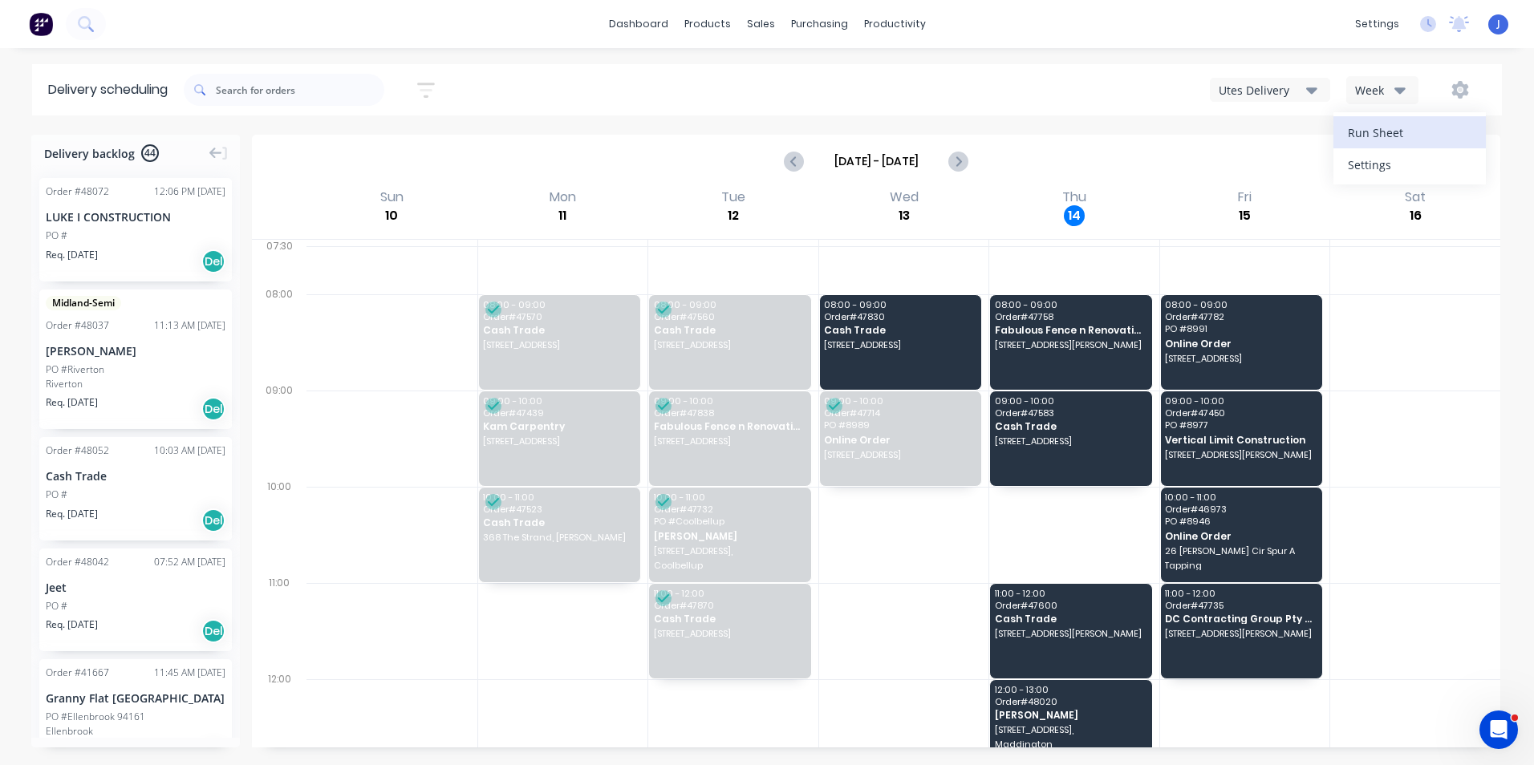
click at [1450, 140] on div "Run Sheet" at bounding box center [1410, 132] width 124 height 23
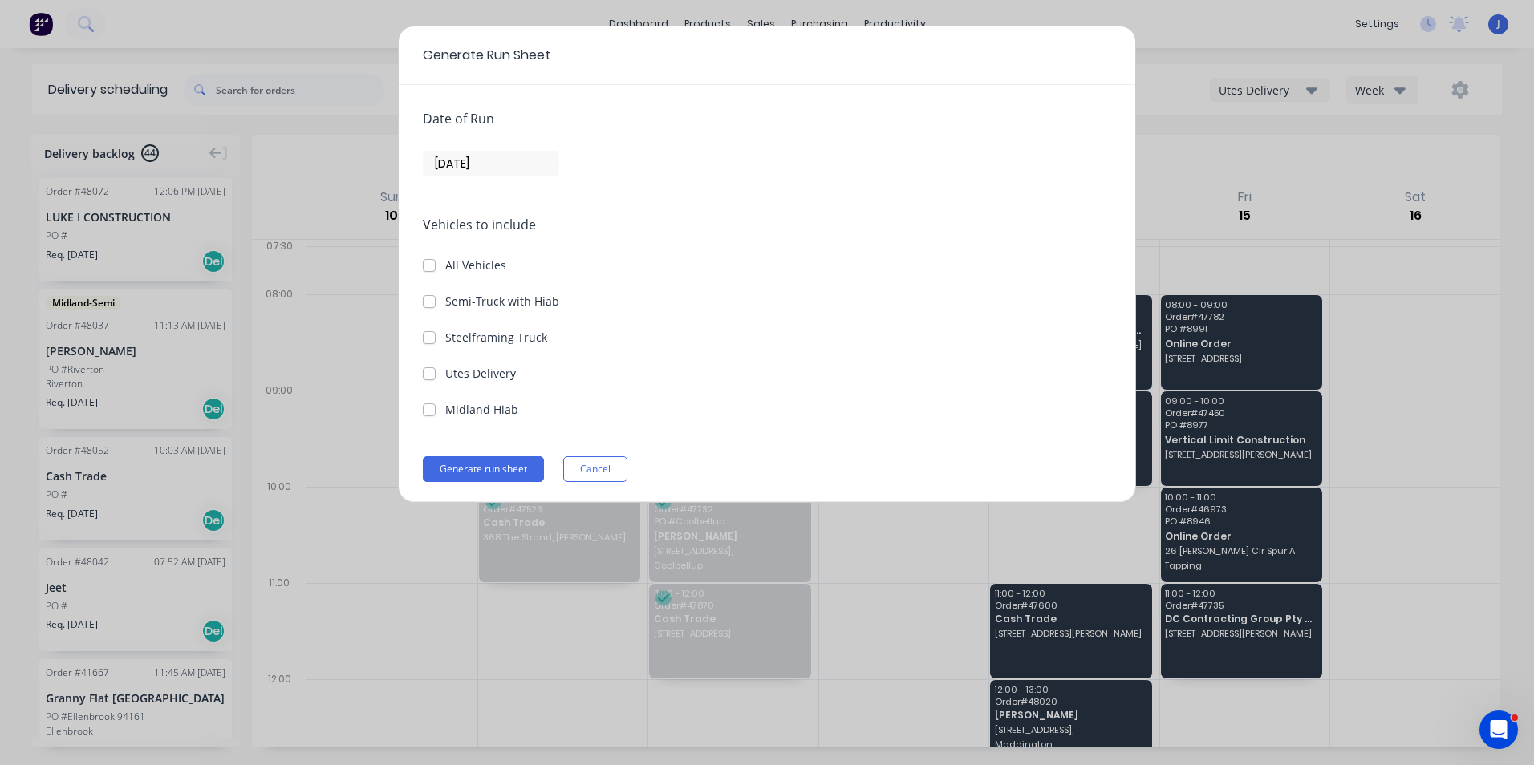
click at [464, 380] on label "Utes Delivery" at bounding box center [480, 373] width 71 height 17
click at [436, 380] on Delivery "Utes Delivery" at bounding box center [429, 372] width 13 height 15
checkbox Delivery "true"
click at [479, 167] on input "[DATE]" at bounding box center [491, 164] width 135 height 24
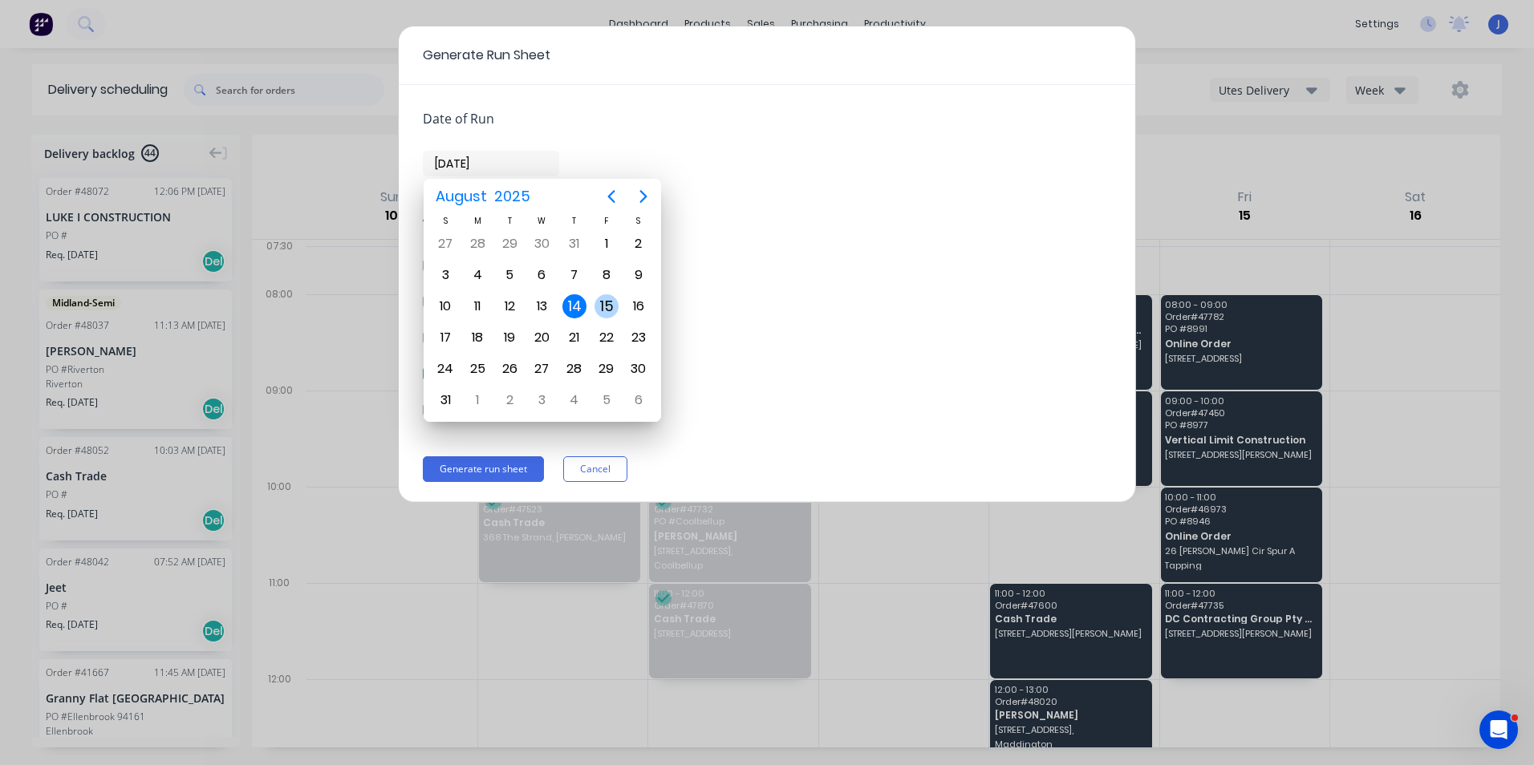
click at [609, 307] on div "15" at bounding box center [607, 306] width 24 height 24
type input "[DATE]"
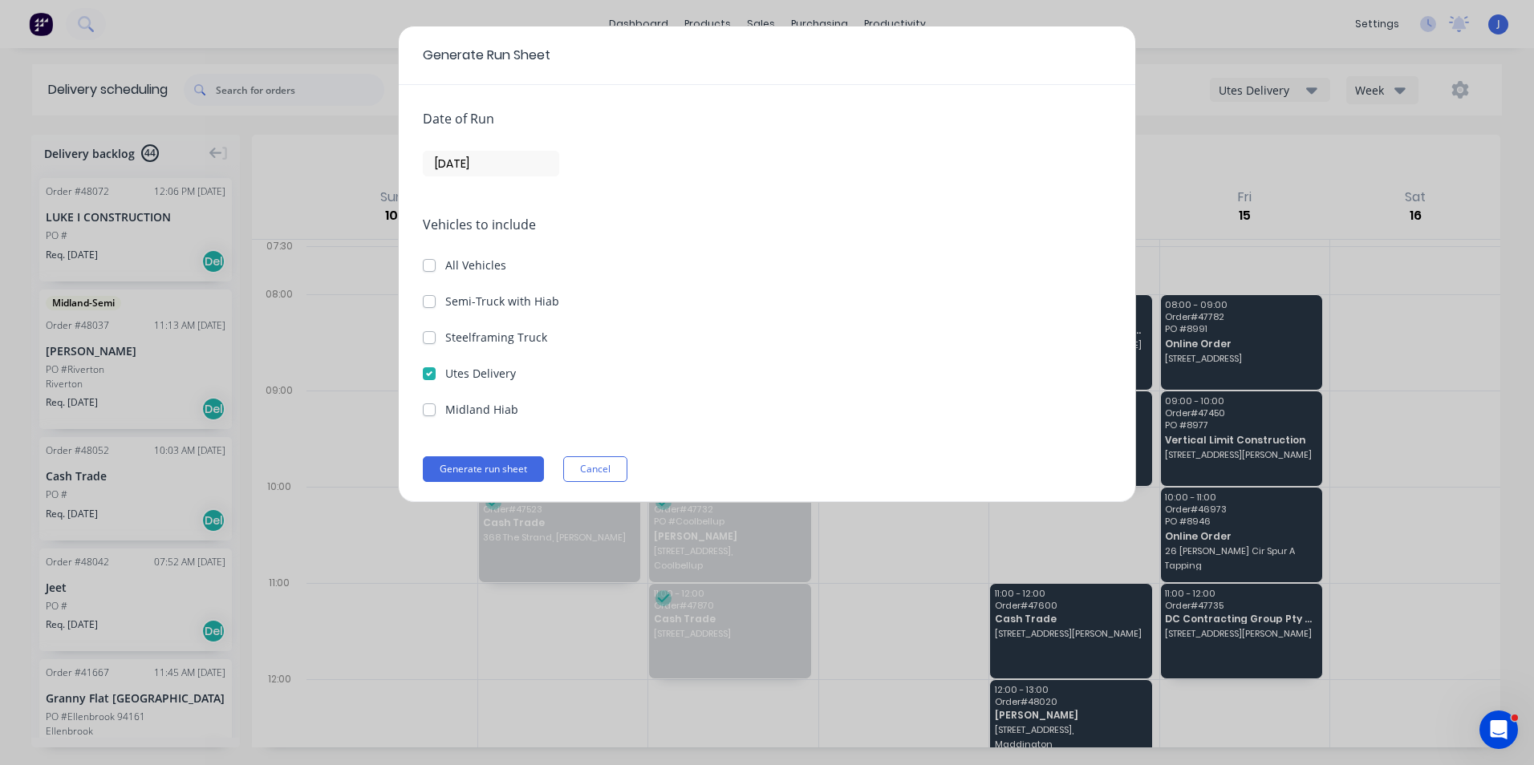
click at [512, 449] on div "Date of Run [DATE] Vehicles to include All Vehicles Semi-Truck with Hiab Steelf…" at bounding box center [767, 293] width 737 height 417
click at [512, 477] on button "Generate run sheet" at bounding box center [483, 470] width 121 height 26
